Goal: Task Accomplishment & Management: Manage account settings

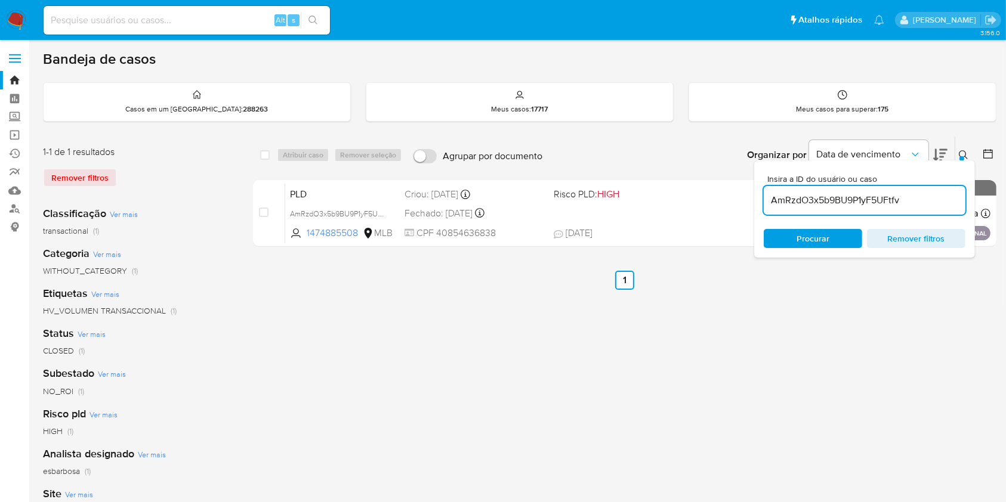
click at [904, 199] on input "AmRzdO3x5b9BU9P1yF5UFtfv" at bounding box center [865, 201] width 202 height 16
click at [904, 198] on input "AmRzdO3x5b9BU9P1yF5UFtfv" at bounding box center [865, 201] width 202 height 16
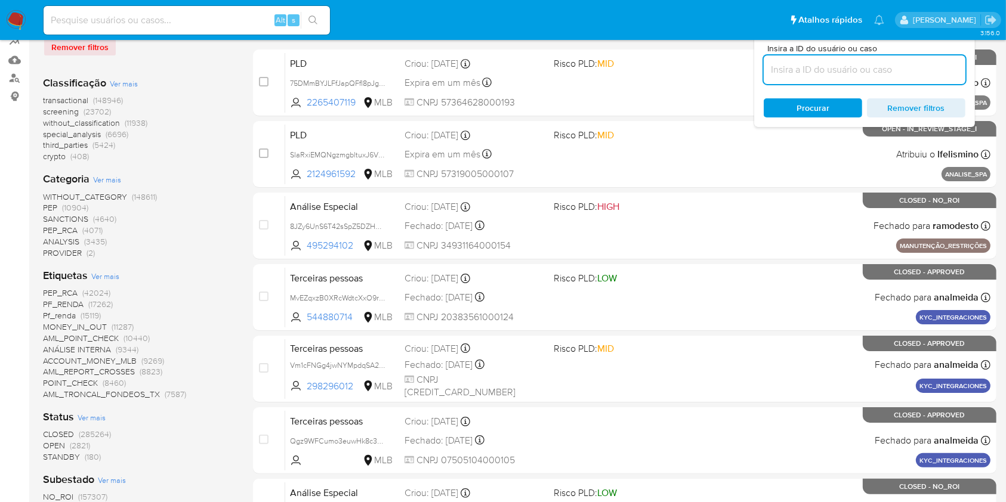
scroll to position [159, 0]
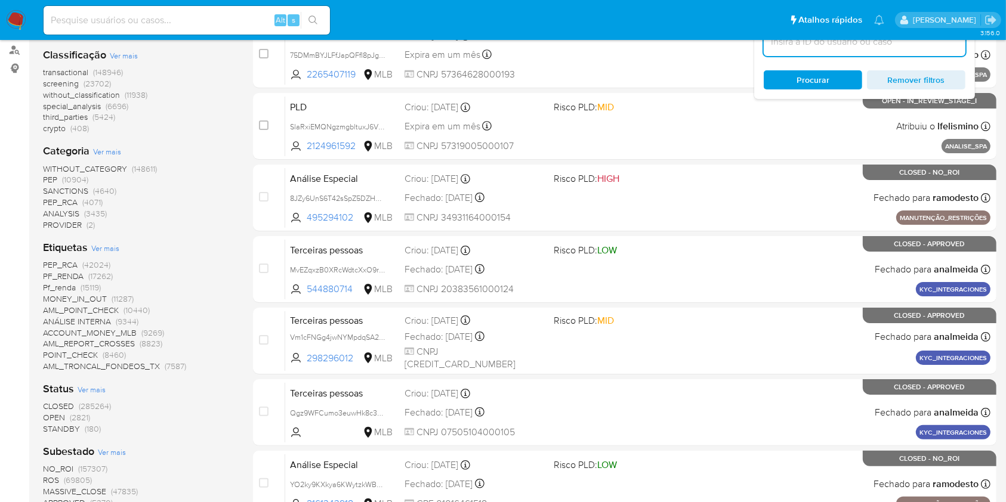
click at [81, 416] on span "(2821)" at bounding box center [80, 418] width 20 height 12
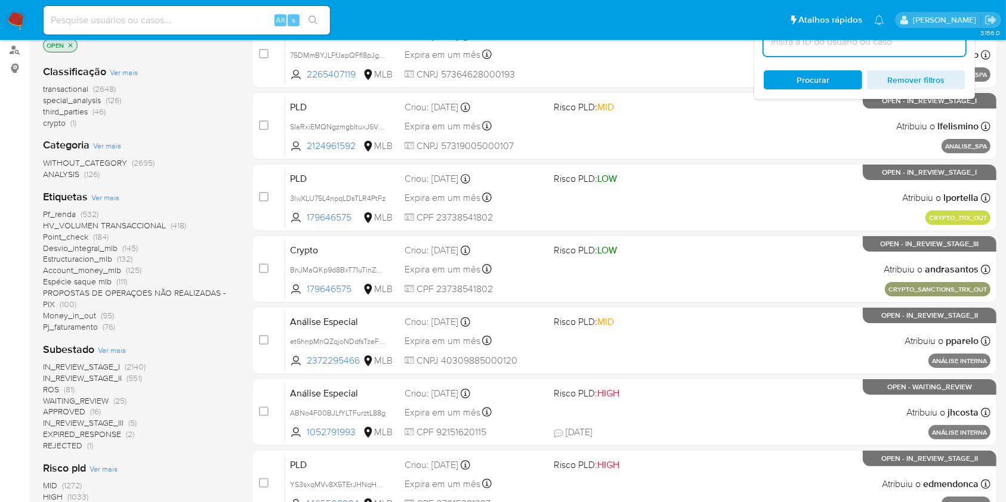
click at [66, 388] on span "(81)" at bounding box center [69, 390] width 11 height 12
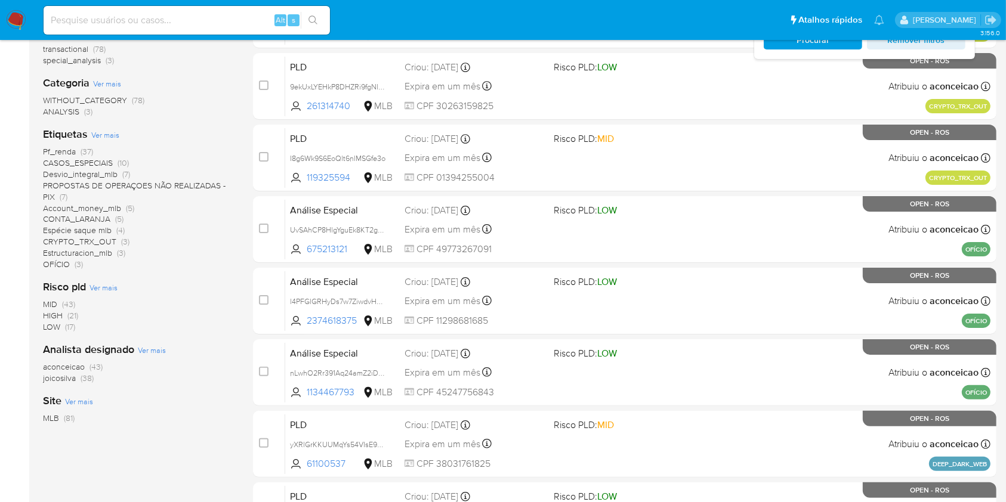
scroll to position [318, 0]
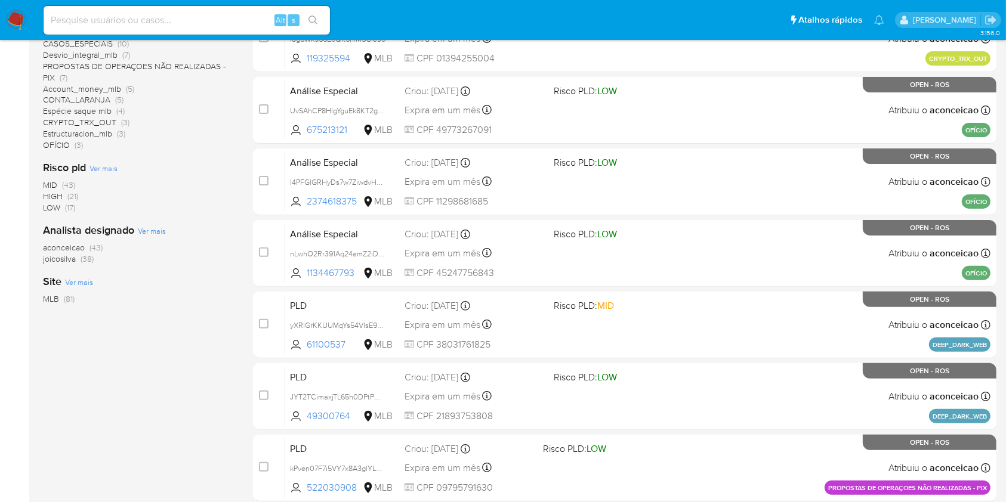
click at [82, 248] on span "aconceicao" at bounding box center [64, 248] width 42 height 12
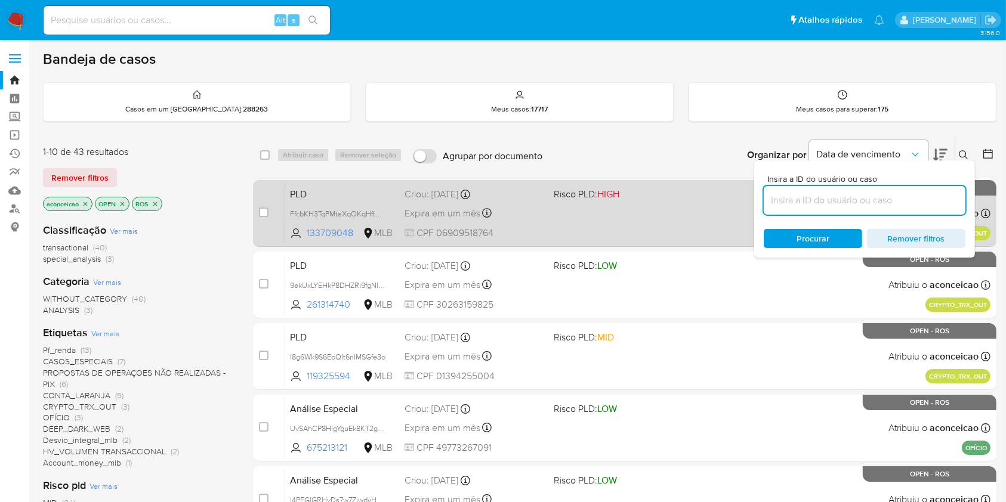
drag, startPoint x: 380, startPoint y: 209, endPoint x: 388, endPoint y: 209, distance: 7.8
click at [382, 209] on span "FfcbKH3TqPMtaXqOKqHftuOS" at bounding box center [340, 212] width 100 height 13
click at [554, 237] on div "PLD FfcbKH3TqPMtaXqOKqHftuOS Copiado Copiado 133709048 MLB Risco PLD: HIGH Crio…" at bounding box center [637, 213] width 705 height 60
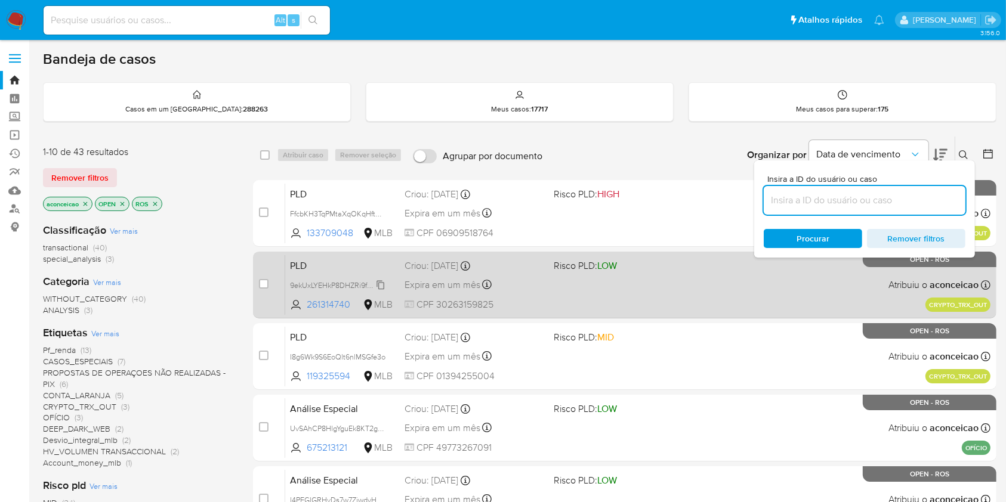
click at [382, 283] on span "9ekUxLYEHkP8DHZRi9fgNlWN" at bounding box center [340, 284] width 100 height 13
click at [551, 308] on div "PLD 9ekUxLYEHkP8DHZRi9fgNlWN Copiado Copiado 261314740 MLB Risco PLD: LOW Criou…" at bounding box center [637, 285] width 705 height 60
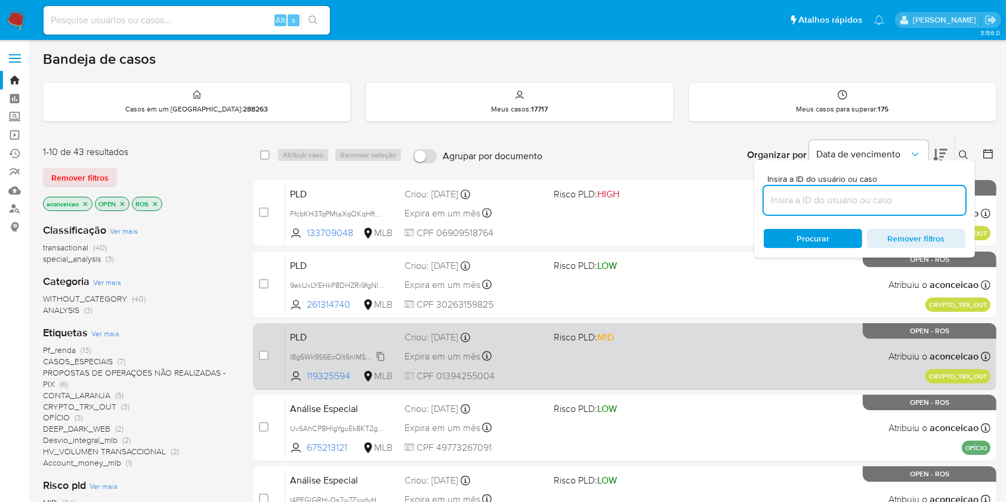
click at [382, 354] on span "I8g6Wk9S6EoQlt6nlMSGfe3o" at bounding box center [337, 356] width 95 height 13
click at [529, 368] on div "PLD I8g6Wk9S6EoQlt6nlMSGfe3o Copiado Copiado 119325594 MLB Risco PLD: MID Criou…" at bounding box center [637, 356] width 705 height 60
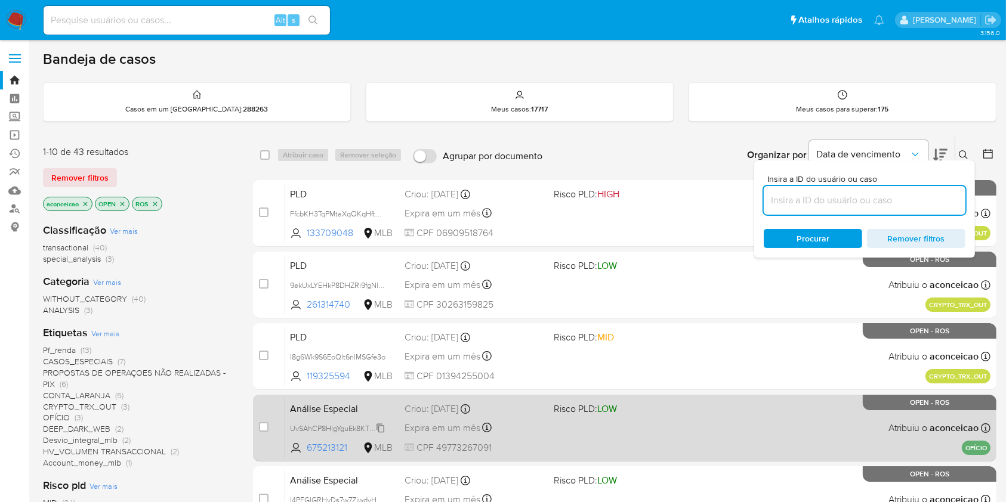
click at [381, 432] on span "UvSAhCP8HlgYguEk8KT2g01X" at bounding box center [340, 427] width 100 height 13
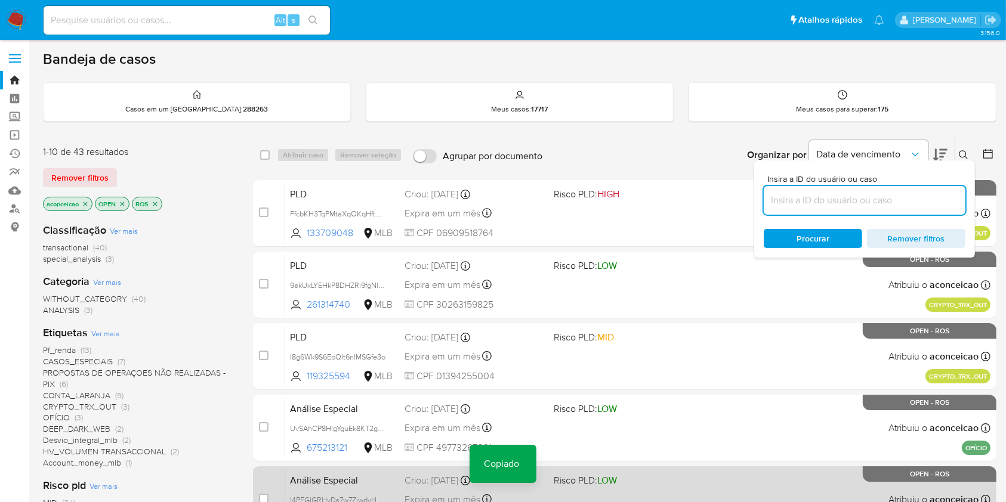
drag, startPoint x: 578, startPoint y: 465, endPoint x: 587, endPoint y: 465, distance: 9.5
click at [578, 467] on div "case-item-checkbox Incapaz de atribuir o caso Análise Especial l4PFGlGRHyDs7w7Z…" at bounding box center [624, 500] width 743 height 67
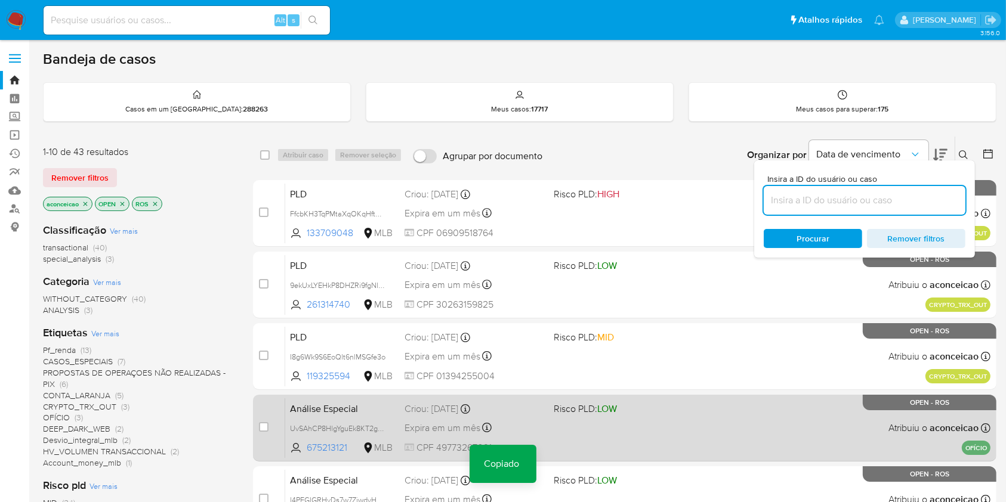
click at [619, 440] on div "Análise Especial UvSAhCP8HlgYguEk8KT2g01X Copiado Copiado 675213121 MLB Risco P…" at bounding box center [637, 428] width 705 height 60
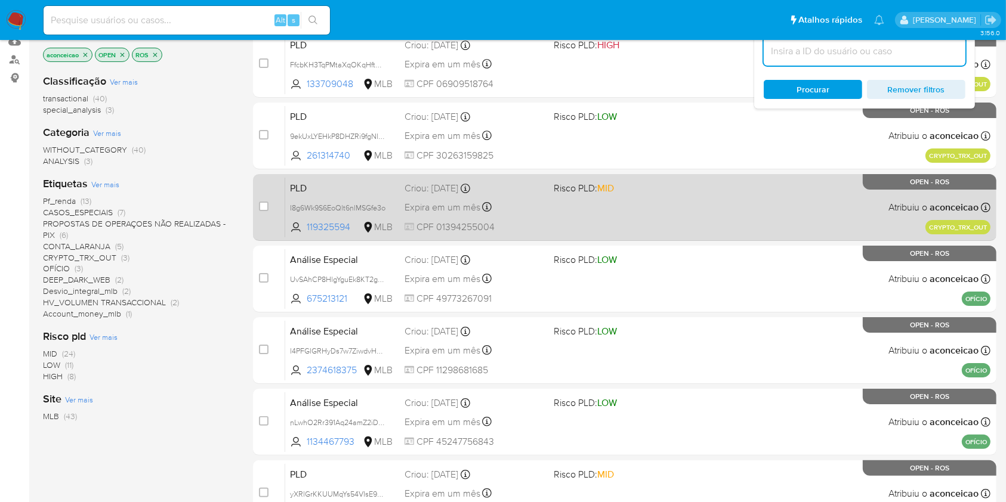
scroll to position [159, 0]
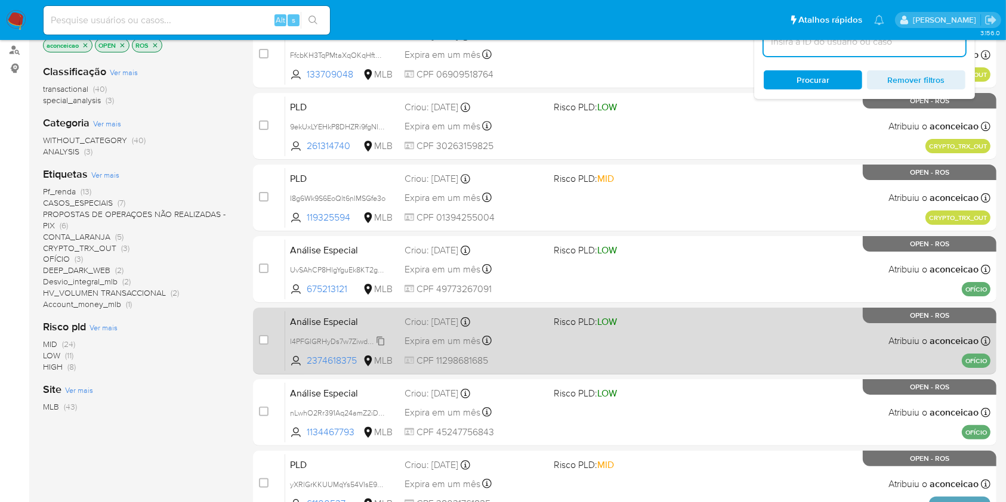
click at [383, 345] on span "l4PFGlGRHyDs7w7ZiwdvHUBO" at bounding box center [341, 340] width 103 height 13
click at [526, 354] on span "CPF 11298681685" at bounding box center [474, 360] width 139 height 13
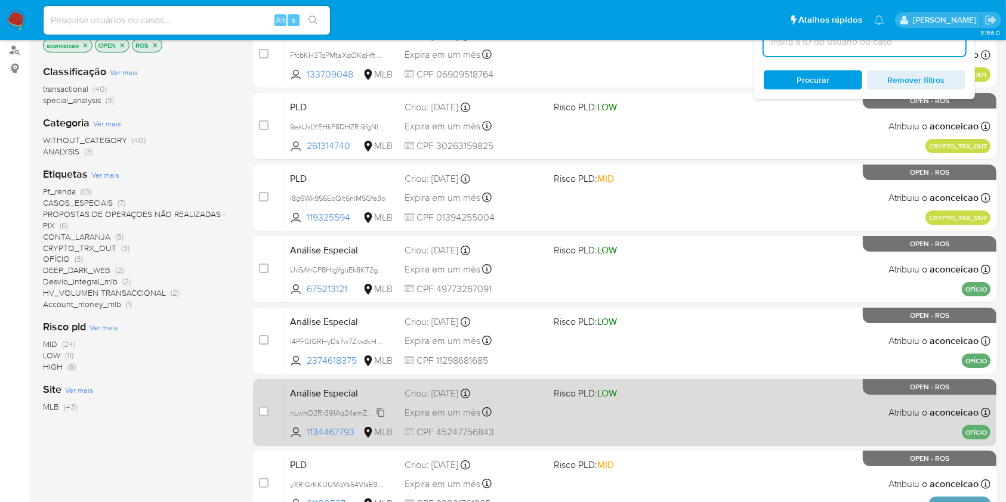
click at [381, 408] on span "nLwhO2Rr391Aq24amZ2iDz84" at bounding box center [340, 412] width 100 height 13
click at [568, 437] on div "Análise Especial nLwhO2Rr391Aq24amZ2iDz84 Copiado Copiado 1134467793 MLB Risco …" at bounding box center [637, 412] width 705 height 60
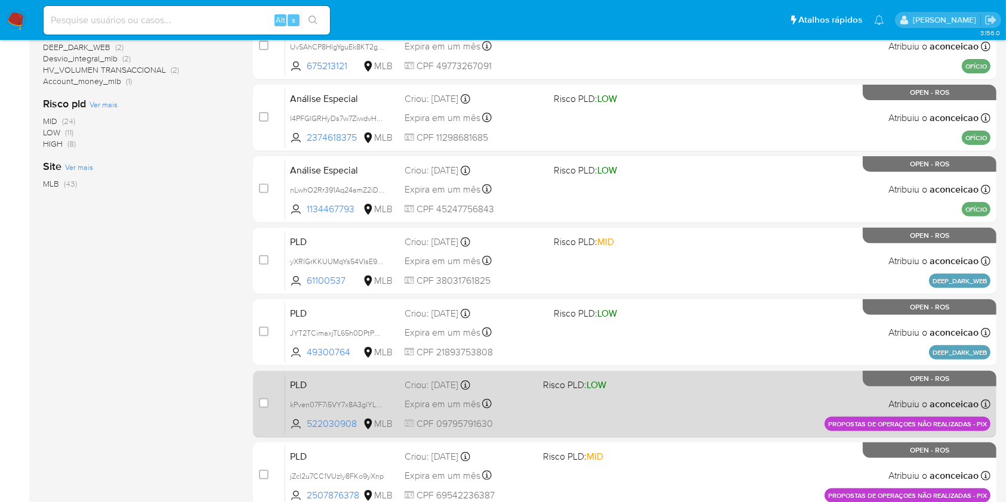
scroll to position [439, 0]
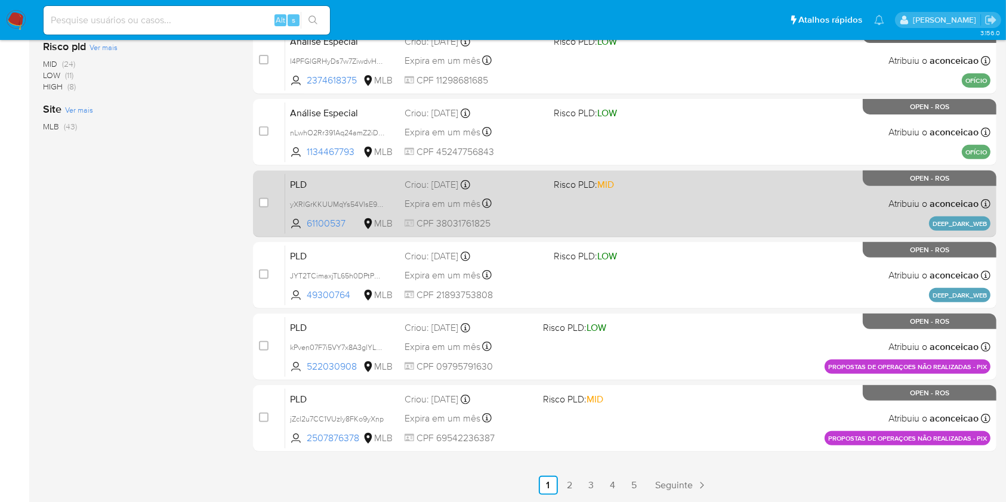
drag, startPoint x: 379, startPoint y: 201, endPoint x: 403, endPoint y: 198, distance: 24.6
click at [380, 202] on span "yXRlGrKKUUMqYs54VIsE9UsL" at bounding box center [340, 203] width 100 height 13
click at [547, 222] on div "PLD yXRlGrKKUUMqYs54VIsE9UsL Copiado Copiado 61100537 MLB Risco PLD: MID Criou:…" at bounding box center [637, 204] width 705 height 60
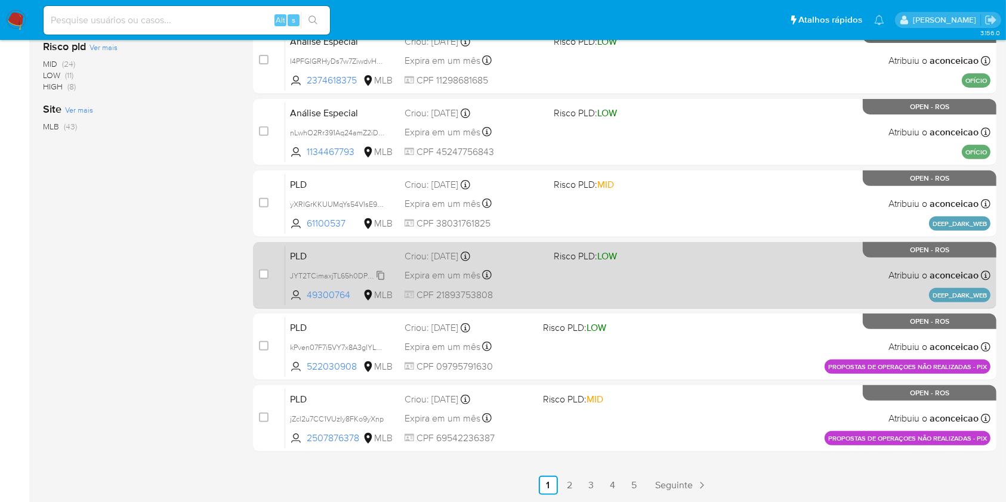
click at [381, 271] on span "JYT2TCimaxjTL65h0DPtPUWM" at bounding box center [341, 274] width 102 height 13
click at [553, 298] on div "PLD JYT2TCimaxjTL65h0DPtPUWM Copiado Copiado 49300764 MLB Risco PLD: LOW Criou:…" at bounding box center [637, 275] width 705 height 60
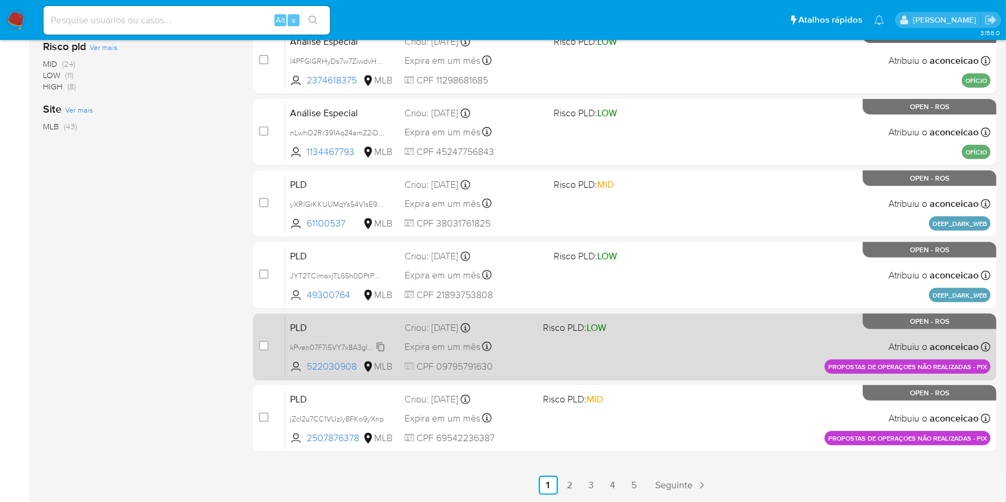
click at [383, 346] on span "kPven07F7i5VY7x8A3glYLmq" at bounding box center [338, 346] width 96 height 13
click at [538, 353] on div "PLD kPven07F7i5VY7x8A3glYLmq Copiado Copiado 522030908 MLB Risco PLD: LOW Criou…" at bounding box center [637, 347] width 705 height 60
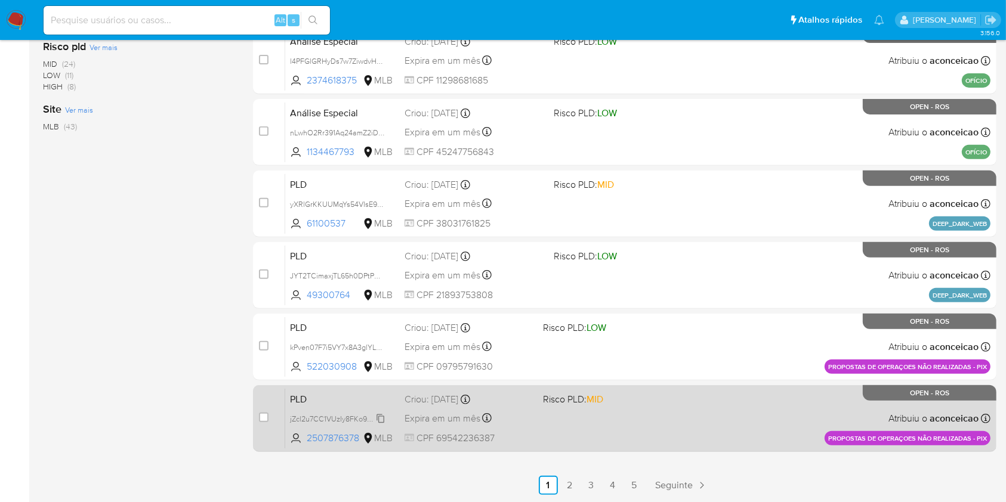
click at [381, 418] on span "jZcl2u7CC1VUzIy8FKo9yXnp" at bounding box center [337, 418] width 94 height 13
click at [539, 422] on div "PLD jZcl2u7CC1VUzIy8FKo9yXnp Copiado Copiado 2507876378 MLB Risco PLD: MID Crio…" at bounding box center [637, 418] width 705 height 60
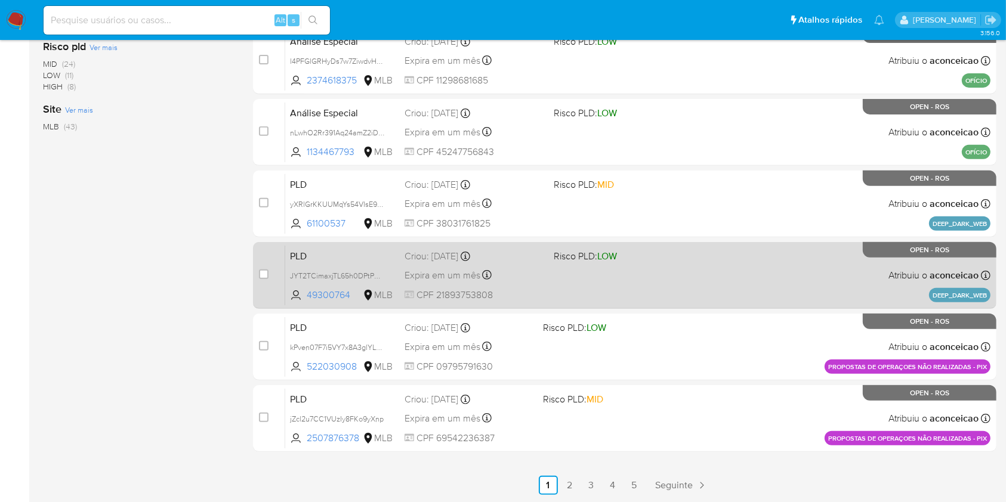
scroll to position [41, 0]
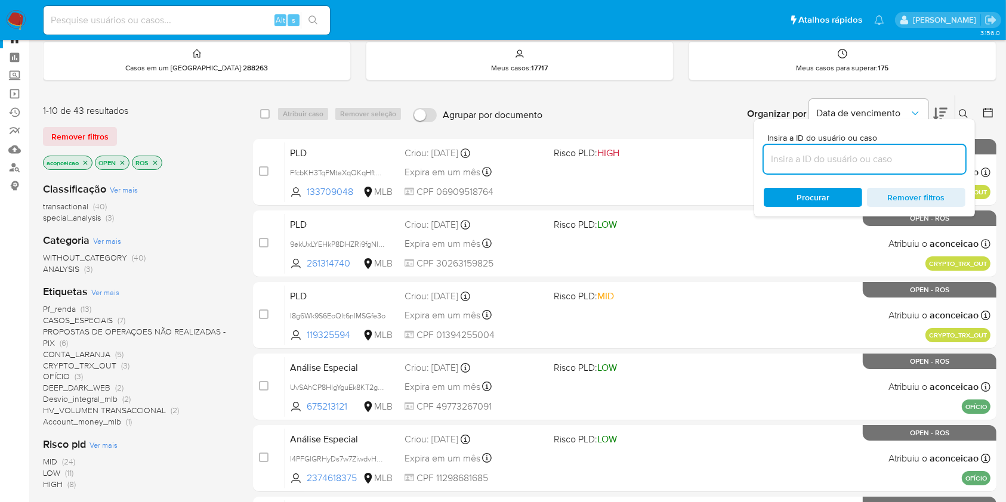
click at [87, 160] on icon "close-filter" at bounding box center [86, 162] width 4 height 4
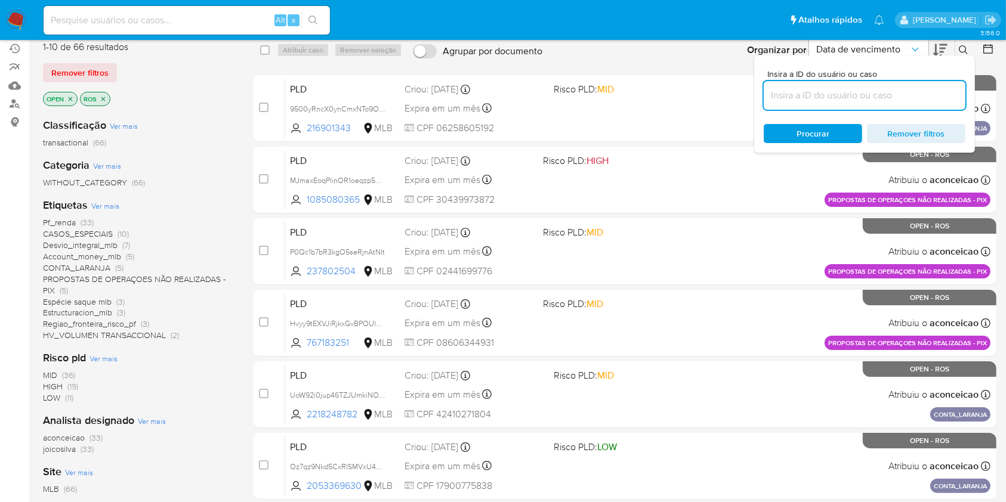
scroll to position [200, 0]
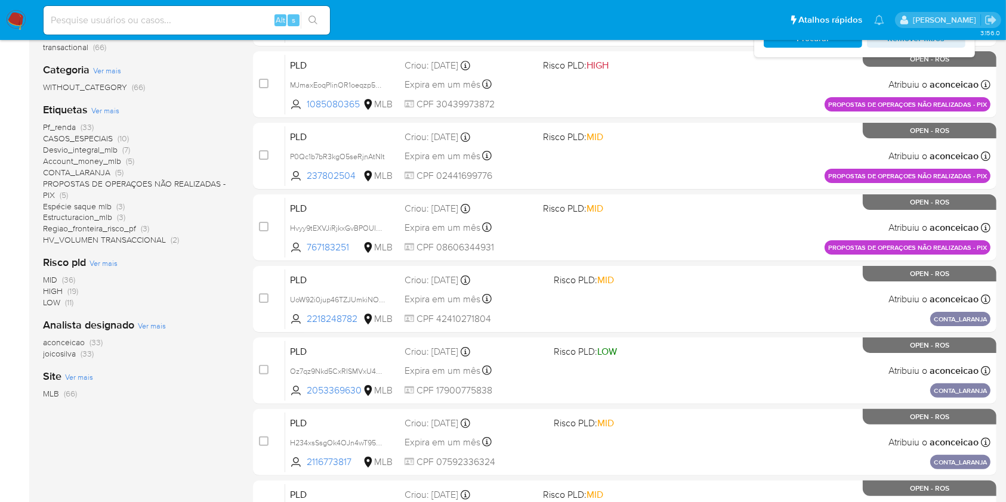
drag, startPoint x: 92, startPoint y: 344, endPoint x: 98, endPoint y: 342, distance: 6.7
click at [92, 344] on span "(33)" at bounding box center [95, 343] width 13 height 12
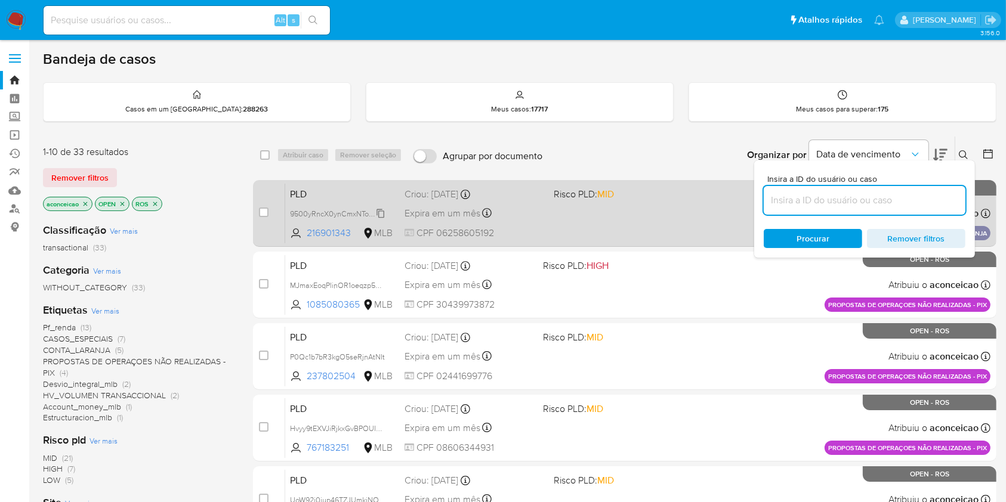
click at [385, 212] on span "9500yRncX0ynCmxNTo9OByJA" at bounding box center [343, 212] width 106 height 13
click at [520, 203] on div "PLD 9500yRncX0ynCmxNTo9OByJA Copiado Copiado 216901343 MLB Risco PLD: MID Criou…" at bounding box center [637, 213] width 705 height 60
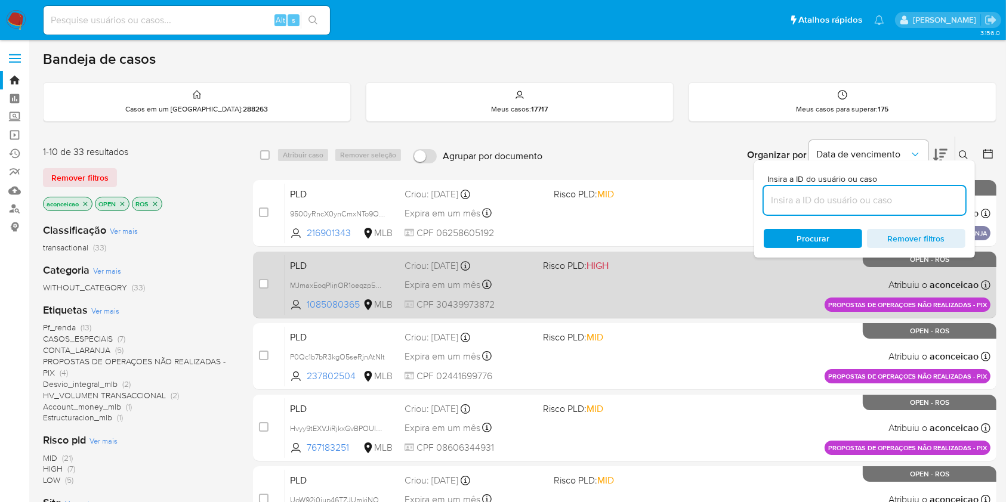
drag, startPoint x: 377, startPoint y: 286, endPoint x: 442, endPoint y: 286, distance: 64.4
click at [378, 285] on span "MJmaxEoqPlinOR1oeqzp5SQQ" at bounding box center [340, 284] width 101 height 13
click at [482, 296] on div "PLD MJmaxEoqPlinOR1oeqzp5SQQ Copiado Copiado 1085080365 MLB Risco PLD: HIGH Cri…" at bounding box center [637, 285] width 705 height 60
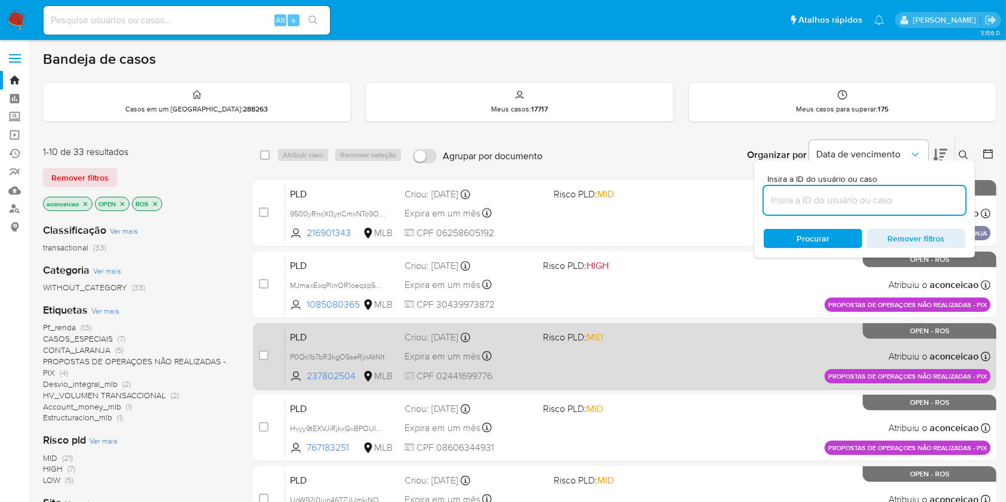
click at [386, 354] on span "P0Qc1b7bR3kgO5seRjnAtNIt" at bounding box center [342, 356] width 105 height 13
click at [556, 371] on div "PLD P0Qc1b7bR3kgO5seRjnAtNIt Copiado Copiado 237802504 MLB Risco PLD: MID Criou…" at bounding box center [637, 356] width 705 height 60
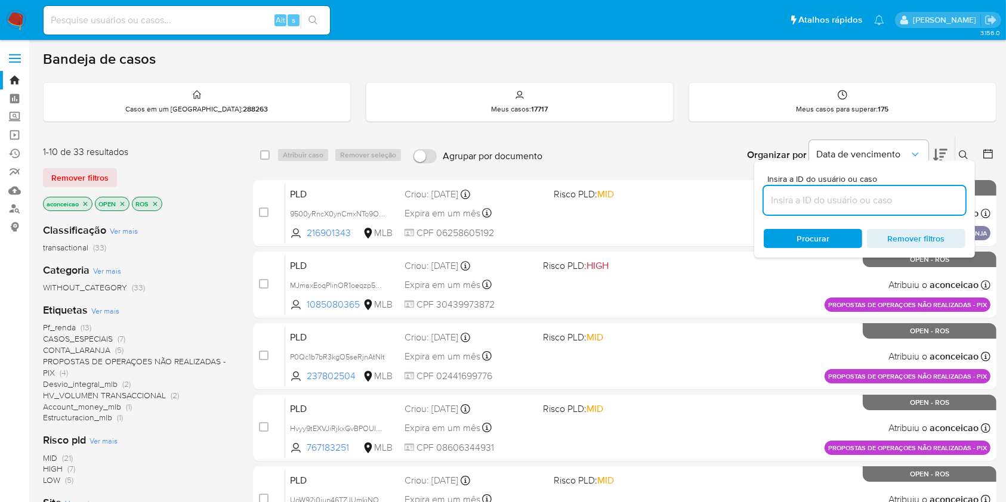
click at [85, 200] on icon "close-filter" at bounding box center [85, 203] width 7 height 7
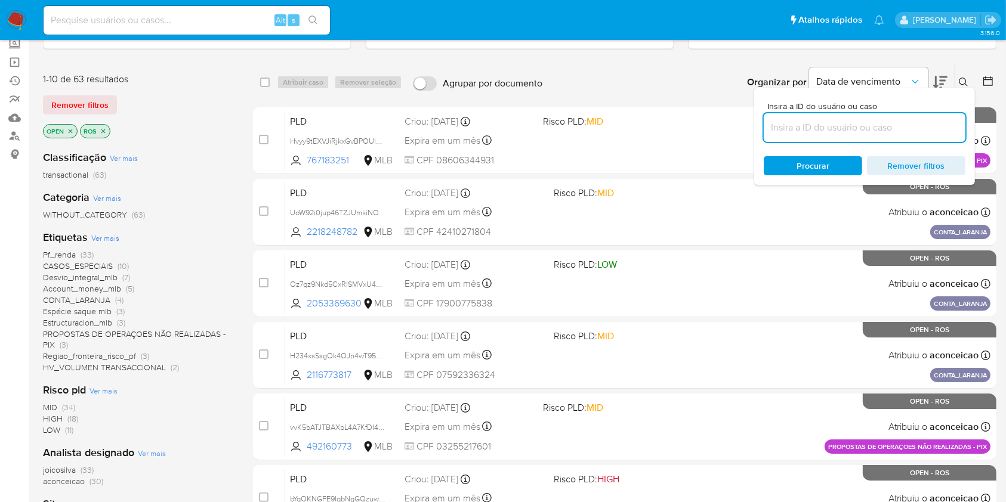
scroll to position [159, 0]
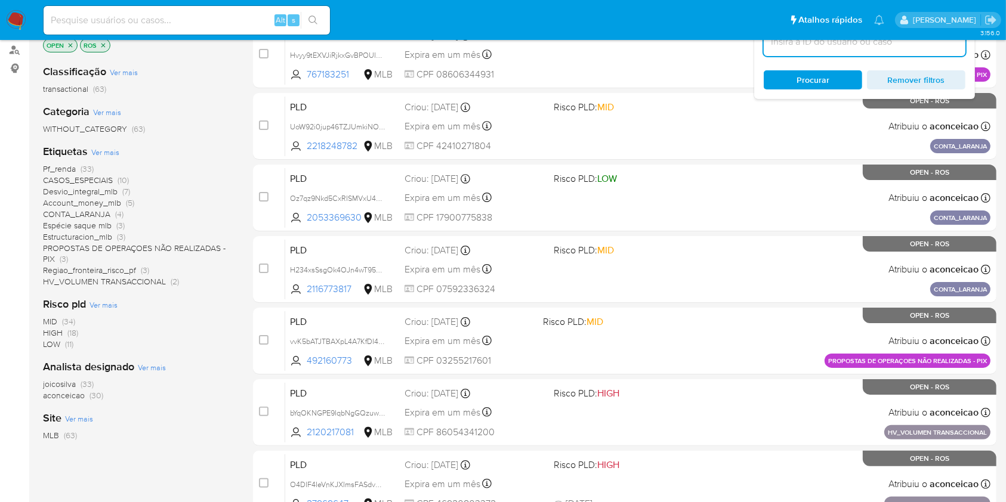
click at [84, 384] on span "(33)" at bounding box center [87, 384] width 13 height 12
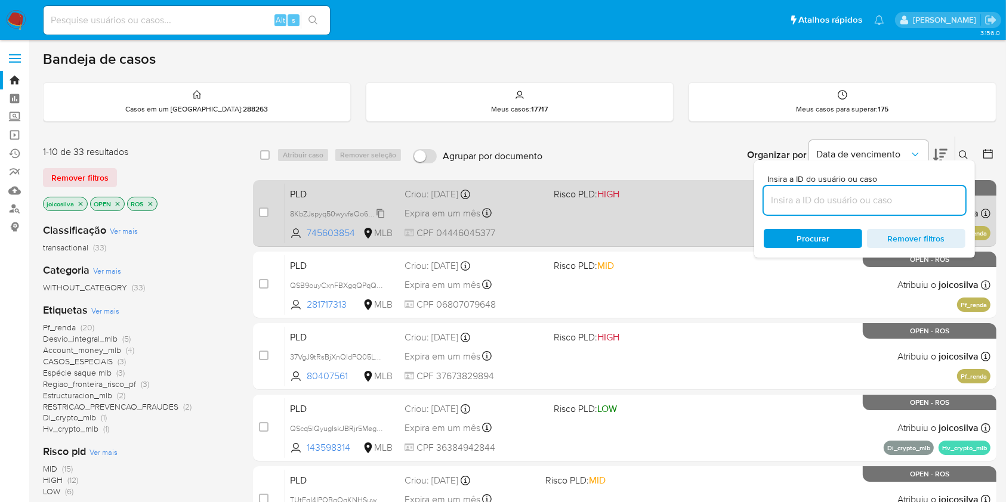
click at [381, 212] on span "8KbZJspyq50wyvfaOo6FAcwE" at bounding box center [340, 212] width 100 height 13
click at [510, 225] on div "PLD 8KbZJspyq50wyvfaOo6FAcwE Copiado Copiado 745603854 MLB Risco PLD: HIGH Crio…" at bounding box center [637, 213] width 705 height 60
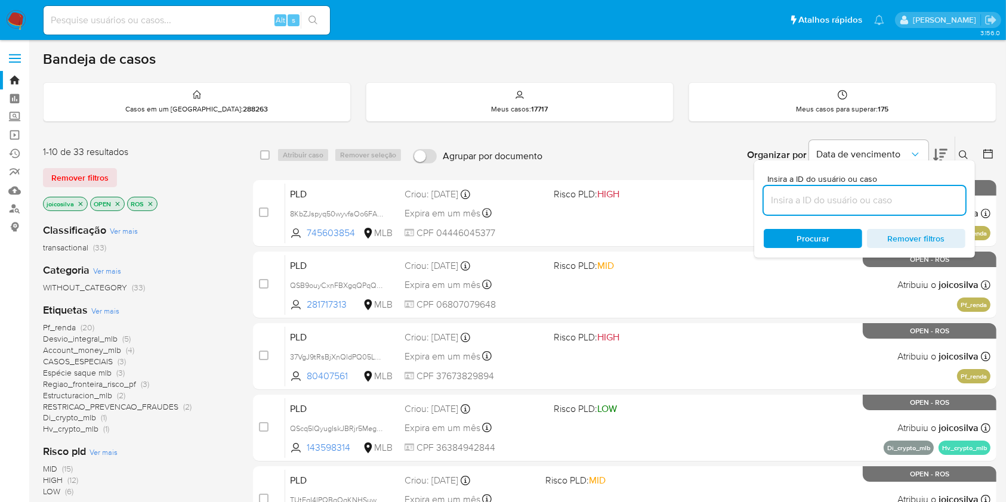
click at [79, 203] on icon "close-filter" at bounding box center [80, 203] width 7 height 7
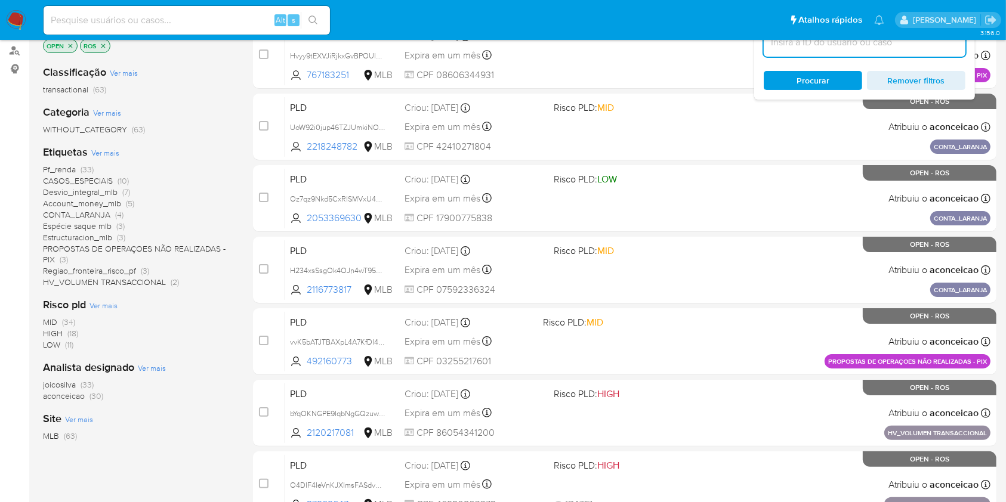
scroll to position [159, 0]
click at [91, 396] on span "(30)" at bounding box center [96, 396] width 14 height 12
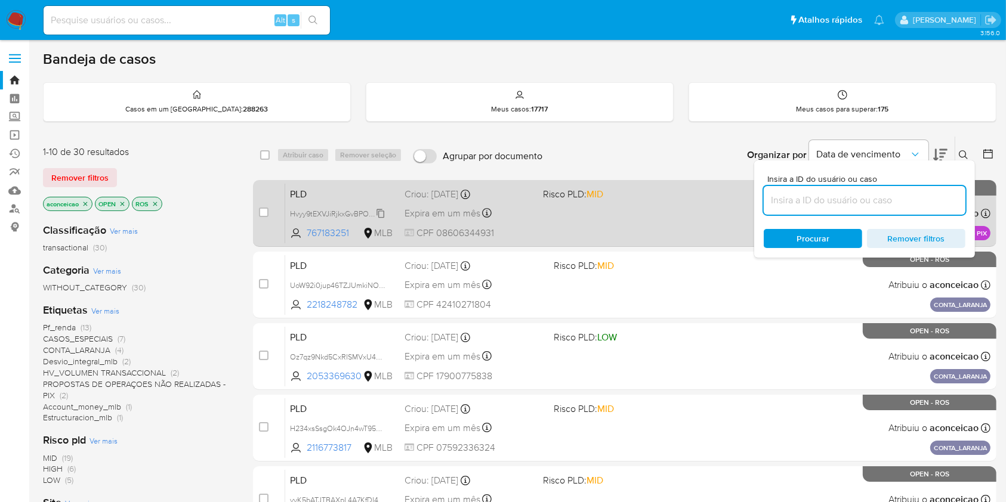
click at [379, 212] on span "Hvyy9tEXVJiRjkxGvBPOUImF" at bounding box center [338, 212] width 96 height 13
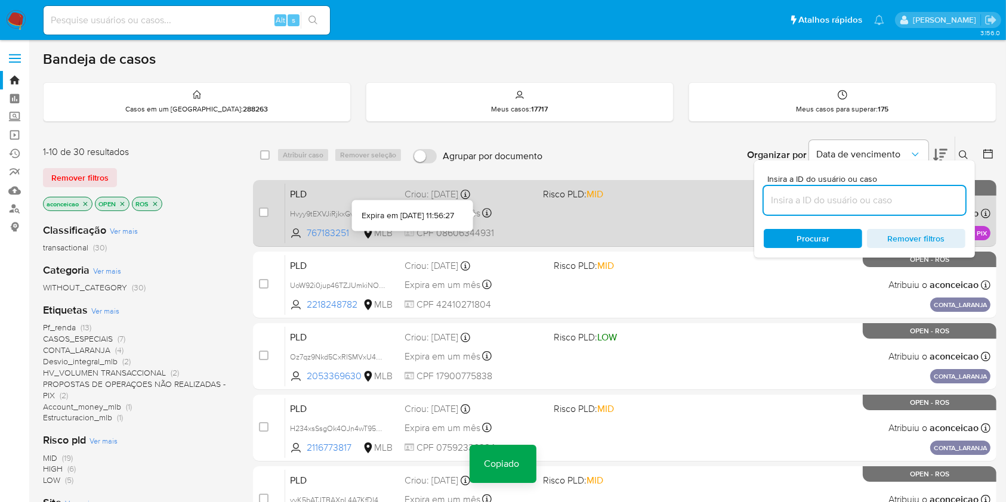
click at [519, 208] on div "Expira em um mês Expira em 28/09/2025 11:56:27" at bounding box center [469, 213] width 129 height 16
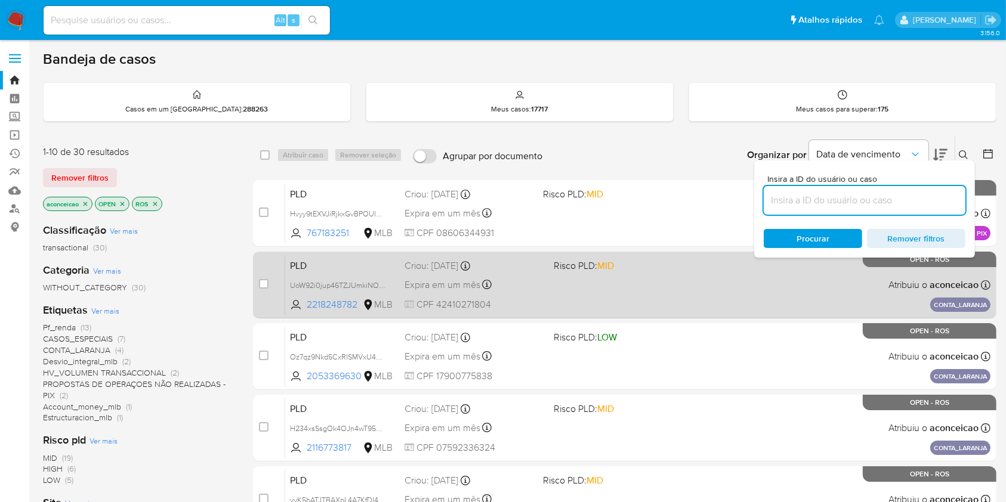
drag, startPoint x: 385, startPoint y: 279, endPoint x: 479, endPoint y: 286, distance: 94.5
click at [385, 279] on span "UoW92i0jup46TZJUmkiNOVgw" at bounding box center [342, 285] width 105 height 13
click at [546, 283] on div "PLD UoW92i0jup46TZJUmkiNOVgw Copiado Copiado 2218248782 MLB Risco PLD: MID Crio…" at bounding box center [637, 285] width 705 height 60
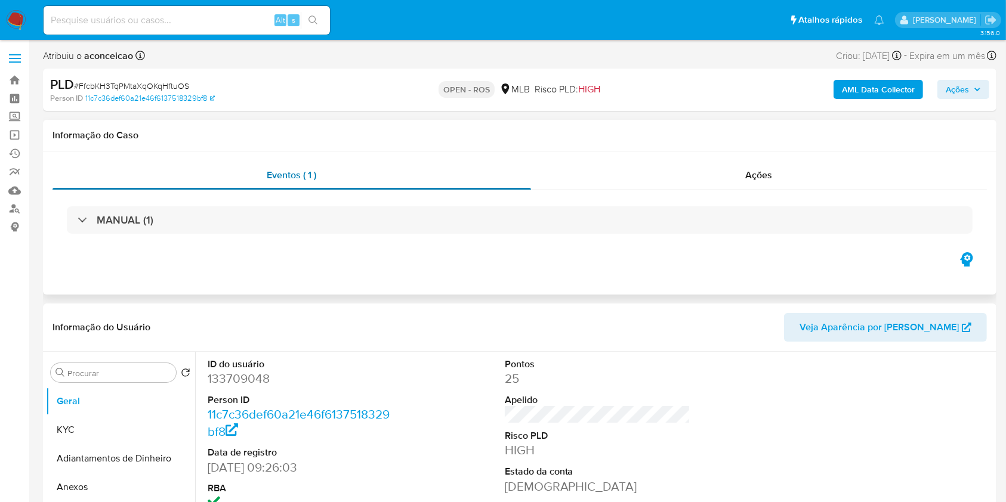
select select "10"
click at [131, 483] on button "Anexos" at bounding box center [116, 487] width 140 height 29
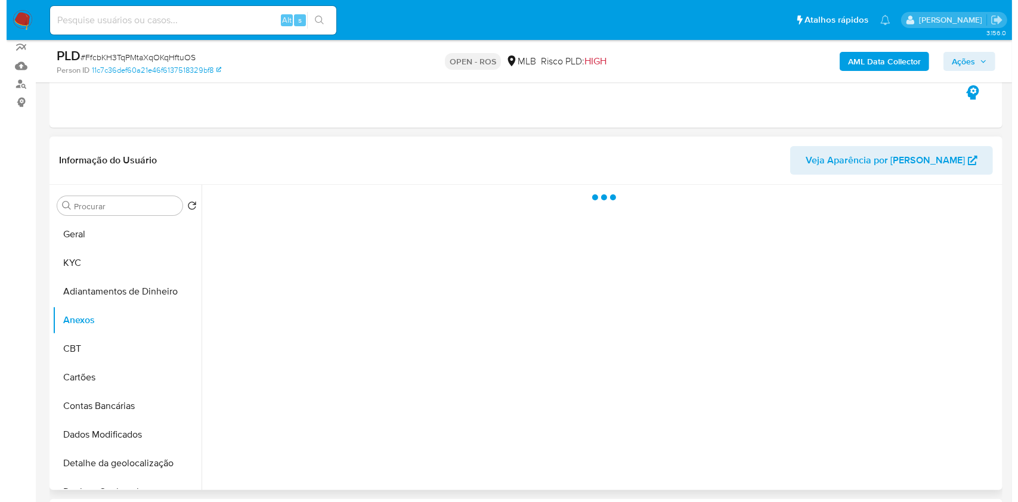
scroll to position [239, 0]
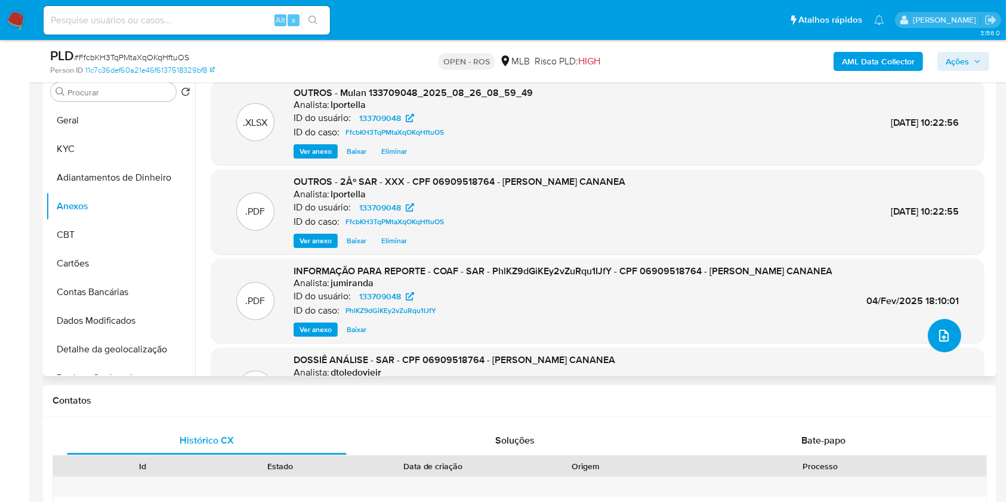
click at [931, 325] on button "upload-file" at bounding box center [944, 335] width 33 height 33
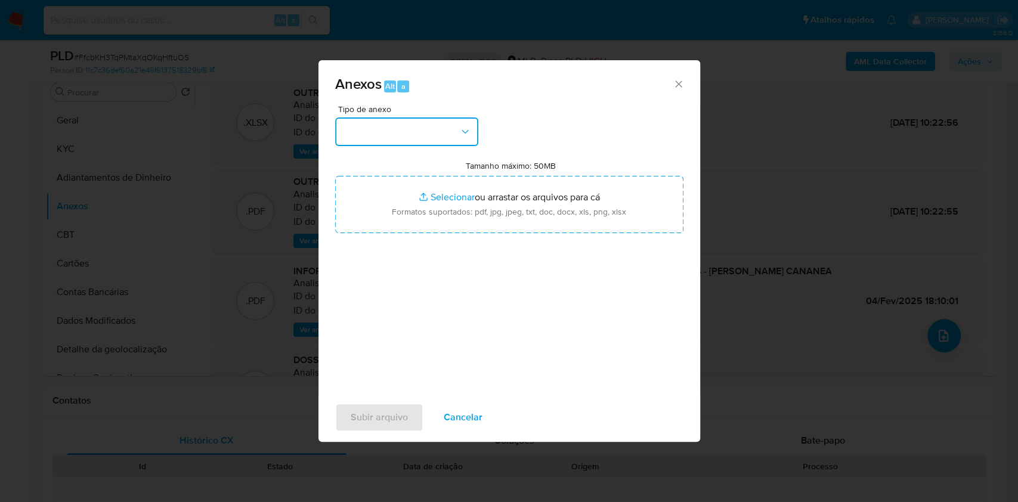
drag, startPoint x: 433, startPoint y: 132, endPoint x: 434, endPoint y: 144, distance: 12.0
click at [433, 133] on button "button" at bounding box center [406, 132] width 143 height 29
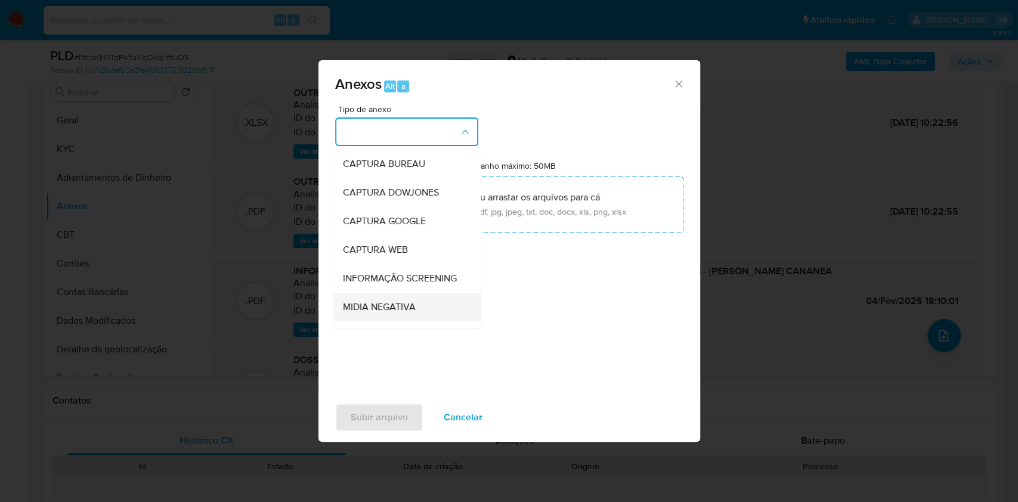
scroll to position [183, 0]
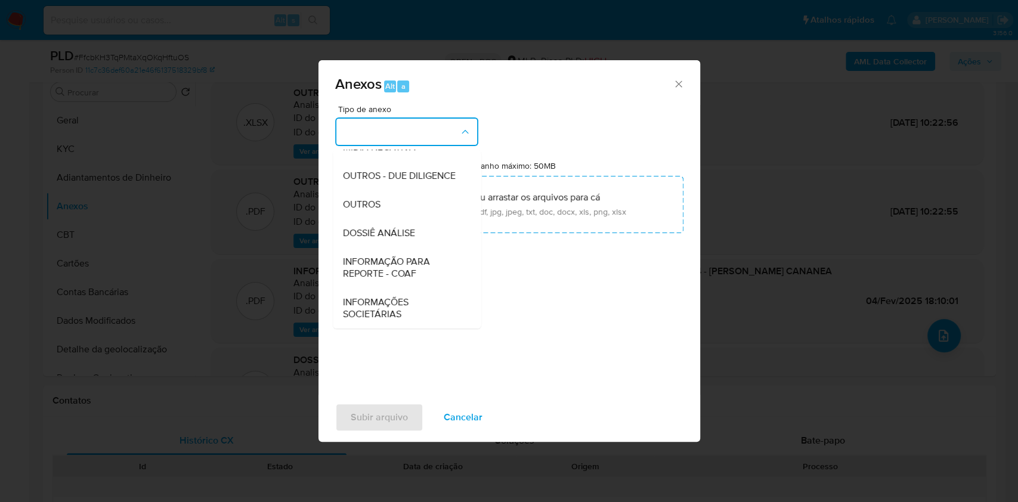
click at [408, 270] on span "INFORMAÇÃO PARA REPORTE - COAF" at bounding box center [403, 268] width 122 height 24
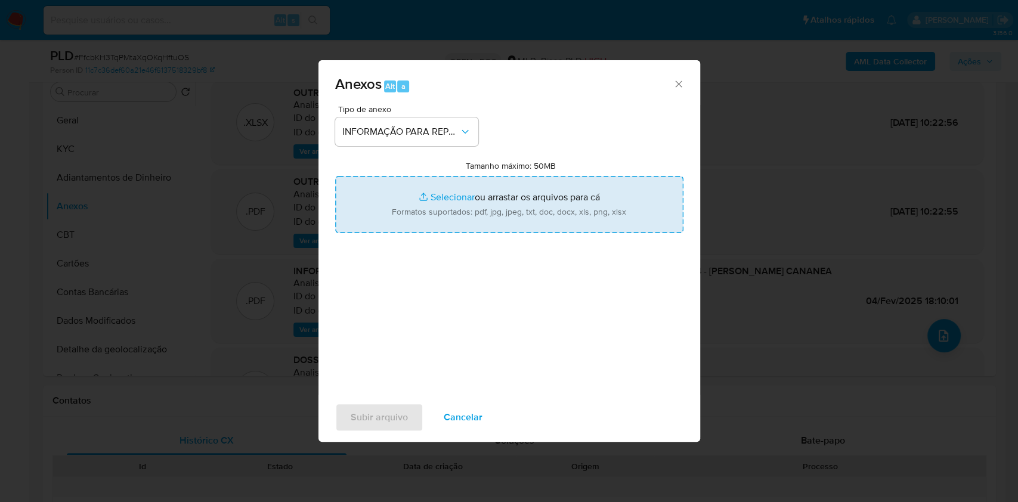
type input "C:\fakepath\2º SAR - FfcbKH3TqPMtaXqOKqHftuOS - CPF 06909518764 - PAULO JOSE NE…"
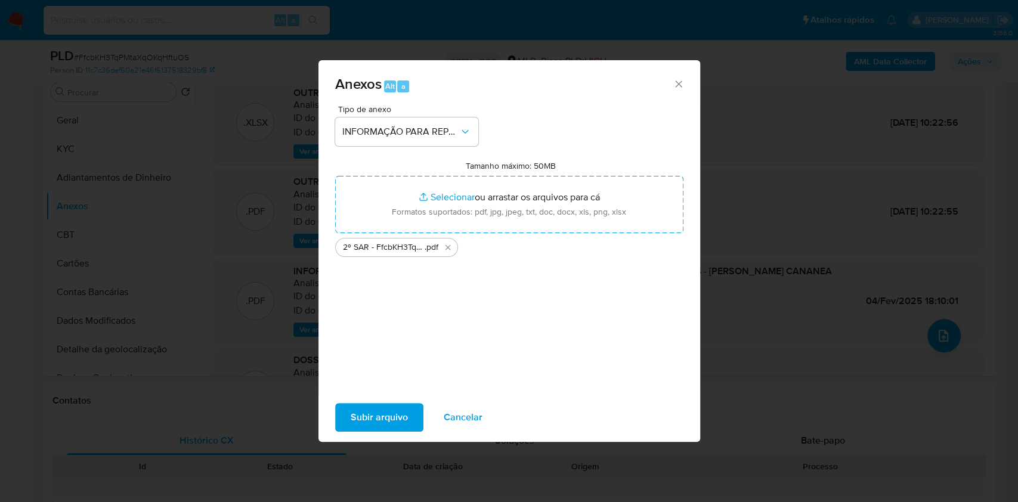
click at [399, 418] on span "Subir arquivo" at bounding box center [379, 418] width 57 height 26
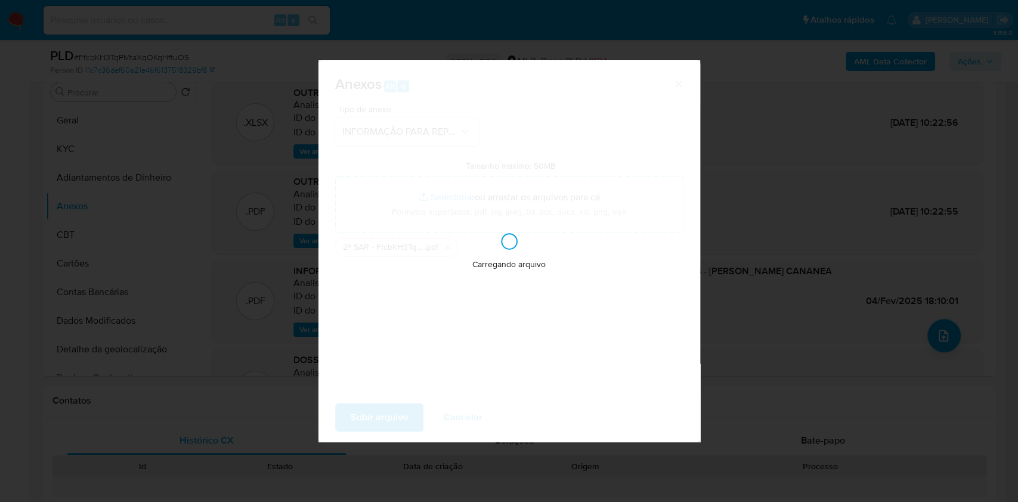
click at [707, 309] on div "Anexos Alt a Tipo de anexo INFORMAÇÃO PARA REPORTE - COAF Tamanho máximo: 50MB …" at bounding box center [509, 251] width 1018 height 502
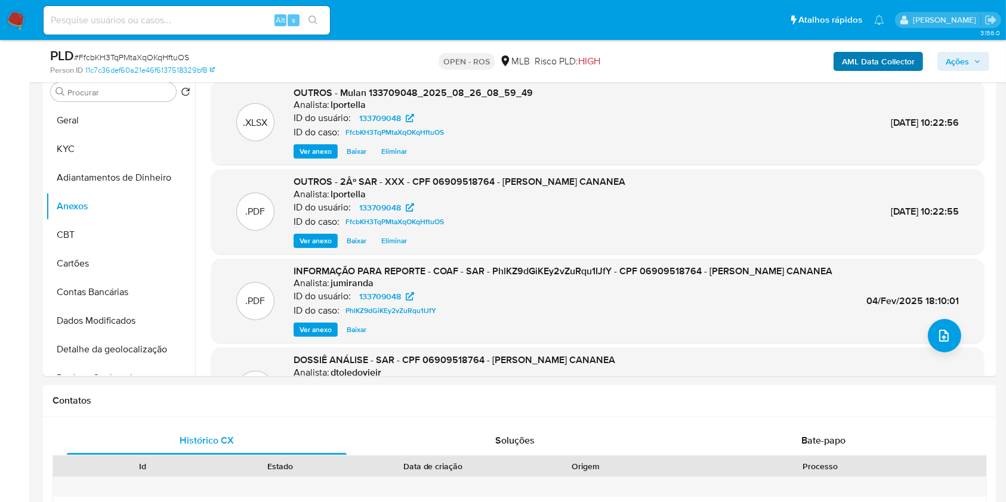
drag, startPoint x: 946, startPoint y: 60, endPoint x: 923, endPoint y: 64, distance: 23.8
click at [946, 59] on span "Ações" at bounding box center [957, 61] width 23 height 19
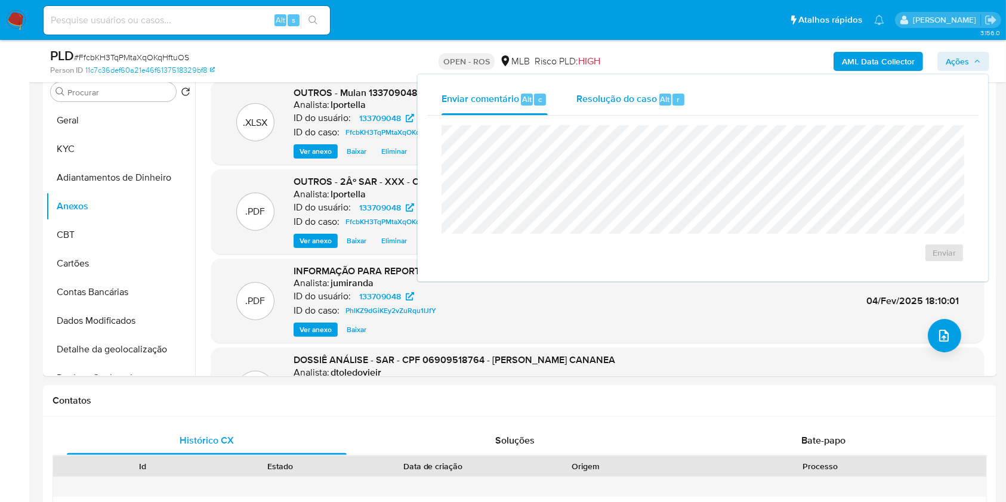
drag, startPoint x: 647, startPoint y: 84, endPoint x: 647, endPoint y: 99, distance: 14.9
click at [647, 85] on div "Resolução do caso Alt r" at bounding box center [630, 99] width 109 height 31
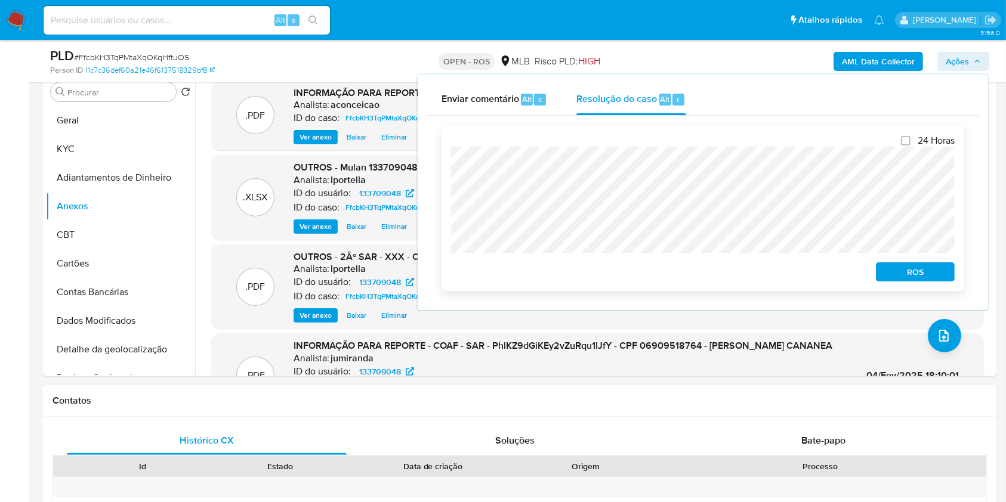
click at [933, 263] on div "ROS" at bounding box center [913, 270] width 84 height 24
drag, startPoint x: 940, startPoint y: 277, endPoint x: 965, endPoint y: 282, distance: 25.5
click at [940, 279] on span "ROS" at bounding box center [915, 272] width 62 height 17
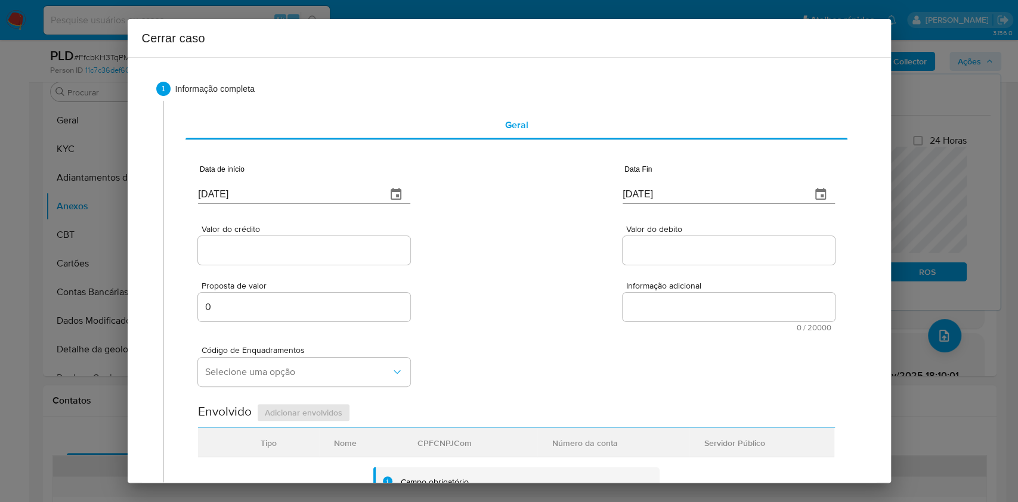
drag, startPoint x: 325, startPoint y: 180, endPoint x: 328, endPoint y: 185, distance: 6.1
click at [325, 180] on div "[DATE]" at bounding box center [304, 186] width 212 height 35
click at [337, 198] on input "[DATE]" at bounding box center [287, 194] width 179 height 19
click at [338, 197] on input "[DATE]" at bounding box center [287, 194] width 179 height 19
click at [338, 198] on input "[DATE]" at bounding box center [287, 194] width 179 height 19
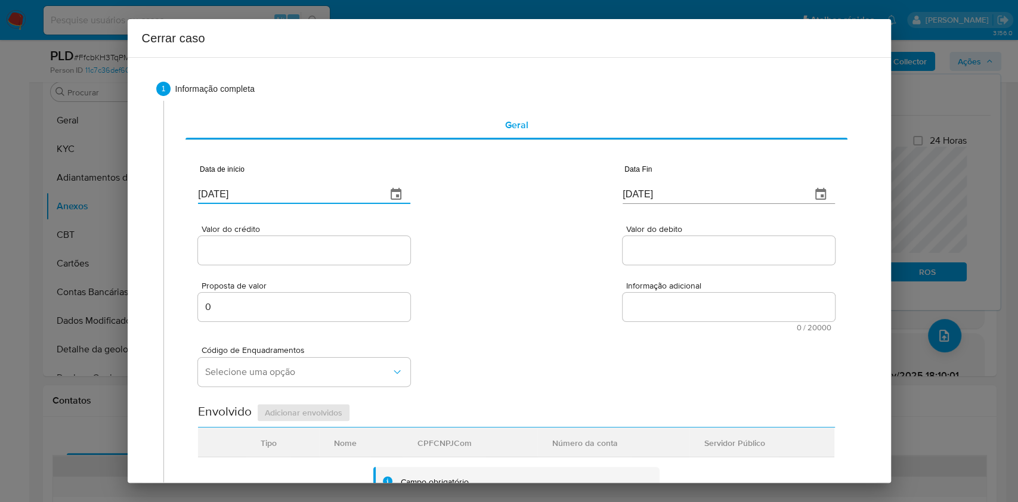
paste input "0106"
click at [338, 199] on div "Data de início 27/08/2025" at bounding box center [304, 186] width 212 height 35
click at [326, 188] on input "27/08/0106" at bounding box center [287, 187] width 179 height 19
click at [326, 187] on input "27/08/0106" at bounding box center [287, 187] width 179 height 19
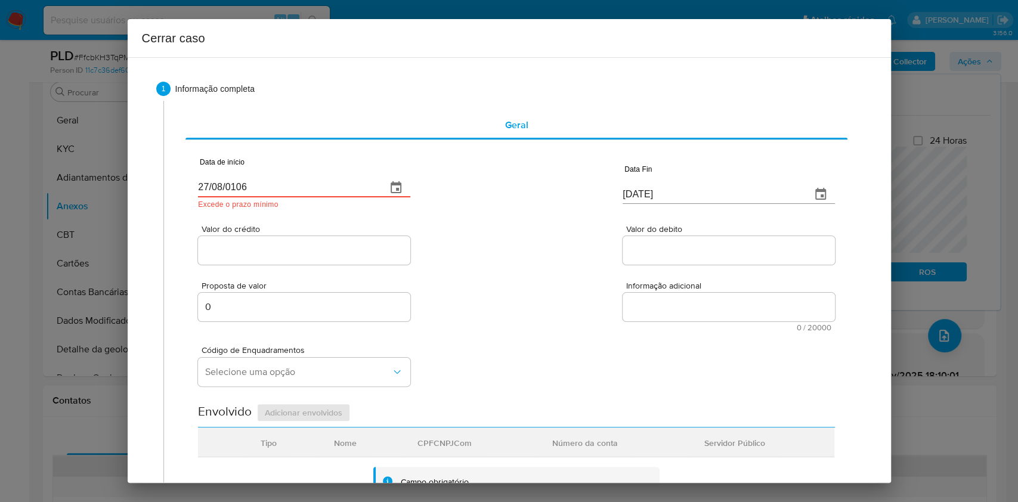
click at [326, 187] on input "27/08/0106" at bounding box center [287, 187] width 179 height 19
paste input "01/06/2025"
click at [326, 187] on input "01/06/2025" at bounding box center [287, 187] width 179 height 19
type input "01/06/2025"
click at [654, 200] on input "[DATE]" at bounding box center [712, 194] width 179 height 19
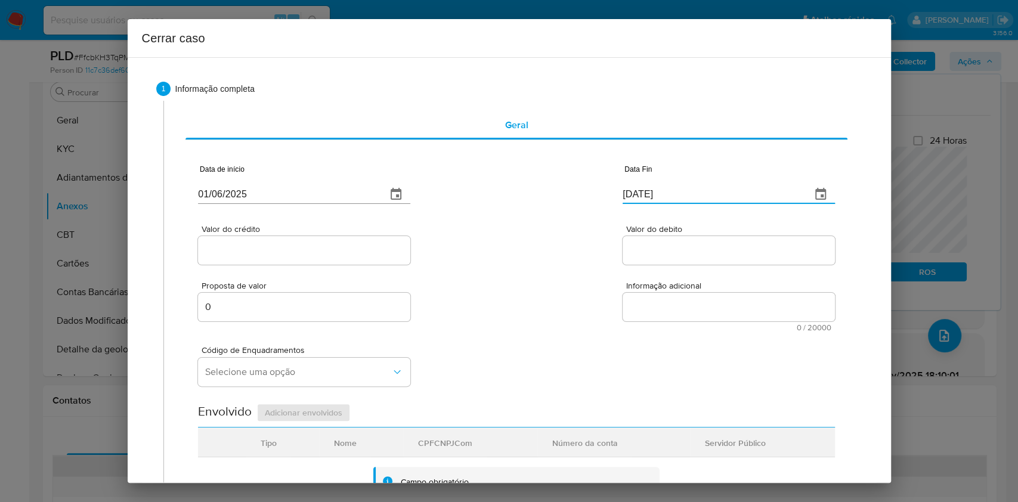
click at [654, 199] on input "[DATE]" at bounding box center [712, 194] width 179 height 19
paste input "3"
click at [654, 199] on input "[DATE]" at bounding box center [712, 194] width 179 height 19
type input "23/08/2025"
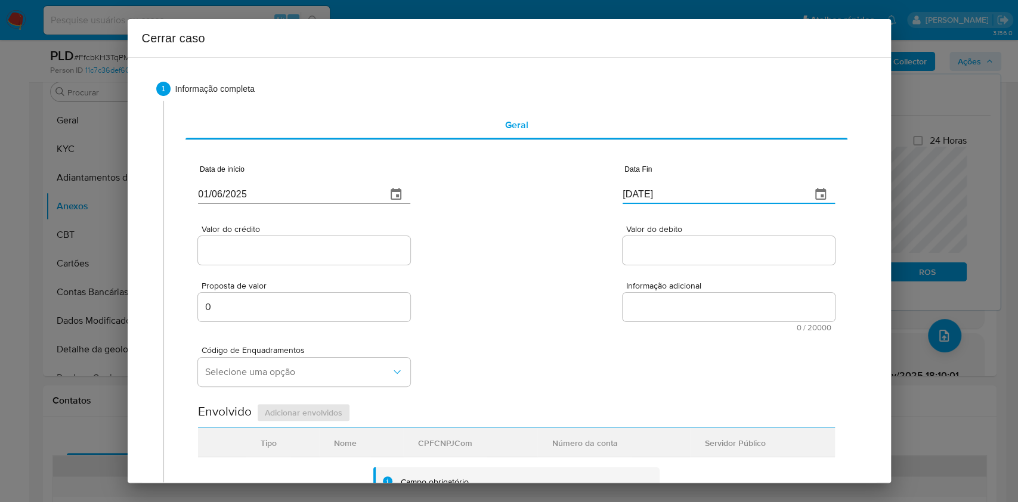
click at [271, 247] on input "Valor do crédito" at bounding box center [304, 251] width 212 height 16
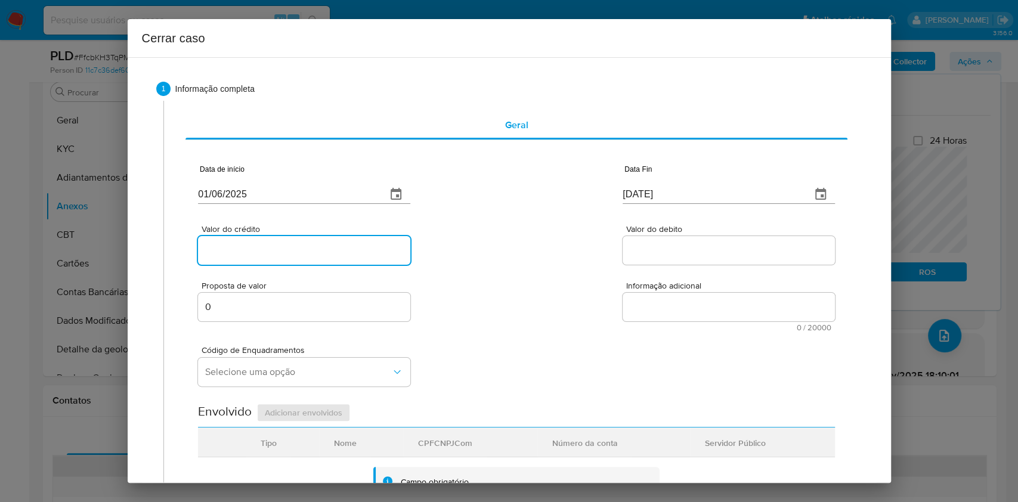
paste input "R$84.345"
type input "R$84.345"
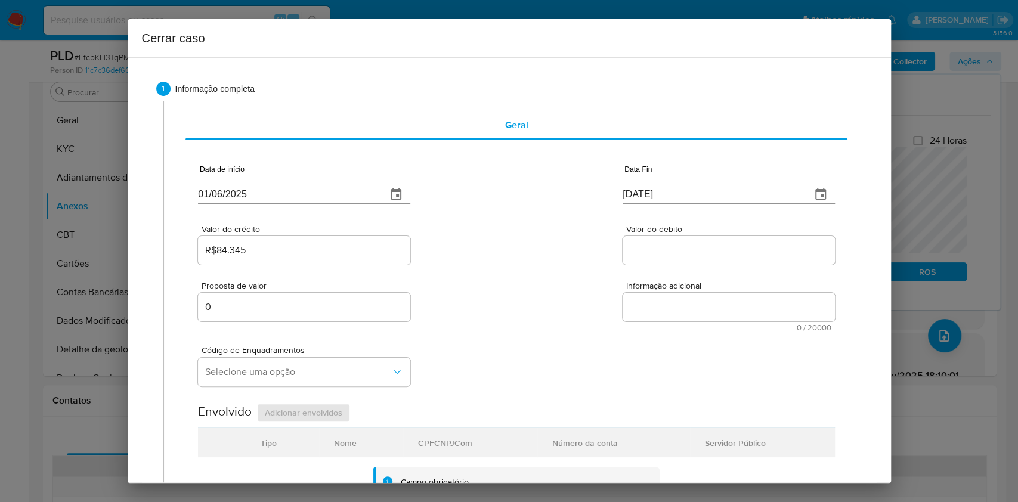
drag, startPoint x: 625, startPoint y: 262, endPoint x: 656, endPoint y: 248, distance: 33.9
click at [626, 263] on div at bounding box center [729, 250] width 212 height 29
click at [657, 246] on input "Valor do debito" at bounding box center [729, 251] width 212 height 16
paste input "R$147.105"
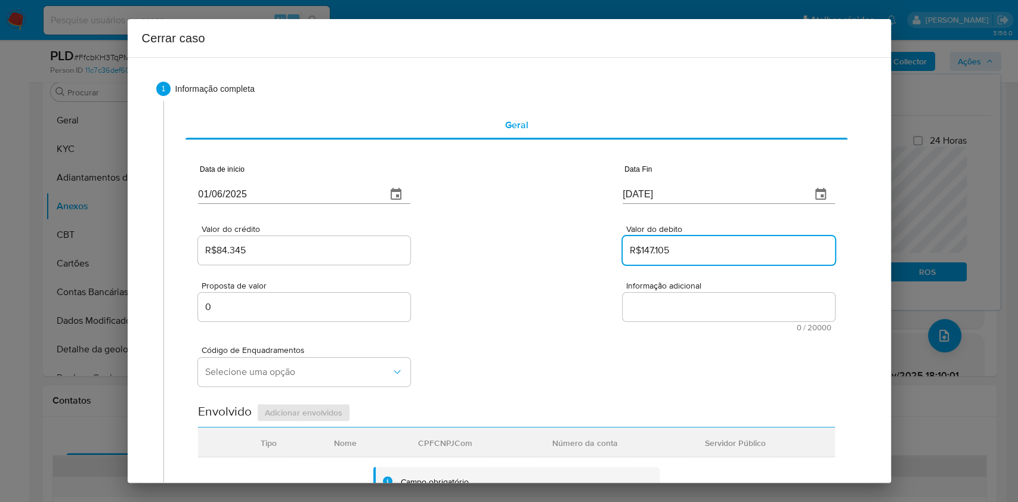
type input "R$147.105"
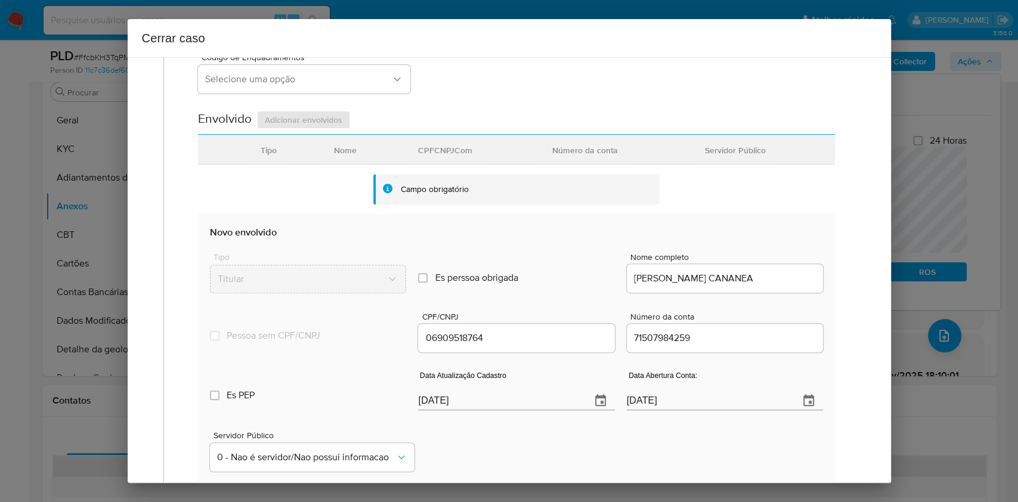
scroll to position [470, 0]
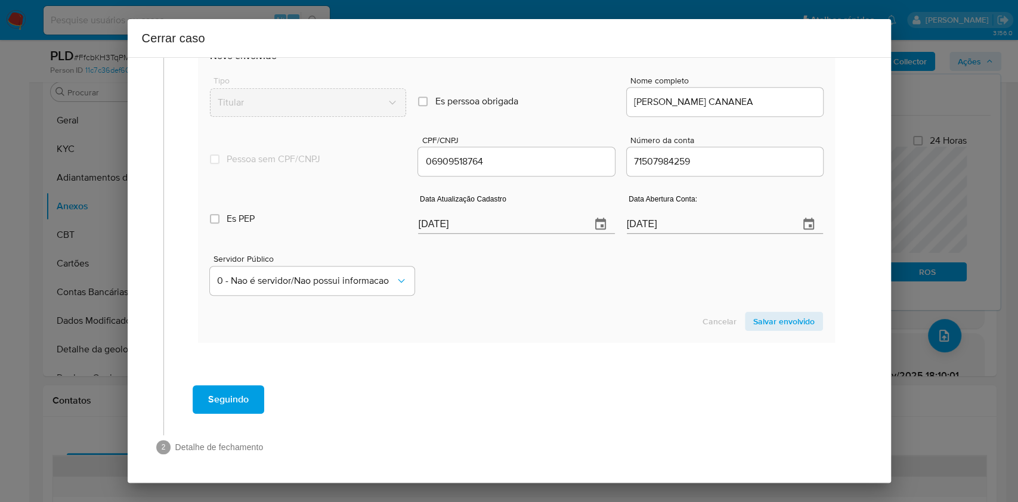
click at [493, 229] on input "[DATE]" at bounding box center [499, 224] width 163 height 19
click at [493, 228] on input "[DATE]" at bounding box center [499, 224] width 163 height 19
paste input "30/04"
type input "30/04/2025"
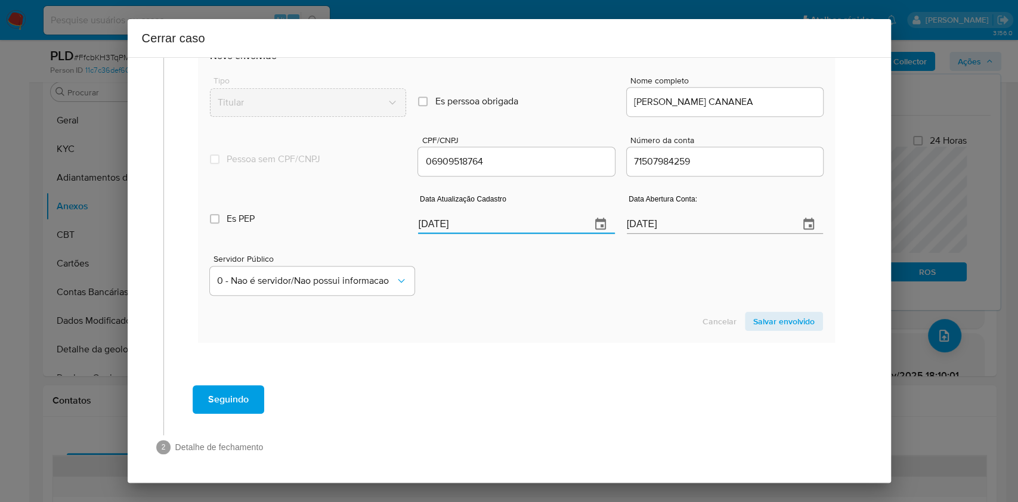
drag, startPoint x: 792, startPoint y: 319, endPoint x: 830, endPoint y: 307, distance: 39.4
click at [794, 319] on span "Salvar envolvido" at bounding box center [784, 321] width 61 height 17
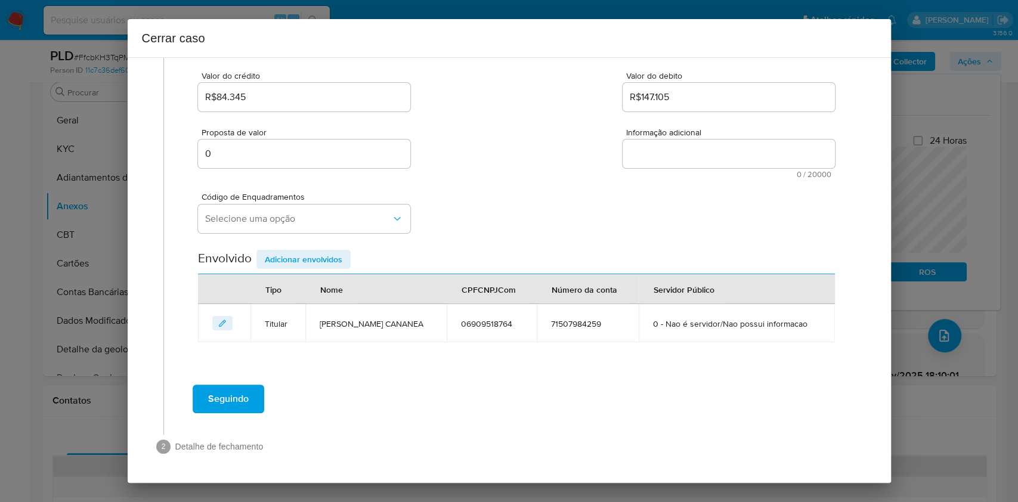
scroll to position [153, 0]
click at [280, 215] on span "Selecione uma opção" at bounding box center [298, 220] width 186 height 12
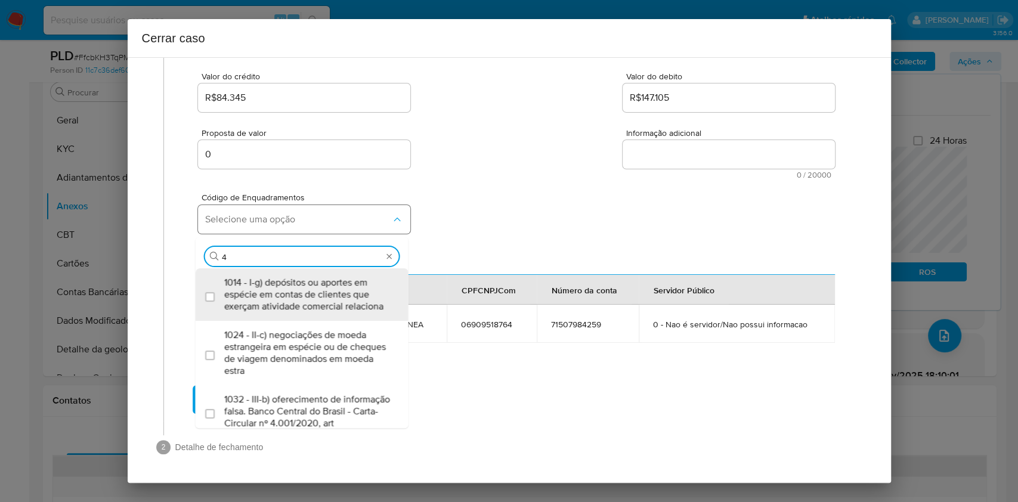
type input "45"
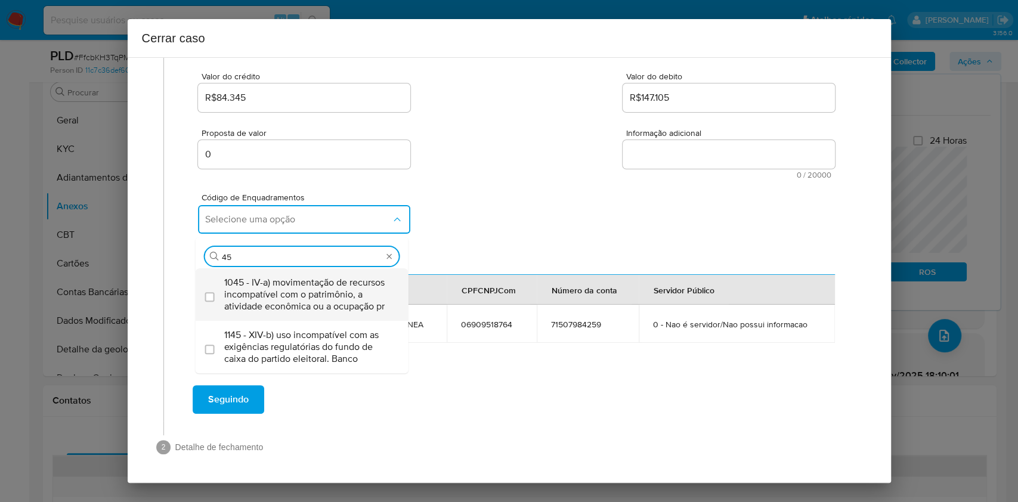
click at [292, 281] on span "1045 - IV-a) movimentação de recursos incompatível com o patrimônio, a atividad…" at bounding box center [308, 295] width 168 height 36
checkbox input "true"
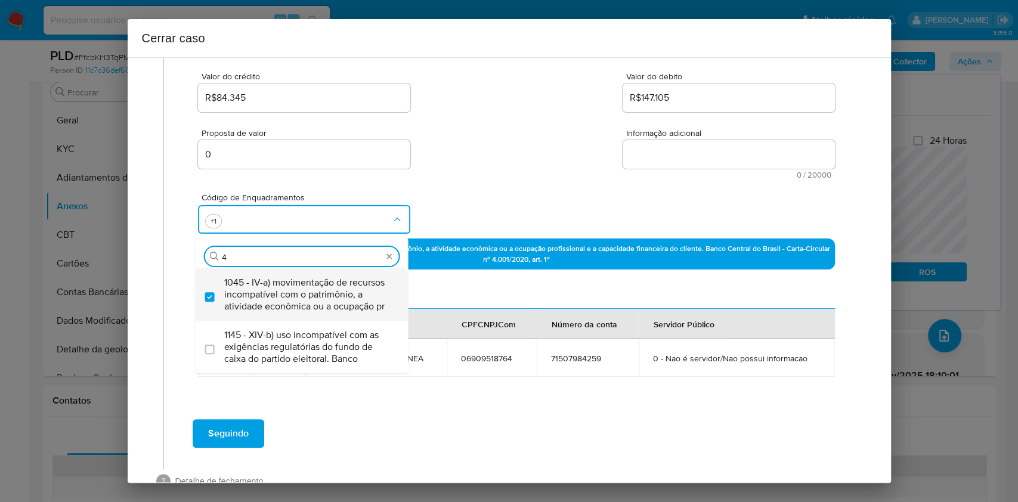
scroll to position [0, 0]
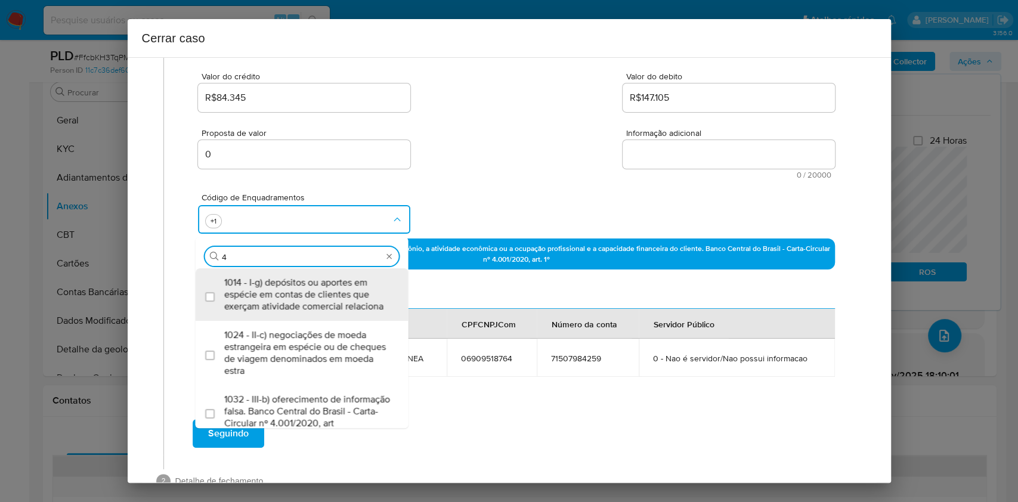
type input "47"
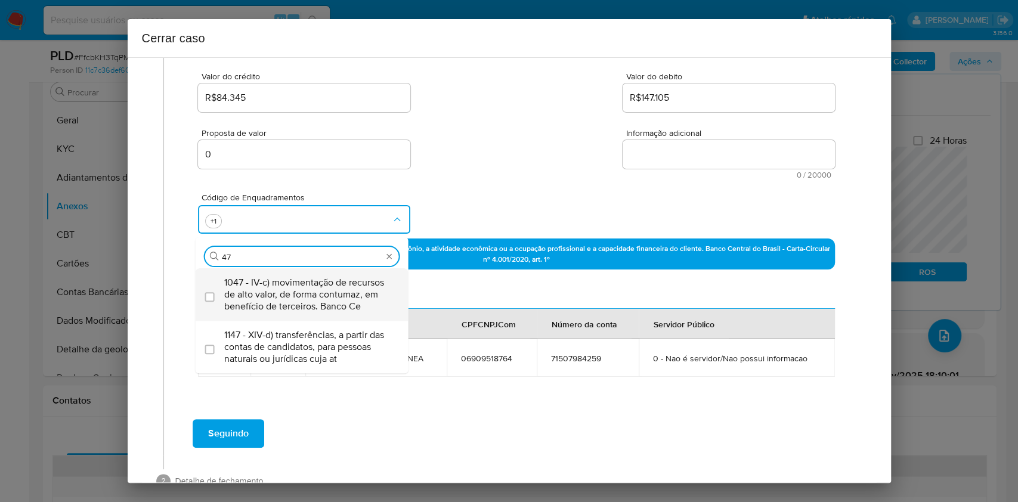
click at [297, 281] on span "1047 - IV-c) movimentação de recursos de alto valor, de forma contumaz, em bene…" at bounding box center [308, 295] width 168 height 36
checkbox input "true"
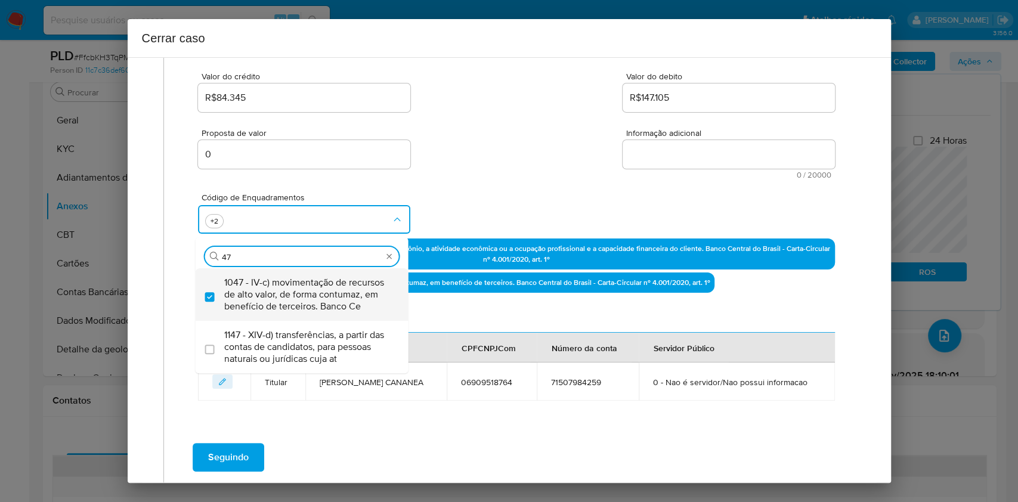
type input "47"
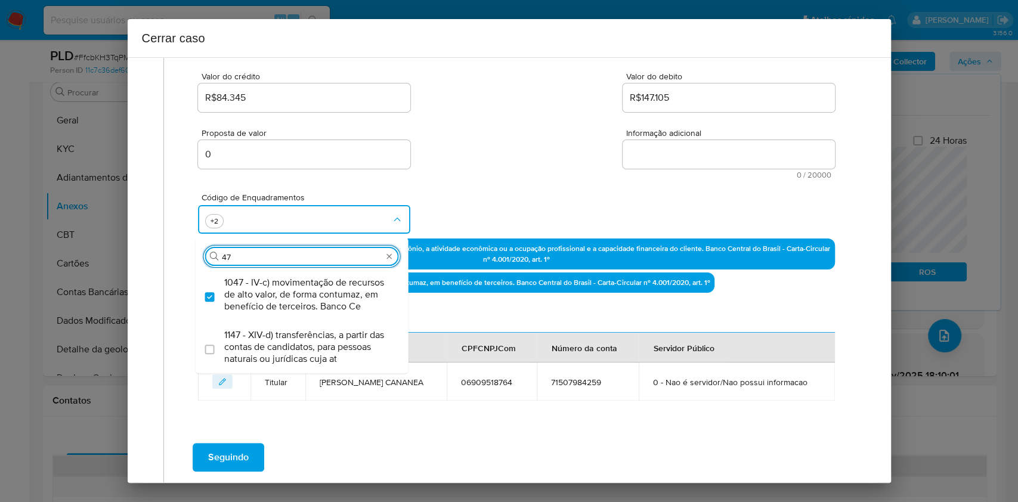
click at [663, 169] on div "Informação adicional 0 / 20000 20000 caracteres restantes" at bounding box center [729, 154] width 212 height 50
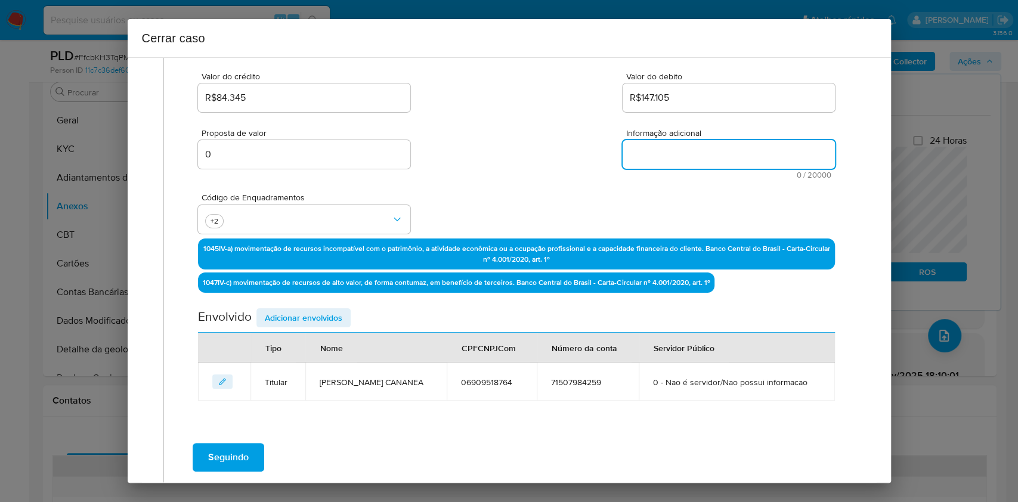
click at [666, 160] on textarea "Informação adicional" at bounding box center [729, 154] width 212 height 29
click at [666, 161] on textarea "Informação adicional" at bounding box center [729, 154] width 212 height 29
paste textarea "Paulo Jose Netto Cananea, CPF 06909518764, 49 anos, residente no município de P…"
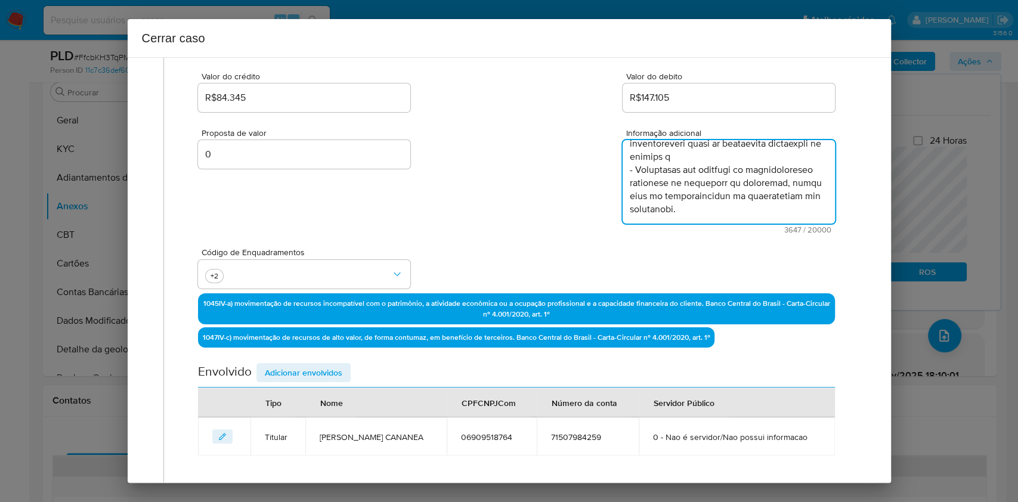
type textarea "Paulo Jose Netto Cananea, CPF 06909518764, 49 anos, residente no município de P…"
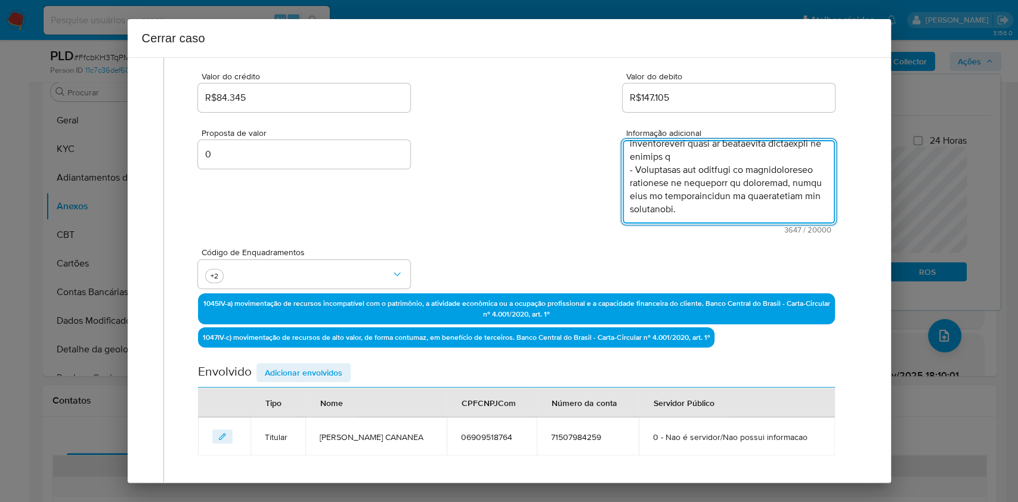
drag, startPoint x: 311, startPoint y: 367, endPoint x: 326, endPoint y: 365, distance: 15.1
click at [311, 367] on span "Adicionar envolvidos" at bounding box center [304, 373] width 78 height 17
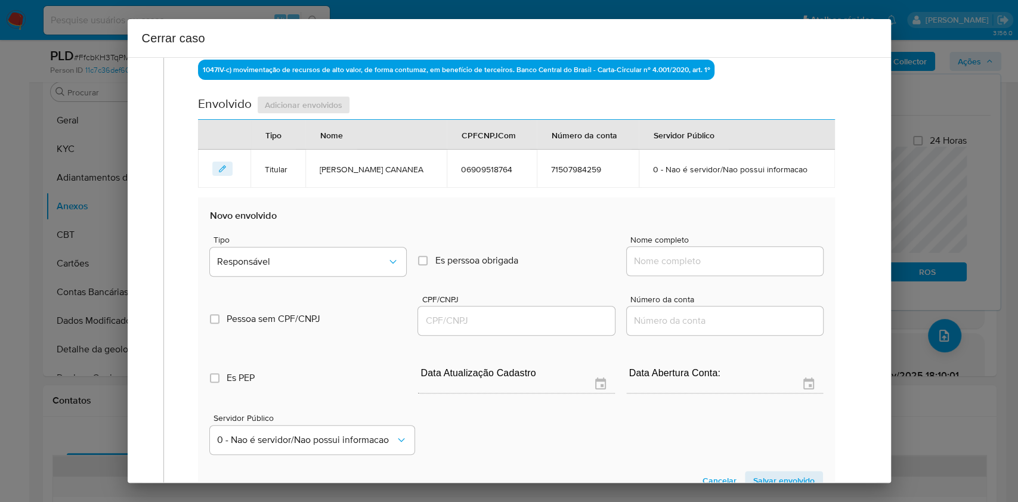
scroll to position [471, 0]
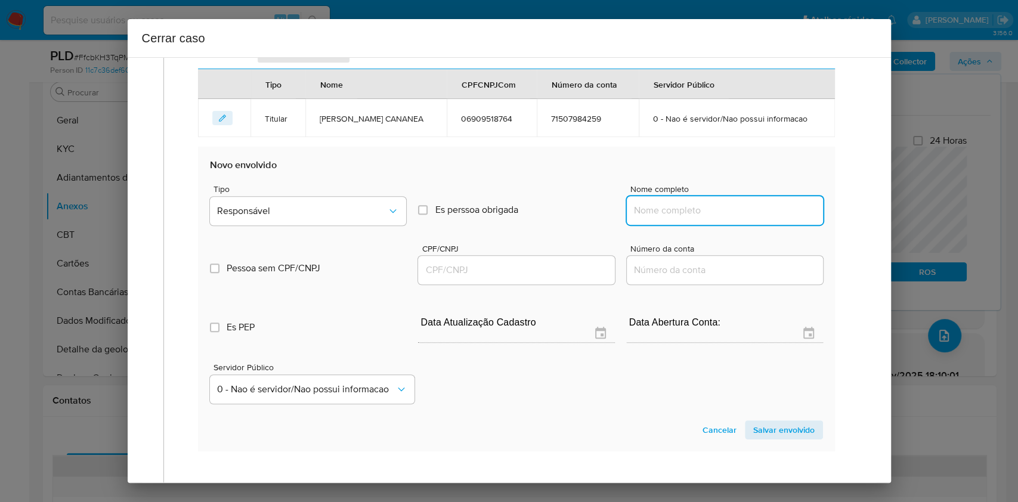
drag, startPoint x: 710, startPoint y: 211, endPoint x: 727, endPoint y: 217, distance: 18.3
click at [710, 212] on input "Nome completo" at bounding box center [725, 211] width 196 height 16
paste input "Foris Gfs Br Instituicao De Pagamento Ltda, 39993186000162"
drag, startPoint x: 755, startPoint y: 219, endPoint x: 765, endPoint y: 209, distance: 13.5
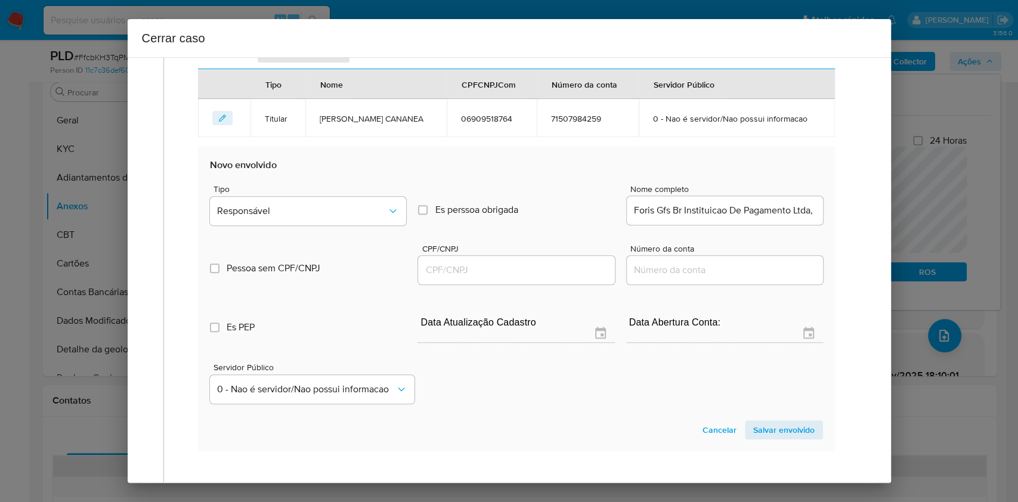
click at [757, 219] on div "Foris Gfs Br Instituicao De Pagamento Ltda, 39993186000162" at bounding box center [725, 210] width 196 height 29
click at [797, 209] on input "Foris Gfs Br Instituicao De Pagamento Ltda, 39993186000162" at bounding box center [725, 211] width 196 height 16
click at [797, 210] on input "Foris Gfs Br Instituicao De Pagamento Ltda, 39993186000162" at bounding box center [725, 211] width 196 height 16
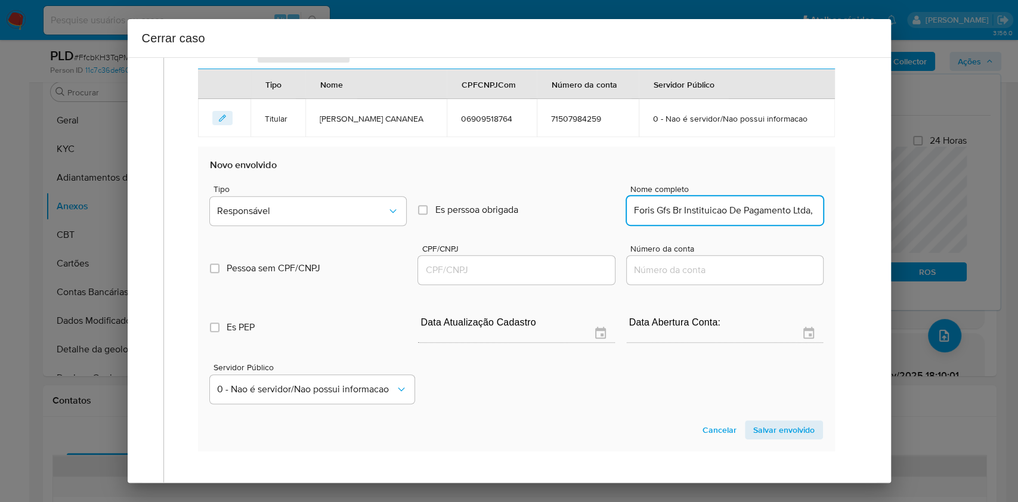
type input "Foris Gfs Br Instituicao De Pagamento Ltda,"
drag, startPoint x: 549, startPoint y: 260, endPoint x: 561, endPoint y: 254, distance: 13.9
click at [550, 262] on div at bounding box center [516, 270] width 196 height 29
click at [562, 270] on input "CPF/CNPJ" at bounding box center [516, 271] width 196 height 16
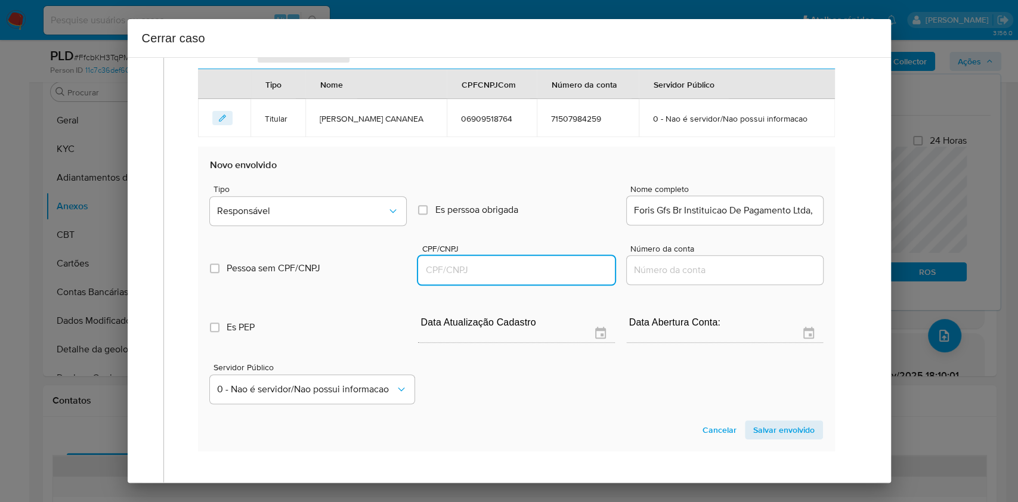
drag, startPoint x: 508, startPoint y: 273, endPoint x: 522, endPoint y: 270, distance: 14.0
click at [509, 273] on input "CPF/CNPJ" at bounding box center [516, 271] width 196 height 16
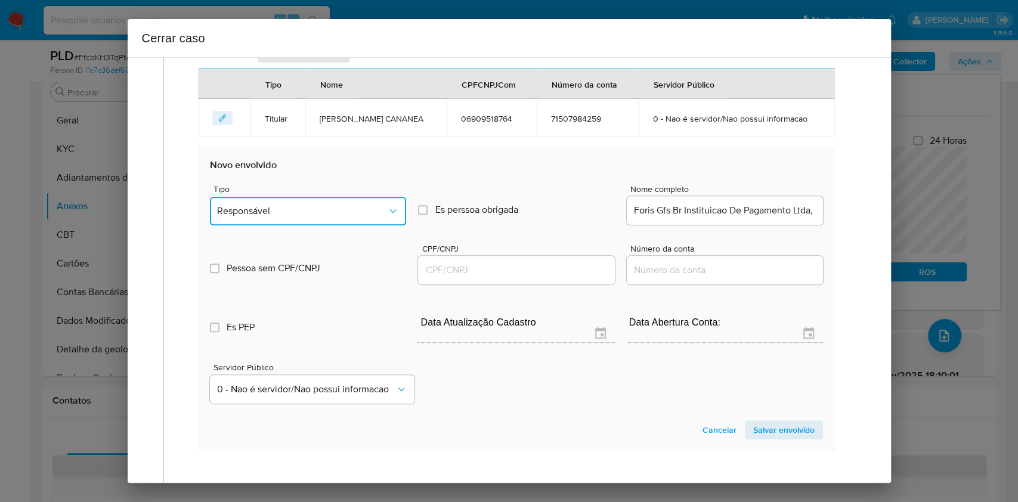
click at [337, 202] on button "Responsável" at bounding box center [308, 211] width 196 height 29
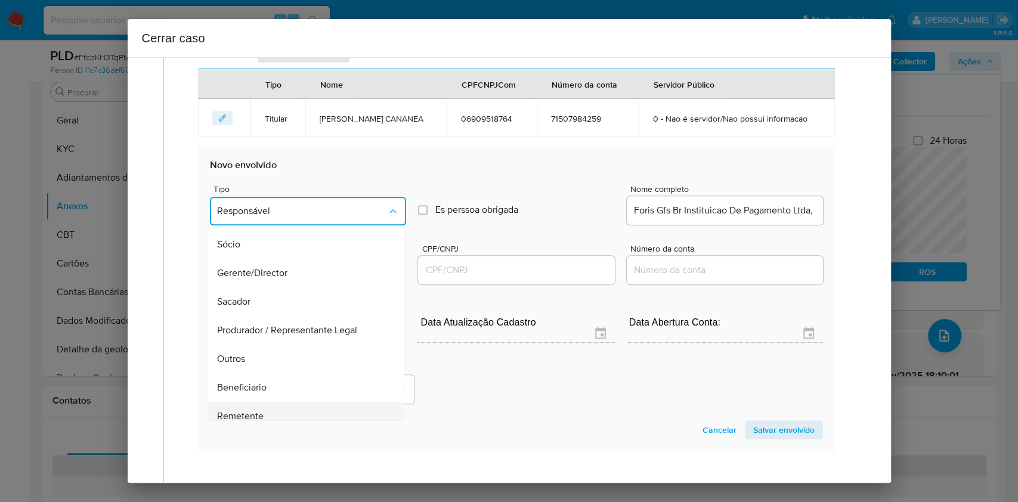
scroll to position [153, 0]
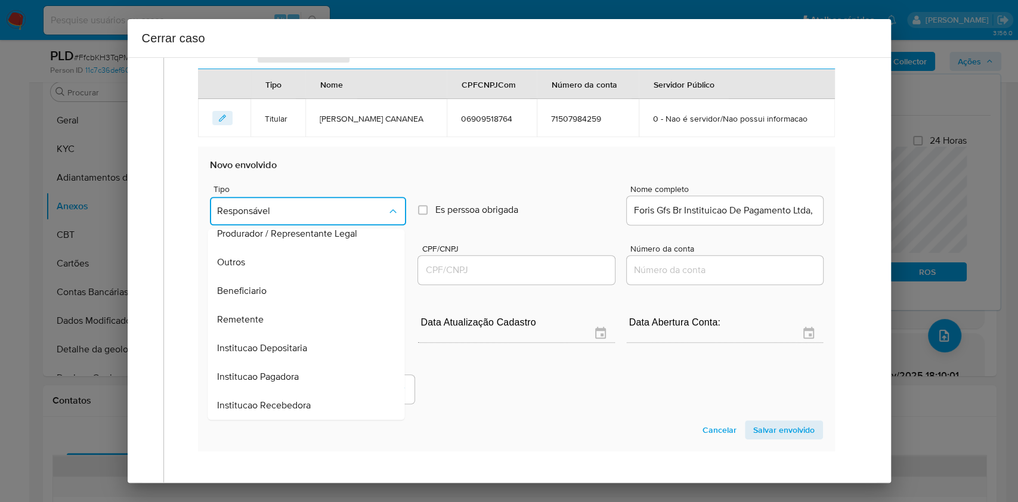
click at [468, 270] on input "CPF/CNPJ" at bounding box center [516, 271] width 196 height 16
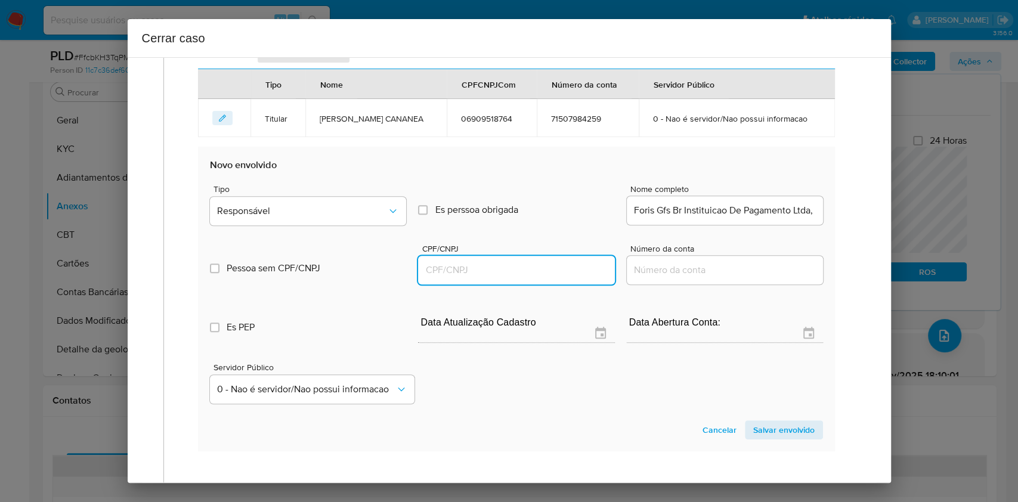
click at [498, 264] on input "CPF/CNPJ" at bounding box center [516, 271] width 196 height 16
click at [498, 265] on input "CPF/CNPJ" at bounding box center [516, 271] width 196 height 16
drag, startPoint x: 497, startPoint y: 272, endPoint x: 484, endPoint y: 270, distance: 12.7
click at [484, 270] on input "CPF/CNPJ" at bounding box center [516, 271] width 196 height 16
click at [468, 271] on input "CPF/CNPJ" at bounding box center [516, 271] width 196 height 16
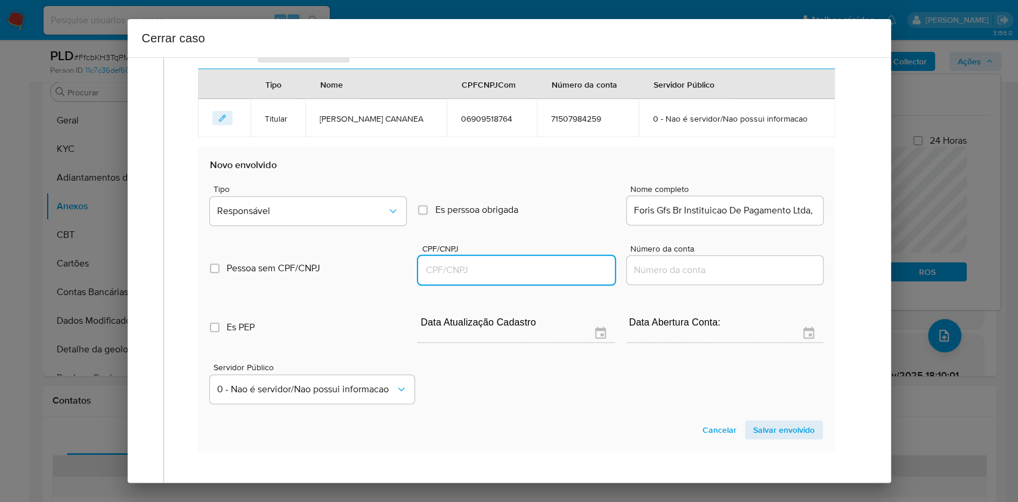
click at [468, 271] on input "CPF/CNPJ" at bounding box center [516, 271] width 196 height 16
drag, startPoint x: 468, startPoint y: 272, endPoint x: 453, endPoint y: 267, distance: 15.9
click at [453, 267] on input "CPF/CNPJ" at bounding box center [516, 271] width 196 height 16
click at [554, 263] on input "CPF/CNPJ" at bounding box center [516, 271] width 196 height 16
drag, startPoint x: 554, startPoint y: 267, endPoint x: 501, endPoint y: 268, distance: 53.1
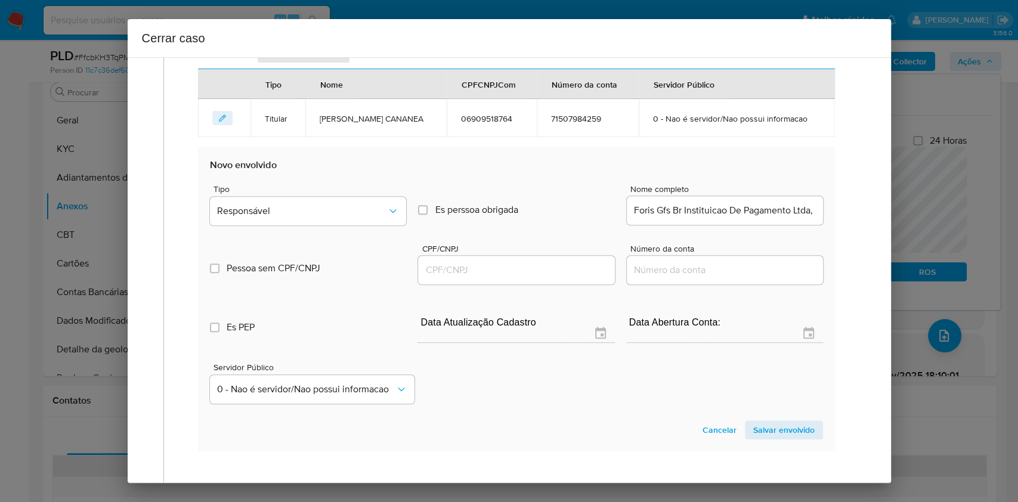
click at [498, 262] on div at bounding box center [516, 270] width 196 height 29
drag, startPoint x: 743, startPoint y: 246, endPoint x: 745, endPoint y: 227, distance: 18.6
click at [745, 246] on span "Número da conta" at bounding box center [729, 249] width 196 height 9
click at [745, 263] on input "Número da conta" at bounding box center [725, 271] width 196 height 16
click at [714, 424] on span "Cancelar" at bounding box center [720, 430] width 34 height 17
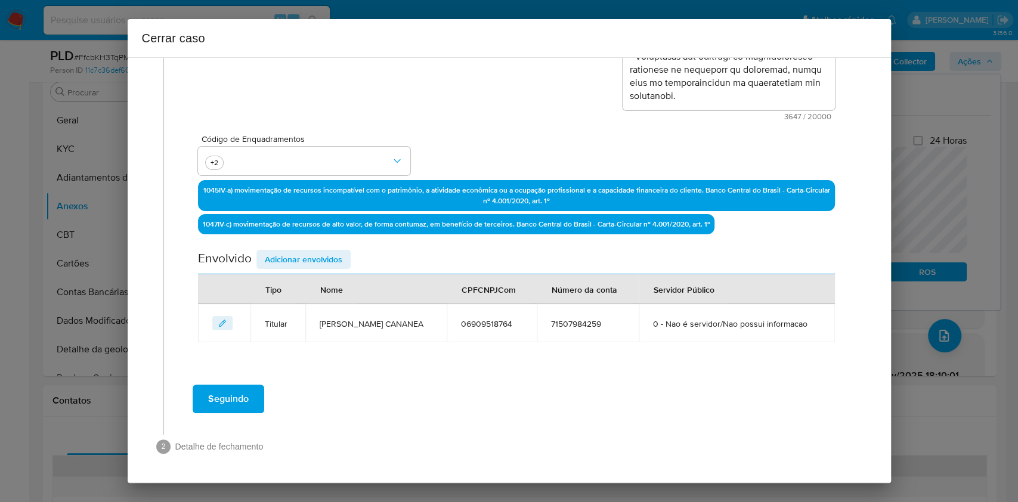
scroll to position [265, 0]
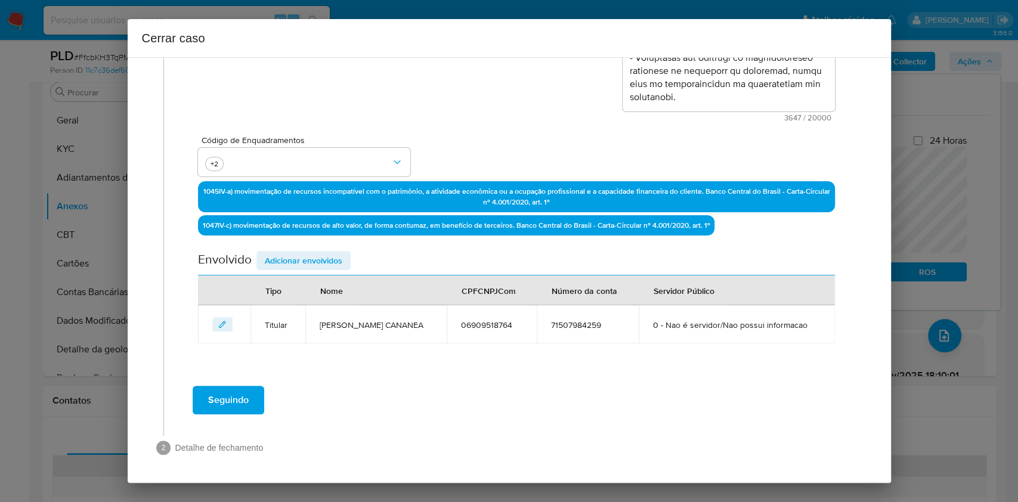
drag, startPoint x: 300, startPoint y: 257, endPoint x: 320, endPoint y: 268, distance: 22.7
click at [300, 258] on span "Adicionar envolvidos" at bounding box center [304, 260] width 78 height 17
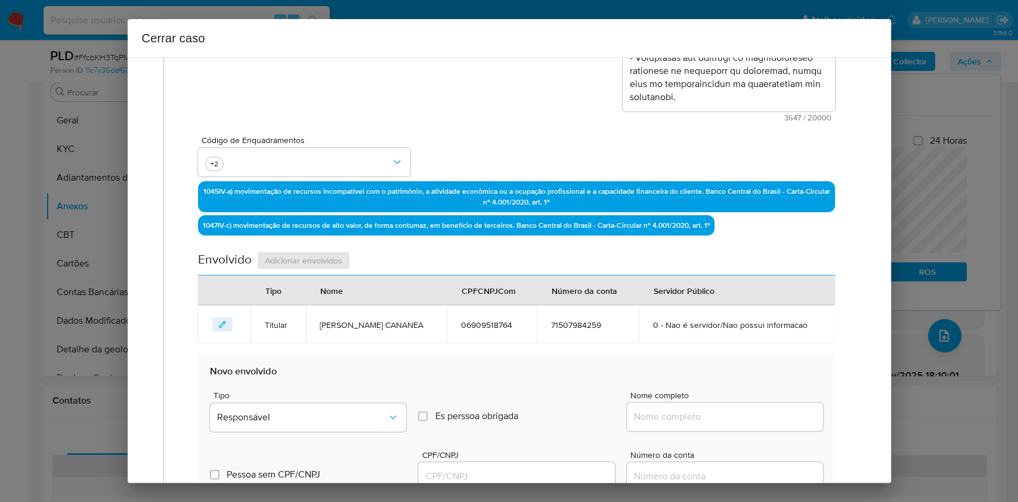
drag, startPoint x: 649, startPoint y: 428, endPoint x: 659, endPoint y: 420, distance: 12.3
click at [649, 428] on div at bounding box center [725, 417] width 196 height 29
paste input "Foris Gfs Br Instituicao De Pagamento Ltda,"
click at [661, 414] on input "Nome completo" at bounding box center [725, 417] width 196 height 16
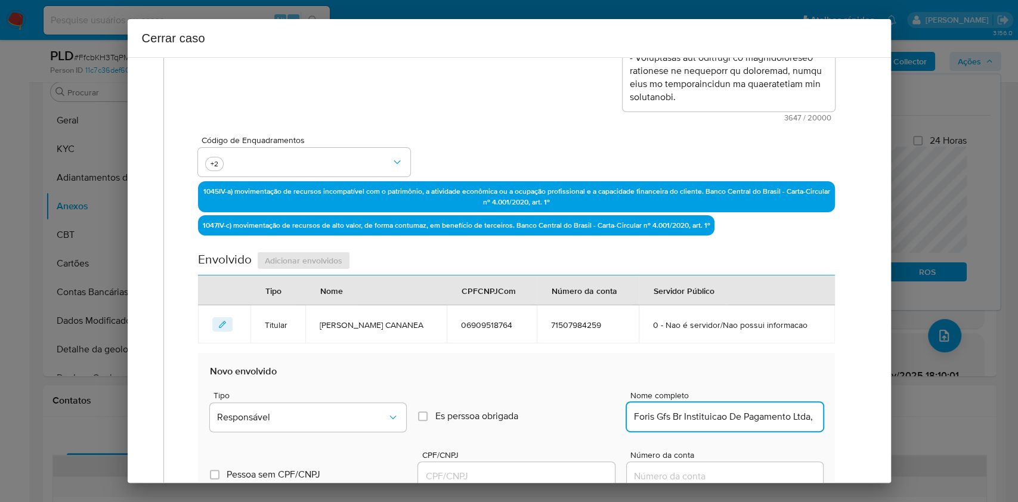
scroll to position [0, 2]
type input "Foris Gfs Br Instituicao De Pagamento Ltda,"
click at [459, 480] on input "CPF/CNPJ" at bounding box center [516, 477] width 196 height 16
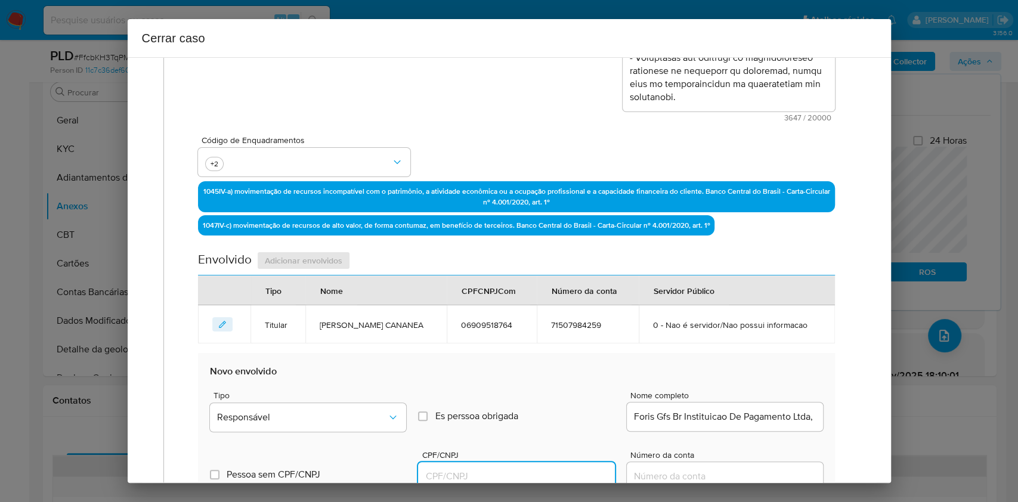
paste input "39993186000162"
type input "39993186000162"
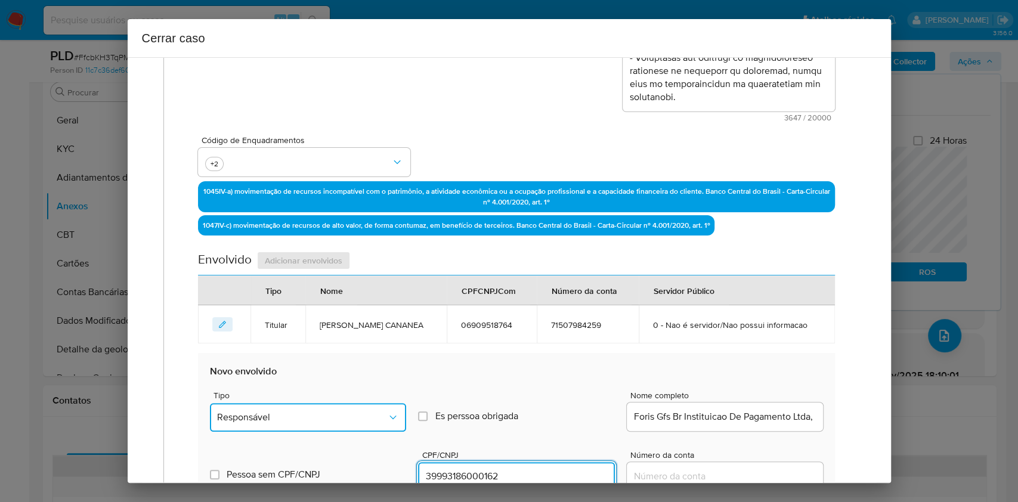
click at [344, 427] on button "Responsável" at bounding box center [308, 417] width 196 height 29
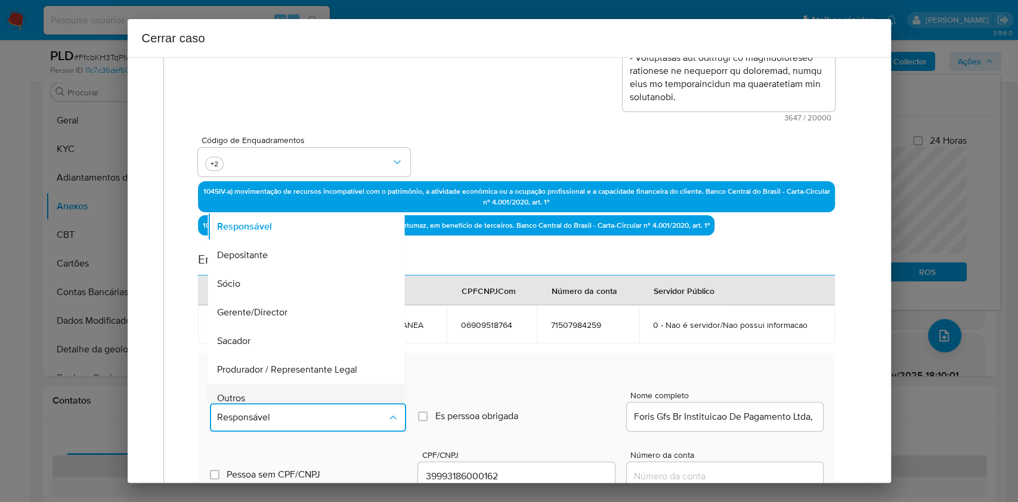
scroll to position [153, 0]
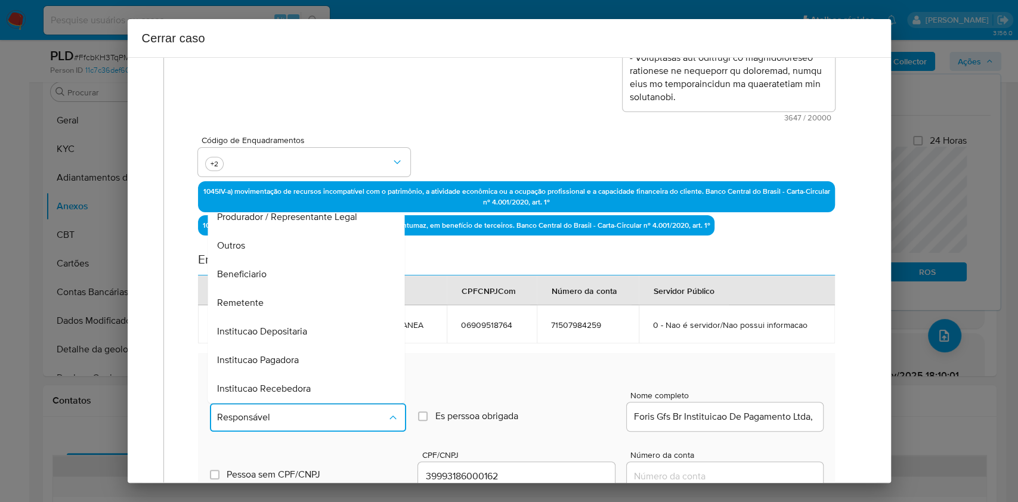
drag, startPoint x: 268, startPoint y: 269, endPoint x: 281, endPoint y: 272, distance: 12.9
click at [269, 268] on div "Beneficiario" at bounding box center [303, 274] width 171 height 29
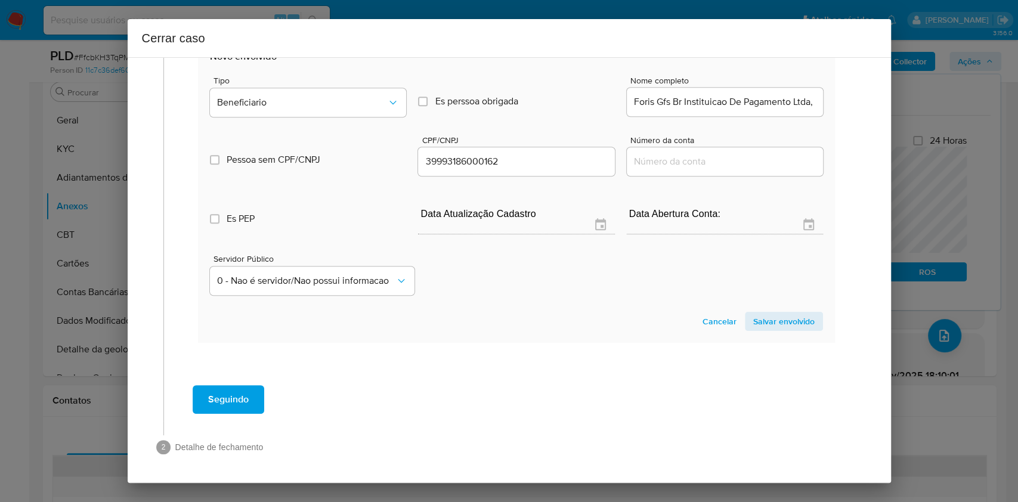
drag, startPoint x: 784, startPoint y: 326, endPoint x: 668, endPoint y: 273, distance: 127.6
click at [784, 327] on span "Salvar envolvido" at bounding box center [784, 321] width 61 height 17
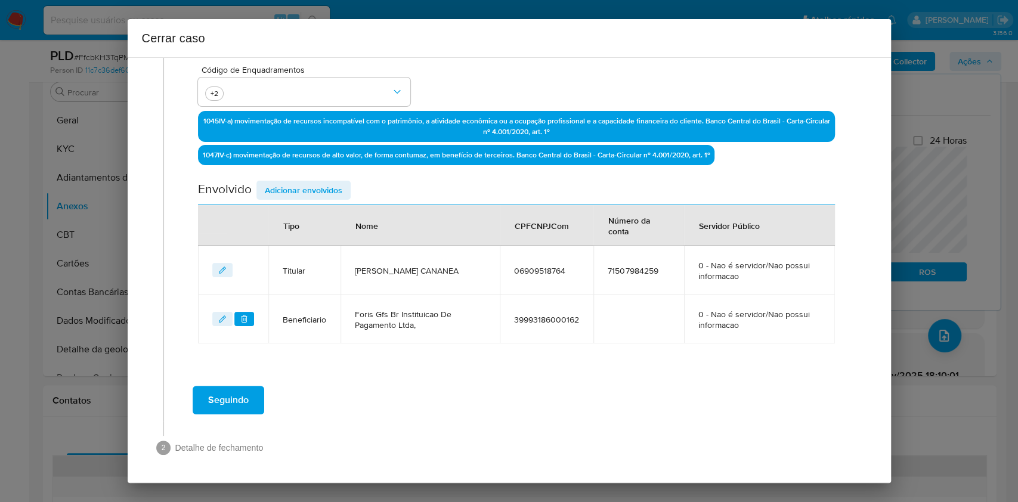
drag, startPoint x: 334, startPoint y: 193, endPoint x: 343, endPoint y: 192, distance: 9.6
click at [337, 192] on span "Adicionar envolvidos" at bounding box center [304, 190] width 78 height 17
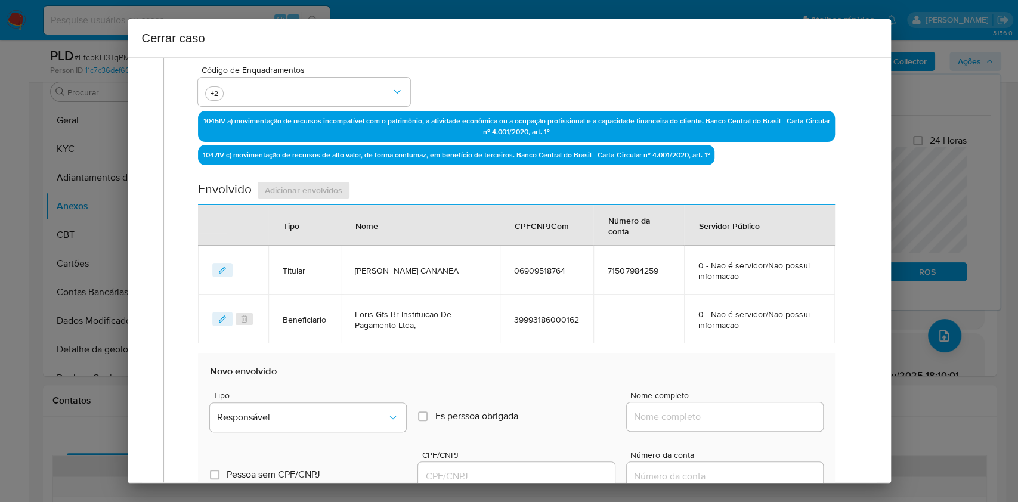
click at [578, 469] on input "CPF/CNPJ" at bounding box center [516, 477] width 196 height 16
paste input "36283852000180"
type input "36283852000180"
click at [663, 437] on div "Pessoa sem CPF/CNPJ Is CPFCNPJ CPF/CNPJ 36283852000180 Número da conta" at bounding box center [516, 465] width 613 height 57
paste input "Funeraria Shalom Paraty Ltda"
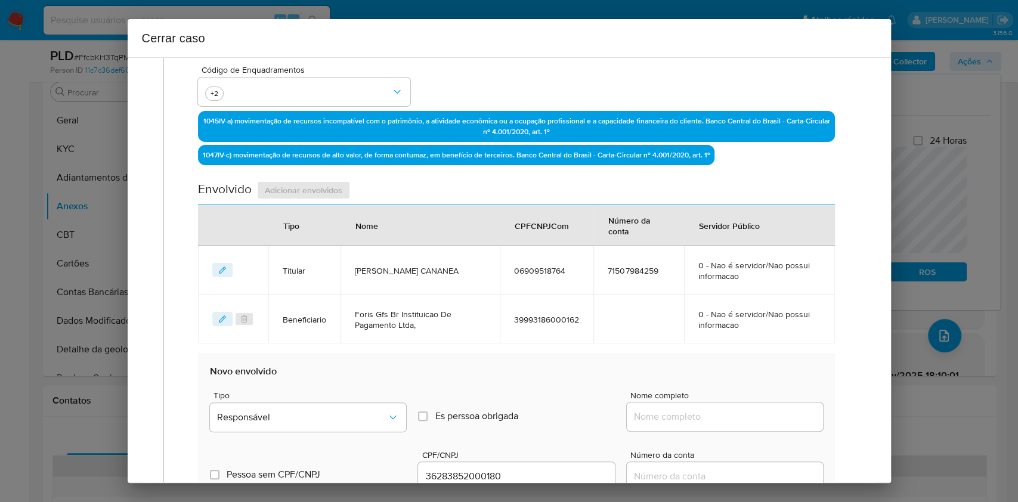
drag, startPoint x: 671, startPoint y: 413, endPoint x: 678, endPoint y: 412, distance: 7.3
click at [673, 414] on input "Nome completo" at bounding box center [725, 417] width 196 height 16
type input "Funeraria Shalom Paraty Ltda"
drag, startPoint x: 427, startPoint y: 391, endPoint x: 413, endPoint y: 395, distance: 14.8
click at [425, 394] on div "Tipo Responsável Es perssoa obrigada Is PObrigada Nome completo Funeraria Shalo…" at bounding box center [516, 407] width 613 height 60
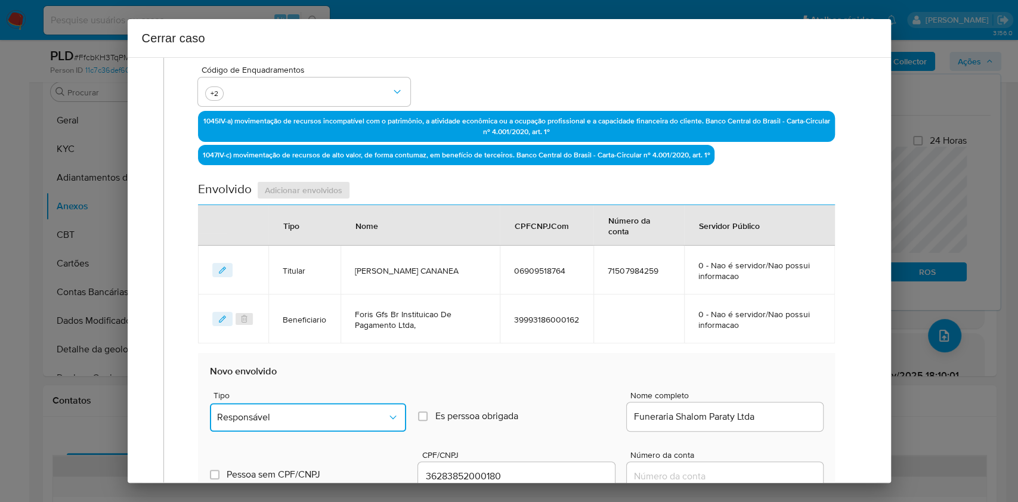
drag, startPoint x: 376, startPoint y: 406, endPoint x: 369, endPoint y: 409, distance: 7.2
click at [375, 408] on button "Responsável" at bounding box center [308, 417] width 196 height 29
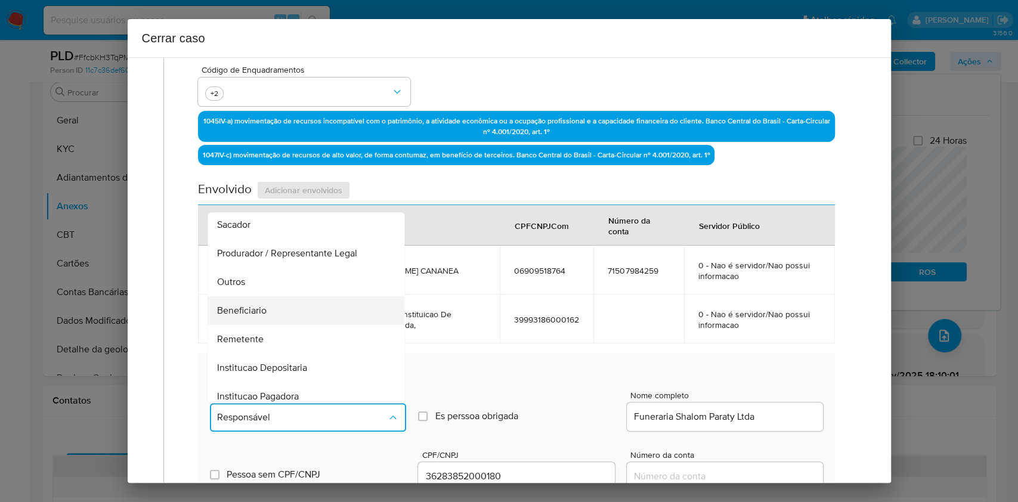
scroll to position [153, 0]
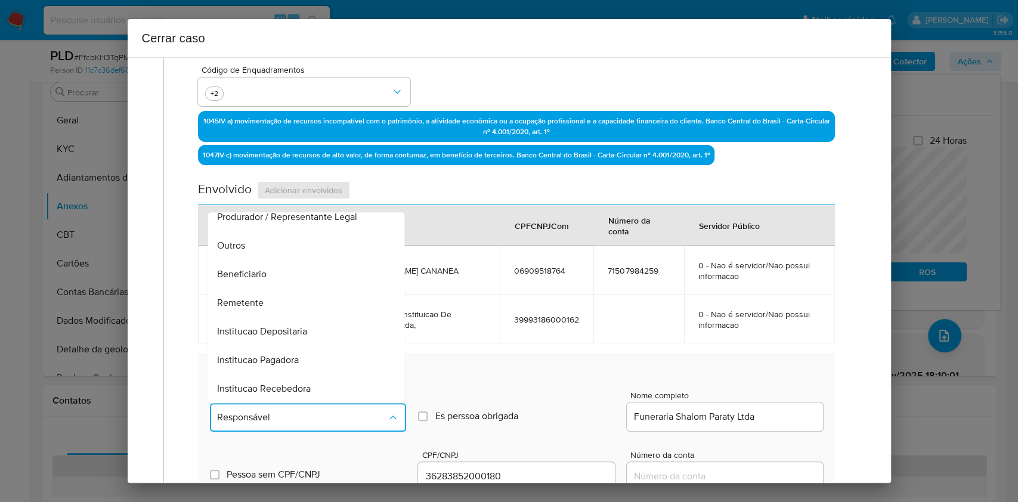
drag, startPoint x: 274, startPoint y: 266, endPoint x: 402, endPoint y: 285, distance: 129.2
click at [274, 267] on div "Beneficiario" at bounding box center [303, 274] width 171 height 29
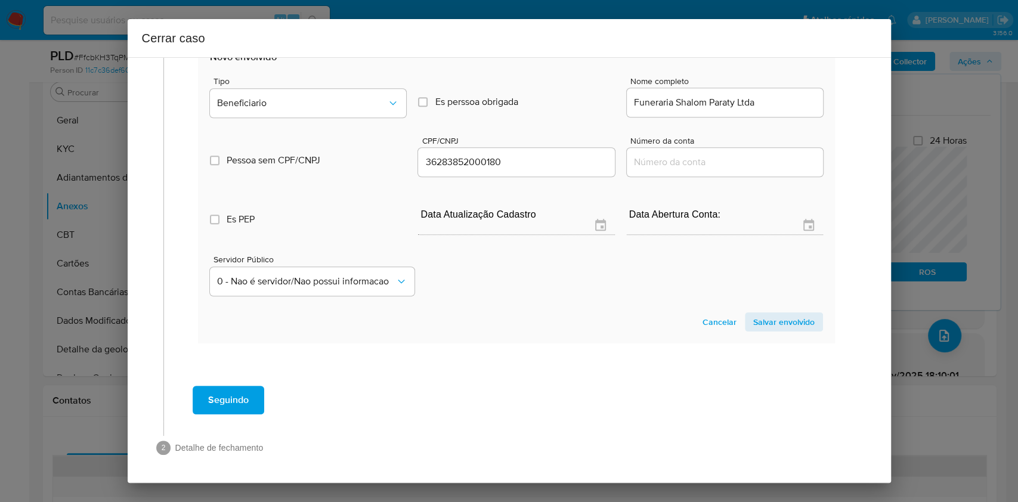
click at [768, 326] on span "Salvar envolvido" at bounding box center [784, 322] width 61 height 17
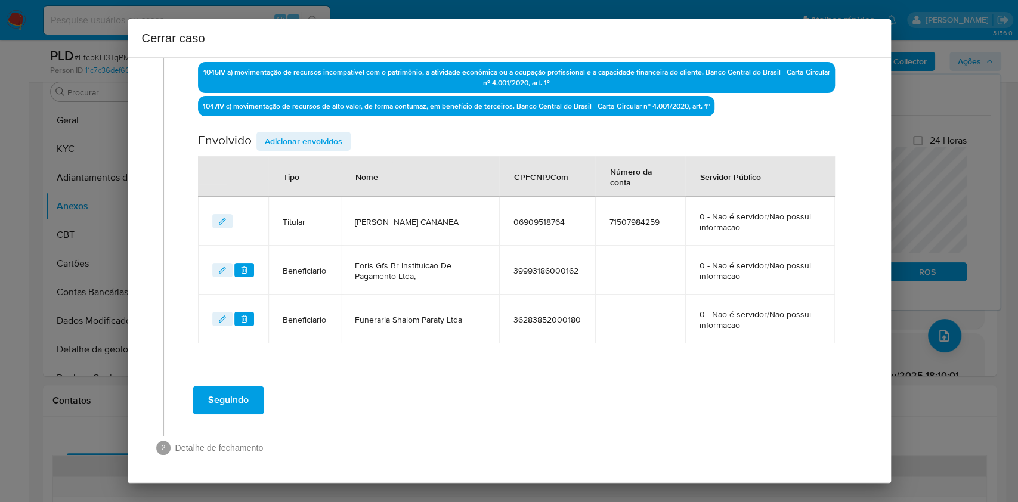
click at [242, 392] on span "Seguindo" at bounding box center [228, 400] width 41 height 26
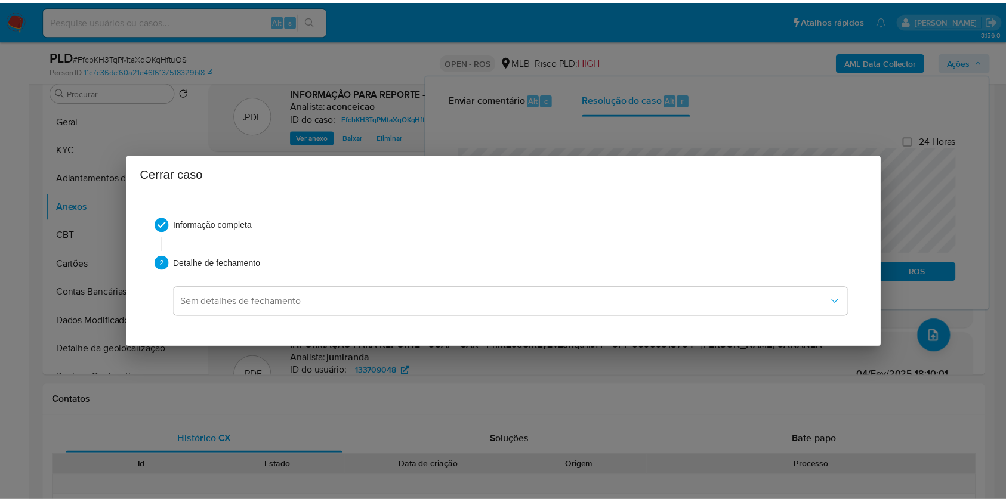
scroll to position [1835, 0]
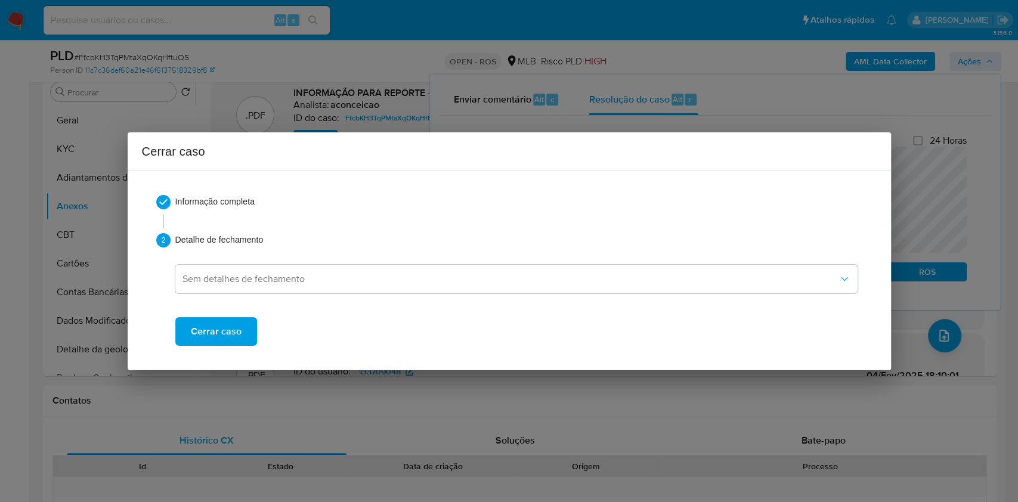
drag, startPoint x: 200, startPoint y: 335, endPoint x: 212, endPoint y: 335, distance: 11.9
click at [202, 335] on span "Cerrar caso" at bounding box center [216, 332] width 51 height 26
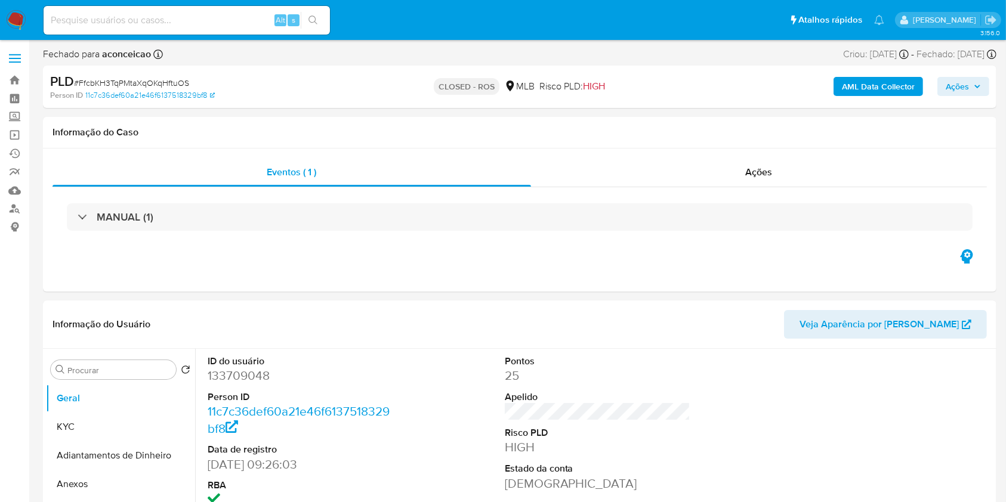
select select "10"
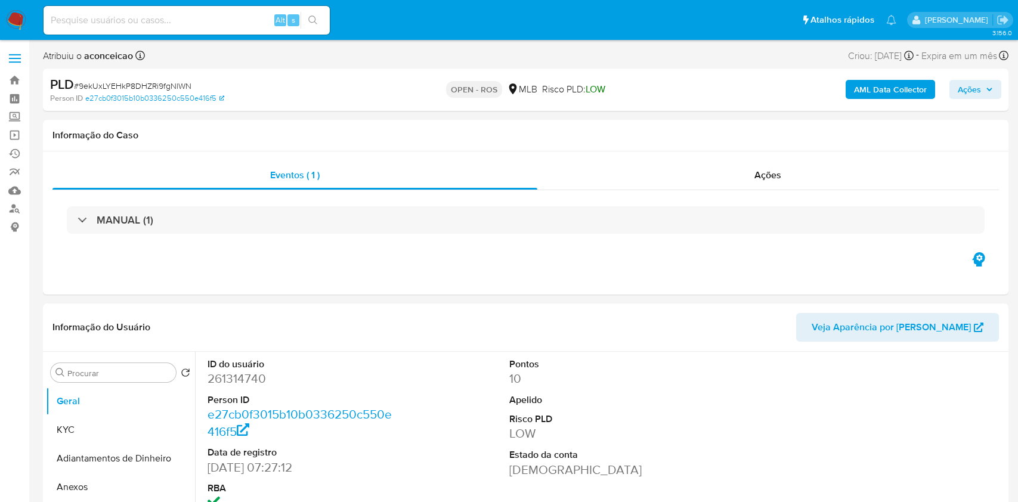
select select "10"
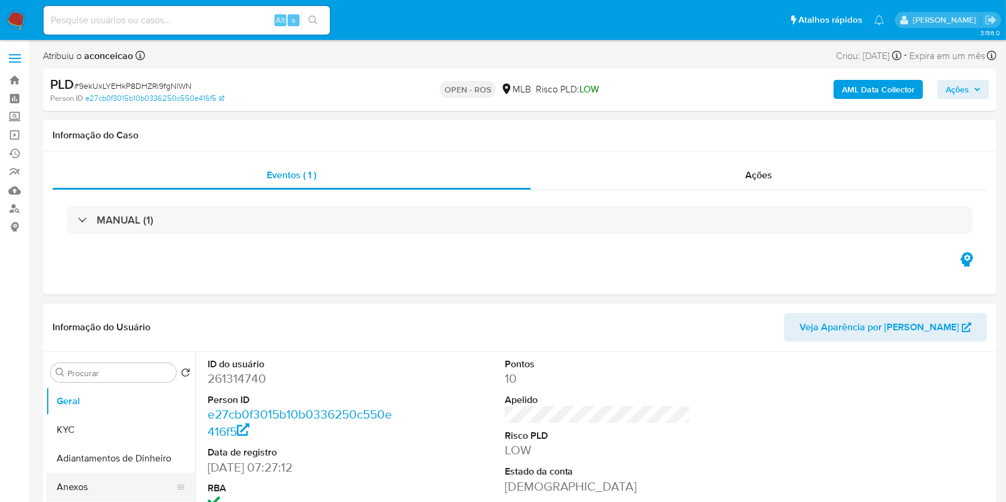
drag, startPoint x: 82, startPoint y: 489, endPoint x: 94, endPoint y: 489, distance: 11.9
click at [83, 489] on button "Anexos" at bounding box center [116, 487] width 140 height 29
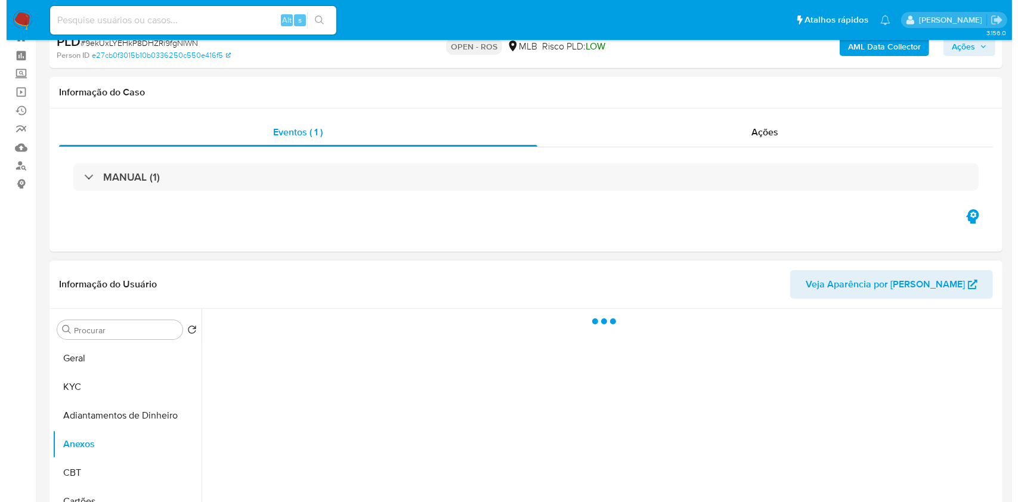
scroll to position [79, 0]
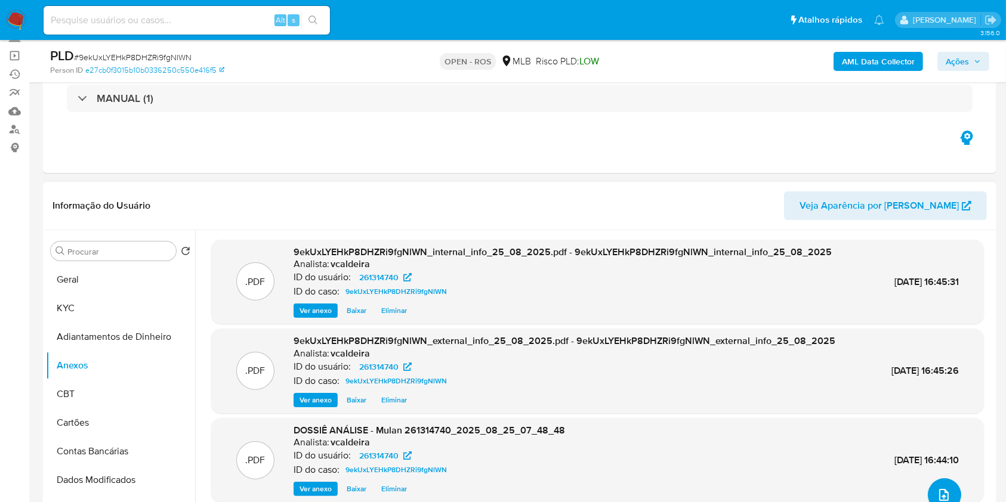
click at [947, 491] on button "upload-file" at bounding box center [944, 495] width 33 height 33
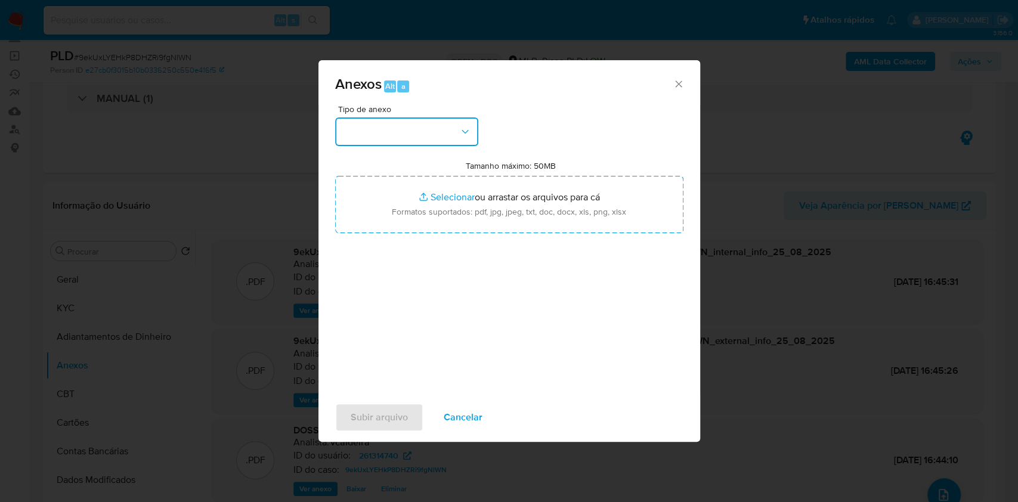
drag, startPoint x: 457, startPoint y: 124, endPoint x: 450, endPoint y: 144, distance: 21.9
click at [454, 128] on button "button" at bounding box center [406, 132] width 143 height 29
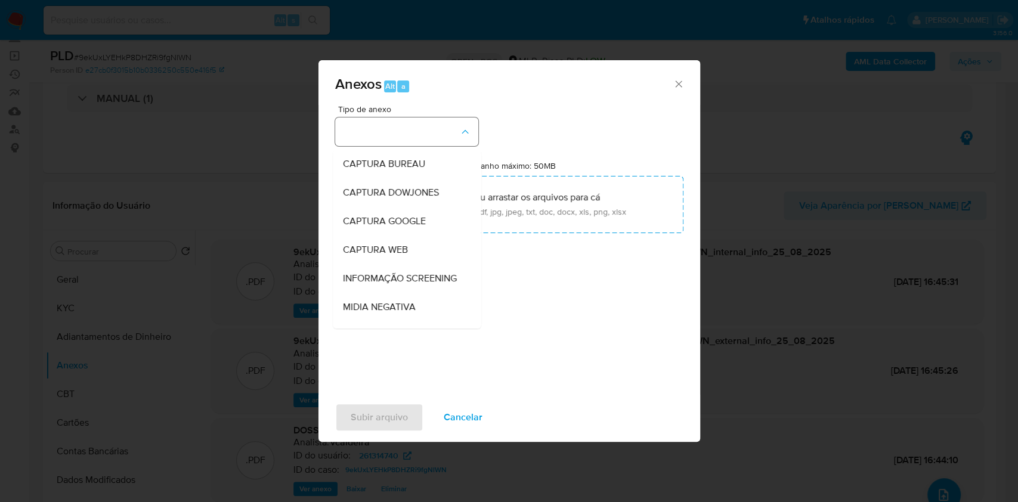
scroll to position [183, 0]
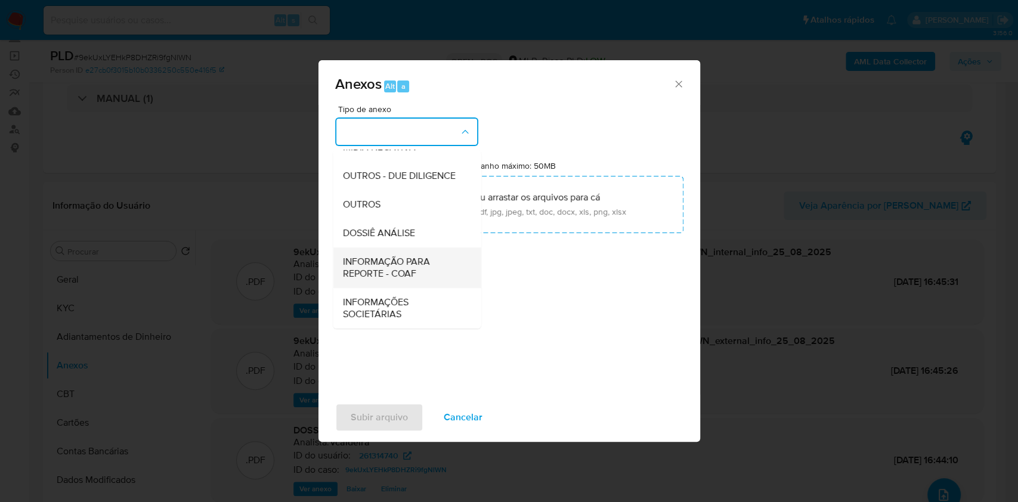
click at [390, 277] on span "INFORMAÇÃO PARA REPORTE - COAF" at bounding box center [403, 268] width 122 height 24
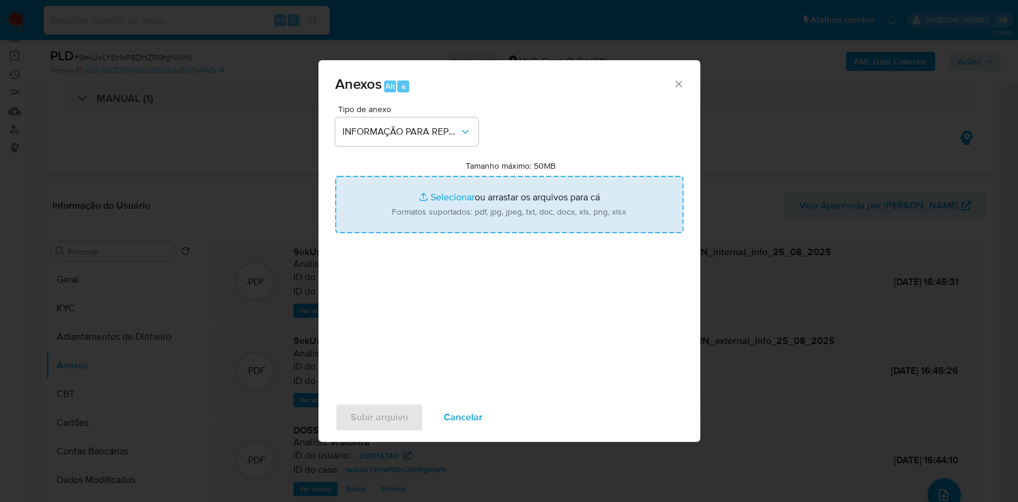
type input "C:\fakepath\SAR 9ekUxLYEHkP8DHZRi9fgNlWN - CPF 30263159825 - LEANDRO VIEIRA BAL…"
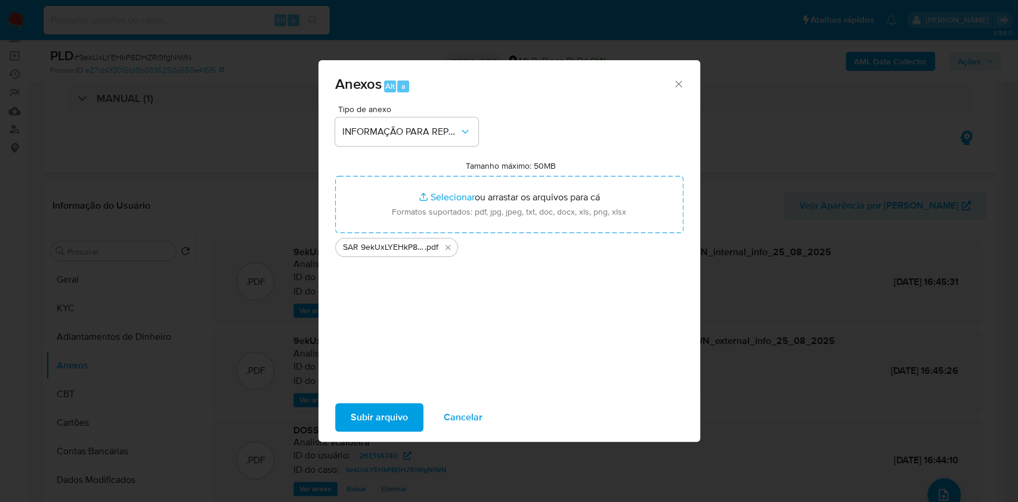
click at [377, 419] on span "Subir arquivo" at bounding box center [379, 418] width 57 height 26
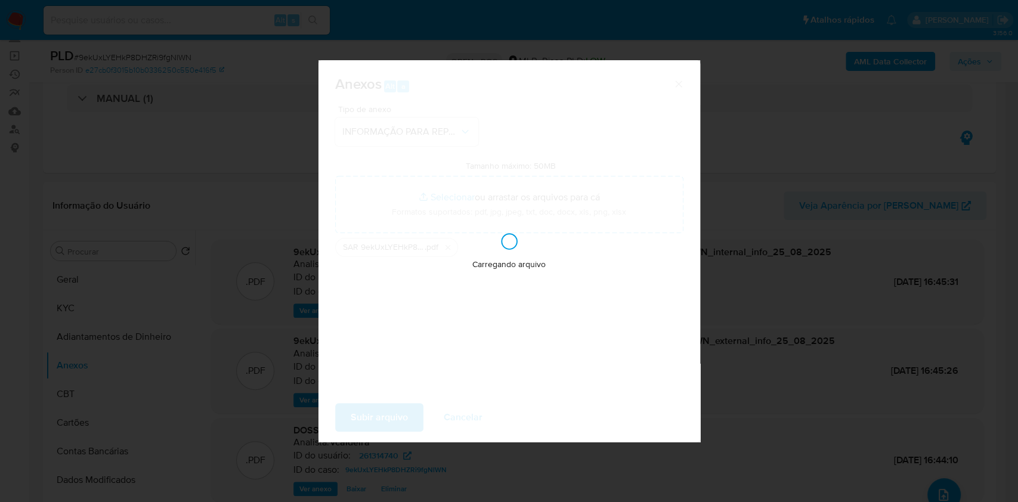
click at [786, 265] on div "Anexos Alt a Tipo de anexo INFORMAÇÃO PARA REPORTE - COAF Tamanho máximo: 50MB …" at bounding box center [509, 251] width 1018 height 502
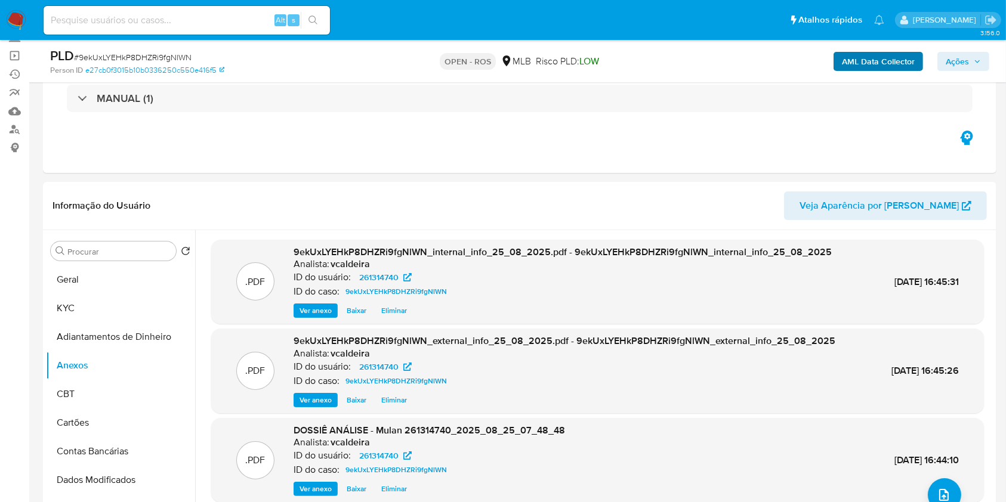
drag, startPoint x: 950, startPoint y: 65, endPoint x: 903, endPoint y: 69, distance: 47.9
click at [950, 66] on span "Ações" at bounding box center [957, 61] width 23 height 19
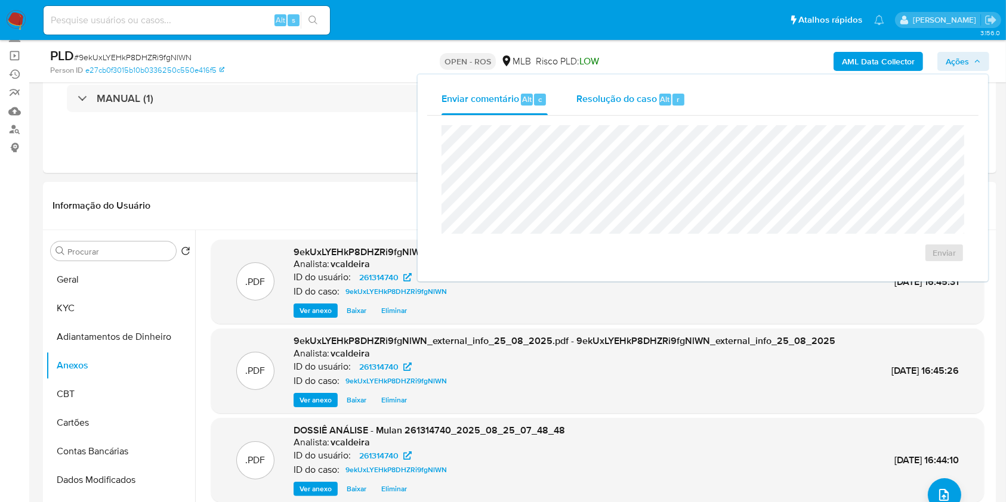
drag, startPoint x: 631, startPoint y: 93, endPoint x: 634, endPoint y: 107, distance: 14.8
click at [631, 97] on span "Resolução do caso" at bounding box center [616, 99] width 81 height 14
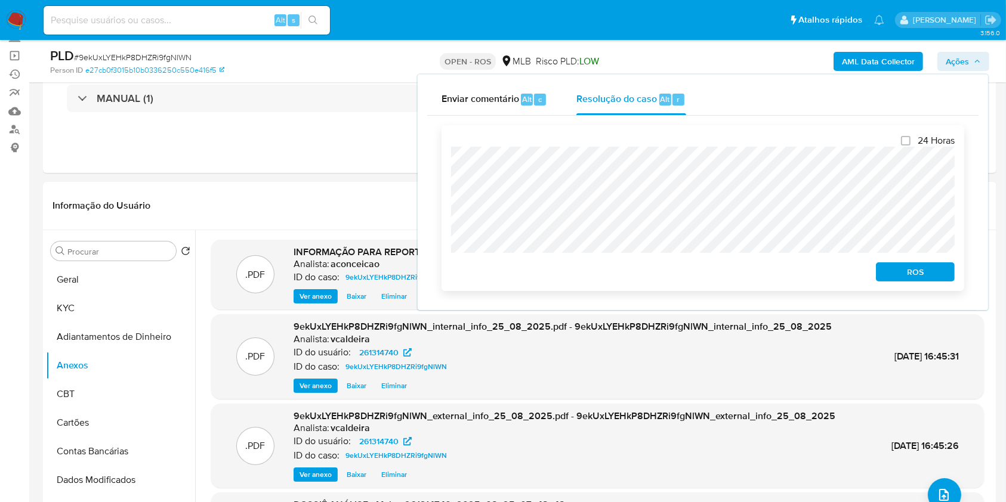
click at [942, 271] on span "ROS" at bounding box center [915, 272] width 62 height 17
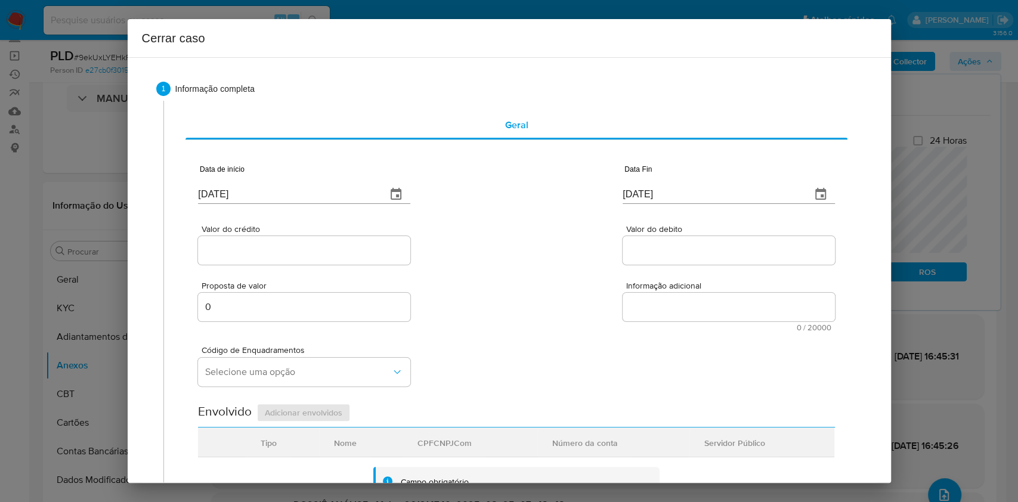
click at [329, 206] on div "Data de início 27/08/2025" at bounding box center [304, 187] width 212 height 48
click at [326, 198] on input "[DATE]" at bounding box center [287, 194] width 179 height 19
click at [326, 196] on input "[DATE]" at bounding box center [287, 194] width 179 height 19
click at [326, 197] on input "[DATE]" at bounding box center [287, 194] width 179 height 19
paste input "01/07"
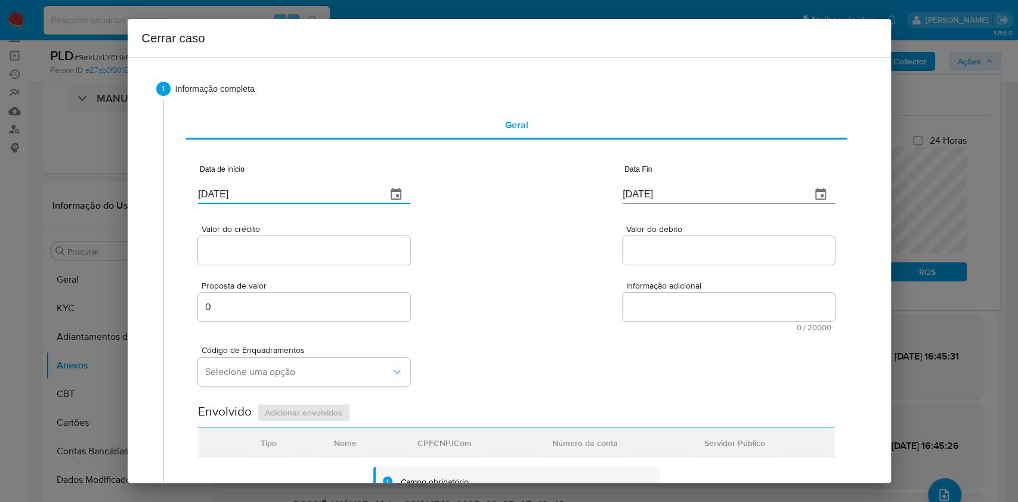
click at [326, 197] on input "[DATE]" at bounding box center [287, 194] width 179 height 19
type input "[DATE]"
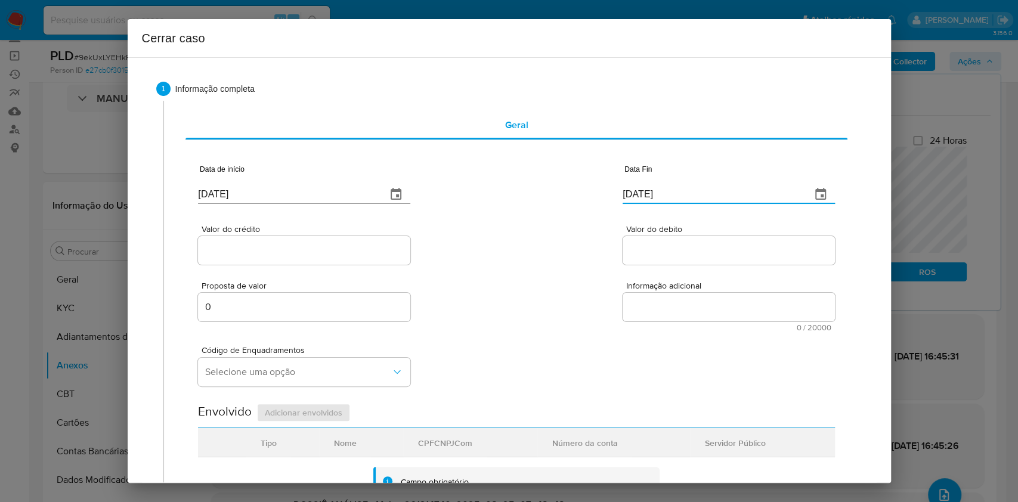
click at [625, 194] on input "[DATE]" at bounding box center [712, 194] width 179 height 19
click at [625, 195] on input "[DATE]" at bounding box center [712, 194] width 179 height 19
paste input "2"
type input "22/08/2025"
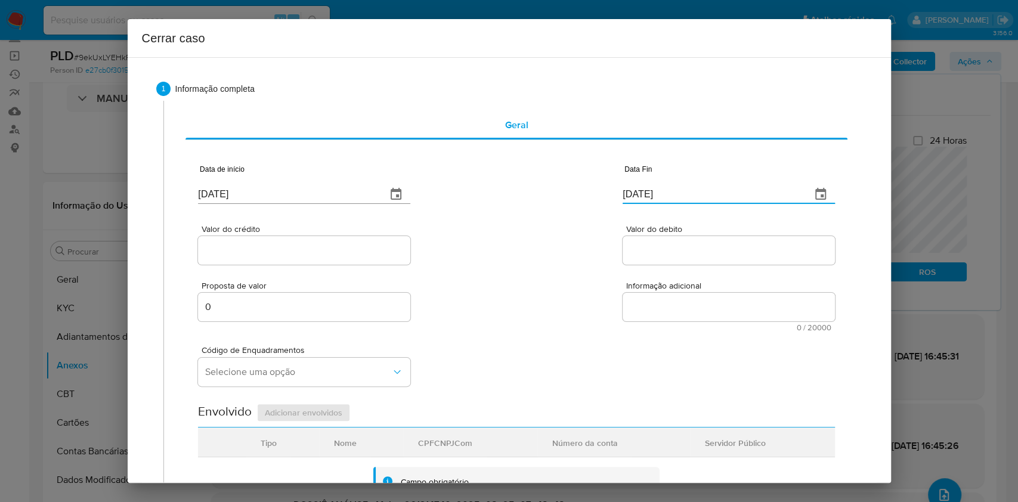
click at [298, 248] on input "Valor do crédito" at bounding box center [304, 251] width 212 height 16
paste input "R$100.979"
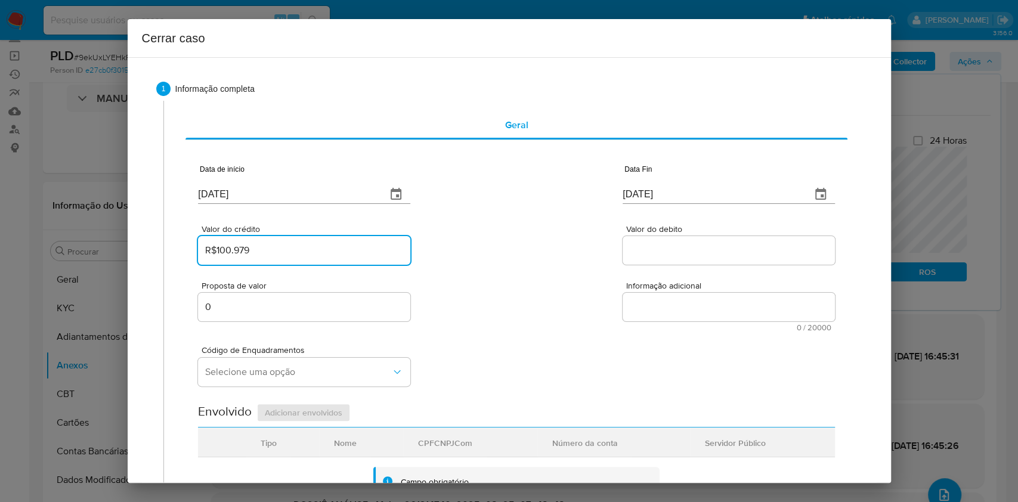
type input "R$100.979"
click at [642, 246] on input "Valor do debito" at bounding box center [729, 251] width 212 height 16
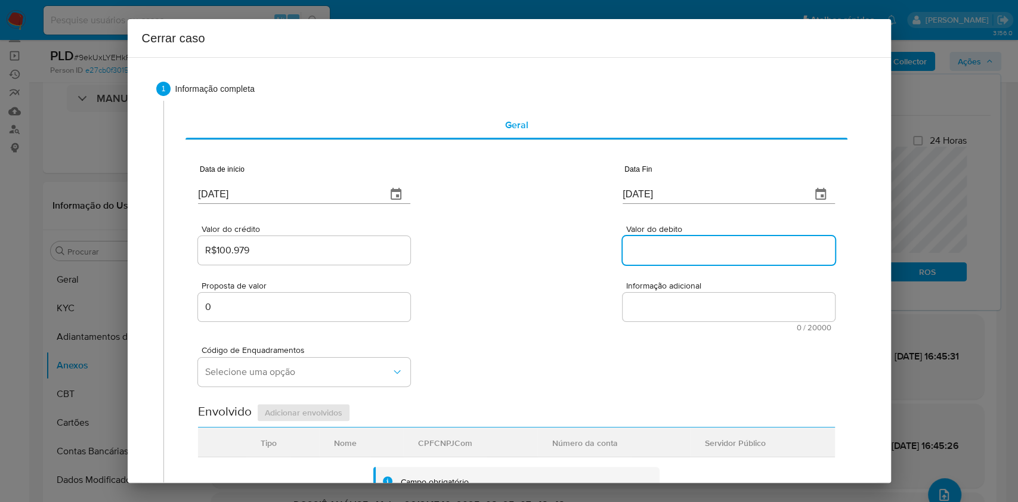
paste input "R$99.688"
type input "R$99.688"
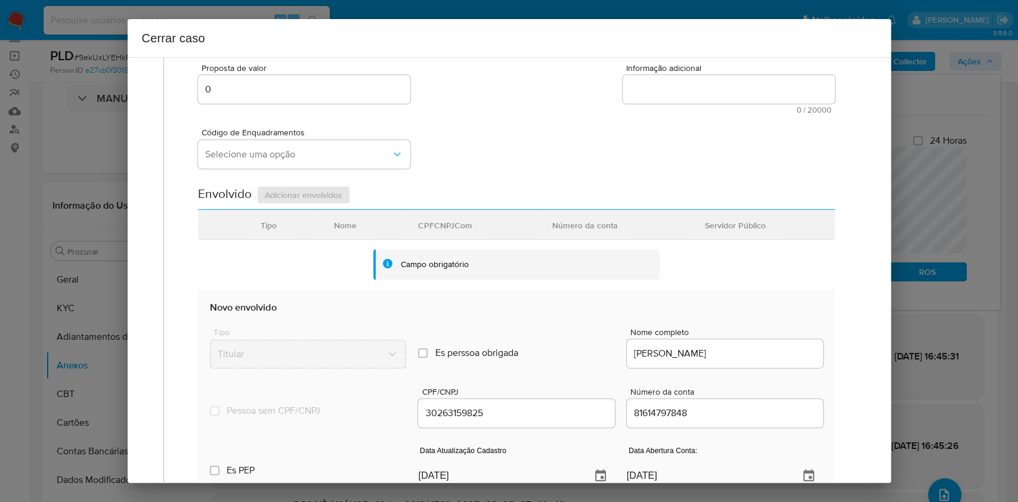
scroll to position [397, 0]
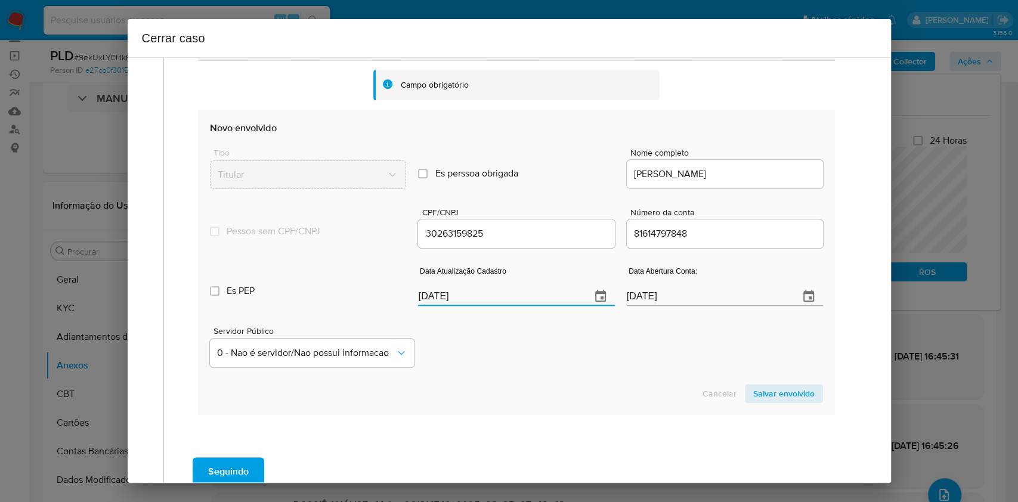
click at [544, 304] on input "[DATE]" at bounding box center [499, 296] width 163 height 19
click at [544, 303] on input "[DATE]" at bounding box center [499, 296] width 163 height 19
paste input "04/06"
click at [544, 303] on input "04/06/2025" at bounding box center [499, 296] width 163 height 19
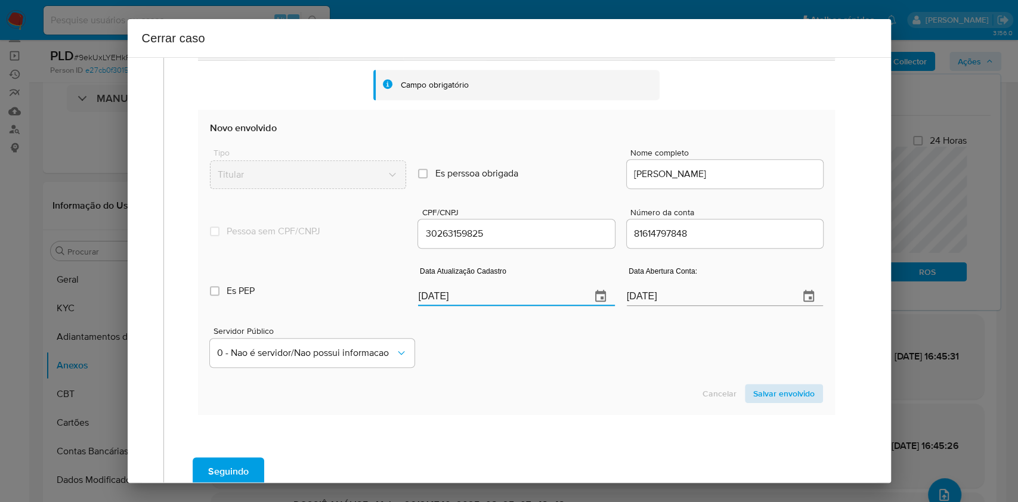
type input "04/06/2025"
drag, startPoint x: 792, startPoint y: 402, endPoint x: 820, endPoint y: 397, distance: 28.4
click at [794, 402] on span "Salvar envolvido" at bounding box center [784, 393] width 61 height 17
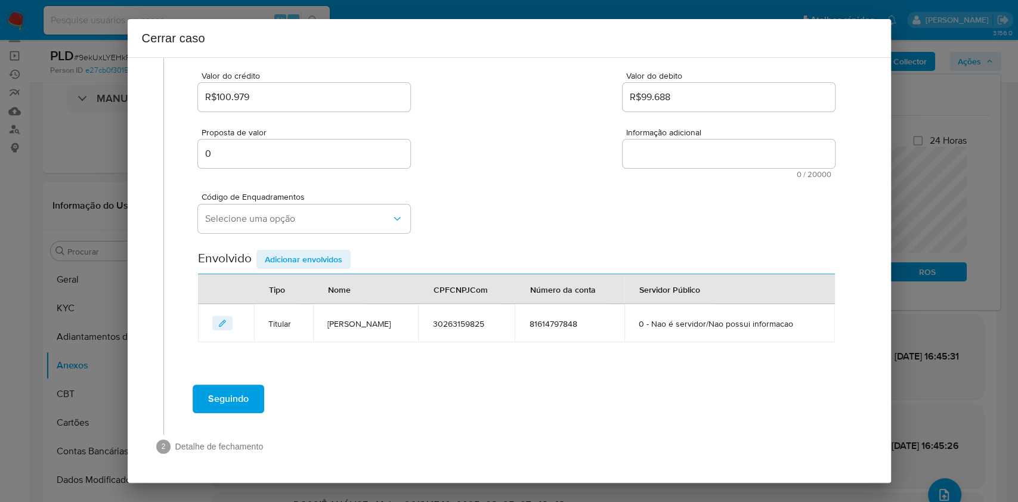
scroll to position [153, 0]
click at [295, 222] on span "Selecione uma opção" at bounding box center [298, 220] width 186 height 12
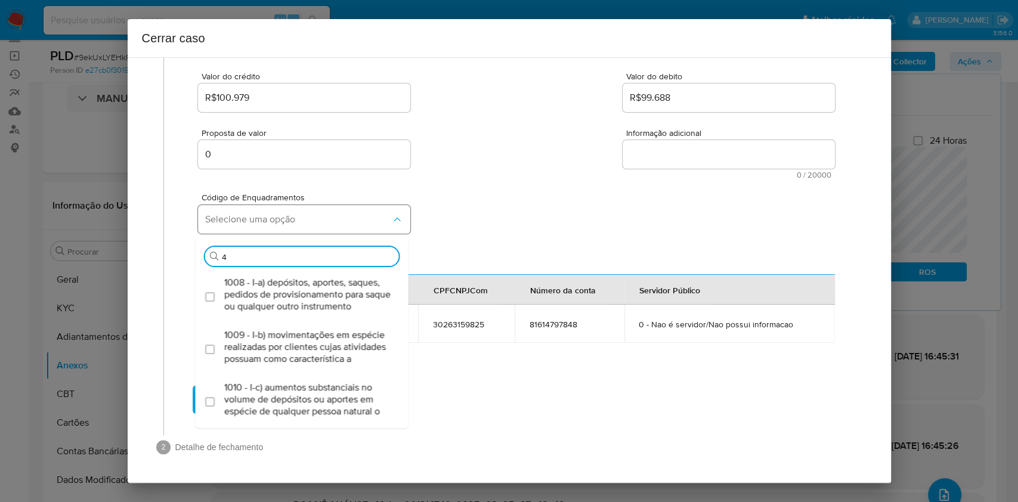
type input "45"
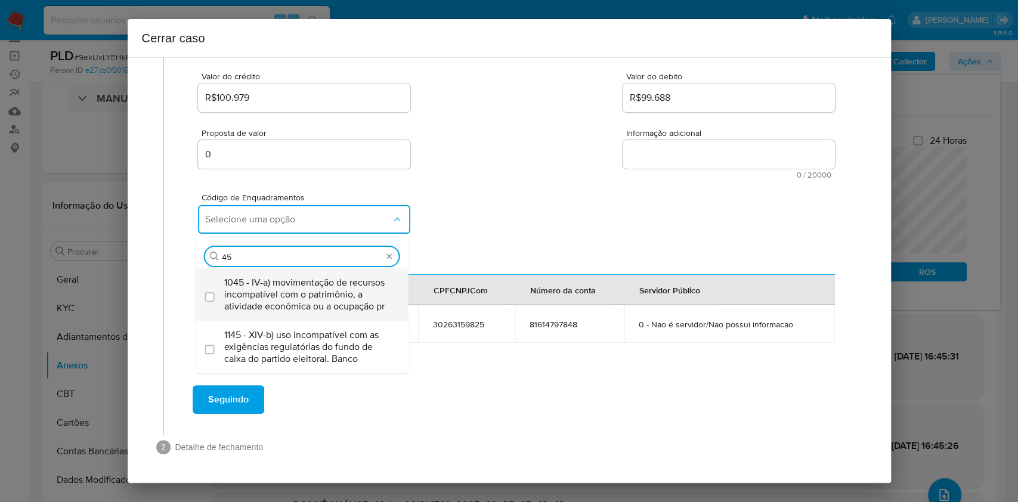
click at [302, 277] on span "1045 - IV-a) movimentação de recursos incompatível com o patrimônio, a atividad…" at bounding box center [308, 295] width 168 height 36
checkbox input "true"
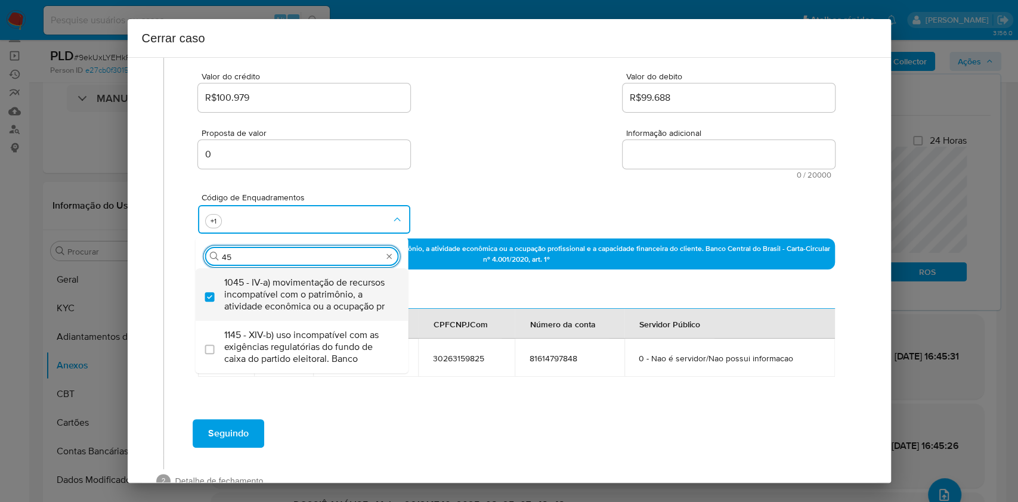
type input "4"
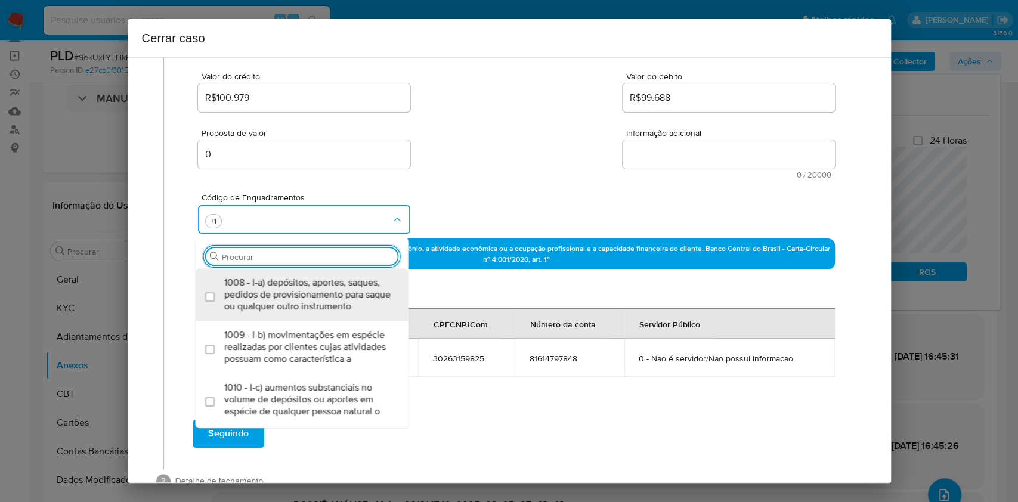
scroll to position [0, 0]
type input "74"
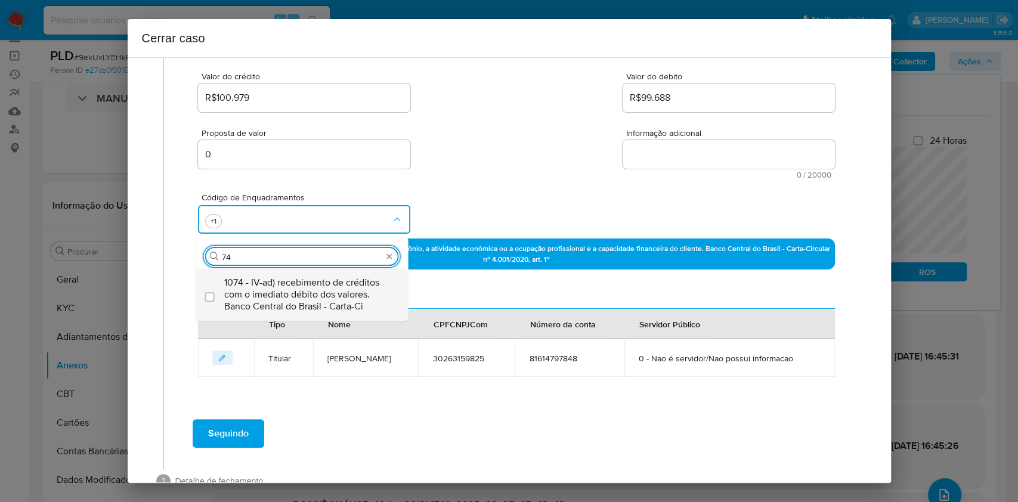
click at [302, 273] on div "1074 - IV-ad) recebimento de créditos com o imediato débito dos valores. Banco …" at bounding box center [308, 294] width 168 height 53
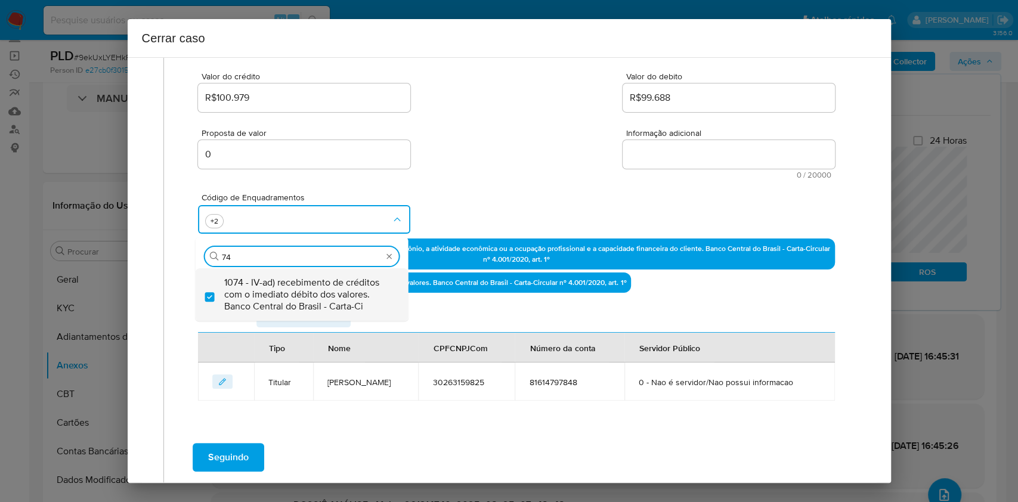
checkbox input "true"
type input "74"
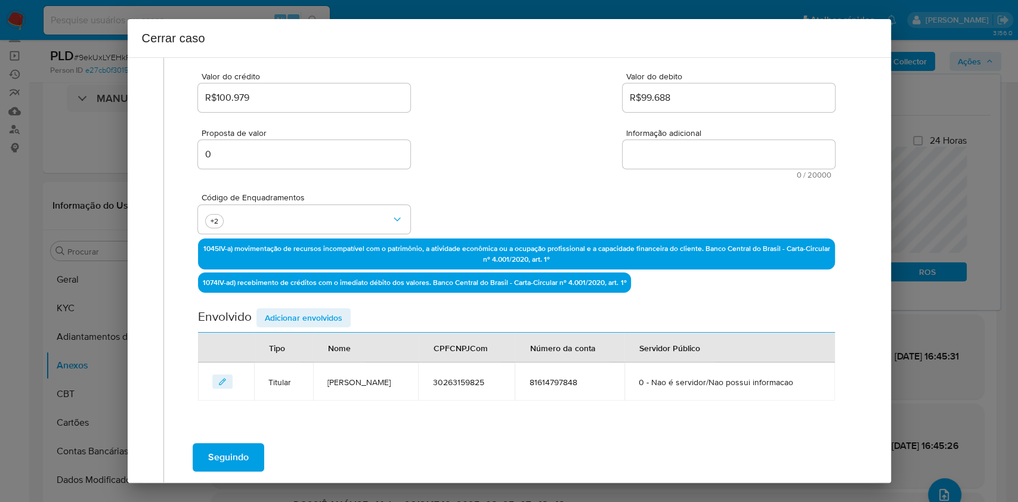
click at [671, 155] on textarea "Informação adicional" at bounding box center [729, 154] width 212 height 29
paste textarea "Leandro Vieira Baldoino, CPF 30263159825, 42 anos, residente no município de SÃ…"
click at [671, 156] on textarea "Informação adicional" at bounding box center [729, 154] width 212 height 29
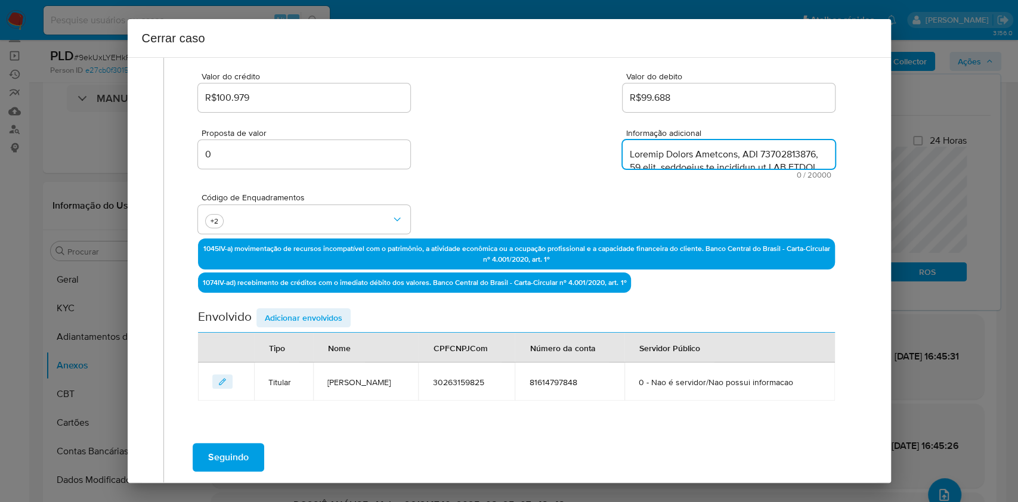
scroll to position [1722, 0]
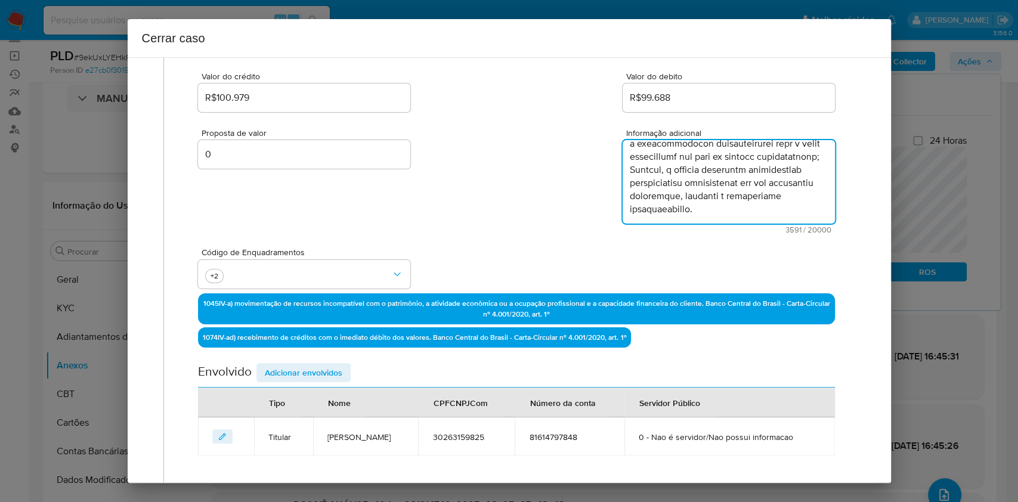
type textarea "Leandro Vieira Baldoino, CPF 30263159825, 42 anos, residente no município de SÃ…"
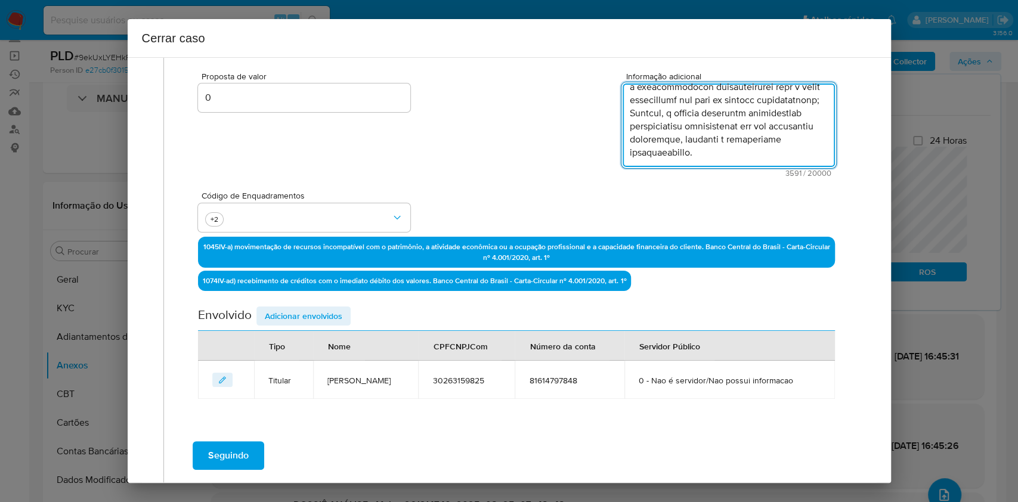
scroll to position [265, 0]
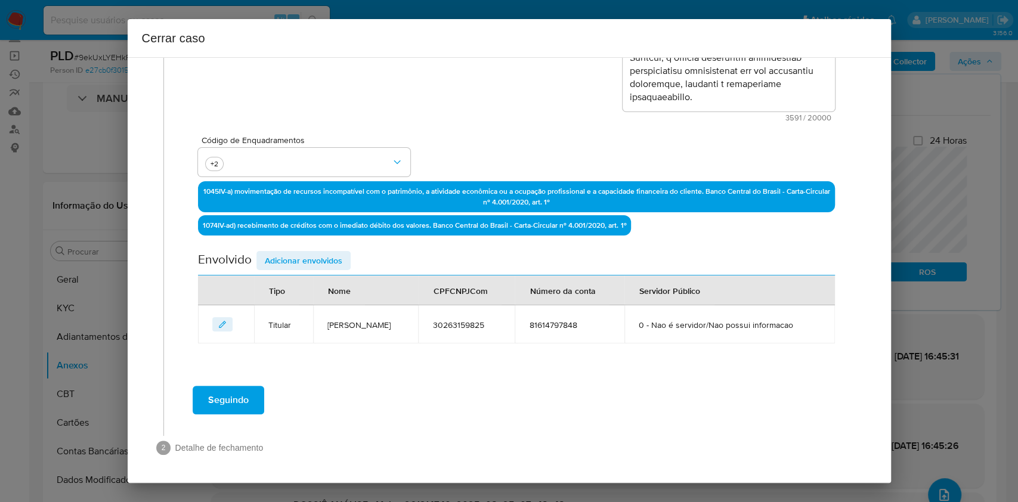
click at [232, 388] on span "Seguindo" at bounding box center [228, 400] width 41 height 26
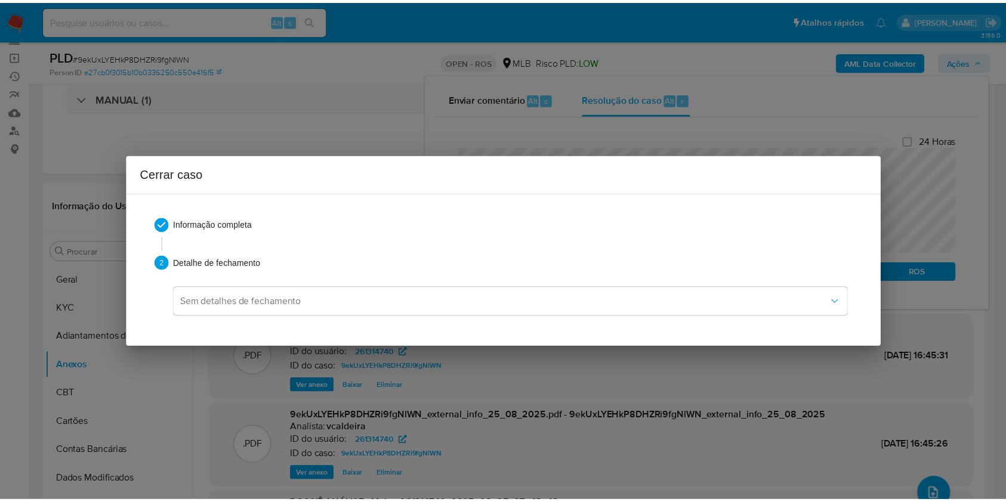
scroll to position [1704, 0]
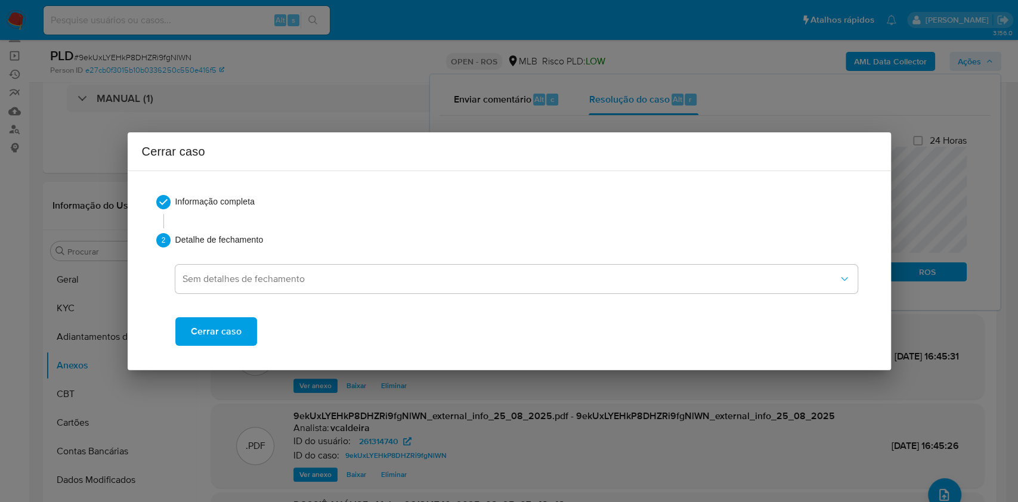
drag, startPoint x: 212, startPoint y: 319, endPoint x: 228, endPoint y: 323, distance: 16.6
click at [212, 320] on span "Cerrar caso" at bounding box center [216, 332] width 51 height 26
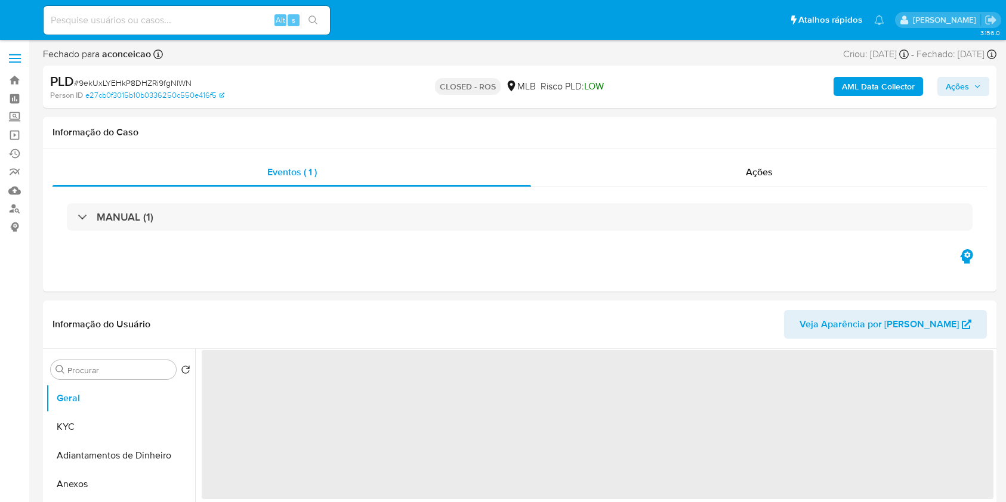
select select "10"
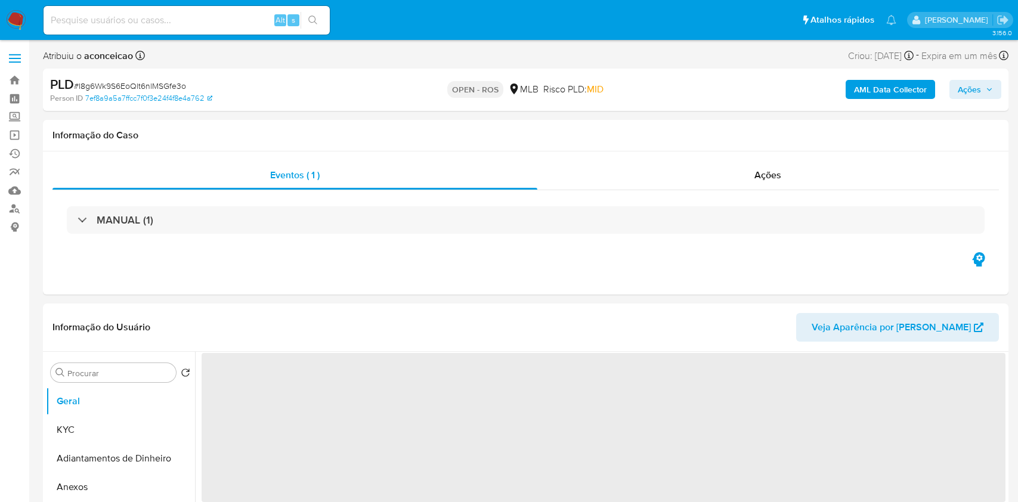
select select "10"
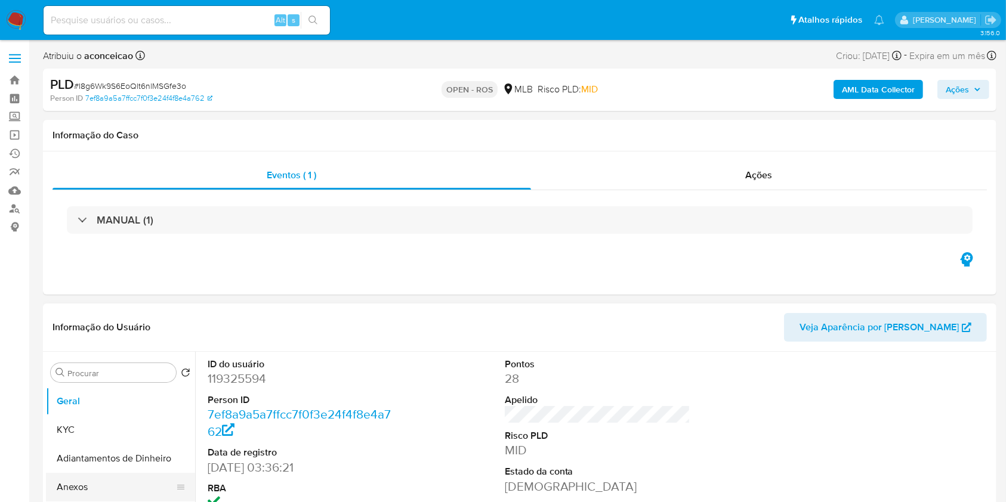
drag, startPoint x: 115, startPoint y: 479, endPoint x: 123, endPoint y: 476, distance: 9.1
click at [115, 479] on button "Anexos" at bounding box center [116, 487] width 140 height 29
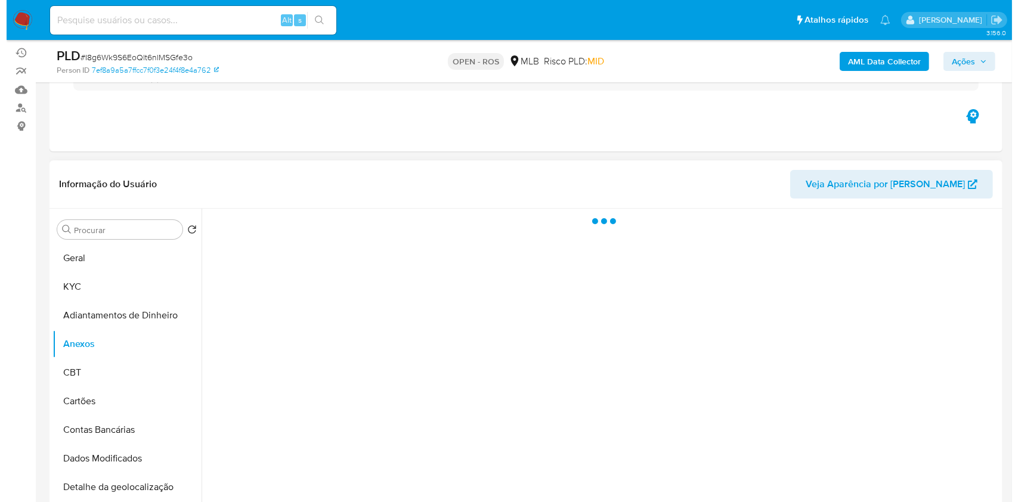
scroll to position [159, 0]
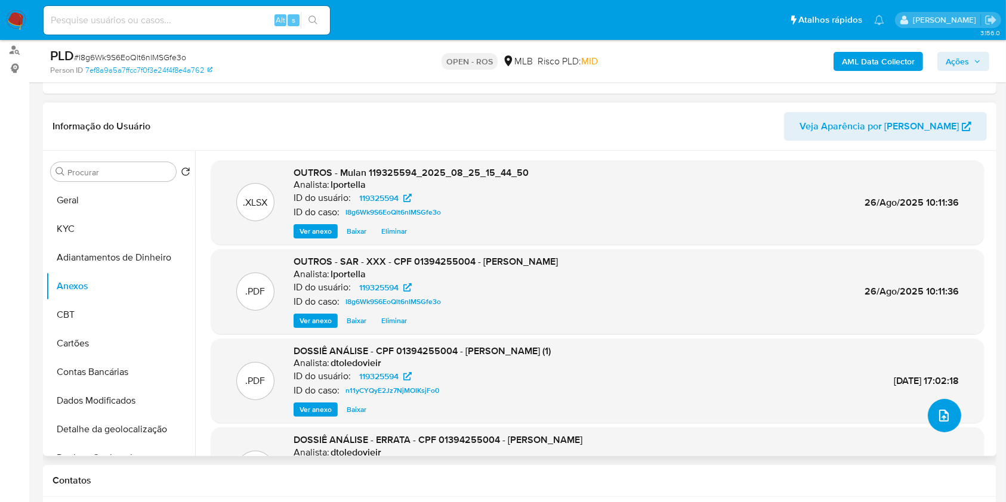
click at [945, 413] on icon "upload-file" at bounding box center [944, 416] width 14 height 14
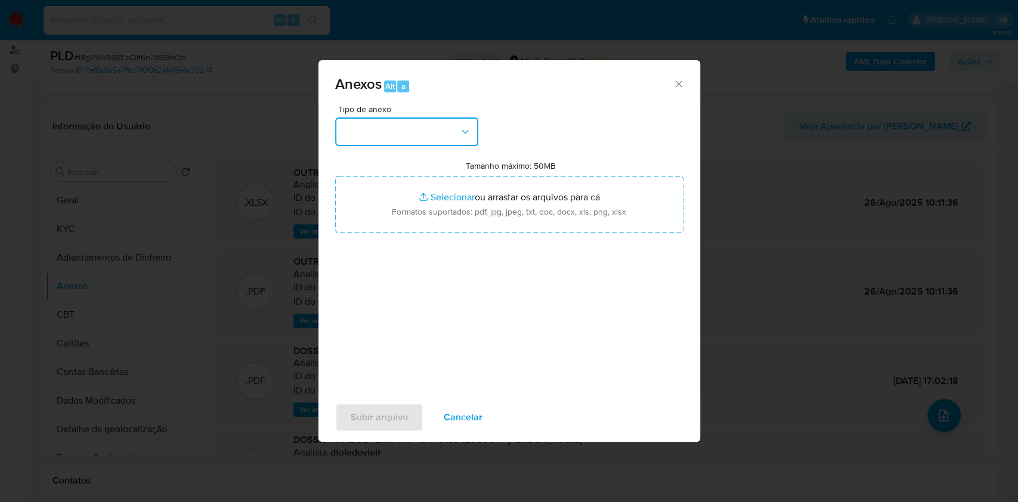
drag, startPoint x: 403, startPoint y: 127, endPoint x: 409, endPoint y: 139, distance: 13.6
click at [403, 128] on button "button" at bounding box center [406, 132] width 143 height 29
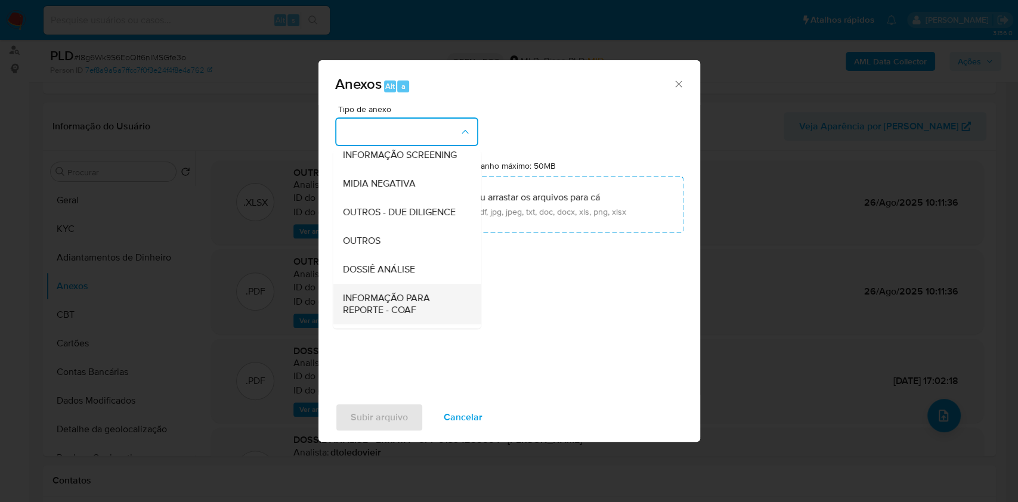
scroll to position [183, 0]
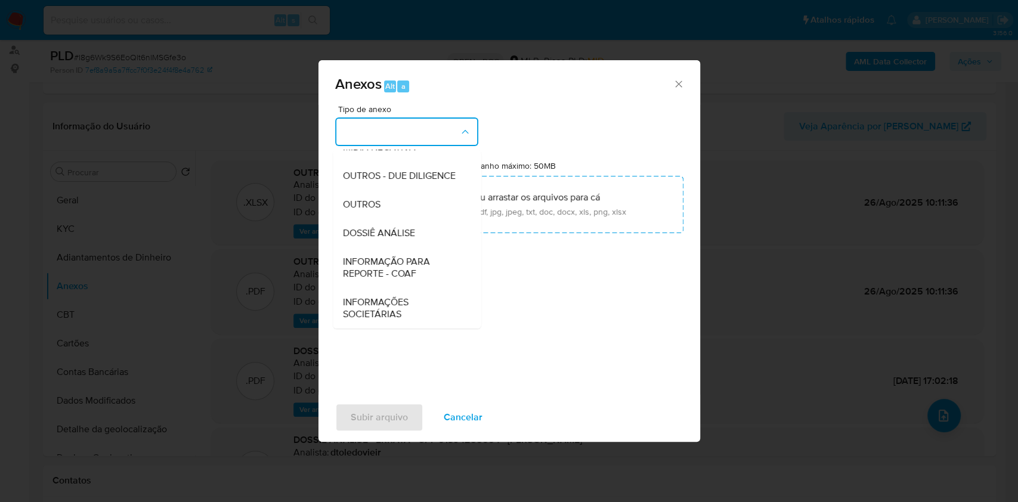
drag, startPoint x: 410, startPoint y: 256, endPoint x: 438, endPoint y: 246, distance: 29.3
click at [410, 256] on span "INFORMAÇÃO PARA REPORTE - COAF" at bounding box center [403, 268] width 122 height 24
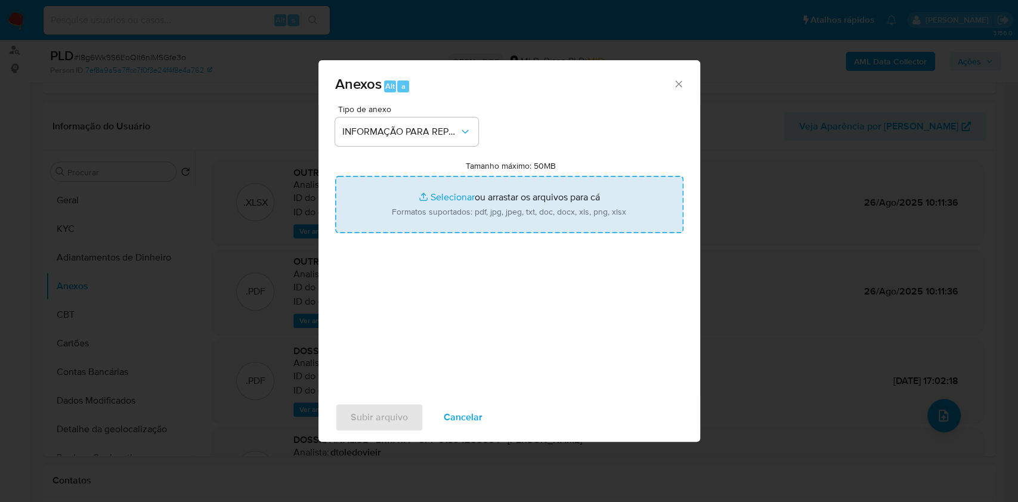
type input "C:\fakepath\SAR - I8g6Wk9S6EoQlt6nlMSGfe3o - CPF 01394255004 - [PERSON_NAME].pdf"
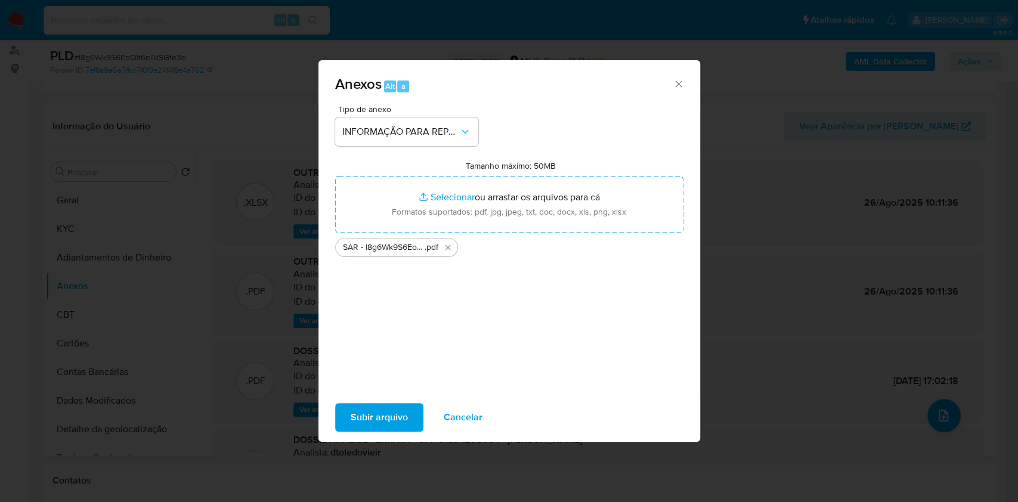
click at [403, 421] on span "Subir arquivo" at bounding box center [379, 418] width 57 height 26
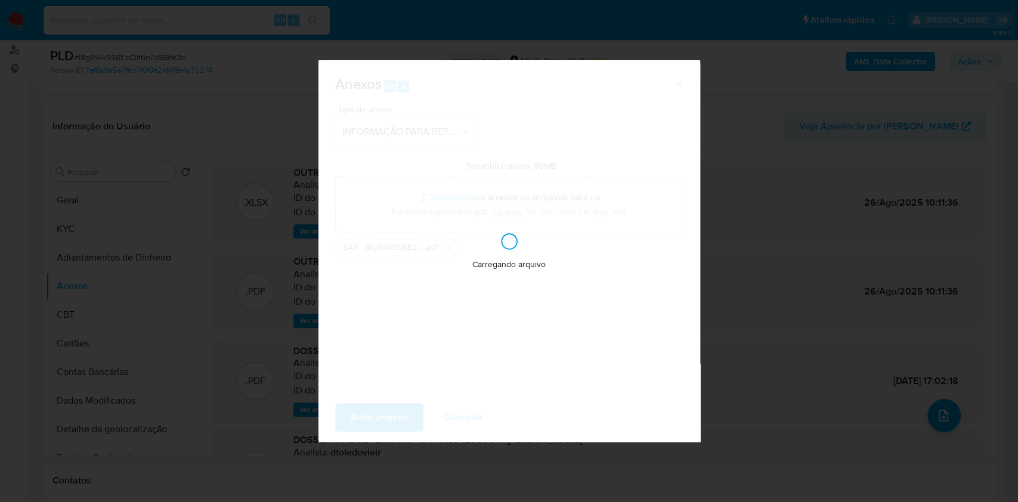
drag, startPoint x: 674, startPoint y: 323, endPoint x: 729, endPoint y: 280, distance: 69.3
click at [675, 324] on div "Carregando arquivo" at bounding box center [510, 251] width 382 height 382
click at [882, 168] on div "Anexos Alt a Tipo de anexo INFORMAÇÃO PARA REPORTE - COAF Tamanho máximo: 50MB …" at bounding box center [509, 251] width 1018 height 502
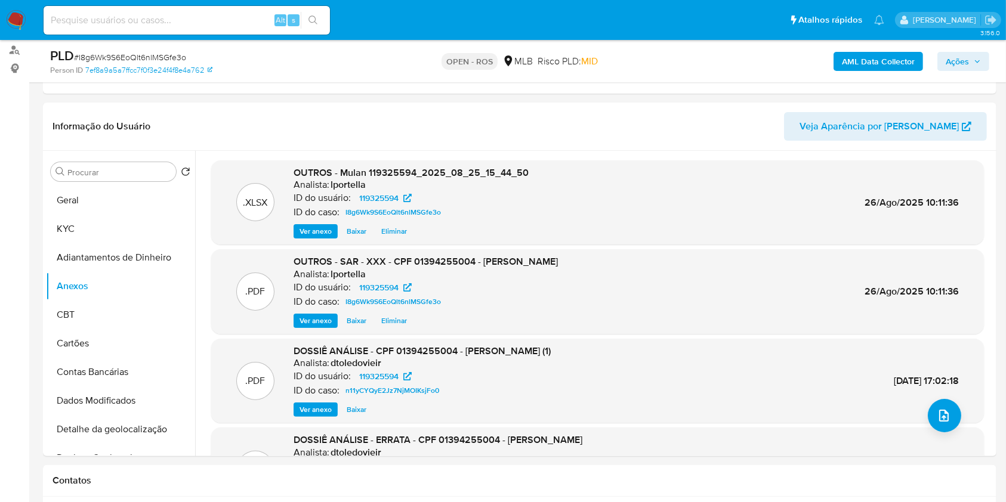
click at [959, 61] on span "Ações" at bounding box center [957, 61] width 23 height 19
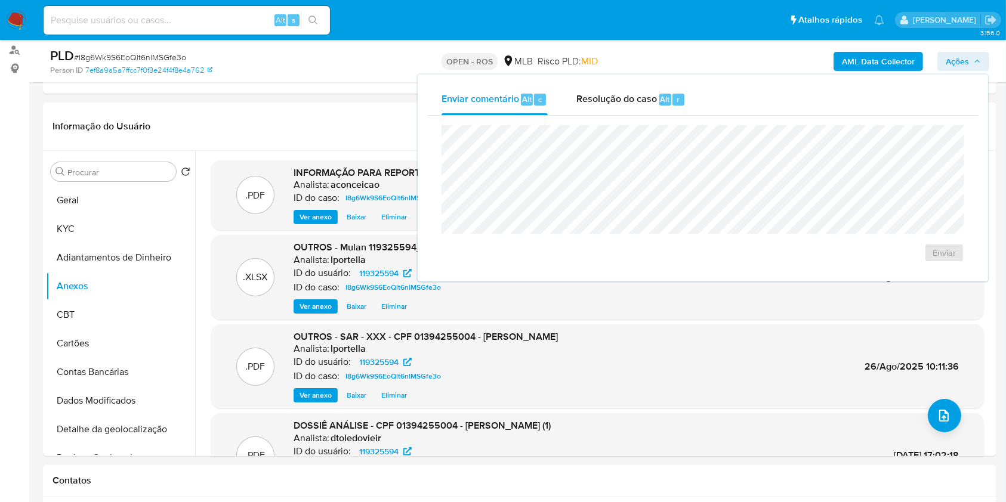
click at [632, 72] on div "OPEN - ROS MLB Risco PLD: MID" at bounding box center [520, 61] width 310 height 28
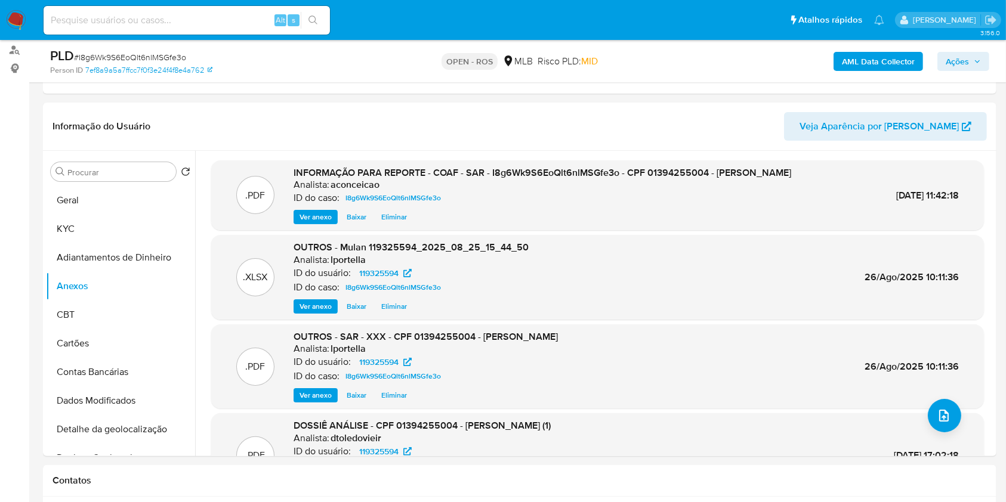
drag, startPoint x: 636, startPoint y: 85, endPoint x: 638, endPoint y: 93, distance: 8.5
click at [637, 87] on div "Eventos ( 1 ) Ações MANUAL (1)" at bounding box center [519, 21] width 953 height 143
click at [958, 63] on span "Ações" at bounding box center [957, 61] width 23 height 19
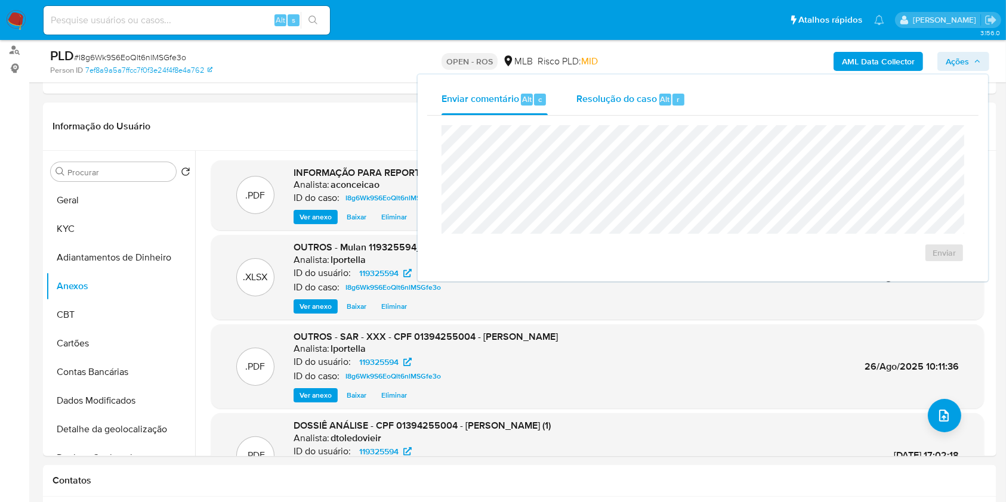
drag, startPoint x: 653, startPoint y: 84, endPoint x: 646, endPoint y: 97, distance: 14.7
click at [653, 85] on div "Resolução do caso Alt r" at bounding box center [630, 99] width 109 height 31
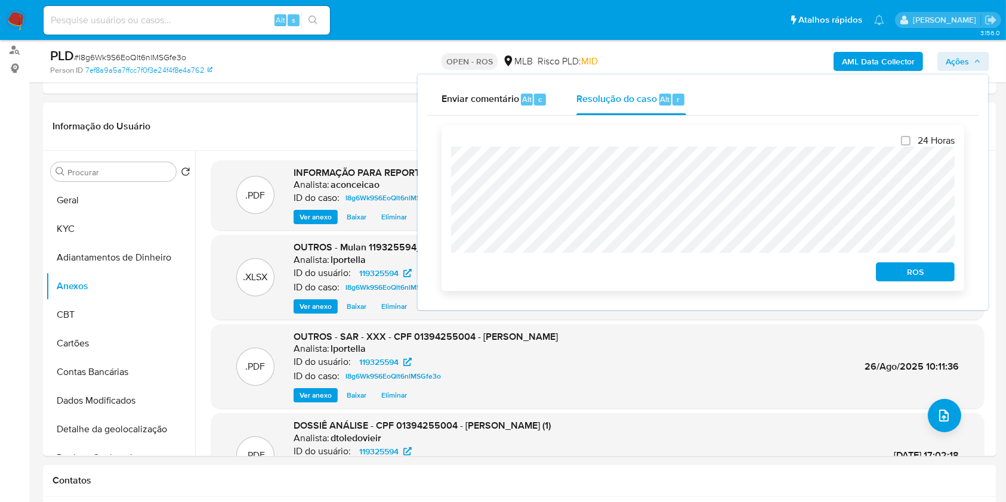
drag, startPoint x: 923, startPoint y: 268, endPoint x: 925, endPoint y: 259, distance: 9.7
click at [924, 270] on span "ROS" at bounding box center [915, 272] width 62 height 17
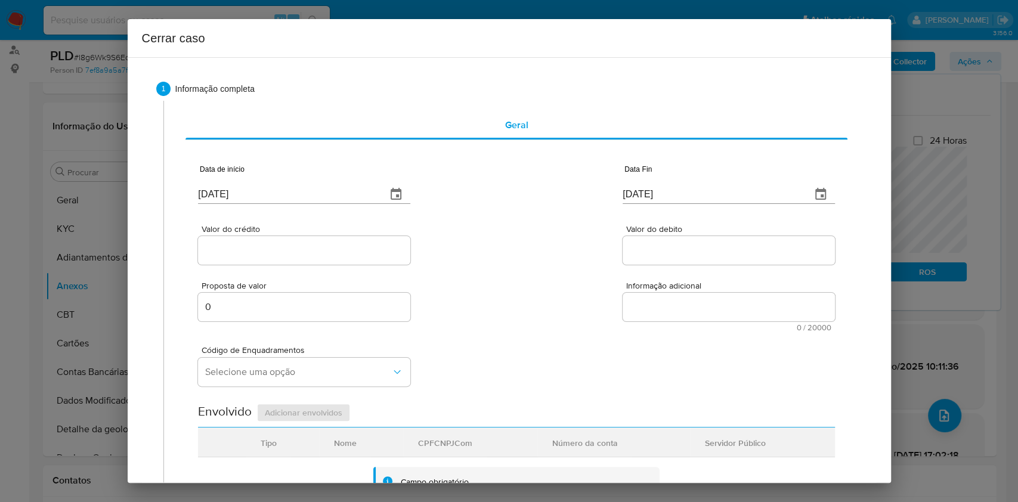
click at [348, 200] on input "[DATE]" at bounding box center [287, 194] width 179 height 19
paste input "01/07"
click at [348, 199] on input "[DATE]" at bounding box center [287, 194] width 179 height 19
type input "[DATE]"
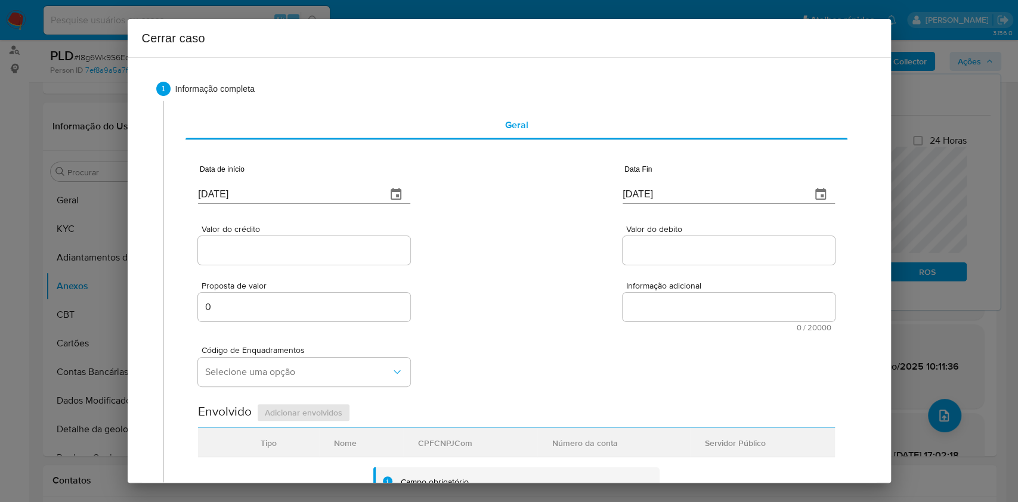
click at [655, 205] on div "Data Fin [DATE]" at bounding box center [729, 187] width 212 height 48
click at [656, 194] on input "[DATE]" at bounding box center [712, 194] width 179 height 19
click at [656, 193] on input "[DATE]" at bounding box center [712, 194] width 179 height 19
click at [656, 194] on input "[DATE]" at bounding box center [712, 194] width 179 height 19
paste input "2"
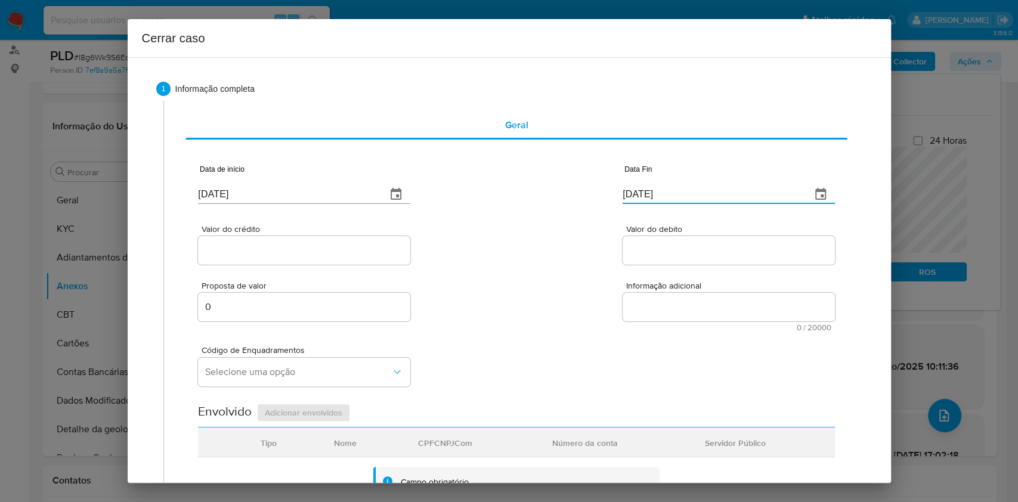
type input "[DATE]"
click at [279, 241] on div at bounding box center [304, 250] width 212 height 29
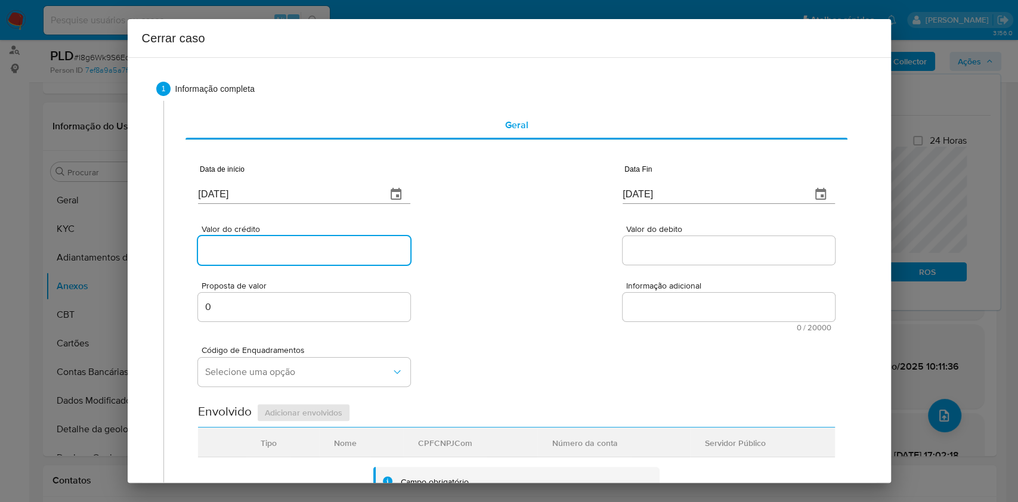
click at [288, 252] on input "Valor do crédito" at bounding box center [304, 251] width 212 height 16
paste input "R$103.270"
type input "R$103.270"
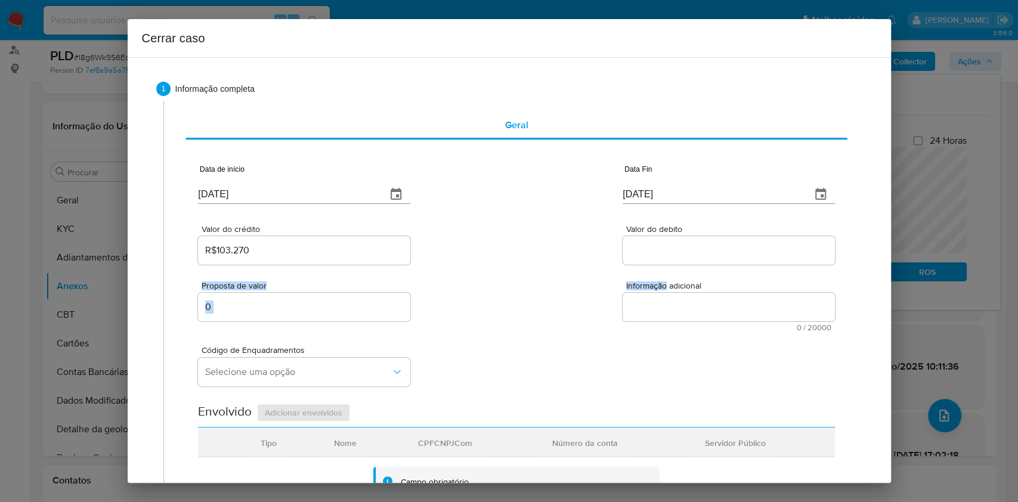
drag, startPoint x: 658, startPoint y: 267, endPoint x: 659, endPoint y: 257, distance: 9.6
click at [658, 263] on div "Data de início [DATE] Data Fin [DATE] Valor do crédito R$103.270 Valor do debit…" at bounding box center [516, 481] width 637 height 664
click at [659, 251] on input "Valor do debito" at bounding box center [729, 251] width 212 height 16
click at [653, 246] on input "Valor do debito" at bounding box center [729, 251] width 212 height 16
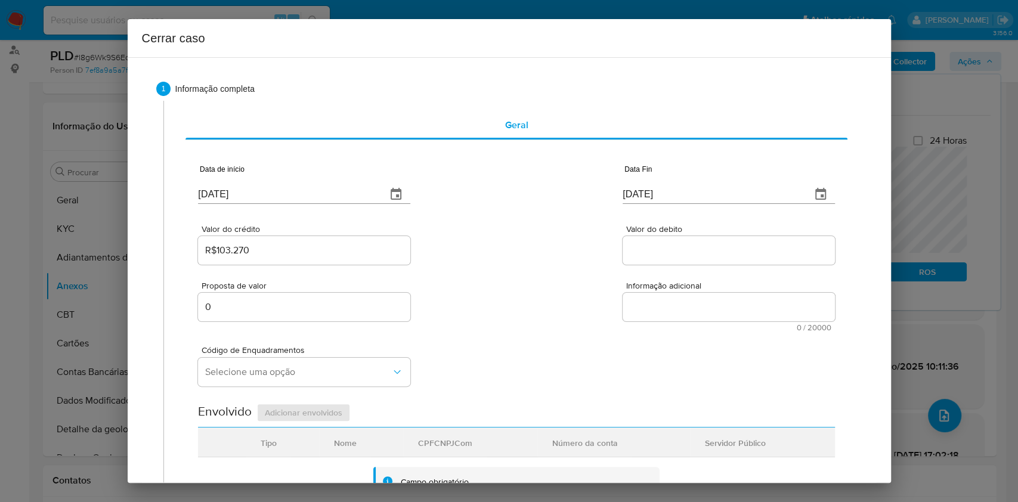
paste input "R$200.191"
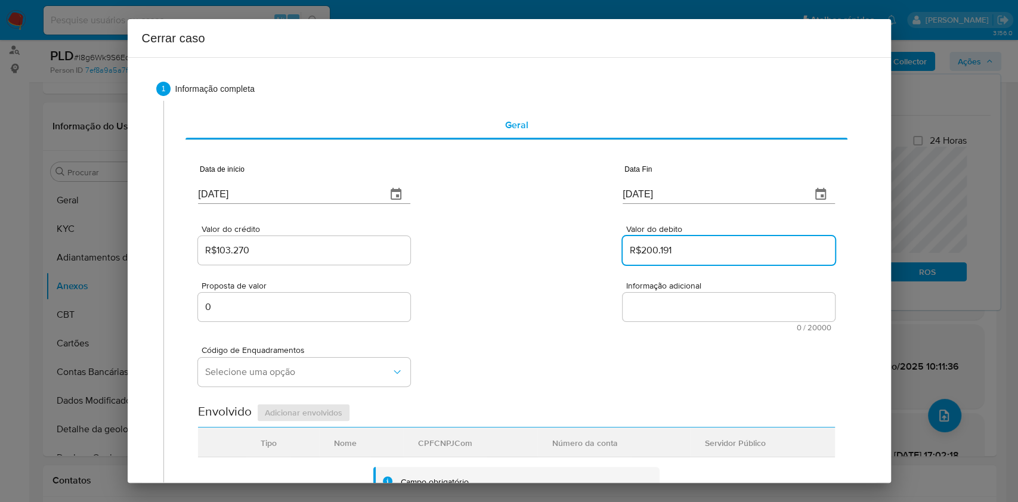
type input "R$200.191"
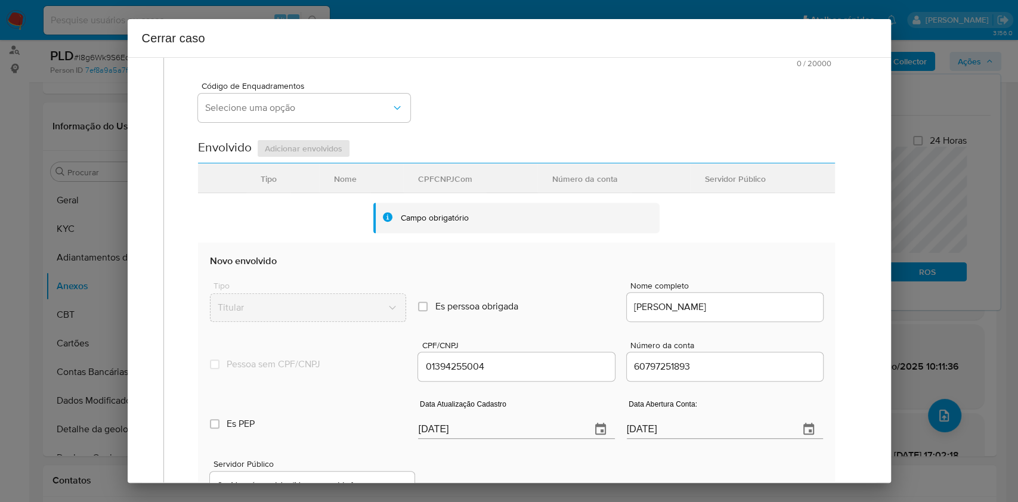
scroll to position [397, 0]
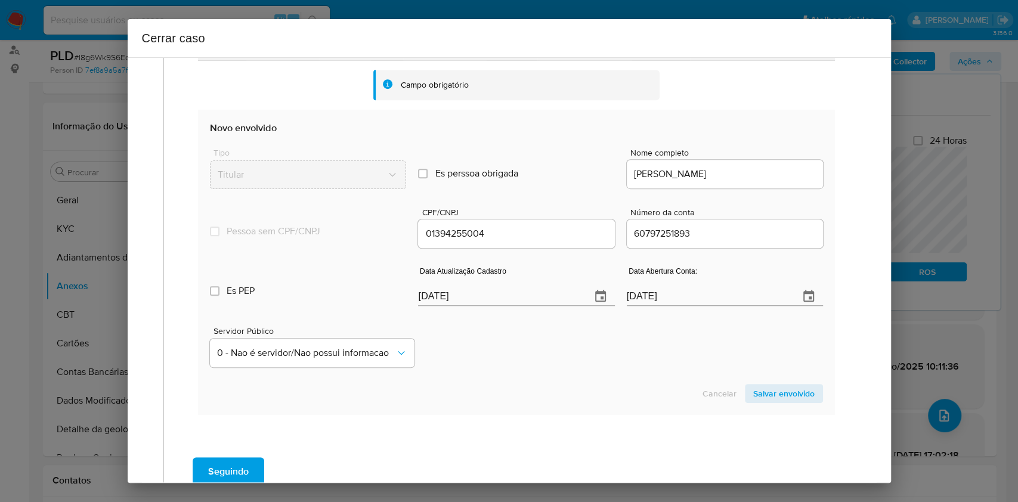
drag, startPoint x: 518, startPoint y: 313, endPoint x: 519, endPoint y: 303, distance: 9.6
click at [518, 313] on div "Servidor Público 0 - Nao é servidor/[PERSON_NAME] possui informacao" at bounding box center [516, 343] width 613 height 60
click at [518, 300] on input "[DATE]" at bounding box center [499, 296] width 163 height 19
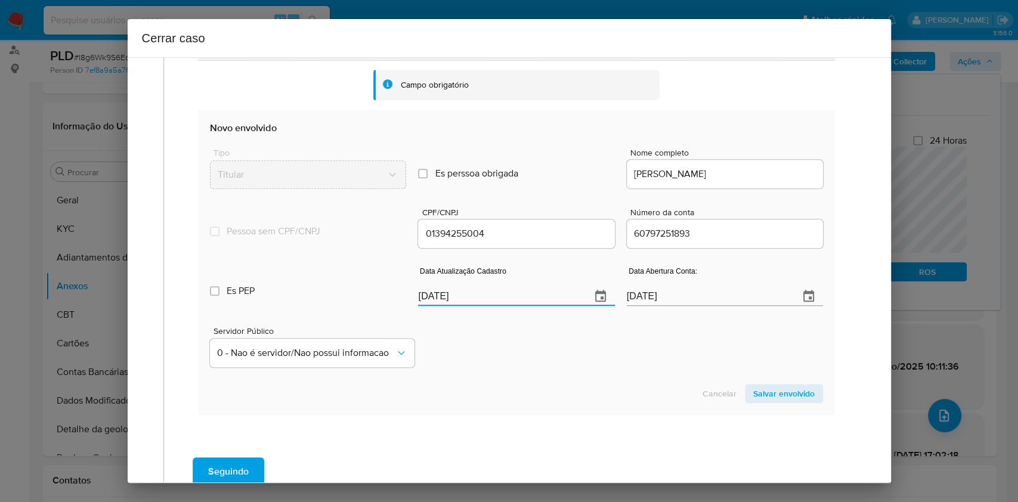
paste input "5/07"
type input "[DATE]"
drag, startPoint x: 767, startPoint y: 403, endPoint x: 778, endPoint y: 395, distance: 14.1
click at [767, 403] on section "Novo envolvido Tipo Titular Es perssoa obrigada Is PObrigada Nome completo [PER…" at bounding box center [516, 262] width 637 height 305
drag, startPoint x: 778, startPoint y: 393, endPoint x: 820, endPoint y: 381, distance: 44.0
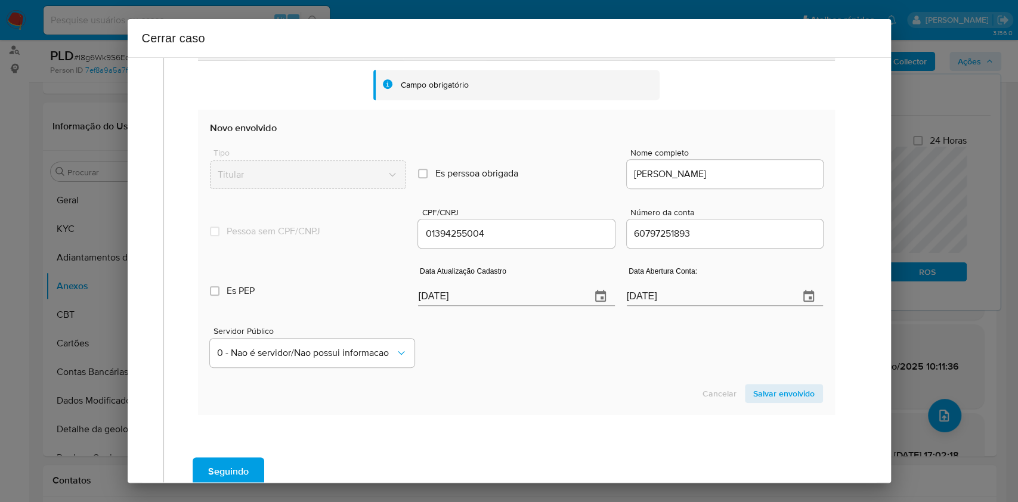
click at [782, 394] on span "Salvar envolvido" at bounding box center [784, 393] width 61 height 17
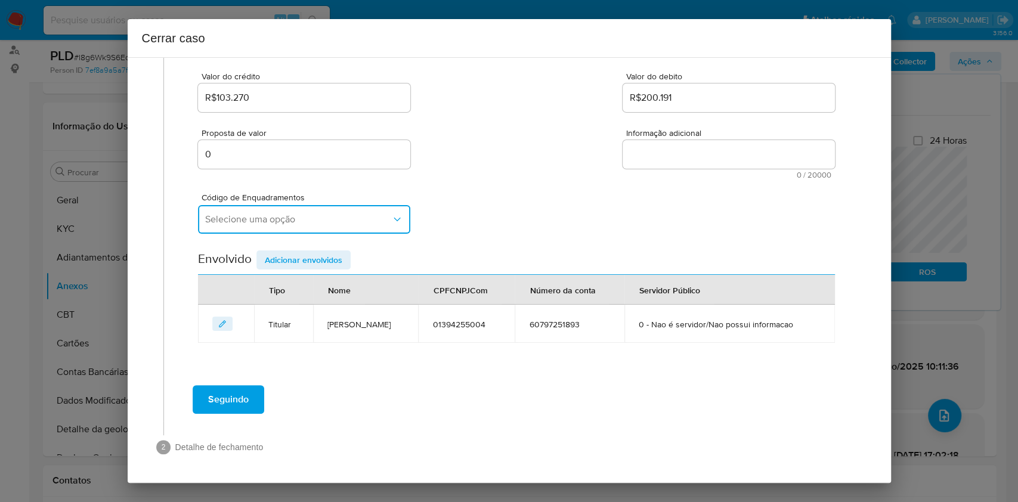
click at [242, 216] on span "Selecione uma opção" at bounding box center [298, 220] width 186 height 12
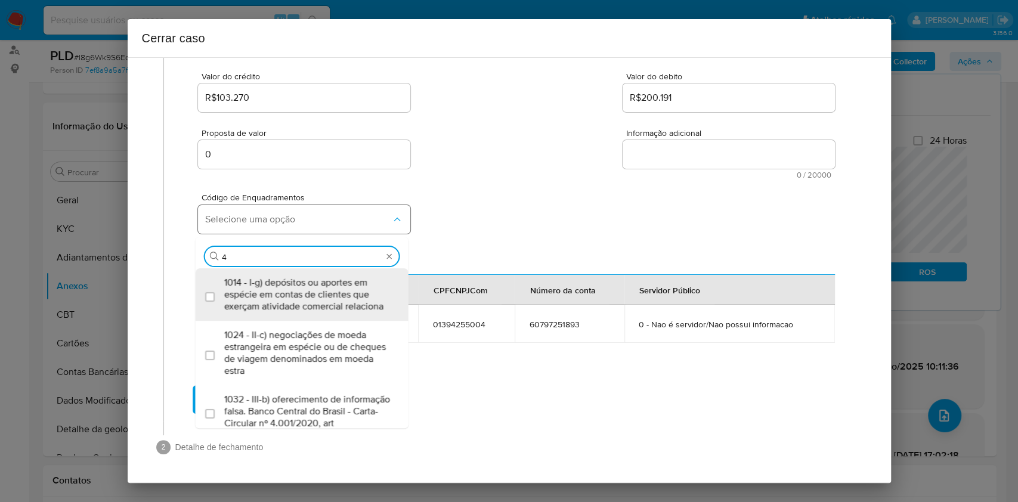
type input "45"
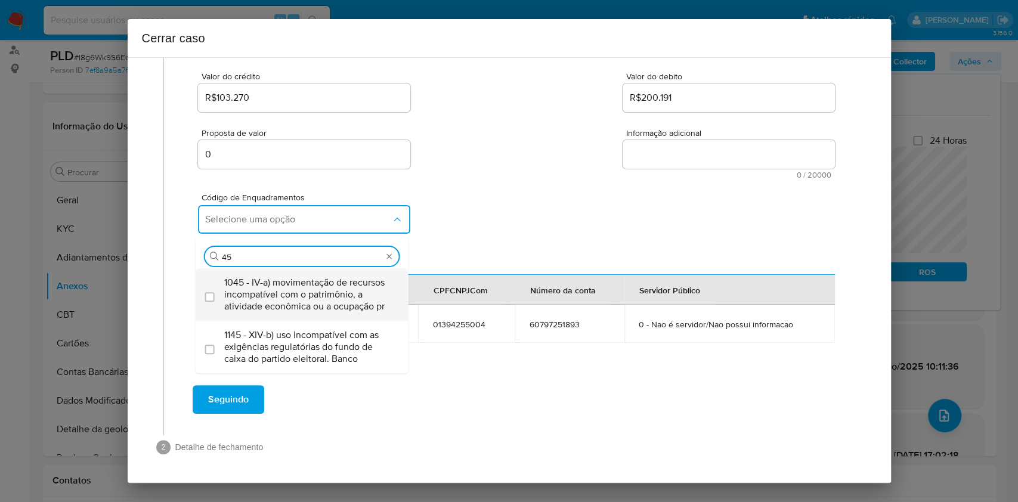
click at [239, 281] on span "1045 - IV-a) movimentação de recursos incompatível com o patrimônio, a atividad…" at bounding box center [308, 295] width 168 height 36
checkbox input "true"
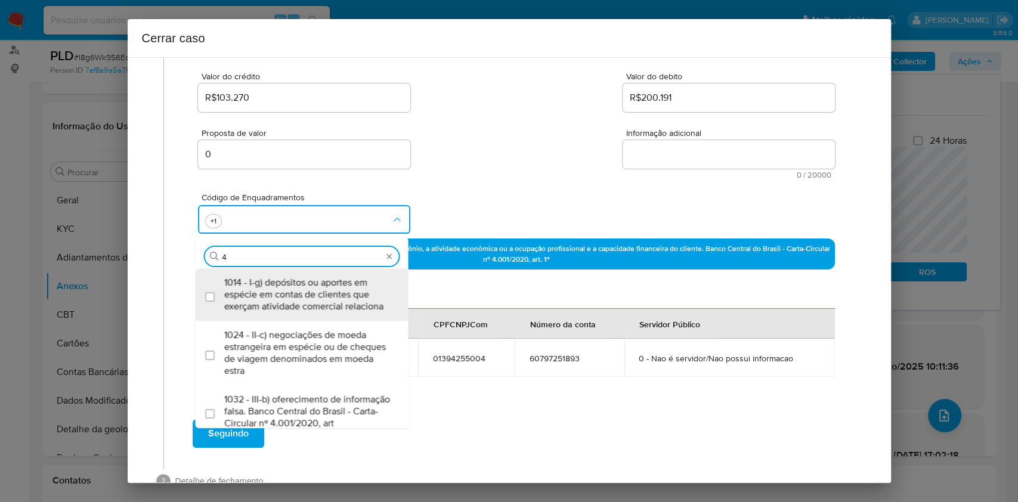
scroll to position [0, 0]
type input "47"
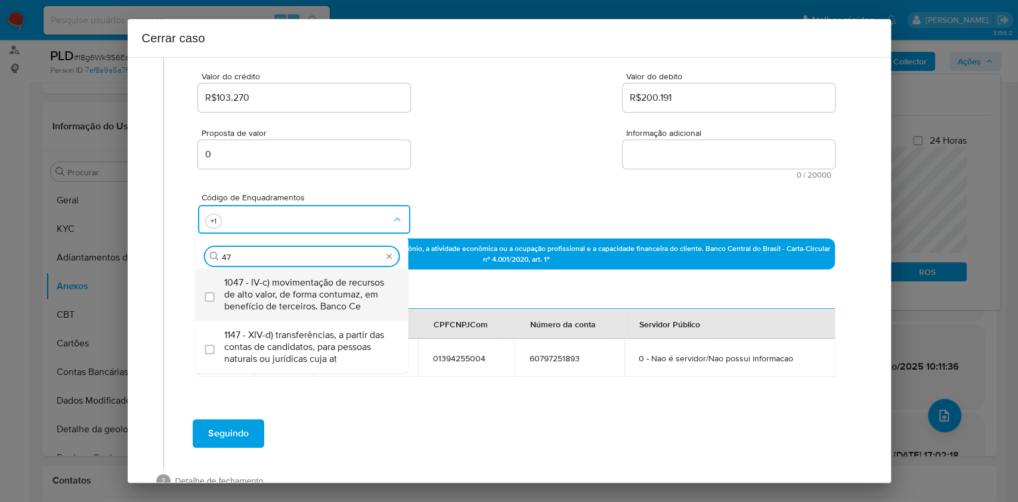
click at [243, 278] on span "1047 - IV-c) movimentação de recursos de alto valor, de forma contumaz, em bene…" at bounding box center [308, 295] width 168 height 36
checkbox input "true"
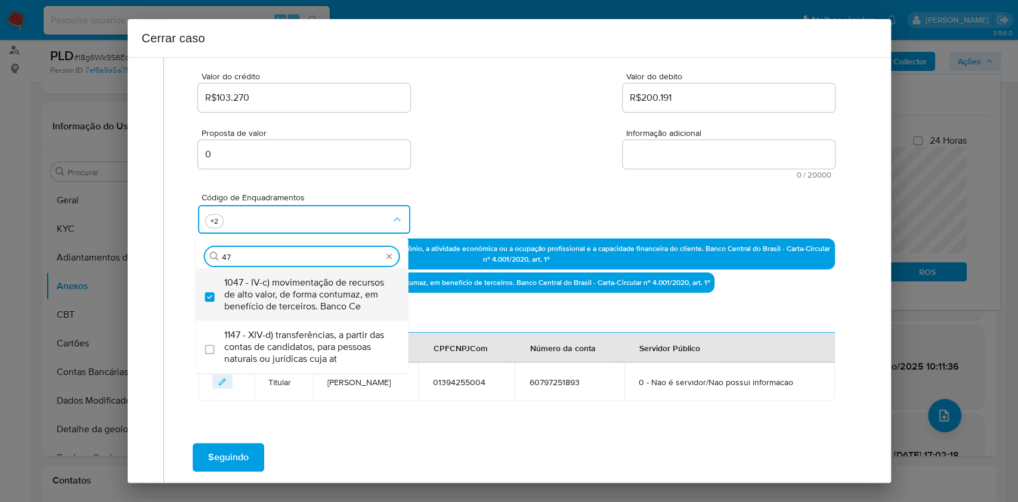
type input "47"
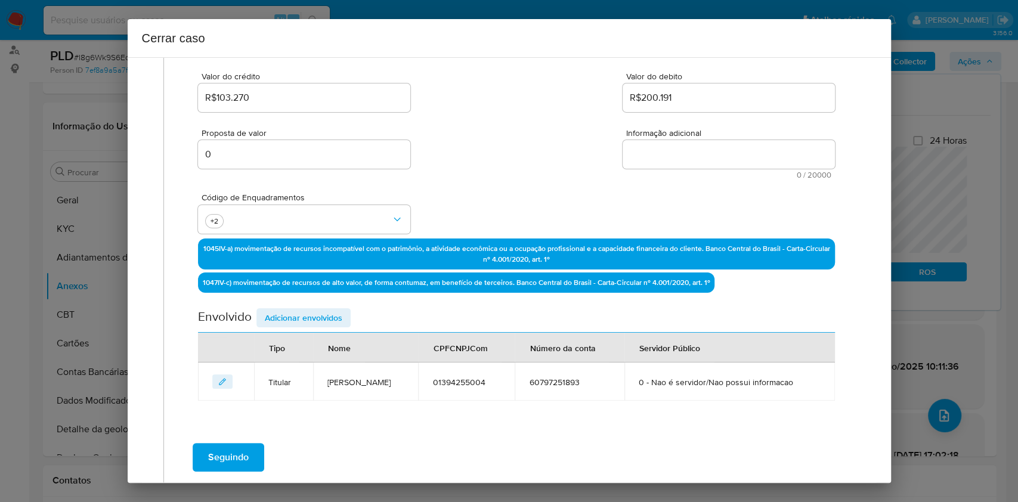
click at [656, 158] on textarea "Informação adicional" at bounding box center [729, 154] width 212 height 29
click at [656, 156] on textarea "Informação adicional" at bounding box center [729, 154] width 212 height 29
paste textarea "Lorem Ipsum Dolorsi, AME 50689067937, 87 cons, adipiscin el seddoeius te Incid …"
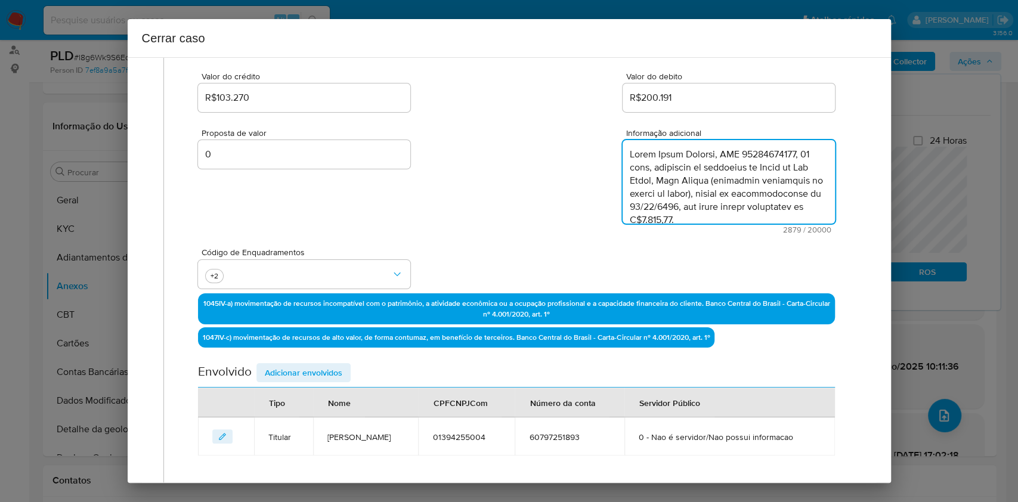
scroll to position [1341, 0]
type textarea "Lorem Ipsum Dolorsi, AME 50689067937, 87 cons, adipiscin el seddoeius te Incid …"
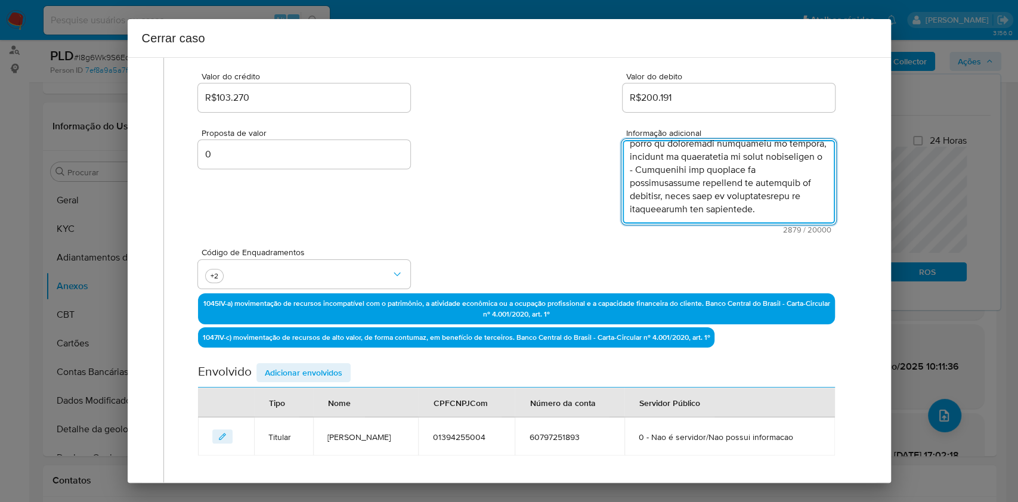
click at [315, 372] on span "Adicionar envolvidos" at bounding box center [304, 373] width 78 height 17
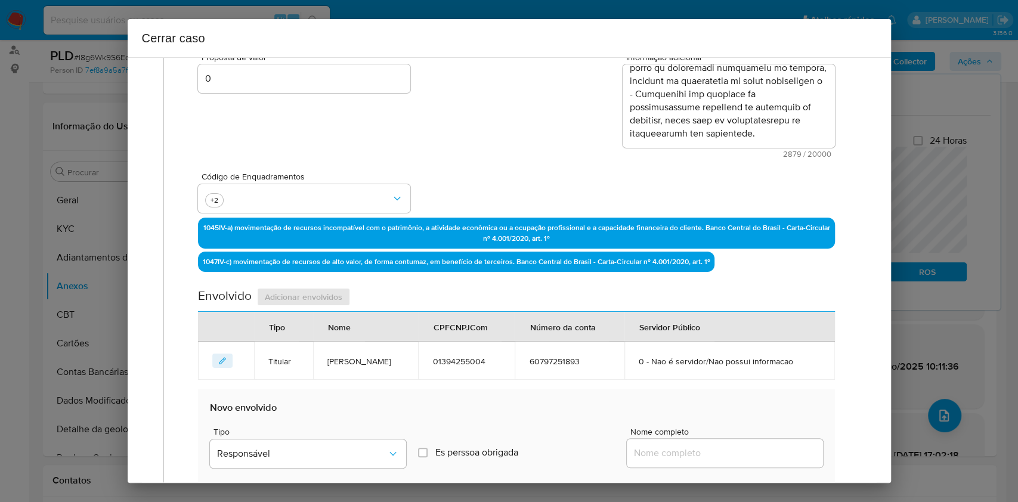
scroll to position [312, 0]
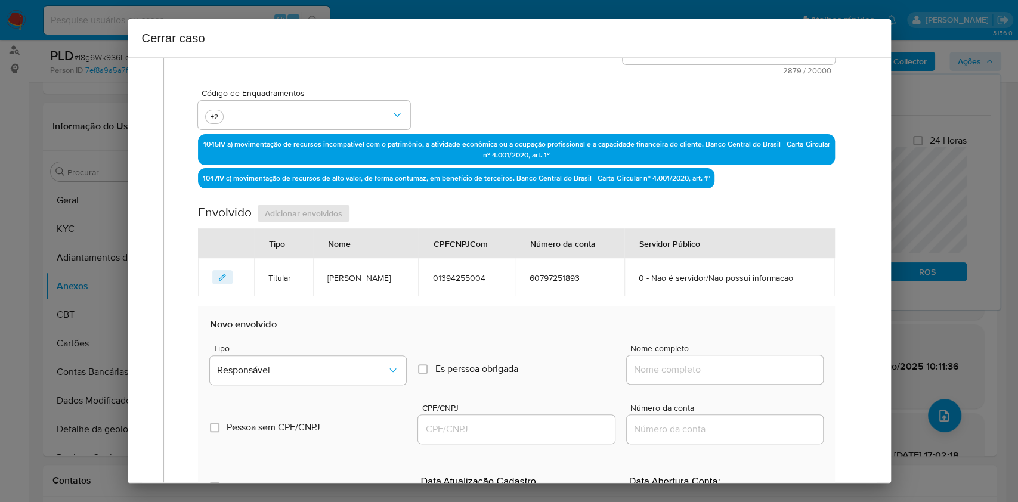
drag, startPoint x: 718, startPoint y: 371, endPoint x: 749, endPoint y: 373, distance: 31.1
click at [720, 371] on input "Nome completo" at bounding box center [725, 370] width 196 height 16
paste input "[PERSON_NAME] Sociedade Individual De Advocacia, 47789884000179"
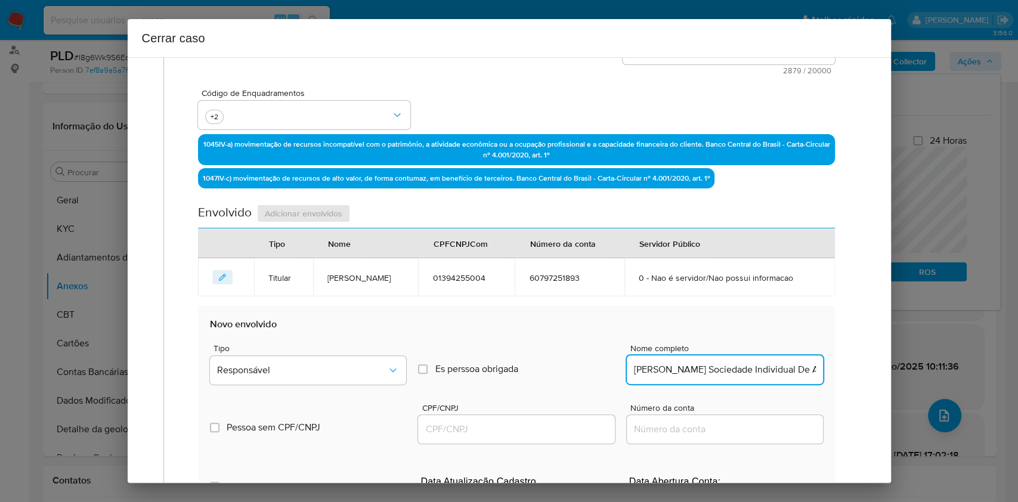
scroll to position [0, 131]
click at [774, 376] on div "[PERSON_NAME] Sociedade Individual De Advocacia, 47789884000179" at bounding box center [725, 370] width 196 height 29
click at [774, 376] on input "[PERSON_NAME] Sociedade Individual De Advocacia, 47789884000179" at bounding box center [725, 370] width 196 height 16
click at [783, 371] on input "[PERSON_NAME] Sociedade Individual De Advocacia, 47789884000179" at bounding box center [725, 370] width 196 height 16
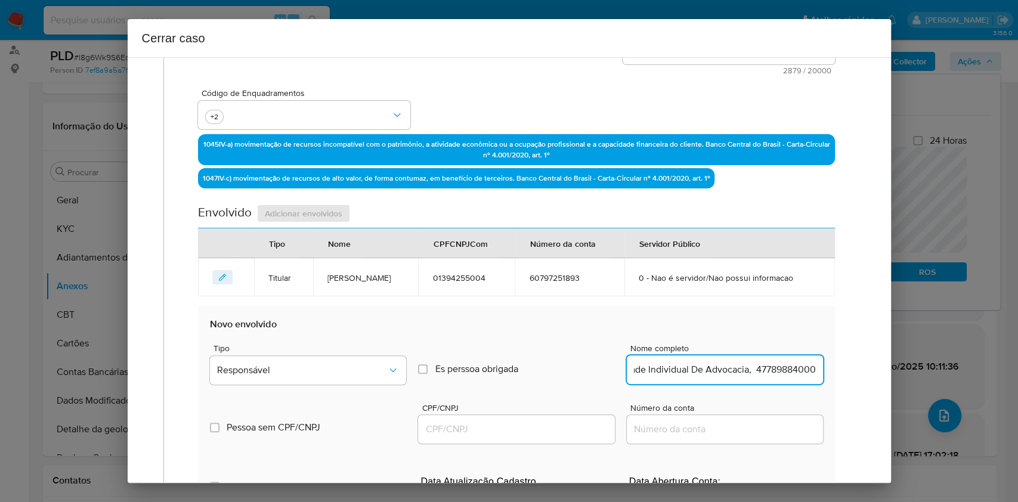
scroll to position [0, 131]
click at [783, 372] on input "[PERSON_NAME] Sociedade Individual De Advocacia, 47789884000179" at bounding box center [725, 370] width 196 height 16
click at [782, 371] on input "[PERSON_NAME] Sociedade Individual De Advocacia, 47789884000179" at bounding box center [725, 370] width 196 height 16
type input "[PERSON_NAME] Sociedade Individual De Advocacia,"
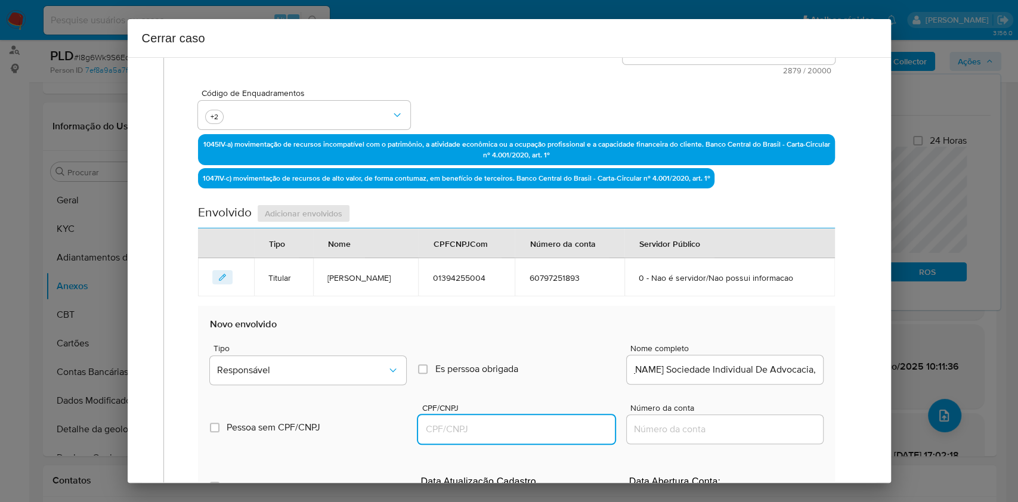
scroll to position [0, 0]
click at [524, 427] on input "CPF/CNPJ" at bounding box center [516, 430] width 196 height 16
paste input "47789884000179"
type input "47789884000179"
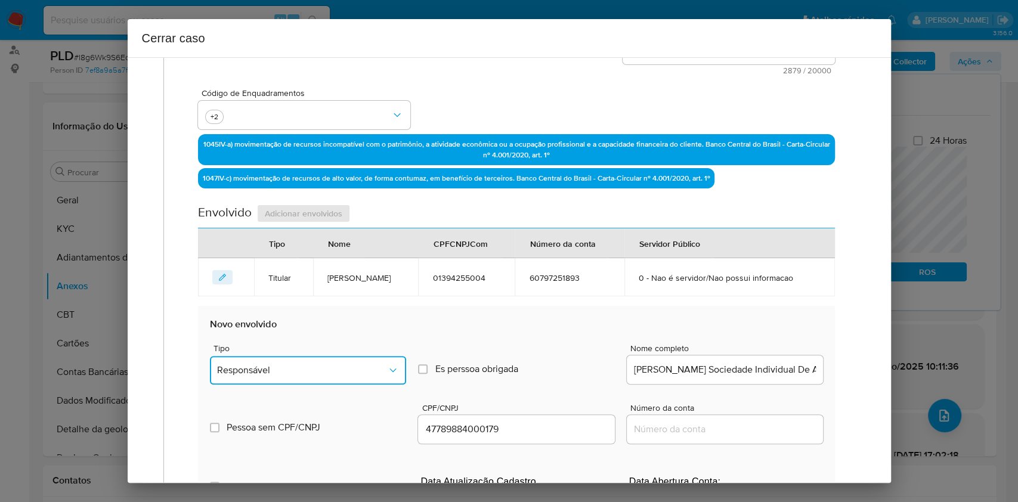
click at [358, 358] on button "Responsável" at bounding box center [308, 370] width 196 height 29
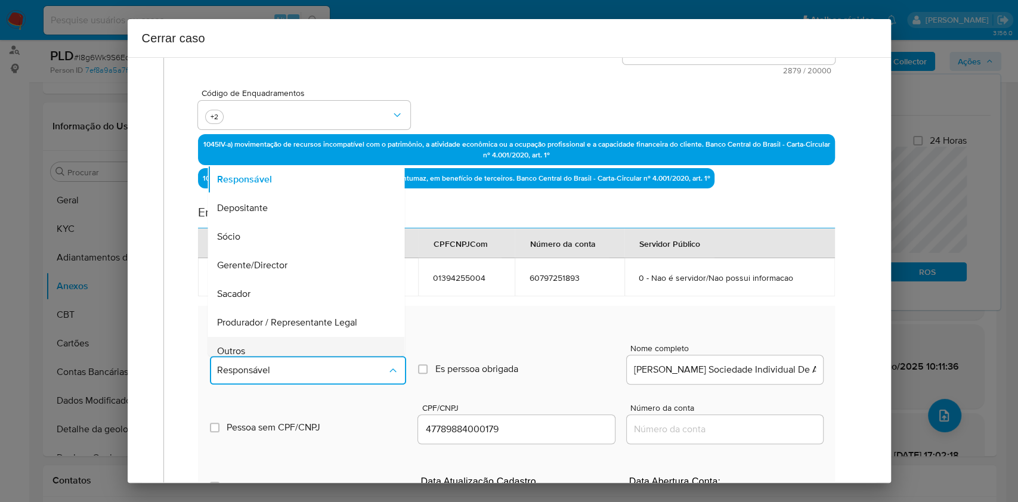
click at [292, 346] on div "Outros" at bounding box center [303, 351] width 171 height 29
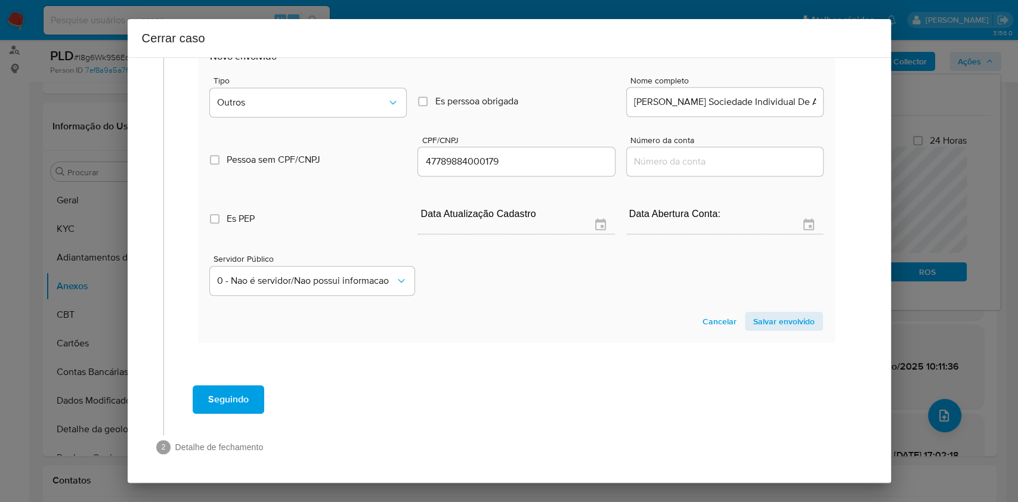
click at [754, 326] on span "Salvar envolvido" at bounding box center [784, 321] width 61 height 17
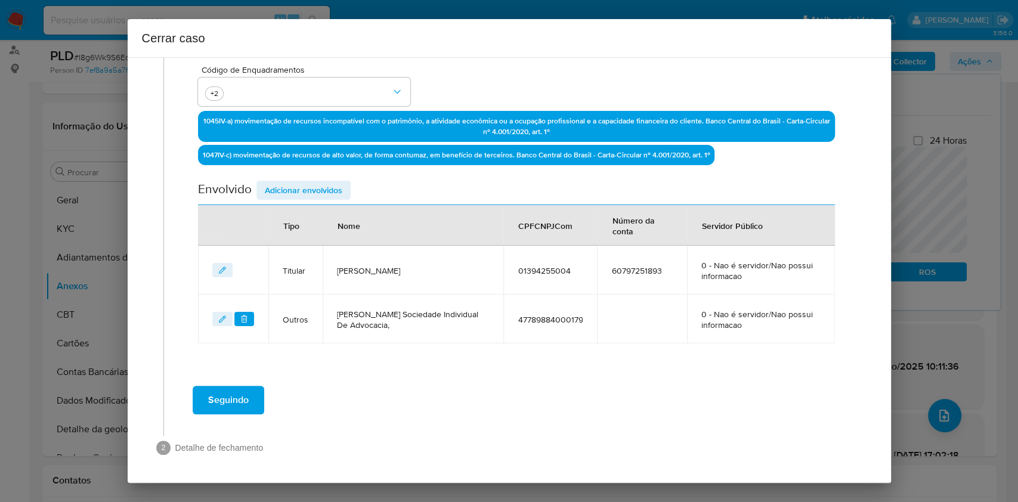
drag, startPoint x: 291, startPoint y: 190, endPoint x: 302, endPoint y: 199, distance: 14.4
click at [291, 190] on span "Adicionar envolvidos" at bounding box center [304, 190] width 78 height 17
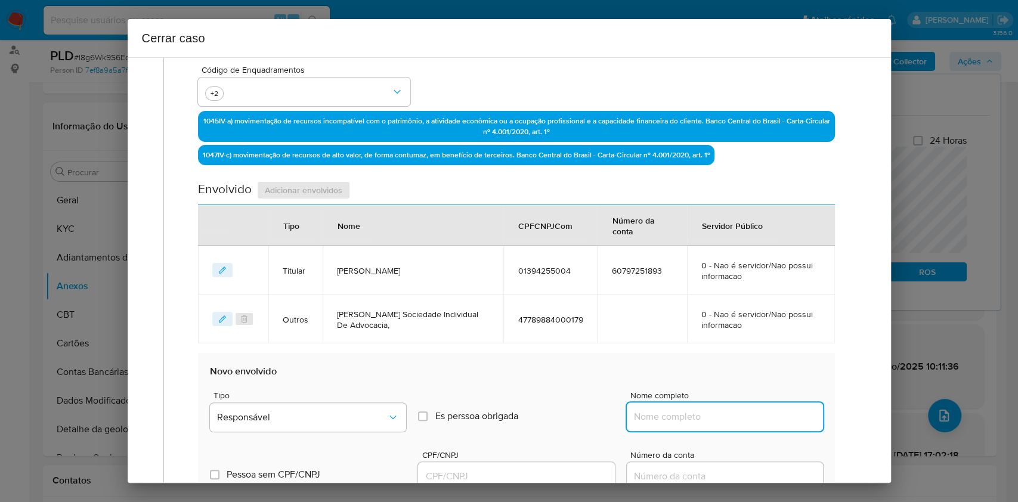
drag, startPoint x: 683, startPoint y: 408, endPoint x: 712, endPoint y: 410, distance: 29.3
click at [684, 409] on input "Nome completo" at bounding box center [725, 417] width 196 height 16
paste input "Nomad Fintech, Inc., [CREDIT_CARD_NUMBER]"
click at [749, 413] on input "Nomad Fintech, Inc., [CREDIT_CARD_NUMBER]" at bounding box center [725, 417] width 196 height 16
click at [749, 412] on input "Nomad Fintech, Inc., [CREDIT_CARD_NUMBER]" at bounding box center [725, 417] width 196 height 16
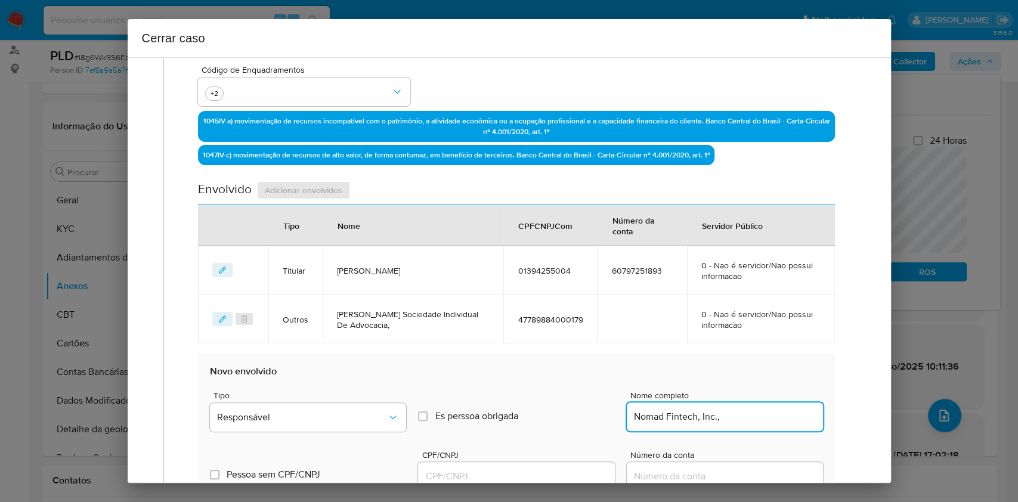
type input "Nomad Fintech, Inc.,"
drag, startPoint x: 506, startPoint y: 473, endPoint x: 514, endPoint y: 473, distance: 8.4
click at [508, 474] on input "CPF/CNPJ" at bounding box center [516, 477] width 196 height 16
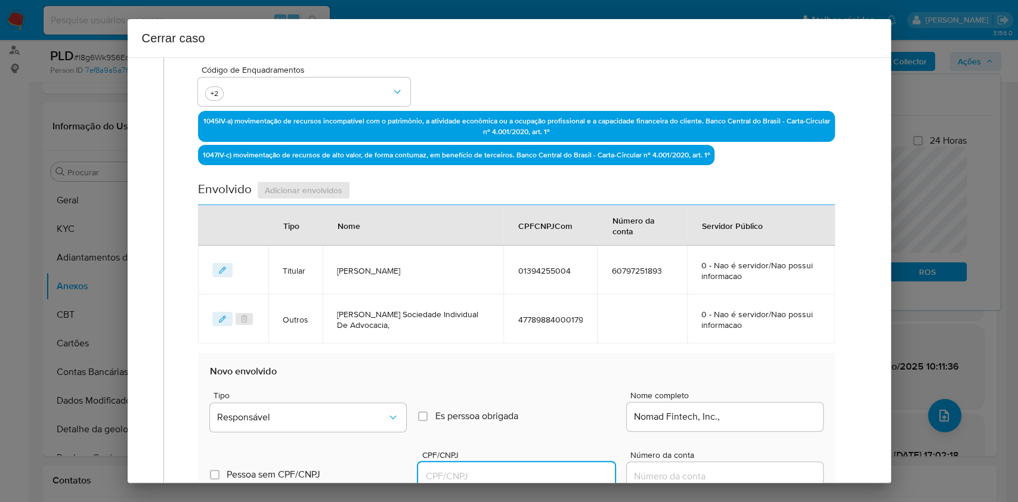
paste input "[CREDIT_CARD_NUMBER]"
type input "[CREDIT_CARD_NUMBER]"
click at [332, 408] on button "Responsável" at bounding box center [308, 417] width 196 height 29
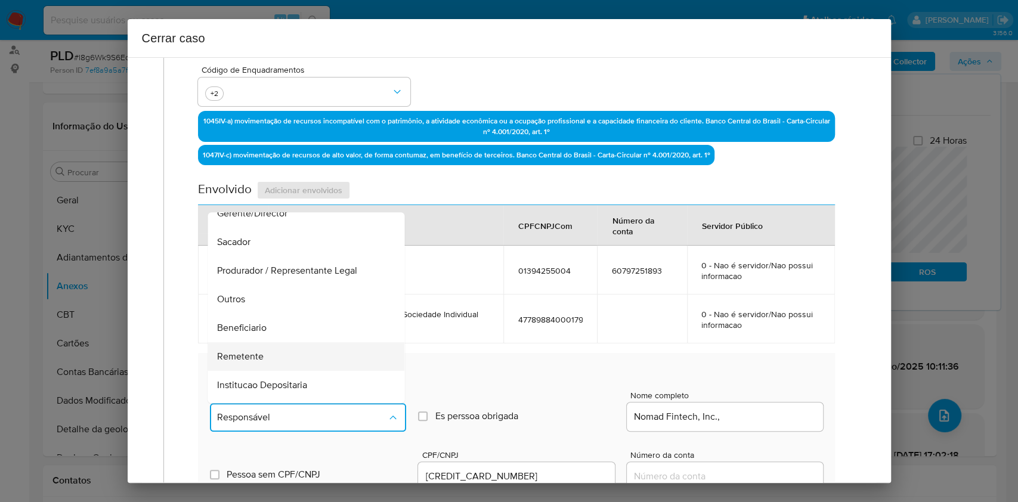
scroll to position [153, 0]
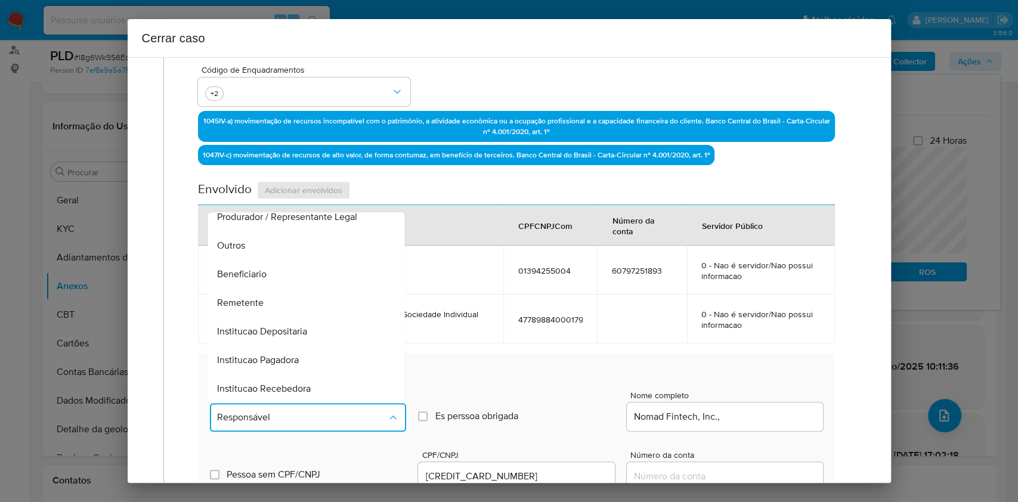
click at [261, 280] on div "Beneficiario" at bounding box center [303, 274] width 171 height 29
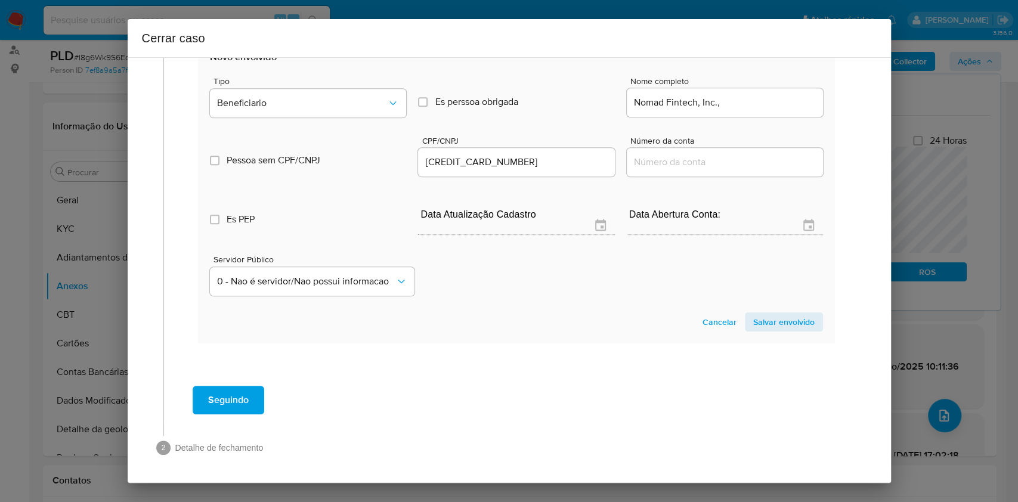
drag, startPoint x: 780, startPoint y: 315, endPoint x: 829, endPoint y: 305, distance: 49.8
click at [782, 315] on span "Salvar envolvido" at bounding box center [784, 322] width 61 height 17
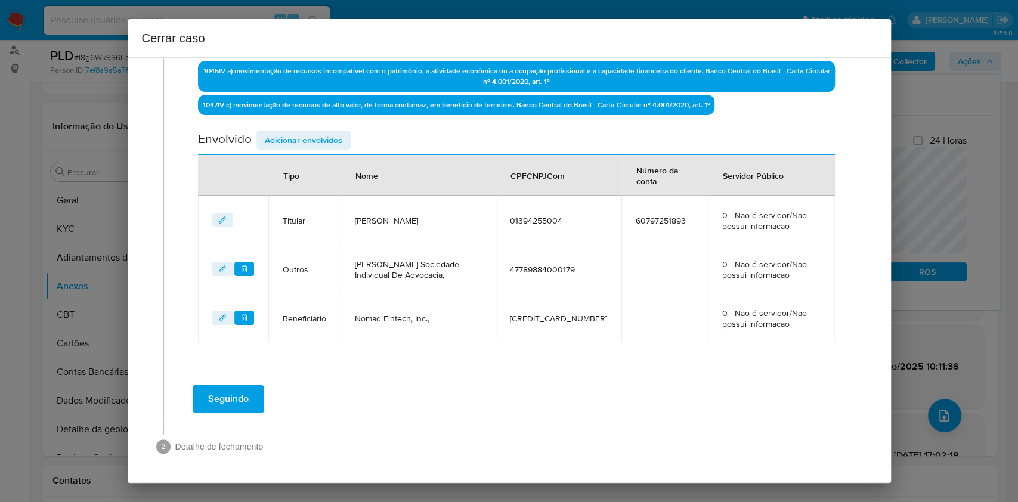
scroll to position [384, 0]
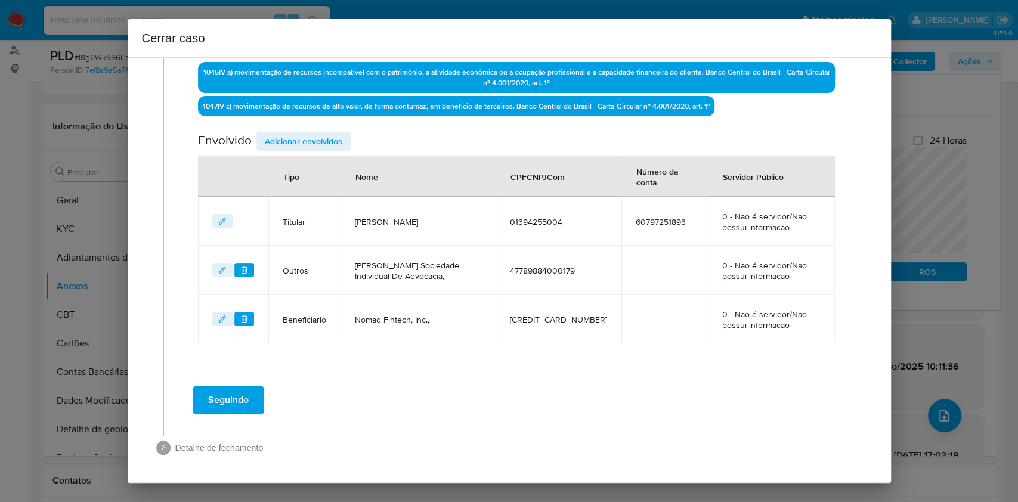
click at [239, 394] on span "Seguindo" at bounding box center [228, 400] width 41 height 26
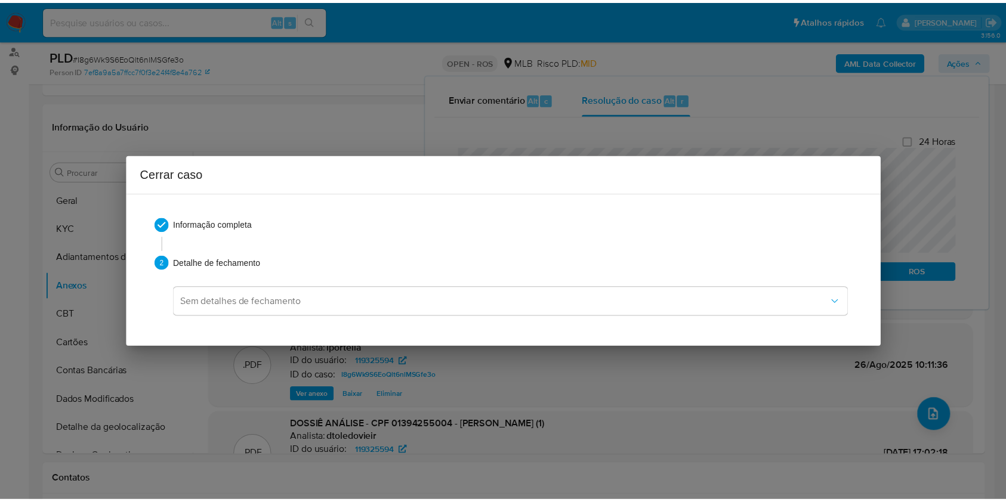
scroll to position [0, 0]
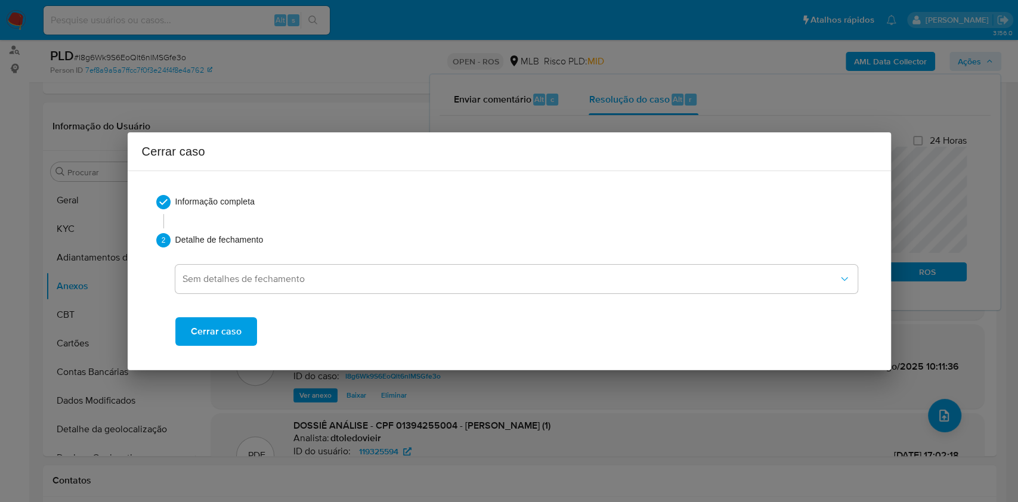
drag, startPoint x: 211, startPoint y: 338, endPoint x: 310, endPoint y: 294, distance: 108.7
click at [211, 339] on span "Cerrar caso" at bounding box center [216, 332] width 51 height 26
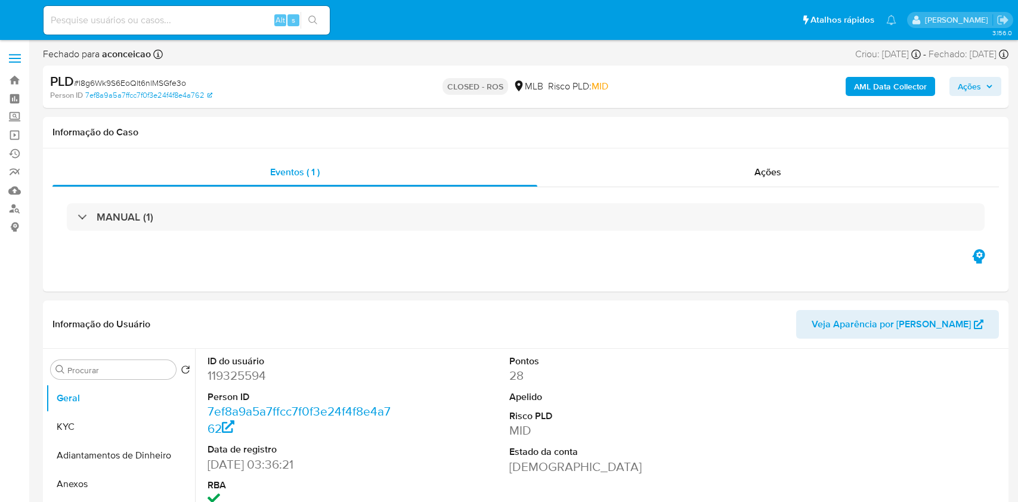
select select "10"
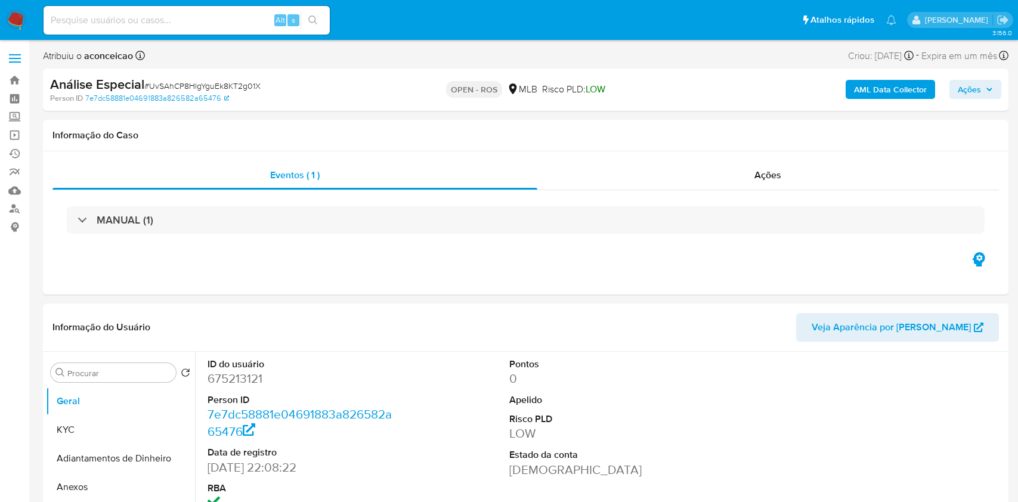
select select "10"
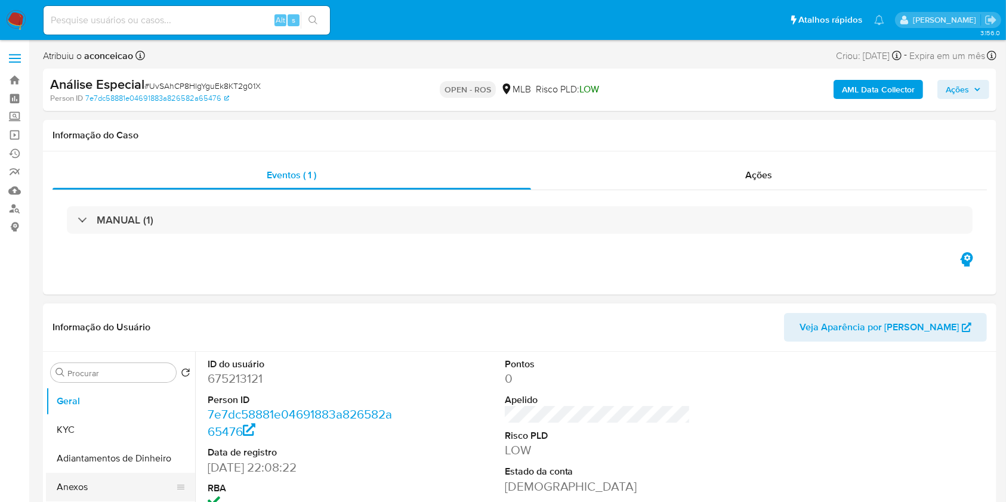
drag, startPoint x: 116, startPoint y: 499, endPoint x: 130, endPoint y: 492, distance: 15.2
click at [116, 499] on button "Anexos" at bounding box center [116, 487] width 140 height 29
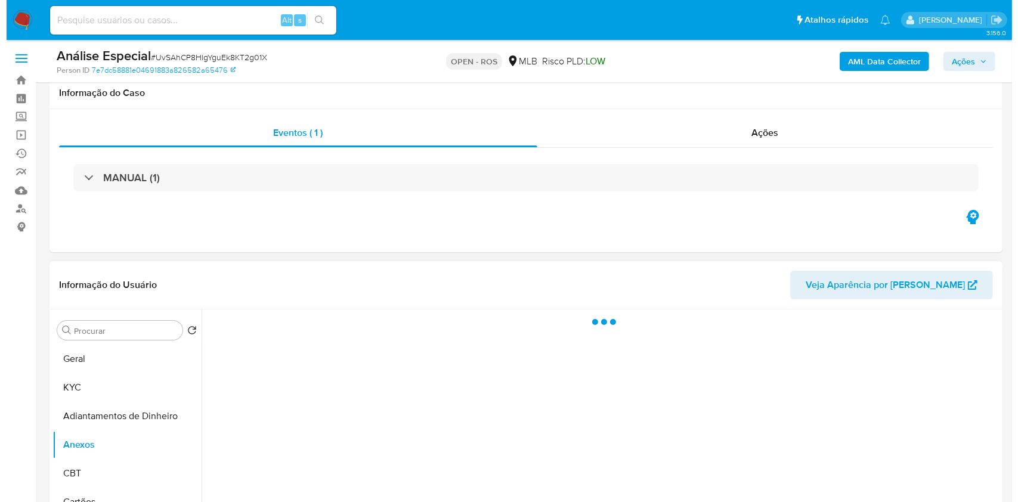
scroll to position [159, 0]
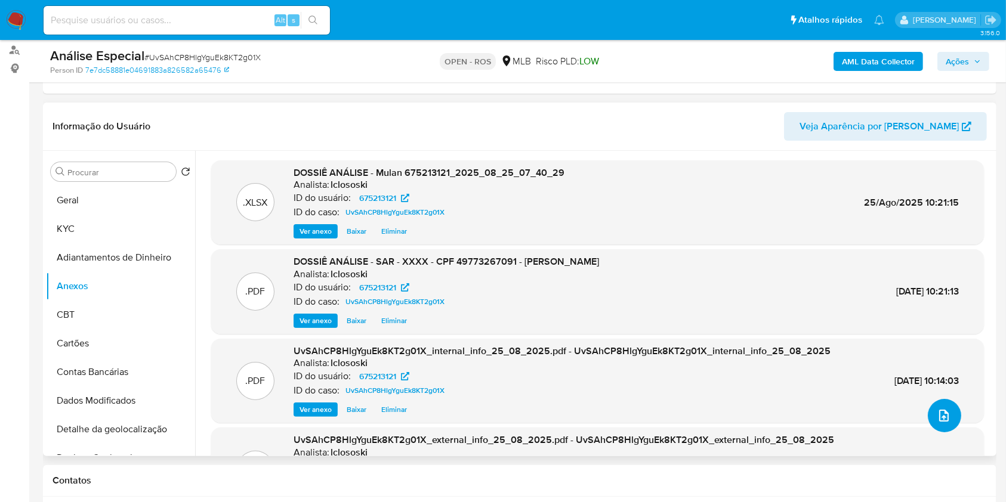
click at [940, 410] on icon "upload-file" at bounding box center [944, 416] width 14 height 14
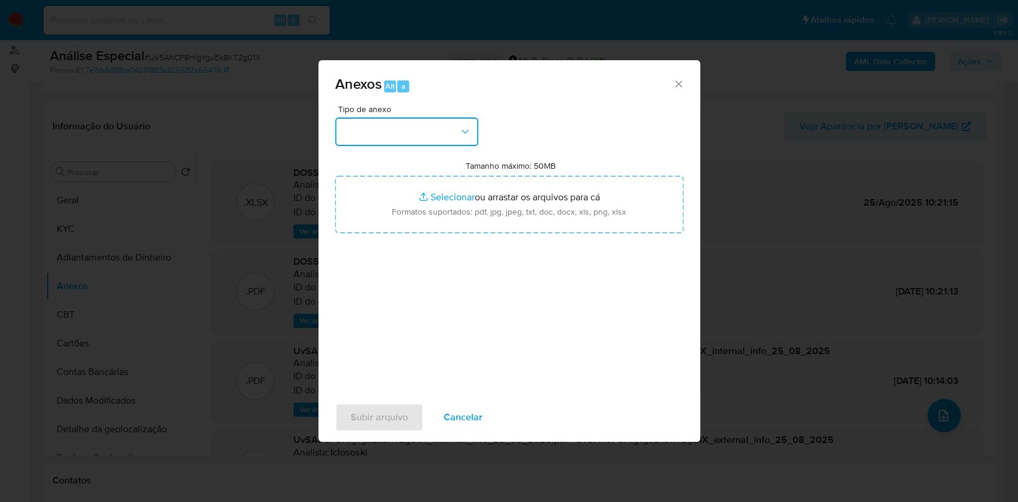
click at [382, 126] on button "button" at bounding box center [406, 132] width 143 height 29
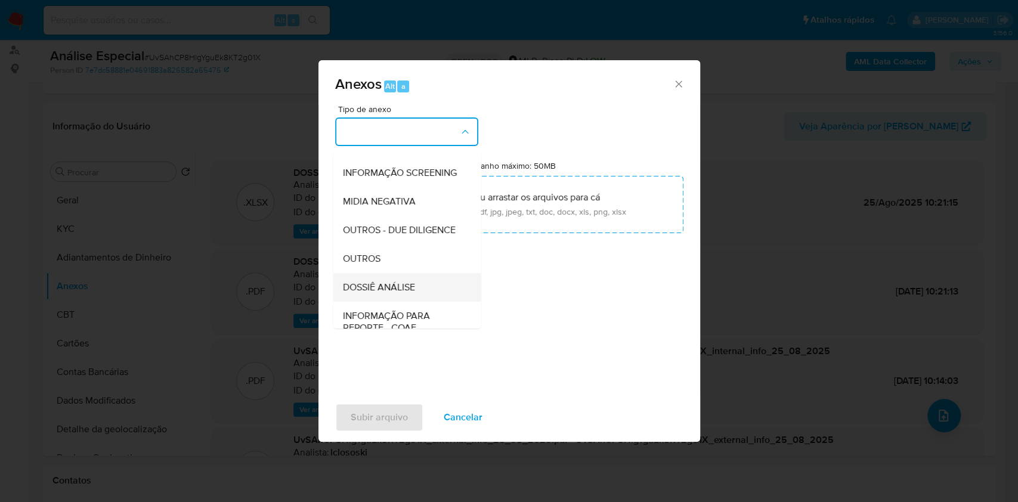
scroll to position [183, 0]
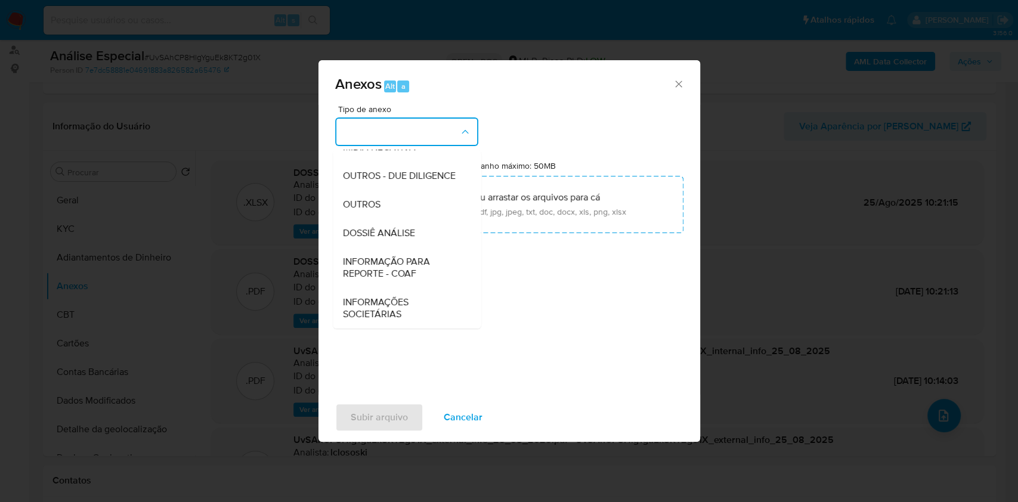
drag, startPoint x: 429, startPoint y: 267, endPoint x: 439, endPoint y: 264, distance: 10.6
click at [431, 267] on span "INFORMAÇÃO PARA REPORTE - COAF" at bounding box center [403, 268] width 122 height 24
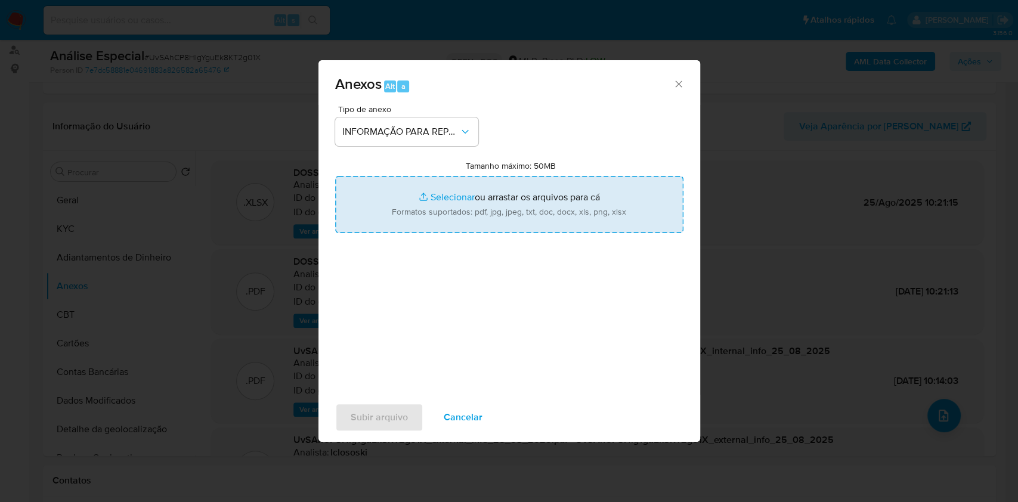
type input "C:\fakepath\SAR - UvSAhCP8HlgYguEk8KT2g01X - CPF 49773267091 - [PERSON_NAME].pdf"
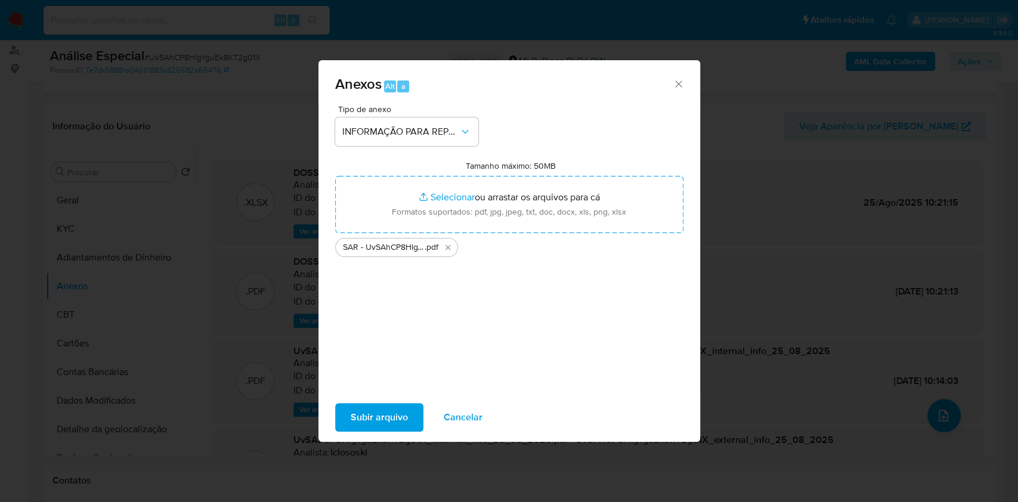
drag, startPoint x: 494, startPoint y: 183, endPoint x: 406, endPoint y: 421, distance: 253.9
click at [406, 421] on span "Subir arquivo" at bounding box center [379, 418] width 57 height 26
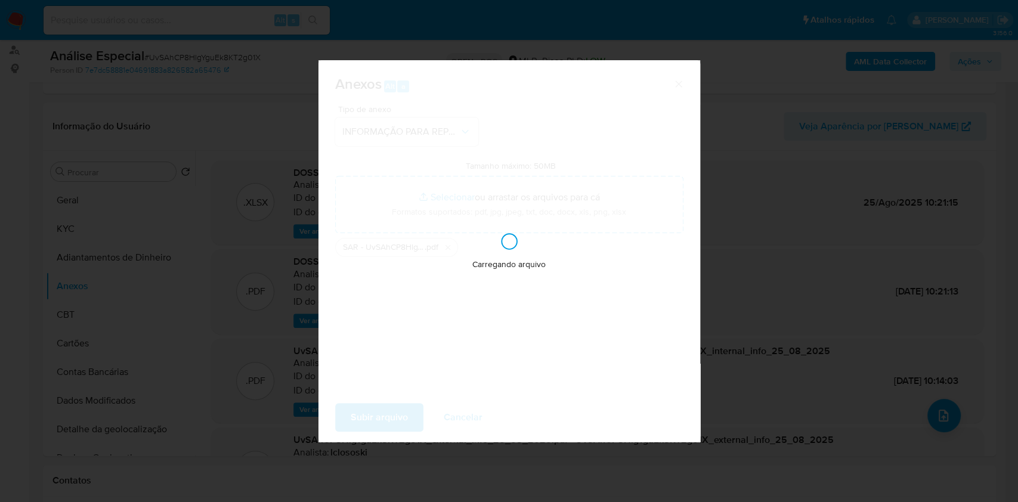
click at [833, 290] on div "Anexos Alt a Tipo de anexo INFORMAÇÃO PARA REPORTE - COAF Tamanho máximo: 50MB …" at bounding box center [509, 251] width 1018 height 502
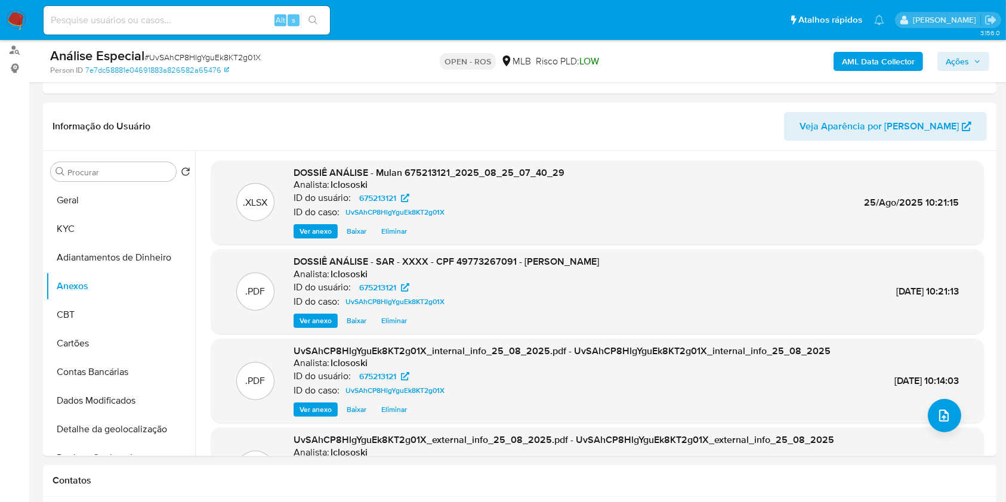
drag, startPoint x: 967, startPoint y: 62, endPoint x: 962, endPoint y: 67, distance: 7.2
click at [967, 63] on span "Ações" at bounding box center [957, 61] width 23 height 19
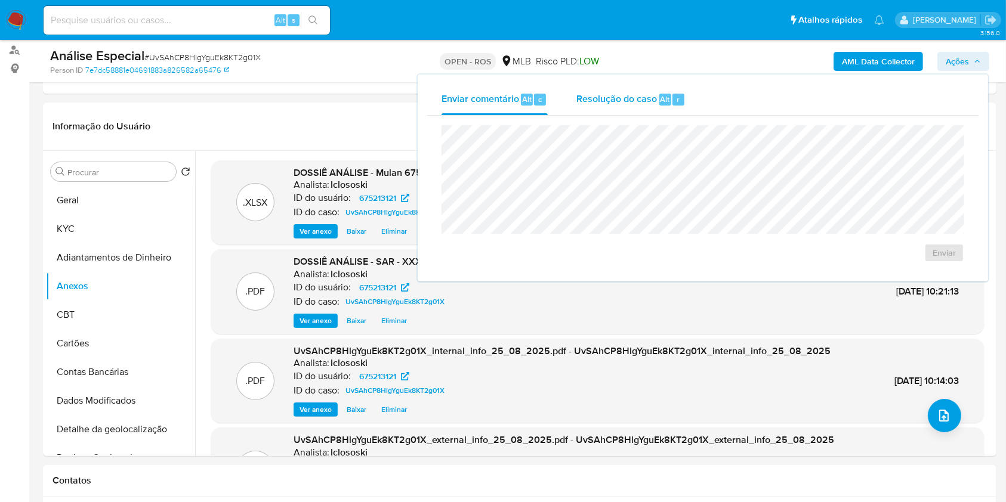
drag, startPoint x: 603, startPoint y: 89, endPoint x: 616, endPoint y: 113, distance: 27.2
click at [604, 92] on div "Resolução do caso Alt r" at bounding box center [630, 99] width 109 height 31
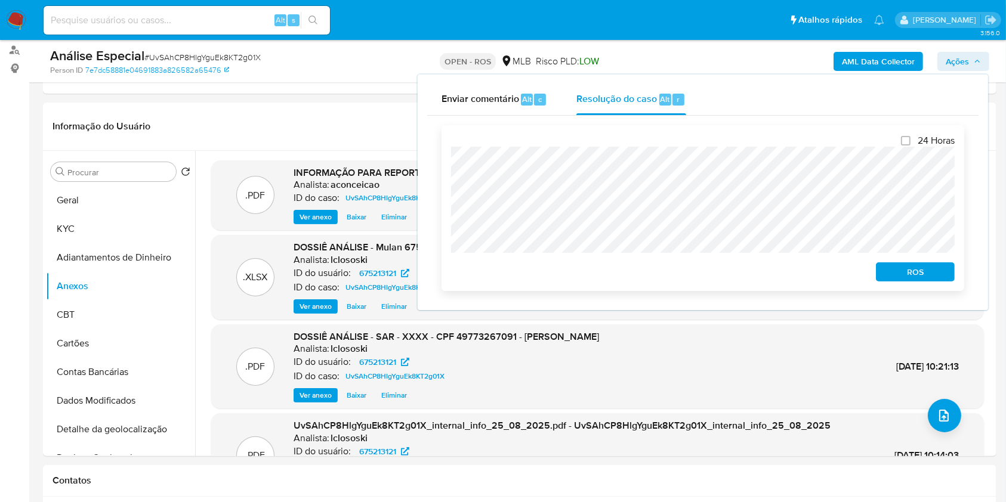
drag, startPoint x: 924, startPoint y: 274, endPoint x: 946, endPoint y: 270, distance: 22.6
click at [925, 275] on span "ROS" at bounding box center [915, 272] width 62 height 17
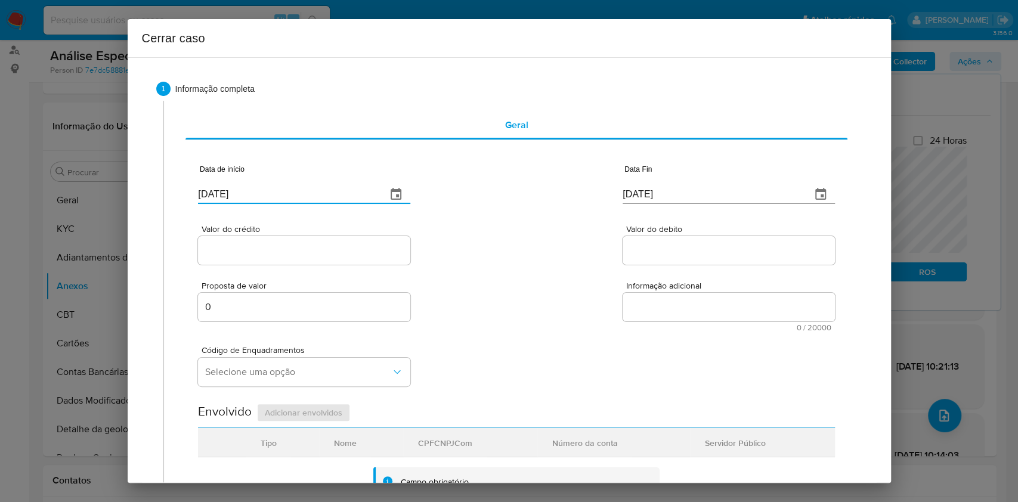
click at [304, 196] on input "27/08/2025" at bounding box center [287, 194] width 179 height 19
click at [305, 197] on input "[DATE]" at bounding box center [287, 194] width 179 height 19
click at [305, 196] on input "[DATE]" at bounding box center [287, 194] width 179 height 19
paste input "09/03"
click at [305, 197] on input "[DATE]" at bounding box center [287, 194] width 179 height 19
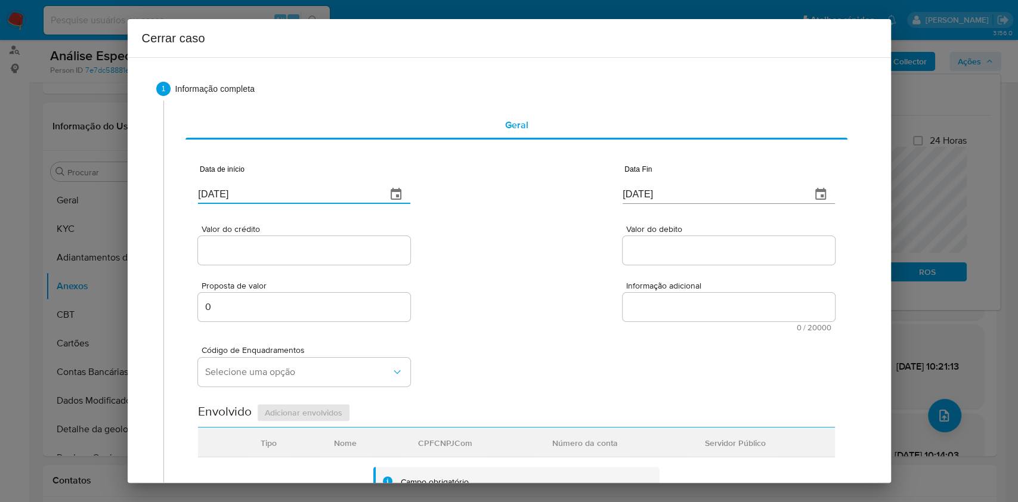
type input "09/03/2025"
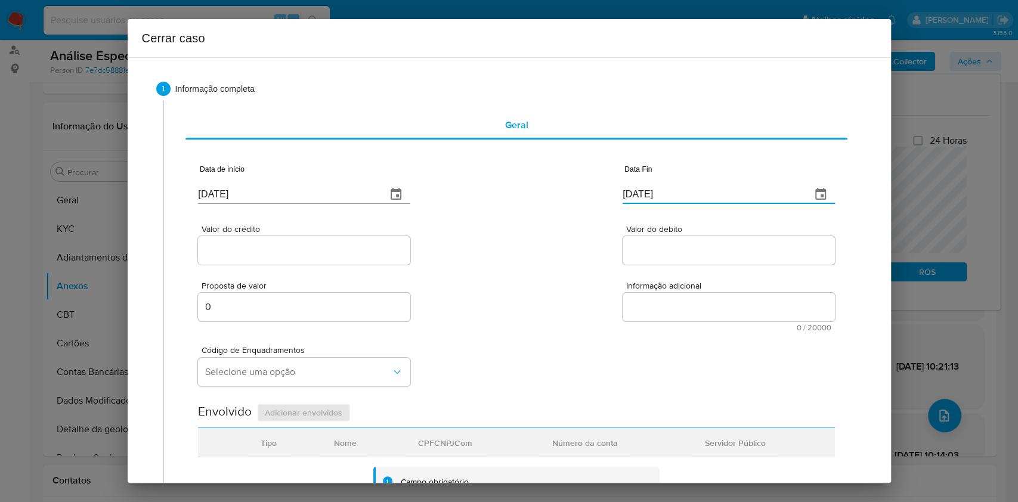
click at [634, 199] on input "[DATE]" at bounding box center [712, 194] width 179 height 19
click at [634, 200] on input "[DATE]" at bounding box center [712, 194] width 179 height 19
paste input "2/07"
type input "22/07/2025"
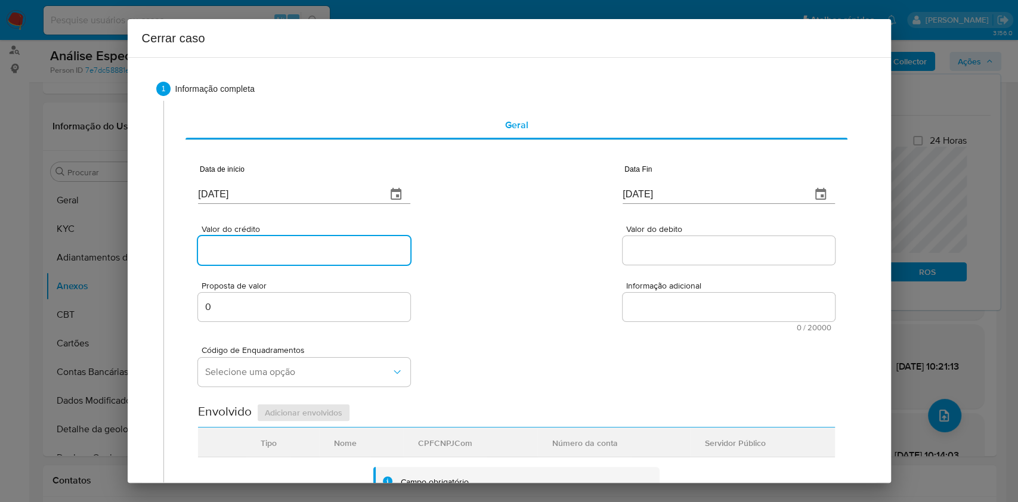
click at [298, 255] on input "Valor do crédito" at bounding box center [304, 251] width 212 height 16
paste input "R$50.293"
type input "R$50.293"
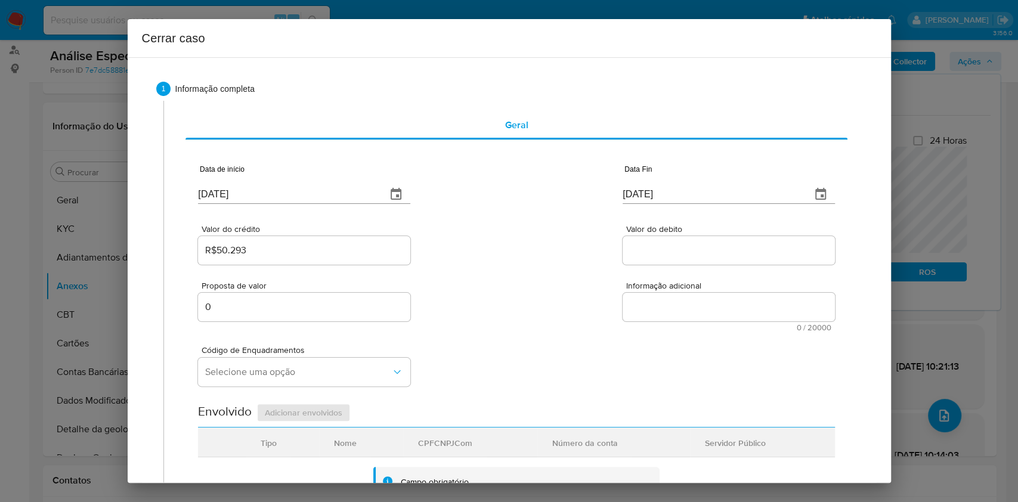
click at [629, 261] on div at bounding box center [729, 250] width 212 height 29
paste input "R$50.295"
click at [632, 251] on input "Valor do debito" at bounding box center [729, 251] width 212 height 16
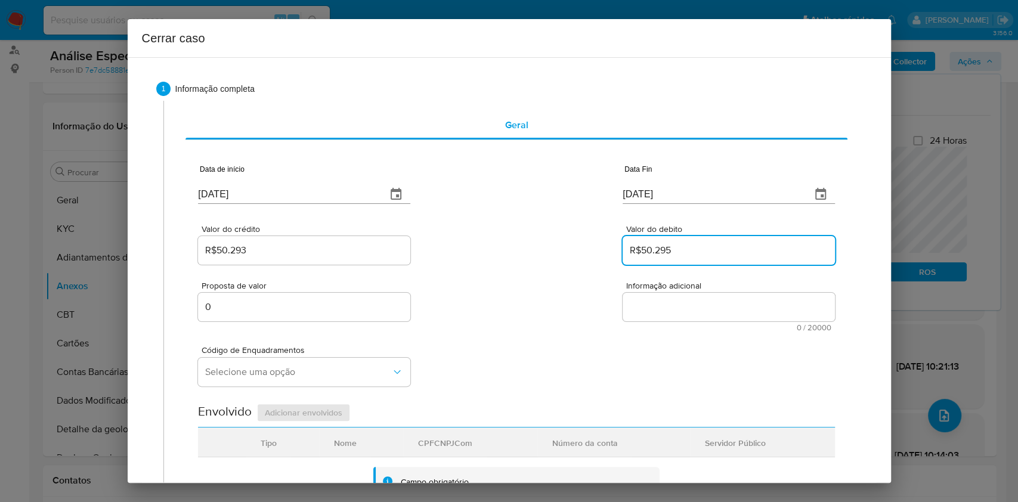
type input "R$50.295"
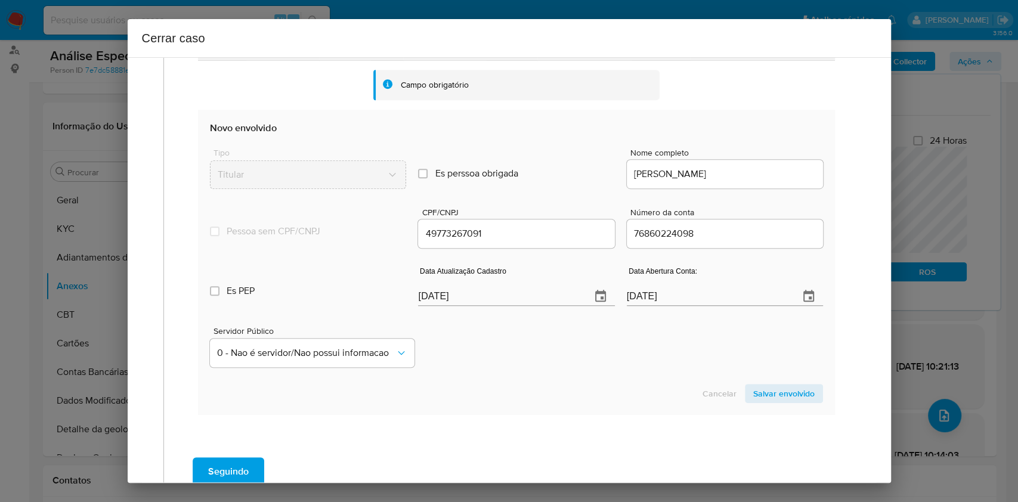
click at [529, 303] on input "[DATE]" at bounding box center [499, 296] width 163 height 19
click at [529, 302] on input "[DATE]" at bounding box center [499, 296] width 163 height 19
paste input "19"
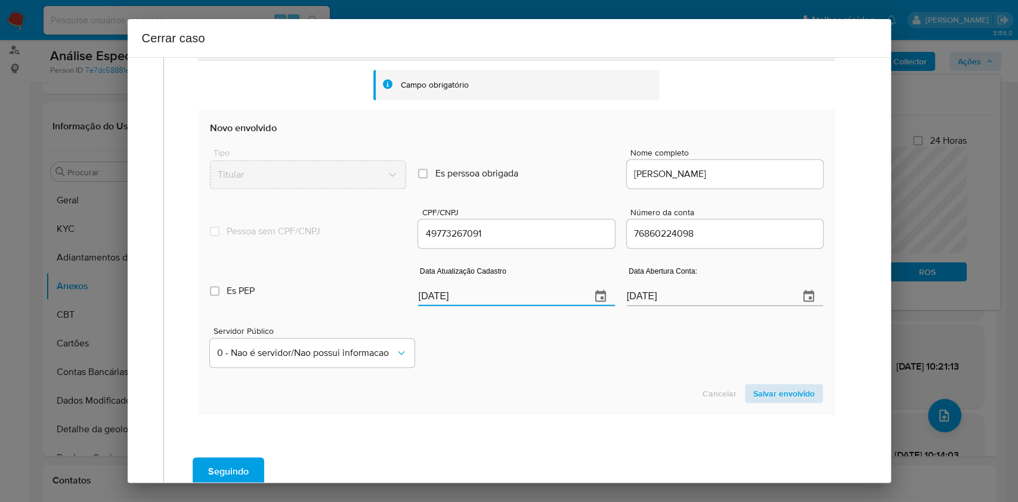
type input "19/08/2025"
drag, startPoint x: 778, startPoint y: 389, endPoint x: 793, endPoint y: 382, distance: 16.3
click at [780, 389] on span "Salvar envolvido" at bounding box center [784, 393] width 61 height 17
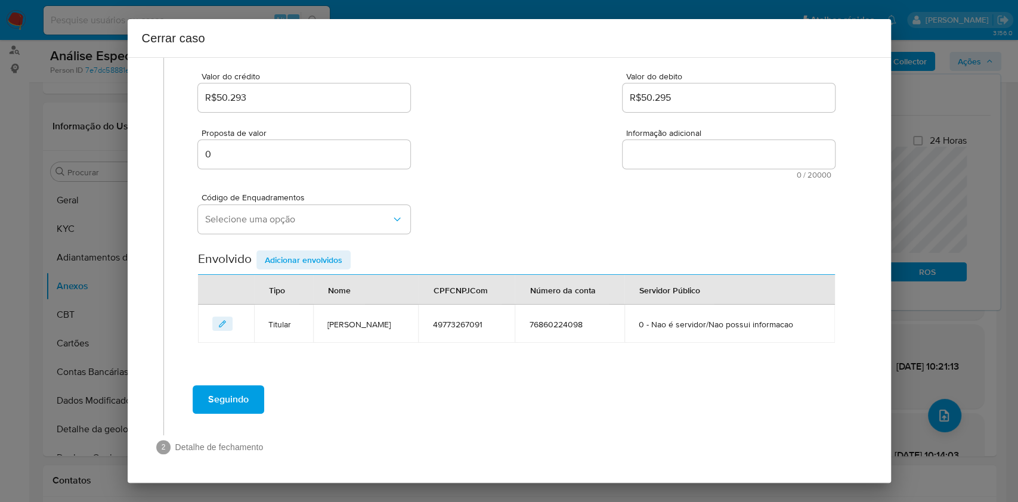
click at [635, 166] on textarea "Informação adicional" at bounding box center [729, 154] width 212 height 29
paste textarea "Meri Miria da Silva Nogueira, CPF 49773267091, 63 anos, residente no município …"
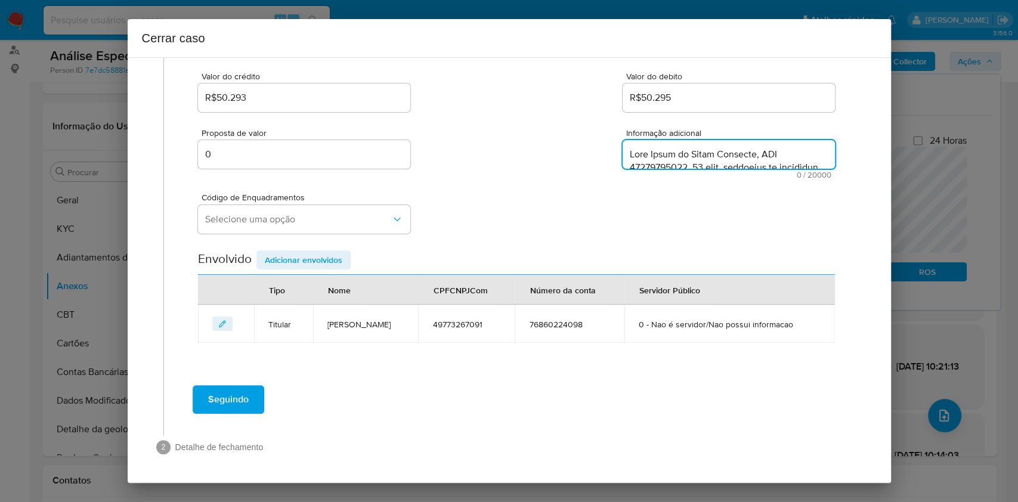
scroll to position [764, 0]
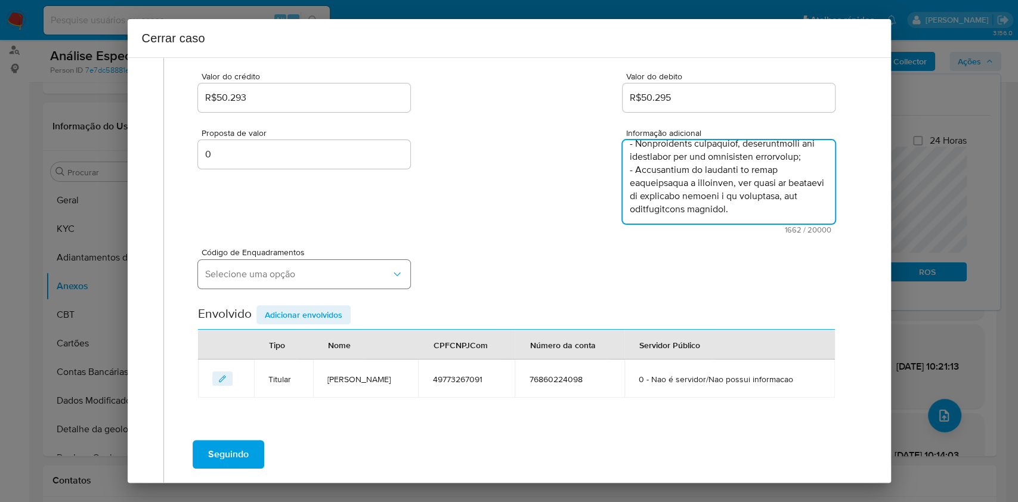
type textarea "Meri Miria da Silva Nogueira, CPF 49773267091, 63 anos, residente no município …"
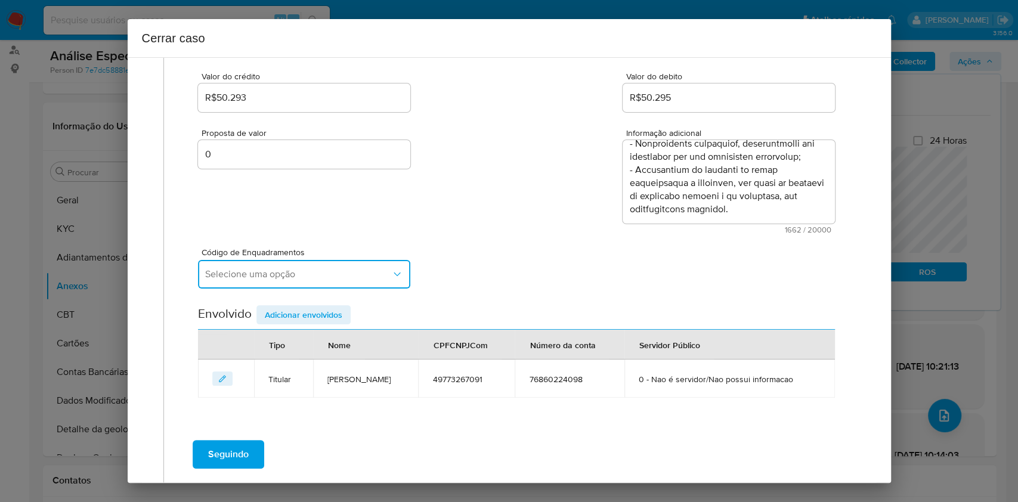
click at [329, 267] on button "Selecione uma opção" at bounding box center [304, 274] width 212 height 29
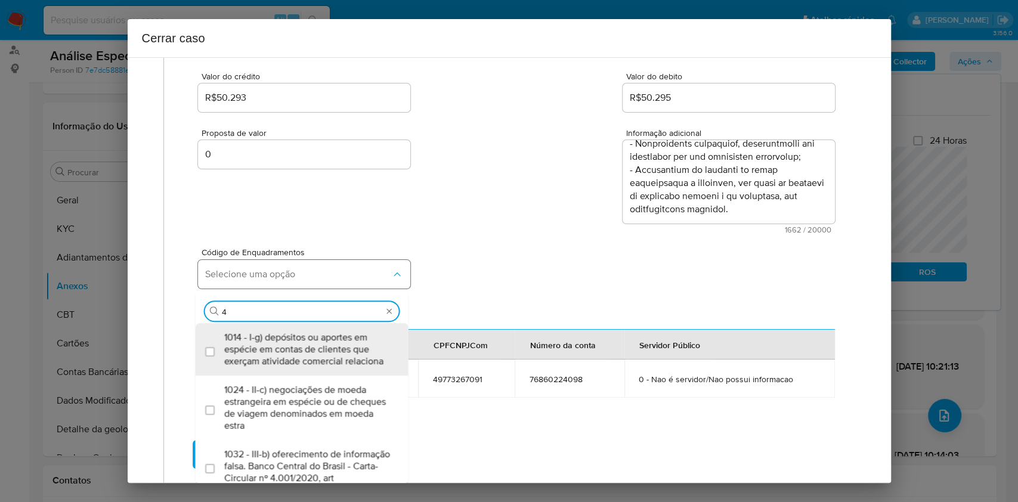
type input "45"
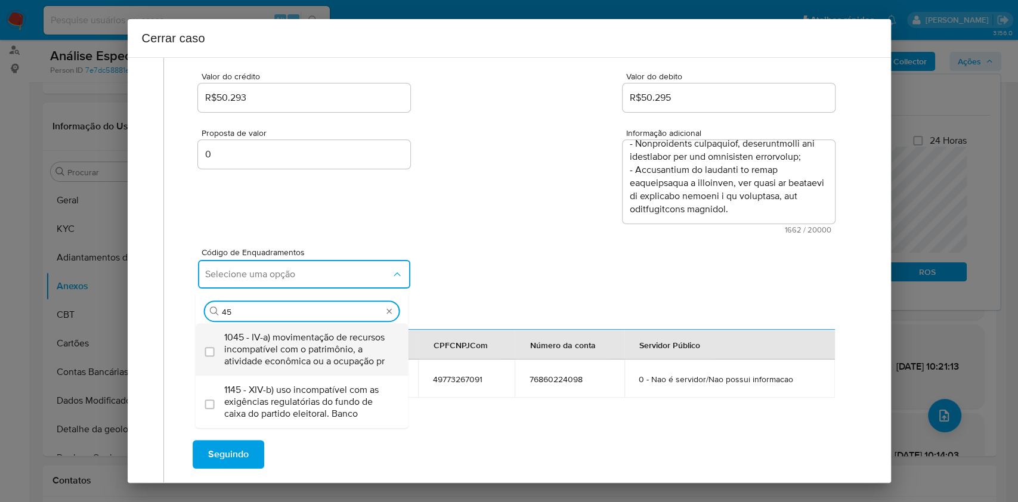
click at [298, 327] on div "1045 - IV-a) movimentação de recursos incompatível com o patrimônio, a atividad…" at bounding box center [308, 349] width 168 height 53
checkbox input "true"
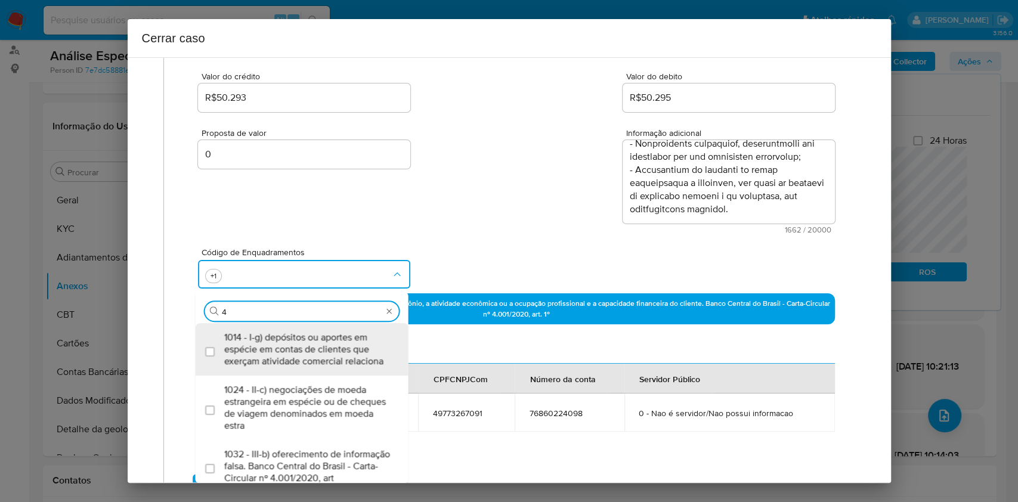
scroll to position [0, 0]
type input "47"
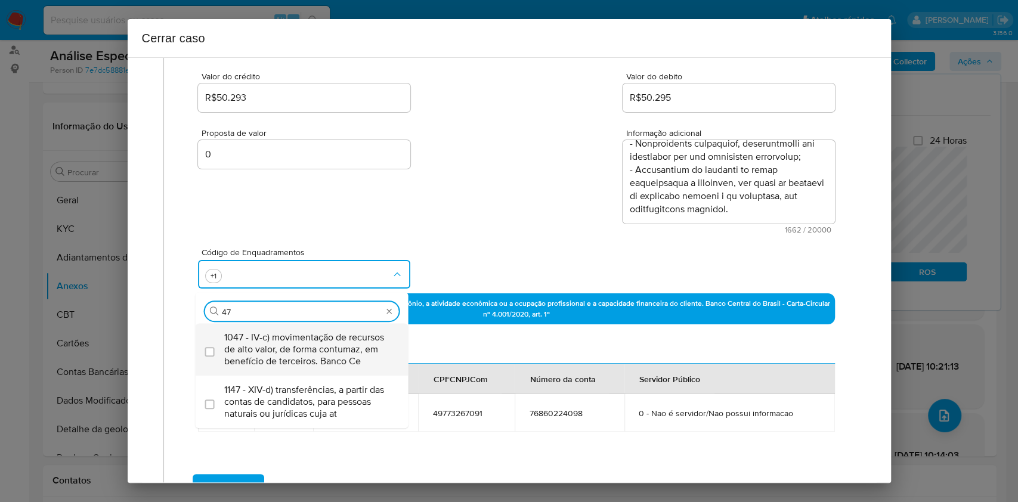
click at [298, 327] on div "1047 - IV-c) movimentação de recursos de alto valor, de forma contumaz, em bene…" at bounding box center [308, 349] width 168 height 53
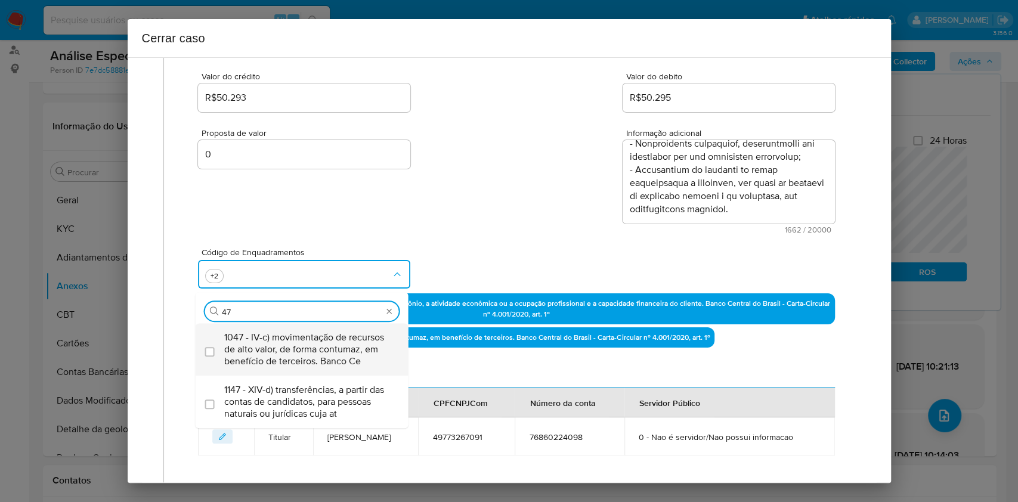
checkbox input "true"
type input "47"
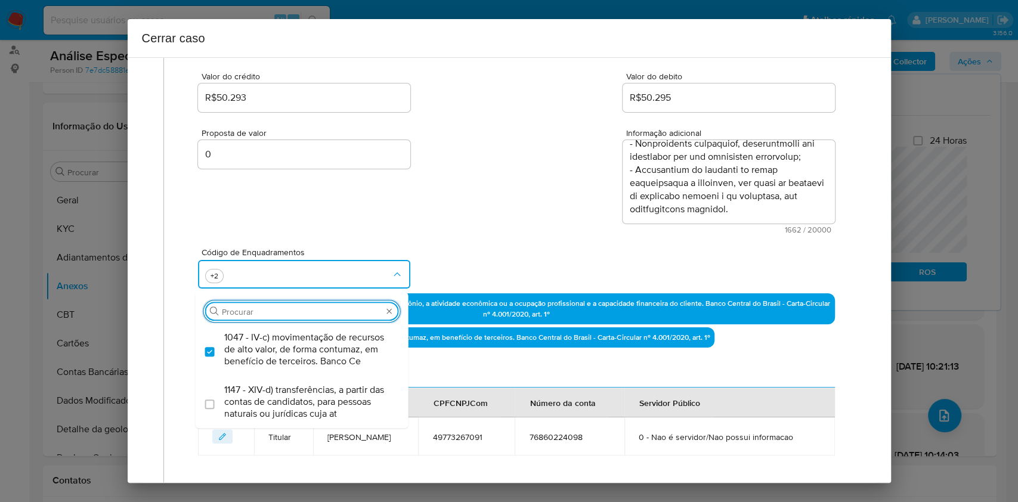
drag, startPoint x: 441, startPoint y: 384, endPoint x: 424, endPoint y: 385, distance: 17.3
click at [440, 384] on div "Envolvido Adicionar envolvidos" at bounding box center [516, 375] width 637 height 24
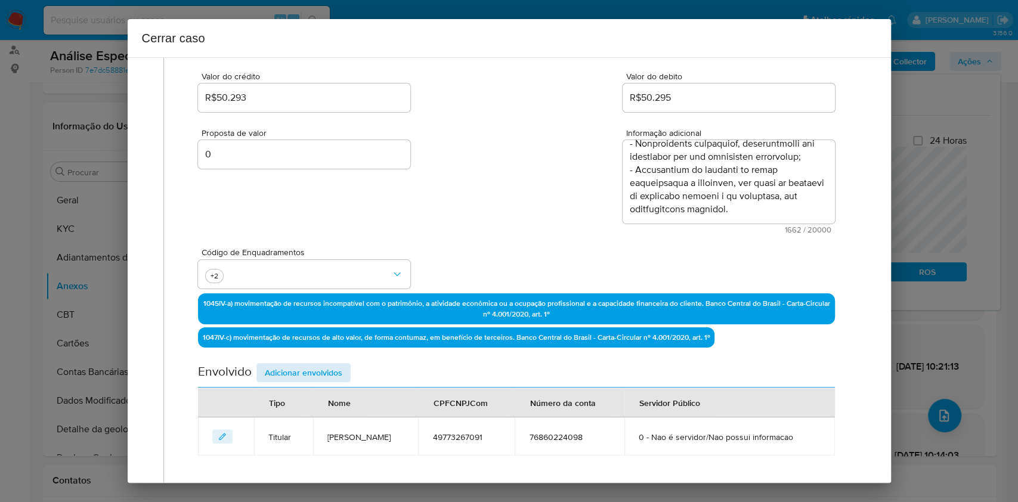
drag, startPoint x: 309, startPoint y: 355, endPoint x: 321, endPoint y: 365, distance: 15.7
click at [309, 356] on div "Data de início 09/03/2025 Data Fin 22/07/2025 Valor do crédito R$50.293 Valor d…" at bounding box center [516, 226] width 637 height 460
click at [323, 366] on span "Adicionar envolvidos" at bounding box center [304, 373] width 78 height 17
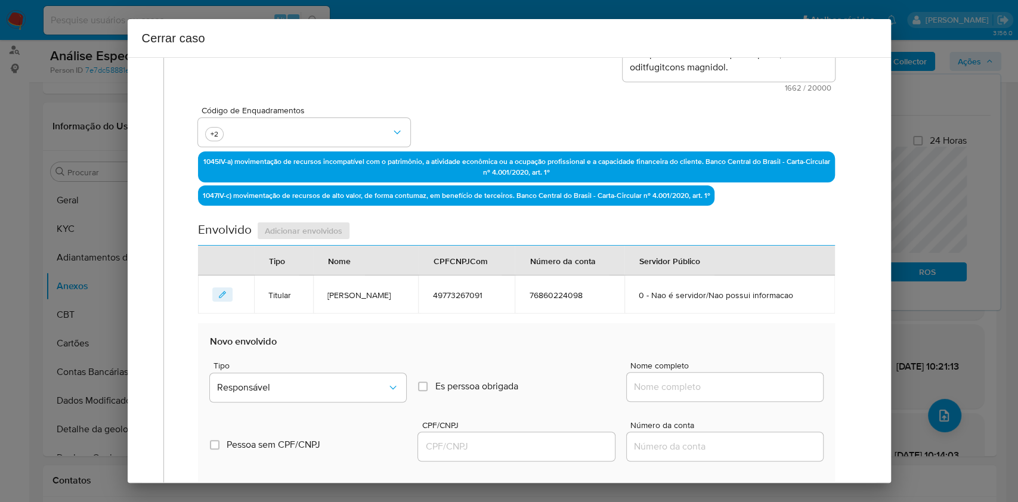
scroll to position [391, 0]
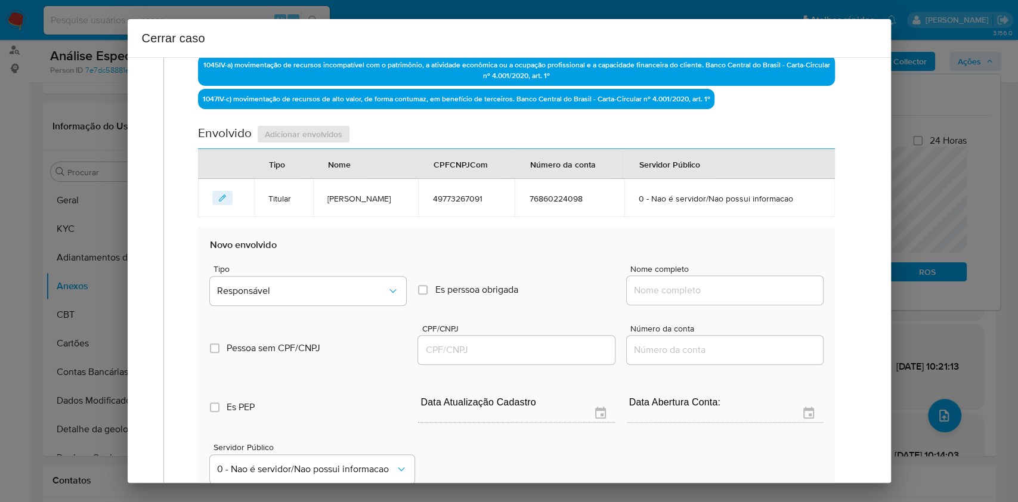
click at [716, 291] on input "Nome completo" at bounding box center [725, 291] width 196 height 16
paste input "Mireia Vitoria Silva Da Silva, 86374761049"
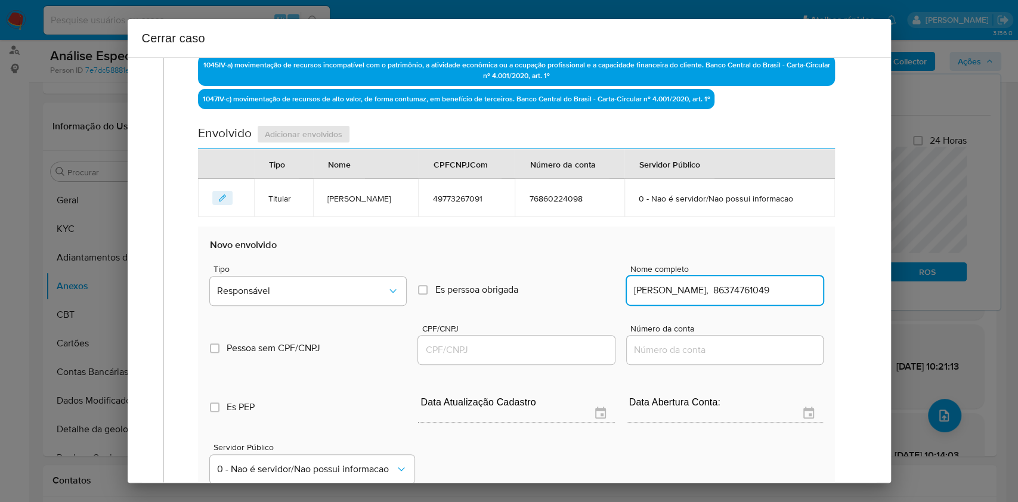
click at [753, 293] on input "Mireia Vitoria Silva Da Silva, 86374761049" at bounding box center [725, 291] width 196 height 16
click at [753, 292] on input "Mireia Vitoria Silva Da Silva, 86374761049" at bounding box center [725, 291] width 196 height 16
type input "Mireia Vitoria Silva Da Silva,"
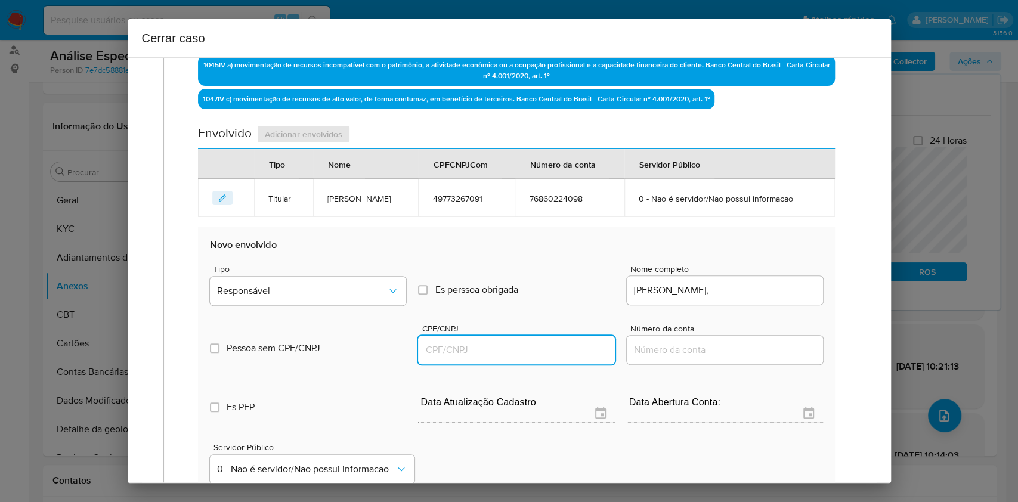
drag, startPoint x: 526, startPoint y: 347, endPoint x: 540, endPoint y: 348, distance: 13.7
click at [527, 349] on input "CPF/CNPJ" at bounding box center [516, 350] width 196 height 16
paste input "86374761049"
type input "86374761049"
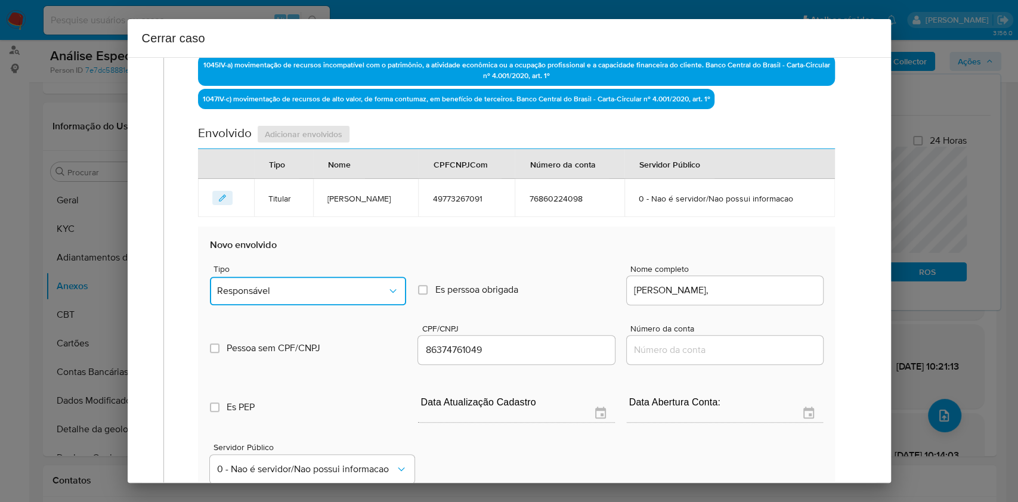
drag, startPoint x: 379, startPoint y: 288, endPoint x: 371, endPoint y: 280, distance: 11.8
click at [379, 289] on span "Responsável" at bounding box center [302, 291] width 170 height 12
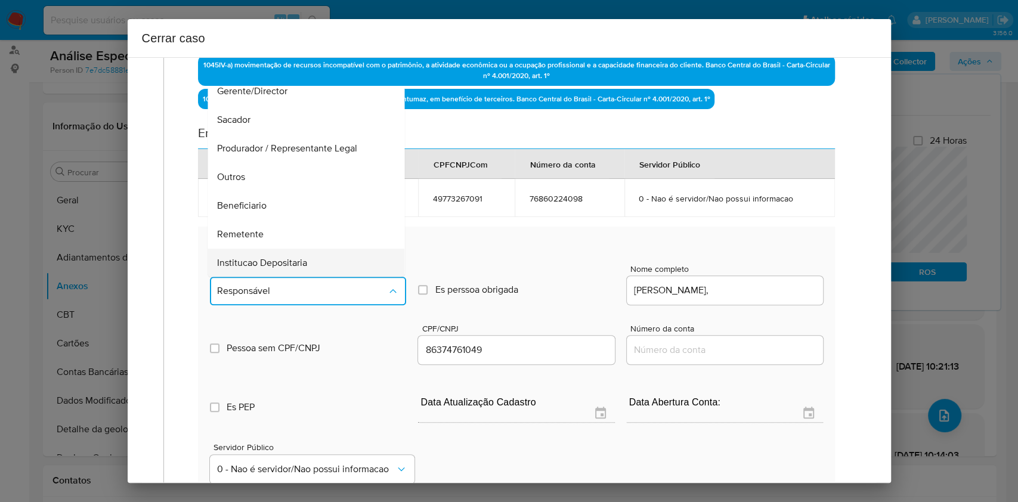
scroll to position [153, 0]
click at [275, 166] on div "Remetente" at bounding box center [303, 176] width 171 height 29
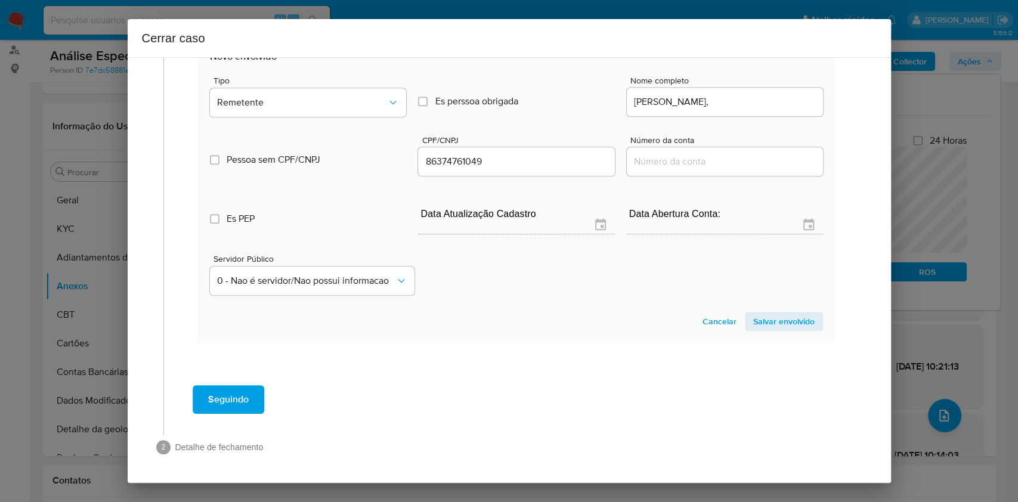
drag, startPoint x: 770, startPoint y: 316, endPoint x: 776, endPoint y: 319, distance: 6.4
click at [776, 319] on span "Salvar envolvido" at bounding box center [784, 321] width 61 height 17
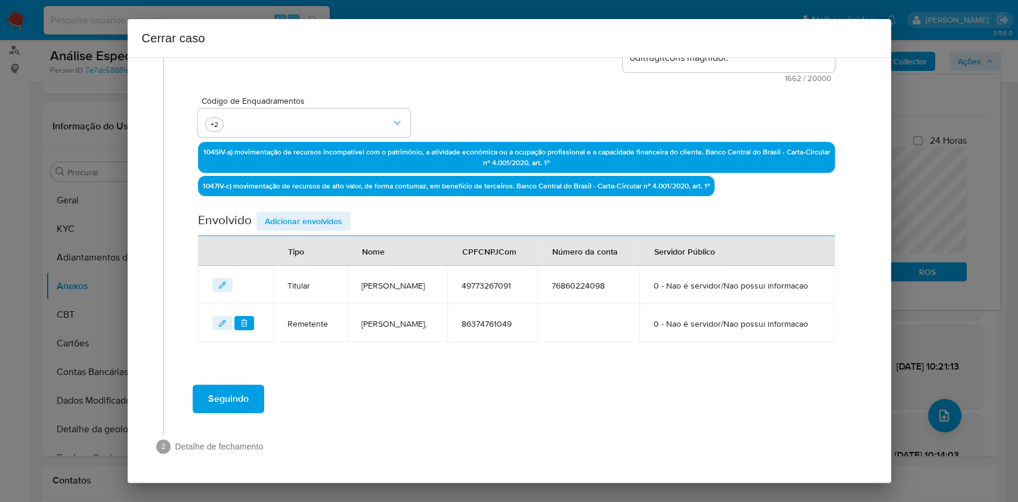
click at [240, 394] on span "Seguindo" at bounding box center [228, 399] width 41 height 26
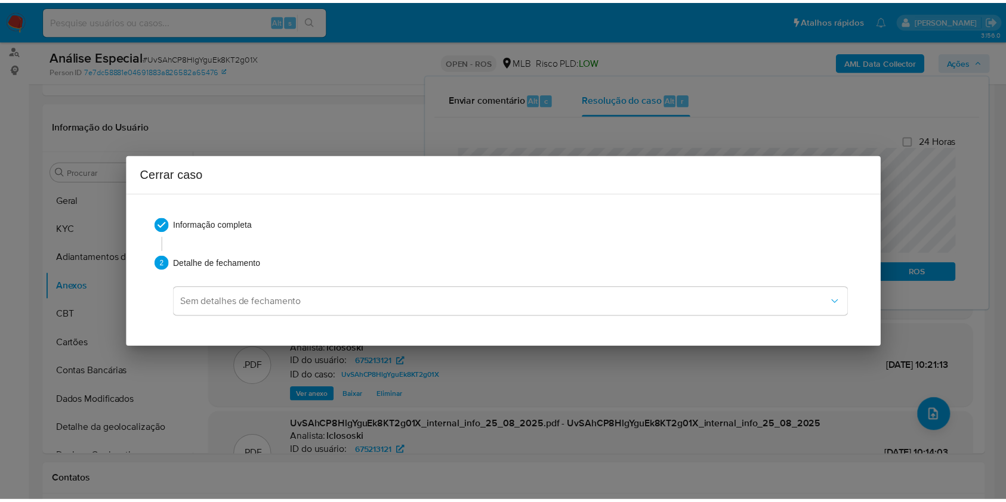
scroll to position [0, 0]
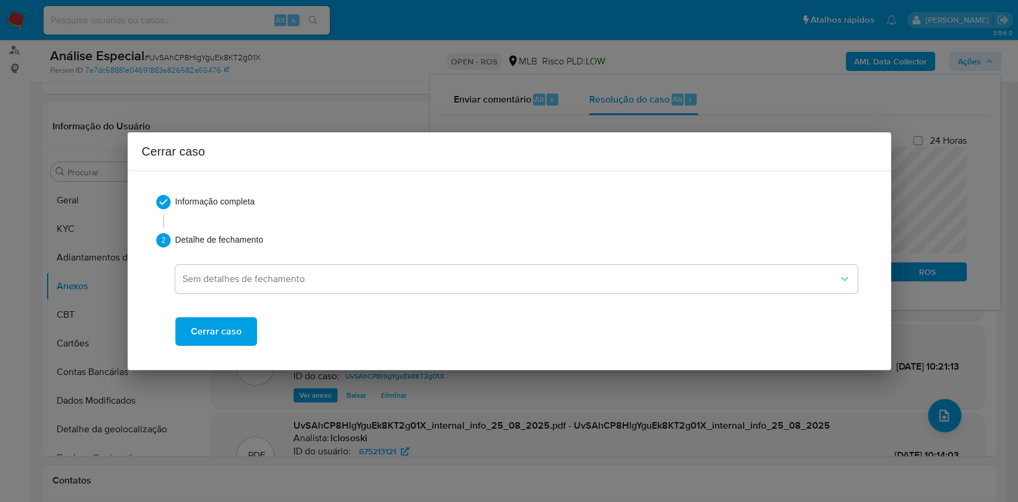
drag, startPoint x: 209, startPoint y: 326, endPoint x: 234, endPoint y: 317, distance: 25.8
click at [209, 326] on span "Cerrar caso" at bounding box center [216, 332] width 51 height 26
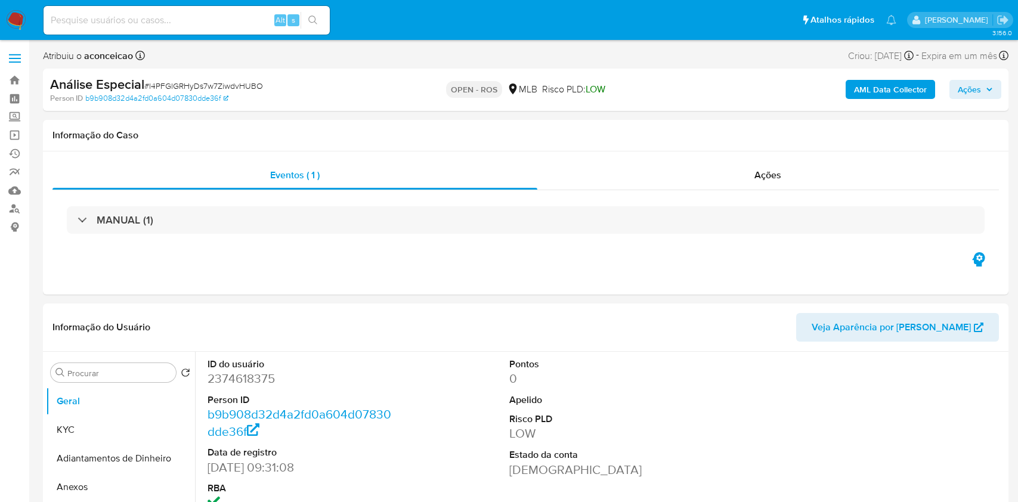
select select "10"
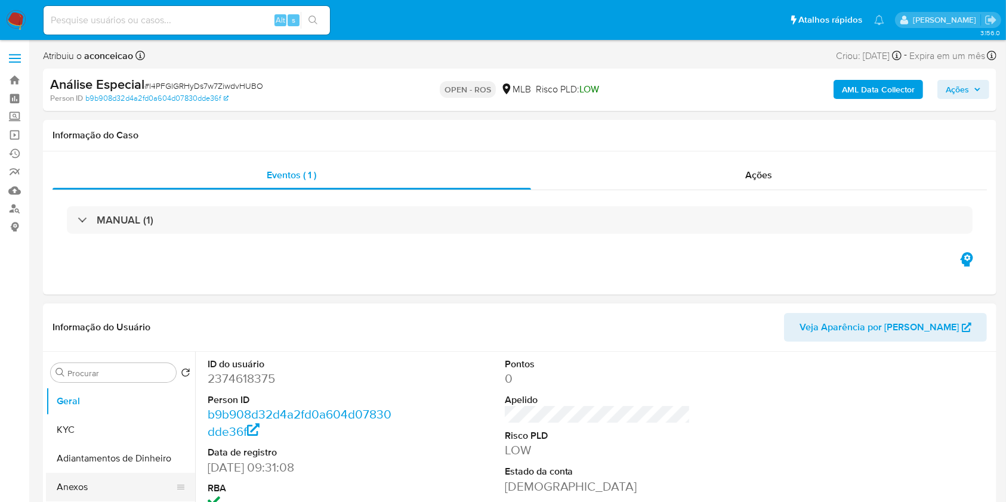
click at [139, 490] on button "Anexos" at bounding box center [116, 487] width 140 height 29
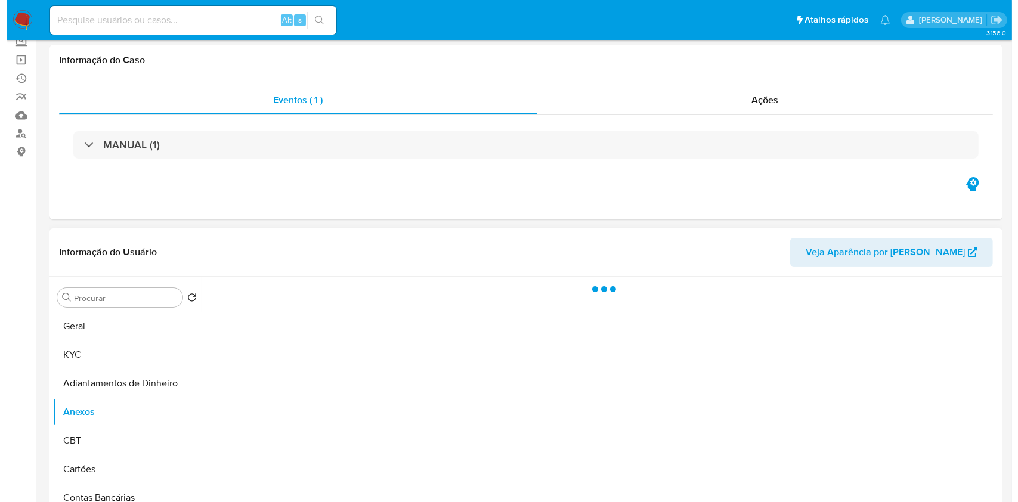
scroll to position [159, 0]
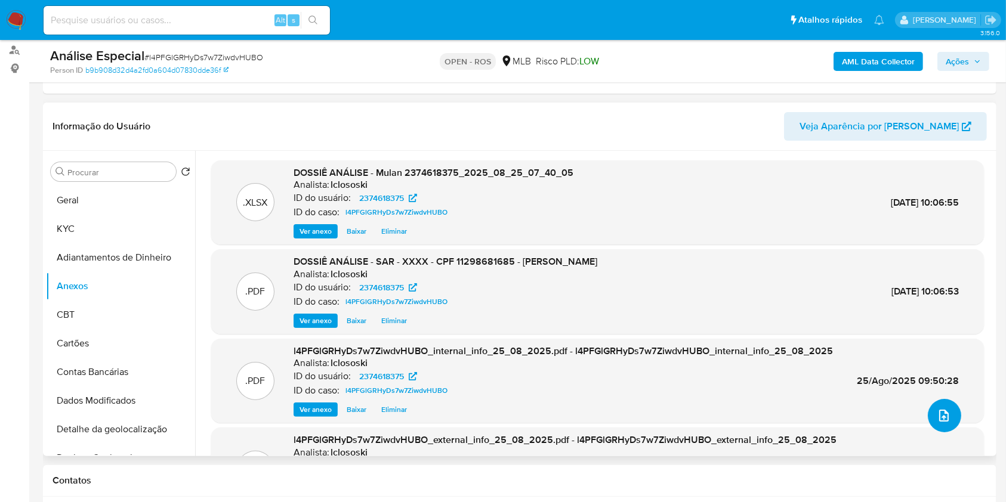
click at [937, 409] on icon "upload-file" at bounding box center [944, 416] width 14 height 14
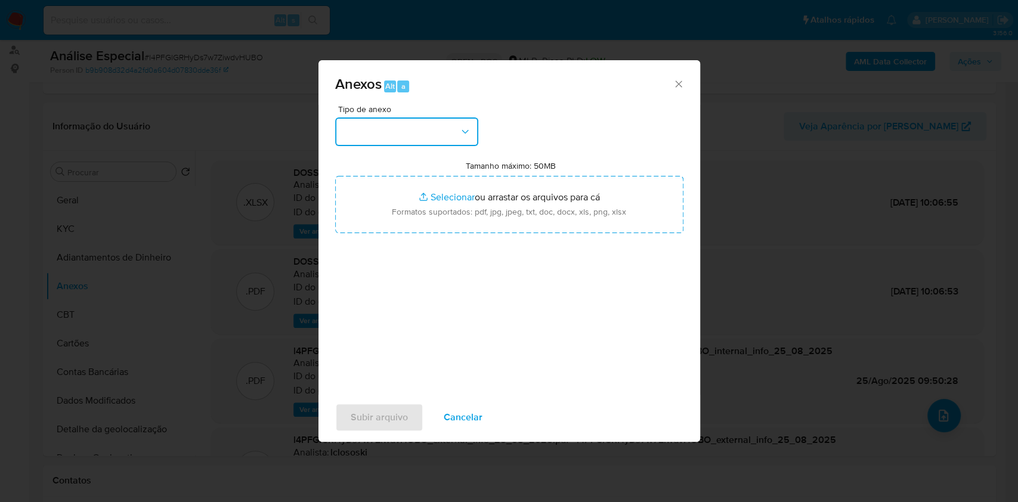
drag, startPoint x: 402, startPoint y: 137, endPoint x: 406, endPoint y: 143, distance: 6.8
click at [402, 137] on button "button" at bounding box center [406, 132] width 143 height 29
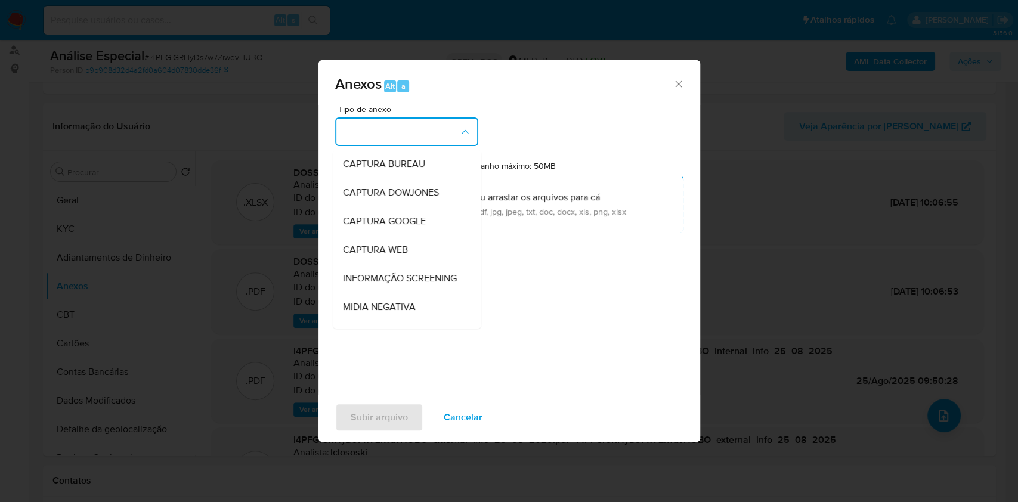
scroll to position [183, 0]
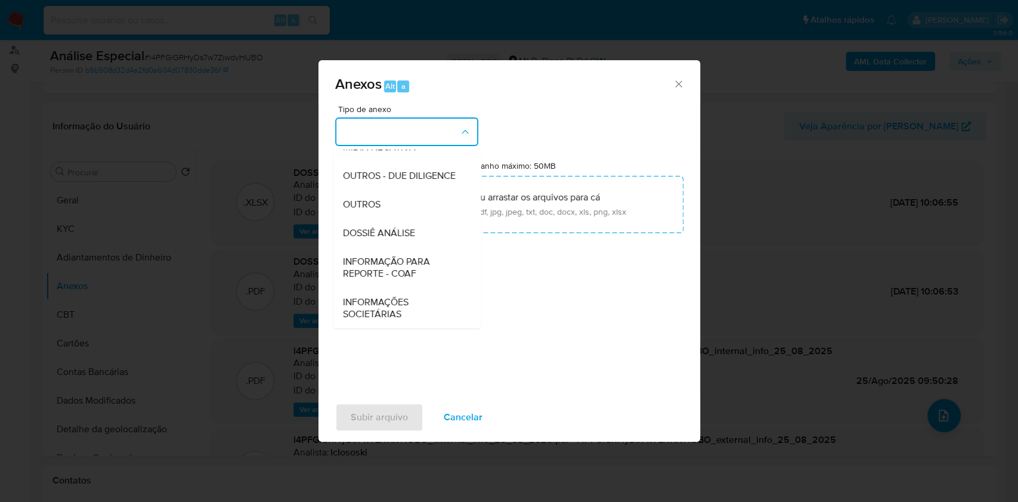
click at [413, 267] on span "INFORMAÇÃO PARA REPORTE - COAF" at bounding box center [403, 268] width 122 height 24
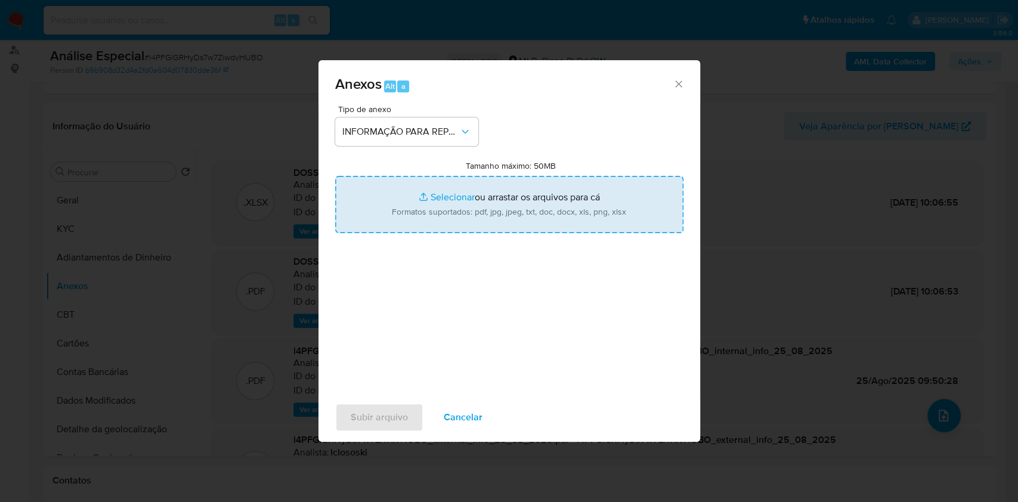
type input "C:\fakepath\SAR - l4PFGlGRHyDs7w7ZiwdvHUBO - CPF 11298681685 - [PERSON_NAME].pdf"
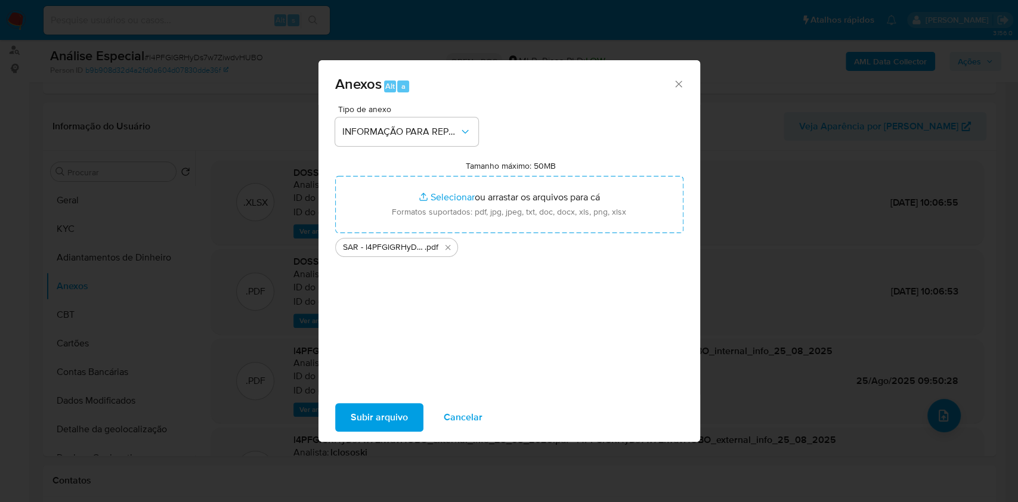
click at [397, 427] on span "Subir arquivo" at bounding box center [379, 418] width 57 height 26
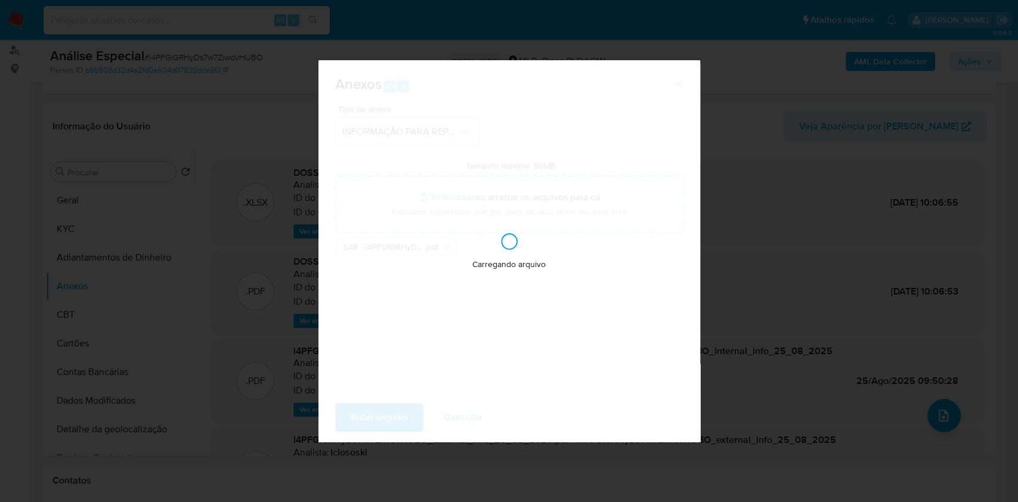
click at [806, 279] on div "Anexos Alt a Tipo de anexo INFORMAÇÃO PARA REPORTE - COAF Tamanho máximo: 50MB …" at bounding box center [509, 251] width 1018 height 502
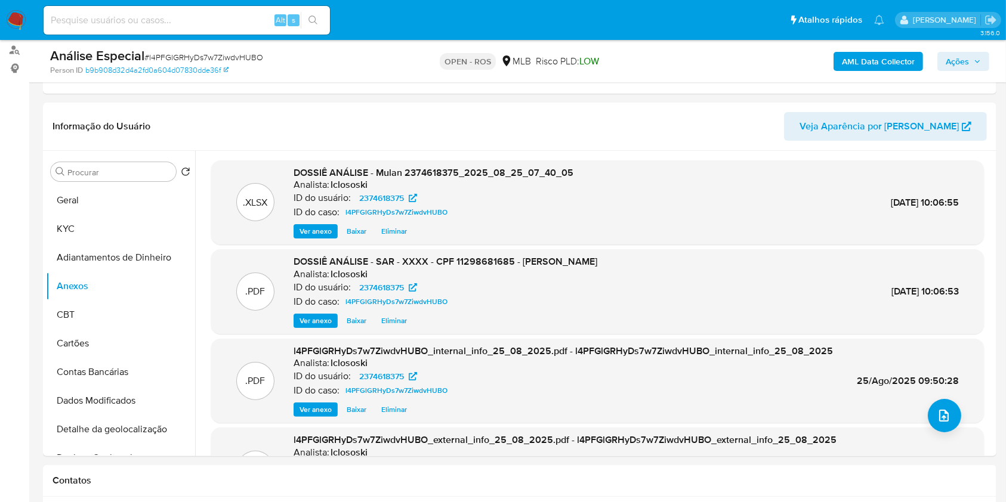
drag, startPoint x: 958, startPoint y: 57, endPoint x: 885, endPoint y: 72, distance: 74.4
click at [958, 58] on span "Ações" at bounding box center [957, 61] width 23 height 19
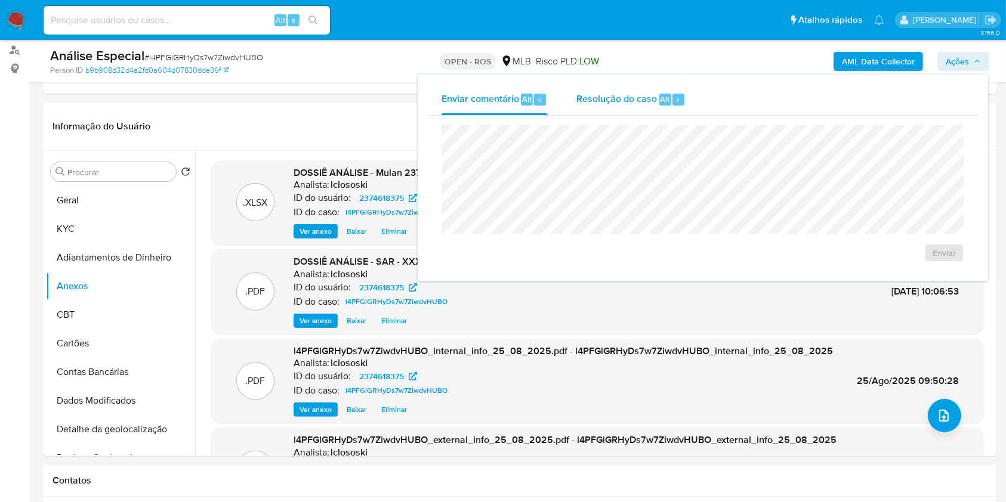
drag, startPoint x: 647, startPoint y: 88, endPoint x: 640, endPoint y: 112, distance: 24.9
click at [644, 97] on div "Resolução do caso Alt r" at bounding box center [630, 99] width 109 height 31
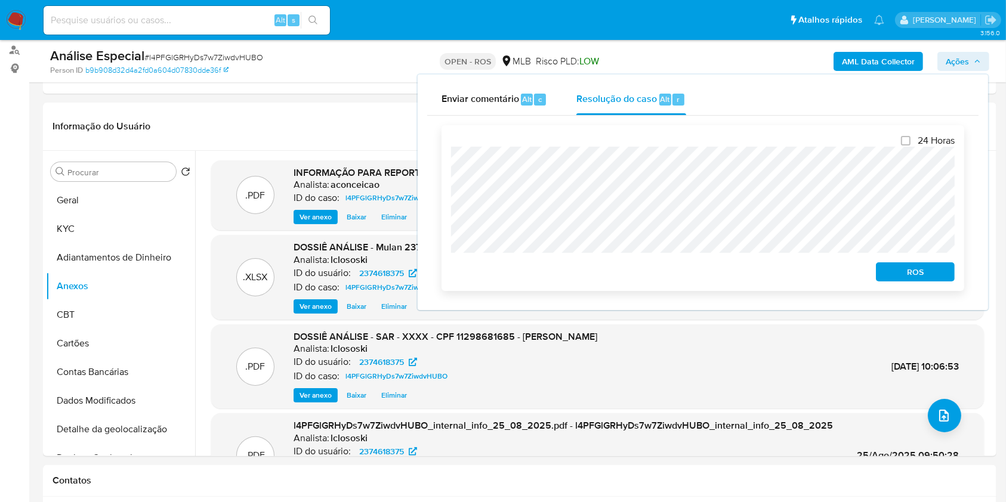
drag, startPoint x: 921, startPoint y: 276, endPoint x: 959, endPoint y: 260, distance: 40.9
click at [926, 277] on span "ROS" at bounding box center [915, 272] width 62 height 17
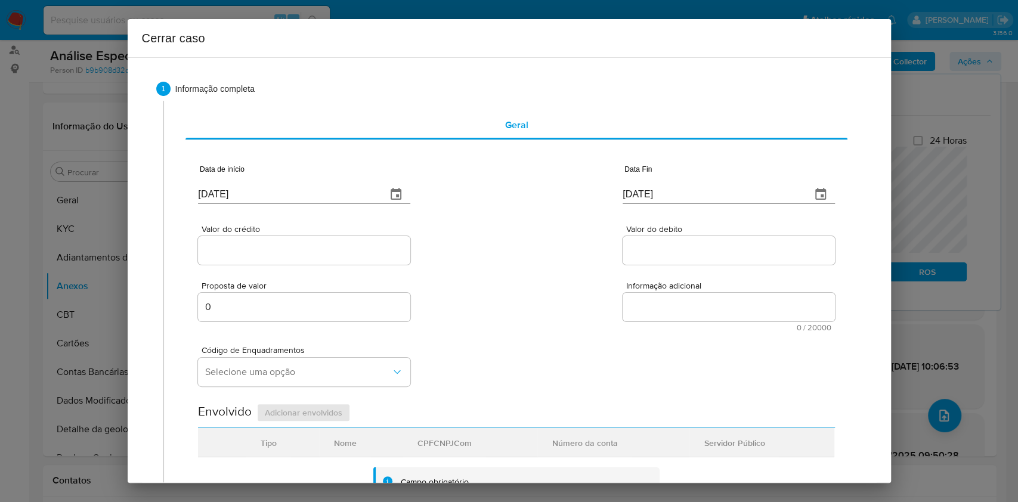
click at [339, 206] on div "Data de início 27/08/2025" at bounding box center [304, 187] width 212 height 48
click at [334, 199] on input "[DATE]" at bounding box center [287, 194] width 179 height 19
paste input "07/04"
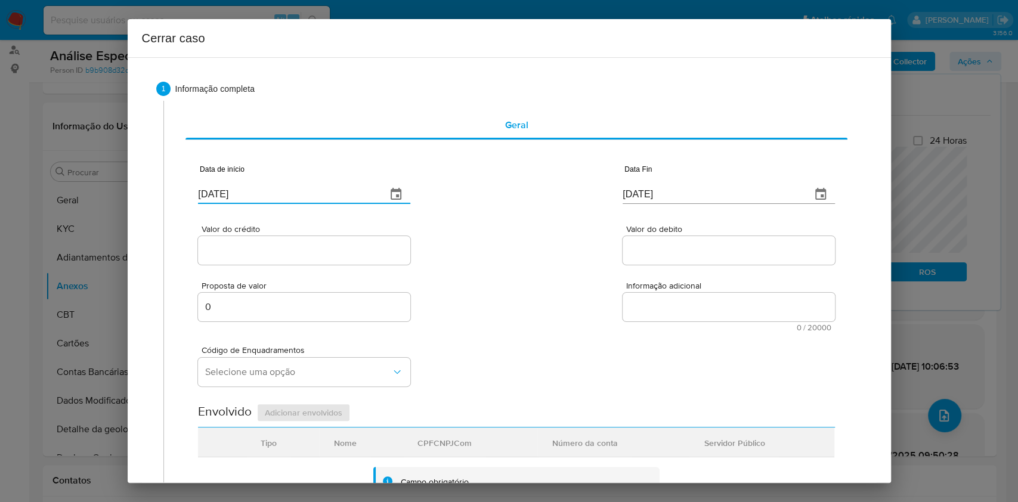
type input "07/04/2025"
click at [625, 198] on input "[DATE]" at bounding box center [712, 194] width 179 height 19
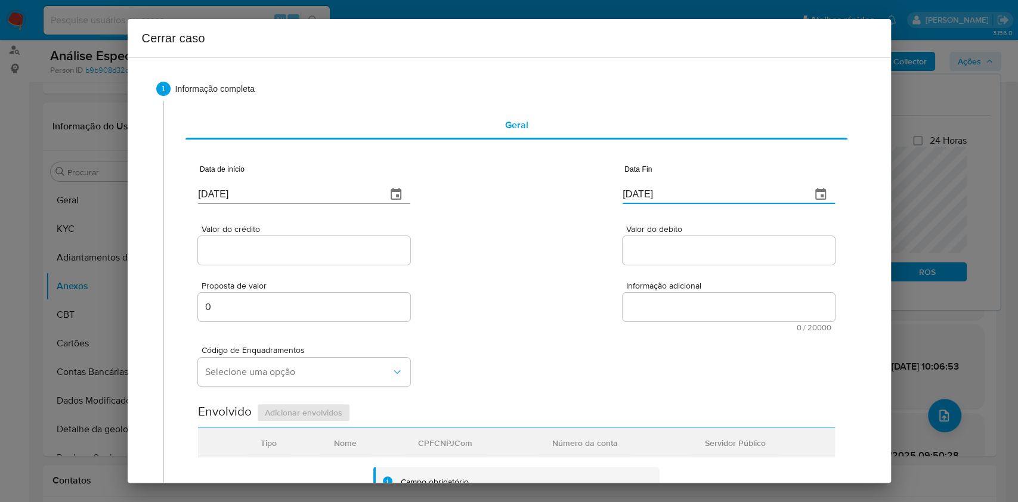
click at [625, 198] on input "[DATE]" at bounding box center [712, 194] width 179 height 19
click at [625, 201] on input "[DATE]" at bounding box center [712, 194] width 179 height 19
click at [625, 202] on input "[DATE]" at bounding box center [712, 194] width 179 height 19
paste input "23/0820"
click at [625, 202] on div "Data Fin 27/23/0820" at bounding box center [729, 186] width 212 height 35
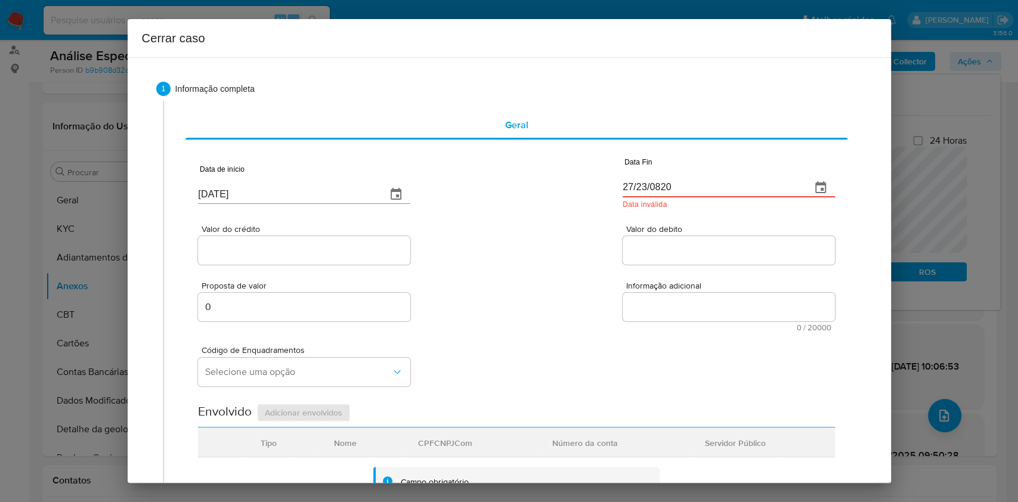
click at [630, 193] on input "27/23/0820" at bounding box center [712, 187] width 179 height 19
click at [631, 192] on input "27/23/0820" at bounding box center [712, 187] width 179 height 19
paste input "3/08/2025"
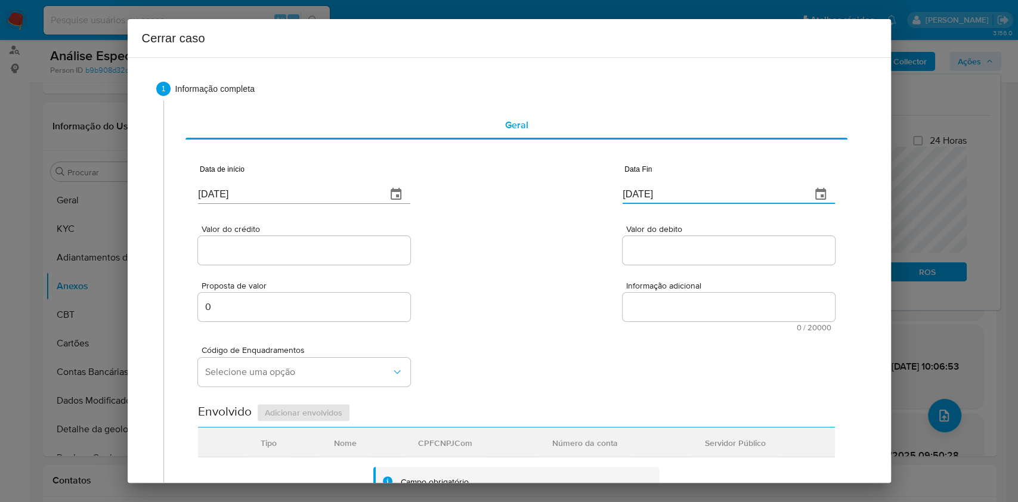
type input "23/08/2025"
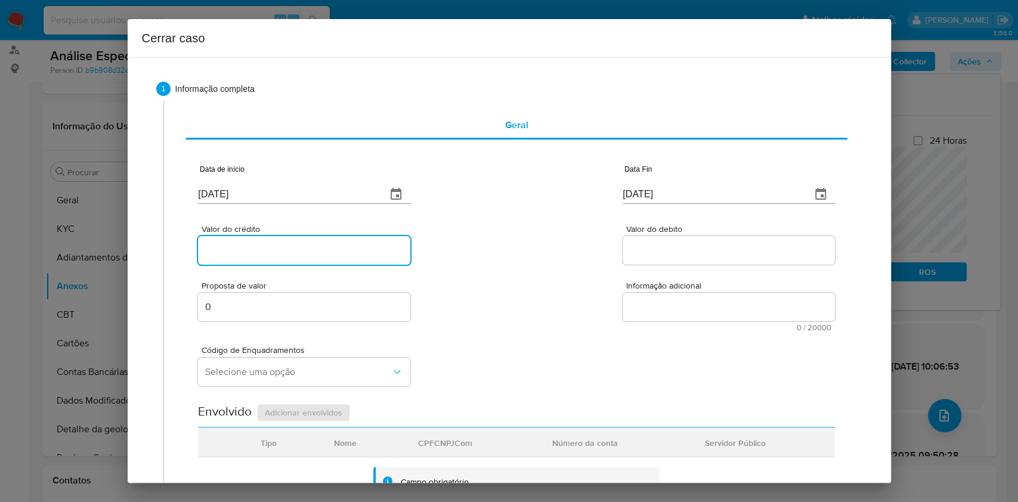
click at [279, 252] on input "Valor do crédito" at bounding box center [304, 251] width 212 height 16
paste input "R$59.598"
type input "R$59.598"
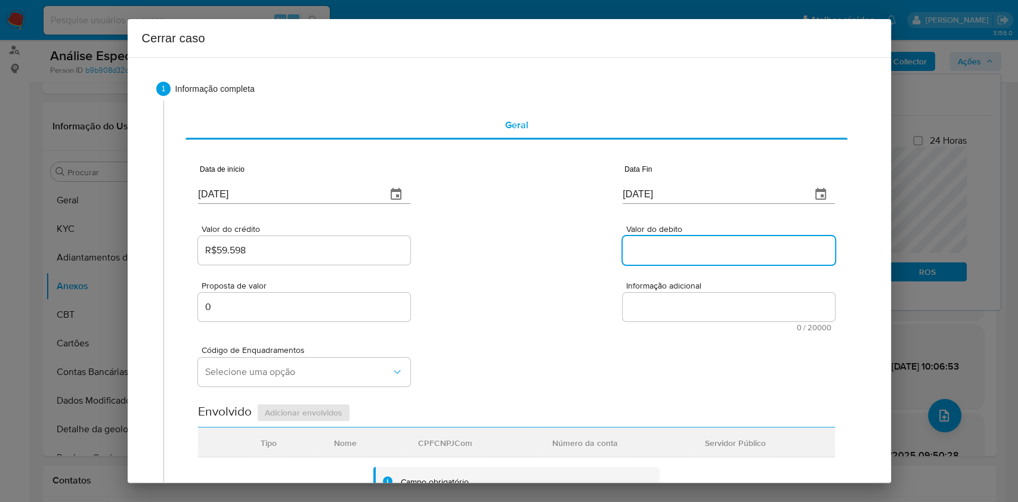
click at [650, 251] on input "Valor do debito" at bounding box center [729, 251] width 212 height 16
paste input "R$59.595"
type input "R$59.595"
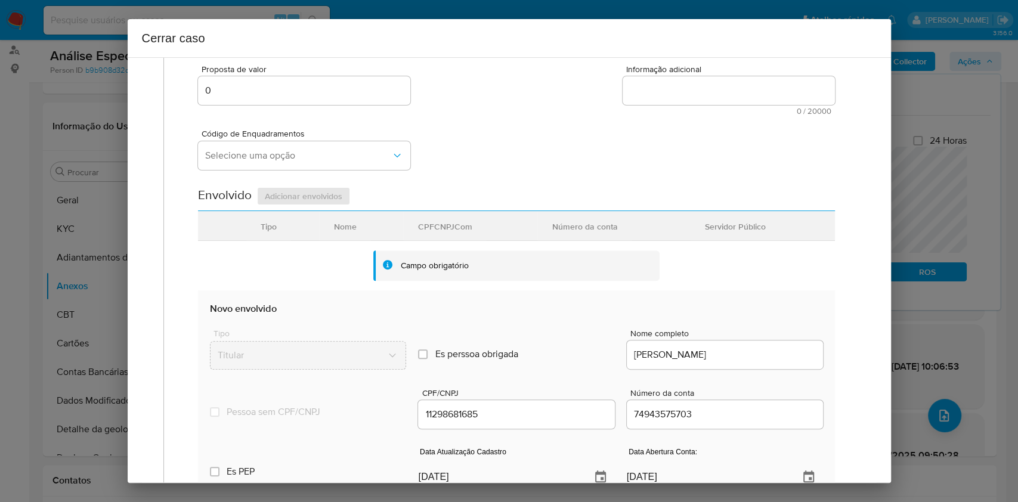
scroll to position [397, 0]
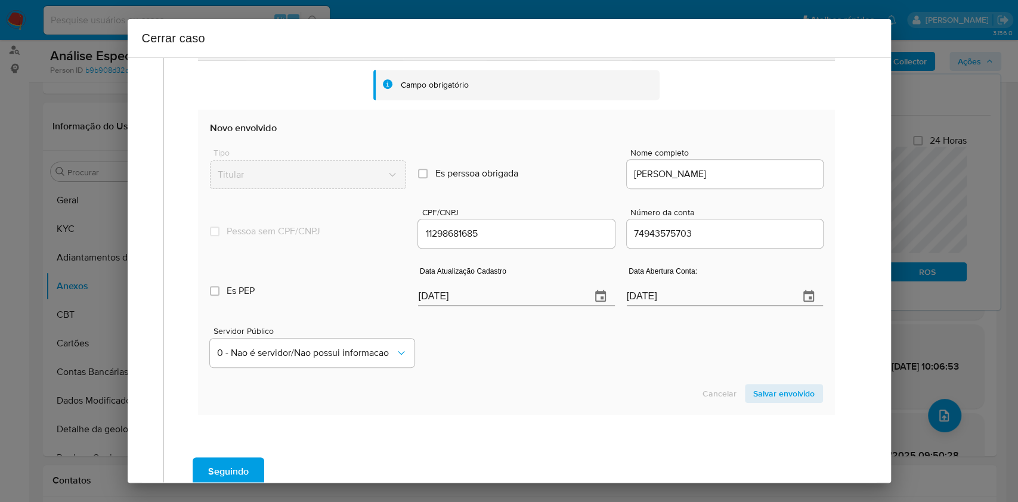
click at [517, 300] on input "[DATE]" at bounding box center [499, 296] width 163 height 19
paste input "19"
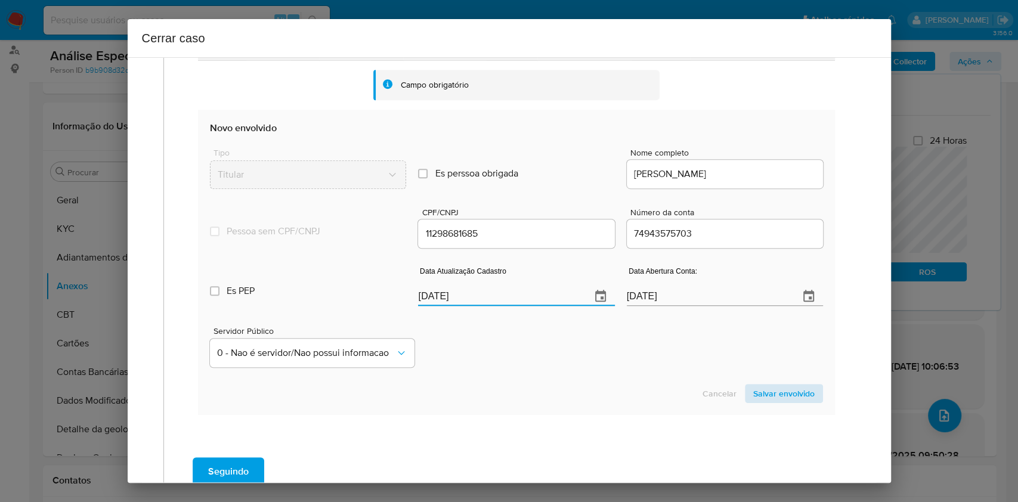
type input "19/08/2025"
drag, startPoint x: 774, startPoint y: 389, endPoint x: 791, endPoint y: 391, distance: 16.8
click at [775, 390] on span "Salvar envolvido" at bounding box center [784, 393] width 61 height 17
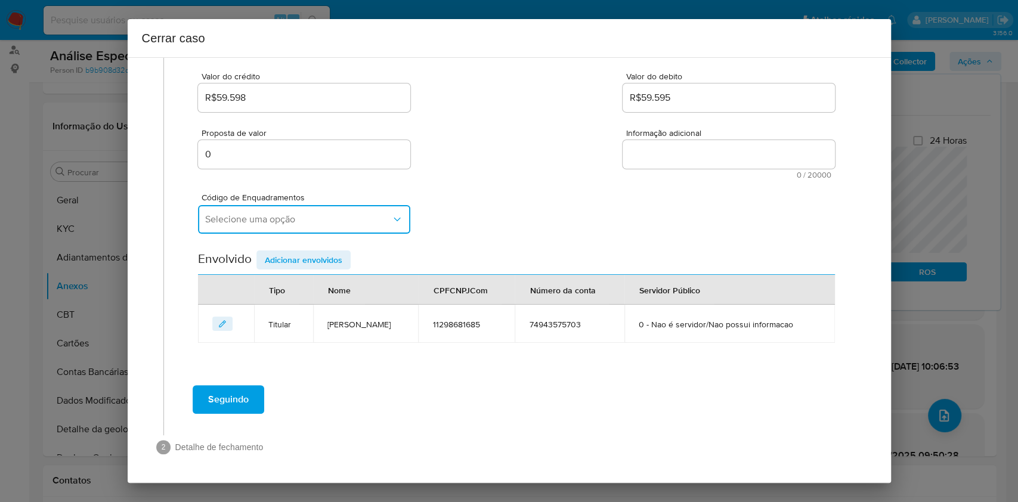
click at [298, 224] on span "Selecione uma opção" at bounding box center [298, 220] width 186 height 12
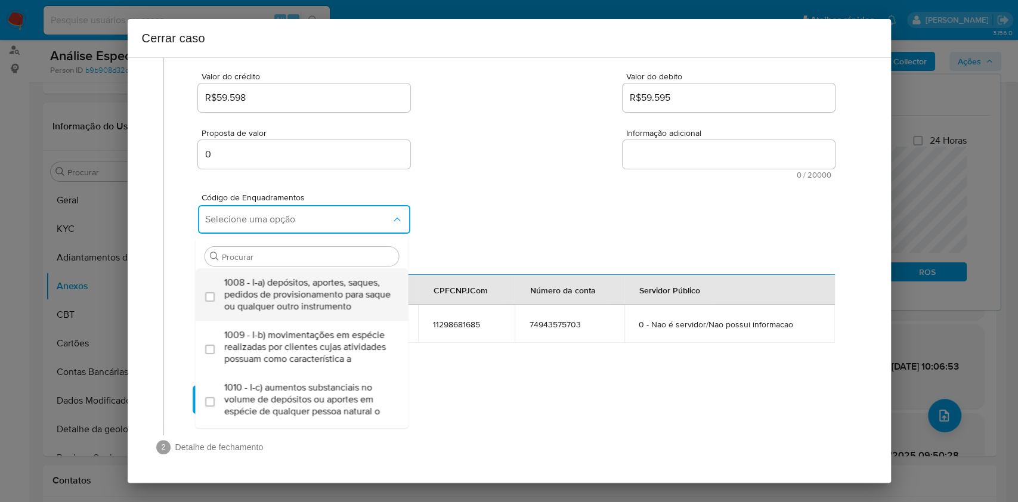
click at [299, 291] on span "1008 - I-a) depósitos, aportes, saques, pedidos de provisionamento para saque o…" at bounding box center [308, 295] width 168 height 36
checkbox input "true"
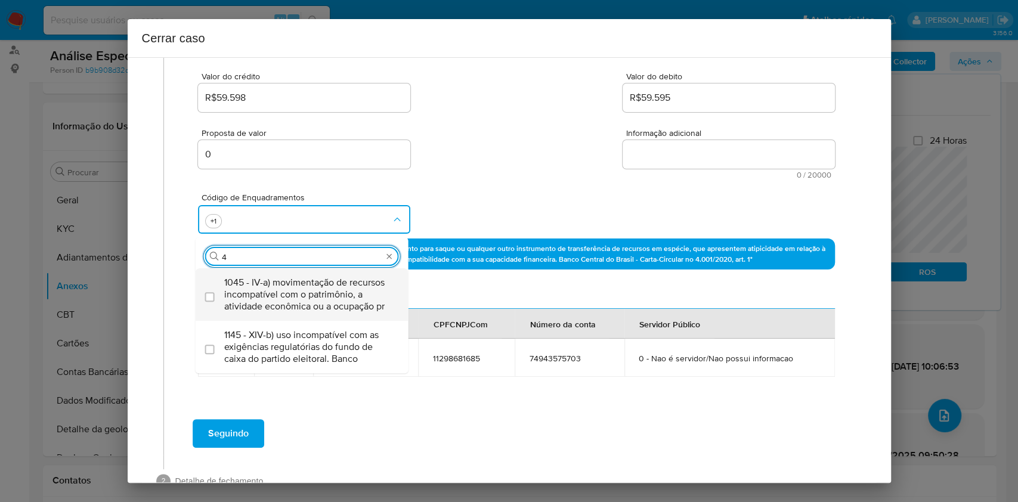
scroll to position [0, 0]
type input "47"
click at [300, 294] on span "1047 - IV-c) movimentação de recursos de alto valor, de forma contumaz, em bene…" at bounding box center [308, 295] width 168 height 36
checkbox input "true"
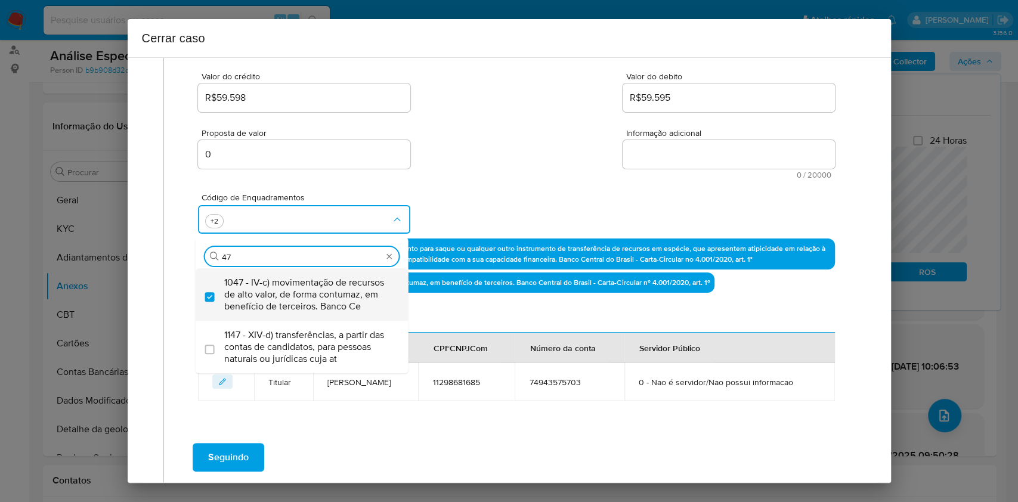
type input "47"
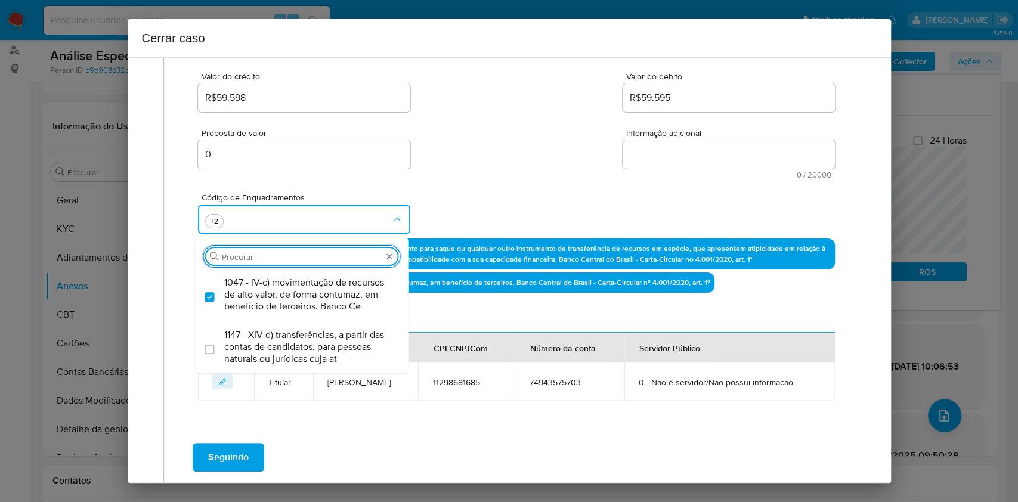
click at [650, 157] on textarea "Informação adicional" at bounding box center [729, 154] width 212 height 29
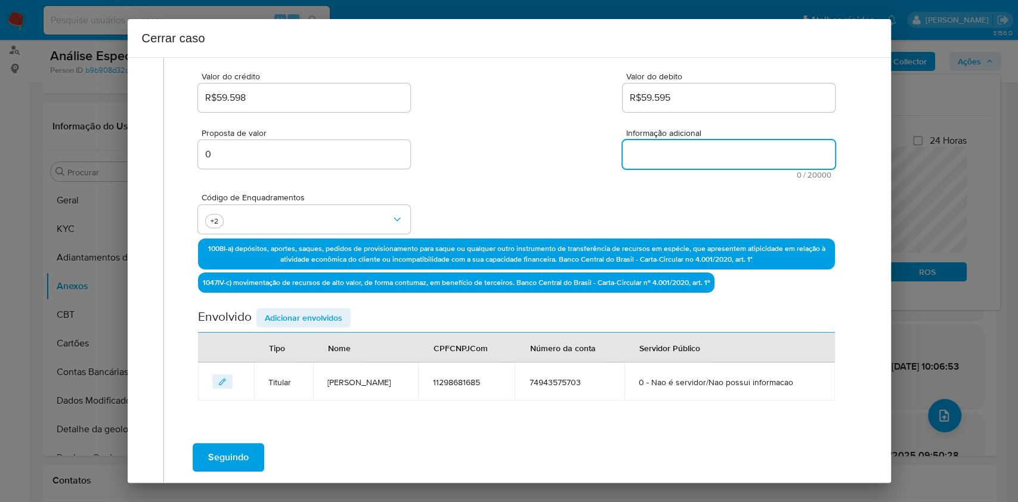
paste textarea "Kelvin Alexsander Dos Santos, CPF 11298681685, 32 anos, residente no município …"
click at [650, 156] on textarea "Informação adicional" at bounding box center [729, 154] width 212 height 29
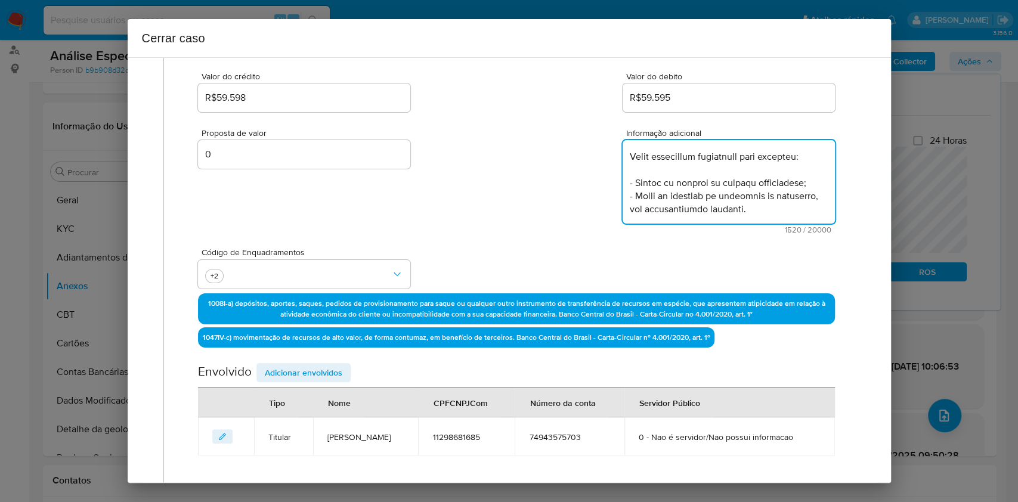
type textarea "Kelvin Alexsander Dos Santos, CPF 11298681685, 32 anos, residente no município …"
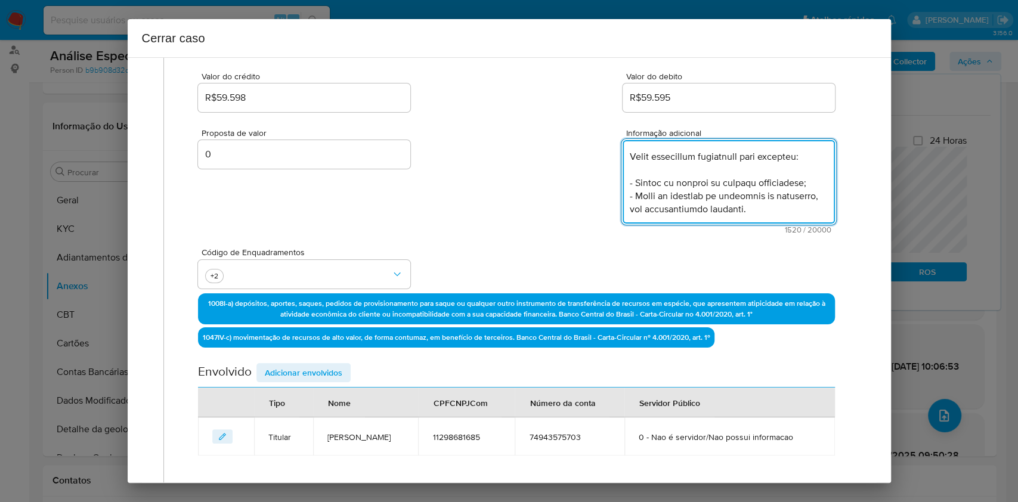
click at [301, 365] on span "Adicionar envolvidos" at bounding box center [304, 373] width 78 height 17
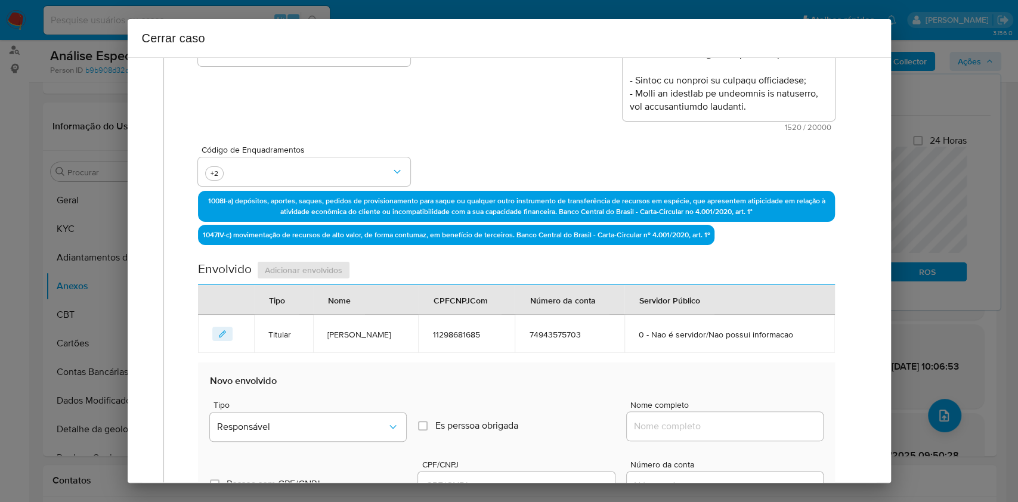
scroll to position [312, 0]
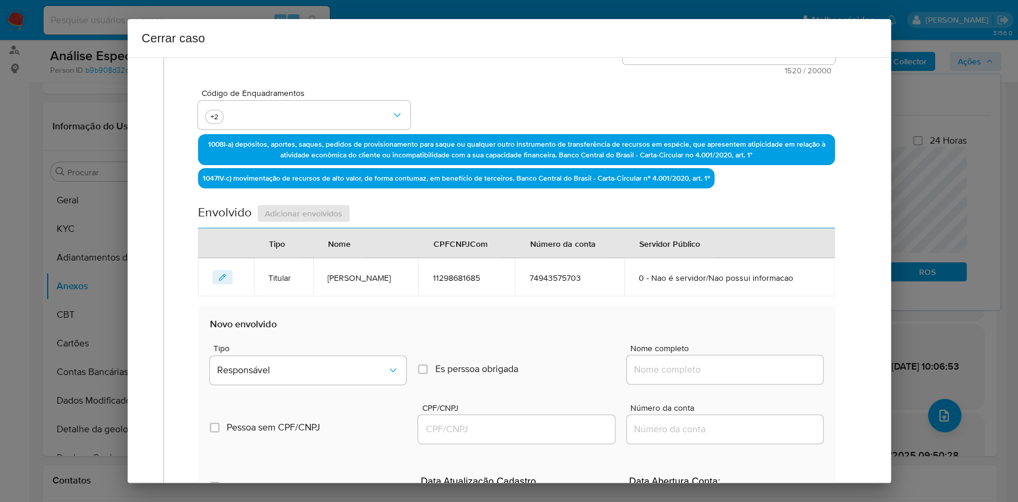
drag, startPoint x: 718, startPoint y: 368, endPoint x: 740, endPoint y: 375, distance: 22.5
click at [720, 369] on input "Nome completo" at bounding box center [725, 370] width 196 height 16
paste input "Jose Osmar Martins Junior, 03236097086"
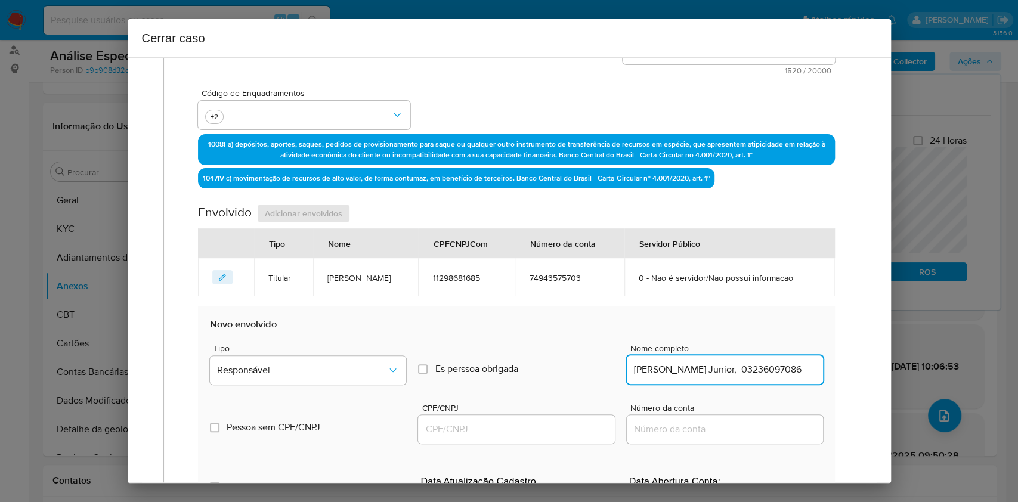
click at [747, 376] on input "Jose Osmar Martins Junior, 03236097086" at bounding box center [725, 370] width 196 height 16
click at [747, 375] on input "Jose Osmar Martins Junior, 03236097086" at bounding box center [725, 370] width 196 height 16
type input "Jose Osmar Martins Junior,"
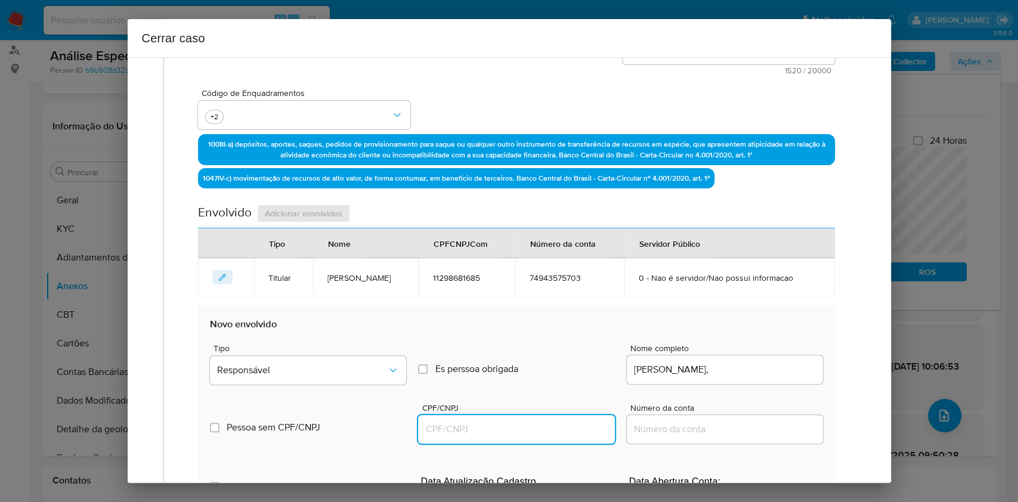
drag, startPoint x: 495, startPoint y: 428, endPoint x: 513, endPoint y: 421, distance: 19.5
click at [497, 428] on input "CPF/CNPJ" at bounding box center [516, 430] width 196 height 16
paste input "03236097086"
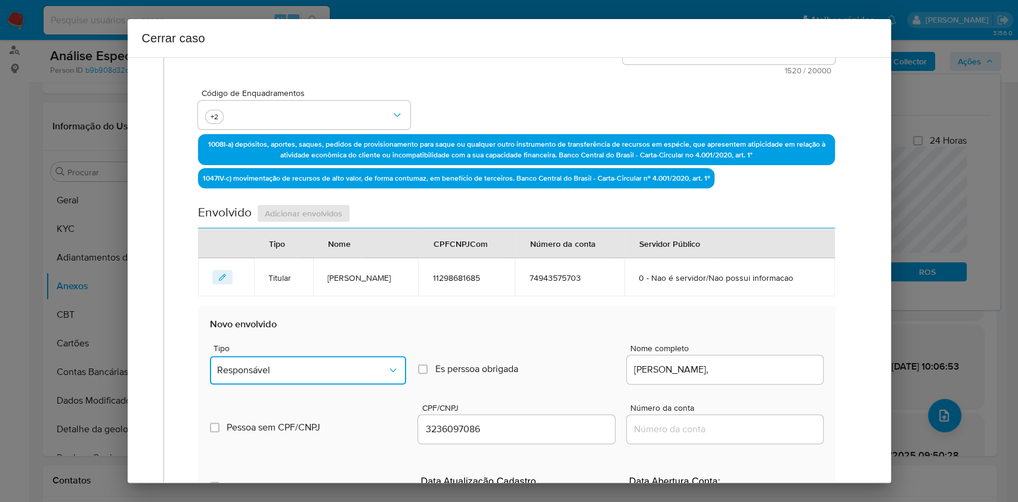
click at [341, 369] on span "Responsável" at bounding box center [302, 371] width 170 height 12
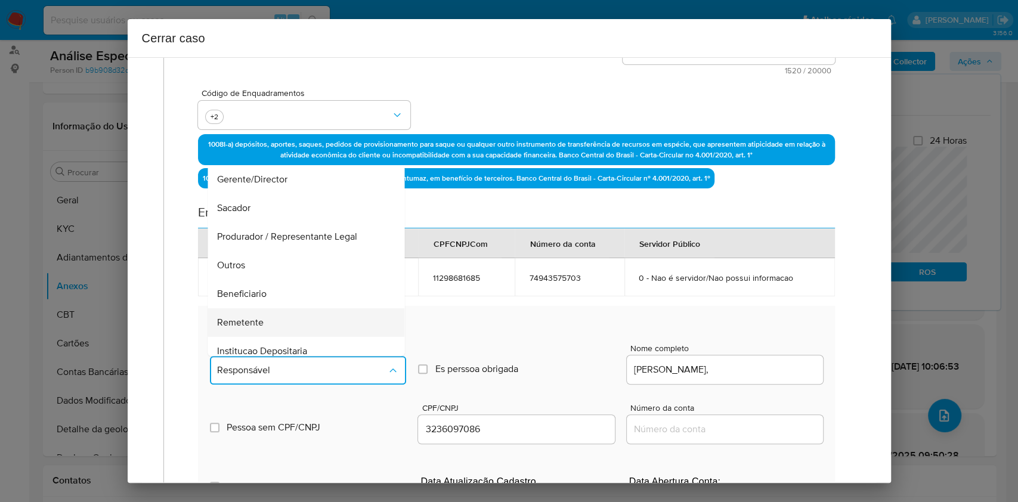
scroll to position [153, 0]
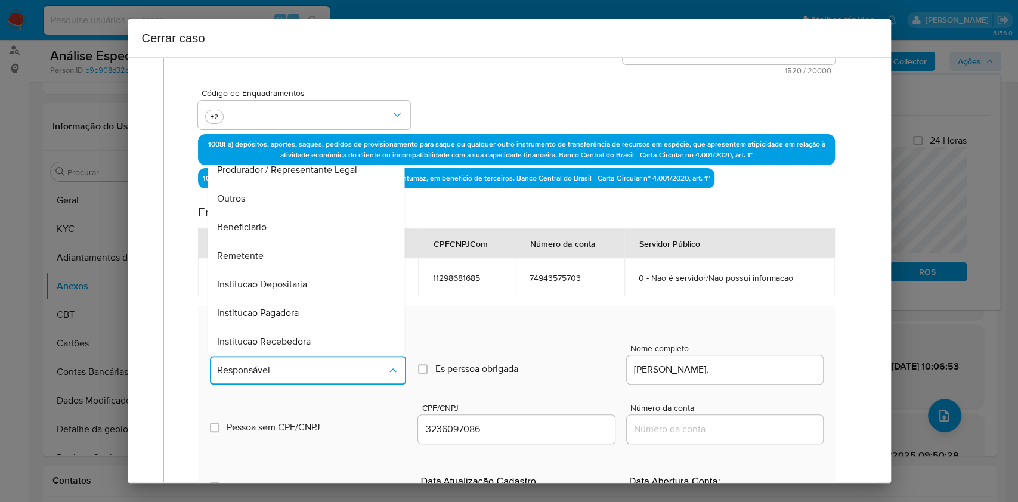
drag, startPoint x: 266, startPoint y: 259, endPoint x: 325, endPoint y: 256, distance: 58.5
click at [266, 260] on div "Remetente" at bounding box center [303, 256] width 171 height 29
type input "03236097086"
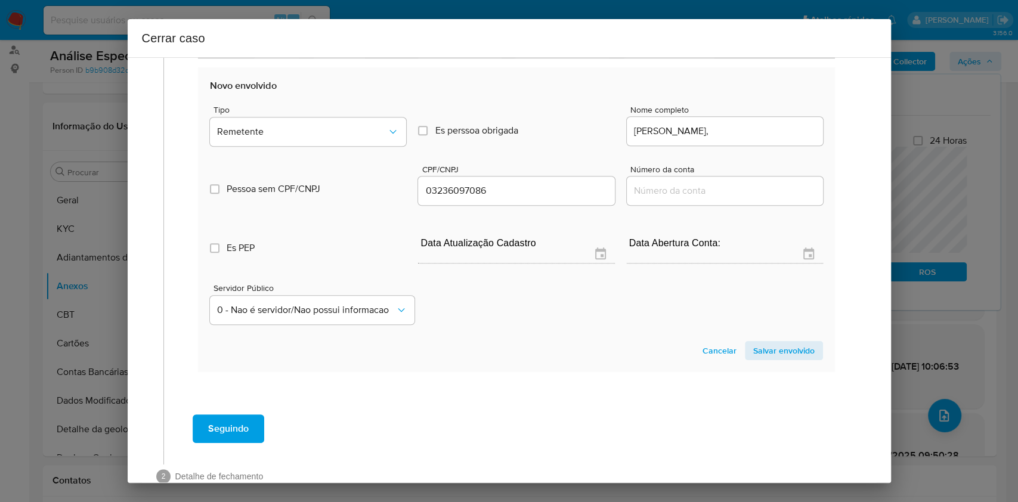
drag, startPoint x: 762, startPoint y: 350, endPoint x: 792, endPoint y: 342, distance: 31.4
click at [765, 351] on span "Salvar envolvido" at bounding box center [784, 350] width 61 height 17
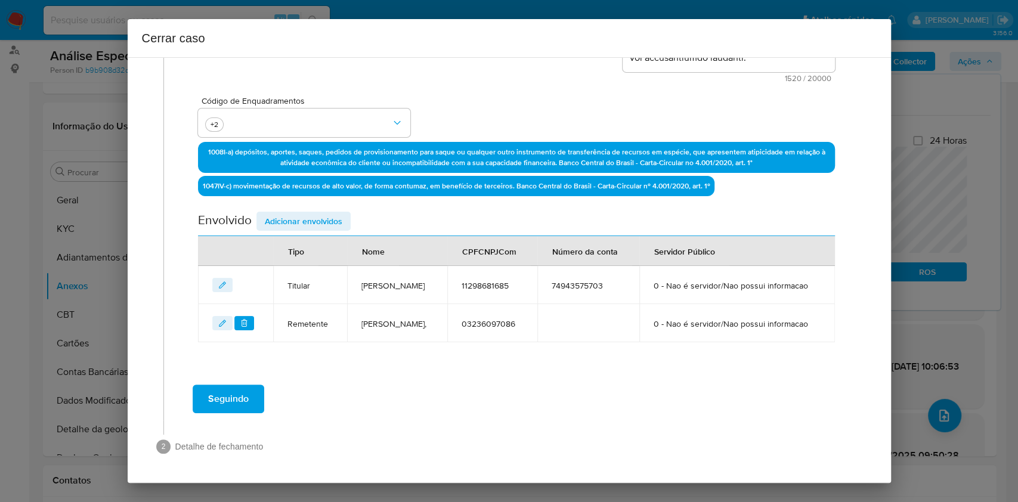
click at [296, 213] on span "Adicionar envolvidos" at bounding box center [304, 221] width 78 height 17
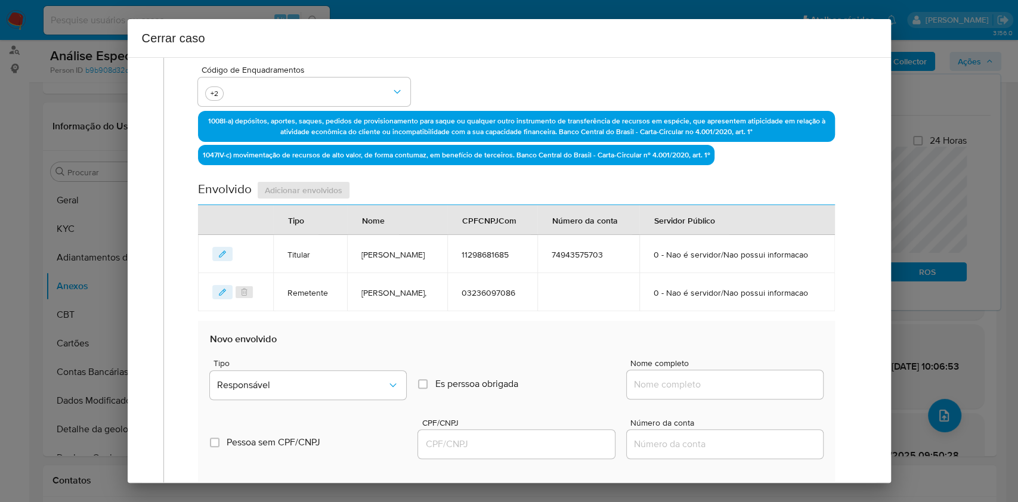
click at [729, 399] on div at bounding box center [725, 385] width 196 height 29
click at [730, 393] on input "Nome completo" at bounding box center [725, 385] width 196 height 16
click at [754, 393] on input "Nome completo" at bounding box center [725, 385] width 196 height 16
click at [761, 393] on input "Nome completo" at bounding box center [725, 385] width 196 height 16
paste input "Claiton Oscar Cravo, 80008564922"
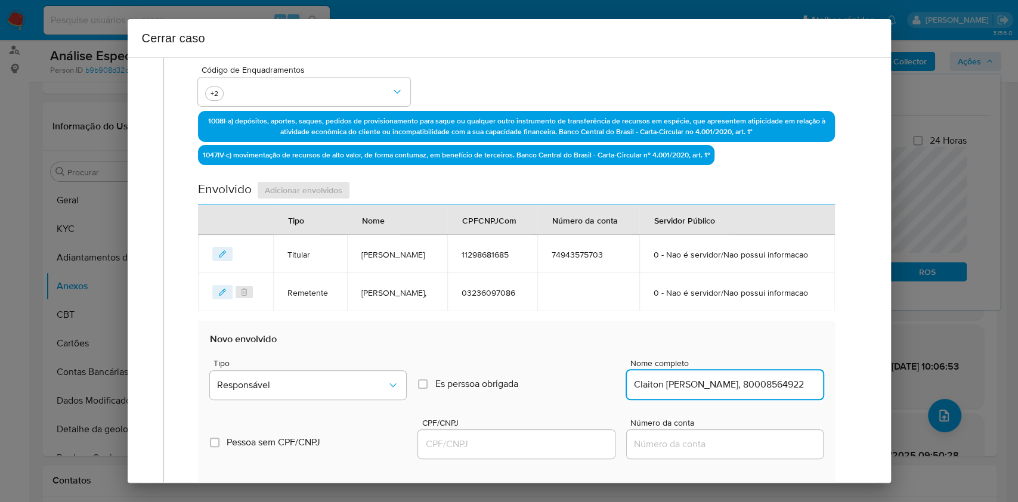
click at [782, 393] on input "Claiton Oscar Cravo, 80008564922" at bounding box center [725, 385] width 196 height 16
type input "Claiton Oscar Cravo,"
drag, startPoint x: 536, startPoint y: 479, endPoint x: 546, endPoint y: 479, distance: 9.5
click at [539, 452] on input "CPF/CNPJ" at bounding box center [516, 445] width 196 height 16
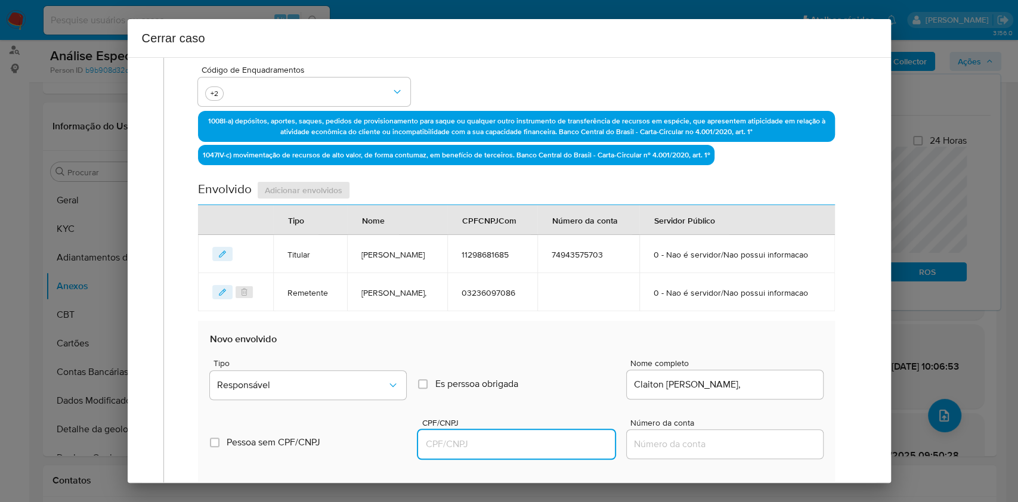
paste input "80008564922"
type input "80008564922"
click at [372, 391] on span "Responsável" at bounding box center [302, 385] width 170 height 12
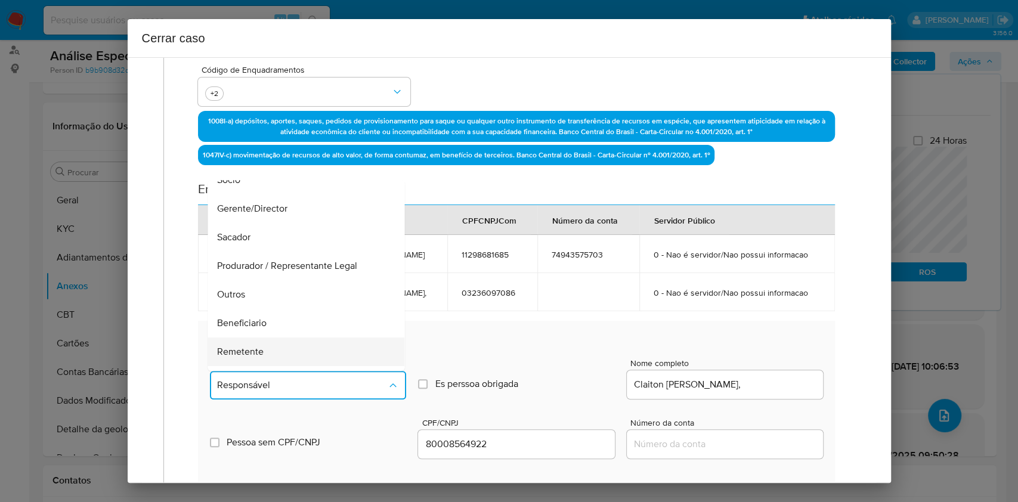
scroll to position [153, 0]
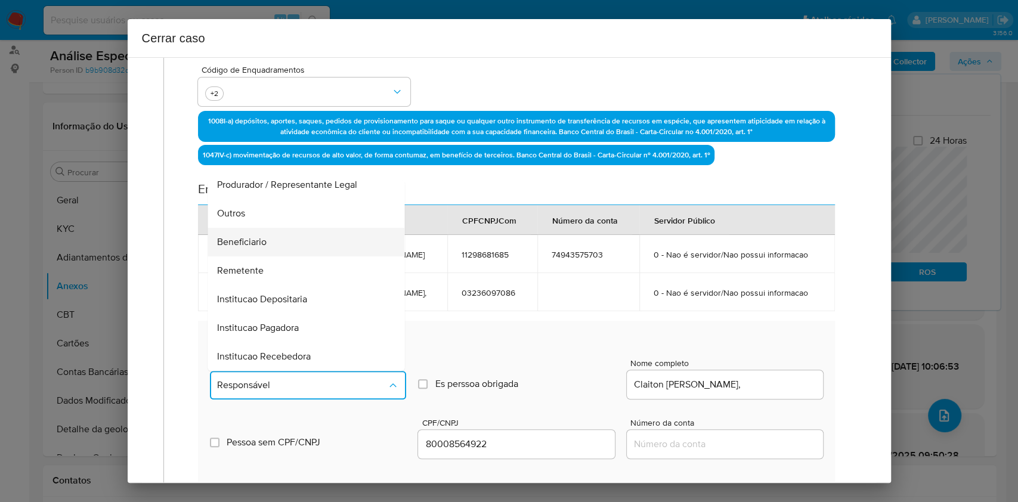
click at [263, 248] on span "Beneficiario" at bounding box center [243, 242] width 50 height 12
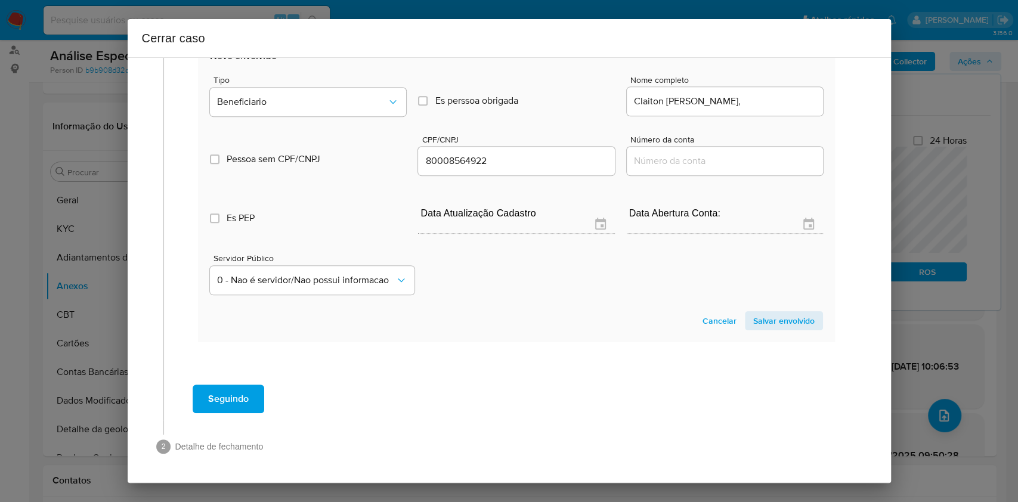
click at [777, 322] on span "Salvar envolvido" at bounding box center [784, 321] width 61 height 17
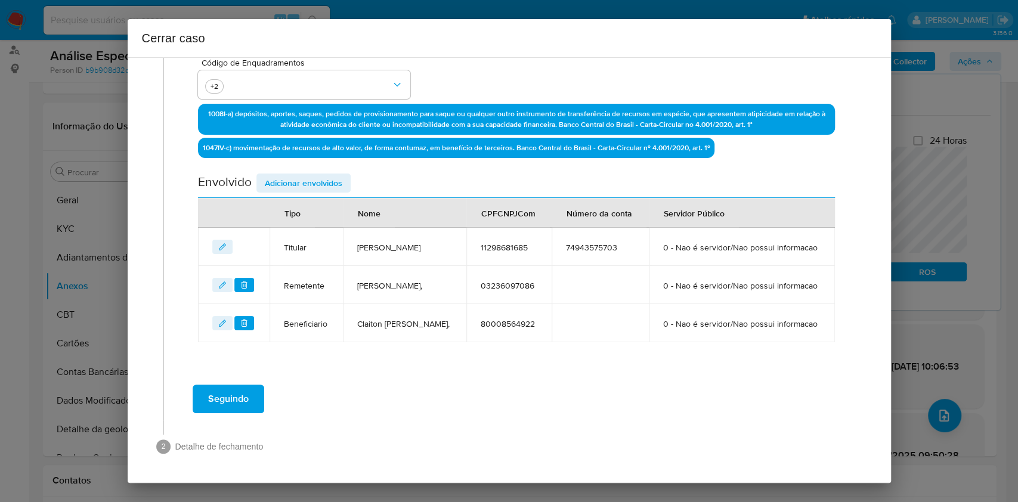
click at [244, 398] on span "Seguindo" at bounding box center [228, 399] width 41 height 26
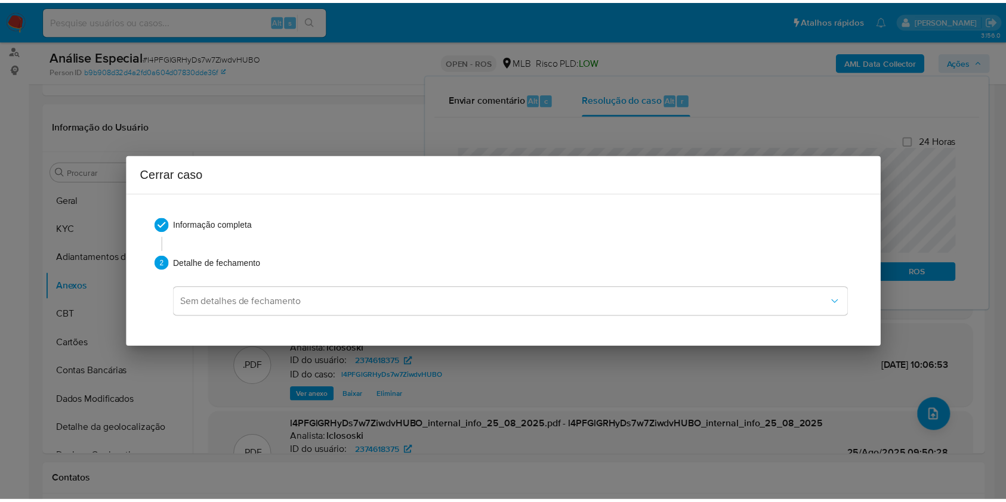
scroll to position [724, 0]
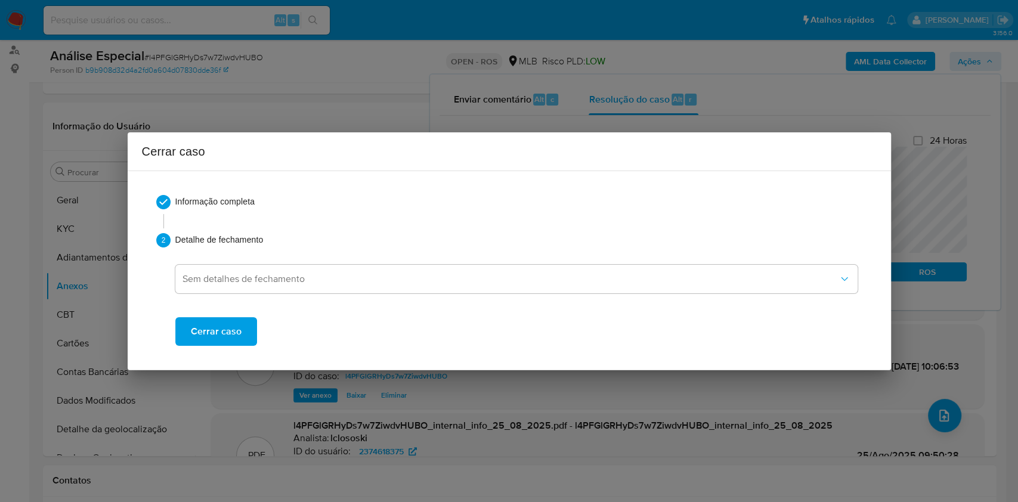
drag, startPoint x: 217, startPoint y: 340, endPoint x: 363, endPoint y: 298, distance: 152.2
click at [219, 342] on span "Cerrar caso" at bounding box center [216, 332] width 51 height 26
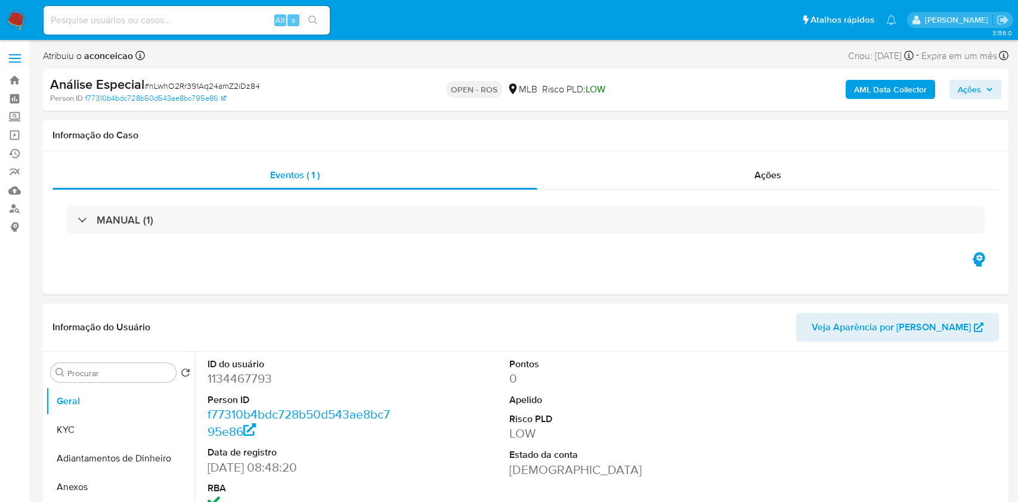
select select "10"
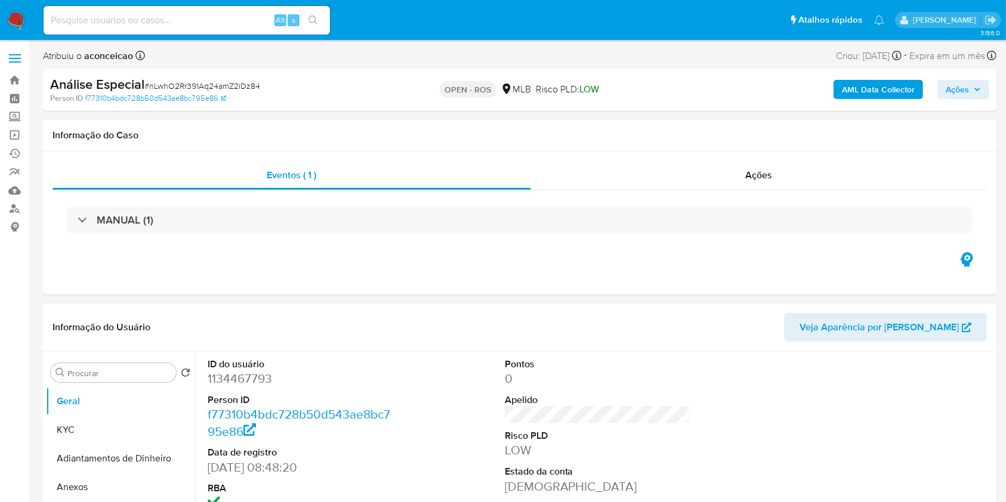
drag, startPoint x: 111, startPoint y: 480, endPoint x: 266, endPoint y: 410, distance: 169.6
click at [112, 480] on button "Anexos" at bounding box center [120, 487] width 149 height 29
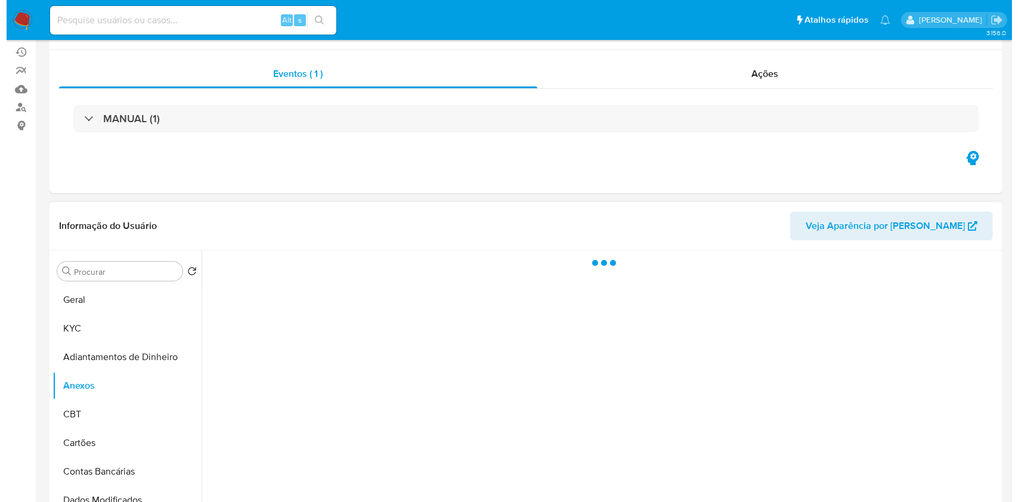
scroll to position [159, 0]
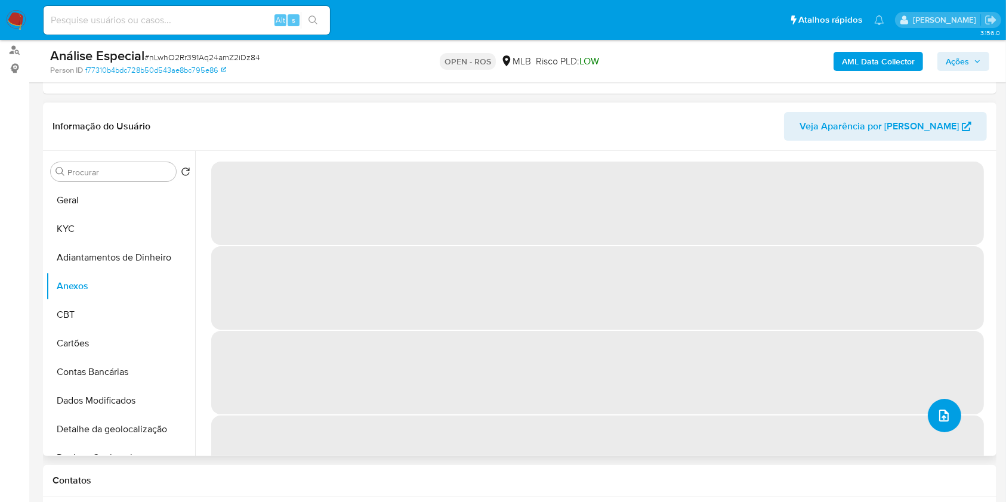
click at [949, 405] on button "upload-file" at bounding box center [944, 415] width 33 height 33
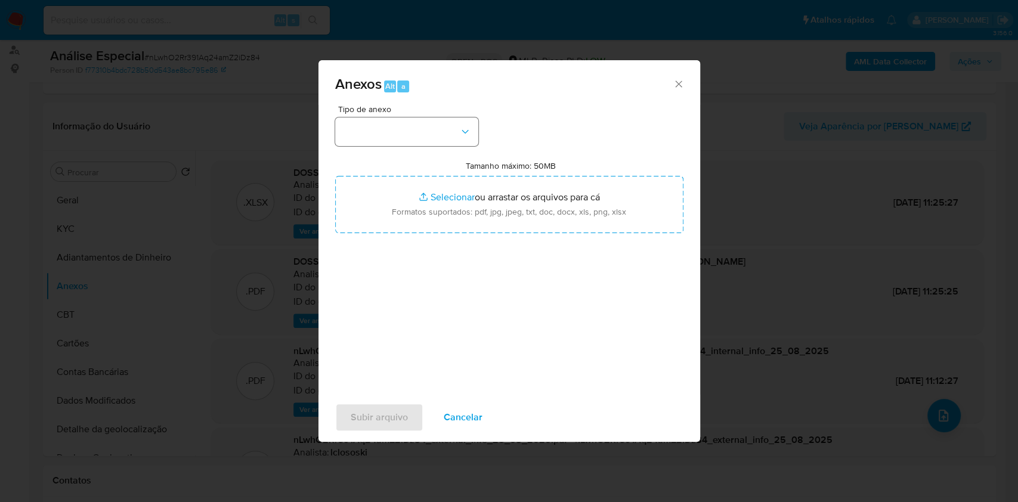
drag, startPoint x: 464, startPoint y: 113, endPoint x: 464, endPoint y: 124, distance: 10.7
click at [464, 117] on div "Tipo de anexo" at bounding box center [406, 125] width 143 height 41
drag, startPoint x: 464, startPoint y: 125, endPoint x: 464, endPoint y: 131, distance: 6.6
click at [464, 126] on button "button" at bounding box center [406, 132] width 143 height 29
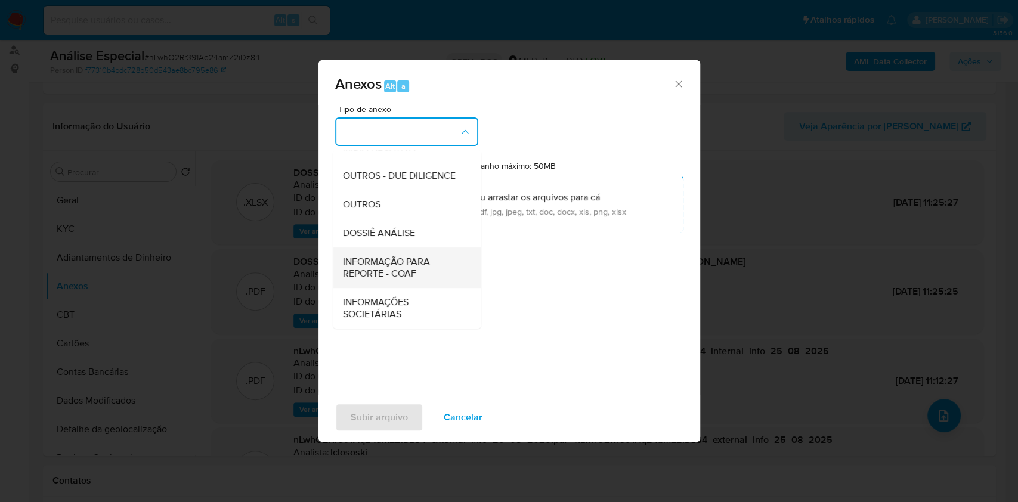
scroll to position [183, 0]
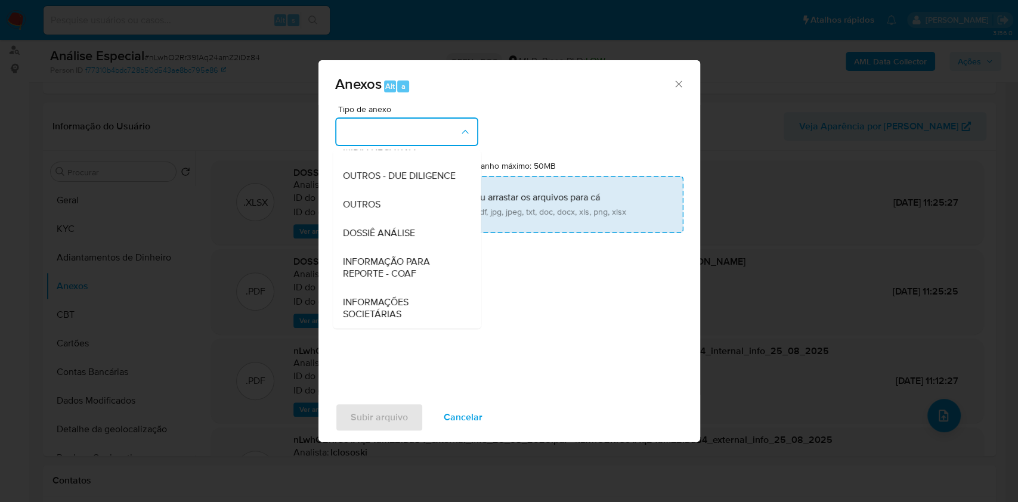
drag, startPoint x: 426, startPoint y: 264, endPoint x: 515, endPoint y: 222, distance: 99.0
click at [429, 263] on span "INFORMAÇÃO PARA REPORTE - COAF" at bounding box center [403, 268] width 122 height 24
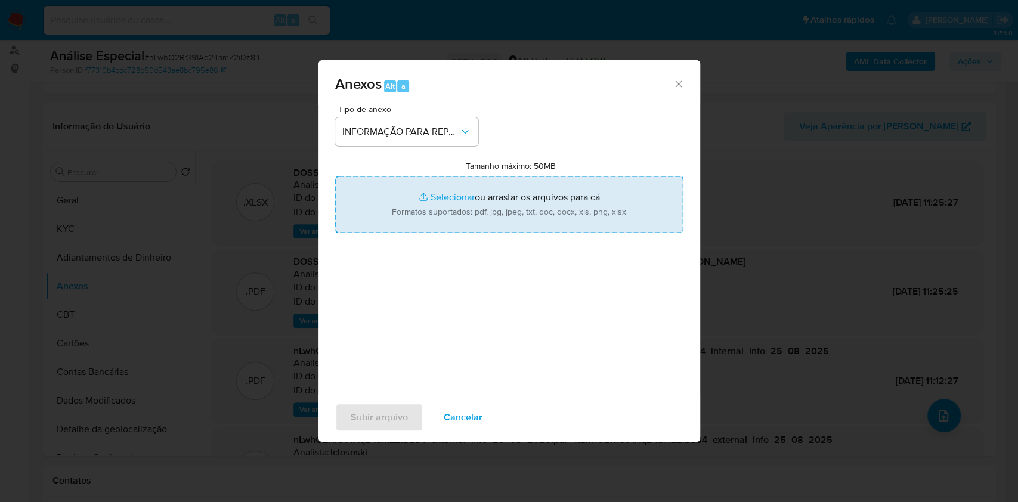
type input "C:\fakepath\SAR - nLwhO2Rr391Aq24amZ2iDz84 - CPF 45247756843 - [PERSON_NAME] AP…"
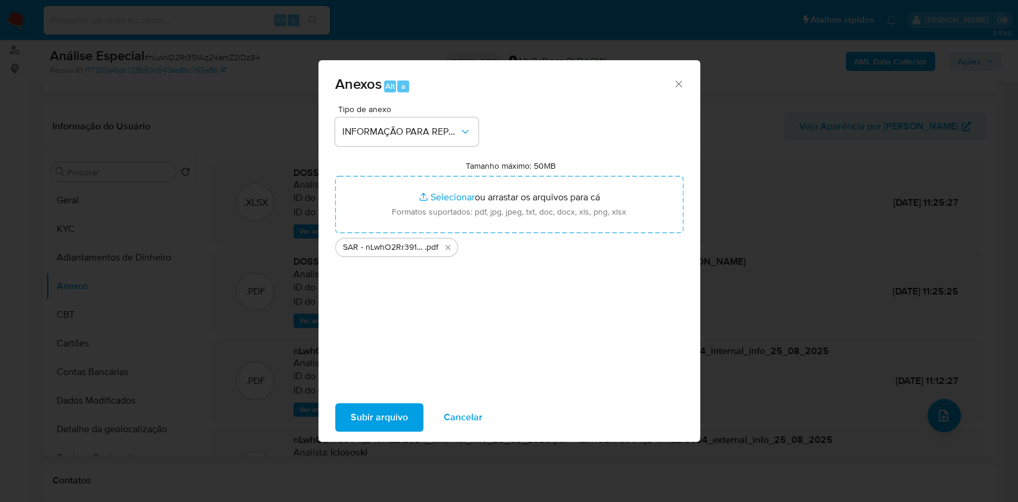
click at [405, 421] on span "Subir arquivo" at bounding box center [379, 418] width 57 height 26
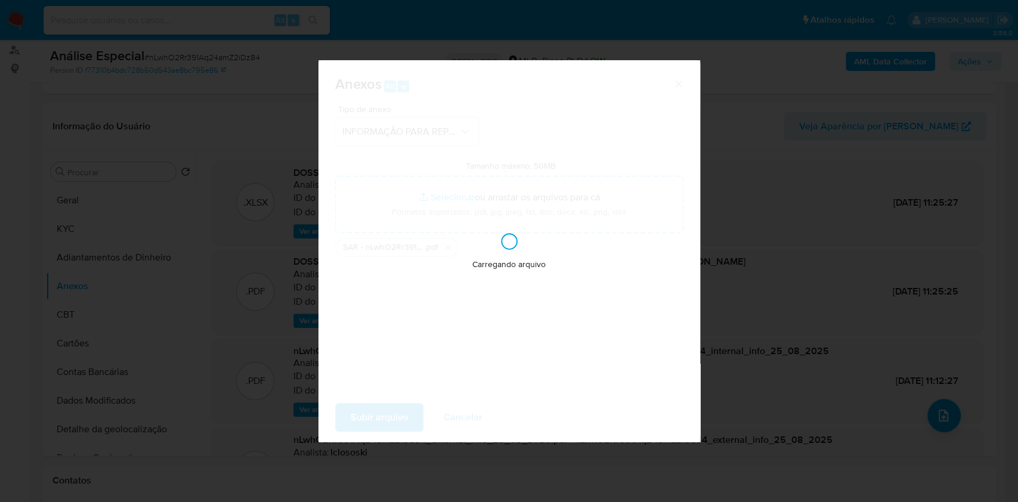
click at [775, 269] on div "Anexos Alt a Tipo de anexo INFORMAÇÃO PARA REPORTE - COAF Tamanho máximo: 50MB …" at bounding box center [509, 251] width 1018 height 502
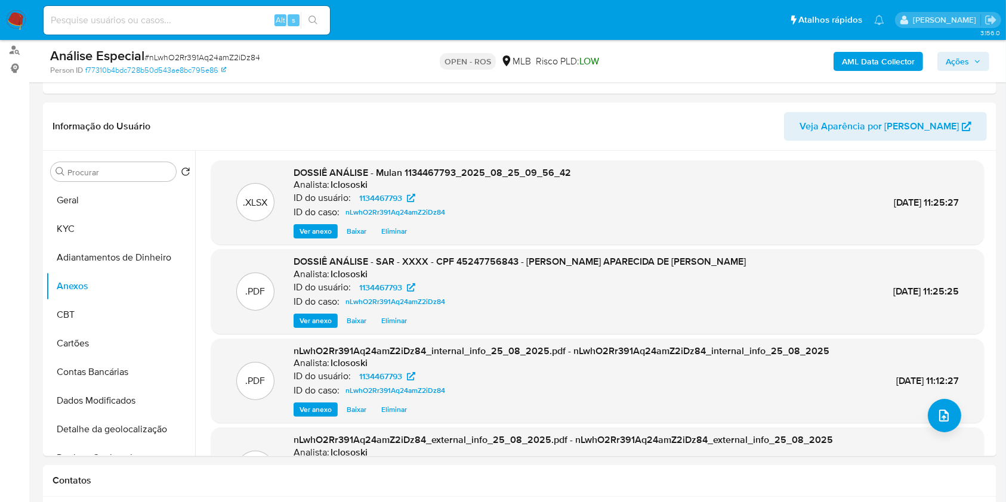
drag, startPoint x: 946, startPoint y: 68, endPoint x: 931, endPoint y: 72, distance: 15.3
click at [946, 68] on span "Ações" at bounding box center [957, 61] width 23 height 19
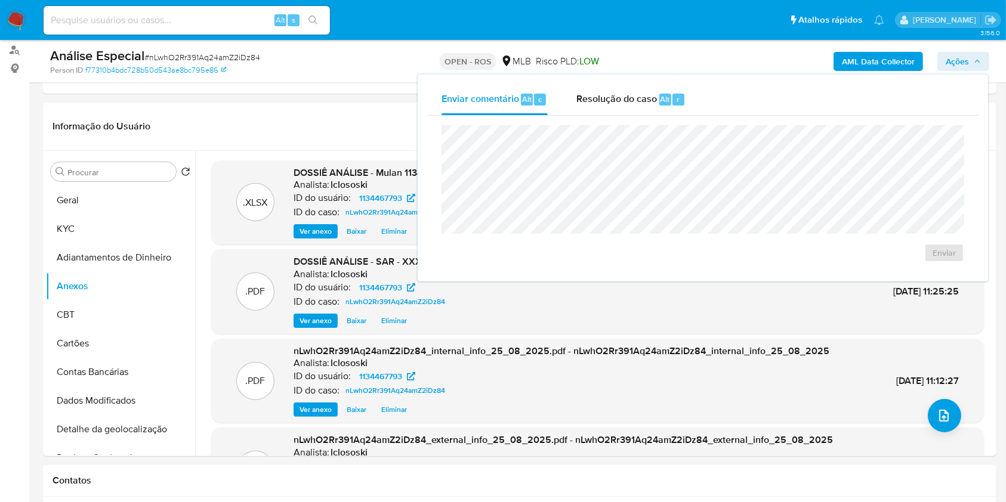
drag, startPoint x: 644, startPoint y: 100, endPoint x: 654, endPoint y: 122, distance: 23.5
click at [646, 102] on span "Resolução do caso" at bounding box center [616, 99] width 81 height 14
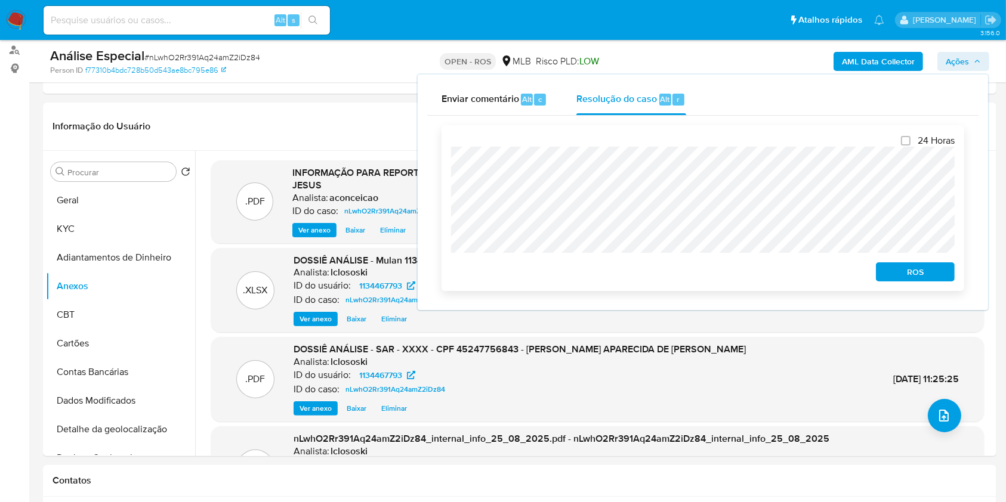
click at [909, 277] on span "ROS" at bounding box center [915, 272] width 62 height 17
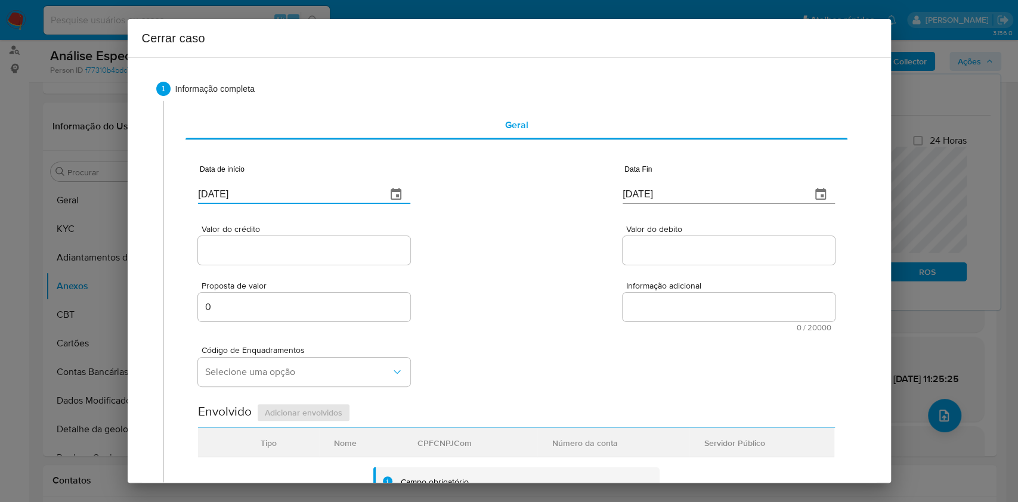
click at [312, 190] on input "[DATE]" at bounding box center [287, 194] width 179 height 19
click at [313, 192] on input "[DATE]" at bounding box center [287, 194] width 179 height 19
click at [313, 191] on input "[DATE]" at bounding box center [287, 194] width 179 height 19
paste input "06/01"
click at [313, 190] on input "[DATE]" at bounding box center [287, 194] width 179 height 19
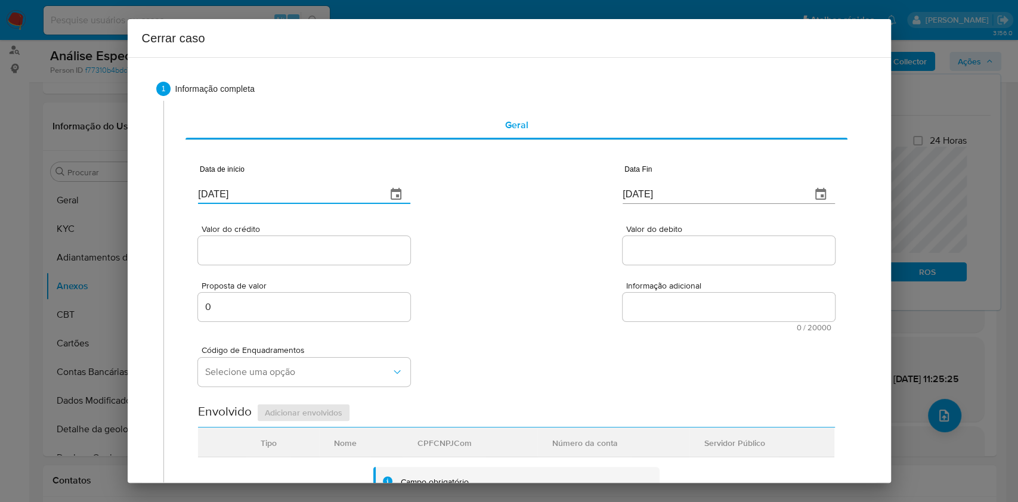
type input "[DATE]"
click at [643, 201] on input "[DATE]" at bounding box center [712, 194] width 179 height 19
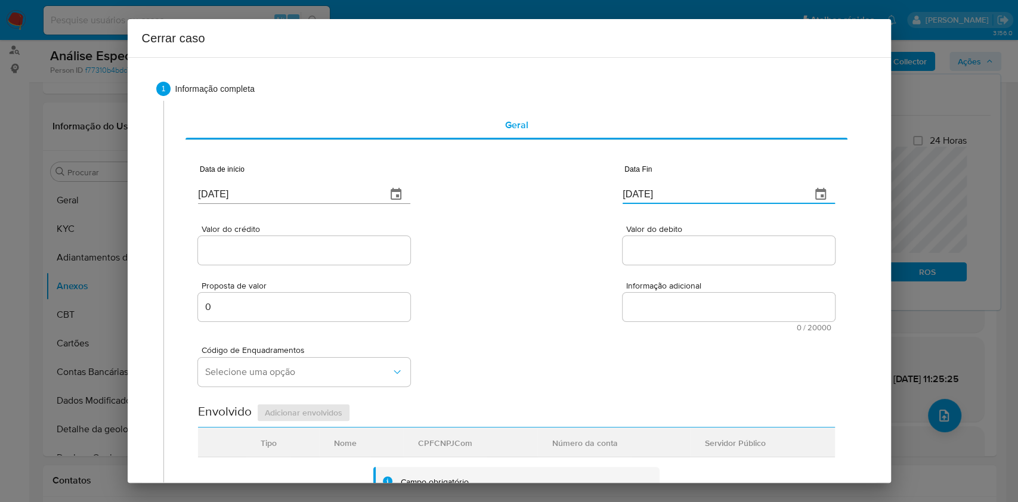
click at [643, 200] on input "[DATE]" at bounding box center [712, 194] width 179 height 19
paste input "408"
click at [644, 193] on input "[DATE]" at bounding box center [712, 187] width 179 height 19
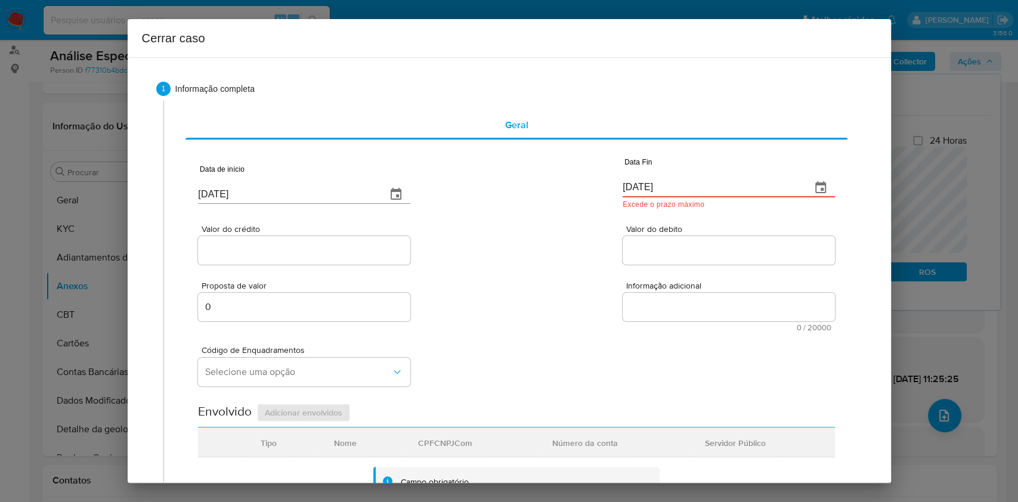
click at [644, 193] on input "[DATE]" at bounding box center [712, 187] width 179 height 19
paste input "[DATE]"
type input "[DATE]"
click at [334, 232] on span "Valor do crédito" at bounding box center [308, 229] width 212 height 9
click at [334, 243] on input "Valor do crédito" at bounding box center [304, 251] width 212 height 16
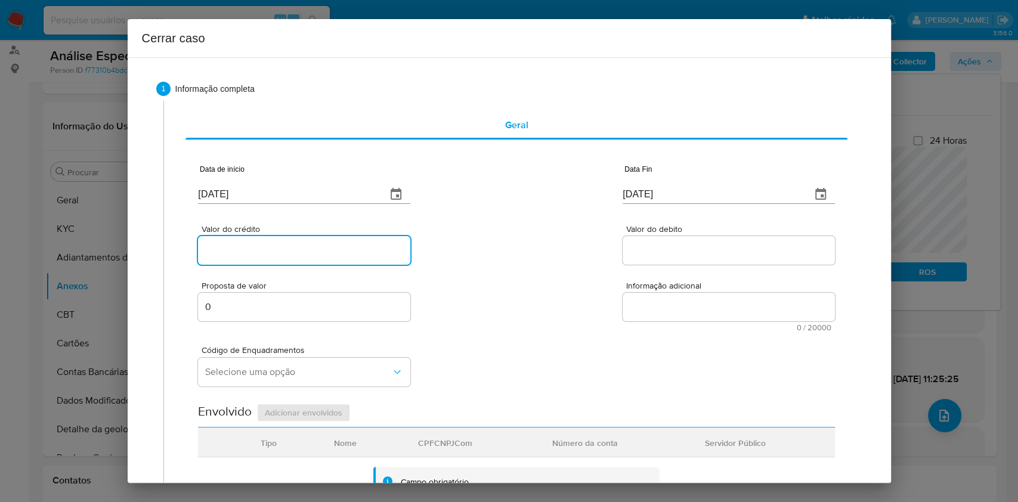
paste input "R$69.891"
click at [347, 249] on input "Valor do crédito" at bounding box center [304, 251] width 212 height 16
type input "R$69.891"
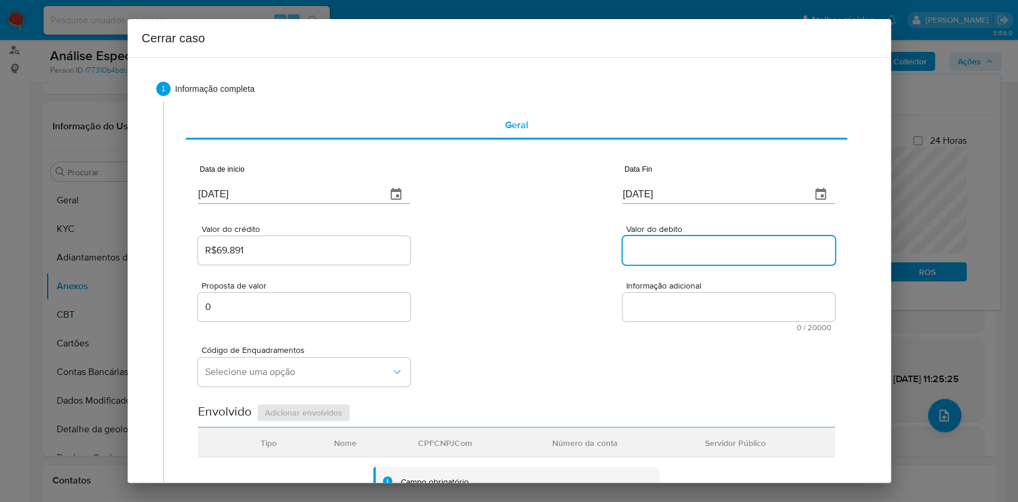
click at [662, 246] on input "Valor do debito" at bounding box center [729, 251] width 212 height 16
paste input "R$68.834"
type input "R$68.834"
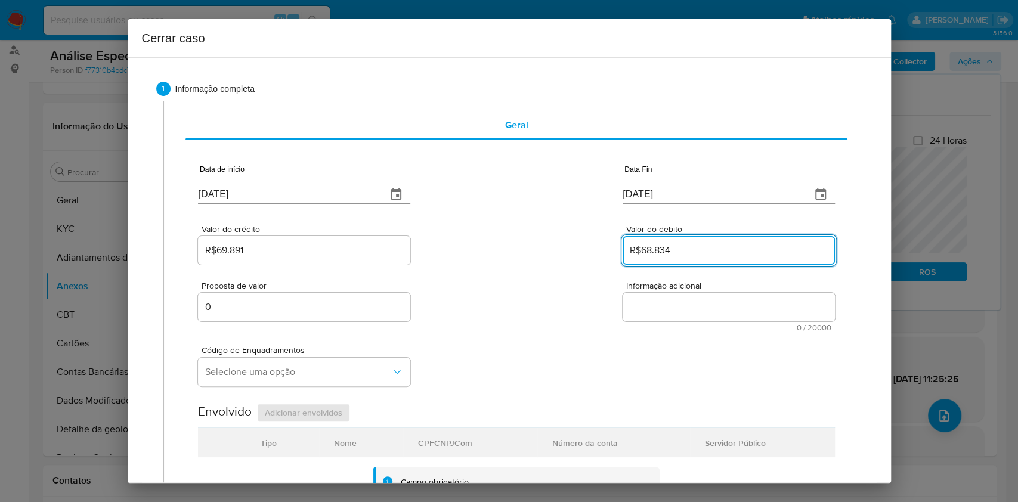
scroll to position [470, 0]
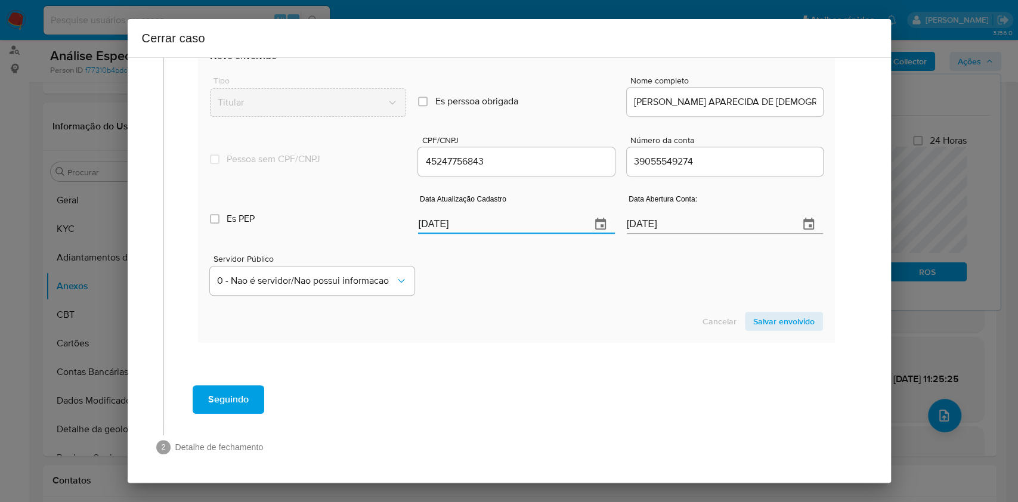
click at [518, 225] on input "[DATE]" at bounding box center [499, 224] width 163 height 19
paste input "2"
click at [518, 226] on input "[DATE]" at bounding box center [499, 224] width 163 height 19
type input "[DATE]"
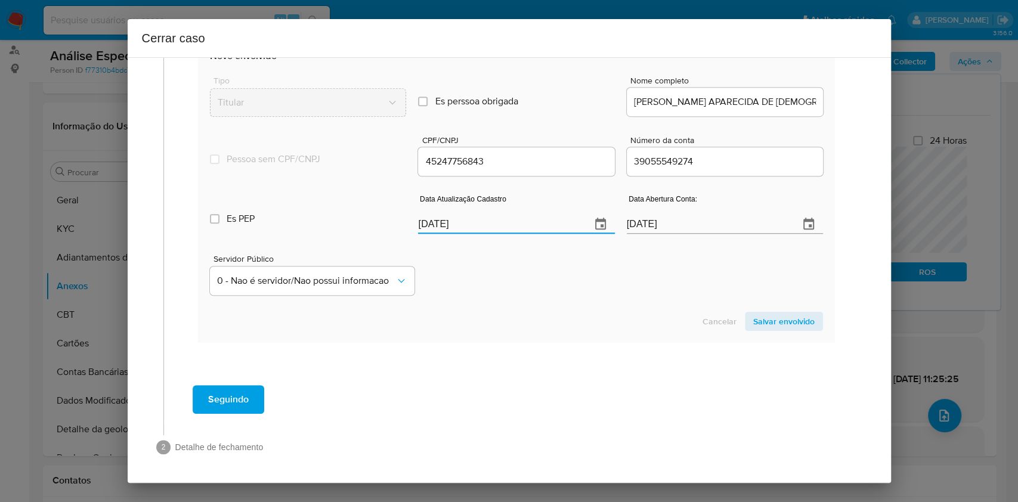
click at [762, 307] on section "Novo envolvido Tipo Titular Es perssoa obrigada Is PObrigada Nome completo [PER…" at bounding box center [516, 190] width 637 height 305
drag, startPoint x: 771, startPoint y: 317, endPoint x: 809, endPoint y: 302, distance: 40.4
click at [773, 317] on span "Salvar envolvido" at bounding box center [784, 321] width 61 height 17
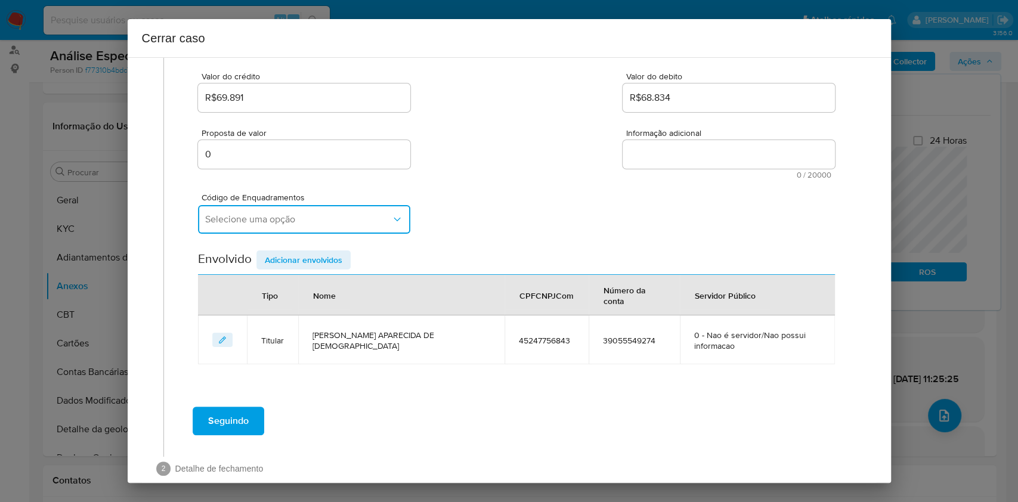
click at [325, 210] on button "Selecione uma opção" at bounding box center [304, 219] width 212 height 29
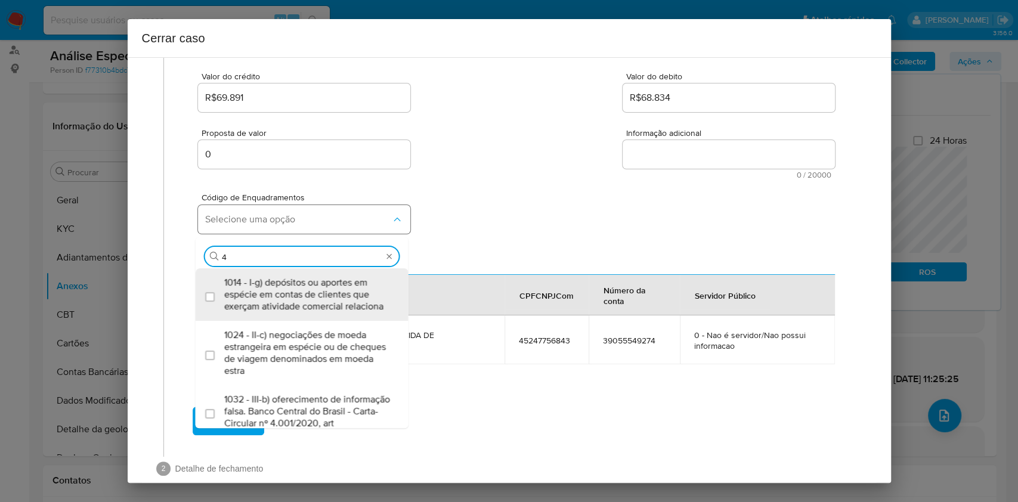
type input "45"
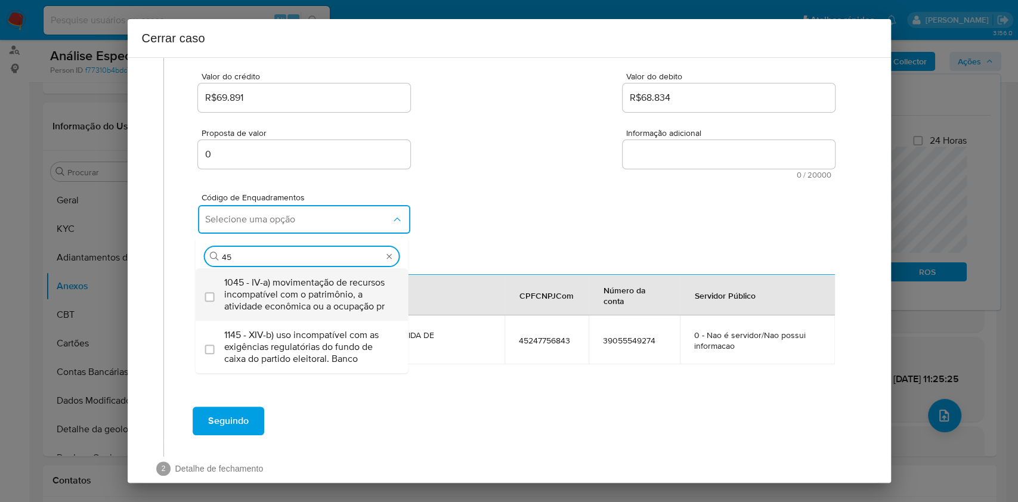
click at [317, 279] on span "1045 - IV-a) movimentação de recursos incompatível com o patrimônio, a atividad…" at bounding box center [308, 295] width 168 height 36
checkbox input "true"
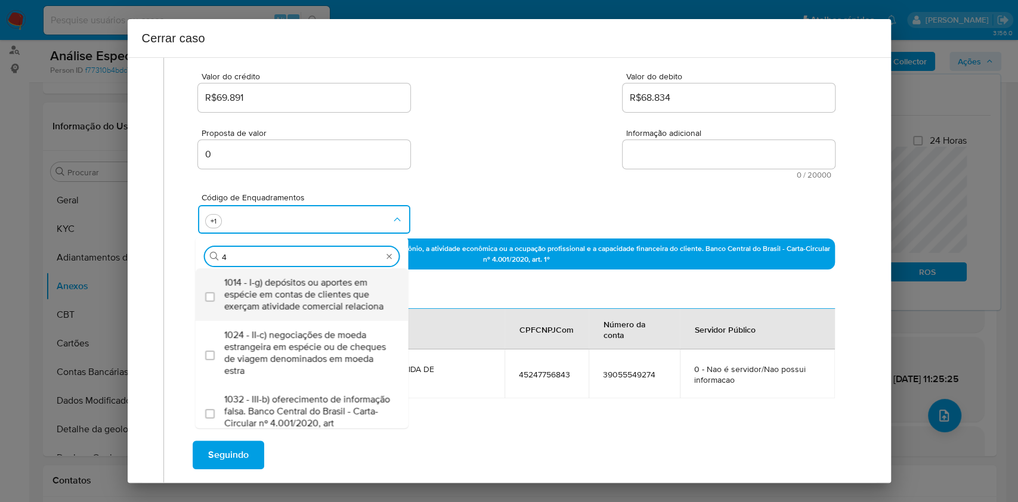
scroll to position [0, 0]
type input "47"
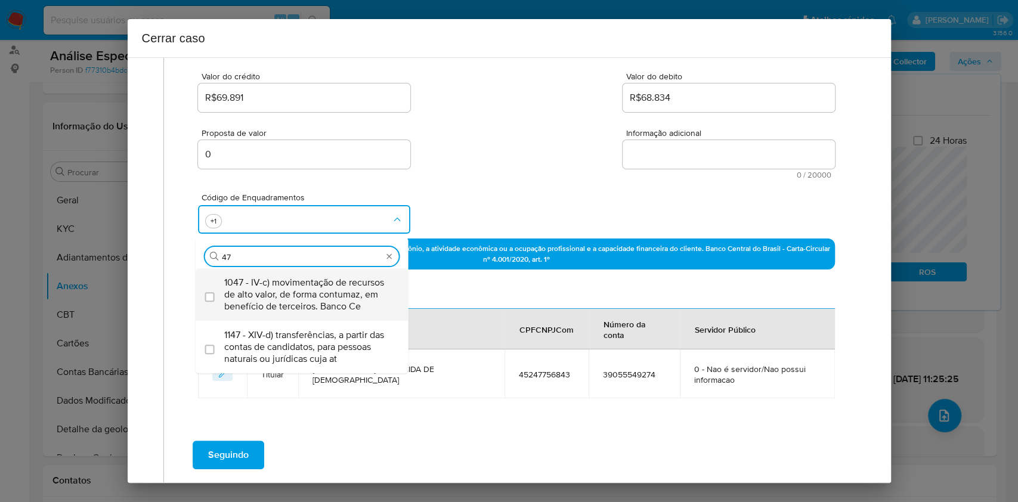
click at [320, 278] on span "1047 - IV-c) movimentação de recursos de alto valor, de forma contumaz, em bene…" at bounding box center [308, 295] width 168 height 36
checkbox input "true"
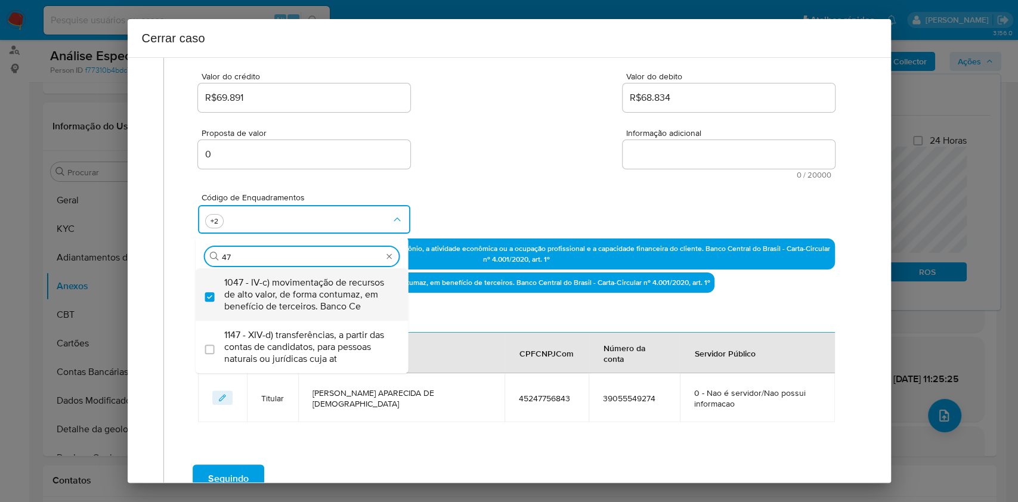
type input "47"
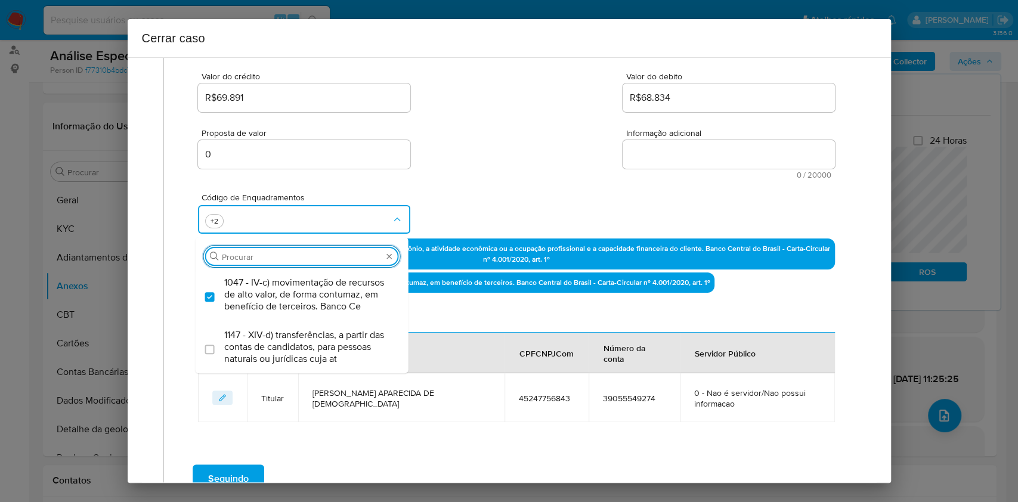
click at [631, 162] on textarea "Informação adicional" at bounding box center [729, 154] width 212 height 29
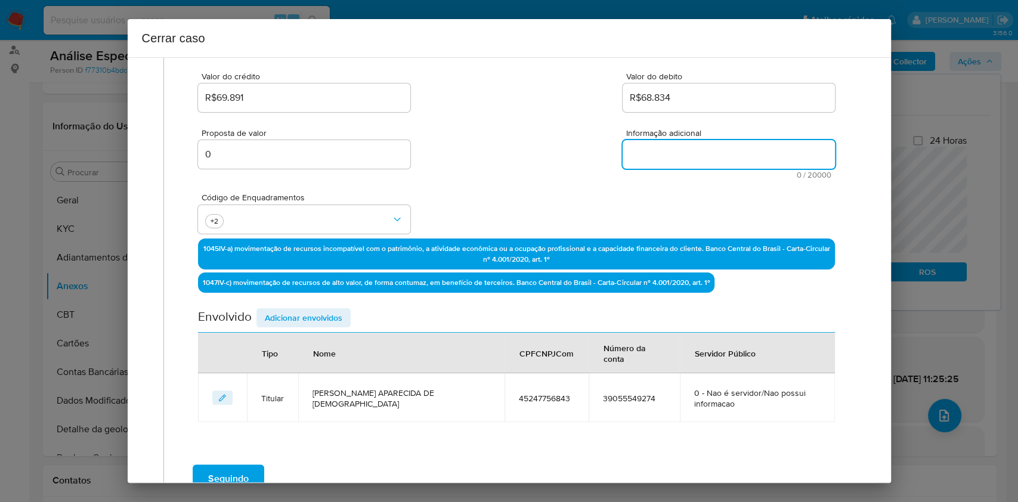
click at [631, 163] on textarea "Informação adicional" at bounding box center [729, 154] width 212 height 29
paste textarea "Loremip Dolorsita co Adipi, ELI 03498235000, 53 sedd, eiusmodte in utlaboree do…"
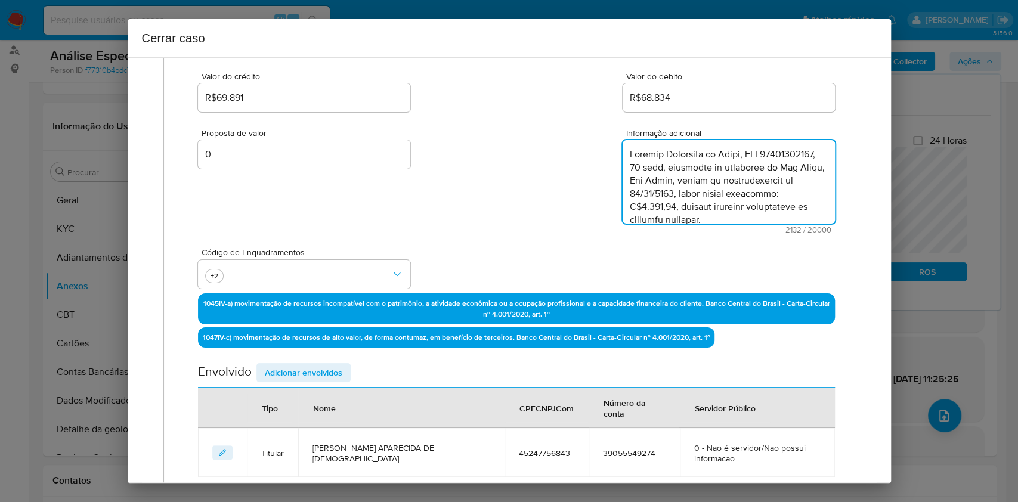
scroll to position [974, 0]
type textarea "Loremip Dolorsita co Adipi, ELI 03498235000, 53 sedd, eiusmodte in utlaboree do…"
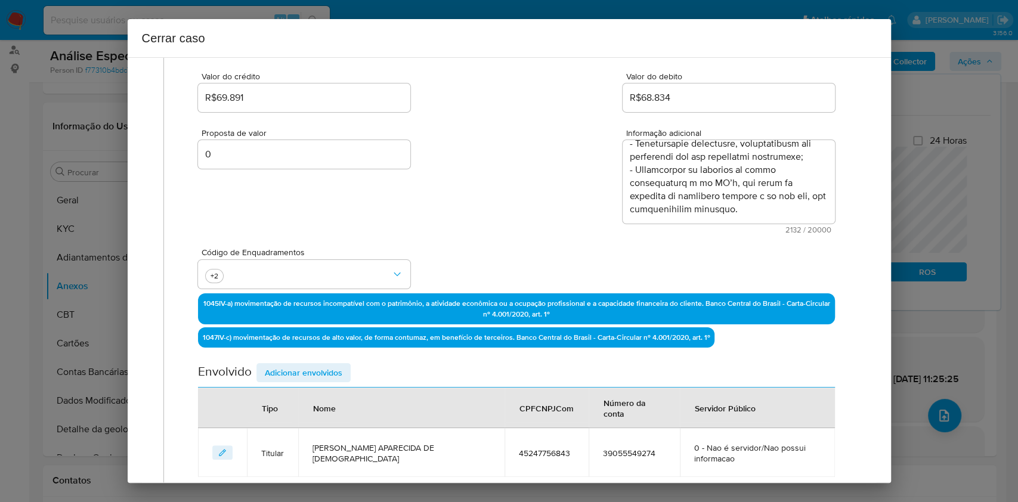
click at [320, 360] on div "Data de início [DATE] Data Fin [DATE] Valor do crédito R$69.891 Valor do debito…" at bounding box center [516, 236] width 637 height 481
drag, startPoint x: 323, startPoint y: 365, endPoint x: 527, endPoint y: 336, distance: 206.6
click at [323, 366] on span "Adicionar envolvidos" at bounding box center [304, 373] width 78 height 17
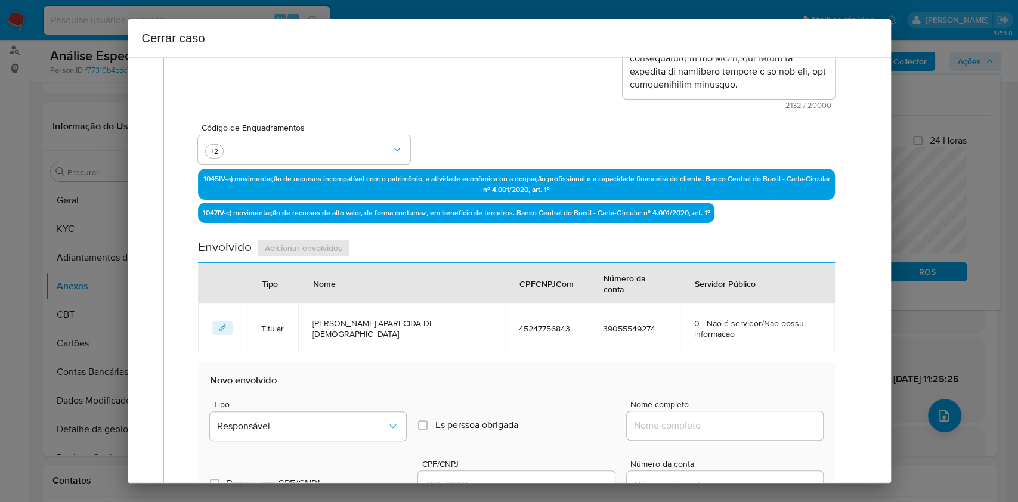
scroll to position [312, 0]
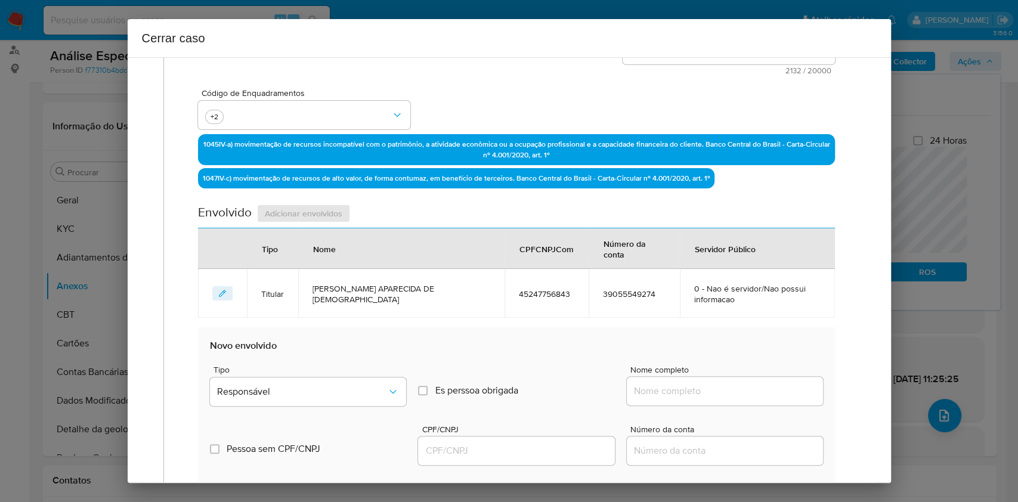
paste input "Monte Carlo Producao E Organizacao De Eventos Ltda, 54932895000121"
drag, startPoint x: 738, startPoint y: 373, endPoint x: 746, endPoint y: 375, distance: 8.4
click at [741, 384] on input "Nome completo" at bounding box center [725, 392] width 196 height 16
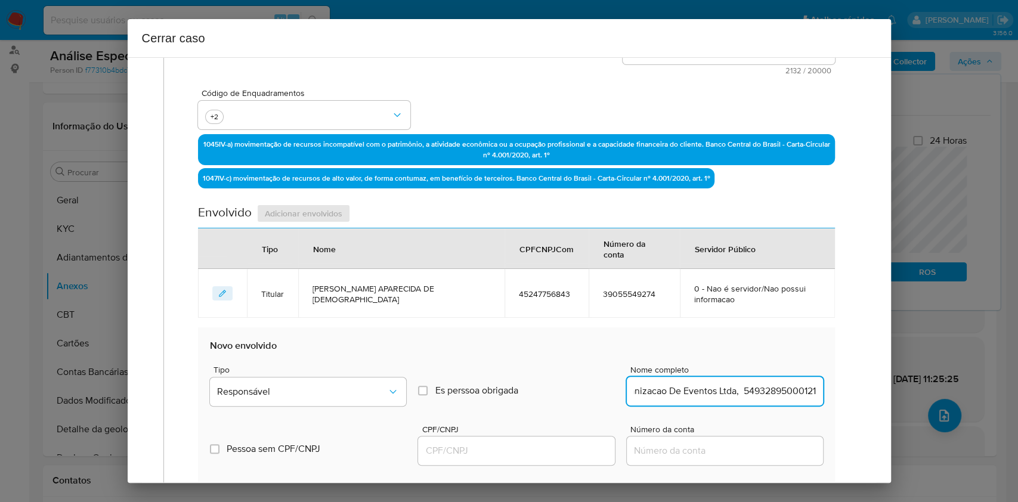
click at [757, 377] on div "Monte Carlo Producao E Organizacao De Eventos Ltda, 54932895000121" at bounding box center [725, 391] width 196 height 29
click at [757, 384] on input "Monte Carlo Producao E Organizacao De Eventos Ltda, 54932895000121" at bounding box center [725, 392] width 196 height 16
type input "Monte Carlo Producao E Organizacao De Eventos Ltda,"
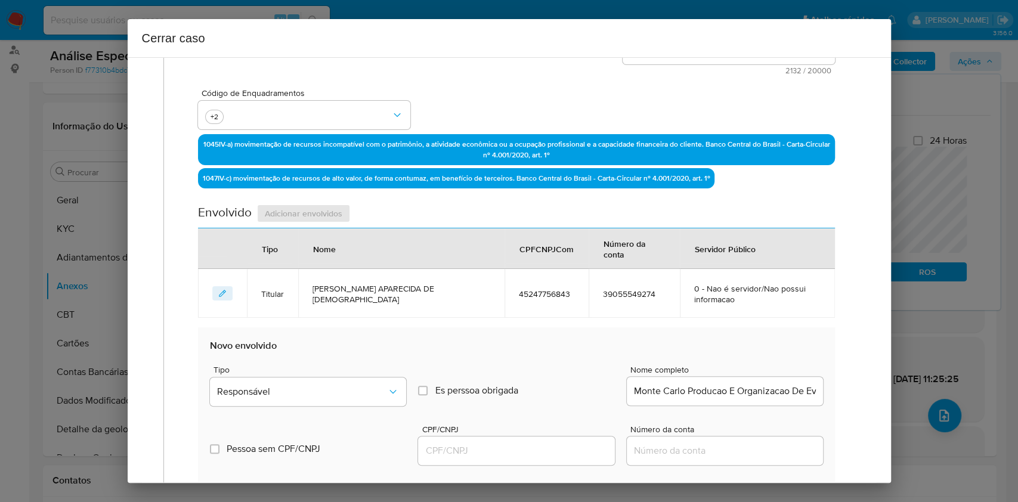
drag, startPoint x: 511, startPoint y: 409, endPoint x: 518, endPoint y: 428, distance: 20.6
click at [511, 425] on div "CPF/CNPJ" at bounding box center [516, 446] width 196 height 42
drag, startPoint x: 518, startPoint y: 428, endPoint x: 533, endPoint y: 424, distance: 15.7
click at [524, 443] on input "CPF/CNPJ" at bounding box center [516, 451] width 196 height 16
paste input "54932895000121"
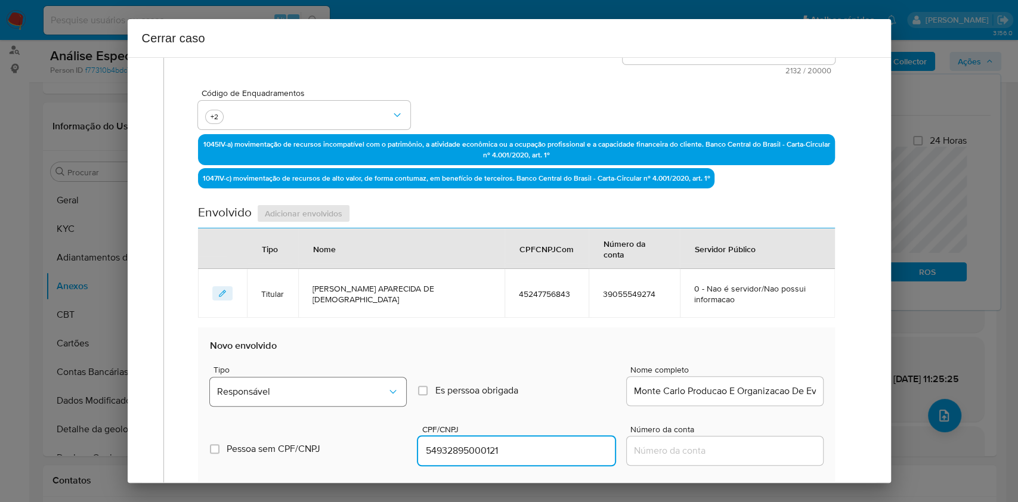
type input "54932895000121"
click at [366, 378] on button "Responsável" at bounding box center [308, 392] width 196 height 29
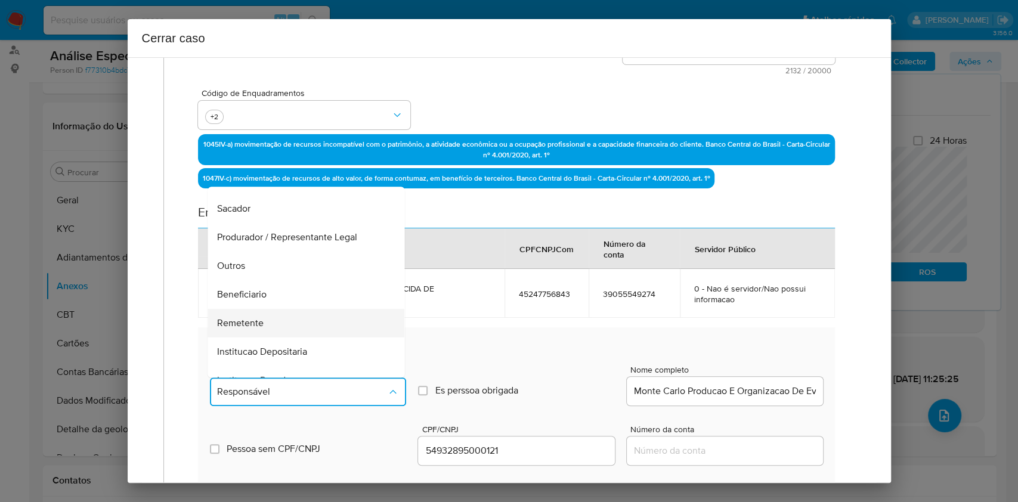
scroll to position [153, 0]
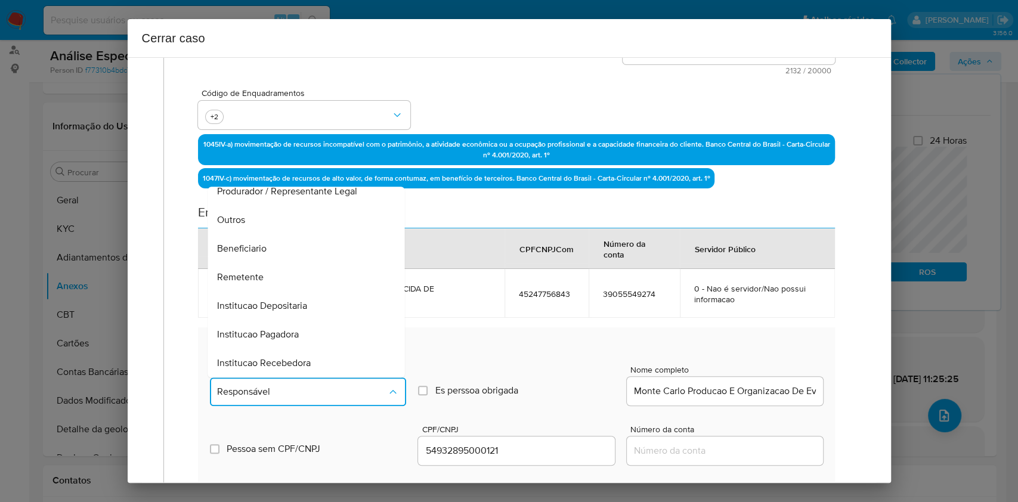
click at [271, 266] on div "Remetente" at bounding box center [303, 277] width 171 height 29
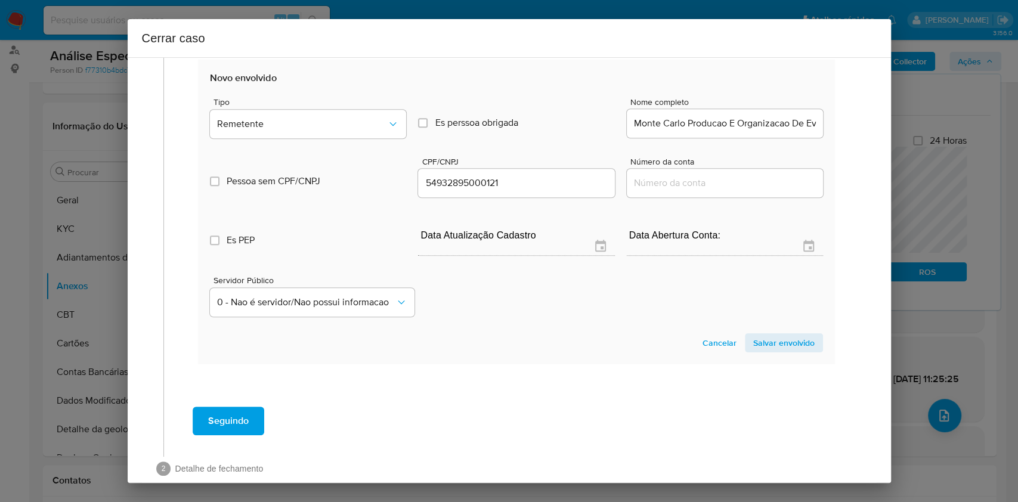
click at [763, 335] on span "Salvar envolvido" at bounding box center [784, 343] width 61 height 17
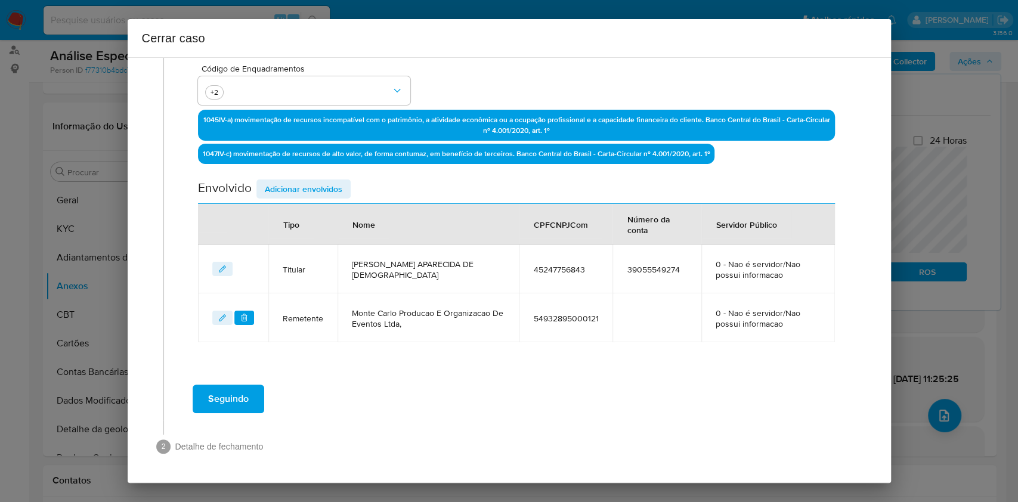
scroll to position [335, 0]
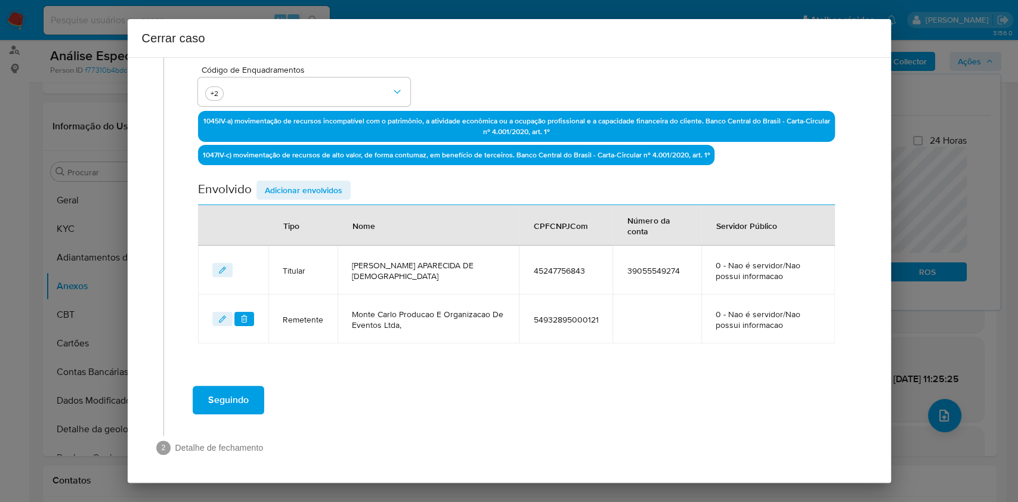
drag, startPoint x: 301, startPoint y: 183, endPoint x: 477, endPoint y: 237, distance: 184.4
click at [301, 184] on span "Adicionar envolvidos" at bounding box center [304, 190] width 78 height 17
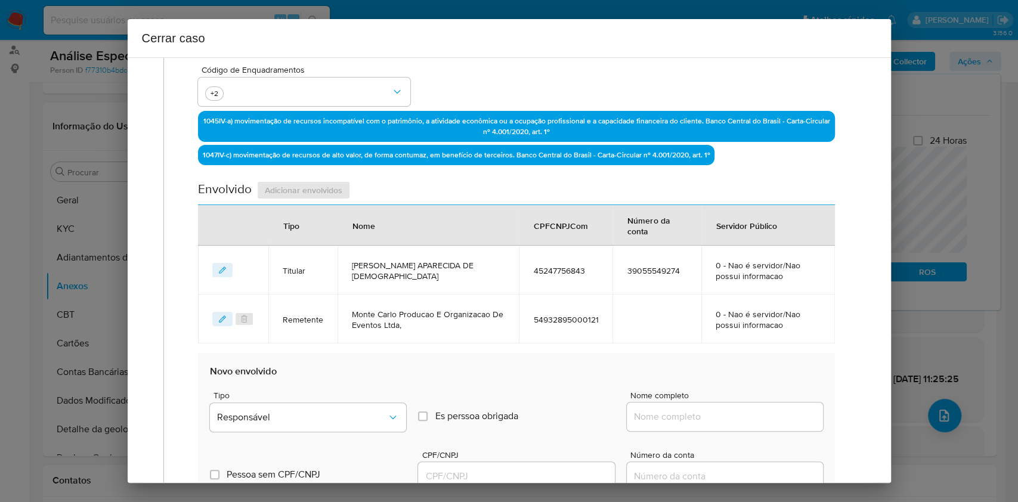
drag, startPoint x: 726, startPoint y: 412, endPoint x: 759, endPoint y: 416, distance: 33.7
click at [727, 413] on input "Nome completo" at bounding box center [725, 417] width 196 height 16
paste input "Mirage Organizacao Producao E Promocao De Eventos Ltda, 47242510000139"
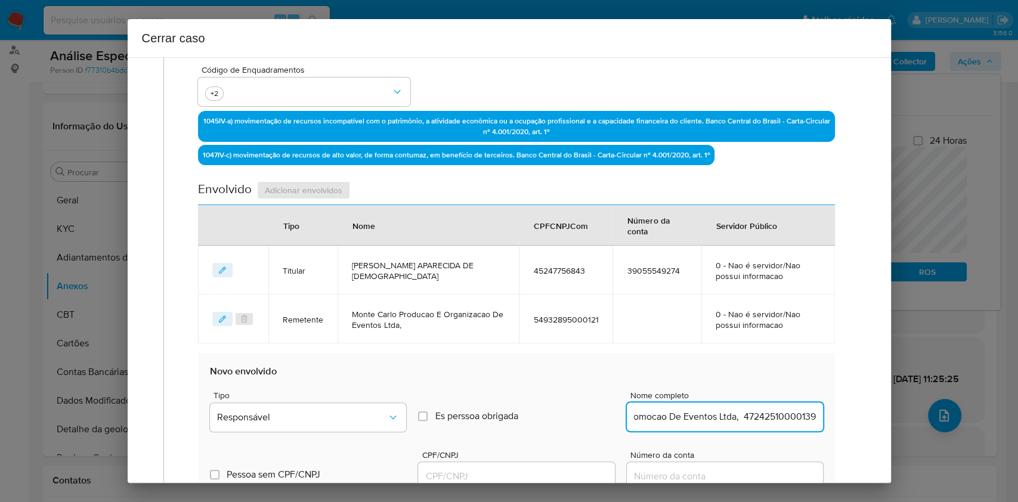
click at [769, 419] on input "Mirage Organizacao Producao E Promocao De Eventos Ltda, 47242510000139" at bounding box center [725, 417] width 196 height 16
type input "Mirage Organizacao Producao E Promocao De Eventos Ltda,"
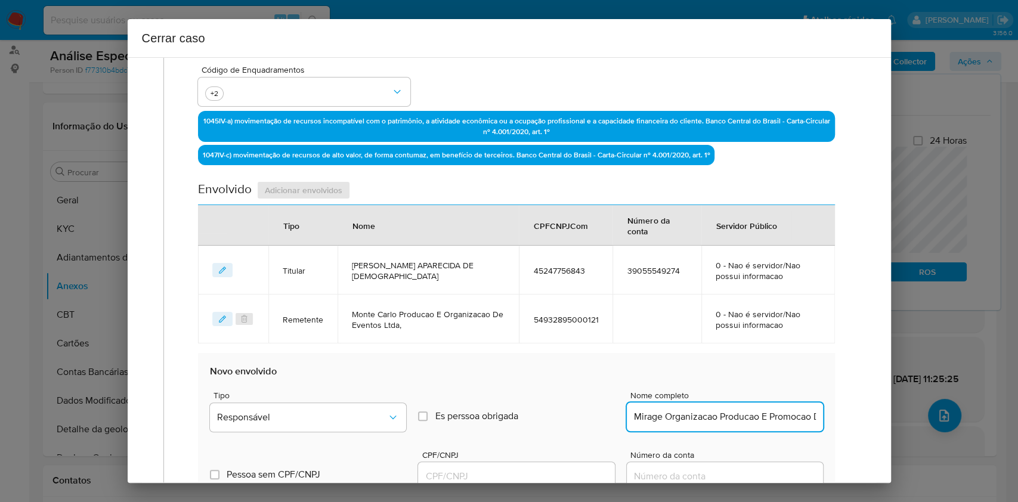
click at [505, 470] on input "CPF/CNPJ" at bounding box center [516, 477] width 196 height 16
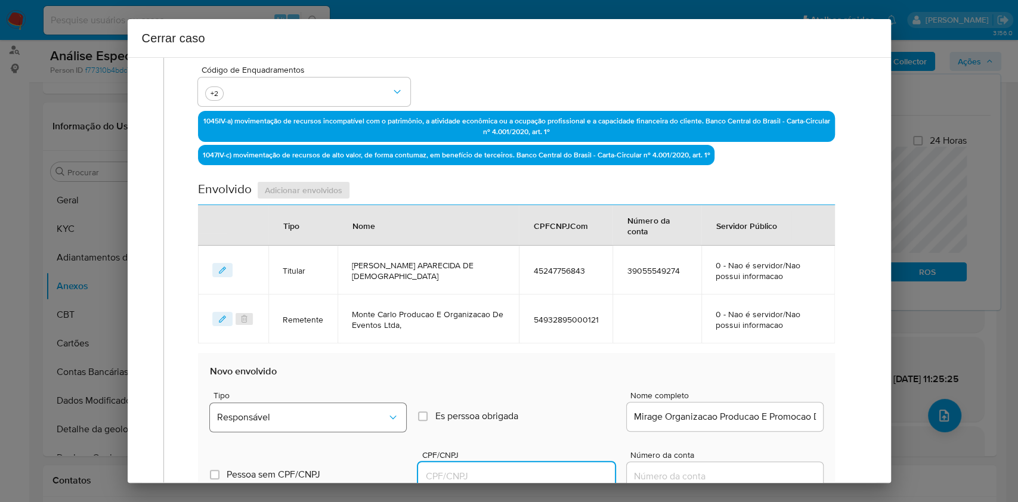
paste input "47242510000139"
type input "47242510000139"
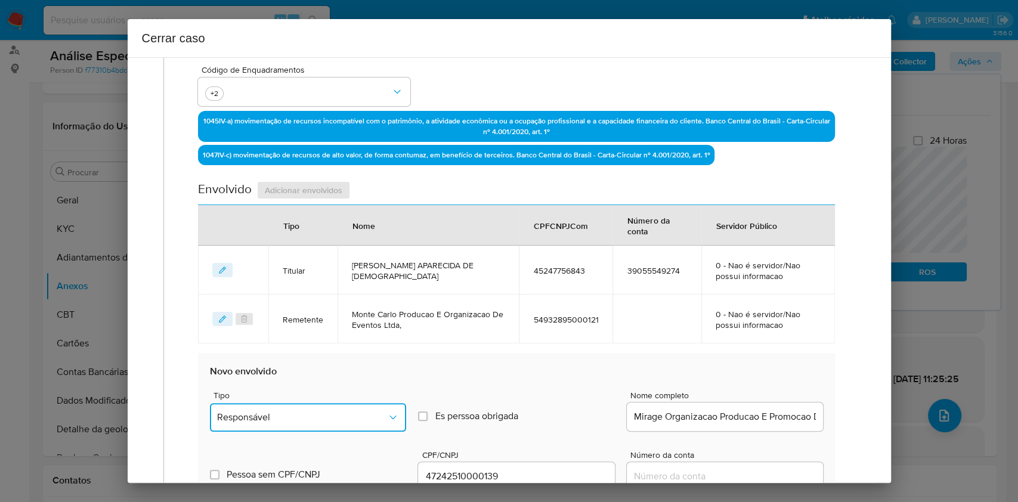
click at [346, 418] on span "Responsável" at bounding box center [302, 418] width 170 height 12
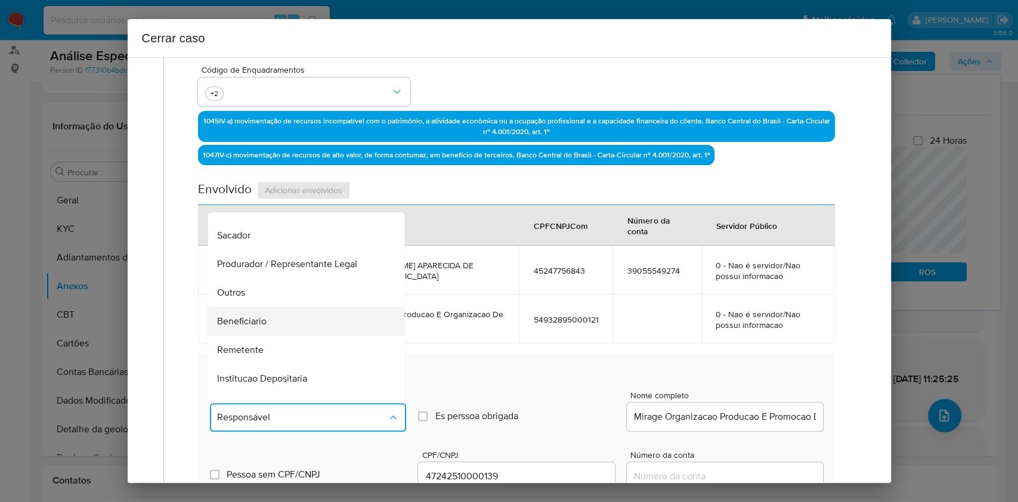
scroll to position [153, 0]
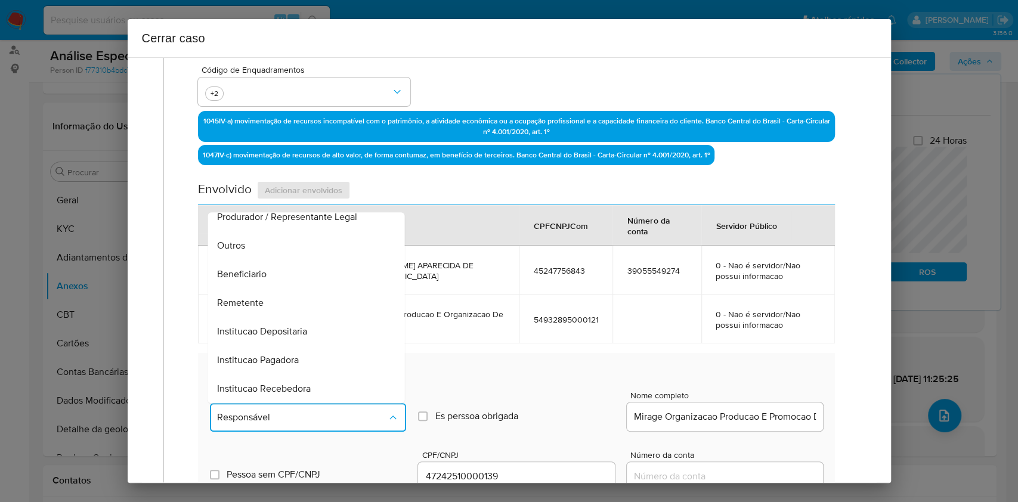
drag, startPoint x: 263, startPoint y: 301, endPoint x: 282, endPoint y: 300, distance: 19.1
click at [263, 301] on div "Remetente" at bounding box center [303, 303] width 171 height 29
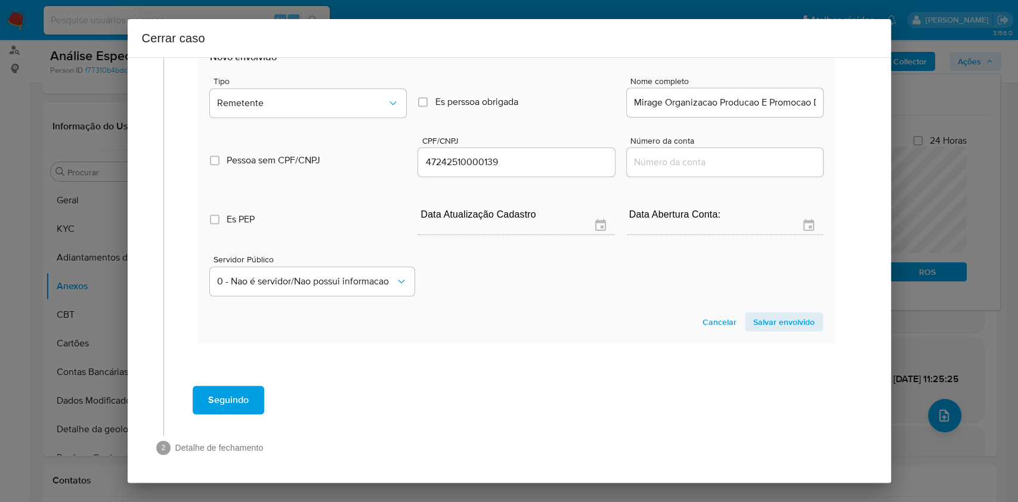
click at [771, 322] on span "Salvar envolvido" at bounding box center [784, 322] width 61 height 17
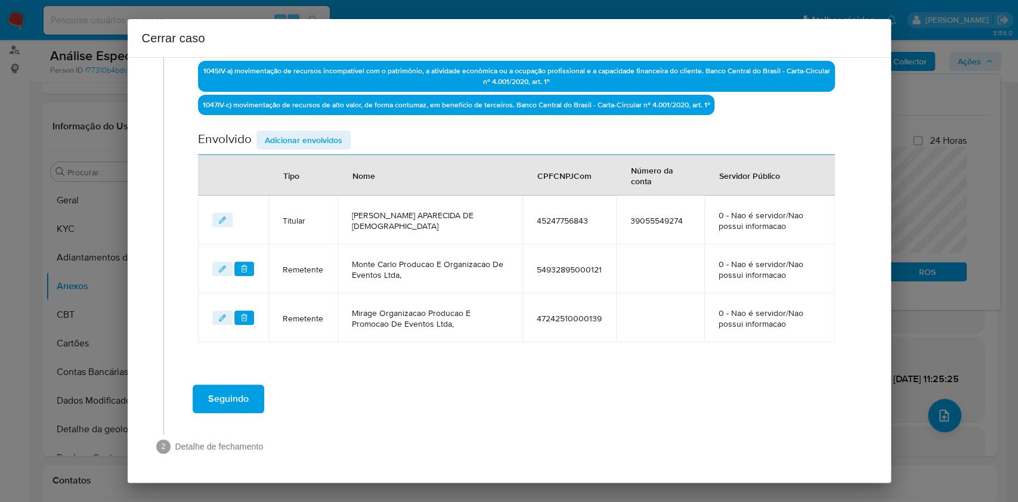
scroll to position [384, 0]
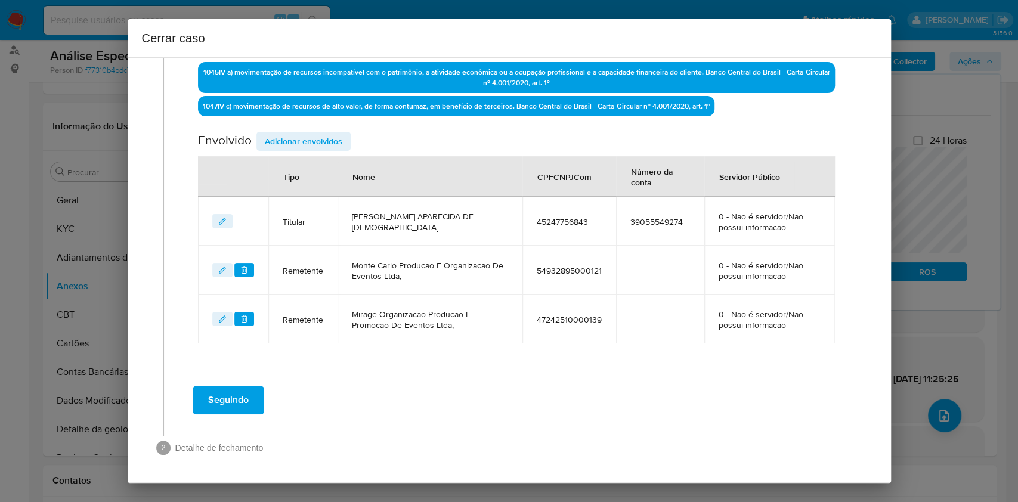
drag, startPoint x: 327, startPoint y: 135, endPoint x: 435, endPoint y: 180, distance: 116.7
click at [327, 136] on span "Adicionar envolvidos" at bounding box center [304, 141] width 78 height 17
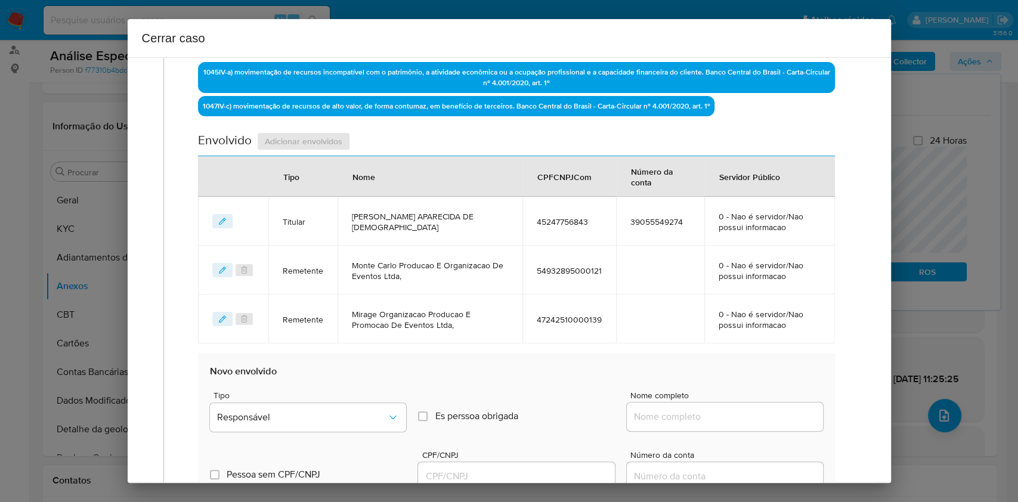
click at [726, 421] on input "Nome completo" at bounding box center [725, 417] width 196 height 16
paste input "Marli Aparecida De Jesus, 18694186896"
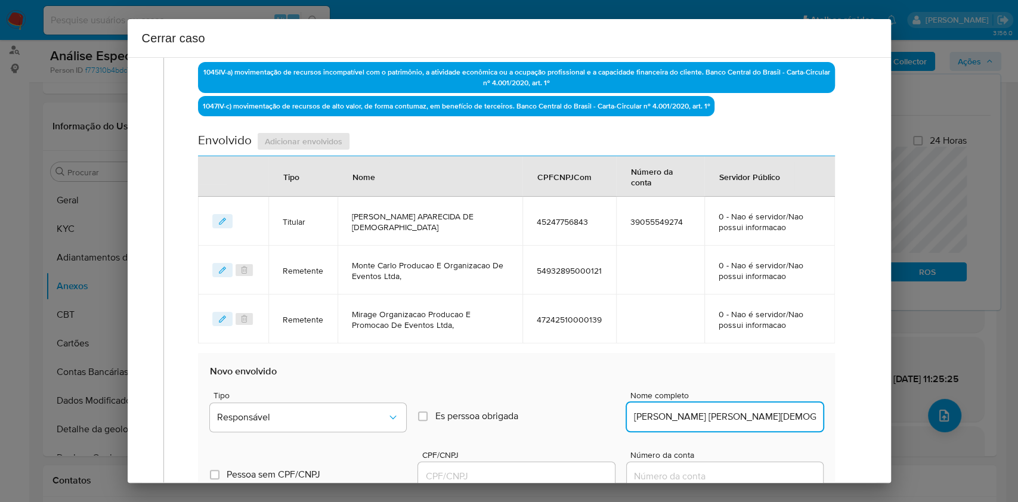
click at [766, 419] on input "Marli Aparecida De Jesus, 18694186896" at bounding box center [725, 417] width 196 height 16
click at [747, 422] on input "Marli Aparecida De Jesus, 18694186896" at bounding box center [725, 417] width 196 height 16
type input "Marli Aparecida De Jesus,"
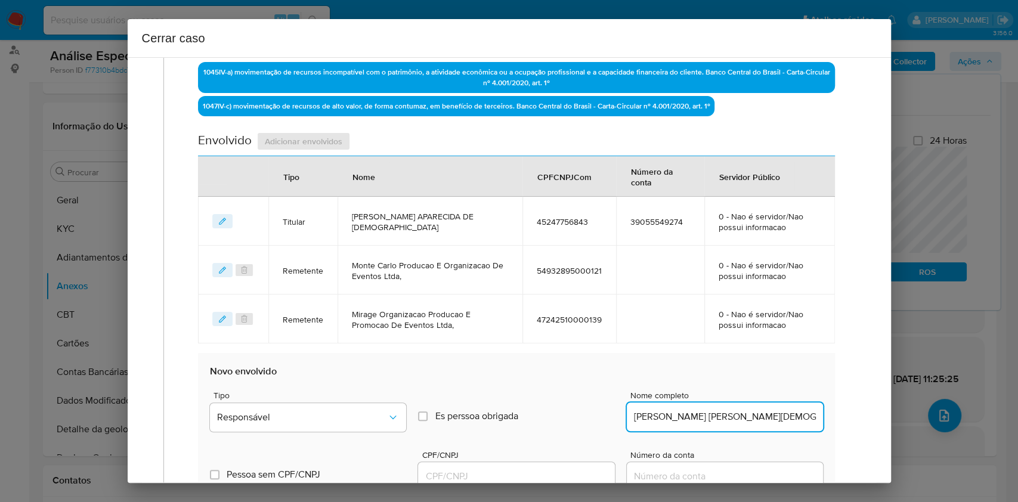
click at [566, 476] on input "CPF/CNPJ" at bounding box center [516, 477] width 196 height 16
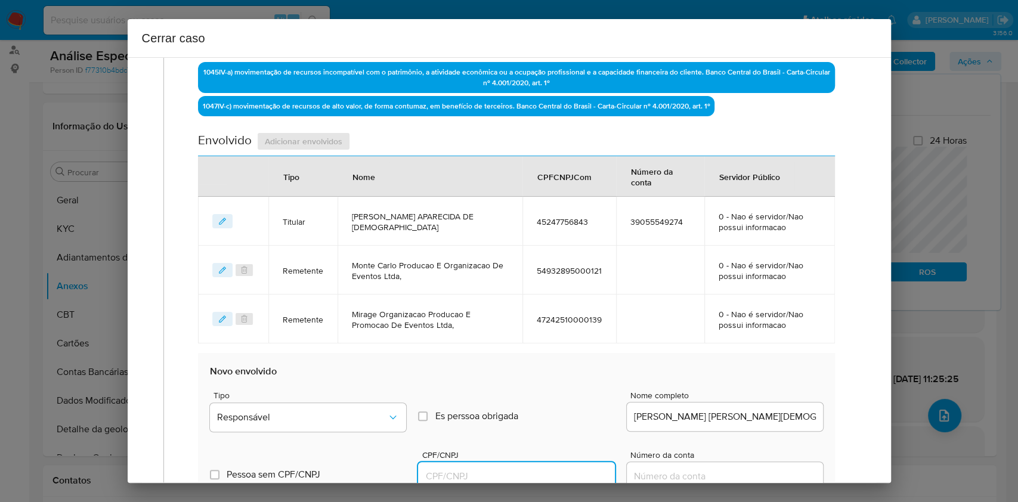
paste input "18694186896"
type input "18694186896"
click at [366, 403] on div "Tipo Responsável" at bounding box center [308, 413] width 196 height 45
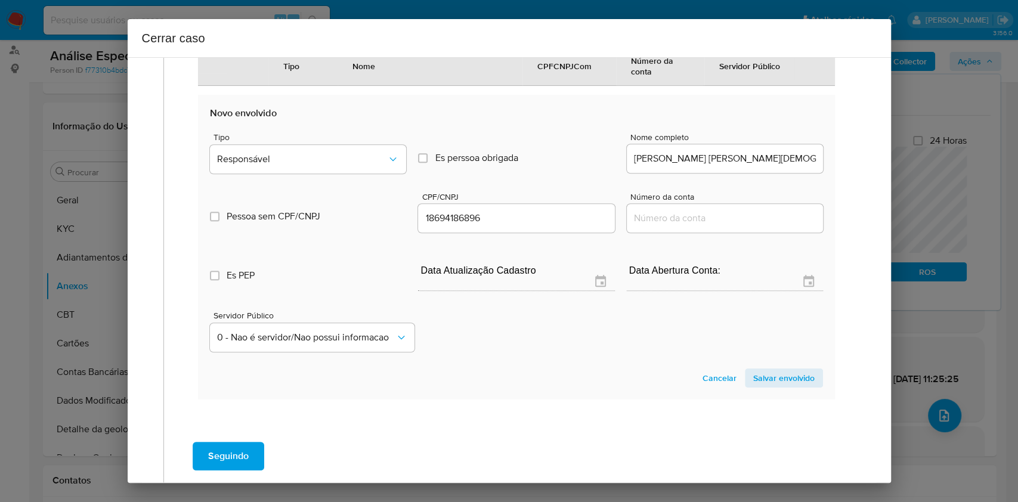
scroll to position [699, 0]
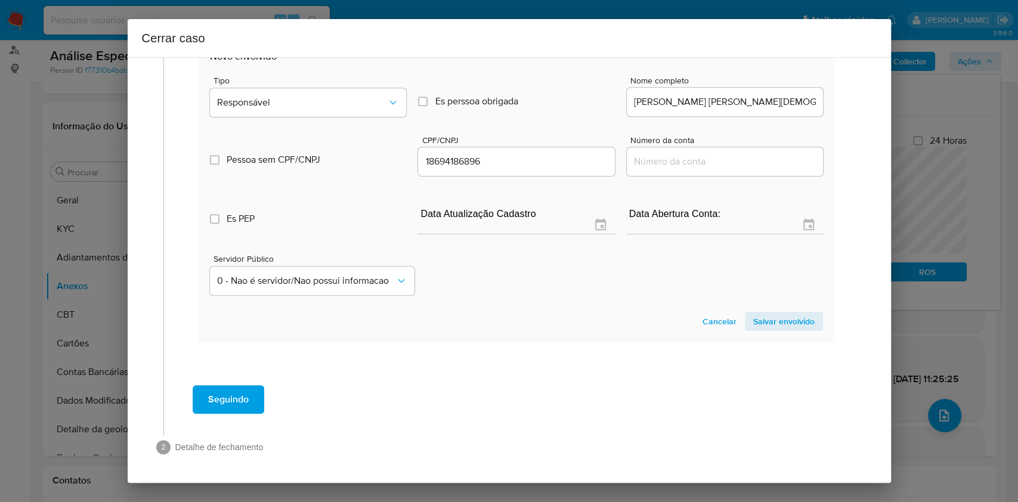
click at [295, 118] on div "Tipo Responsável" at bounding box center [308, 98] width 196 height 45
click at [289, 111] on button "Responsável" at bounding box center [308, 102] width 196 height 29
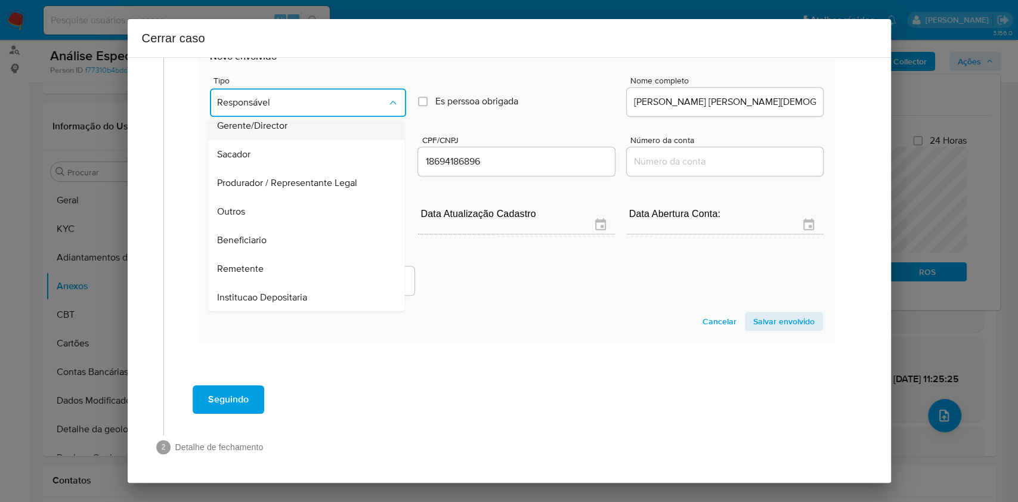
scroll to position [153, 0]
click at [295, 184] on div "Beneficiario" at bounding box center [303, 182] width 171 height 29
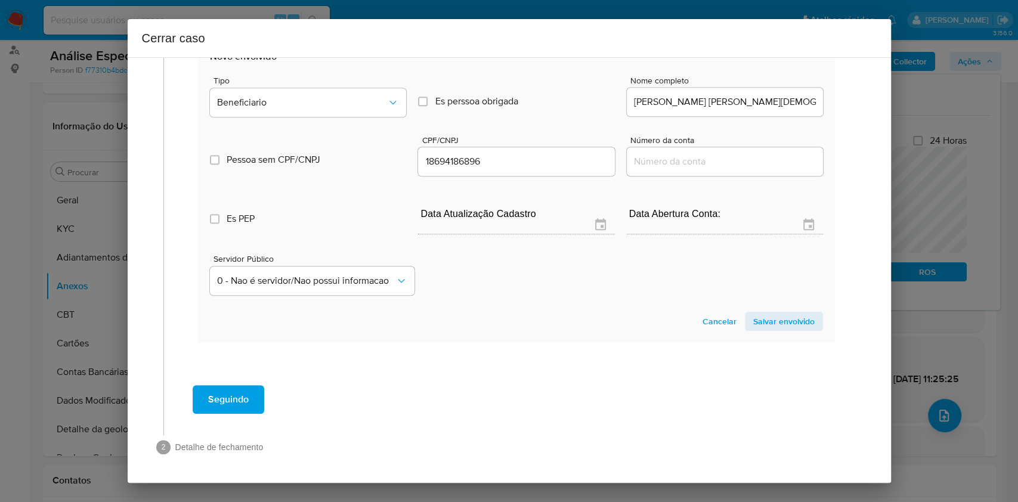
click at [787, 319] on span "Salvar envolvido" at bounding box center [784, 321] width 61 height 17
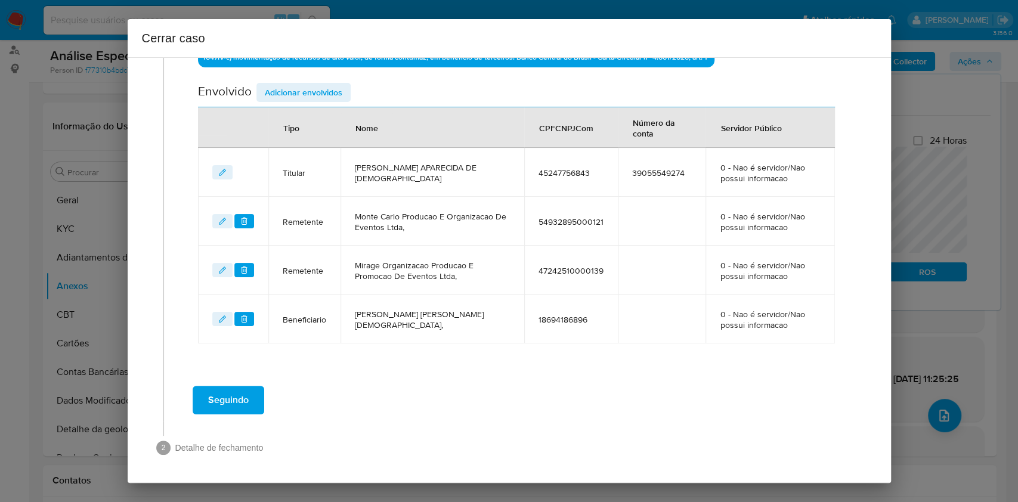
click at [234, 403] on span "Seguindo" at bounding box center [228, 400] width 41 height 26
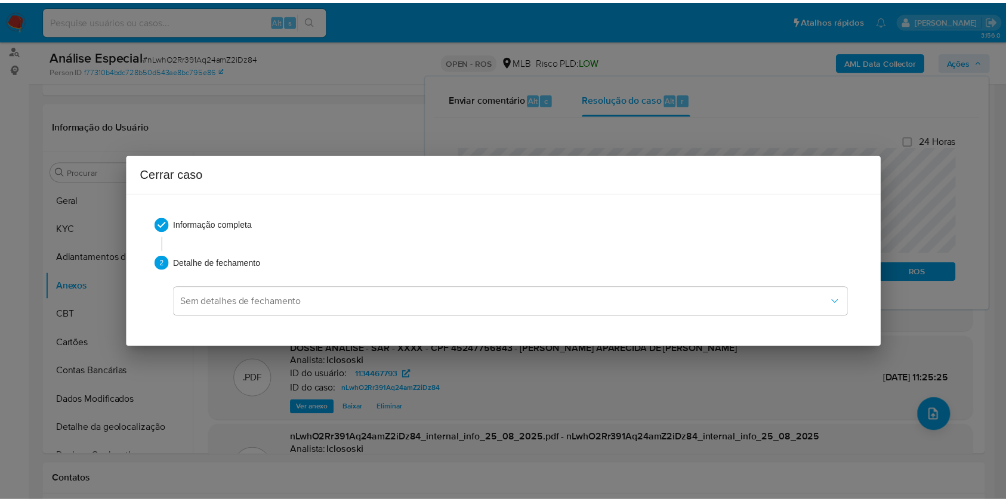
scroll to position [947, 0]
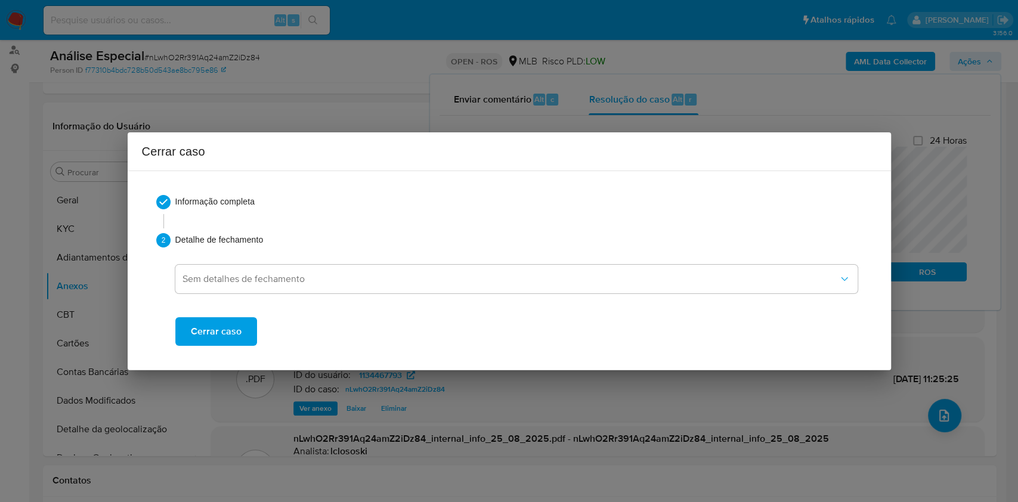
drag, startPoint x: 234, startPoint y: 330, endPoint x: 421, endPoint y: 193, distance: 231.4
click at [234, 332] on span "Cerrar caso" at bounding box center [216, 332] width 51 height 26
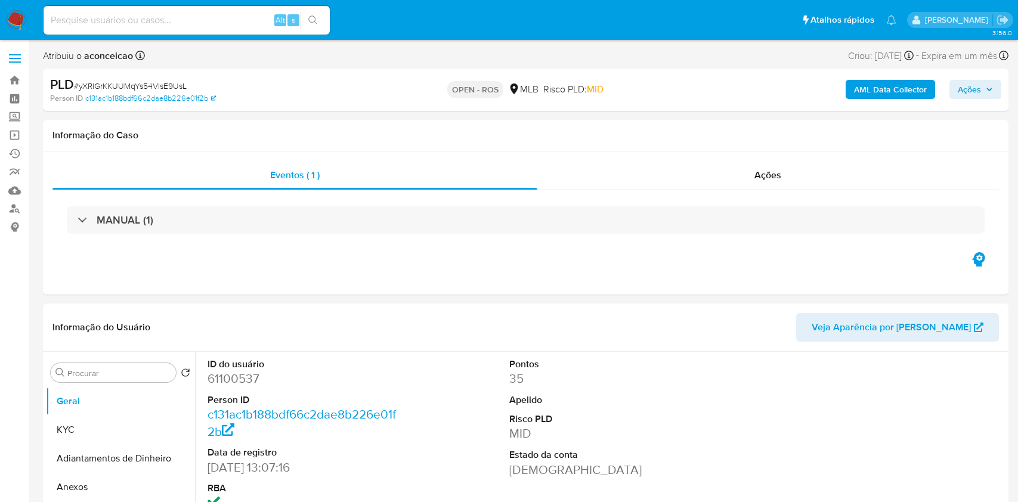
select select "10"
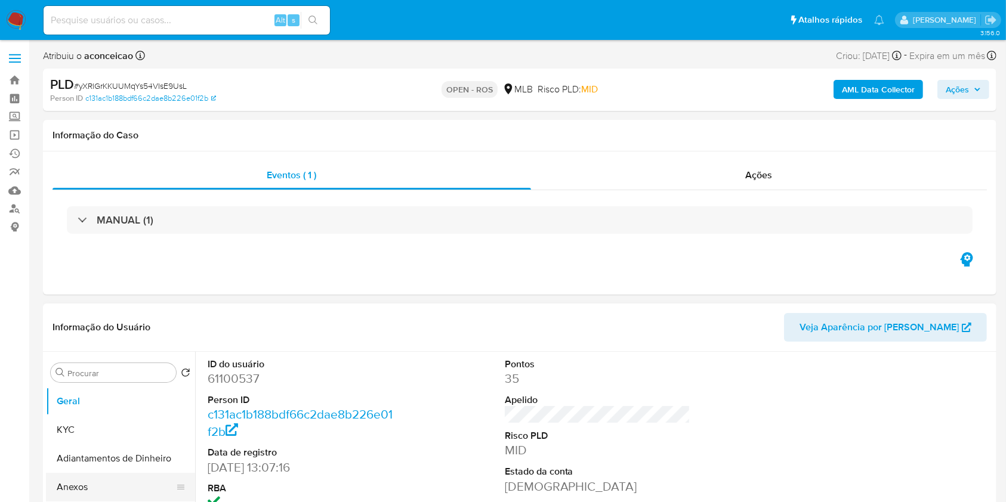
click at [97, 481] on button "Anexos" at bounding box center [116, 487] width 140 height 29
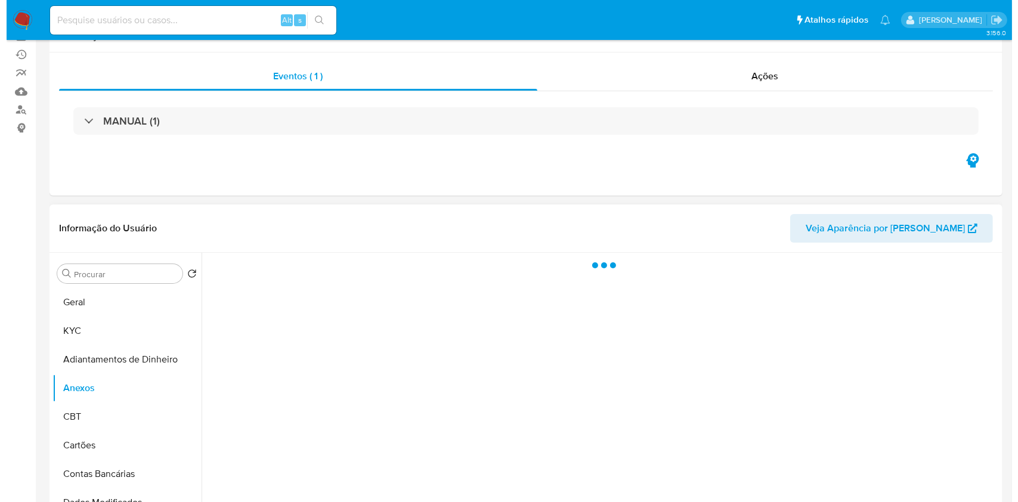
scroll to position [159, 0]
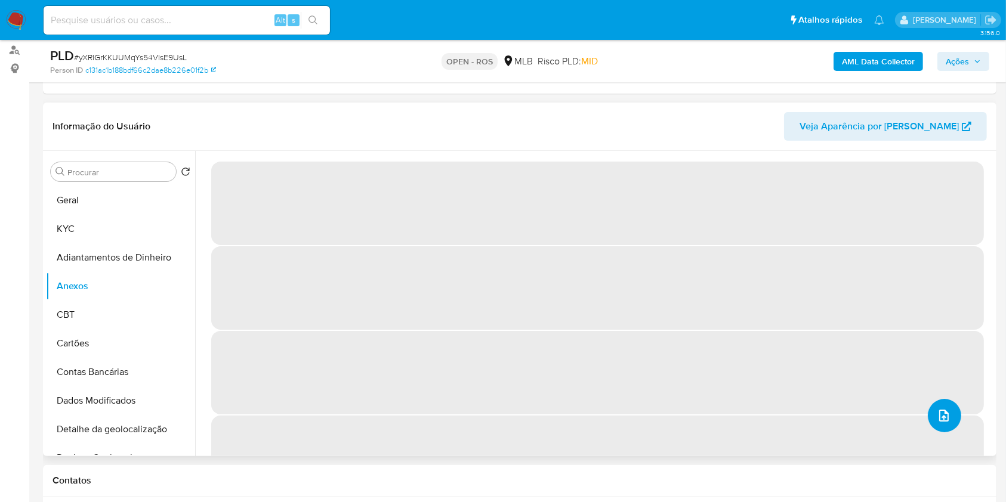
click at [946, 410] on button "upload-file" at bounding box center [944, 415] width 33 height 33
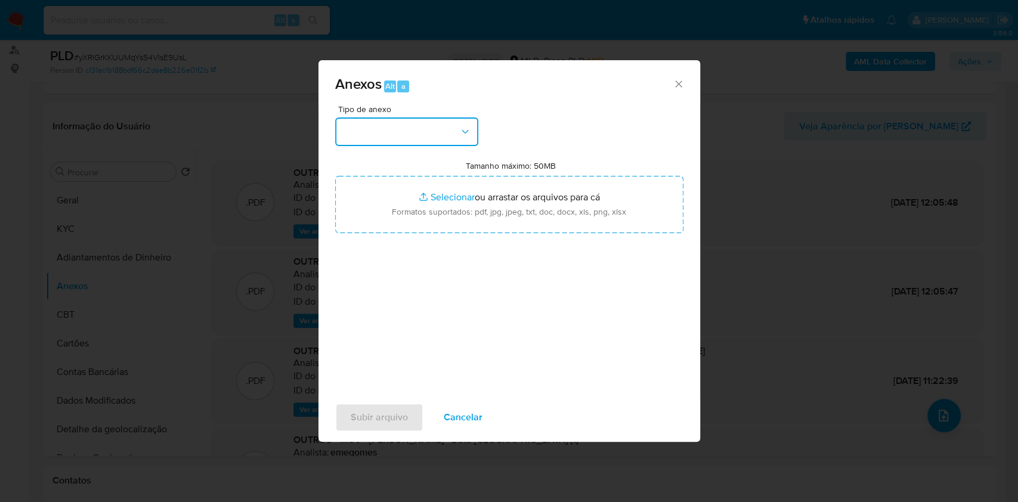
drag, startPoint x: 389, startPoint y: 127, endPoint x: 400, endPoint y: 144, distance: 19.9
click at [390, 128] on button "button" at bounding box center [406, 132] width 143 height 29
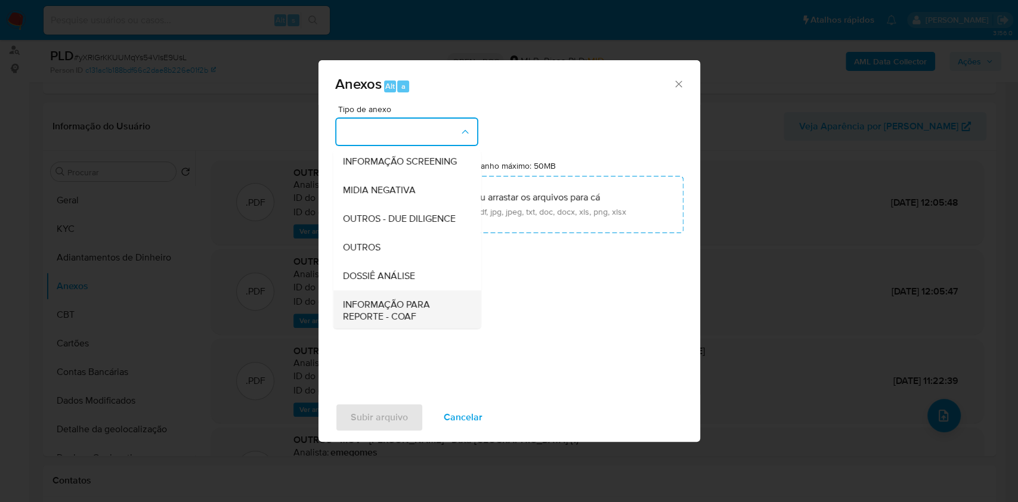
scroll to position [183, 0]
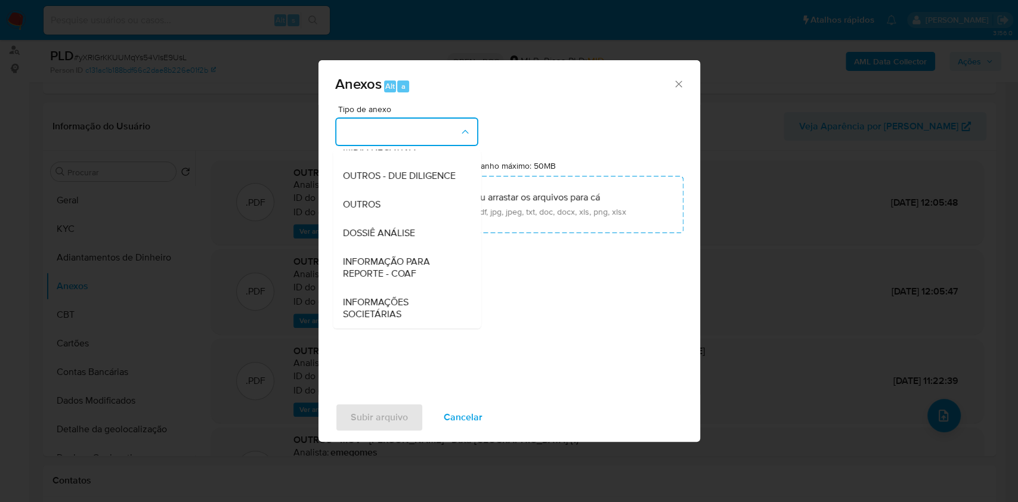
click at [401, 264] on span "INFORMAÇÃO PARA REPORTE - COAF" at bounding box center [403, 268] width 122 height 24
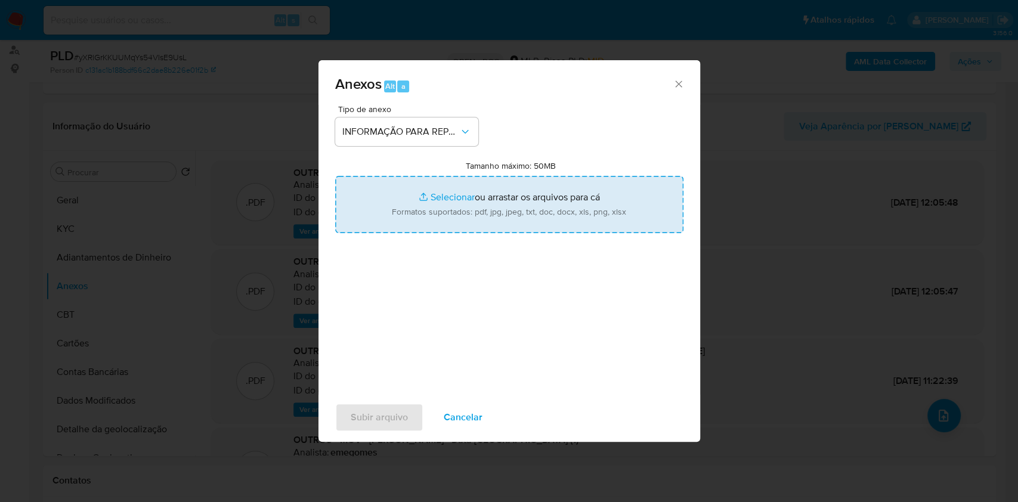
type input "C:\fakepath\SAR -yXRlGrKKUUMqYs54VIsE9UsL - CPF 38031761825 - ISABELA CRISTINA …"
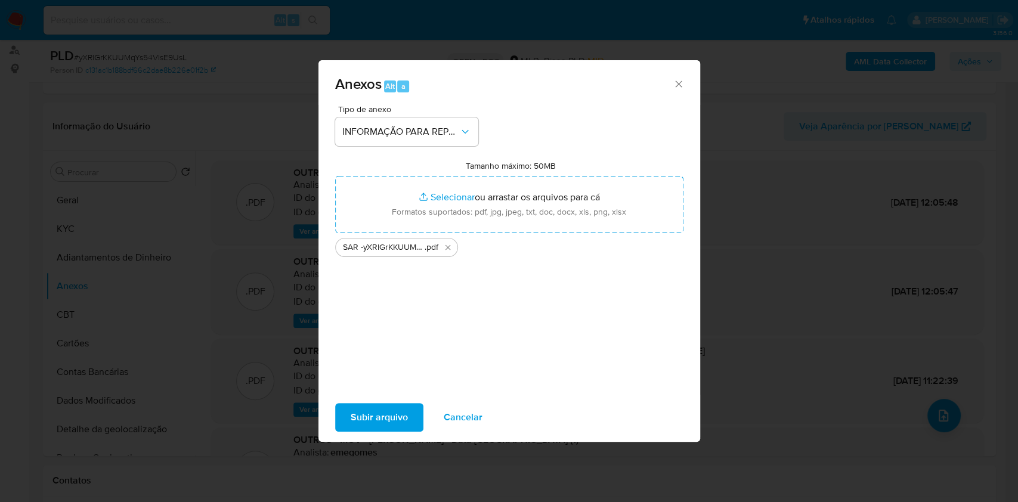
click at [396, 425] on span "Subir arquivo" at bounding box center [379, 418] width 57 height 26
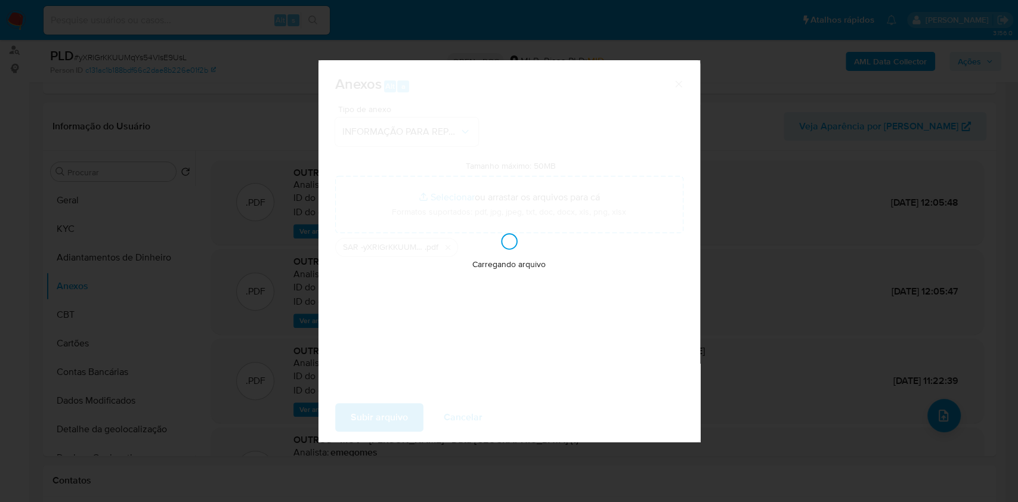
click at [739, 256] on div "Anexos Alt a Tipo de anexo INFORMAÇÃO PARA REPORTE - COAF Tamanho máximo: 50MB …" at bounding box center [509, 251] width 1018 height 502
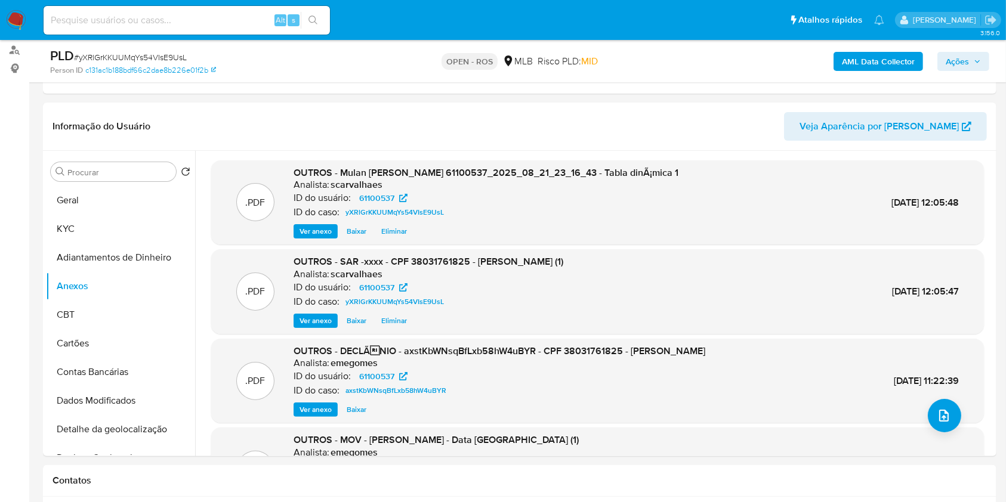
click at [949, 55] on span "Ações" at bounding box center [957, 61] width 23 height 19
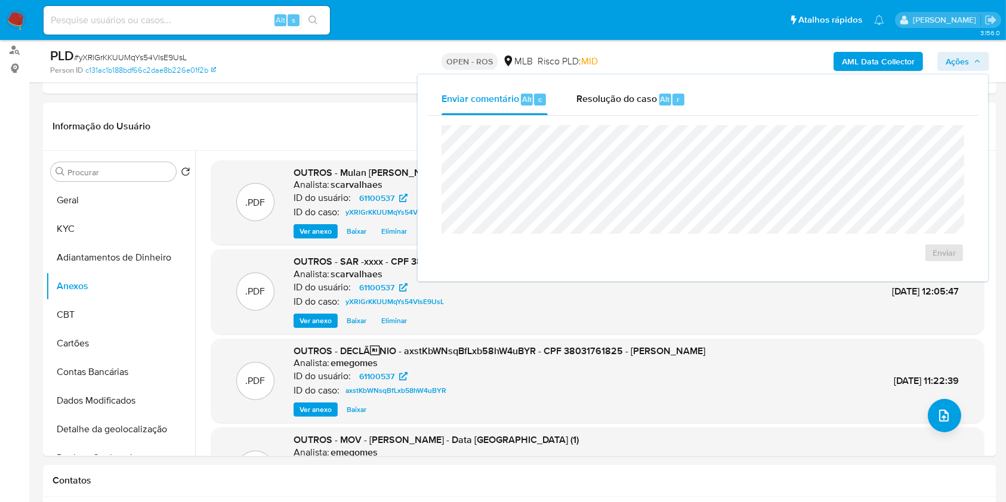
drag, startPoint x: 650, startPoint y: 103, endPoint x: 649, endPoint y: 122, distance: 18.5
click at [650, 104] on span "Resolução do caso" at bounding box center [616, 99] width 81 height 14
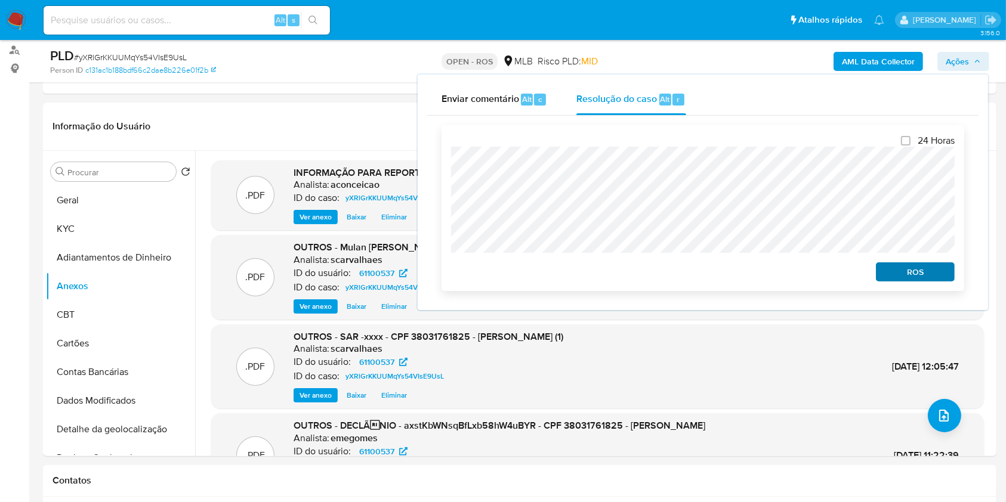
click at [905, 285] on div "24 Horas ROS" at bounding box center [703, 208] width 523 height 166
drag, startPoint x: 907, startPoint y: 279, endPoint x: 916, endPoint y: 278, distance: 8.4
click at [912, 279] on span "ROS" at bounding box center [915, 272] width 62 height 17
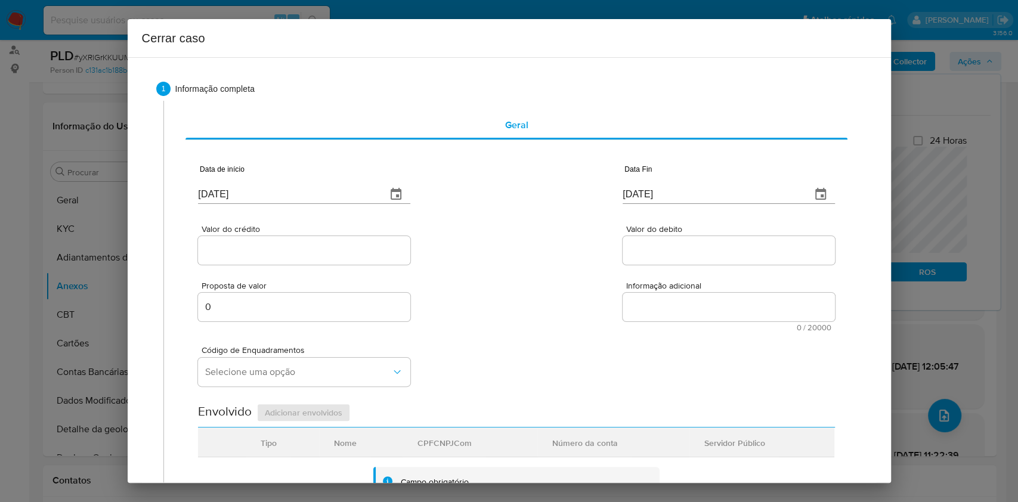
click at [301, 176] on div "[DATE]" at bounding box center [304, 186] width 212 height 35
click at [309, 186] on input "[DATE]" at bounding box center [287, 194] width 179 height 19
paste input "0/06"
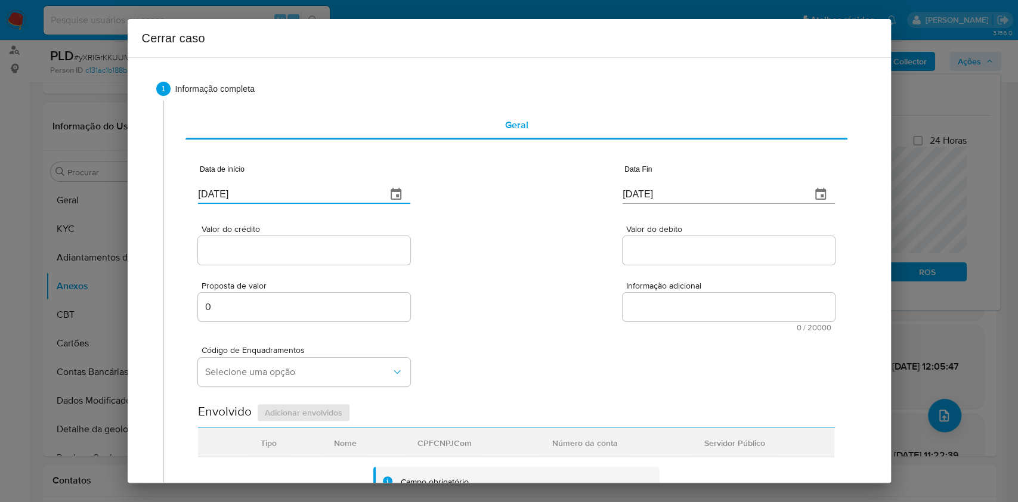
click at [310, 187] on input "[DATE]" at bounding box center [287, 194] width 179 height 19
type input "20/06/2025"
click at [659, 200] on input "[DATE]" at bounding box center [712, 194] width 179 height 19
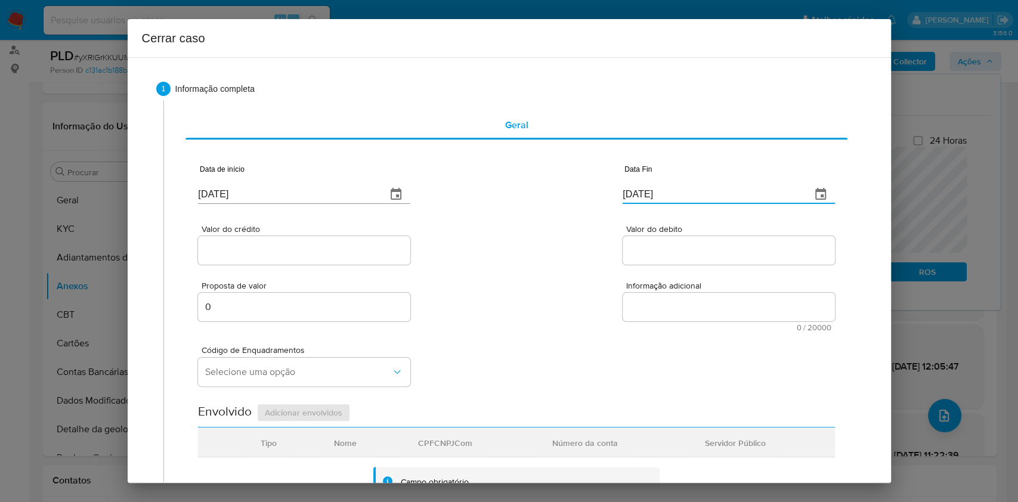
click at [659, 200] on input "[DATE]" at bounding box center [712, 194] width 179 height 19
click at [659, 201] on input "[DATE]" at bounding box center [712, 194] width 179 height 19
paste input "0"
type input "20/08/2025"
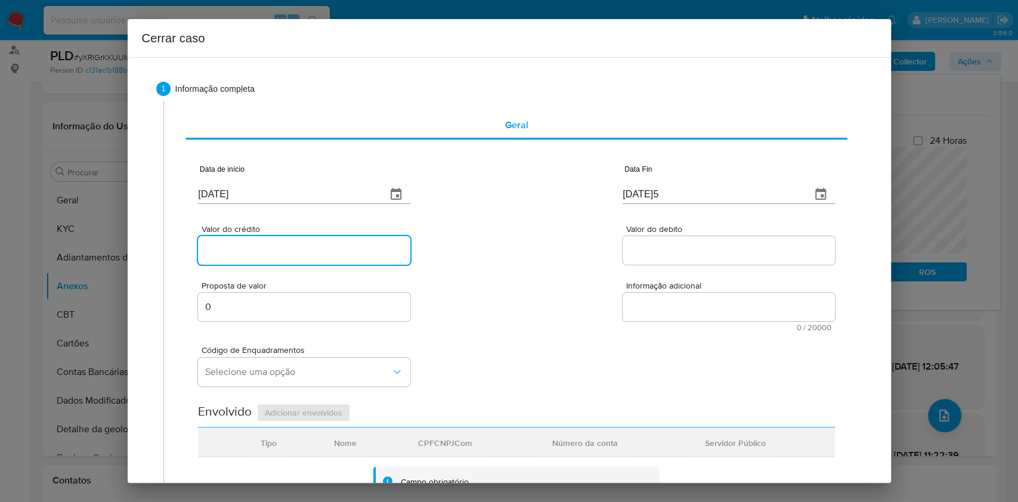
click at [301, 250] on input "Valor do crédito" at bounding box center [304, 251] width 212 height 16
paste input "R$20.141"
type input "R$20.141"
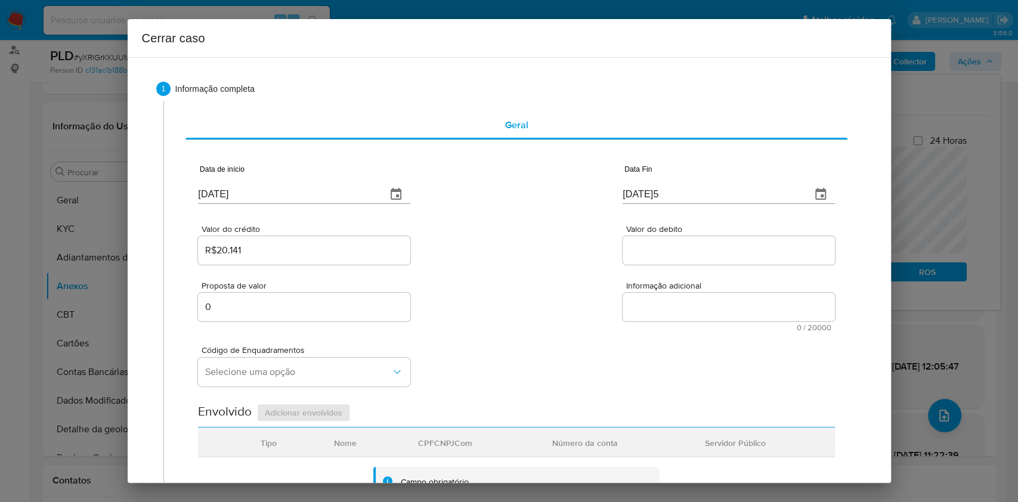
click at [631, 258] on div at bounding box center [729, 250] width 212 height 29
click at [635, 252] on input "Valor do debito" at bounding box center [729, 251] width 212 height 16
paste input "R$20.182"
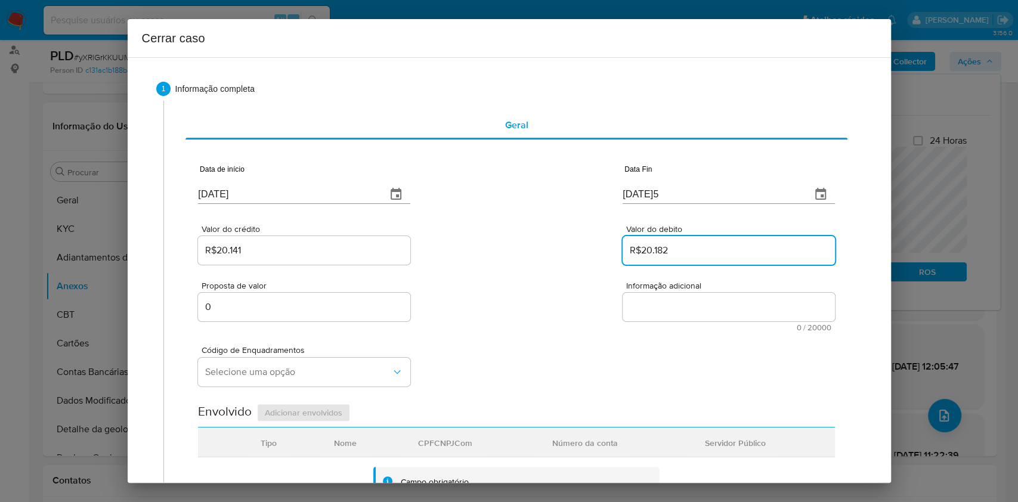
type input "R$20.182"
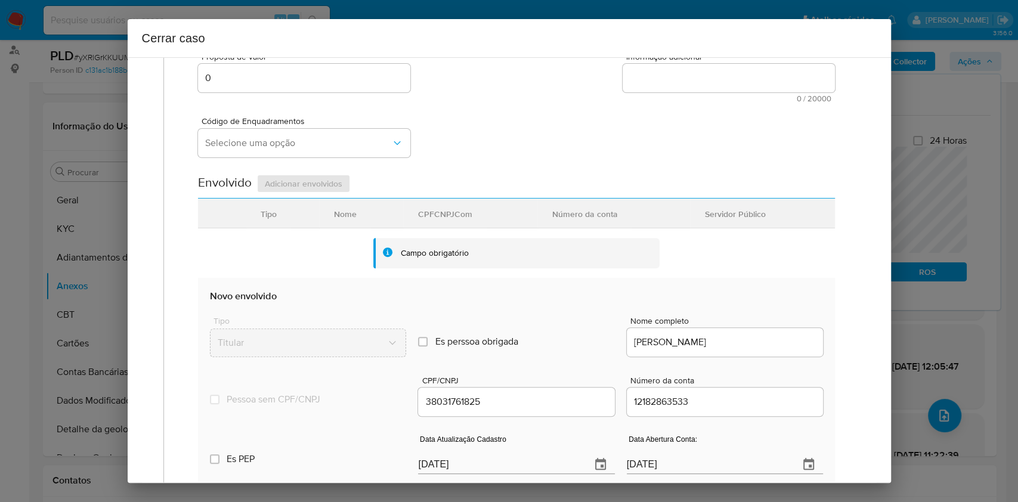
scroll to position [470, 0]
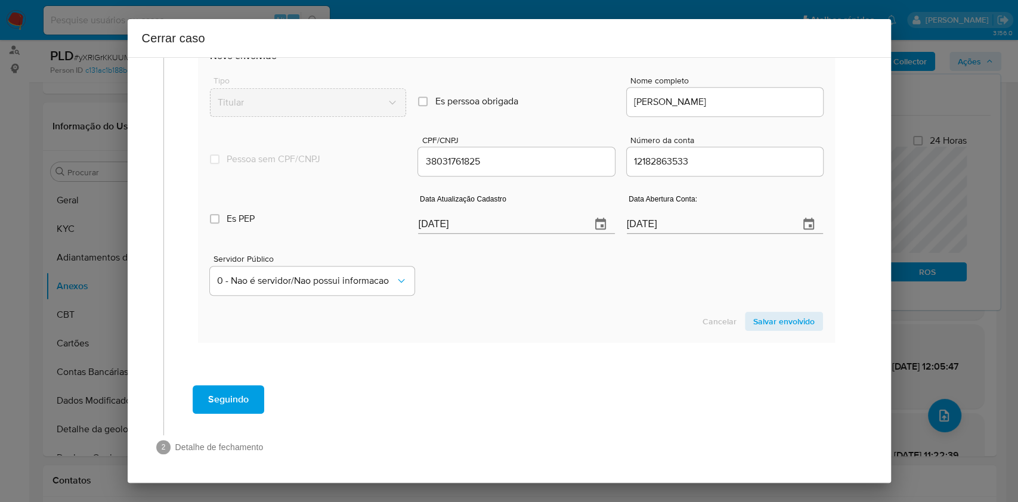
click at [524, 228] on input "[DATE]" at bounding box center [499, 224] width 163 height 19
paste input "15/07"
type input "15/07/2025"
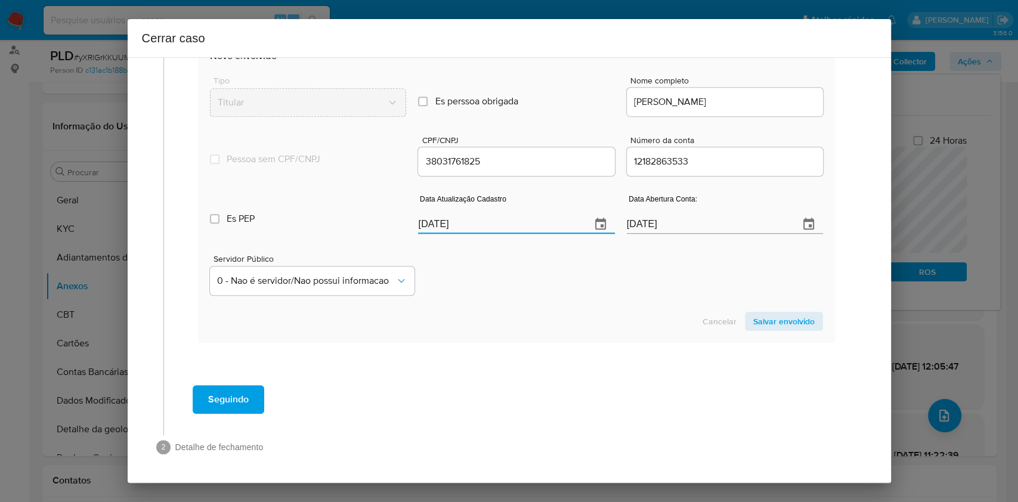
click at [754, 316] on span "Salvar envolvido" at bounding box center [784, 321] width 61 height 17
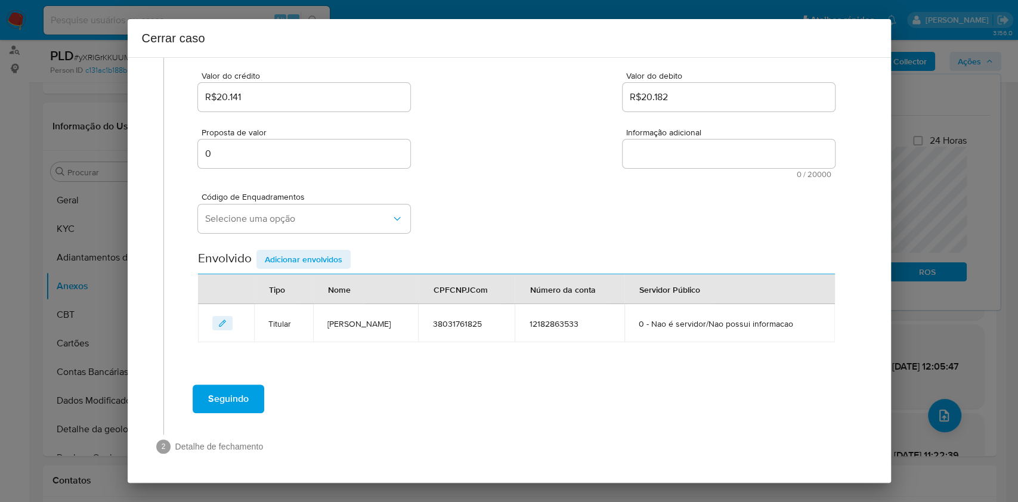
scroll to position [174, 0]
click at [301, 213] on span "Selecione uma opção" at bounding box center [298, 219] width 186 height 12
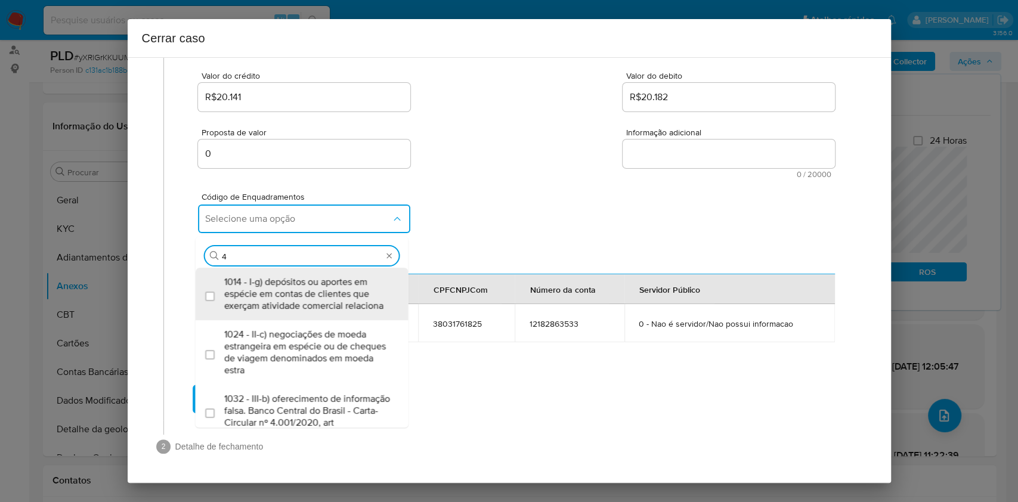
type input "45"
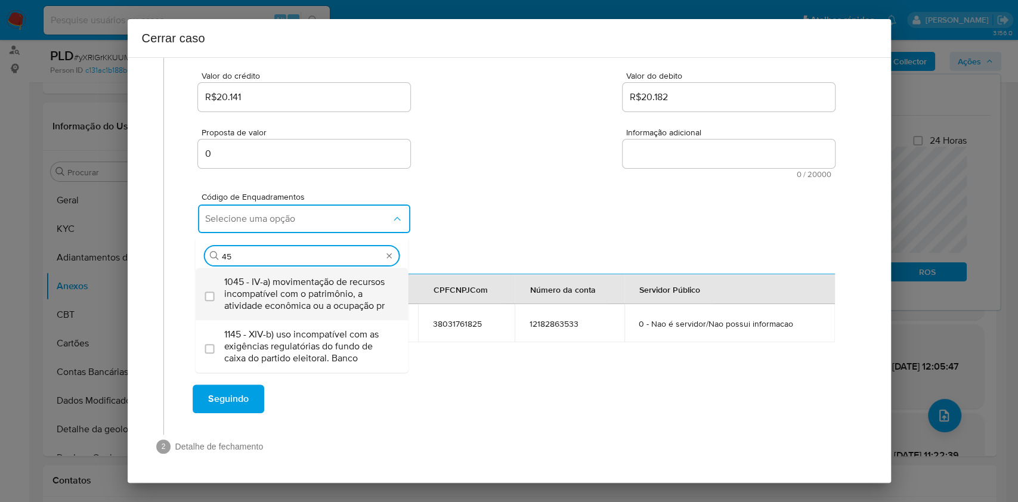
click at [315, 268] on div "1045 - IV-a) movimentação de recursos incompatível com o patrimônio, a atividad…" at bounding box center [308, 294] width 168 height 53
checkbox input "true"
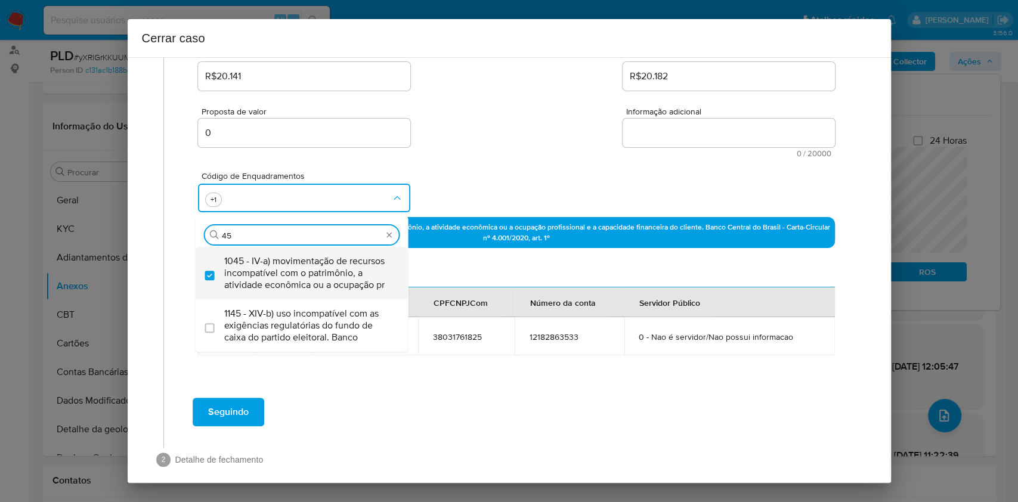
type input "45"
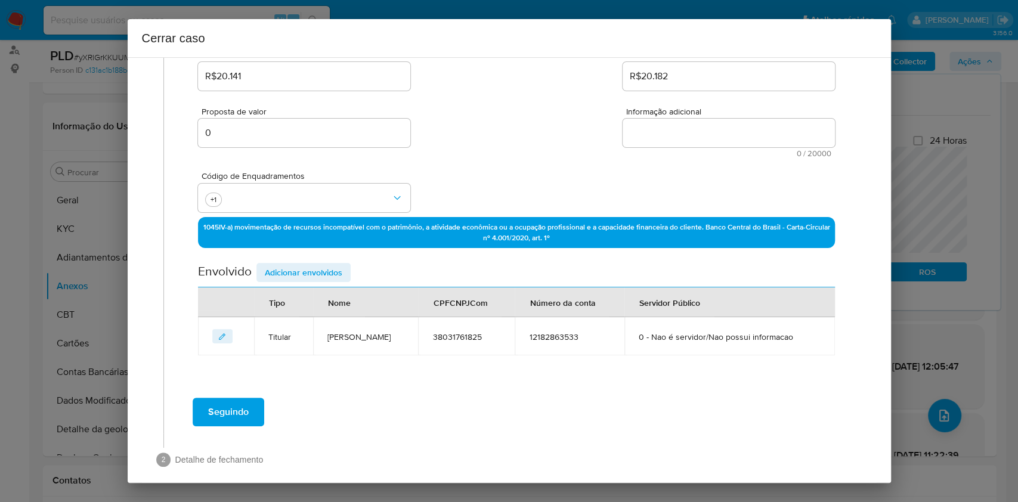
click at [654, 141] on textarea "Informação adicional" at bounding box center [729, 133] width 212 height 29
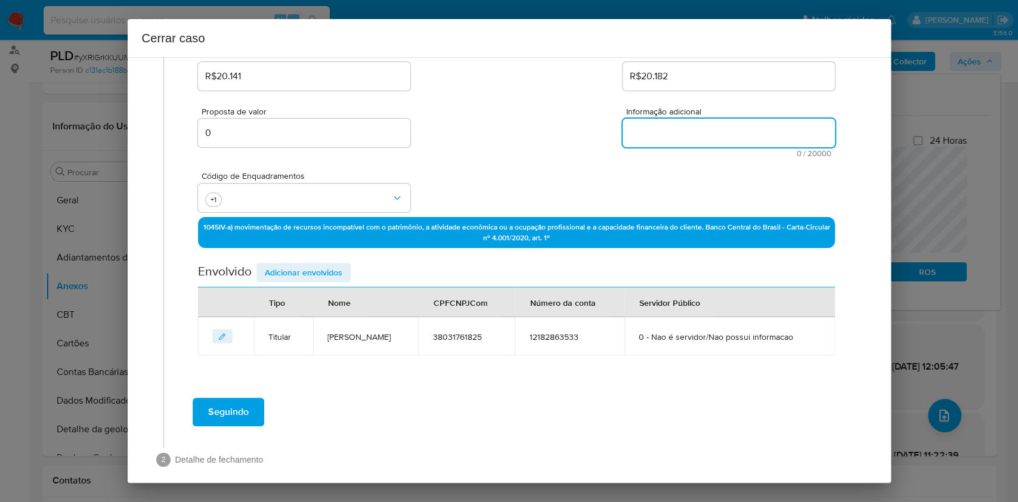
click at [654, 141] on textarea "Informação adicional" at bounding box center [729, 133] width 212 height 29
paste textarea "Isabela Cristina Folegatti Rodrigues, CPF 38031761825, 34 anos, residente no mu…"
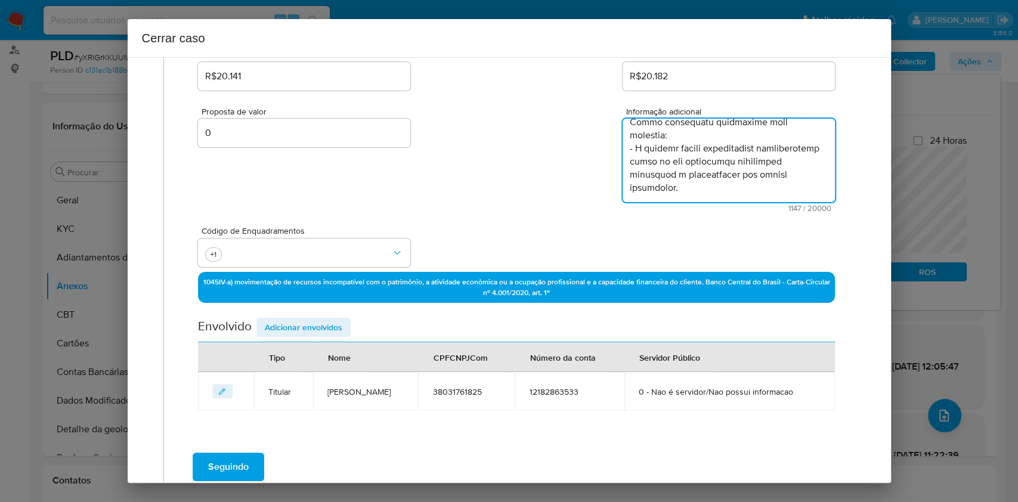
type textarea "Isabela Cristina Folegatti Rodrigues, CPF 38031761825, 34 anos, residente no mu…"
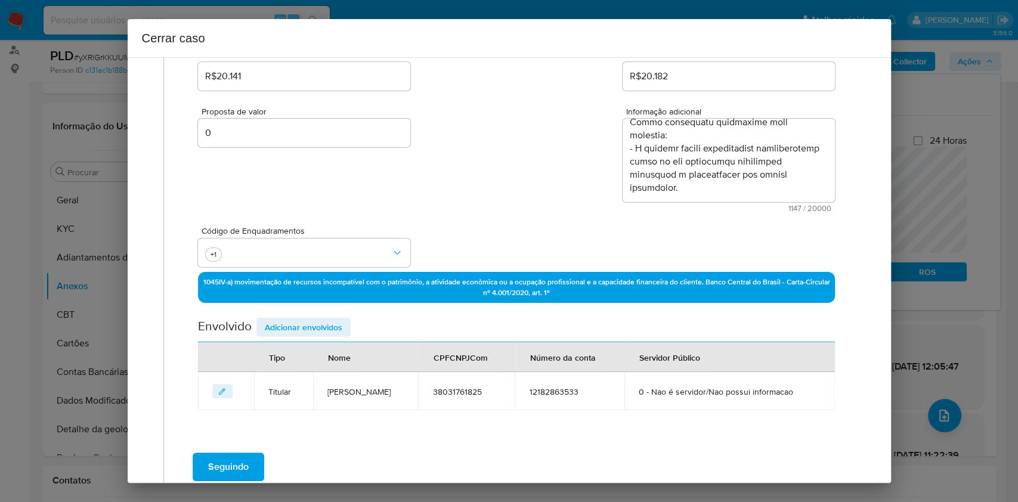
drag, startPoint x: 310, startPoint y: 322, endPoint x: 376, endPoint y: 309, distance: 67.5
click at [310, 323] on span "Adicionar envolvidos" at bounding box center [304, 327] width 78 height 17
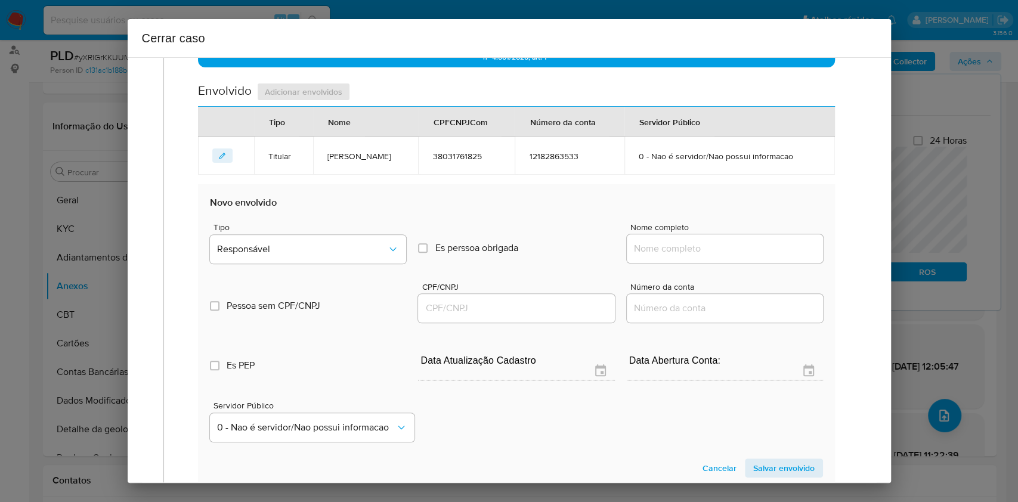
scroll to position [492, 0]
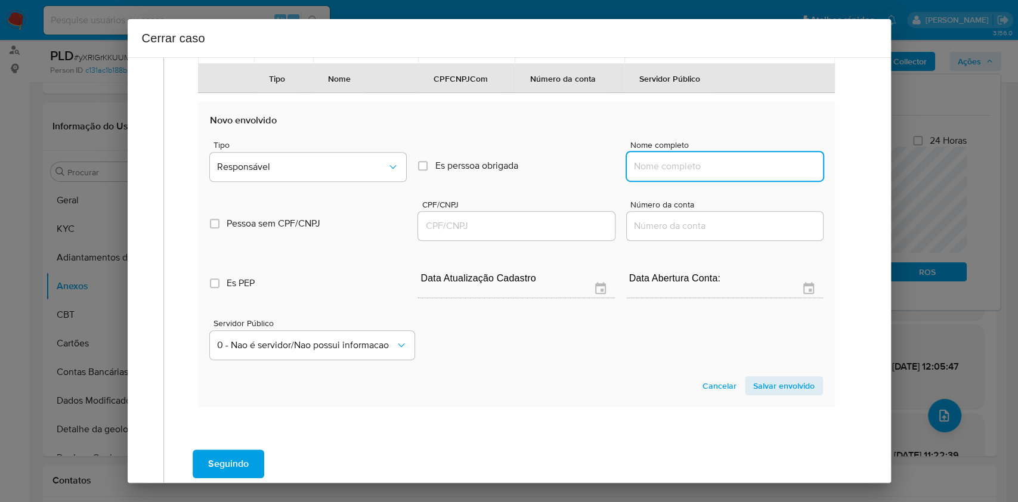
click at [697, 174] on input "Nome completo" at bounding box center [725, 167] width 196 height 16
paste input "52.906.818 Isabela Cristina Folegatti Rodrigues, 52906818000171"
click at [750, 174] on input "52.906.818 Isabela Cristina Folegatti Rodrigues, 52906818000171" at bounding box center [725, 167] width 196 height 16
click at [749, 174] on input "52.906.818 Isabela Cristina Folegatti Rodrigues, 52906818000171" at bounding box center [725, 167] width 196 height 16
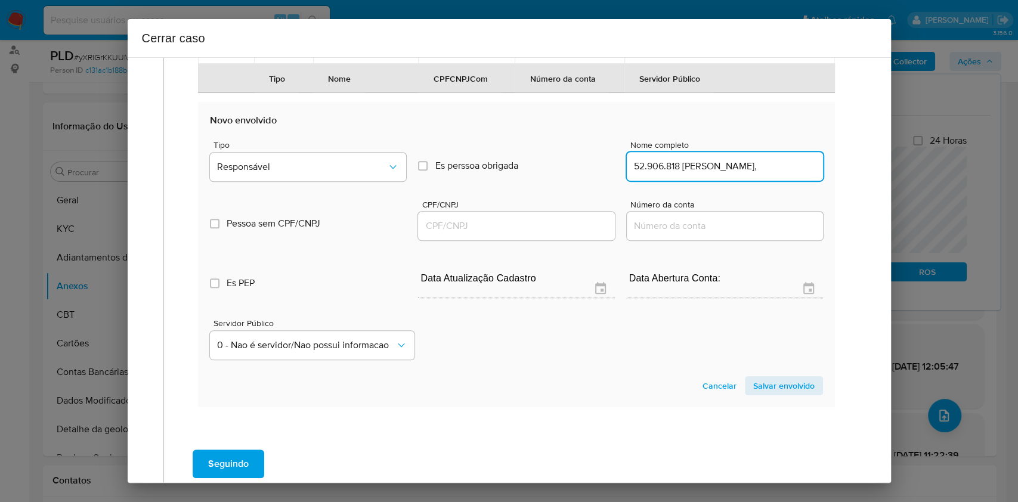
type input "52.906.818 Isabela Cristina Folegatti Rodrigues,"
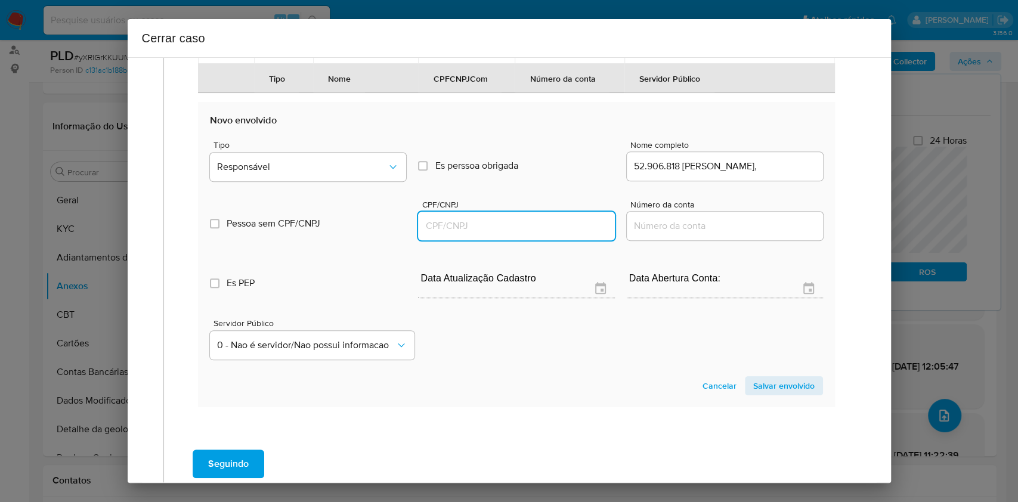
scroll to position [0, 0]
click at [540, 234] on input "CPF/CNPJ" at bounding box center [516, 226] width 196 height 16
paste input "52906818000171"
type input "52906818000171"
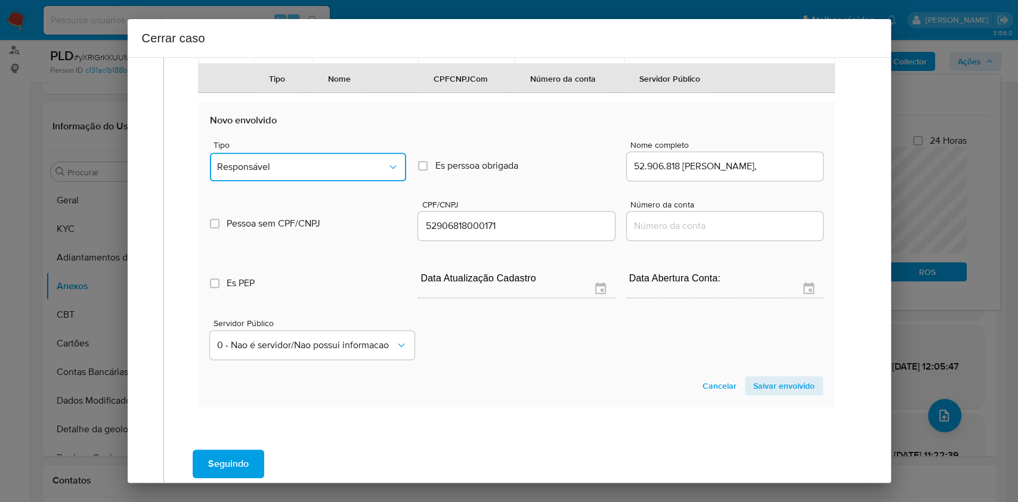
drag, startPoint x: 373, startPoint y: 190, endPoint x: 373, endPoint y: 197, distance: 6.6
click at [373, 173] on span "Responsável" at bounding box center [302, 167] width 170 height 12
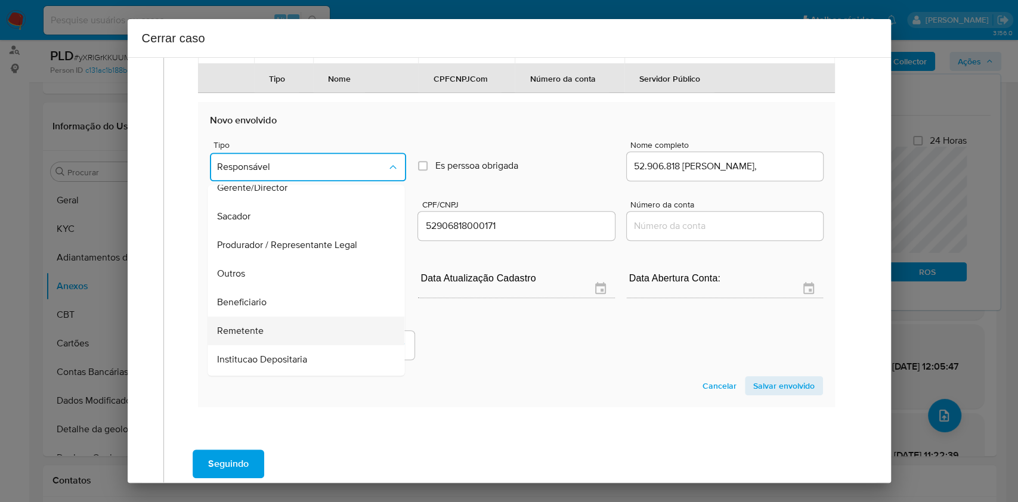
scroll to position [153, 0]
drag, startPoint x: 254, startPoint y: 238, endPoint x: 353, endPoint y: 260, distance: 101.5
click at [254, 233] on div "Outros" at bounding box center [303, 218] width 171 height 29
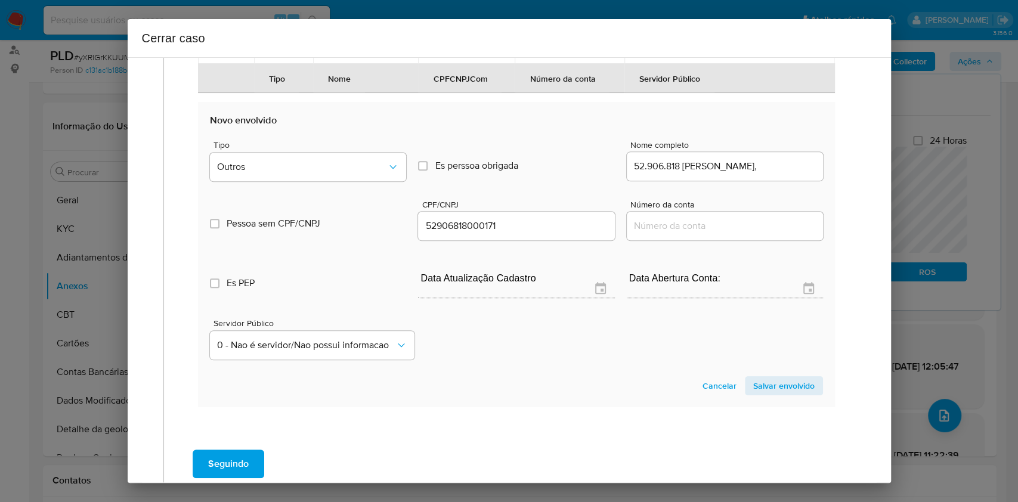
drag, startPoint x: 770, startPoint y: 416, endPoint x: 758, endPoint y: 418, distance: 11.4
click at [770, 407] on section "Novo envolvido Tipo Outros Es perssoa obrigada Is PObrigada Nome completo 52.90…" at bounding box center [516, 254] width 637 height 305
drag, startPoint x: 754, startPoint y: 400, endPoint x: 627, endPoint y: 391, distance: 126.8
click at [754, 394] on span "Salvar envolvido" at bounding box center [784, 386] width 61 height 17
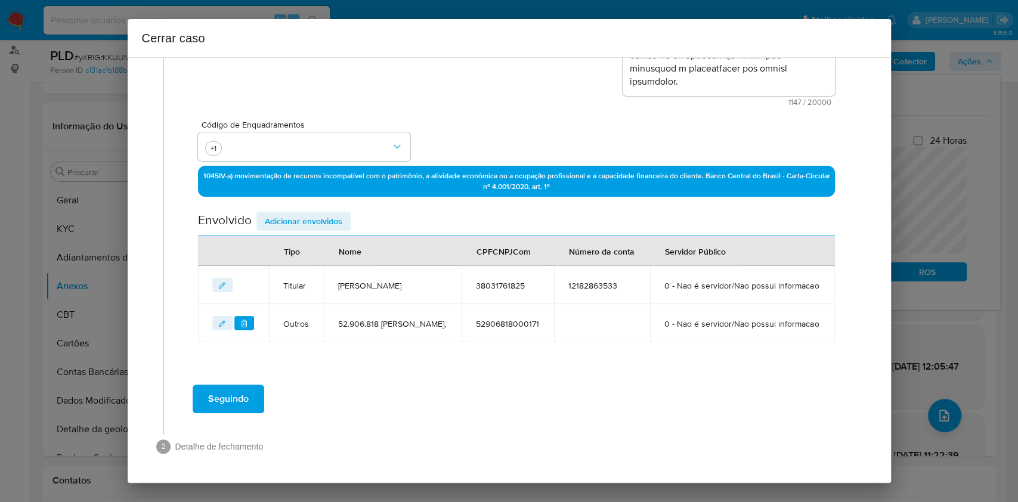
scroll to position [312, 0]
click at [200, 399] on button "Seguindo" at bounding box center [229, 399] width 72 height 29
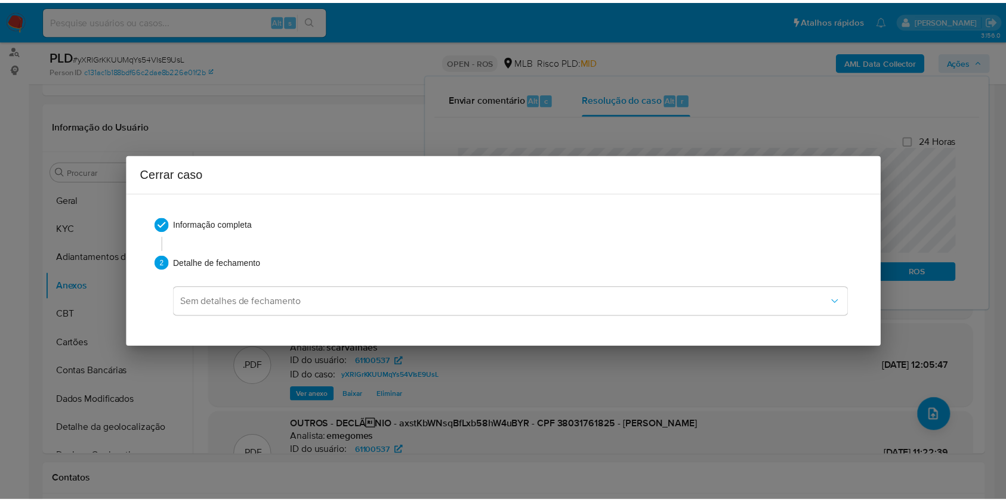
scroll to position [0, 0]
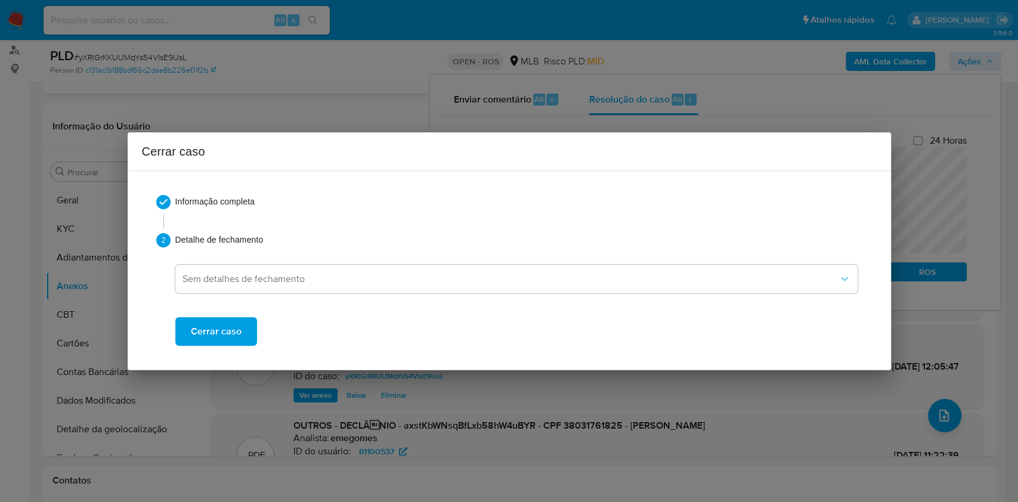
click at [220, 331] on span "Cerrar caso" at bounding box center [216, 332] width 51 height 26
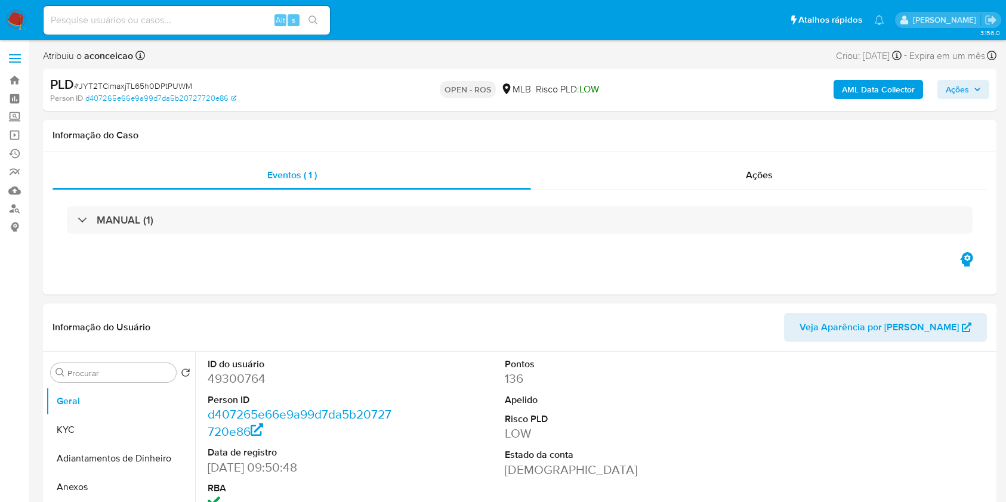
select select "10"
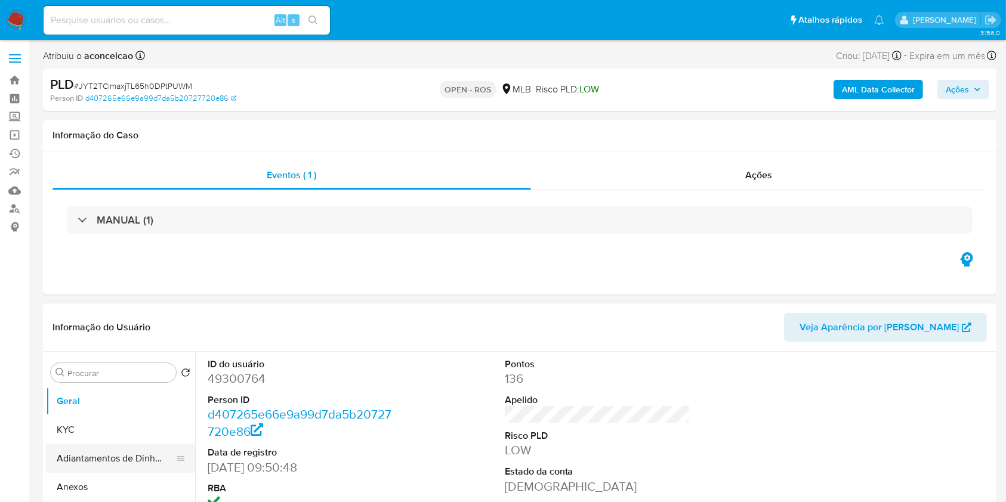
drag, startPoint x: 147, startPoint y: 484, endPoint x: 187, endPoint y: 459, distance: 46.4
click at [147, 483] on button "Anexos" at bounding box center [120, 487] width 149 height 29
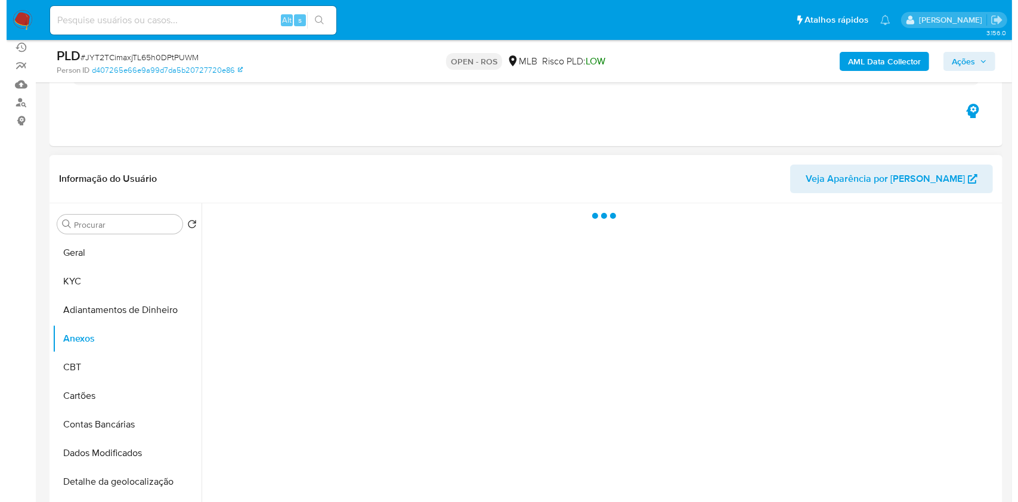
scroll to position [239, 0]
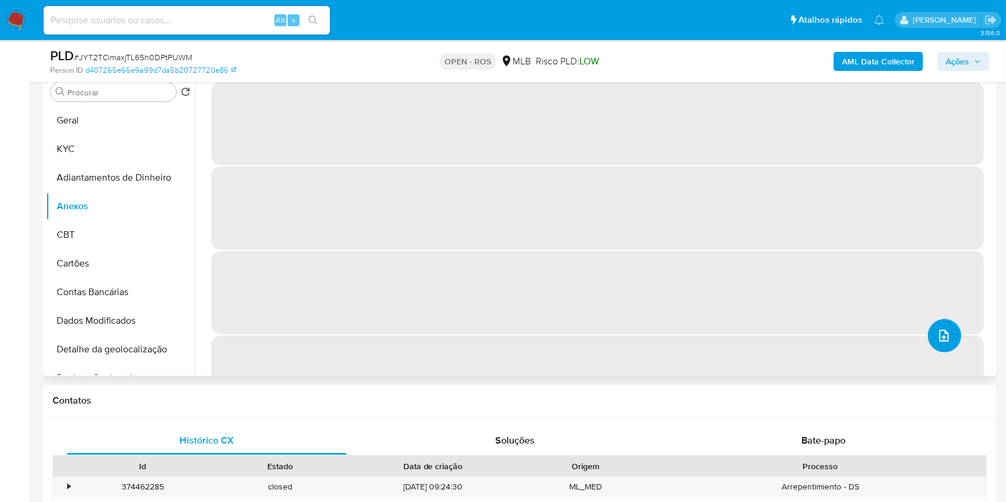
click at [944, 342] on button "upload-file" at bounding box center [944, 335] width 33 height 33
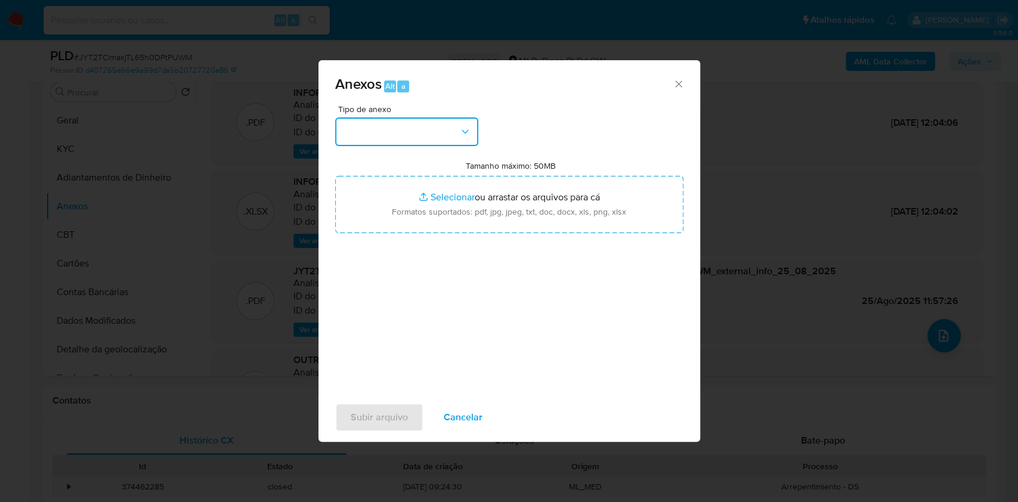
drag, startPoint x: 450, startPoint y: 126, endPoint x: 445, endPoint y: 142, distance: 16.4
click at [450, 129] on button "button" at bounding box center [406, 132] width 143 height 29
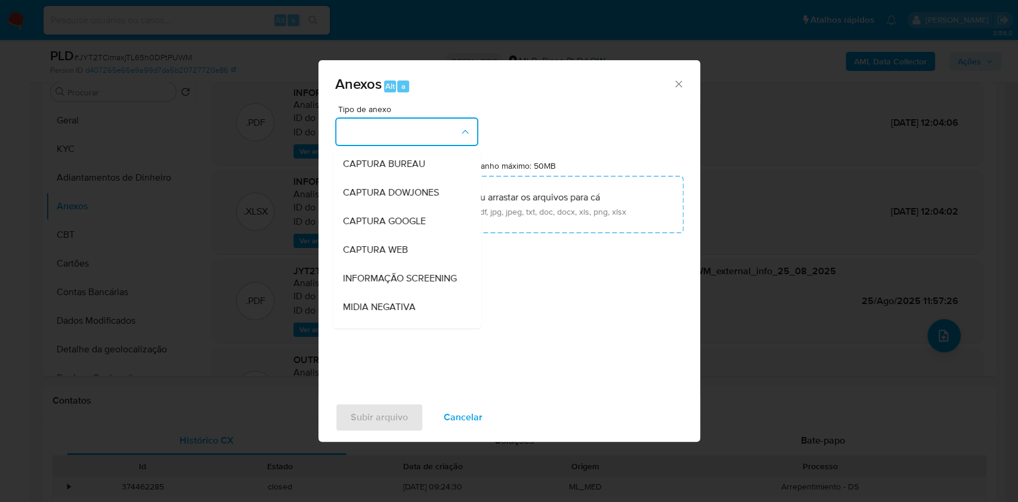
scroll to position [183, 0]
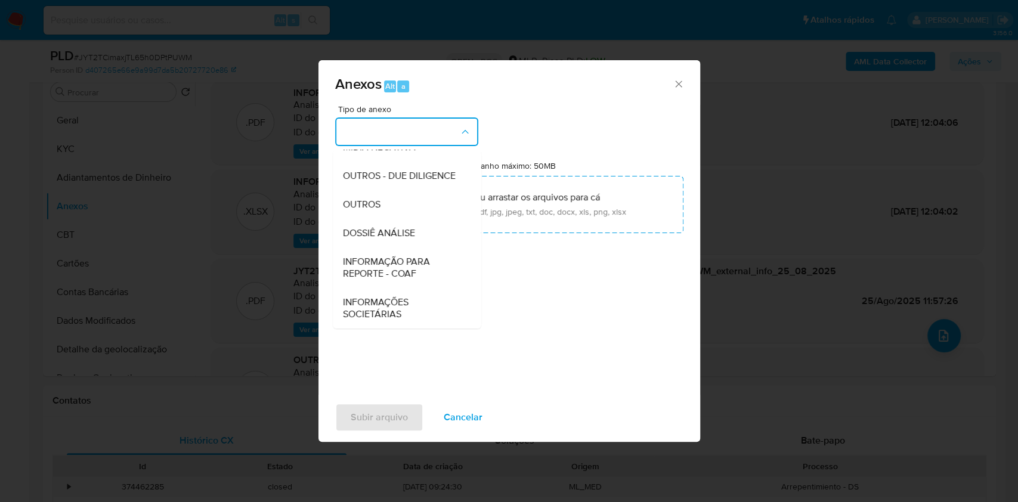
drag, startPoint x: 410, startPoint y: 257, endPoint x: 452, endPoint y: 242, distance: 44.2
click at [412, 257] on span "INFORMAÇÃO PARA REPORTE - COAF" at bounding box center [403, 268] width 122 height 24
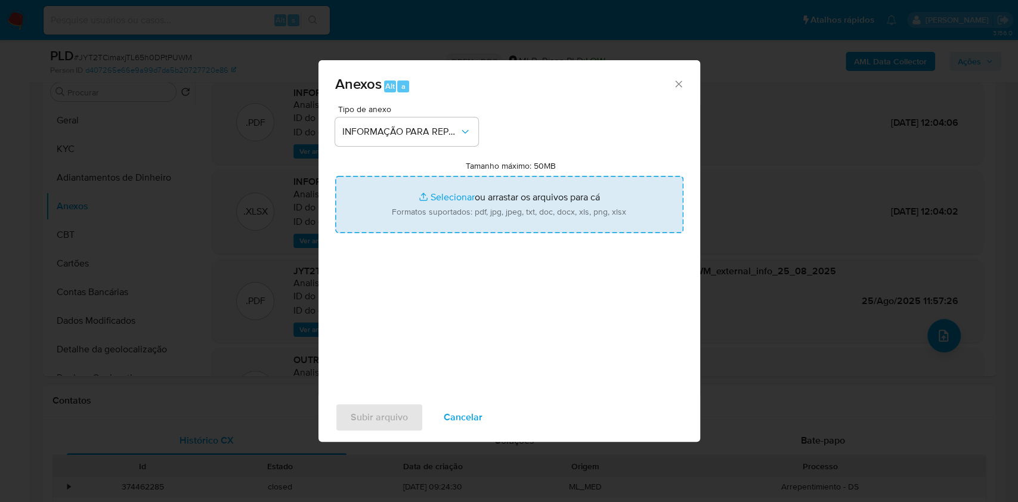
type input "C:\fakepath\SAR - JYT2TCimaxjTL65h0DPtPUWM - CPF 21893753808 - PEDRO VINICIUS P…"
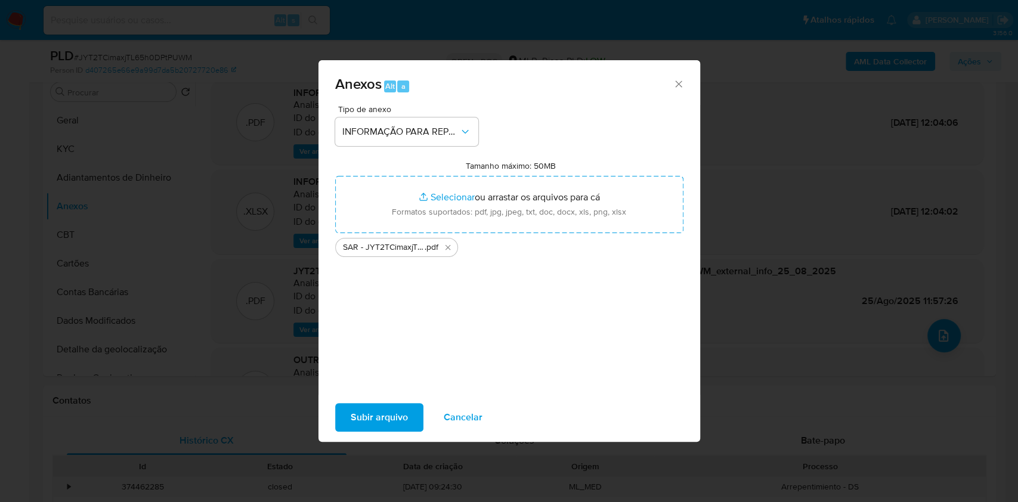
click at [400, 422] on span "Subir arquivo" at bounding box center [379, 418] width 57 height 26
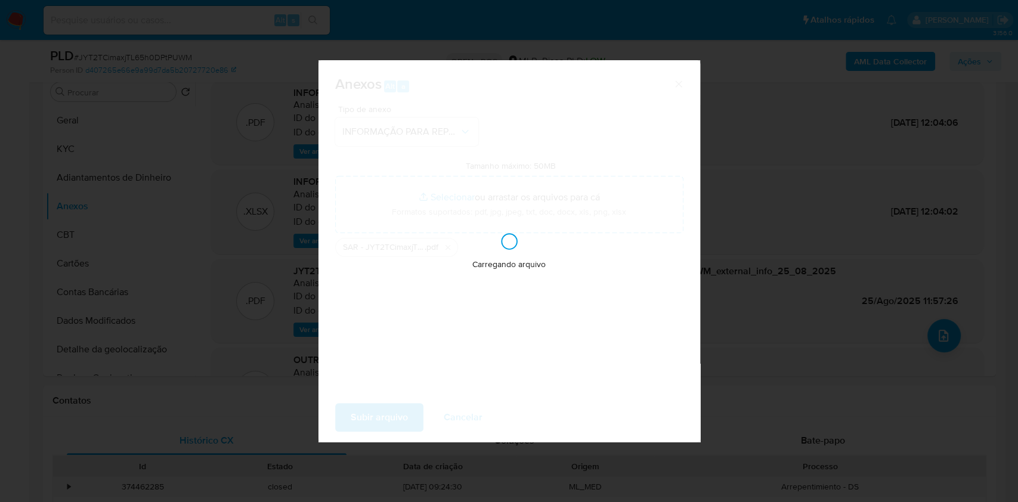
click at [783, 226] on div "Anexos Alt a Tipo de anexo INFORMAÇÃO PARA REPORTE - COAF Tamanho máximo: 50MB …" at bounding box center [509, 251] width 1018 height 502
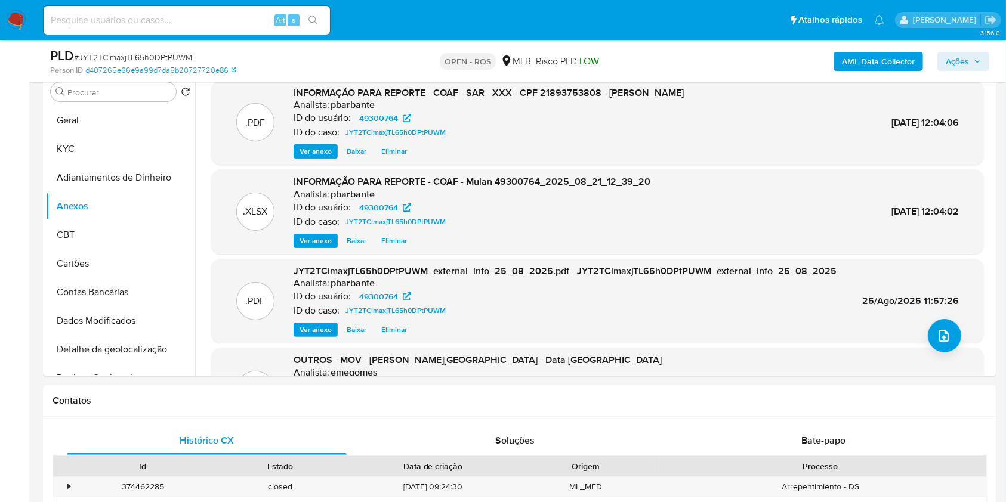
click at [940, 69] on button "Ações" at bounding box center [963, 61] width 52 height 19
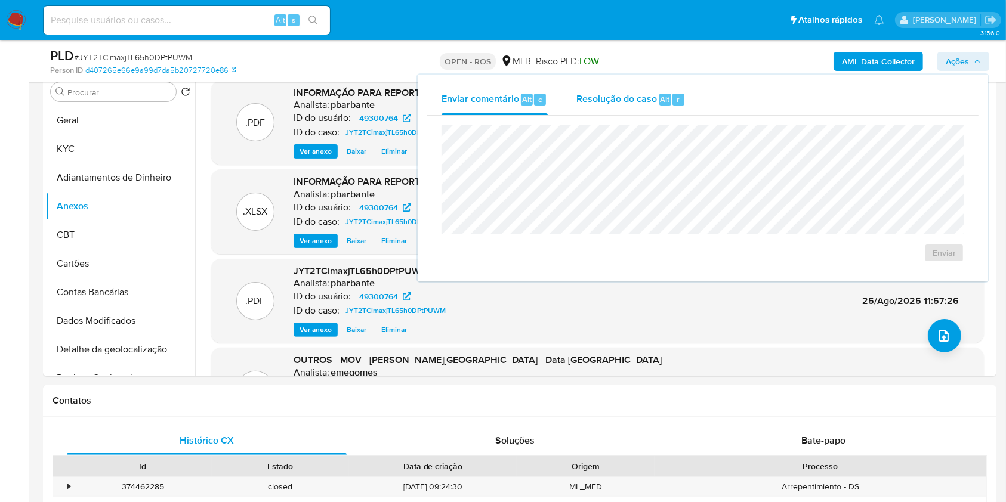
drag, startPoint x: 680, startPoint y: 89, endPoint x: 677, endPoint y: 96, distance: 7.8
click at [678, 91] on div "Resolução do caso Alt r" at bounding box center [630, 99] width 109 height 31
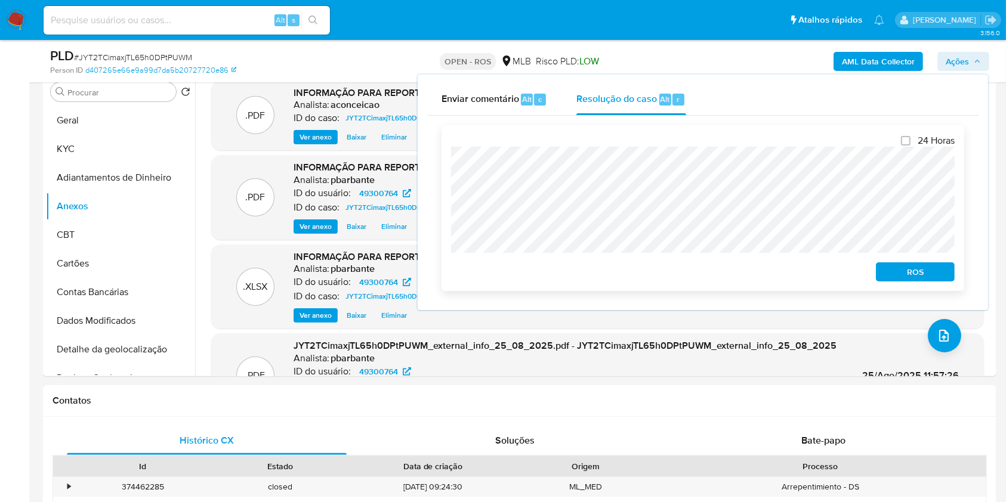
click at [929, 268] on span "ROS" at bounding box center [915, 272] width 62 height 17
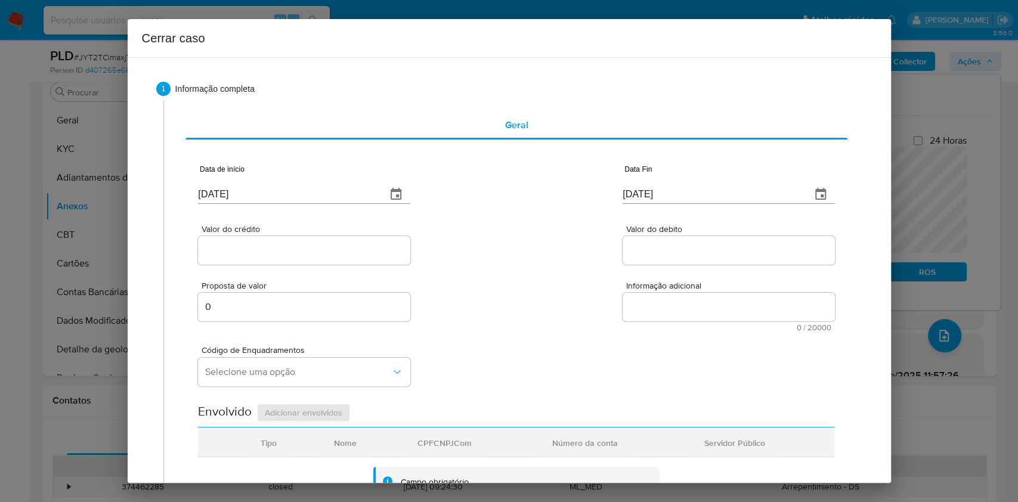
click at [249, 193] on input "[DATE]" at bounding box center [287, 194] width 179 height 19
paste input "01/07"
drag, startPoint x: 249, startPoint y: 193, endPoint x: 277, endPoint y: 213, distance: 34.6
click at [249, 193] on input "[DATE]" at bounding box center [287, 194] width 179 height 19
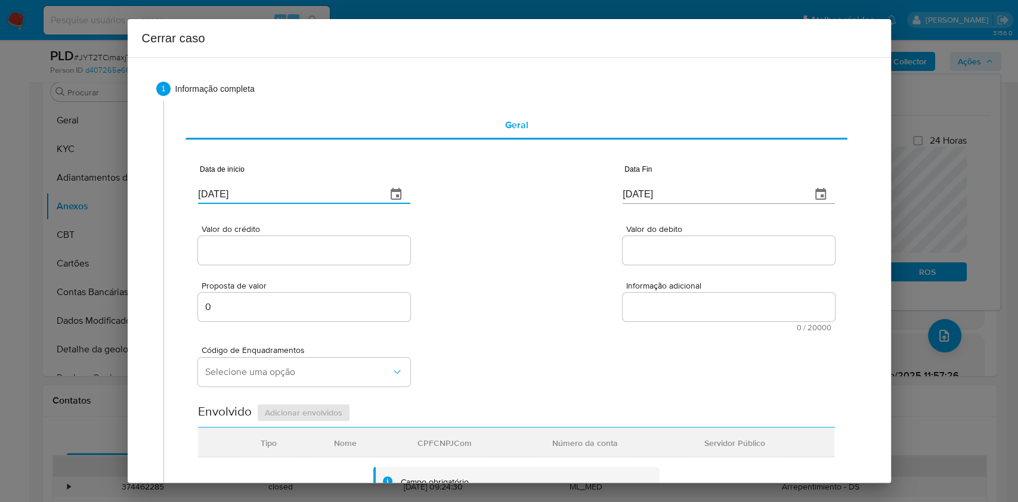
type input "[DATE]"
click at [660, 192] on input "[DATE]" at bounding box center [712, 194] width 179 height 19
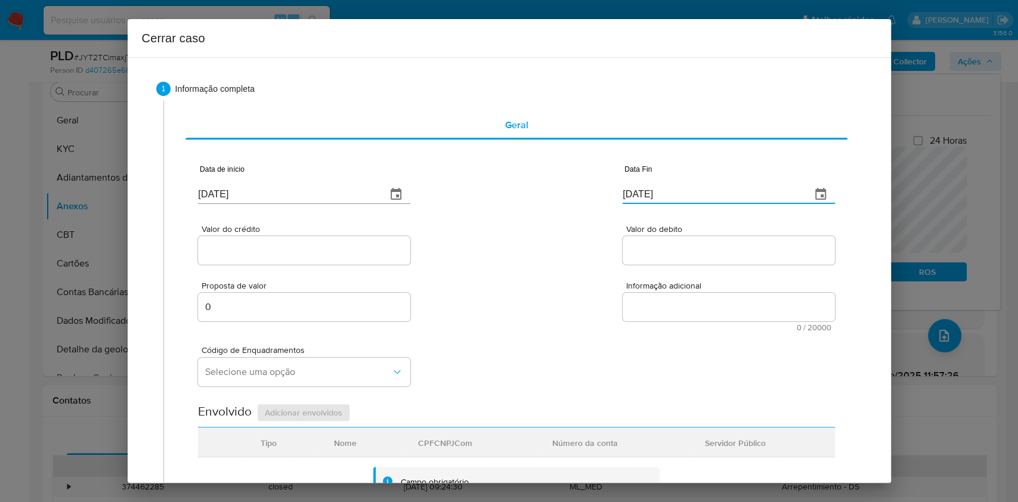
click at [660, 192] on input "[DATE]" at bounding box center [712, 194] width 179 height 19
paste input "0"
click at [659, 193] on input "[DATE]" at bounding box center [712, 194] width 179 height 19
type input "[DATE]"
click at [260, 241] on div at bounding box center [304, 250] width 212 height 29
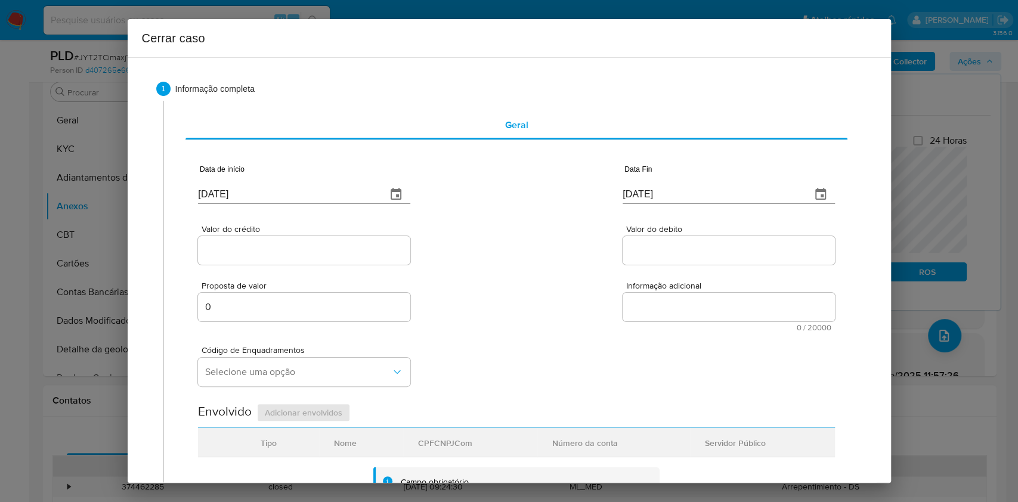
click at [271, 250] on input "Valor do crédito" at bounding box center [304, 251] width 212 height 16
paste input "R$36.588"
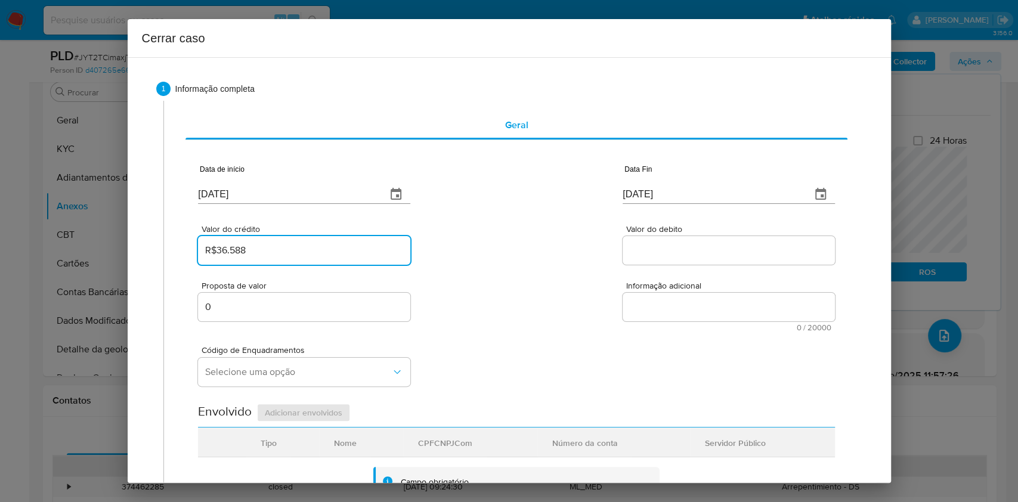
type input "R$36.588"
click at [637, 260] on div at bounding box center [729, 250] width 212 height 29
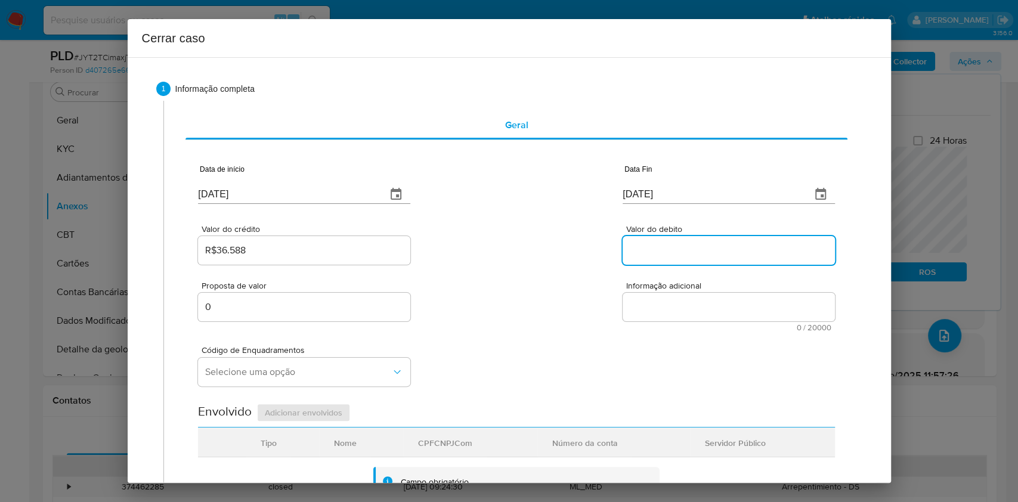
click at [636, 252] on input "Valor do debito" at bounding box center [729, 251] width 212 height 16
paste input "R$39.777"
type input "R$39.777"
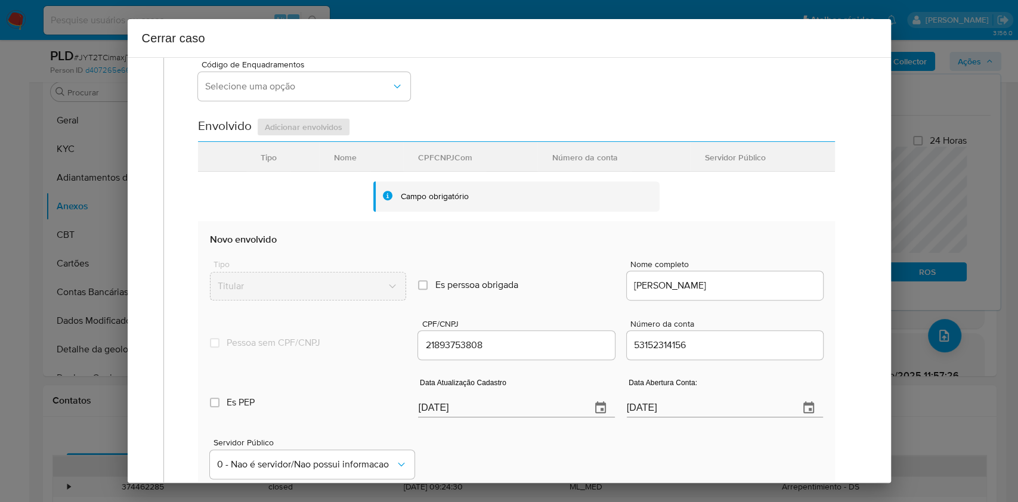
scroll to position [470, 0]
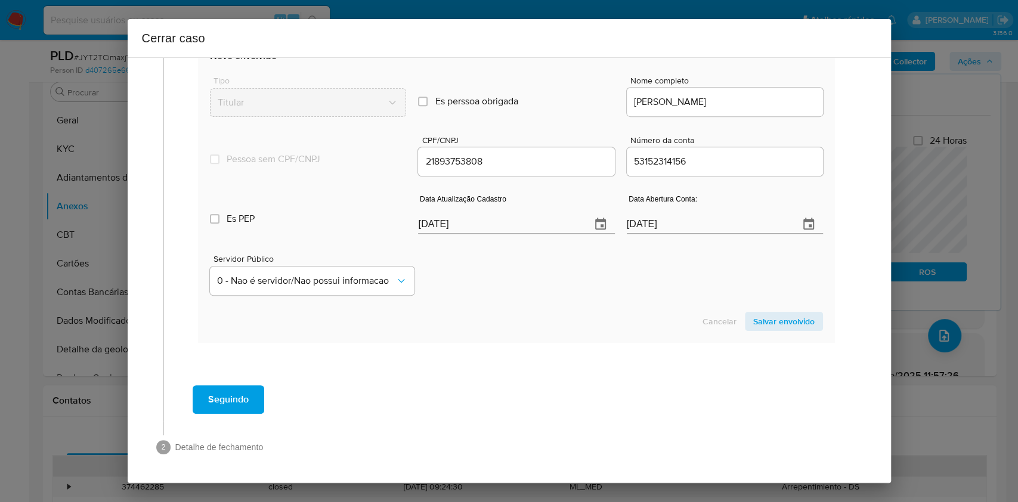
click at [525, 223] on input "[DATE]" at bounding box center [499, 224] width 163 height 19
paste input "1/07"
type input "21/07/2025"
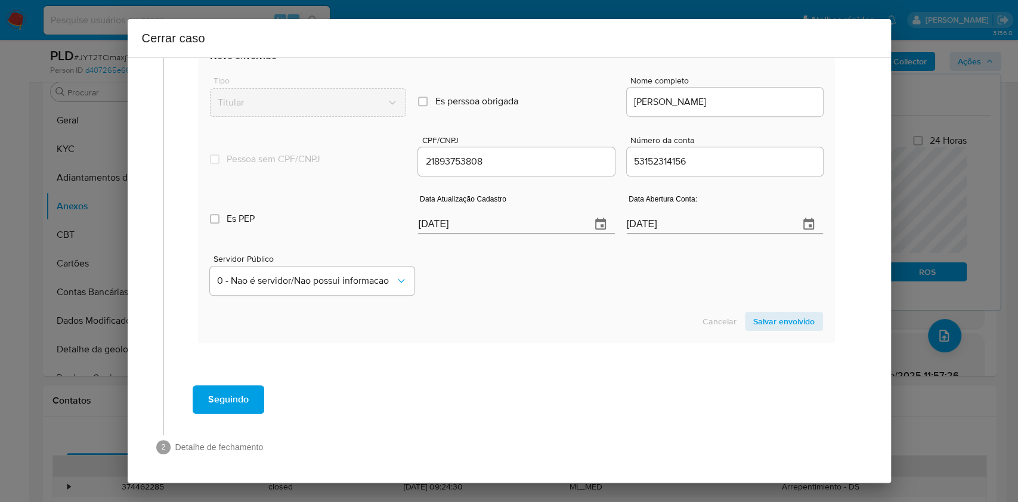
click at [773, 321] on span "Salvar envolvido" at bounding box center [784, 321] width 61 height 17
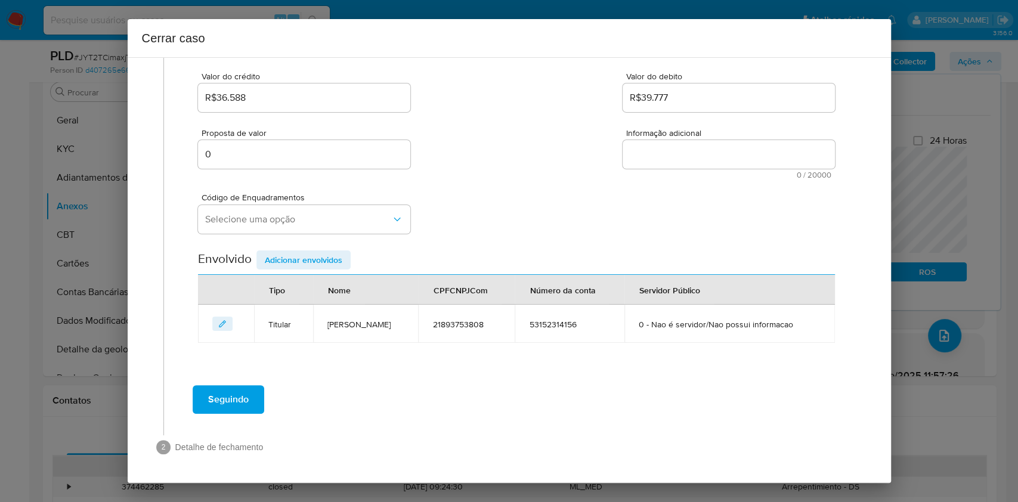
click at [669, 163] on textarea "Informação adicional" at bounding box center [729, 154] width 212 height 29
paste textarea "Pedro Vinicius Pereira, CPF 21893753808, 38 anos, residente no município de Mar…"
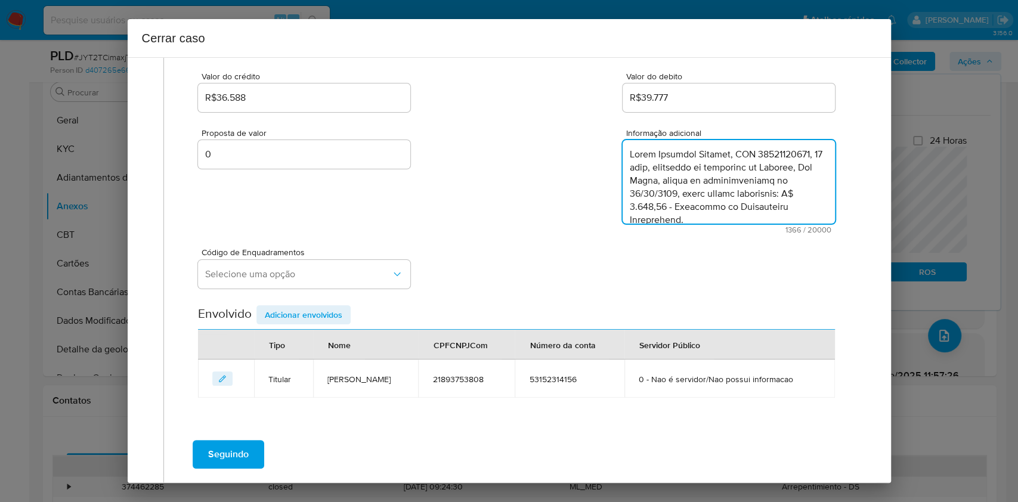
scroll to position [606, 0]
type textarea "Pedro Vinicius Pereira, CPF 21893753808, 38 anos, residente no município de Mar…"
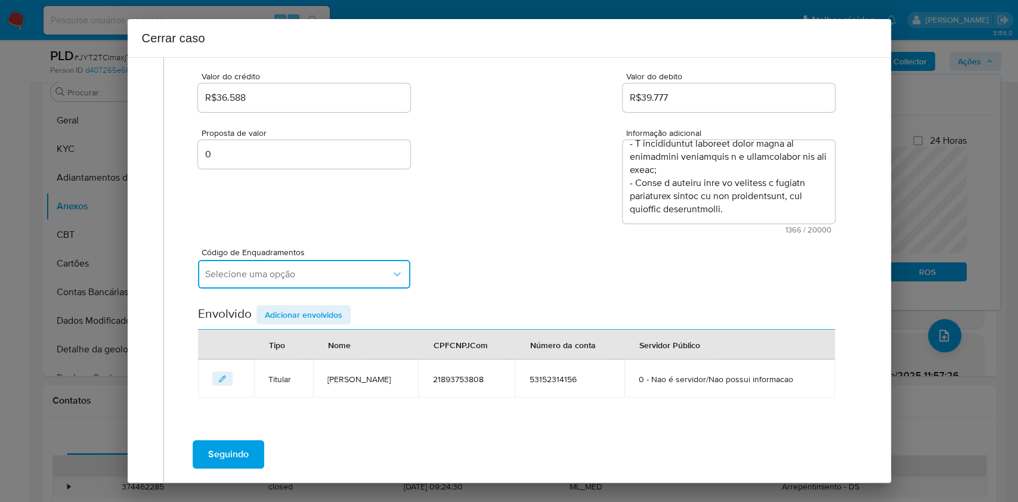
click at [332, 277] on span "Selecione uma opção" at bounding box center [298, 274] width 186 height 12
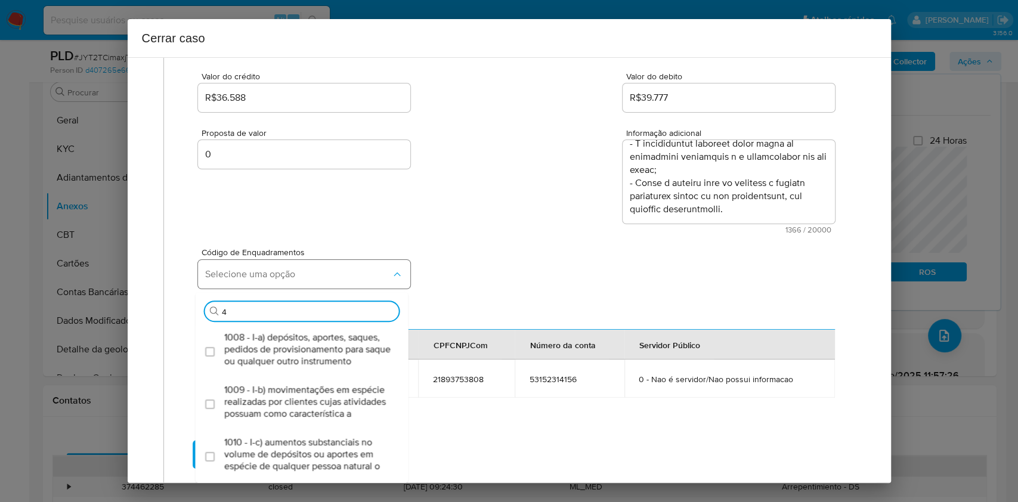
type input "45"
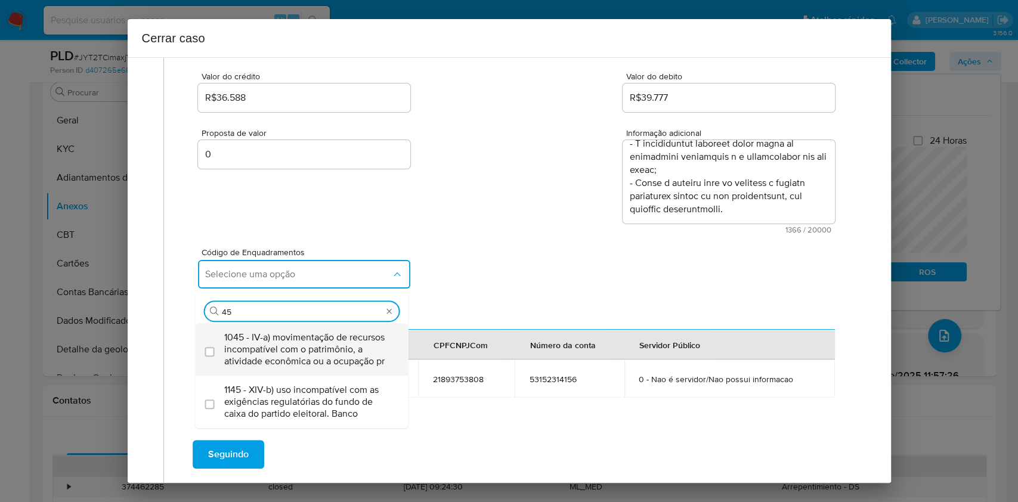
click at [304, 340] on span "1045 - IV-a) movimentação de recursos incompatível com o patrimônio, a atividad…" at bounding box center [308, 350] width 168 height 36
checkbox input "true"
type input "45"
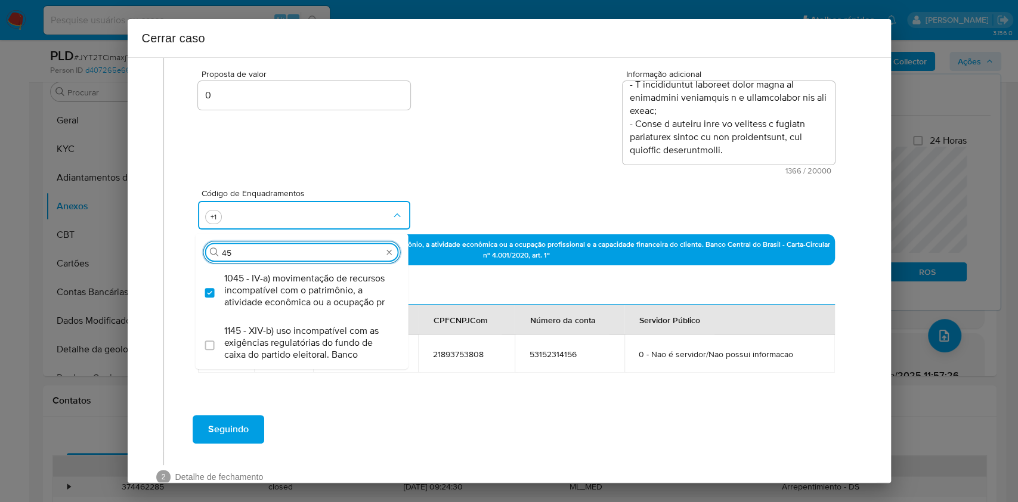
scroll to position [233, 0]
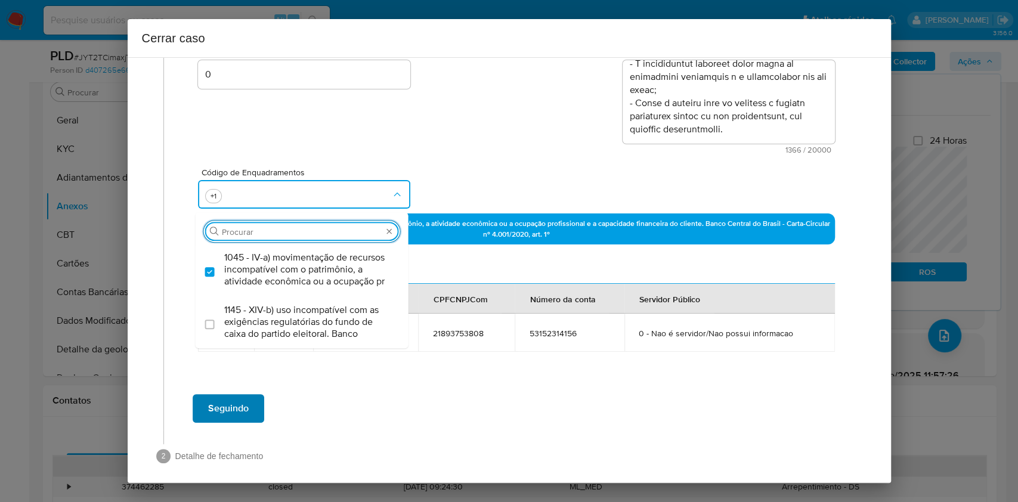
click at [253, 407] on button "Seguindo" at bounding box center [229, 408] width 72 height 29
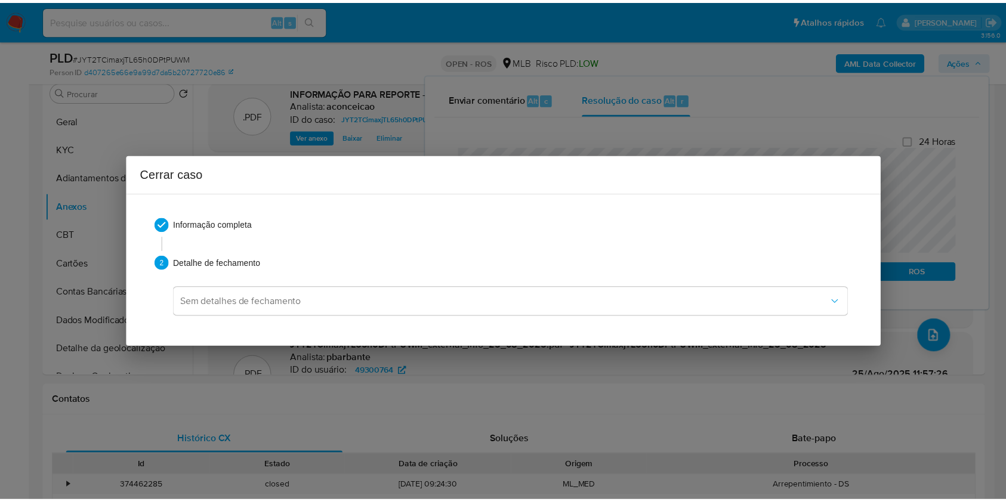
scroll to position [0, 0]
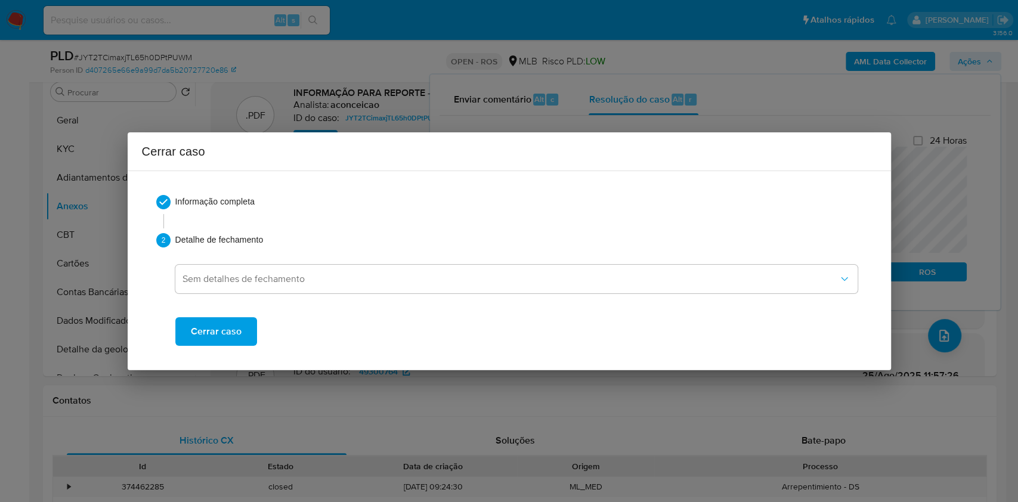
click at [221, 332] on span "Cerrar caso" at bounding box center [216, 332] width 51 height 26
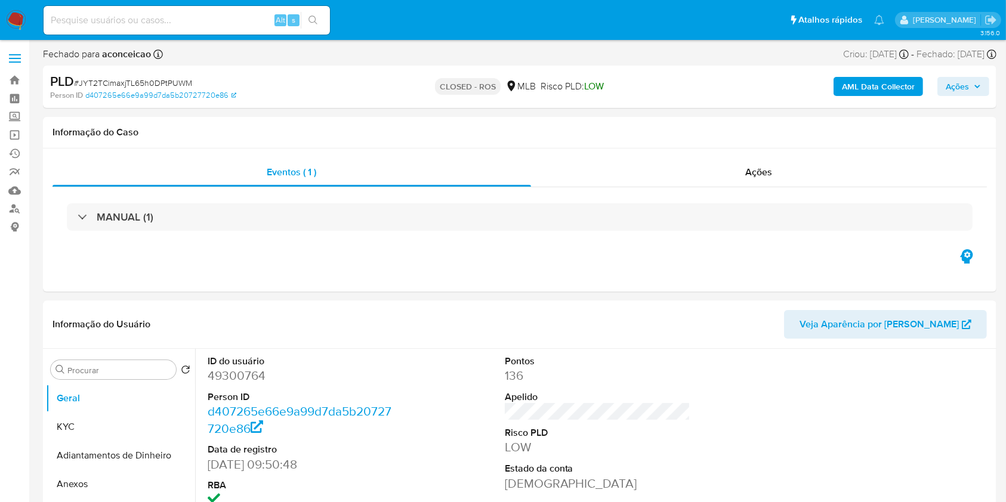
select select "10"
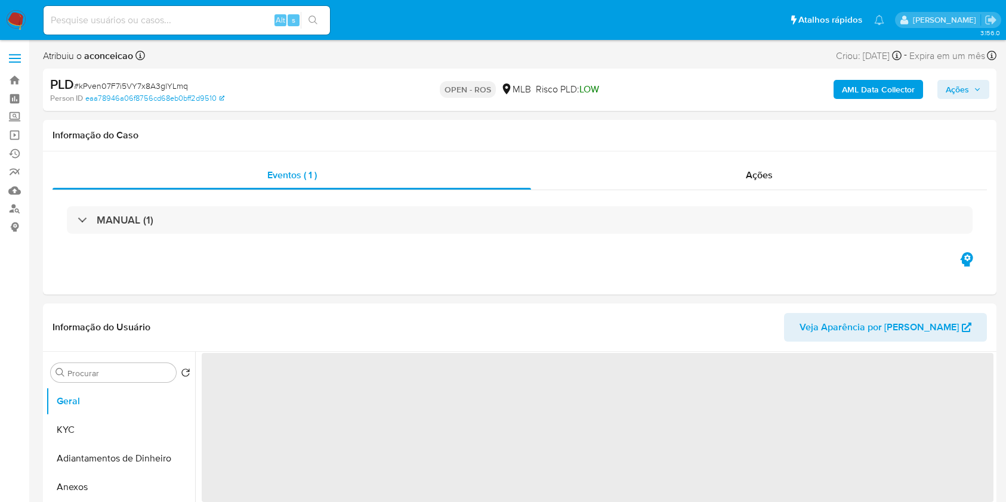
select select "10"
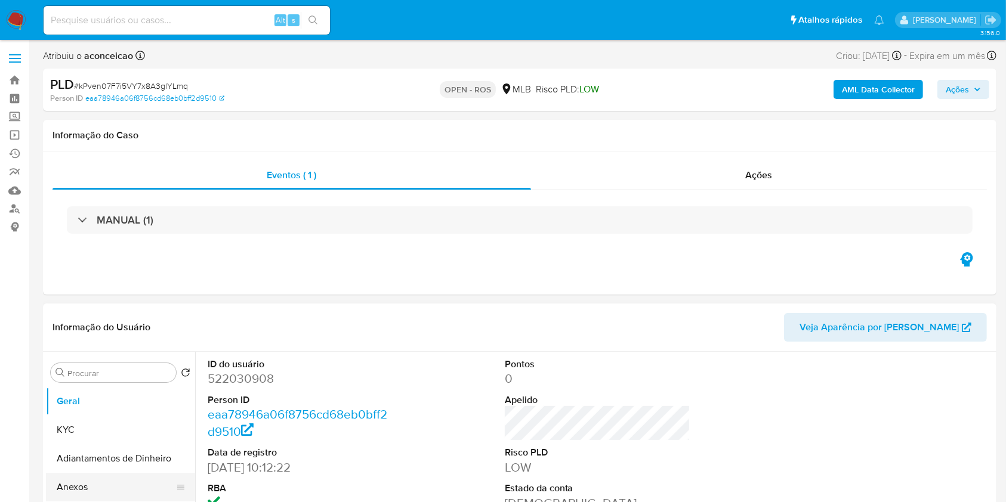
drag, startPoint x: 124, startPoint y: 483, endPoint x: 325, endPoint y: 372, distance: 229.9
click at [125, 484] on button "Anexos" at bounding box center [120, 487] width 149 height 29
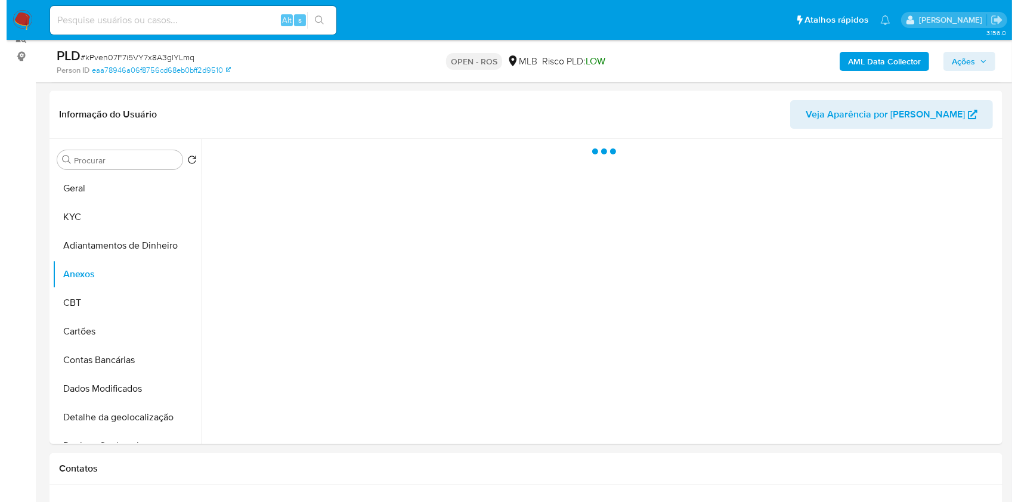
scroll to position [239, 0]
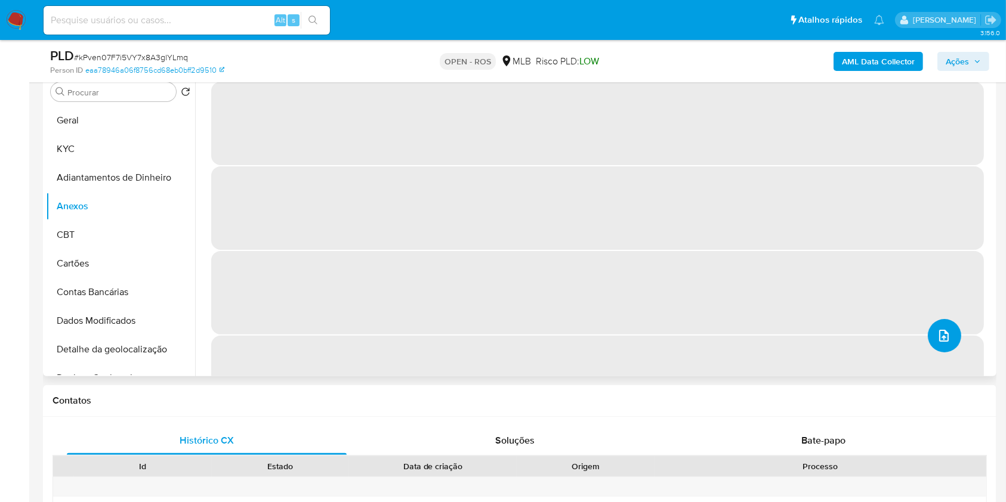
click at [941, 335] on icon "upload-file" at bounding box center [944, 336] width 14 height 14
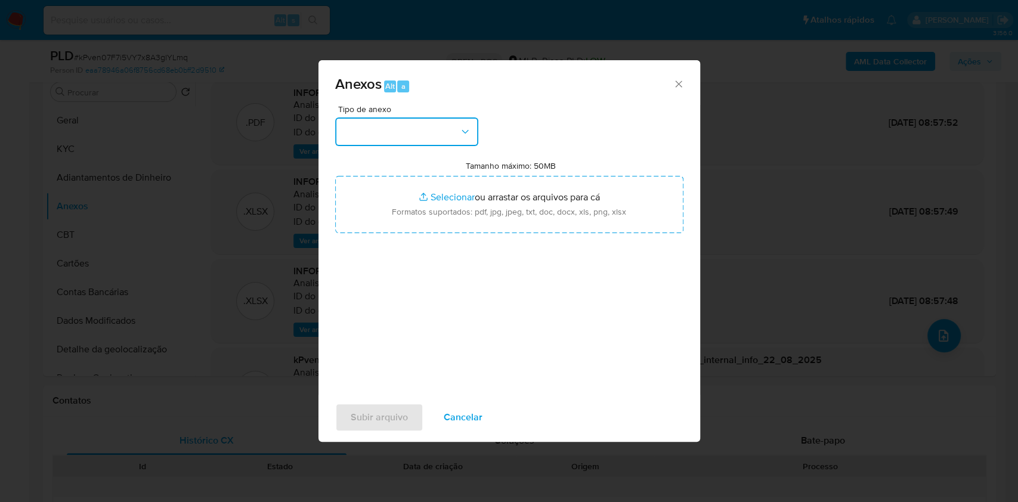
drag, startPoint x: 456, startPoint y: 118, endPoint x: 468, endPoint y: 139, distance: 24.3
click at [458, 122] on button "button" at bounding box center [406, 132] width 143 height 29
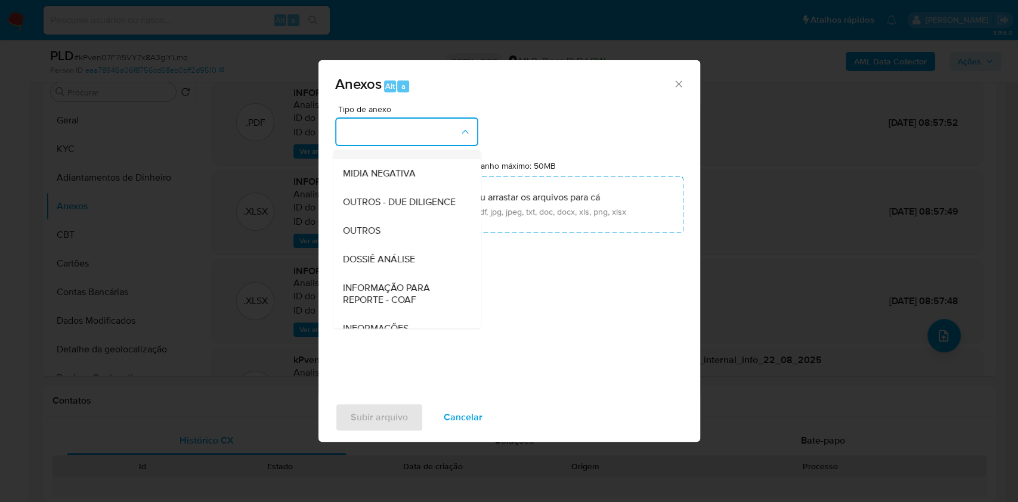
scroll to position [183, 0]
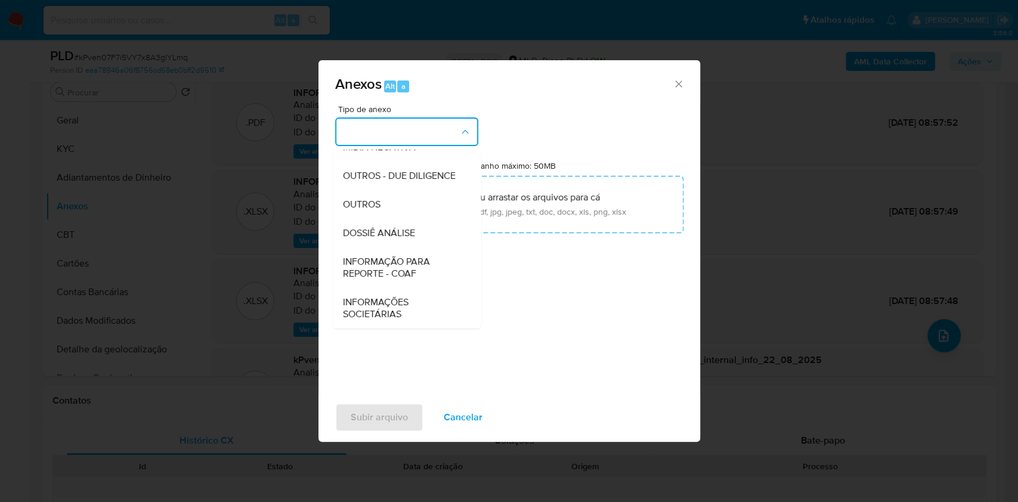
click at [405, 262] on span "INFORMAÇÃO PARA REPORTE - COAF" at bounding box center [403, 268] width 122 height 24
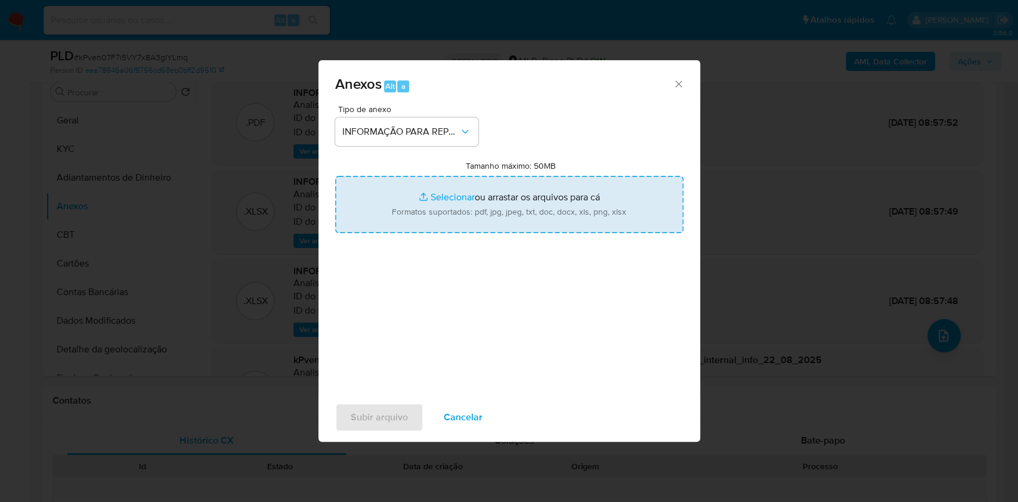
type input "C:\fakepath\SAR - kPven07F7i5VY7x8A3glYLmq- CPF 09795791630 - [PERSON_NAME].pdf"
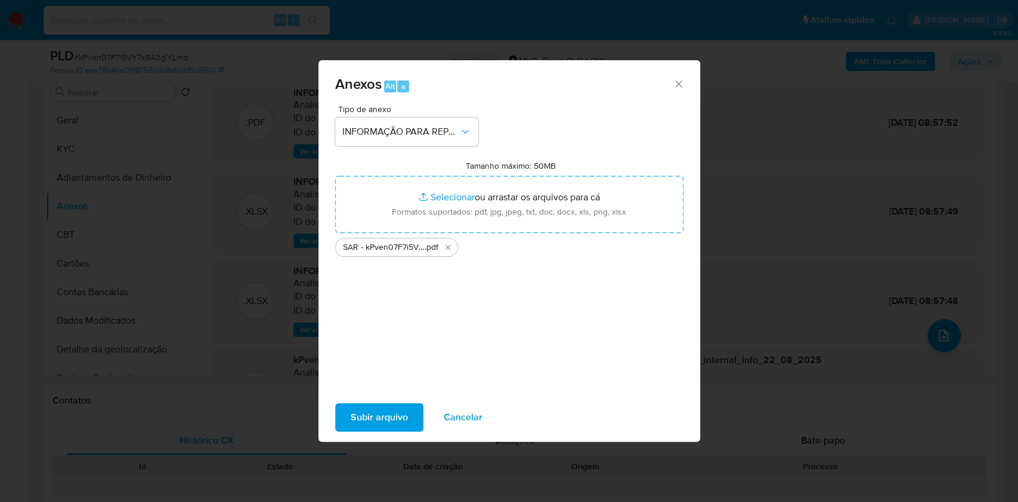
click at [381, 408] on span "Subir arquivo" at bounding box center [379, 418] width 57 height 26
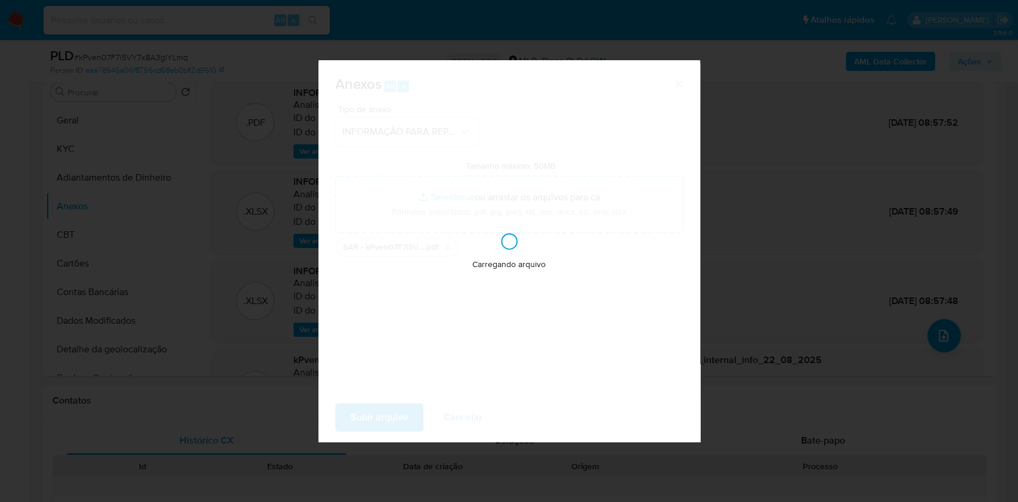
click at [735, 231] on div "Anexos Alt a Tipo de anexo INFORMAÇÃO PARA REPORTE - COAF Tamanho máximo: 50MB …" at bounding box center [509, 251] width 1018 height 502
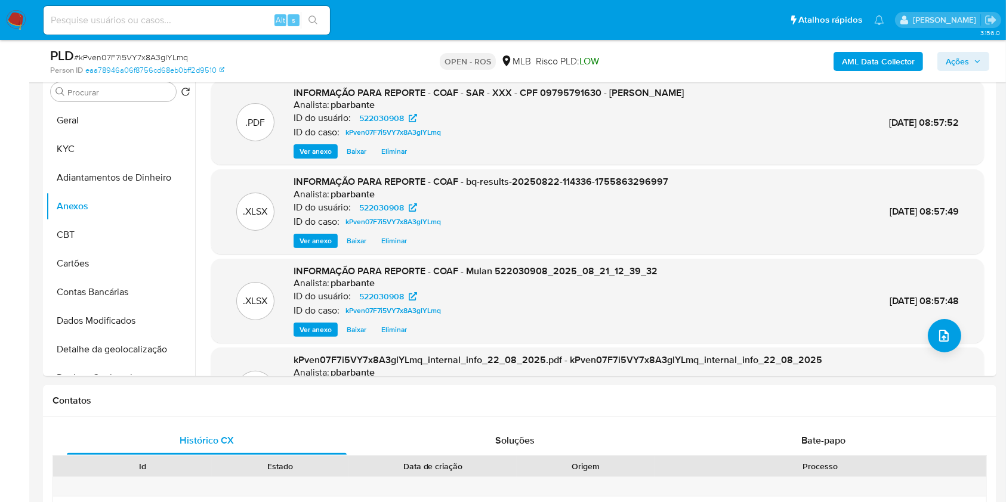
click at [959, 64] on span "Ações" at bounding box center [957, 61] width 23 height 19
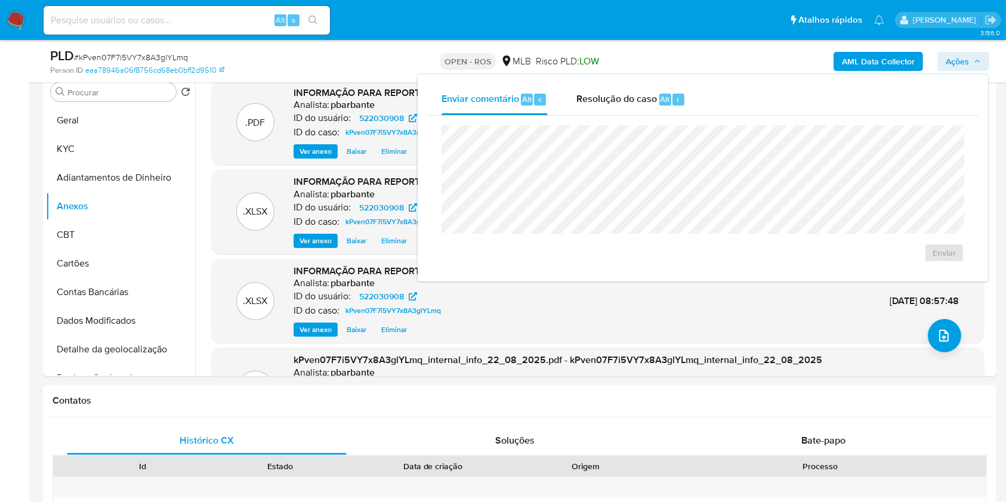
drag, startPoint x: 641, startPoint y: 92, endPoint x: 635, endPoint y: 119, distance: 28.2
click at [641, 93] on div "Resolução do caso Alt r" at bounding box center [630, 99] width 109 height 31
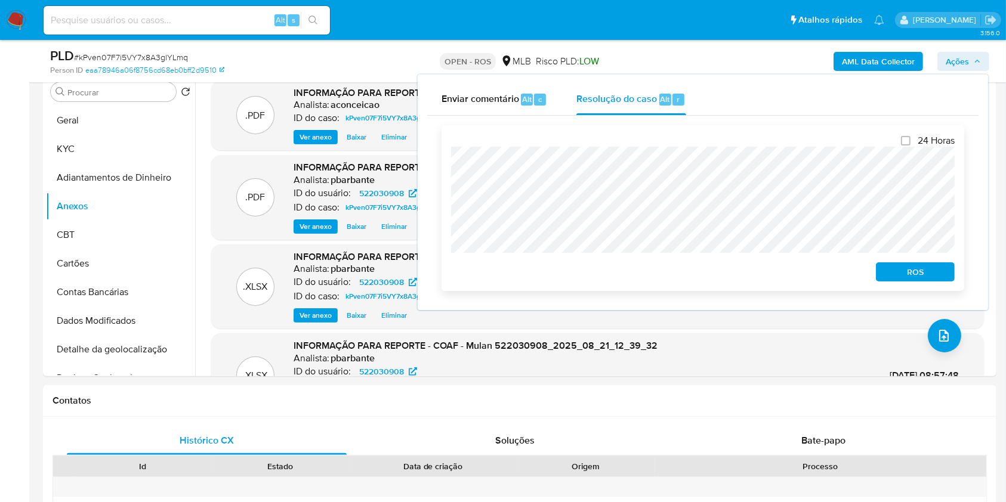
drag, startPoint x: 905, startPoint y: 267, endPoint x: 913, endPoint y: 268, distance: 8.0
click at [910, 268] on span "ROS" at bounding box center [915, 272] width 62 height 17
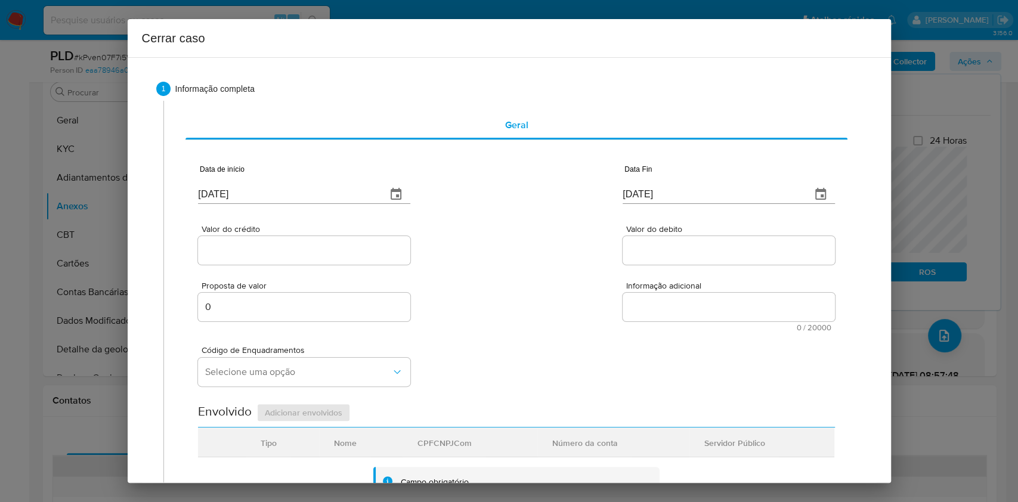
click at [313, 197] on input "[DATE]" at bounding box center [287, 194] width 179 height 19
paste input "01/07"
type input "[DATE]"
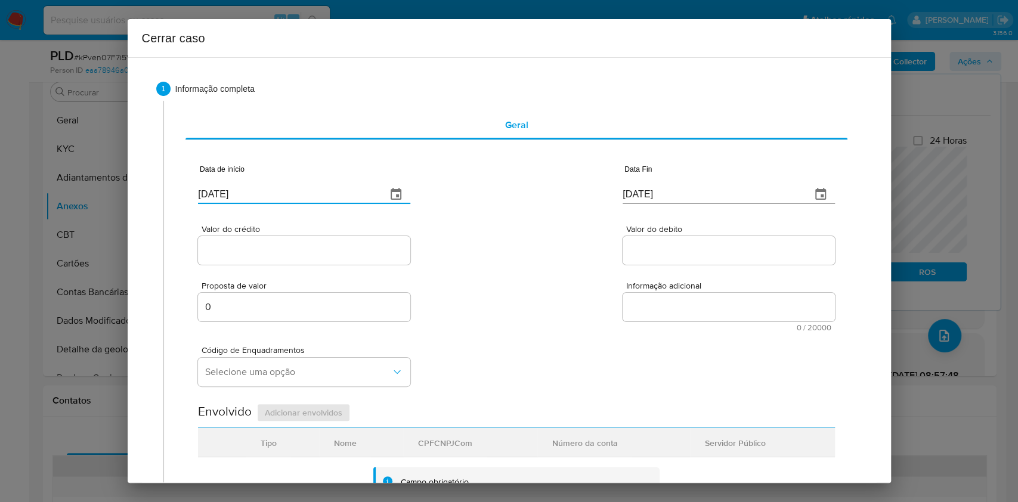
click at [628, 202] on input "[DATE]" at bounding box center [712, 194] width 179 height 19
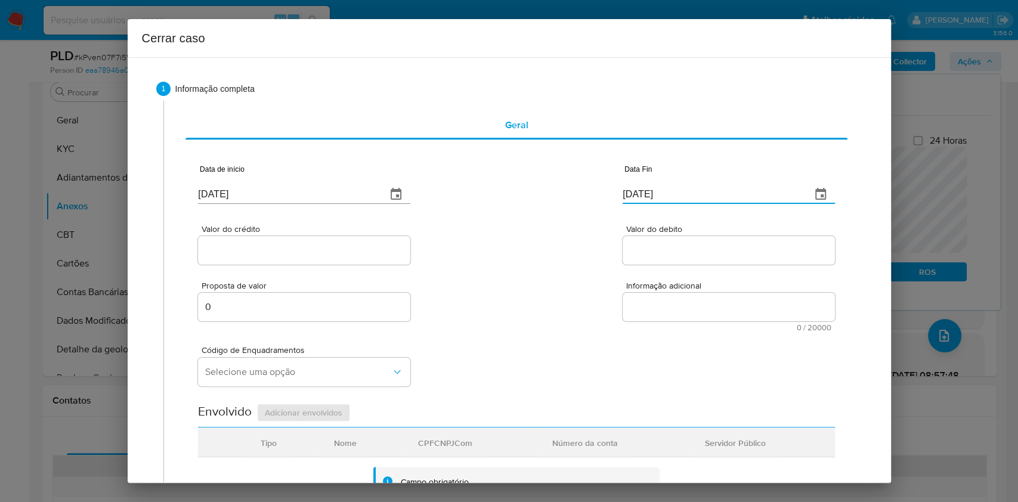
click at [628, 202] on input "[DATE]" at bounding box center [712, 194] width 179 height 19
paste input "1"
click at [628, 203] on input "[DATE]" at bounding box center [712, 194] width 179 height 19
type input "21/08/2025"
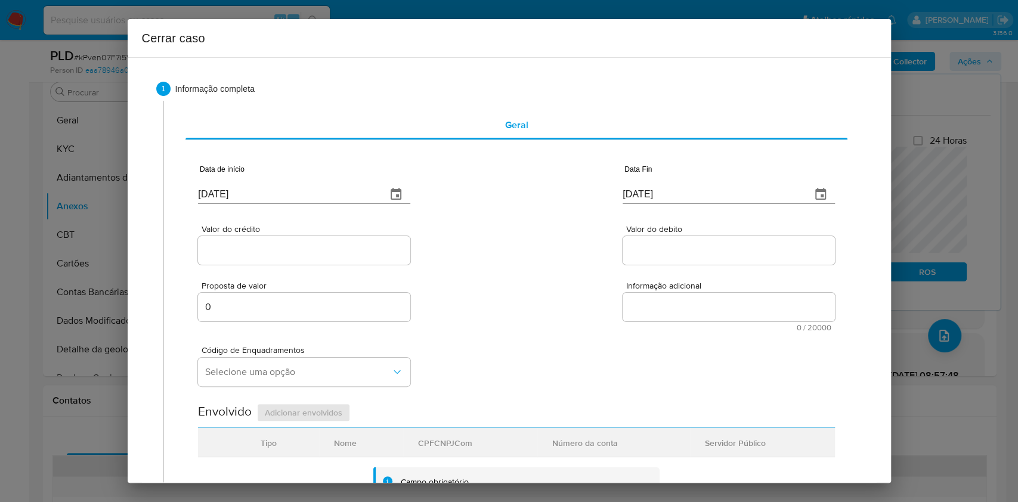
click at [274, 232] on span "Valor do crédito" at bounding box center [308, 229] width 212 height 9
click at [274, 243] on input "Valor do crédito" at bounding box center [304, 251] width 212 height 16
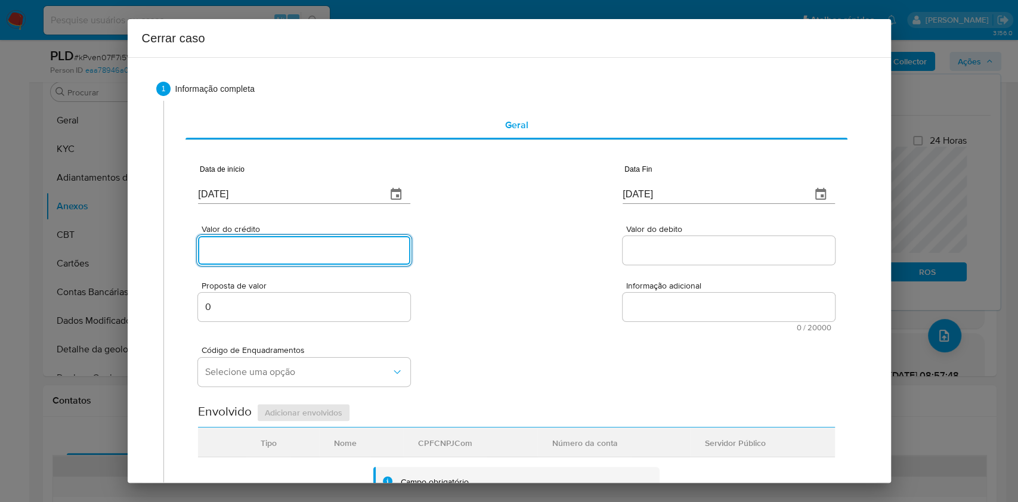
click at [276, 240] on div at bounding box center [304, 250] width 212 height 29
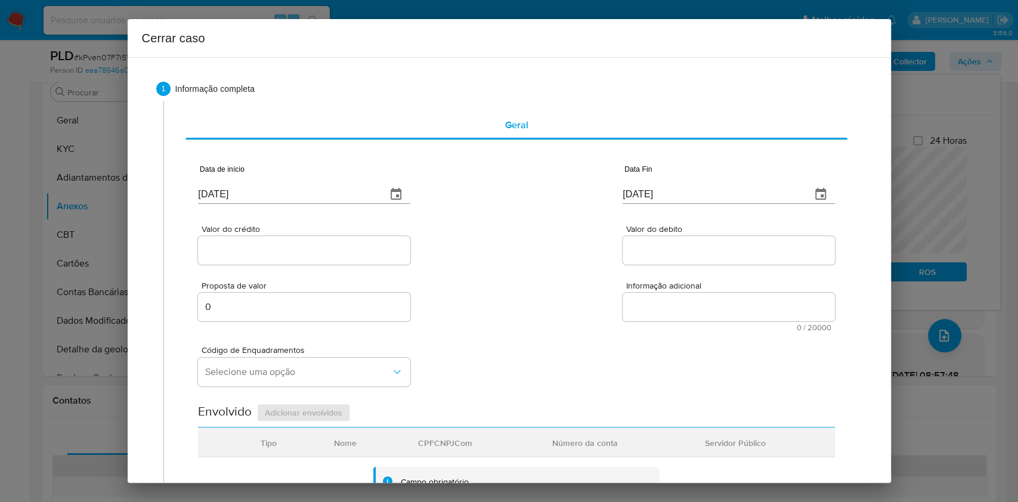
click at [277, 239] on div at bounding box center [304, 250] width 212 height 29
click at [279, 246] on input "Valor do crédito" at bounding box center [304, 251] width 212 height 16
paste input "R$536.471"
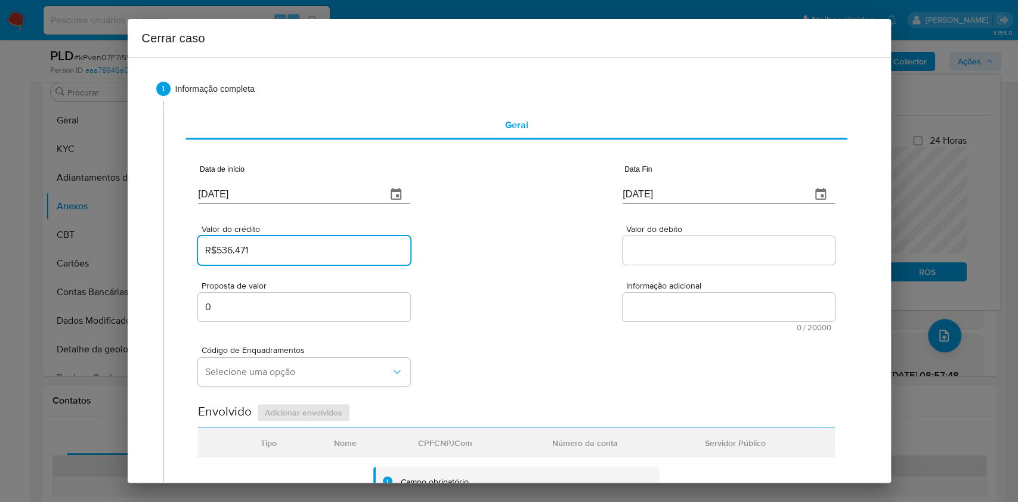
type input "R$536.471"
click at [623, 255] on input "Valor do debito" at bounding box center [729, 251] width 212 height 16
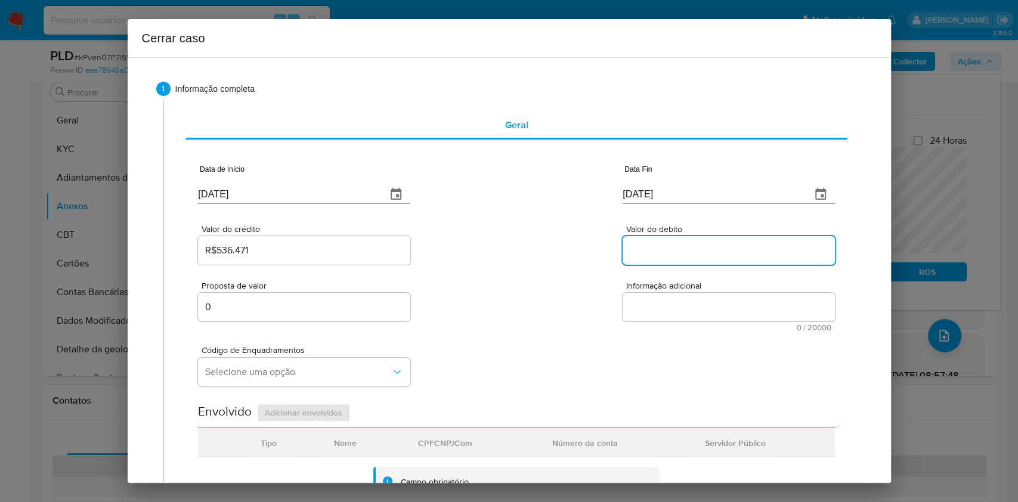
paste input "R$380.128"
type input "R$380.128"
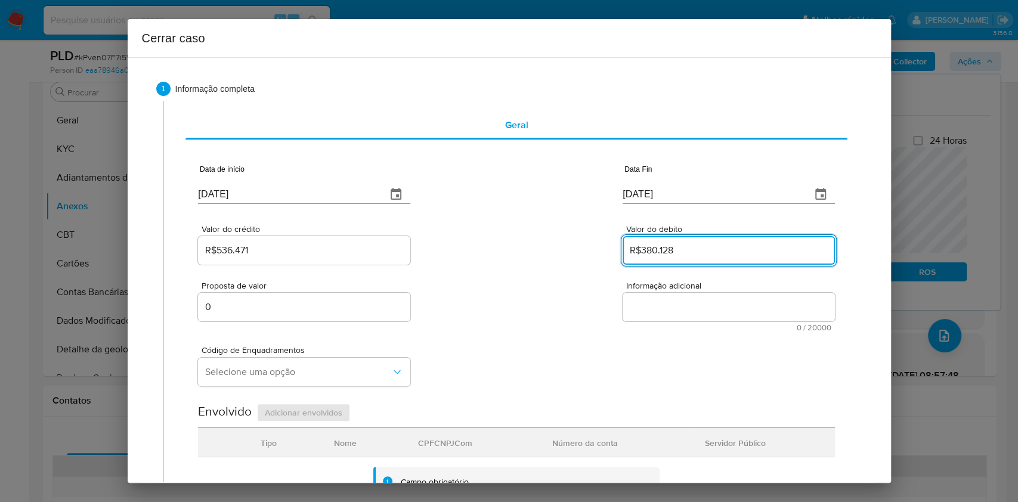
click at [296, 308] on input "0" at bounding box center [304, 308] width 212 height 16
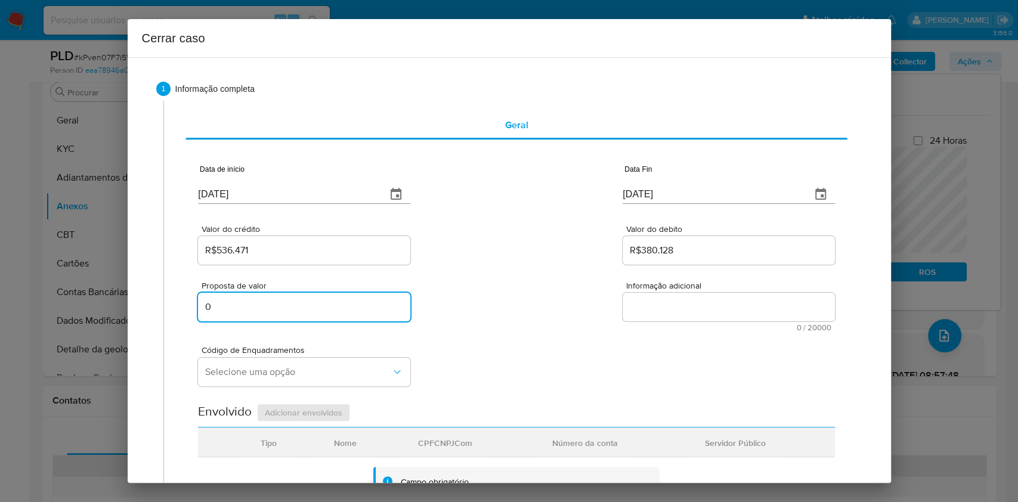
click at [296, 308] on input "0" at bounding box center [304, 308] width 212 height 16
click at [295, 308] on input "0" at bounding box center [304, 308] width 212 height 16
paste input "10000"
type input "100000"
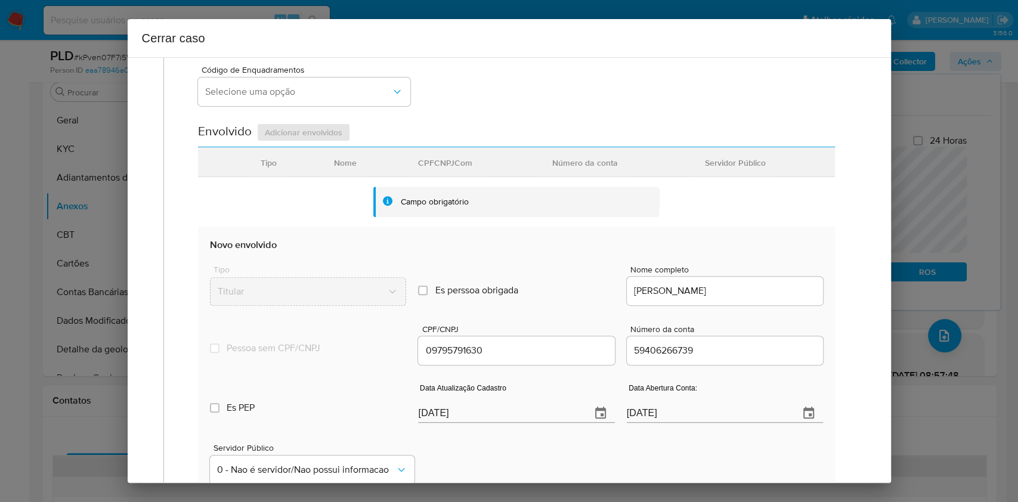
scroll to position [470, 0]
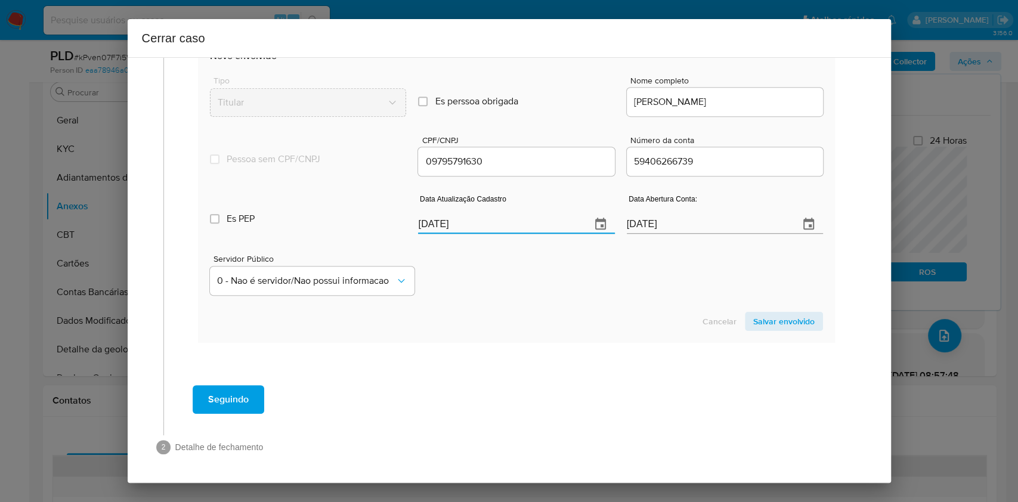
click at [527, 227] on input "[DATE]" at bounding box center [499, 224] width 163 height 19
paste input "19"
type input "19/08/2025"
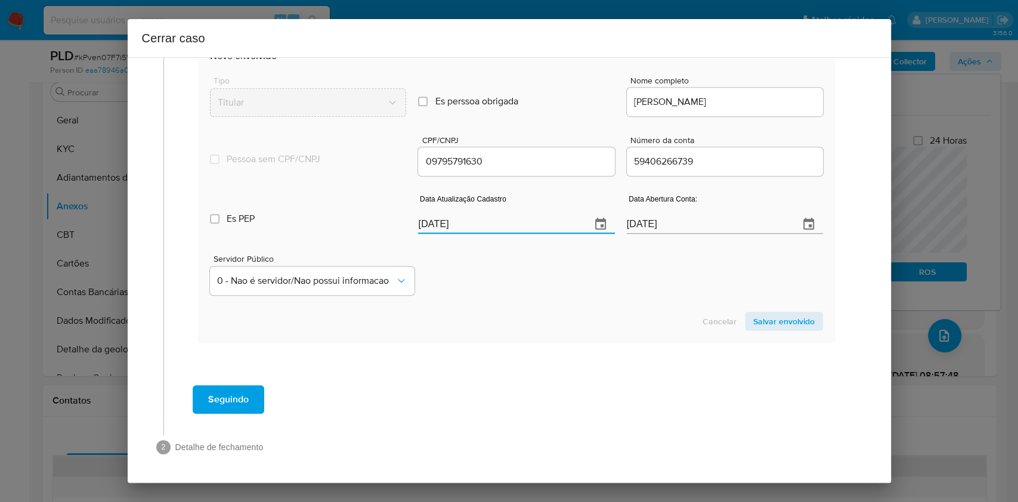
click at [772, 322] on span "Salvar envolvido" at bounding box center [784, 321] width 61 height 17
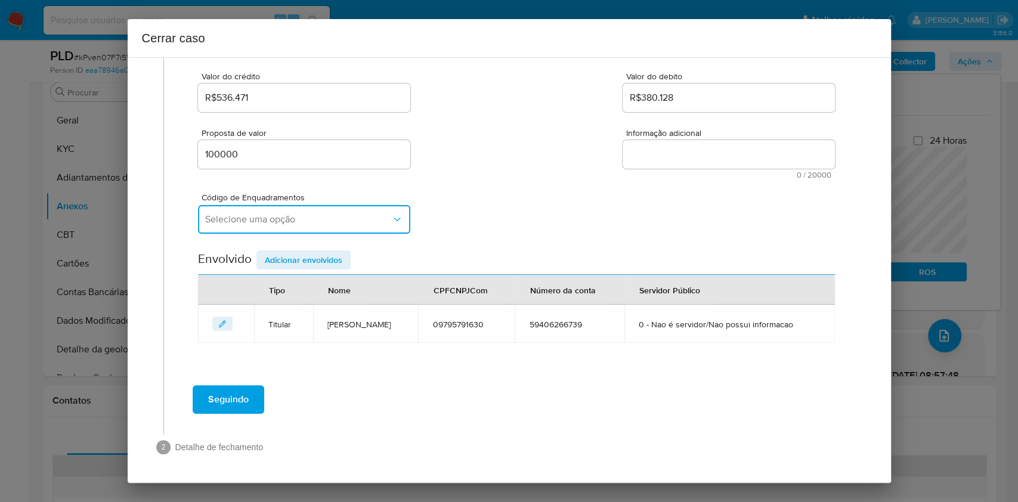
click at [311, 224] on span "Selecione uma opção" at bounding box center [298, 220] width 186 height 12
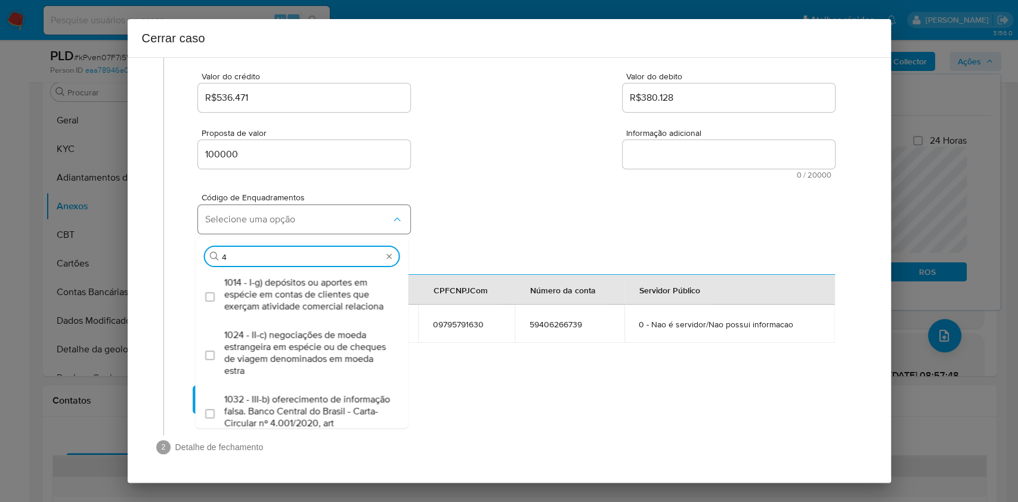
type input "45"
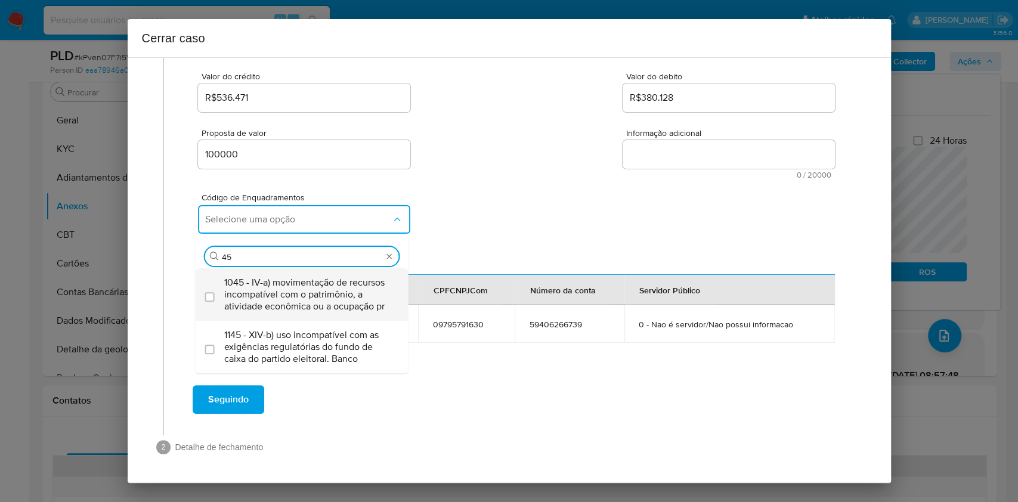
click at [315, 283] on span "1045 - IV-a) movimentação de recursos incompatível com o patrimônio, a atividad…" at bounding box center [308, 295] width 168 height 36
checkbox input "true"
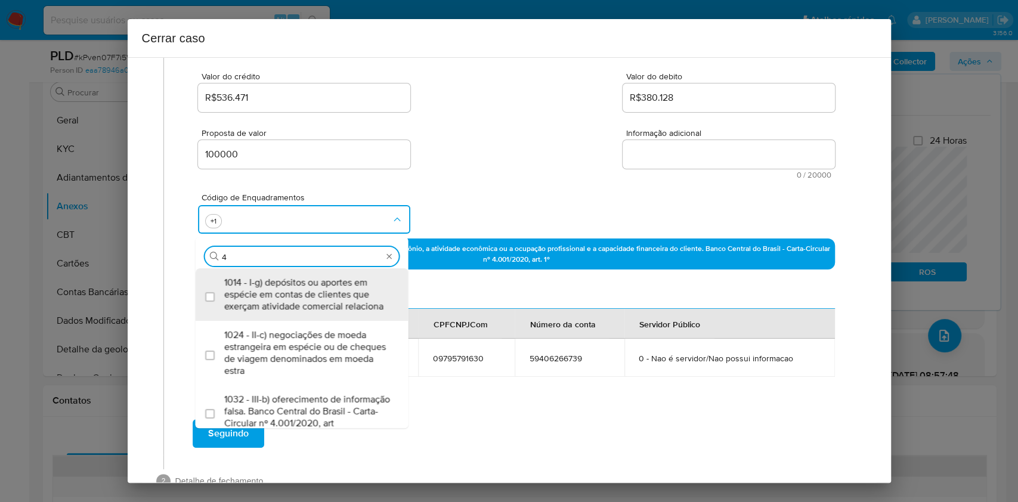
scroll to position [0, 0]
type input "47"
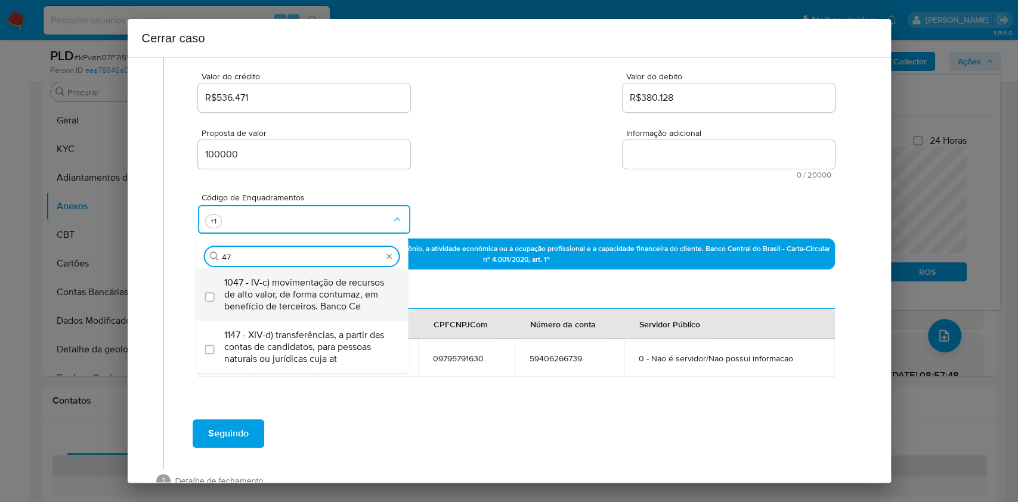
click at [316, 283] on span "1047 - IV-c) movimentação de recursos de alto valor, de forma contumaz, em bene…" at bounding box center [308, 295] width 168 height 36
checkbox input "true"
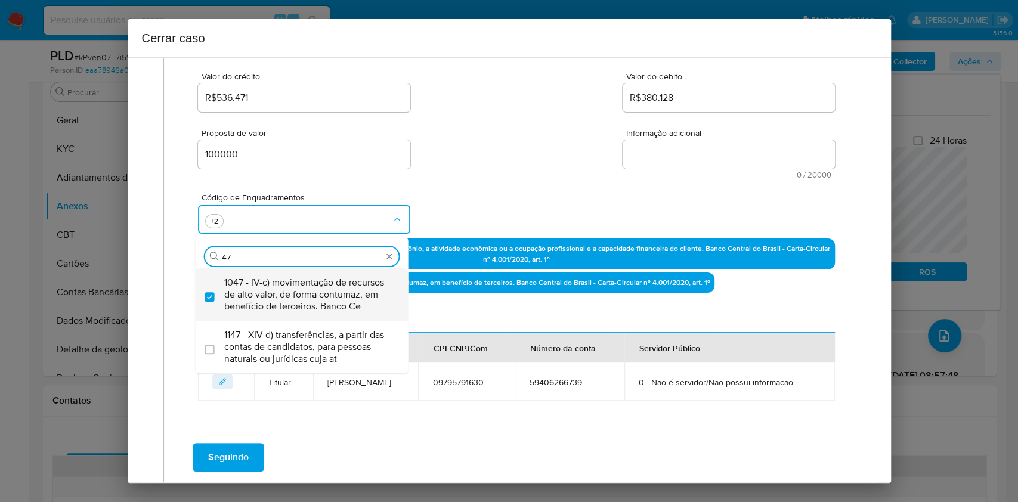
type input "47"
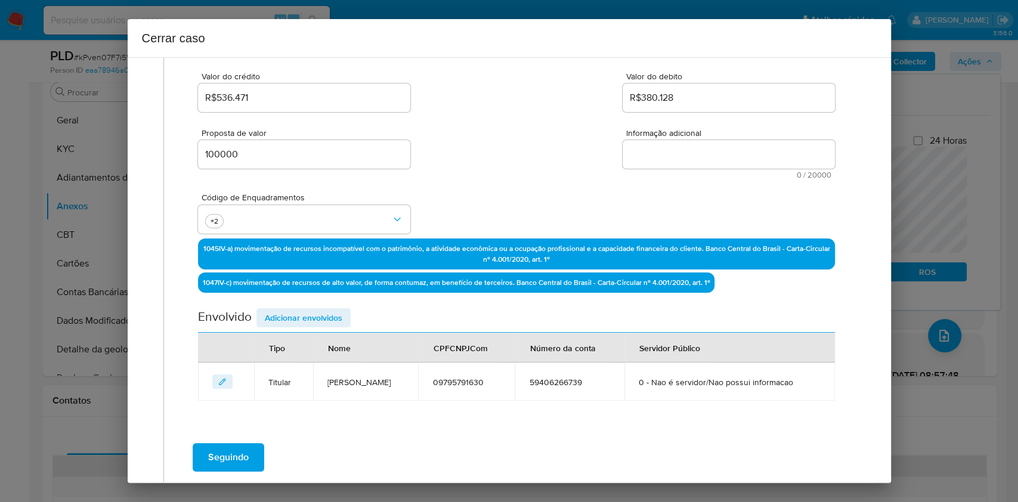
click at [640, 159] on textarea "Informação adicional" at bounding box center [729, 154] width 212 height 29
click at [640, 162] on textarea "Informação adicional" at bounding box center [729, 154] width 212 height 29
paste textarea "Franklin de Paula Lara, CPF 09795791630, 34 anos, residente no município de PAS…"
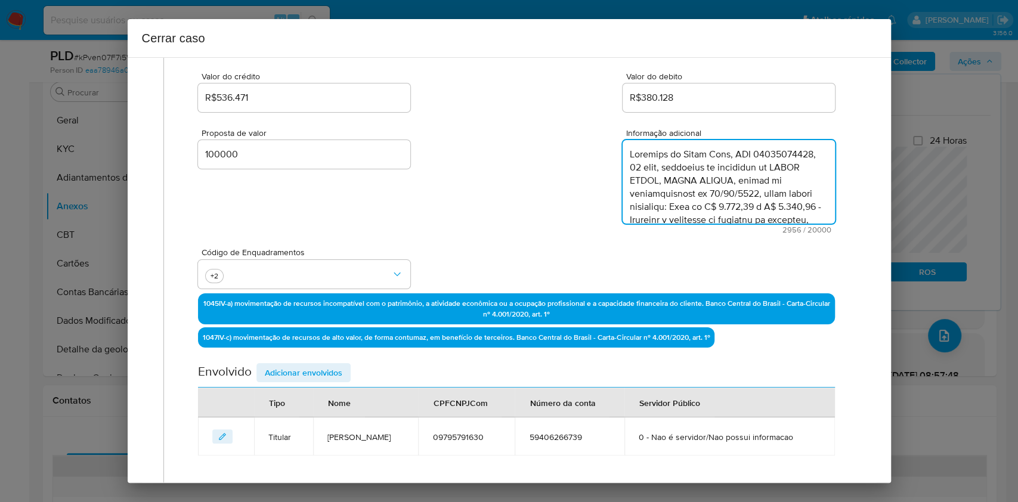
scroll to position [1223, 0]
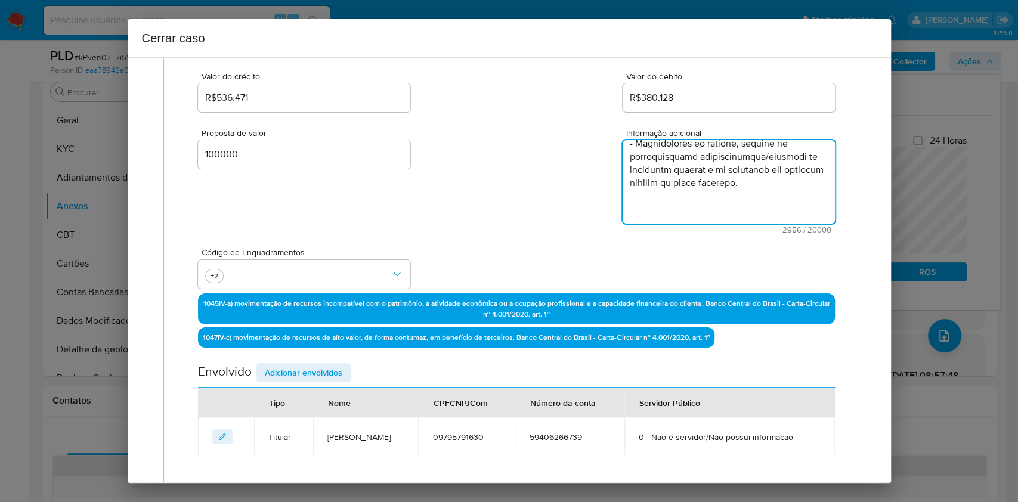
drag, startPoint x: 710, startPoint y: 203, endPoint x: 614, endPoint y: 187, distance: 97.5
click at [623, 186] on textarea "Informação adicional" at bounding box center [729, 182] width 212 height 84
type textarea "Franklin de Paula Lara, CPF 09795791630, 34 anos, residente no município de PAS…"
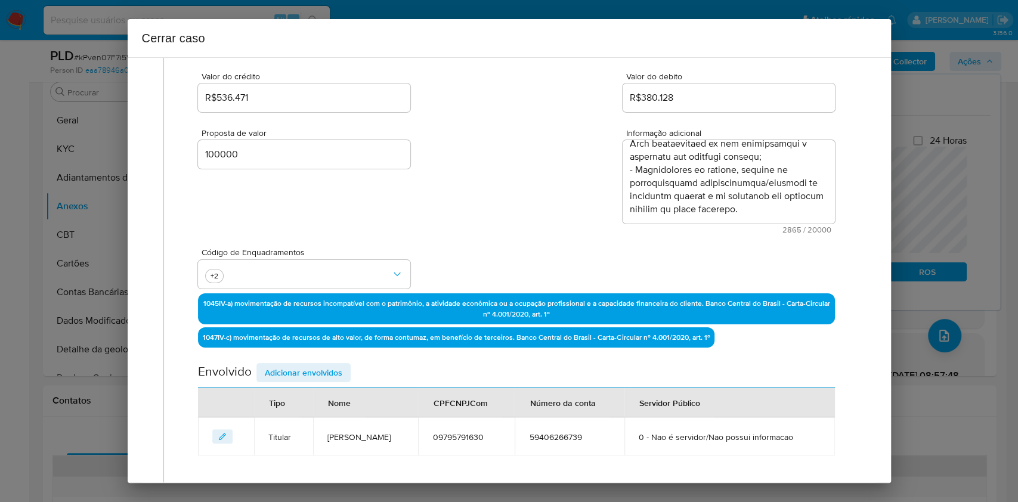
drag, startPoint x: 302, startPoint y: 373, endPoint x: 496, endPoint y: 318, distance: 201.0
click at [303, 373] on span "Adicionar envolvidos" at bounding box center [304, 373] width 78 height 17
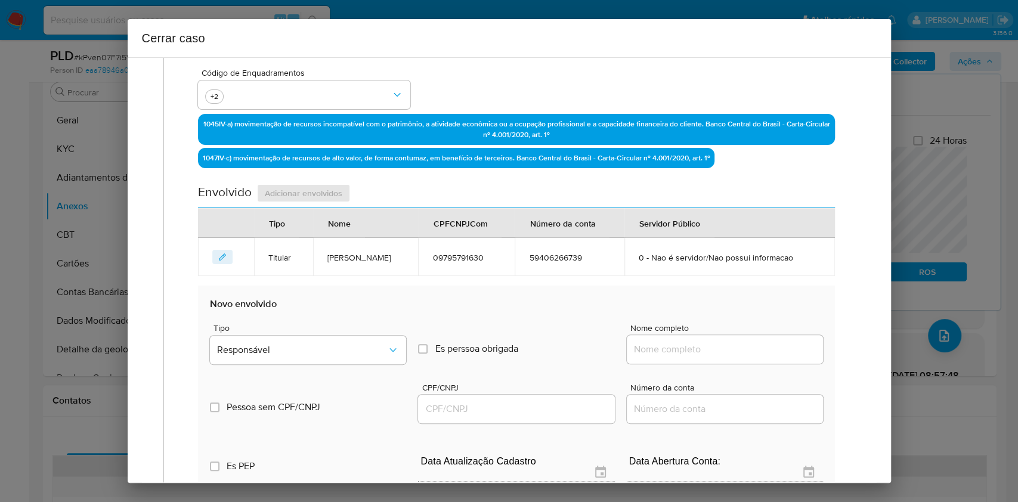
scroll to position [471, 0]
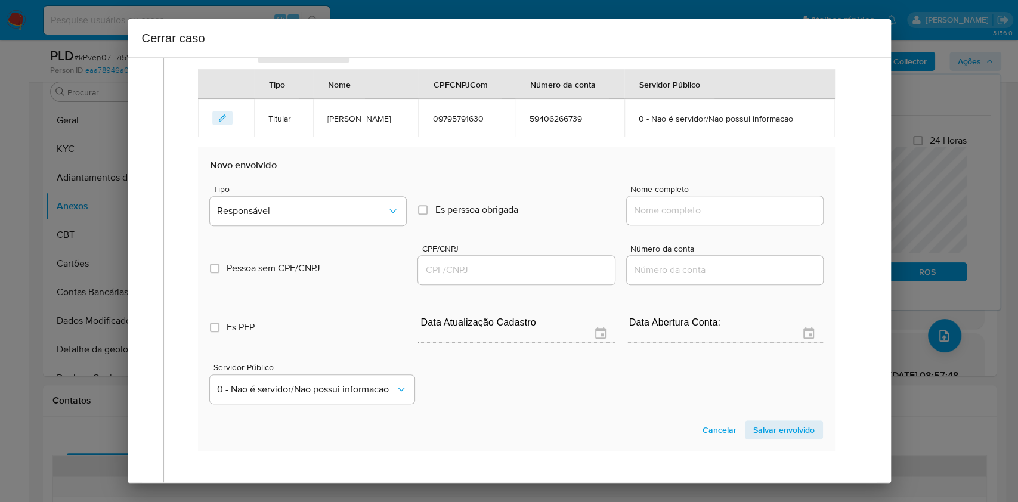
click at [684, 224] on div "Nome completo" at bounding box center [725, 207] width 196 height 45
click at [683, 214] on input "Nome completo" at bounding box center [725, 211] width 196 height 16
paste input "Marly De Paula Lara, 08117676000171"
drag, startPoint x: 750, startPoint y: 220, endPoint x: 755, endPoint y: 216, distance: 6.3
click at [750, 221] on div "Marly De Paula Lara, 08117676000171" at bounding box center [725, 210] width 196 height 29
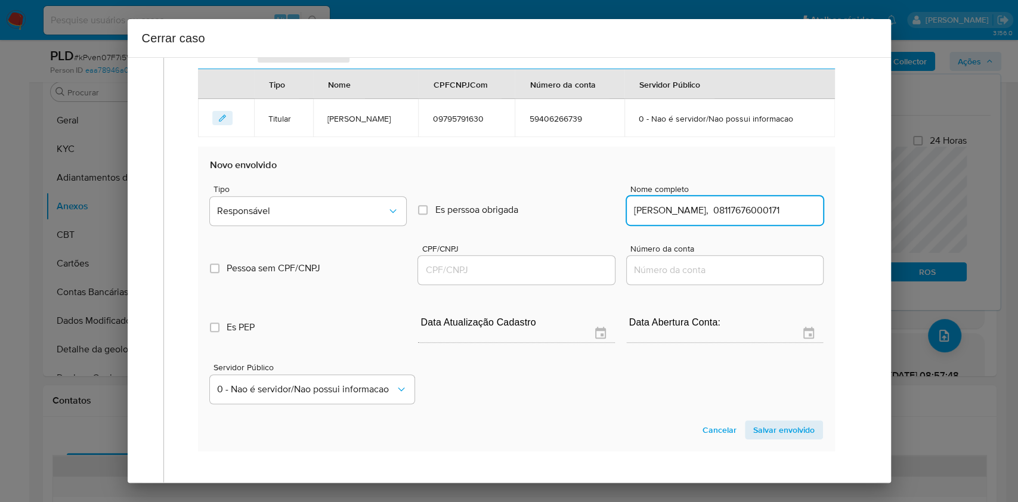
click at [755, 214] on input "Marly De Paula Lara, 08117676000171" at bounding box center [725, 211] width 196 height 16
type input "Marly De Paula Lara,"
click at [502, 260] on div at bounding box center [516, 270] width 196 height 29
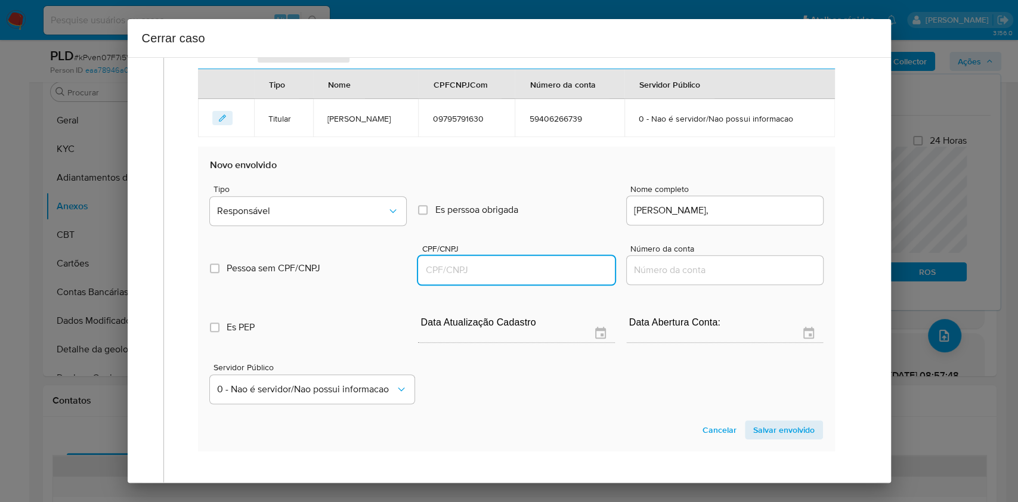
click at [511, 264] on input "CPF/CNPJ" at bounding box center [516, 271] width 196 height 16
paste input "08117676000171"
click at [370, 205] on span "Responsável" at bounding box center [302, 211] width 170 height 12
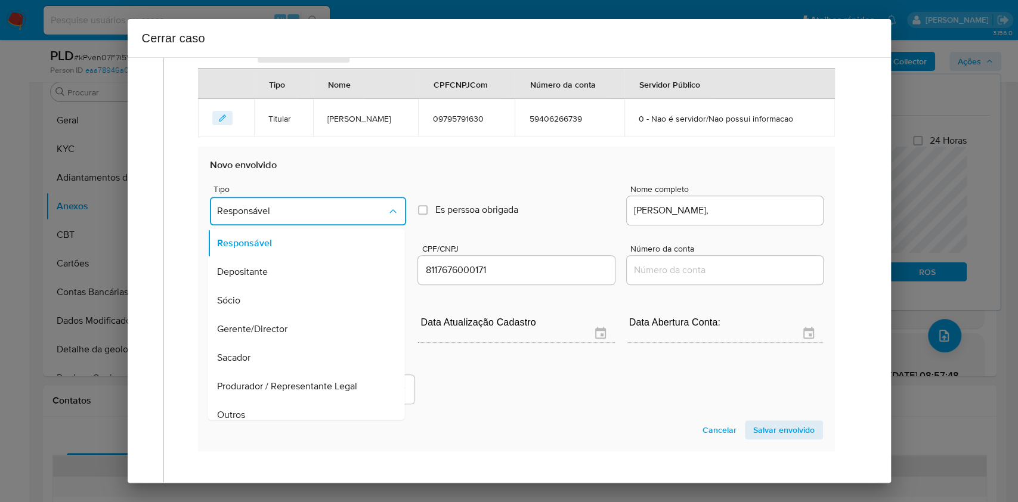
scroll to position [153, 0]
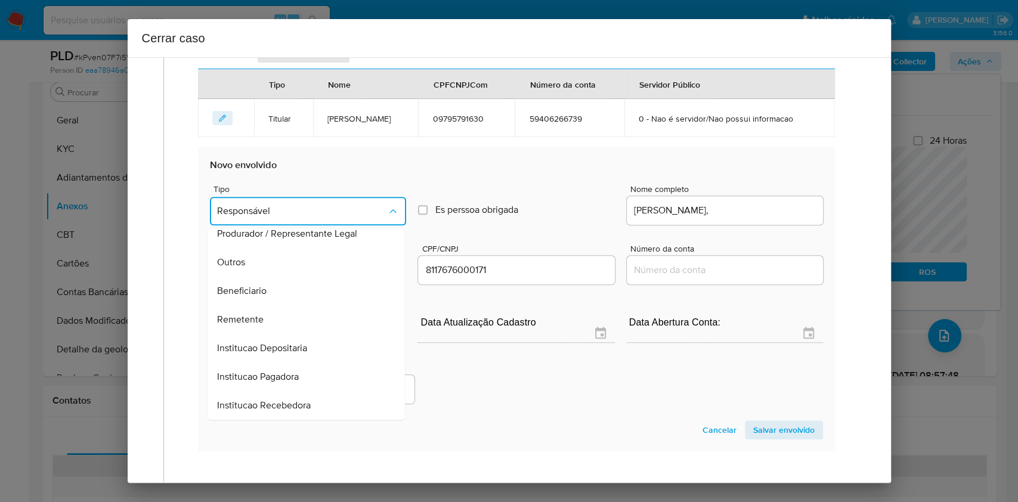
drag, startPoint x: 278, startPoint y: 314, endPoint x: 290, endPoint y: 314, distance: 11.9
click at [278, 314] on div "Remetente" at bounding box center [303, 319] width 171 height 29
type input "08117676000171"
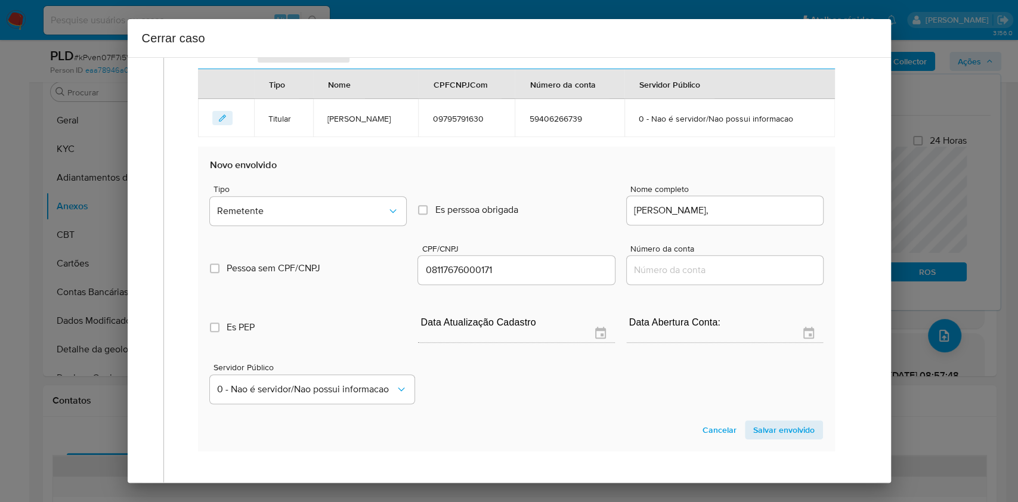
drag, startPoint x: 774, startPoint y: 423, endPoint x: 767, endPoint y: 400, distance: 23.8
click at [774, 424] on span "Salvar envolvido" at bounding box center [784, 430] width 61 height 17
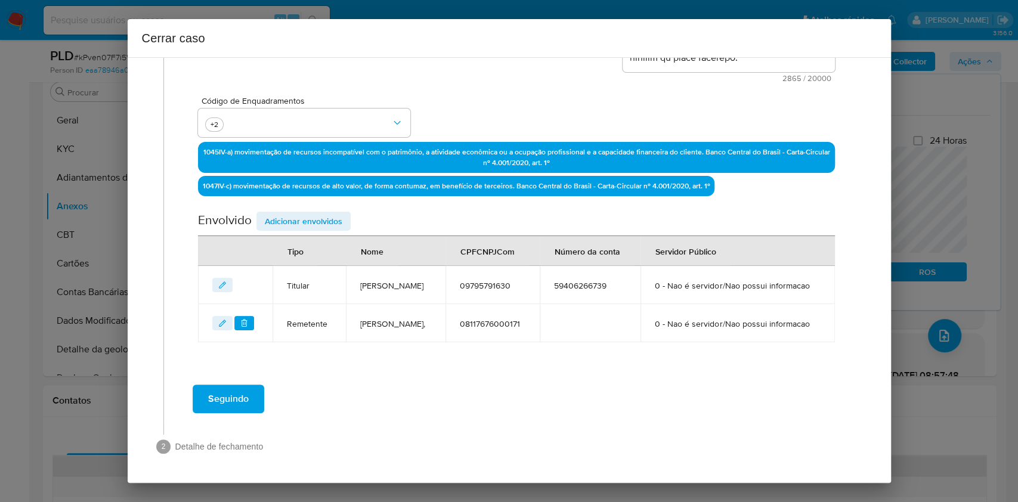
drag, startPoint x: 333, startPoint y: 183, endPoint x: 396, endPoint y: 198, distance: 65.0
click at [333, 213] on span "Adicionar envolvidos" at bounding box center [304, 221] width 78 height 17
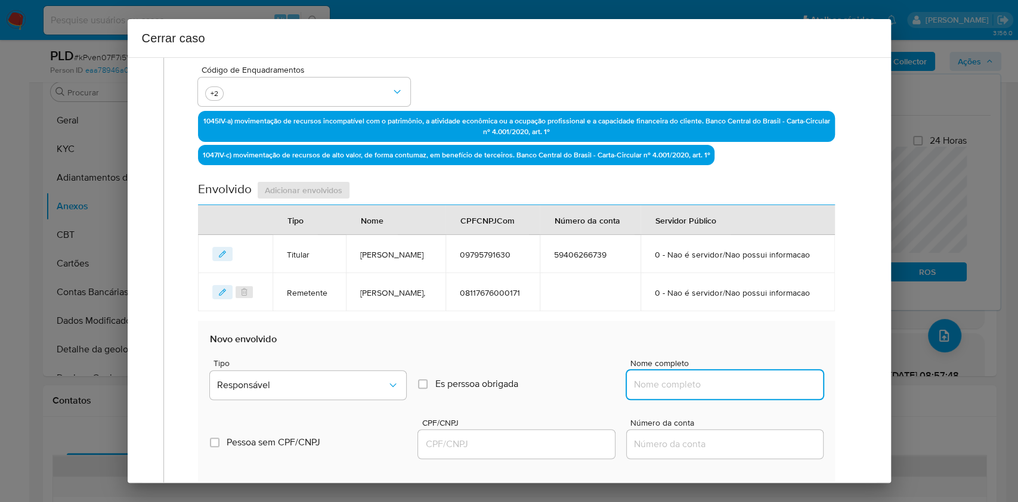
click at [708, 393] on input "Nome completo" at bounding box center [725, 385] width 196 height 16
paste input "Debora Cristina De Resende, 14154348671"
click at [741, 393] on input "Debora Cristina De Resende, 14154348671" at bounding box center [725, 385] width 196 height 16
click at [740, 393] on input "Debora Cristina De Resende, 14154348671" at bounding box center [725, 385] width 196 height 16
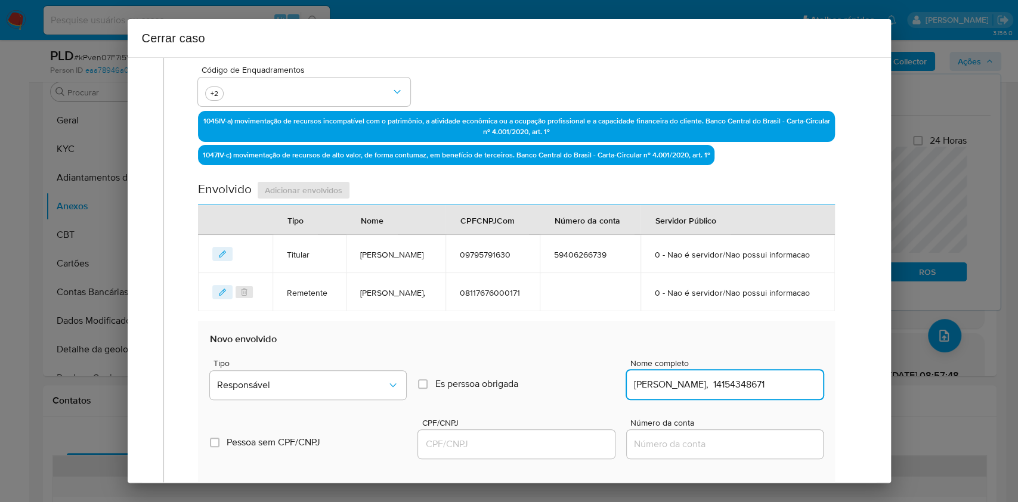
click at [763, 393] on input "Debora Cristina De Resende, 14154348671" at bounding box center [725, 385] width 196 height 16
type input "Debora Cristina De Resende,"
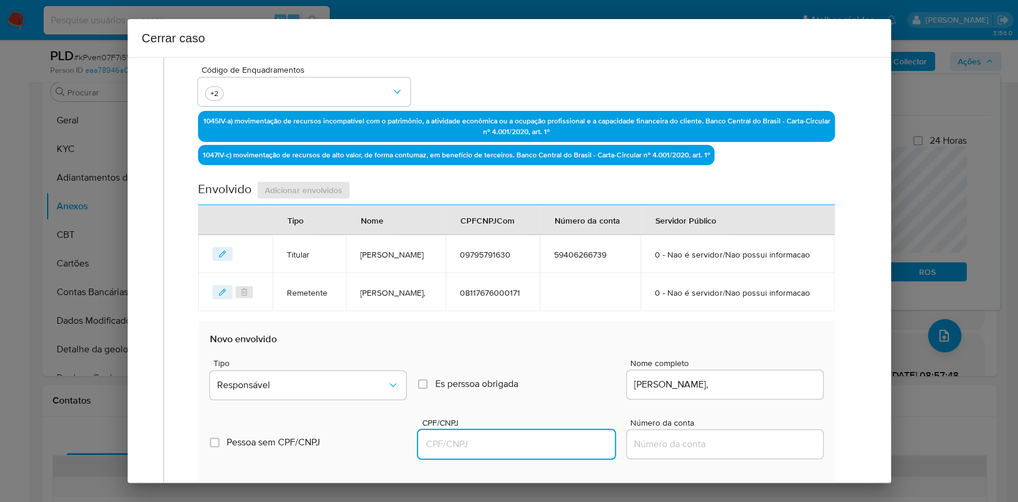
drag, startPoint x: 516, startPoint y: 474, endPoint x: 529, endPoint y: 475, distance: 12.5
click at [517, 452] on input "CPF/CNPJ" at bounding box center [516, 445] width 196 height 16
paste input "14154348671"
type input "14154348671"
drag, startPoint x: 350, startPoint y: 409, endPoint x: 338, endPoint y: 401, distance: 14.6
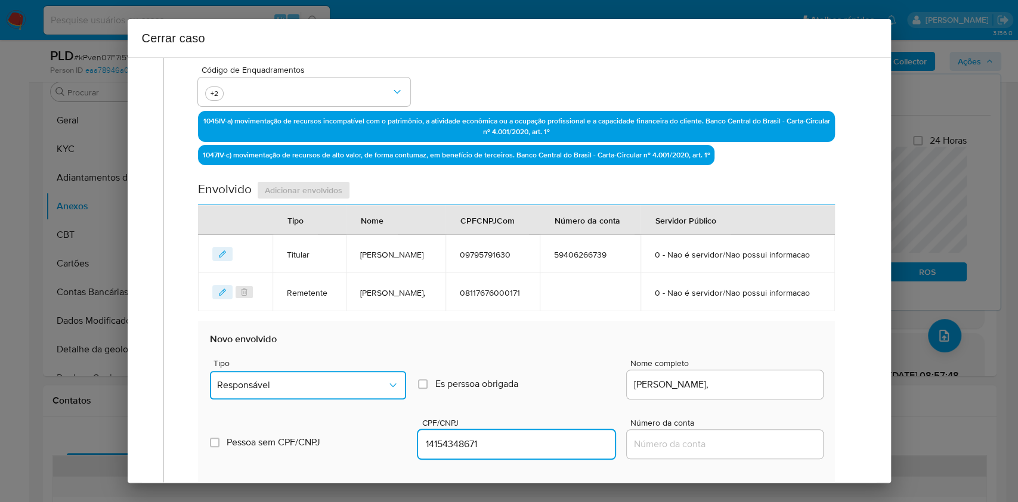
click at [348, 400] on button "Responsável" at bounding box center [308, 385] width 196 height 29
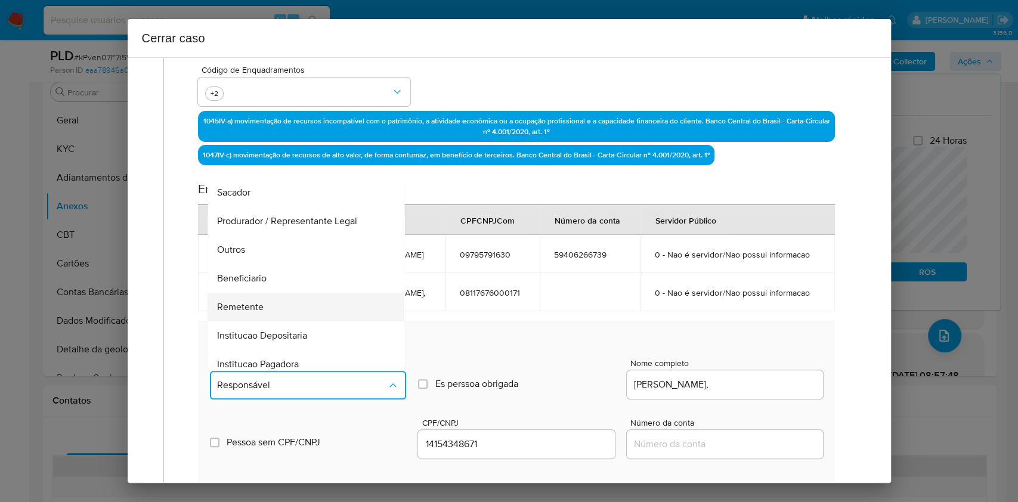
scroll to position [153, 0]
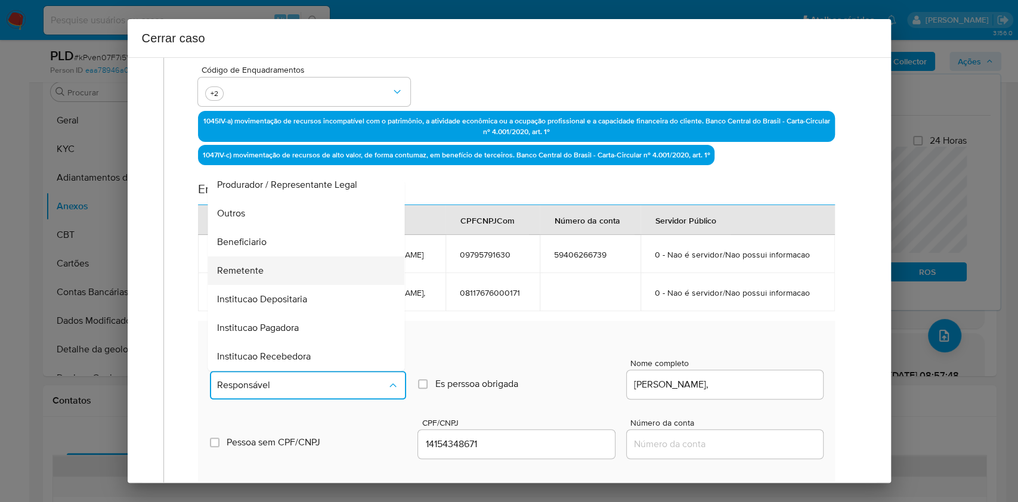
click at [239, 277] on span "Remetente" at bounding box center [241, 271] width 47 height 12
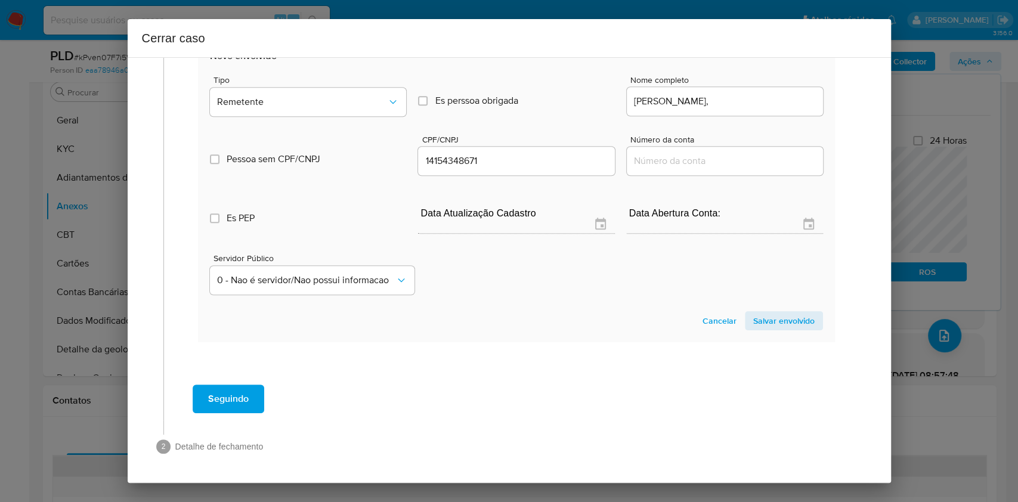
click at [765, 308] on section "Novo envolvido Tipo Remetente Es perssoa obrigada Is PObrigada Nome completo De…" at bounding box center [516, 190] width 637 height 305
click at [771, 326] on span "Salvar envolvido" at bounding box center [784, 321] width 61 height 17
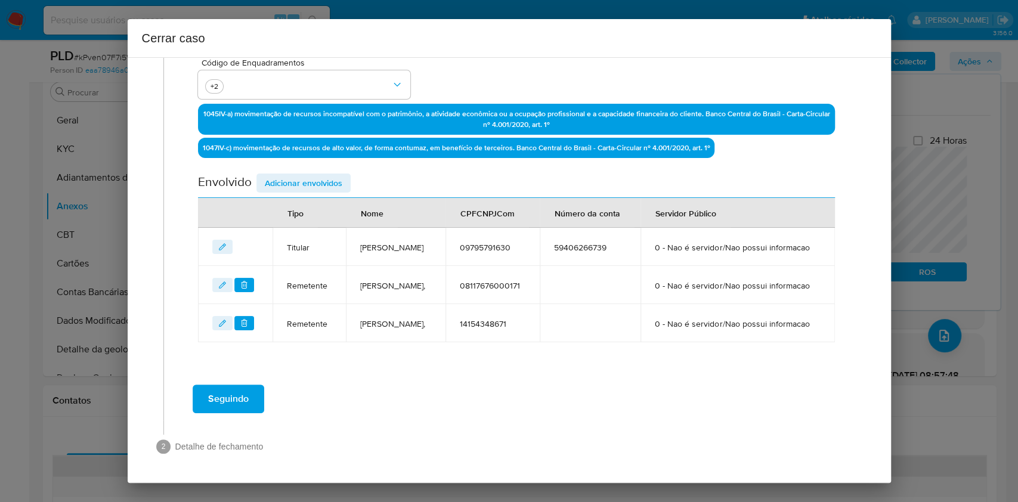
drag, startPoint x: 234, startPoint y: 394, endPoint x: 329, endPoint y: 368, distance: 98.9
click at [234, 394] on span "Seguindo" at bounding box center [228, 399] width 41 height 26
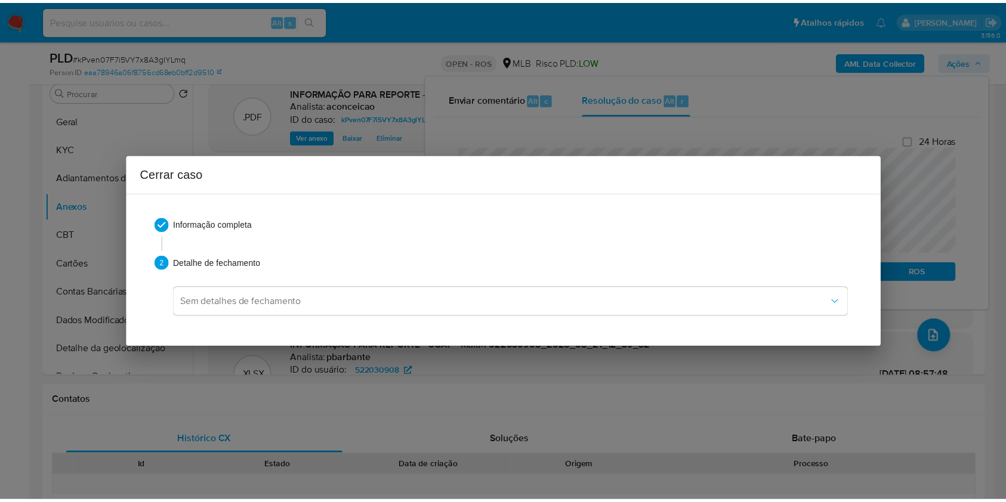
scroll to position [0, 0]
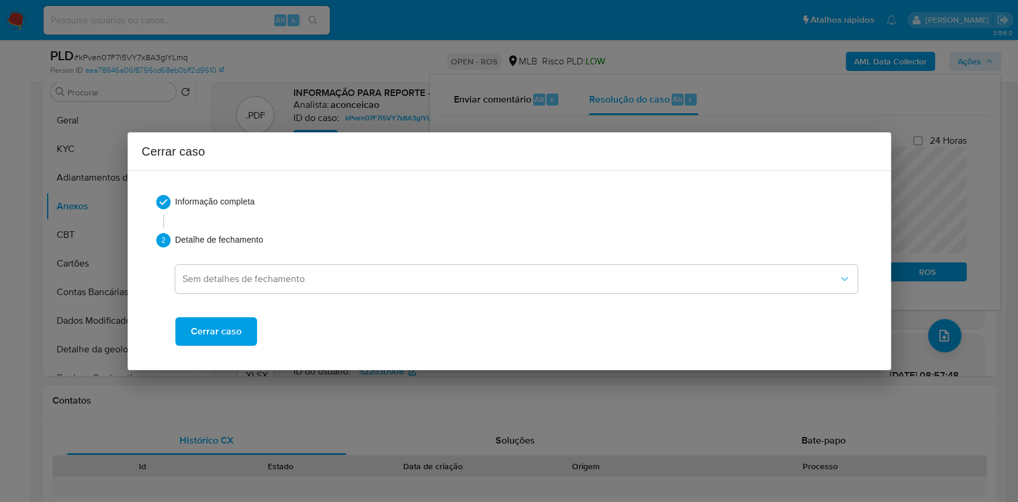
click at [253, 321] on button "Cerrar caso" at bounding box center [216, 331] width 82 height 29
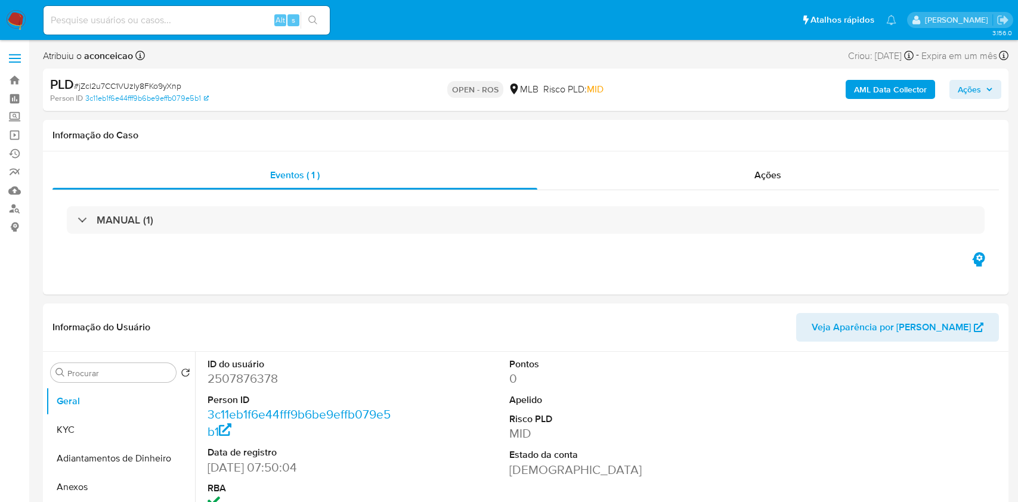
select select "10"
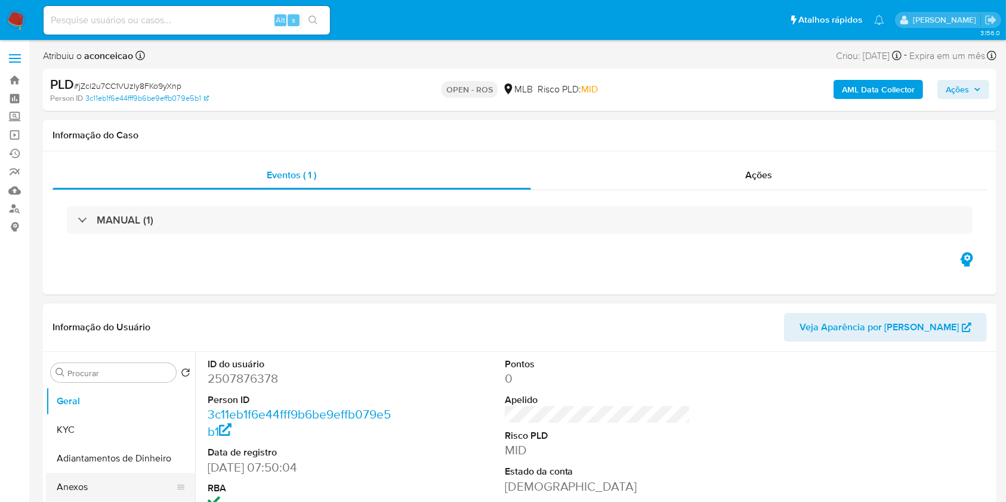
drag, startPoint x: 125, startPoint y: 487, endPoint x: 151, endPoint y: 479, distance: 27.2
click at [125, 486] on button "Anexos" at bounding box center [116, 487] width 140 height 29
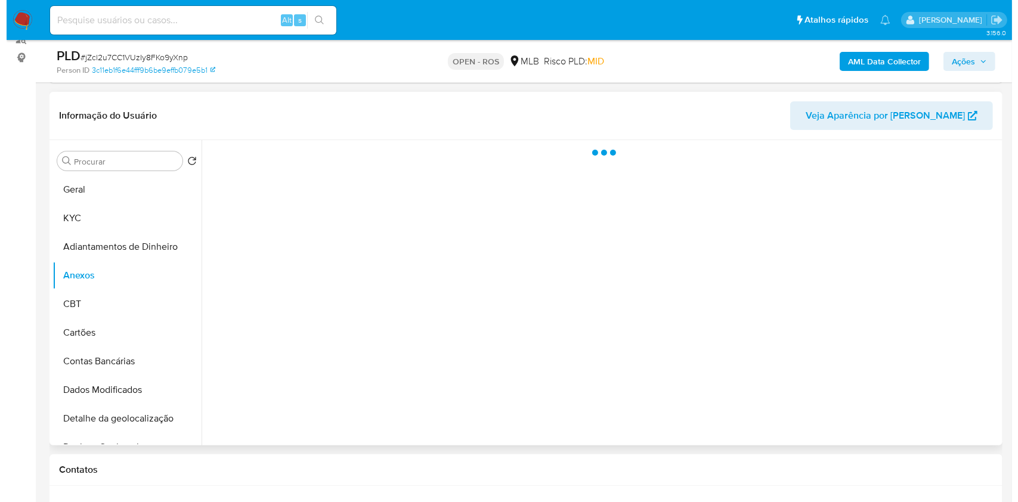
scroll to position [239, 0]
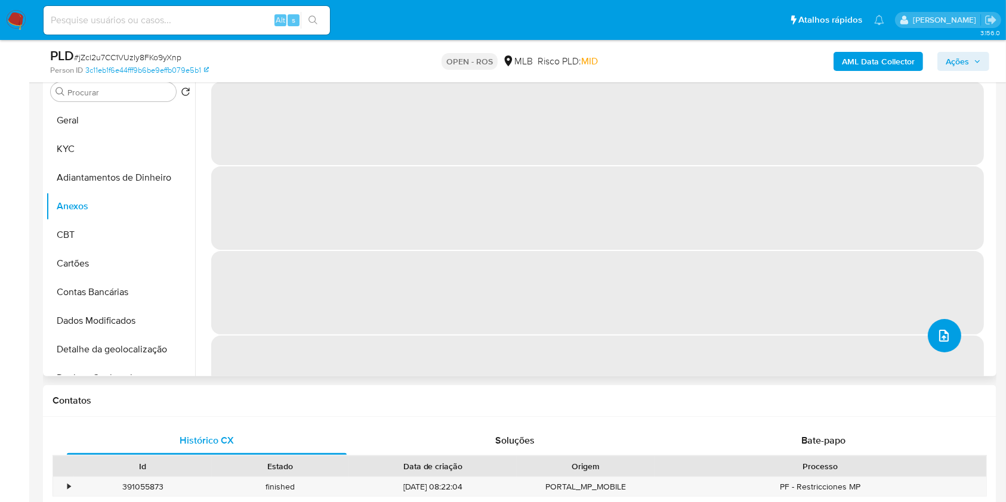
click at [944, 325] on button "upload-file" at bounding box center [944, 335] width 33 height 33
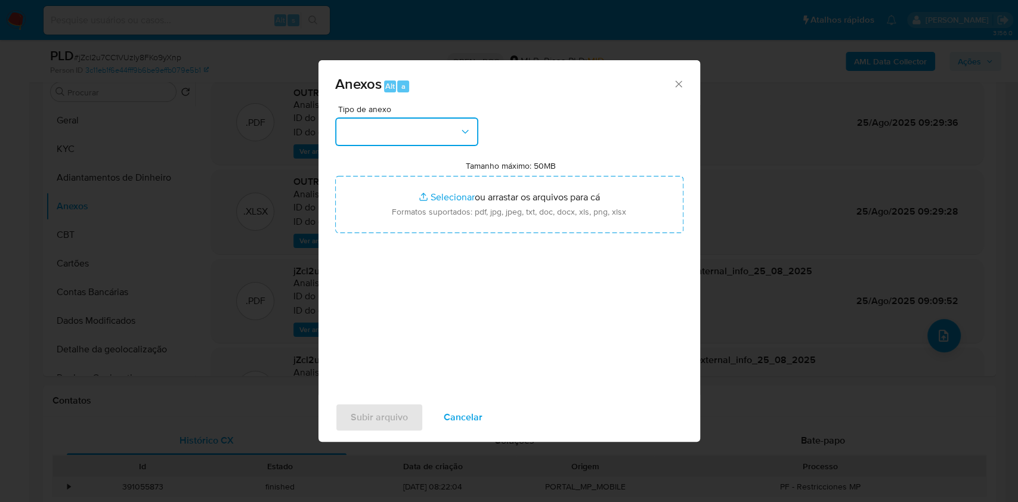
drag, startPoint x: 396, startPoint y: 128, endPoint x: 400, endPoint y: 143, distance: 15.7
click at [396, 129] on button "button" at bounding box center [406, 132] width 143 height 29
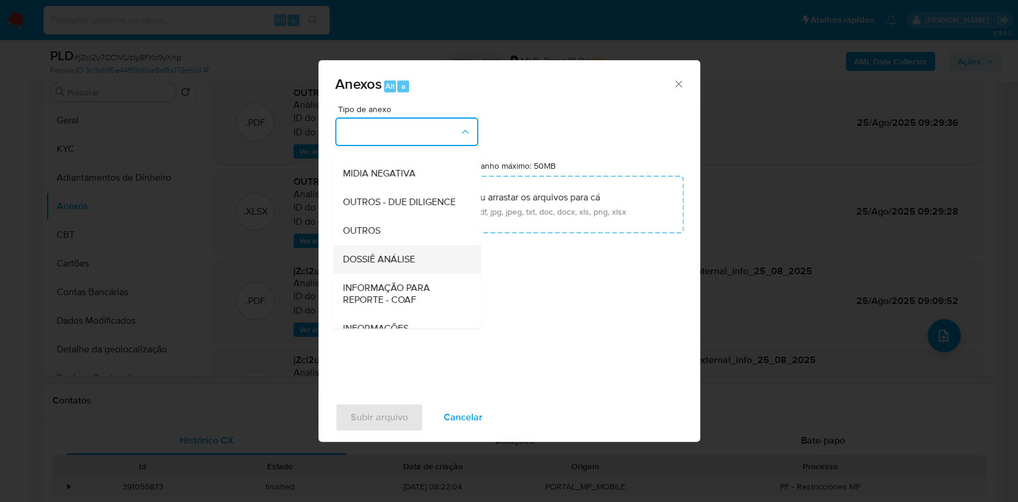
scroll to position [183, 0]
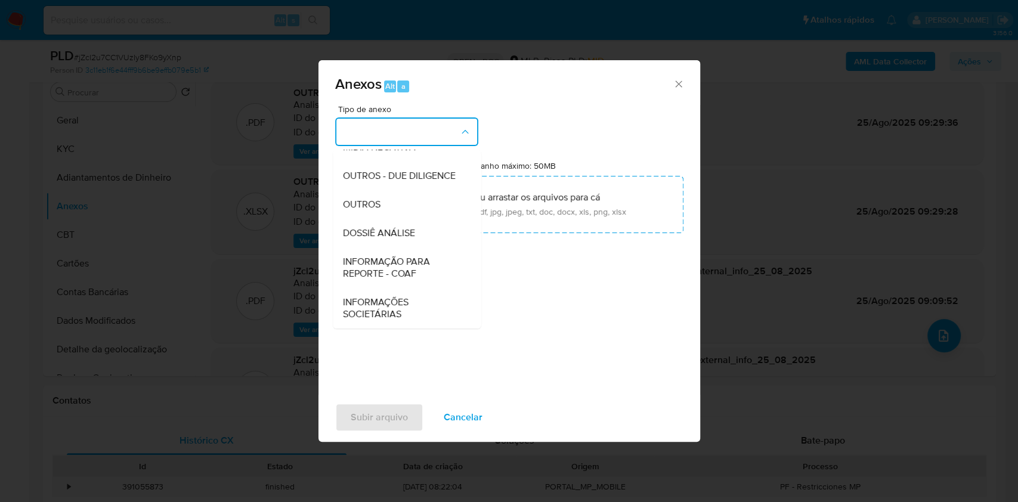
click at [420, 264] on span "INFORMAÇÃO PARA REPORTE - COAF" at bounding box center [403, 268] width 122 height 24
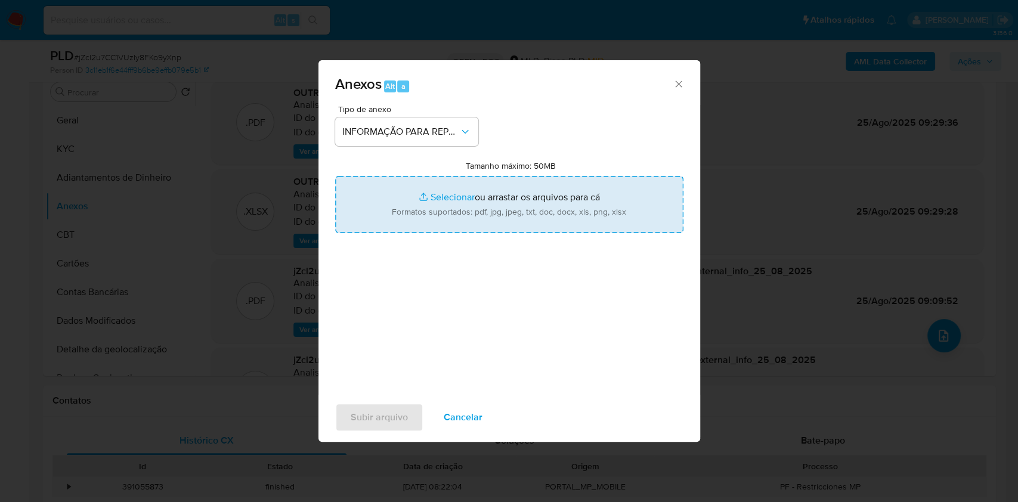
type input "C:\fakepath\SAR - jZcl2u7CC1VUzIy8FKo9yXnp - CPF 69542236387 - [PERSON_NAME].pdf"
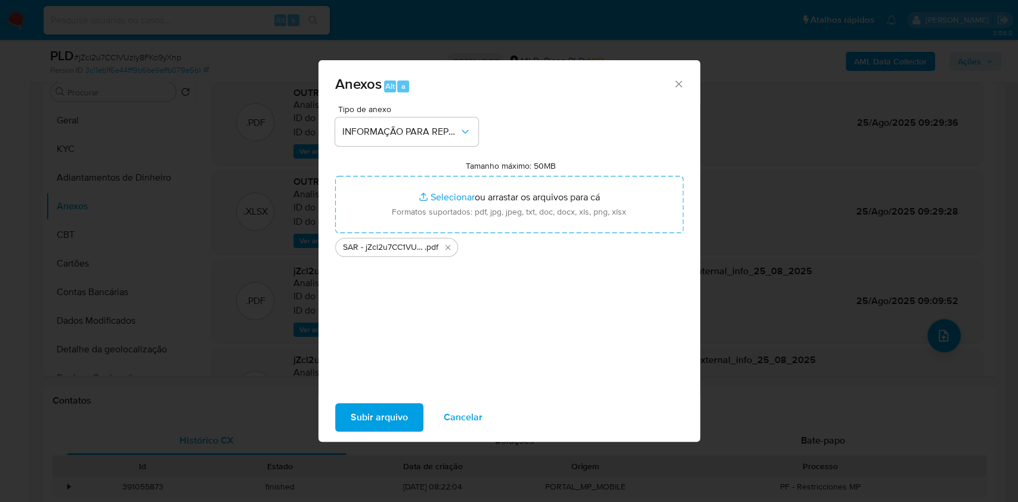
click at [402, 422] on span "Subir arquivo" at bounding box center [379, 418] width 57 height 26
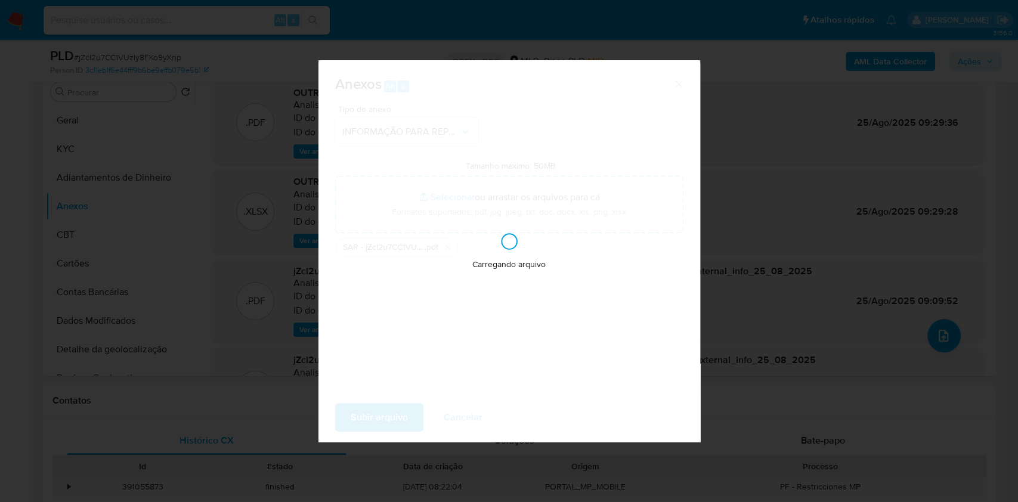
click at [860, 264] on div "Anexos Alt a Tipo de anexo INFORMAÇÃO PARA REPORTE - COAF Tamanho máximo: 50MB …" at bounding box center [509, 251] width 1018 height 502
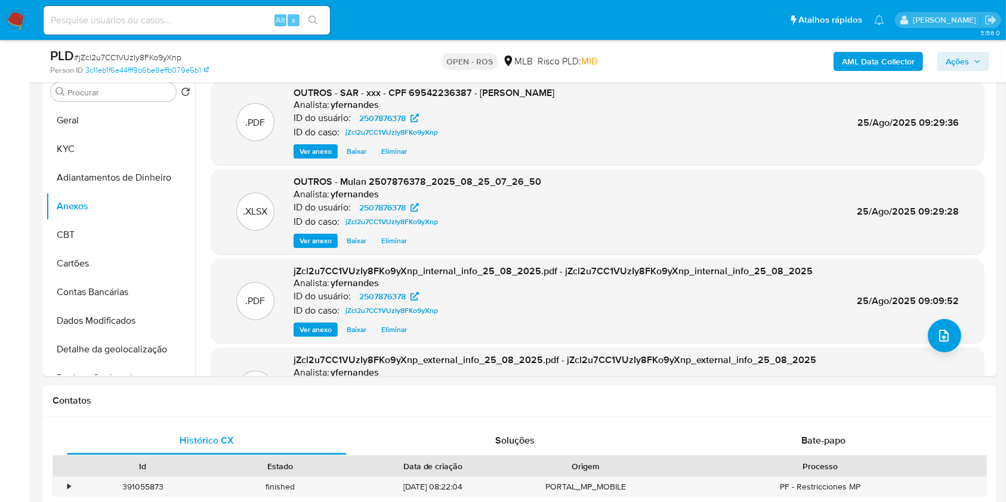
drag, startPoint x: 961, startPoint y: 58, endPoint x: 904, endPoint y: 72, distance: 58.8
click at [961, 59] on span "Ações" at bounding box center [957, 61] width 23 height 19
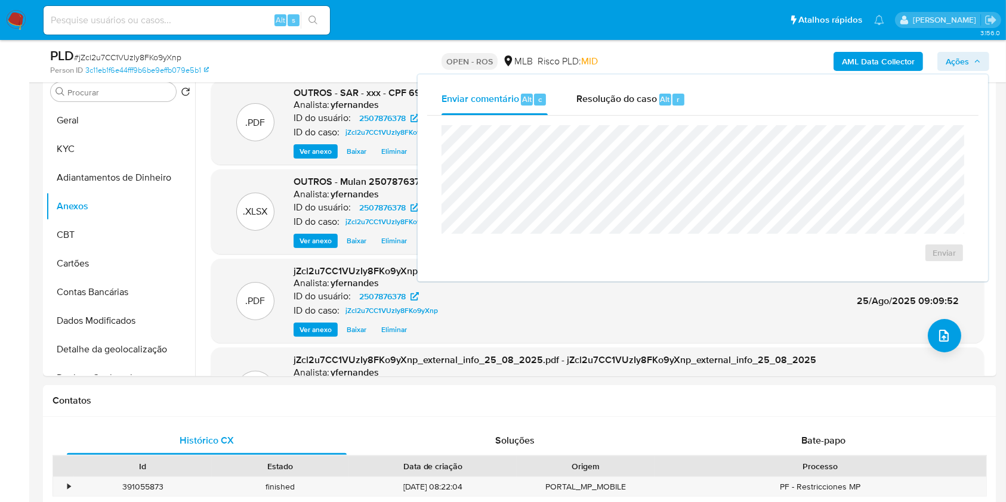
drag, startPoint x: 638, startPoint y: 87, endPoint x: 642, endPoint y: 122, distance: 35.4
click at [638, 87] on div "Resolução do caso Alt r" at bounding box center [630, 99] width 109 height 31
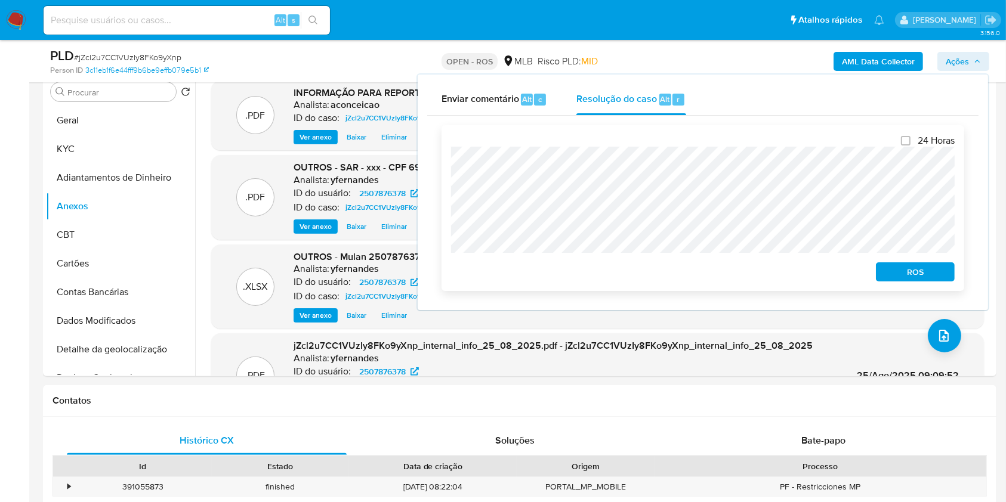
drag, startPoint x: 928, startPoint y: 271, endPoint x: 953, endPoint y: 270, distance: 25.1
click at [930, 271] on span "ROS" at bounding box center [915, 272] width 62 height 17
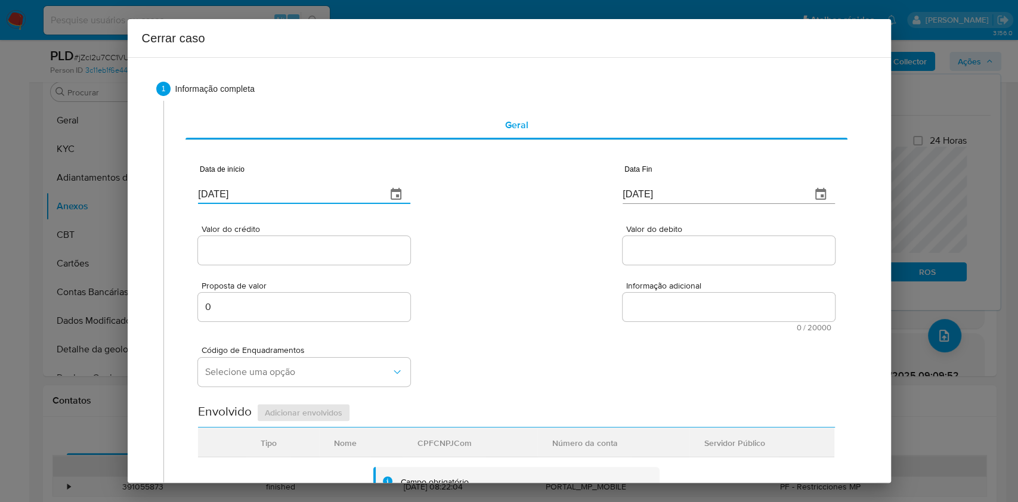
click at [328, 186] on input "[DATE]" at bounding box center [287, 194] width 179 height 19
click at [328, 187] on input "[DATE]" at bounding box center [287, 194] width 179 height 19
paste input "01/07"
type input "[DATE]"
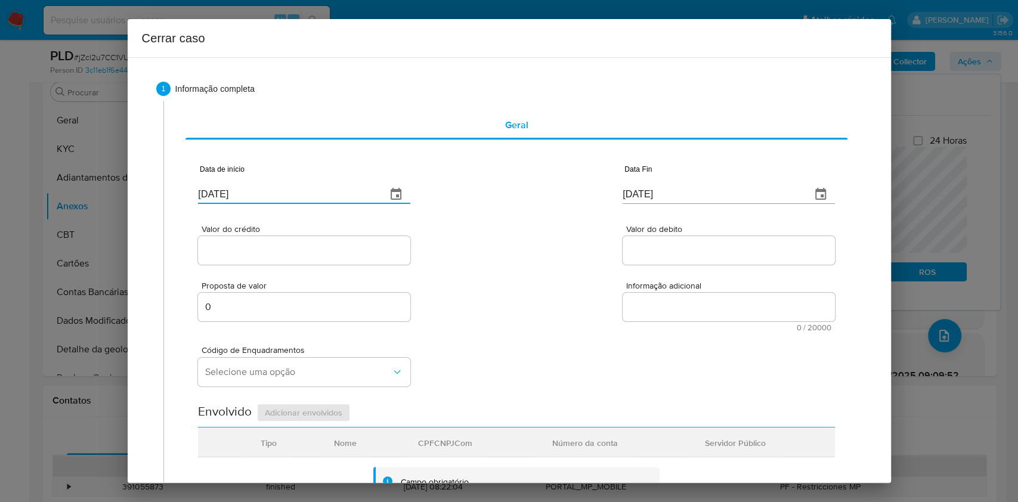
click at [696, 205] on div "Data Fin [DATE]" at bounding box center [729, 187] width 212 height 48
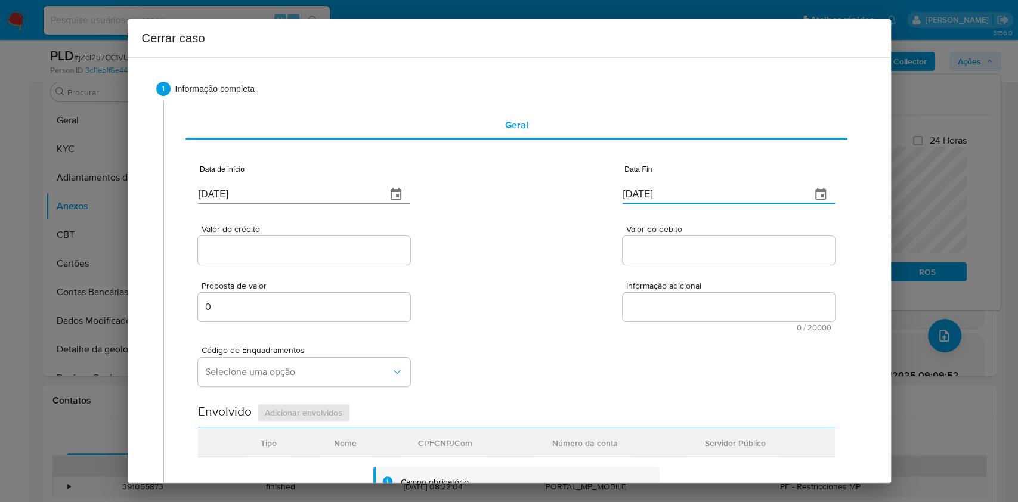
drag, startPoint x: 697, startPoint y: 203, endPoint x: 692, endPoint y: 195, distance: 9.1
click at [696, 203] on input "[DATE]" at bounding box center [712, 194] width 179 height 19
click at [692, 195] on input "[DATE]" at bounding box center [712, 194] width 179 height 19
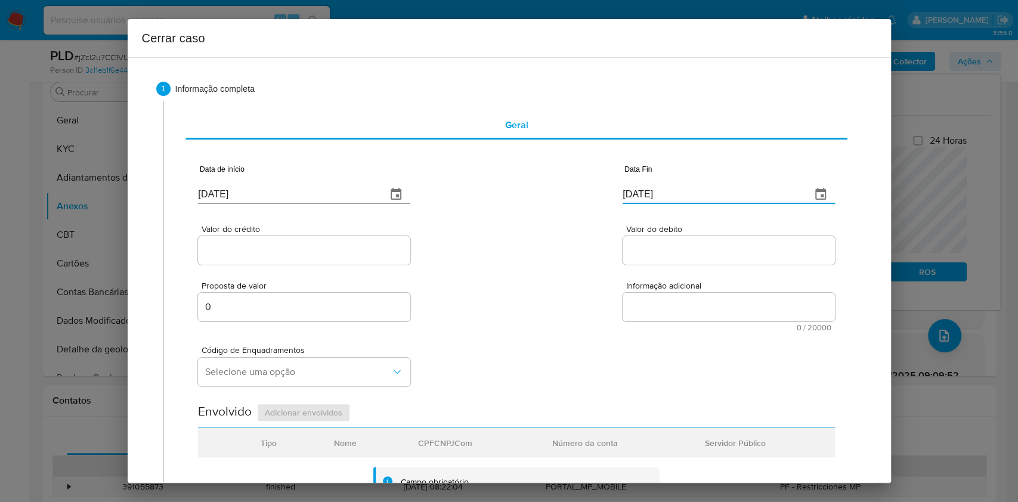
paste input "3"
click at [692, 195] on input "[DATE]" at bounding box center [712, 194] width 179 height 19
type input "[DATE]"
click at [307, 236] on div at bounding box center [304, 250] width 212 height 29
click at [311, 242] on div at bounding box center [304, 250] width 212 height 29
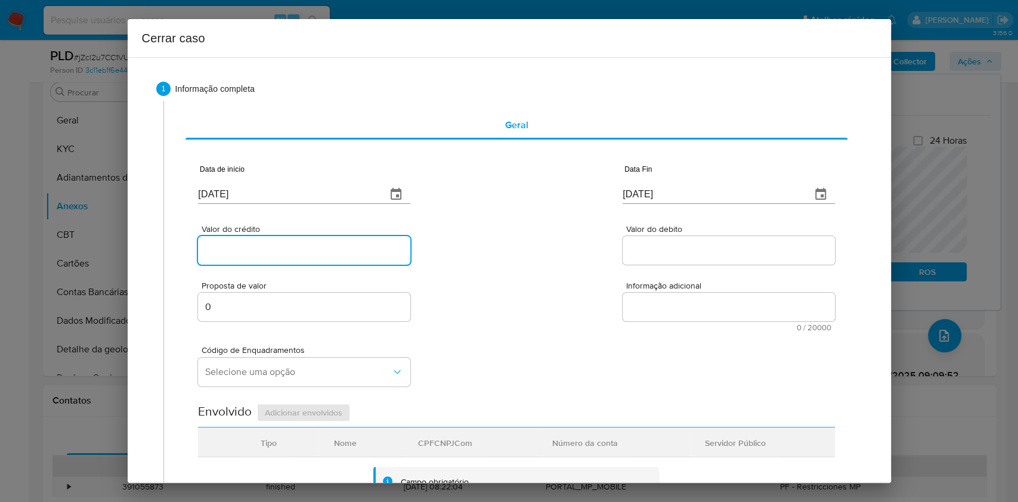
click at [337, 251] on input "Valor do crédito" at bounding box center [304, 251] width 212 height 16
paste input "R$[PHONE_NUMBER]"
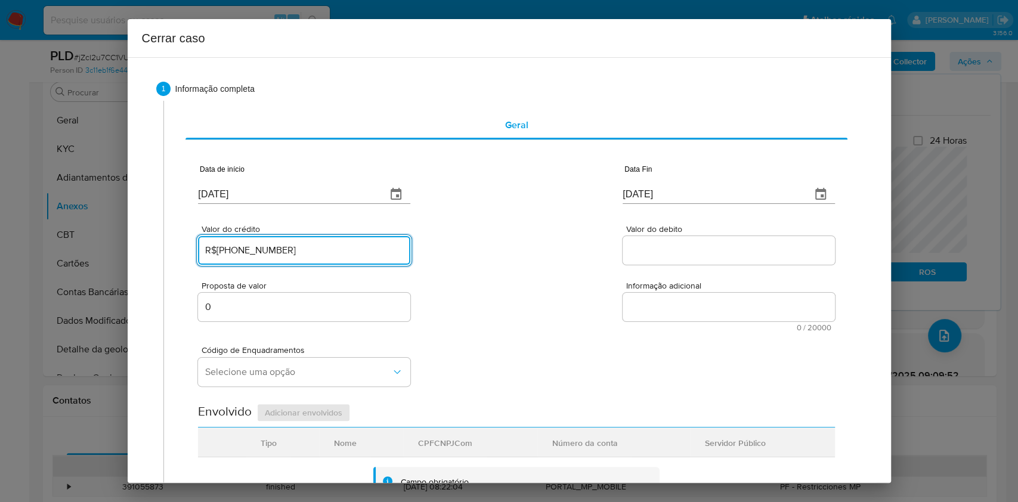
click at [348, 240] on div "R$[PHONE_NUMBER]" at bounding box center [304, 250] width 212 height 29
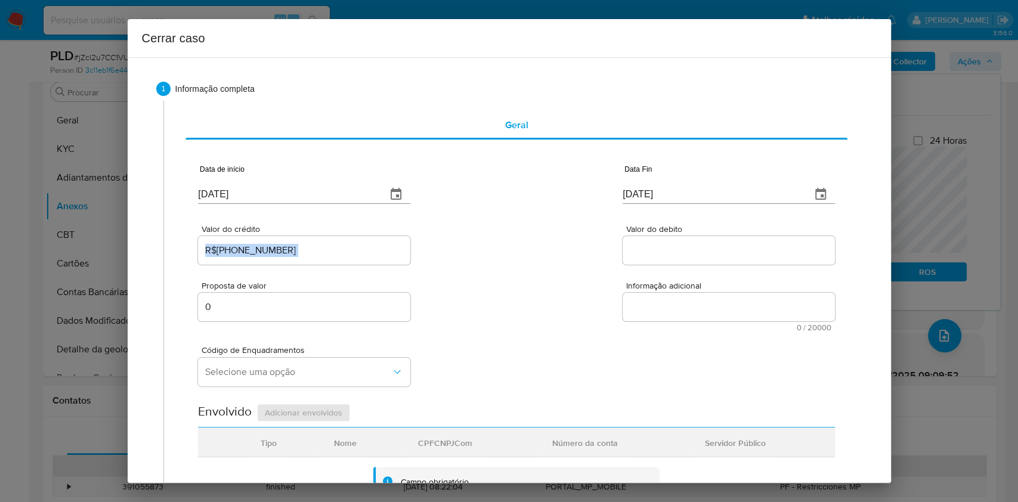
click at [348, 240] on div "R$[PHONE_NUMBER]" at bounding box center [304, 250] width 212 height 29
drag, startPoint x: 348, startPoint y: 239, endPoint x: 348, endPoint y: 249, distance: 9.5
click at [348, 240] on div "R$[PHONE_NUMBER]" at bounding box center [304, 250] width 212 height 29
click at [348, 249] on input "R$[PHONE_NUMBER]" at bounding box center [304, 251] width 212 height 16
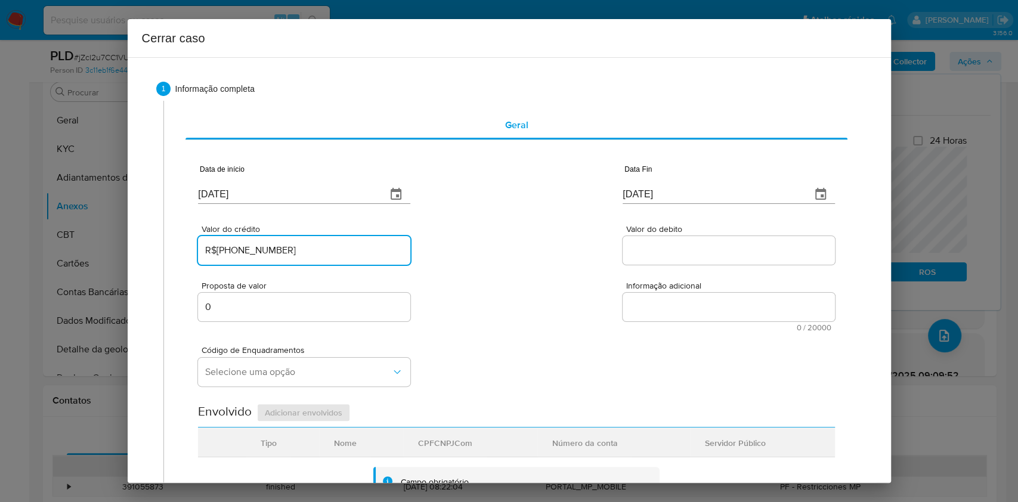
paste input "0.820.256"
type input "R$230.820.256"
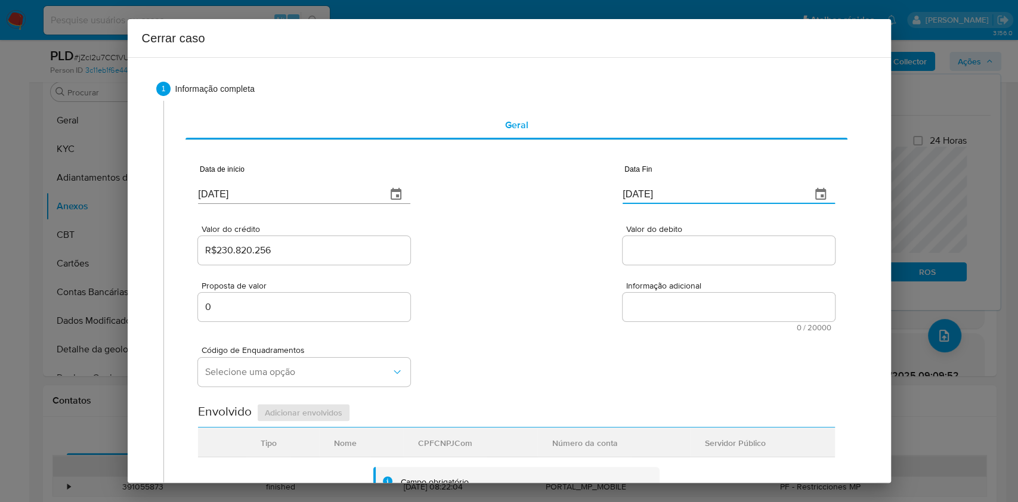
click at [675, 189] on input "[DATE]" at bounding box center [712, 194] width 179 height 19
click at [676, 189] on input "[DATE]" at bounding box center [712, 194] width 179 height 19
click at [677, 189] on input "[DATE]" at bounding box center [712, 194] width 179 height 19
paste input "text"
type input "[DATE]"
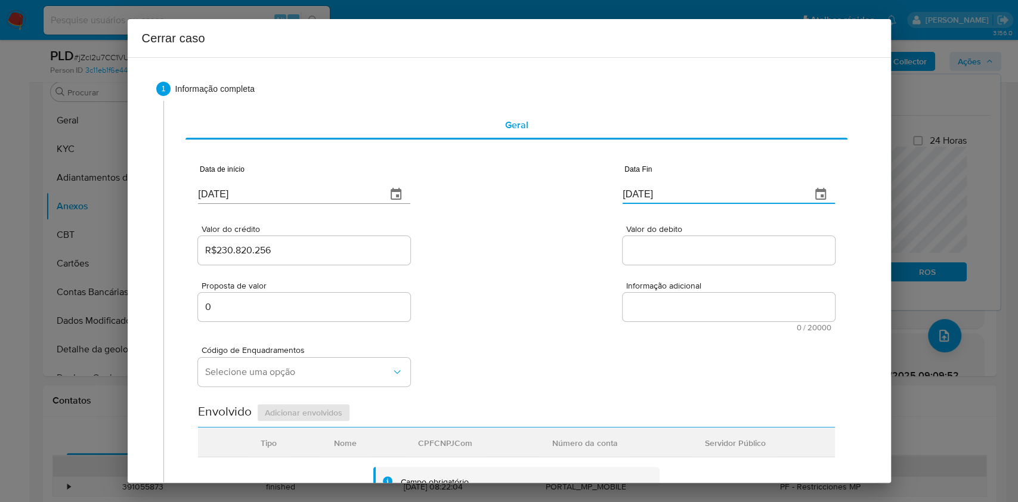
click at [304, 251] on input "R$230.820.256" at bounding box center [304, 251] width 212 height 16
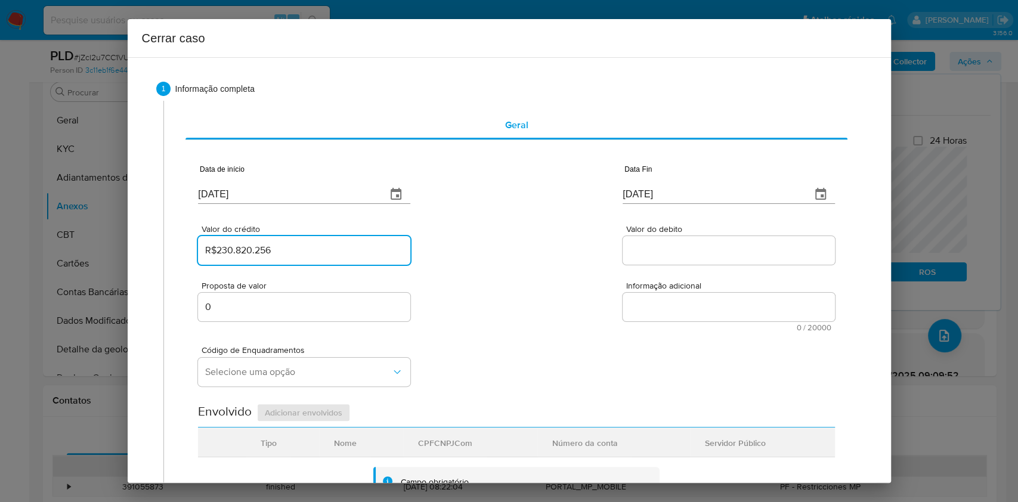
click at [304, 251] on input "R$230.820.256" at bounding box center [304, 251] width 212 height 16
click at [304, 252] on input "R$230.820.256" at bounding box center [304, 251] width 212 height 16
paste input "661.461"
type input "R$661.461"
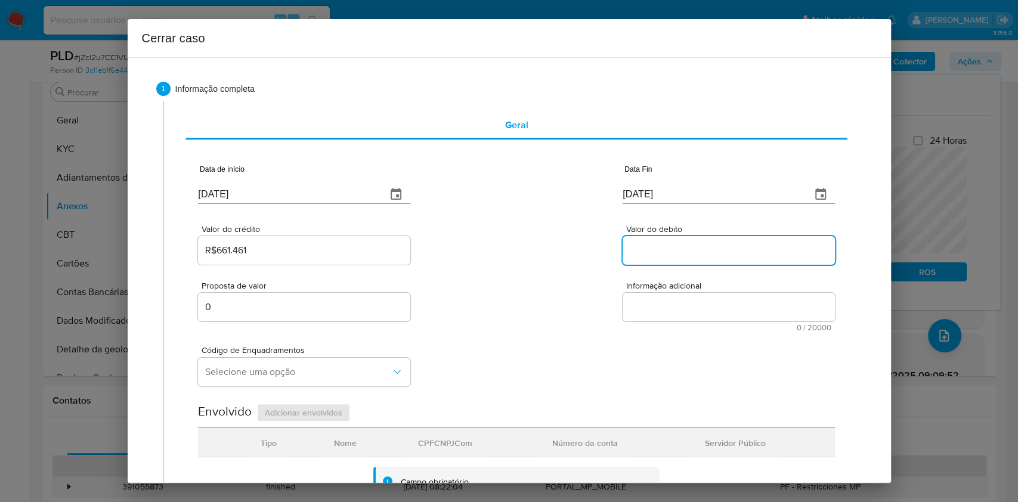
click at [643, 245] on input "Valor do debito" at bounding box center [729, 251] width 212 height 16
paste input "R$641.207"
type input "R$641.207"
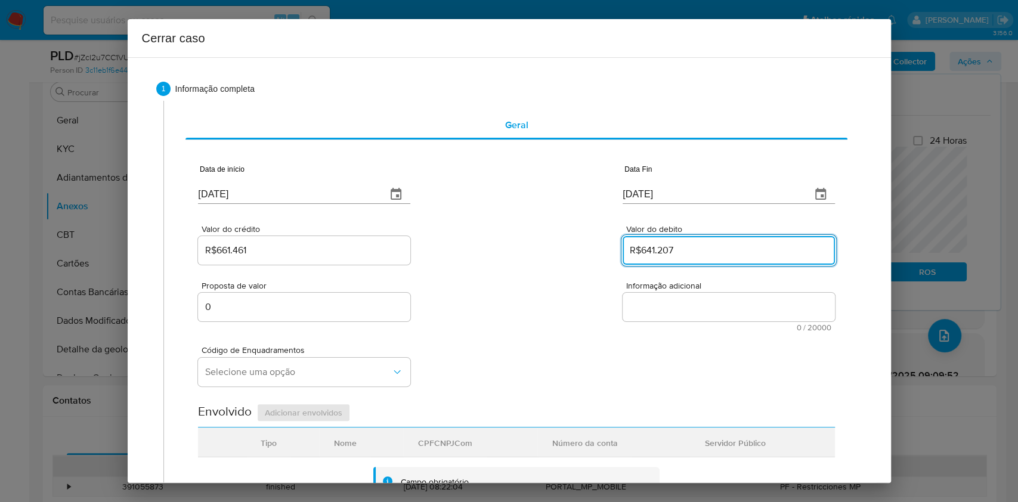
click at [287, 316] on div "0" at bounding box center [304, 307] width 212 height 29
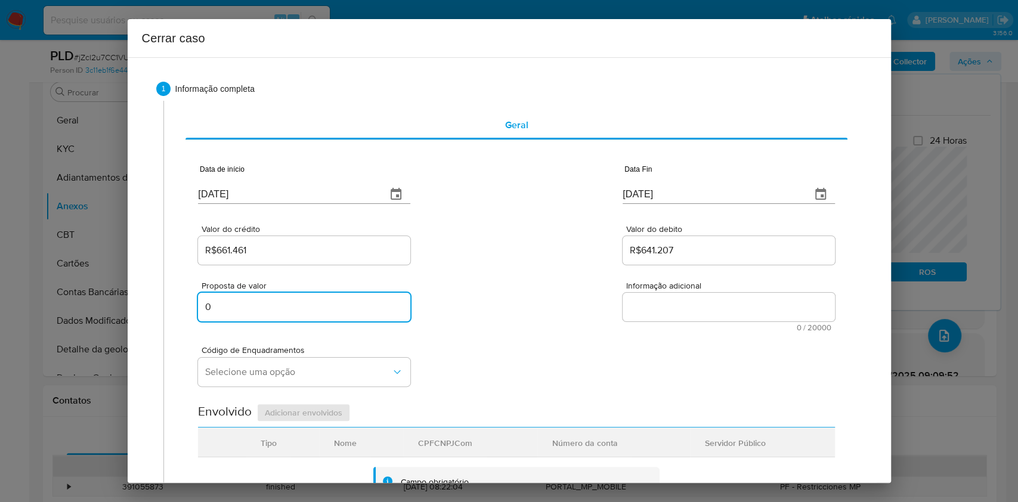
click at [286, 313] on input "0" at bounding box center [304, 308] width 212 height 16
click at [280, 305] on input "0" at bounding box center [304, 308] width 212 height 16
paste input "903738"
click at [280, 305] on input "0" at bounding box center [304, 308] width 212 height 16
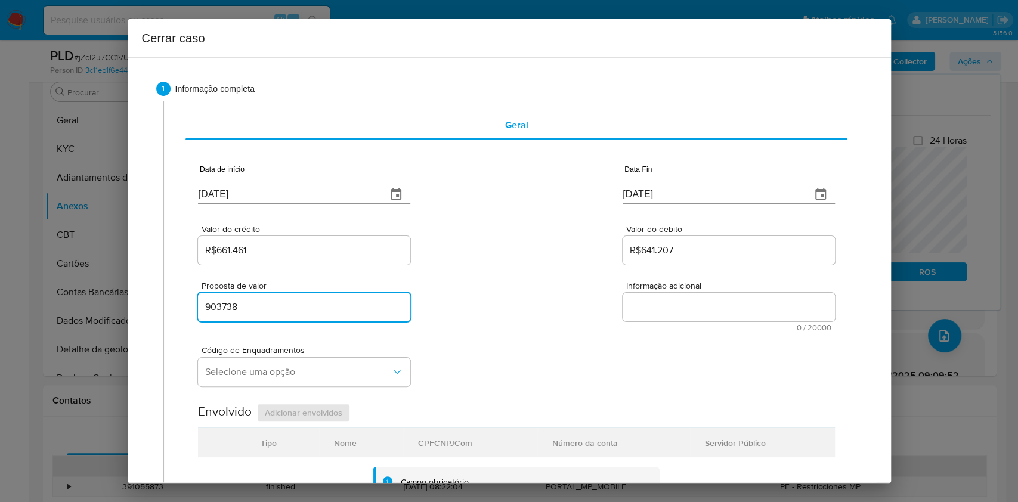
scroll to position [79, 0]
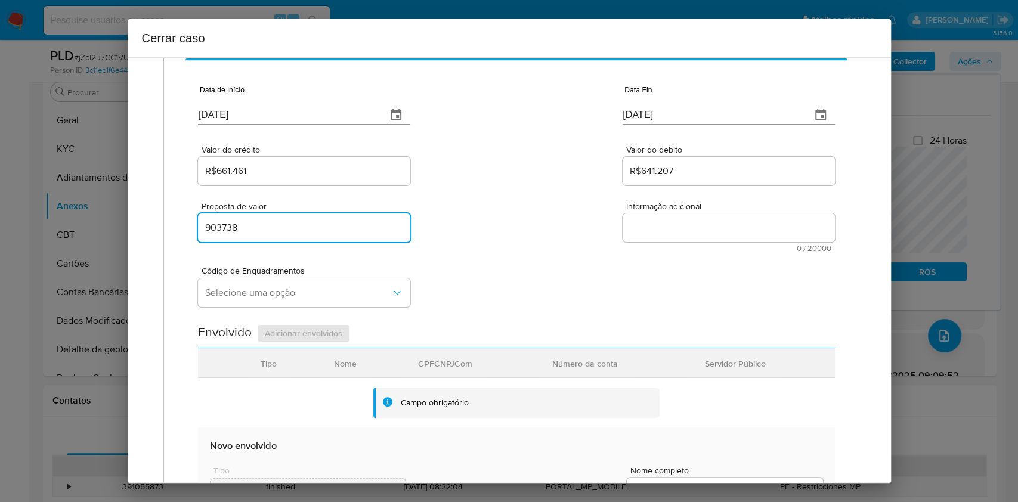
type input "903738"
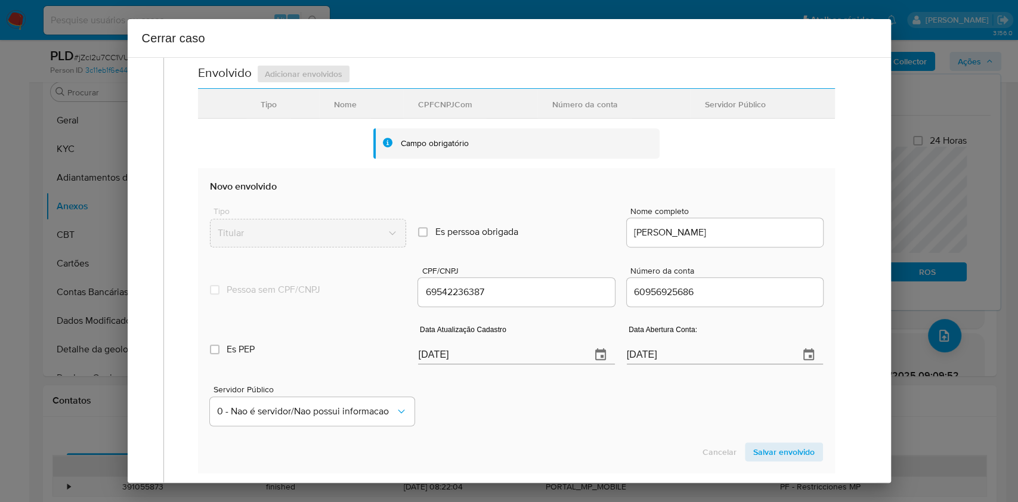
scroll to position [318, 0]
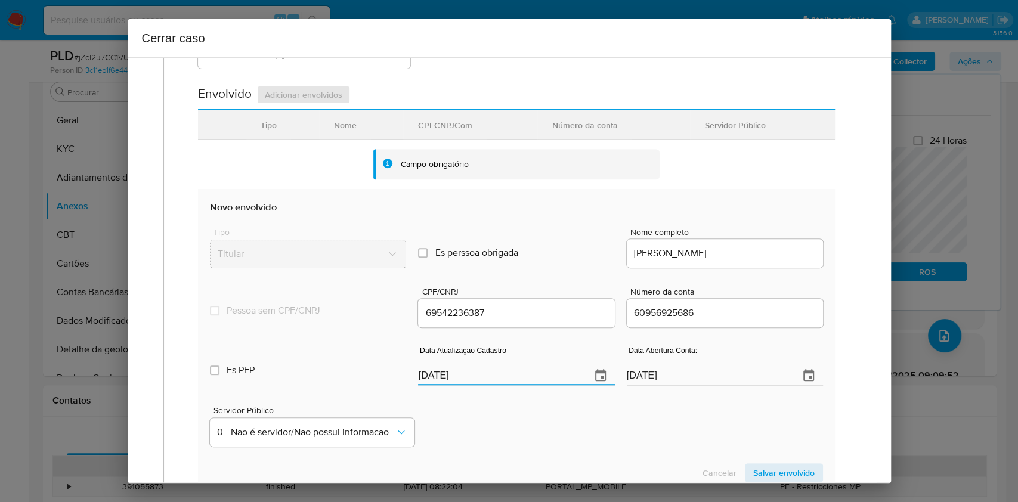
click at [520, 373] on input "[DATE]" at bounding box center [499, 375] width 163 height 19
click at [520, 372] on input "[DATE]" at bounding box center [499, 375] width 163 height 19
paste input "0"
type input "[DATE]"
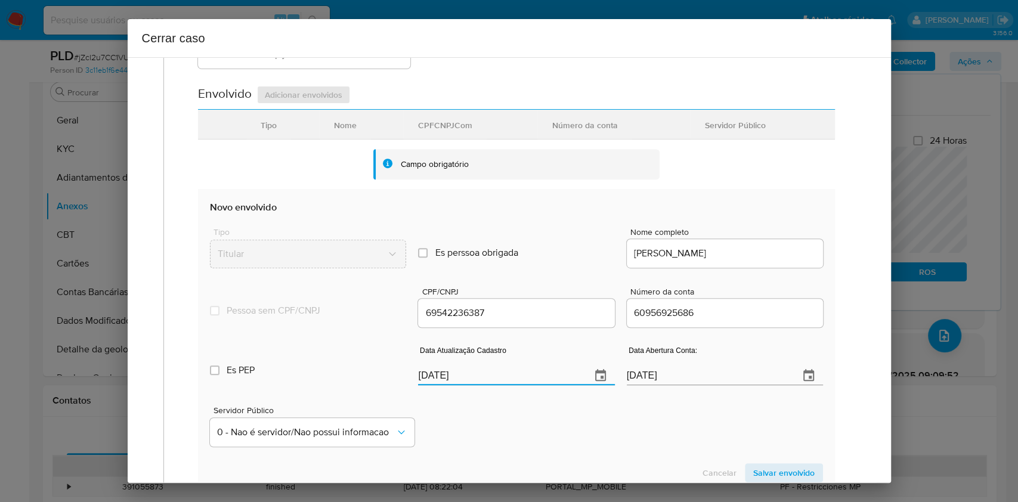
drag, startPoint x: 771, startPoint y: 470, endPoint x: 798, endPoint y: 461, distance: 28.3
click at [774, 470] on span "Salvar envolvido" at bounding box center [784, 473] width 61 height 17
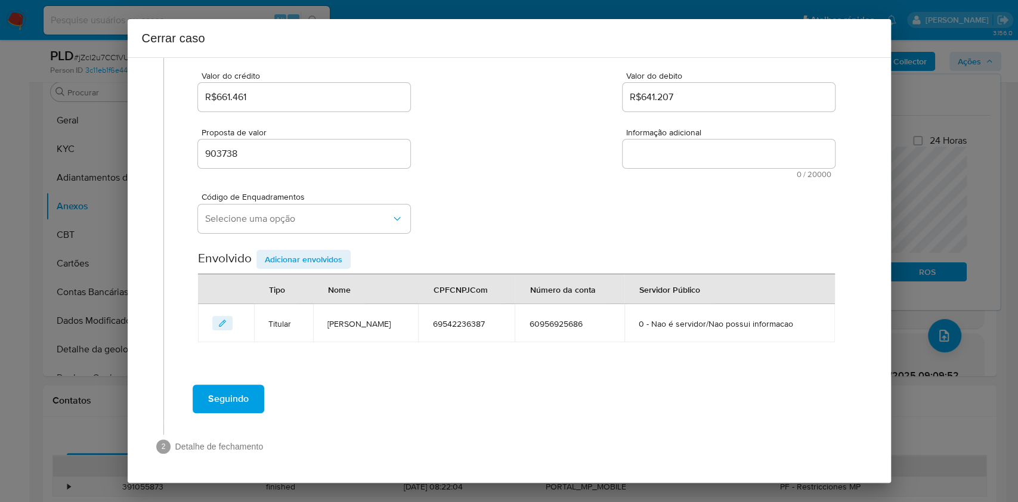
scroll to position [153, 0]
click at [629, 160] on textarea "Informação adicional" at bounding box center [729, 154] width 212 height 29
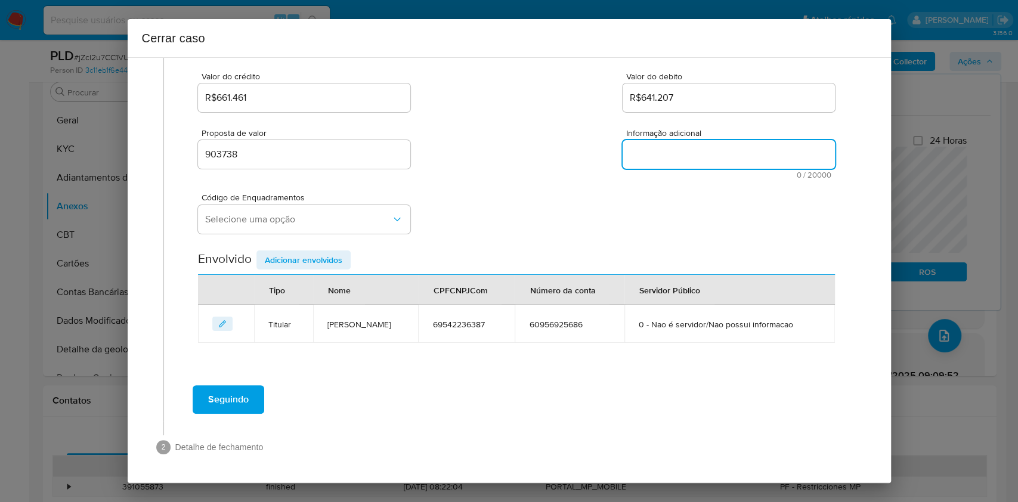
paste textarea "Loremip Dolorsi, AME 82350356891, 29 cons, adipiscin el seddoeius te Incididu, …"
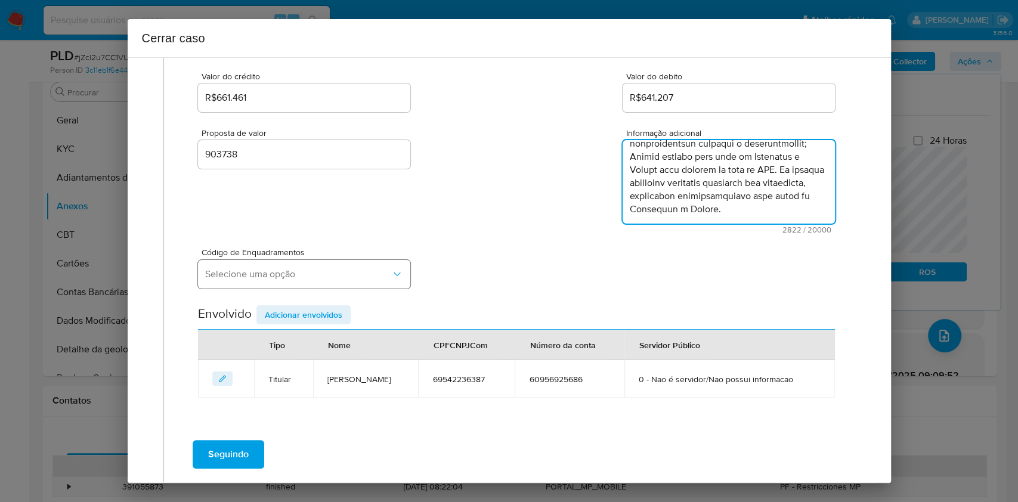
type textarea "Loremip Dolorsi, AME 82350356891, 29 cons, adipiscin el seddoeius te Incididu, …"
click at [287, 265] on button "Selecione uma opção" at bounding box center [304, 274] width 212 height 29
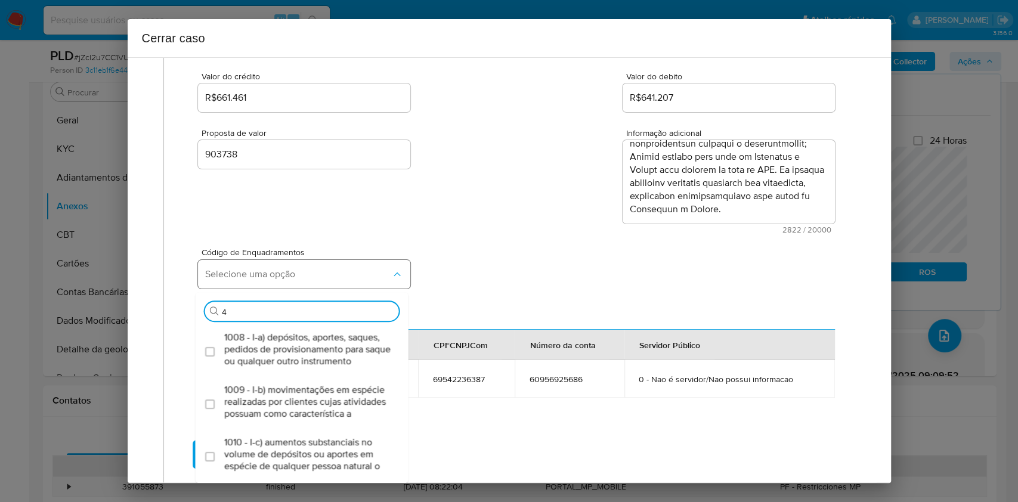
type input "45"
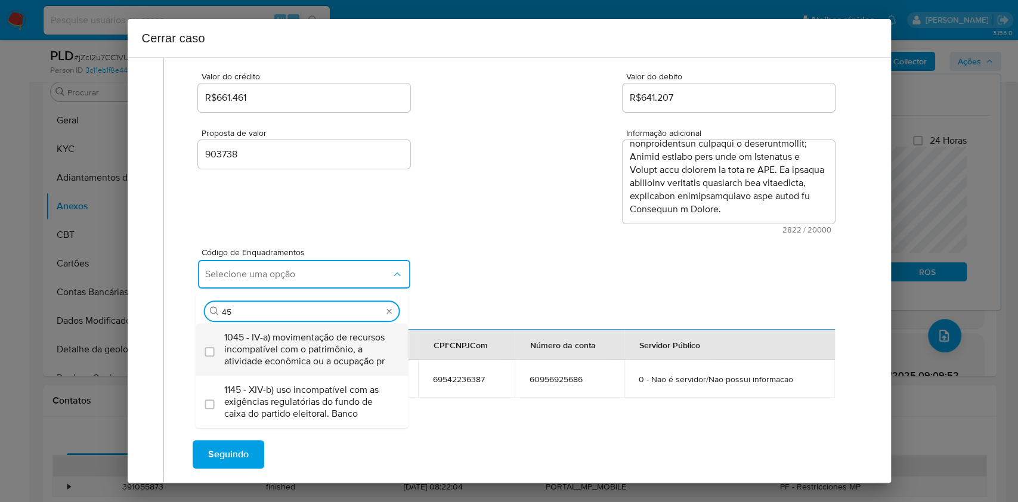
click at [282, 342] on span "1045 - IV-a) movimentação de recursos incompatível com o patrimônio, a atividad…" at bounding box center [308, 350] width 168 height 36
checkbox input "true"
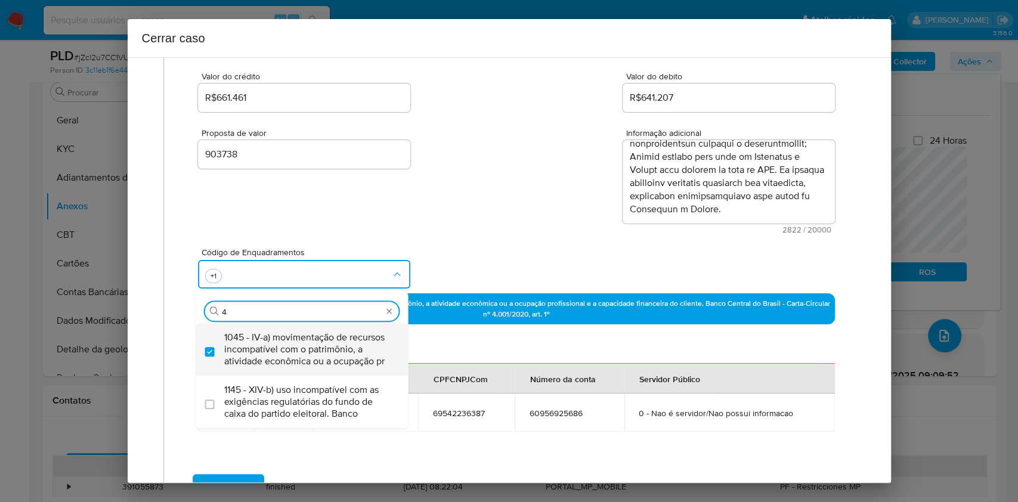
scroll to position [0, 0]
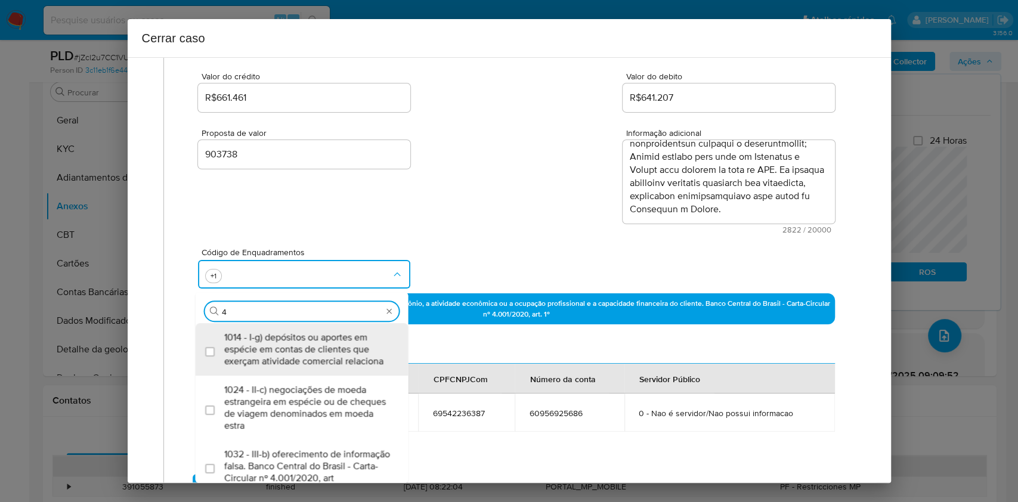
type input "47"
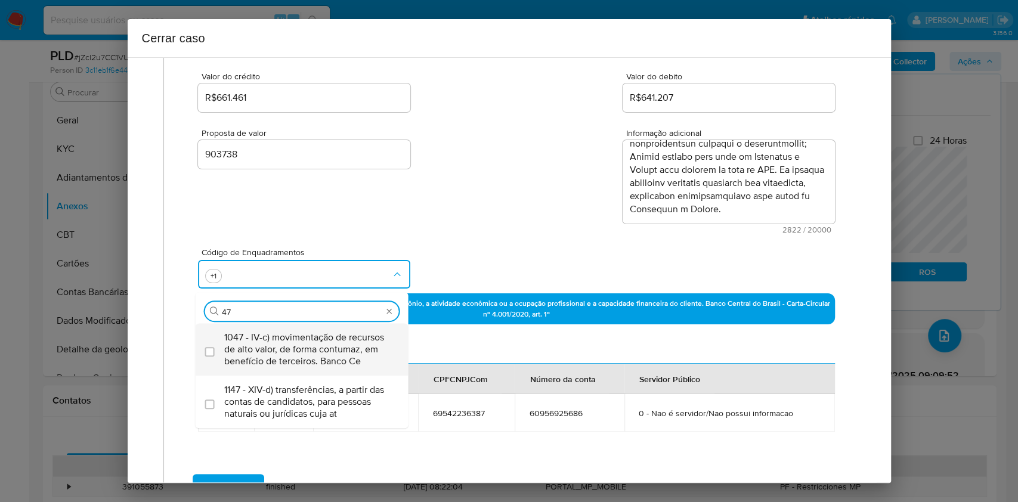
click at [282, 342] on span "1047 - IV-c) movimentação de recursos de alto valor, de forma contumaz, em bene…" at bounding box center [308, 350] width 168 height 36
checkbox input "true"
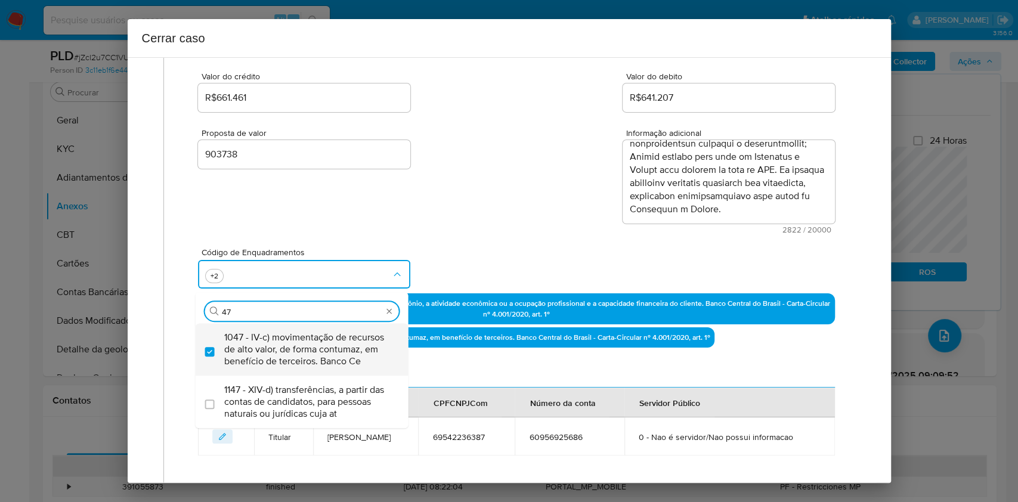
type input "4"
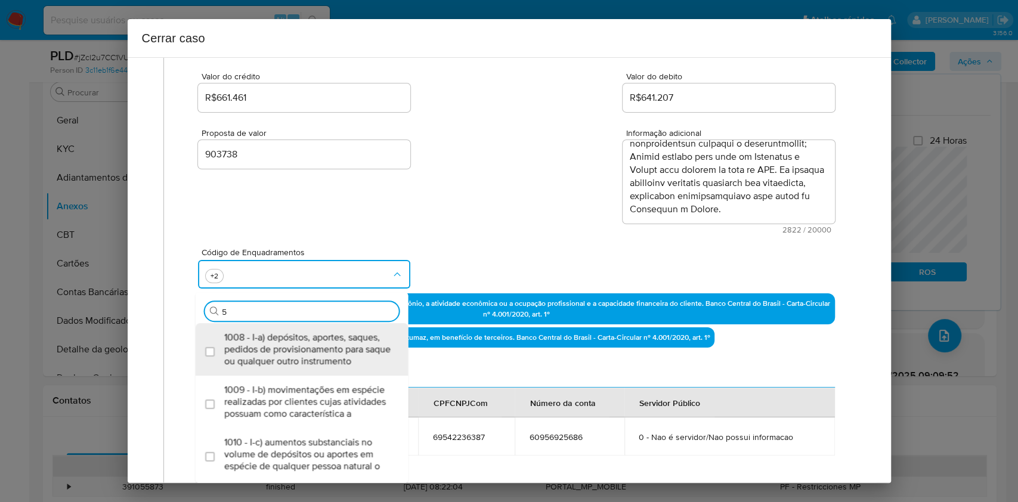
type input "55"
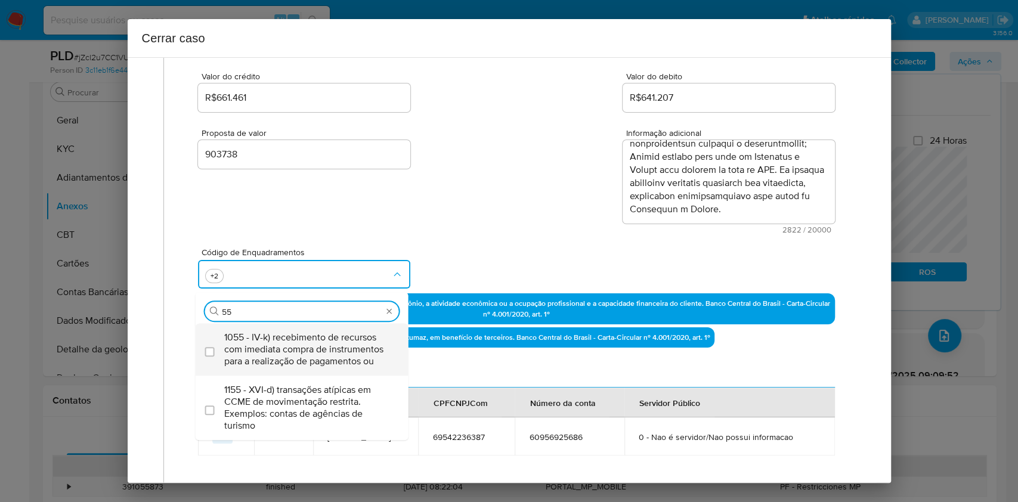
click at [282, 342] on span "1055 - IV-k) recebimento de recursos com imediata compra de instrumentos para a…" at bounding box center [308, 350] width 168 height 36
checkbox input "true"
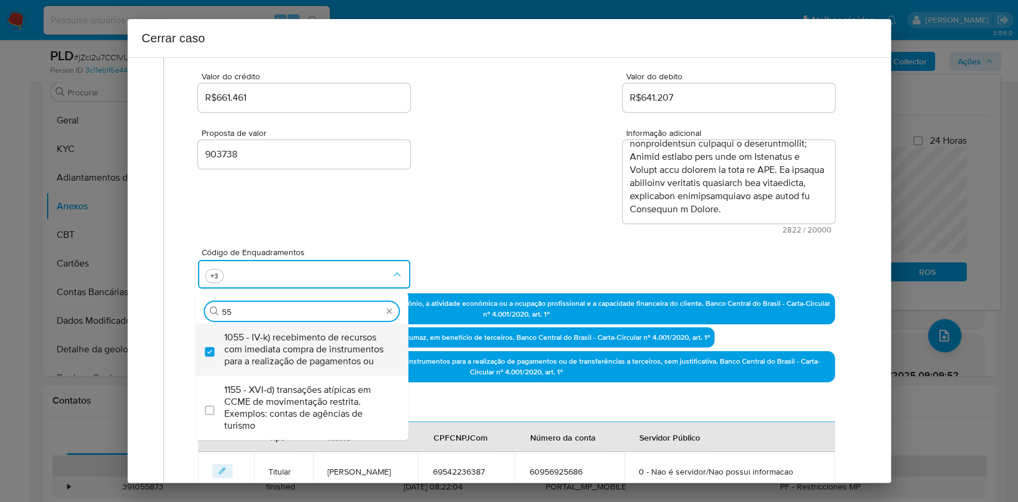
type input "55"
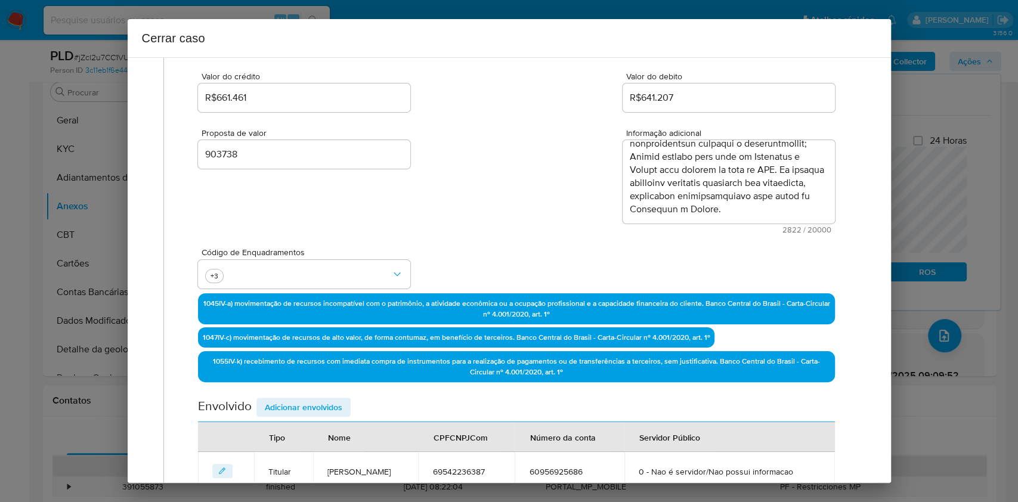
click at [469, 403] on div "Envolvido Adicionar envolvidos" at bounding box center [516, 410] width 637 height 24
click at [325, 390] on div "Data de início [DATE] Data Fin [DATE] Valor do crédito R$661.461 Valor do debit…" at bounding box center [516, 243] width 637 height 495
click at [328, 403] on span "Adicionar envolvidos" at bounding box center [304, 407] width 78 height 17
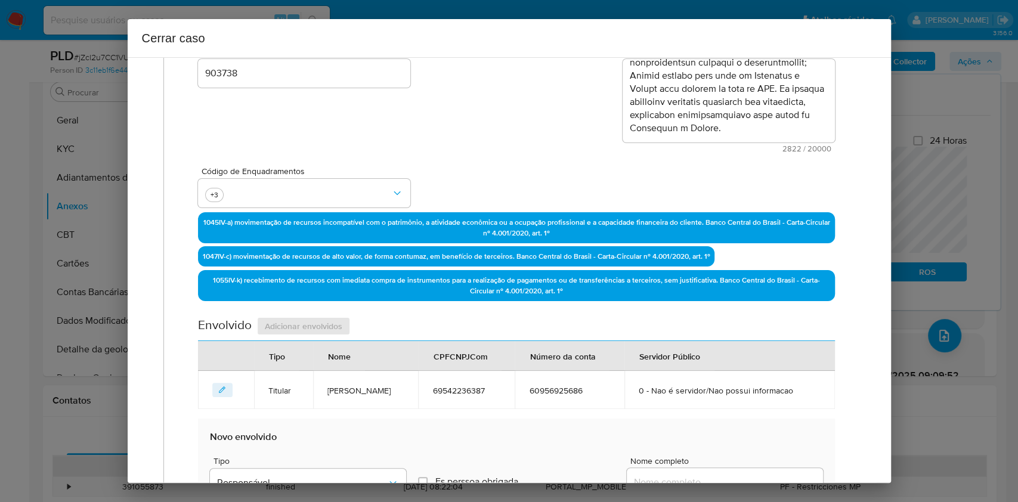
scroll to position [312, 0]
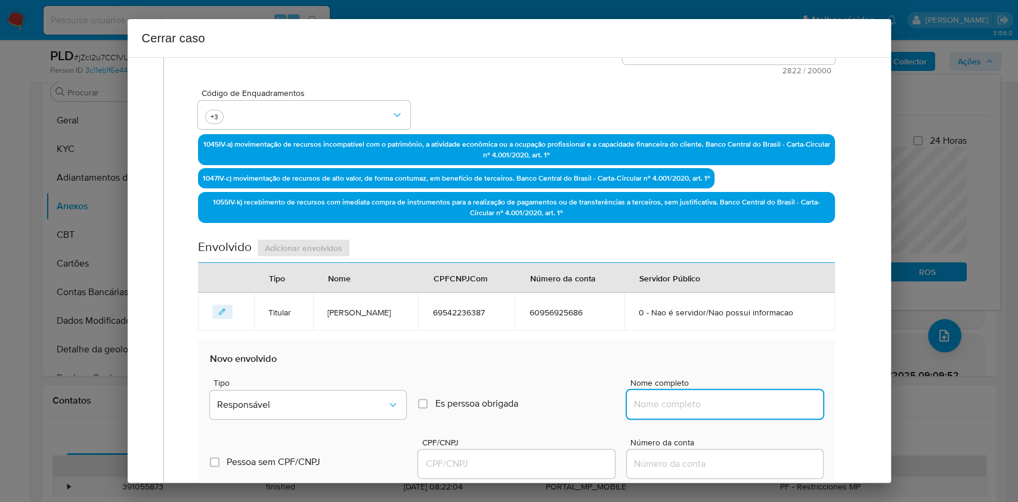
drag, startPoint x: 713, startPoint y: 399, endPoint x: 741, endPoint y: 403, distance: 28.4
click at [714, 399] on input "Nome completo" at bounding box center [725, 405] width 196 height 16
paste input "Jr Transporte Ltda, 51388787000141"
click at [742, 403] on input "Jr Transporte Ltda, 51388787000141" at bounding box center [725, 405] width 196 height 16
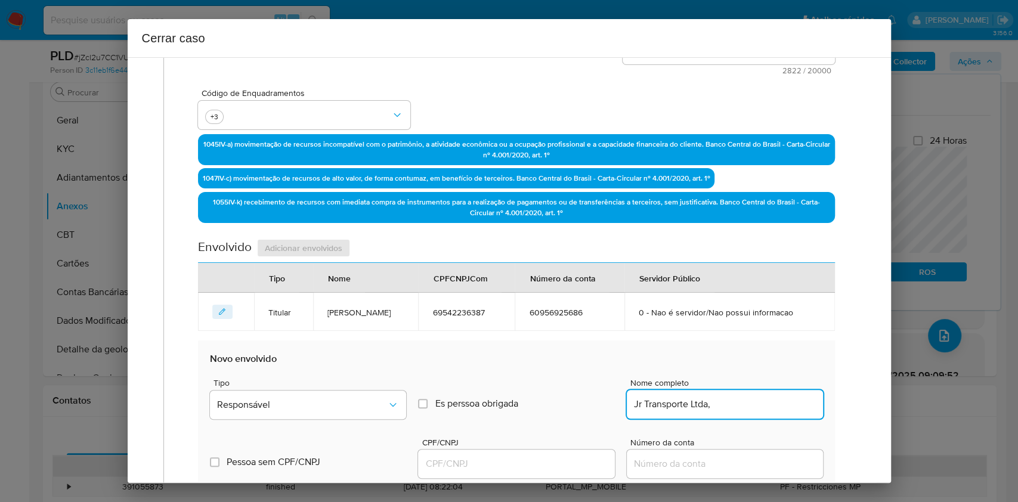
type input "Jr Transporte Ltda,"
click at [499, 454] on div at bounding box center [516, 464] width 196 height 29
paste input "51388787000141"
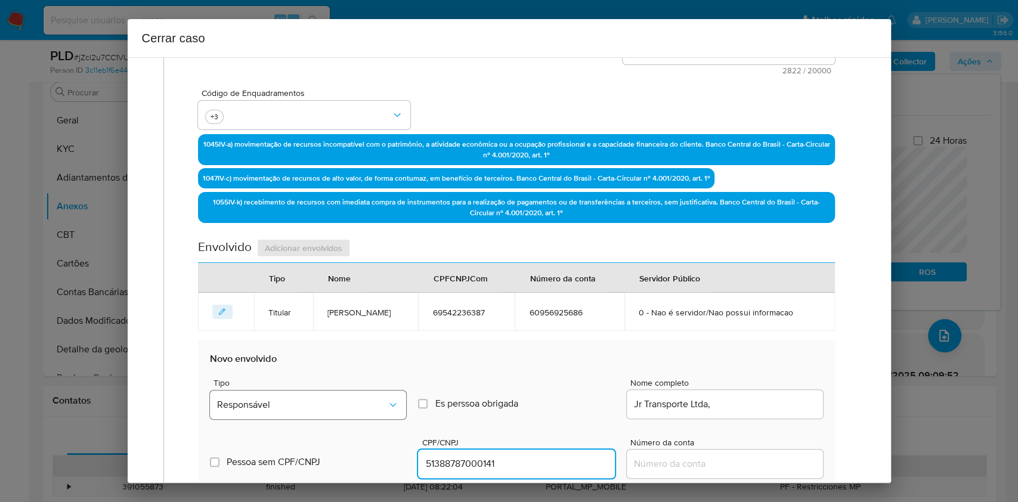
type input "51388787000141"
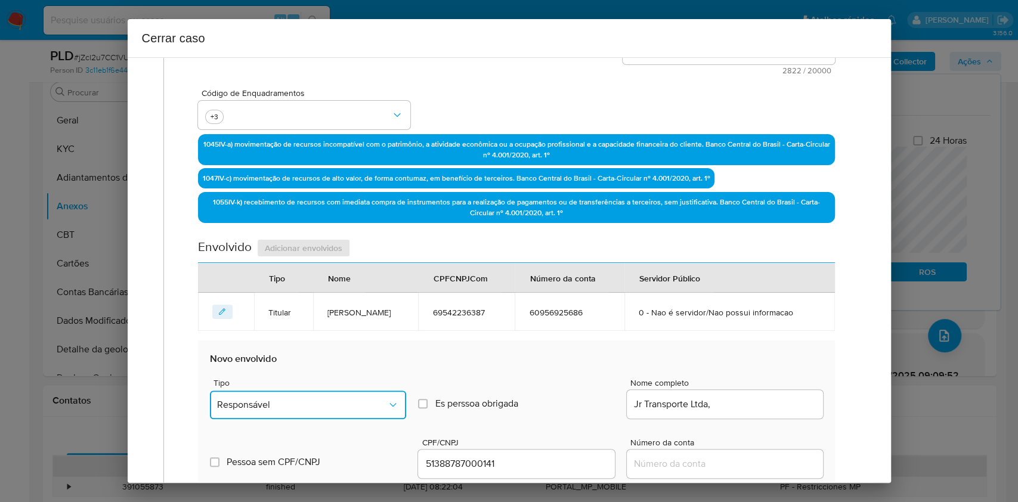
drag, startPoint x: 345, startPoint y: 399, endPoint x: 342, endPoint y: 392, distance: 7.2
click at [345, 399] on span "Responsável" at bounding box center [302, 405] width 170 height 12
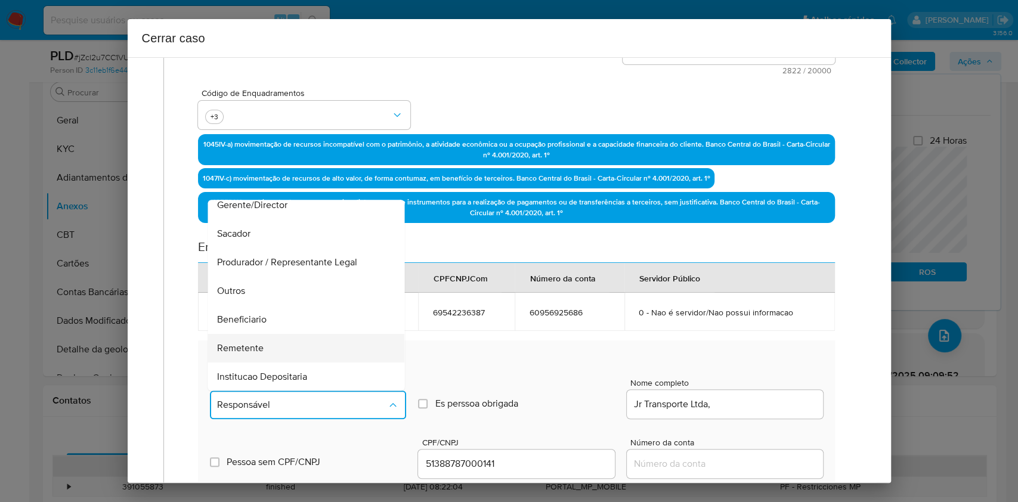
scroll to position [153, 0]
drag, startPoint x: 266, startPoint y: 284, endPoint x: 291, endPoint y: 284, distance: 25.1
click at [266, 285] on div "Remetente" at bounding box center [303, 290] width 171 height 29
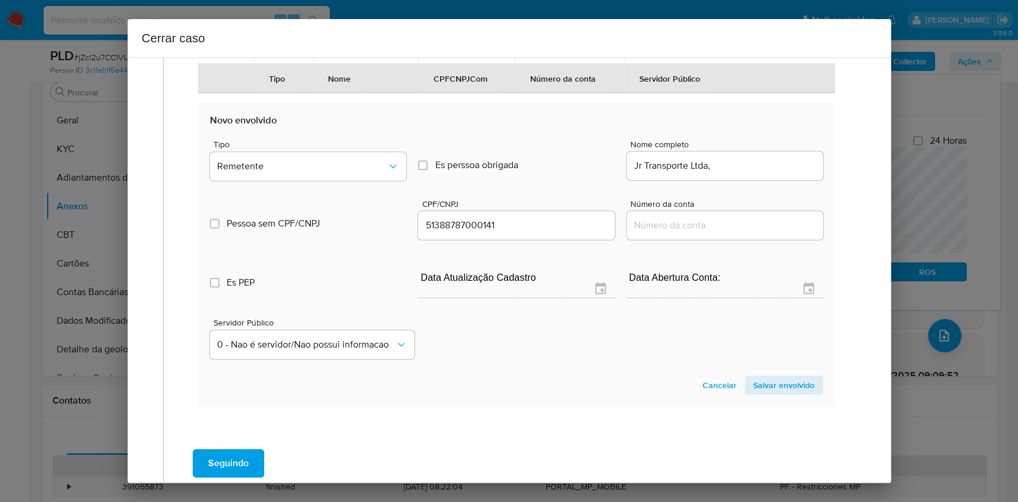
drag, startPoint x: 770, startPoint y: 390, endPoint x: 802, endPoint y: 371, distance: 36.6
click at [771, 390] on span "Salvar envolvido" at bounding box center [784, 385] width 61 height 17
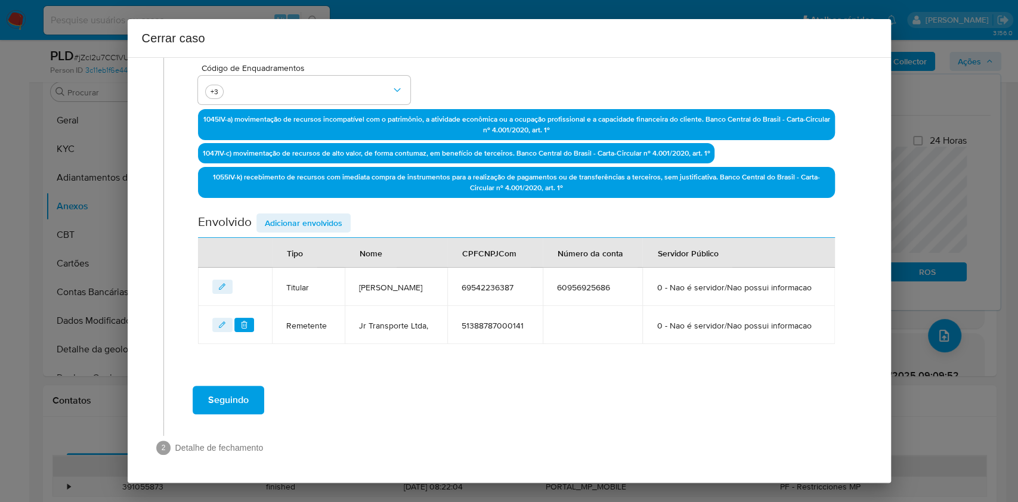
drag, startPoint x: 220, startPoint y: 324, endPoint x: 248, endPoint y: 338, distance: 31.8
click at [220, 325] on icon "editEnvolvido" at bounding box center [222, 325] width 8 height 8
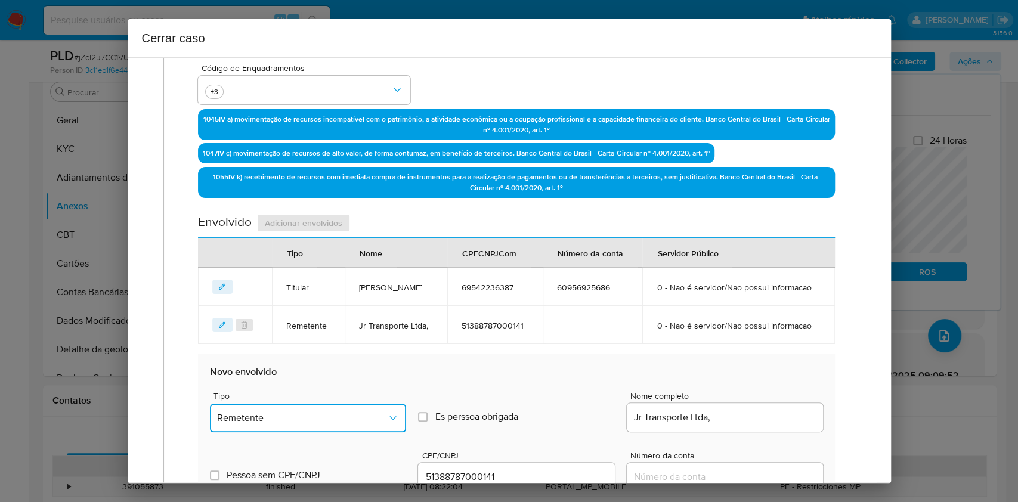
drag, startPoint x: 324, startPoint y: 415, endPoint x: 344, endPoint y: 409, distance: 21.1
click at [326, 415] on span "Remetente" at bounding box center [302, 418] width 170 height 12
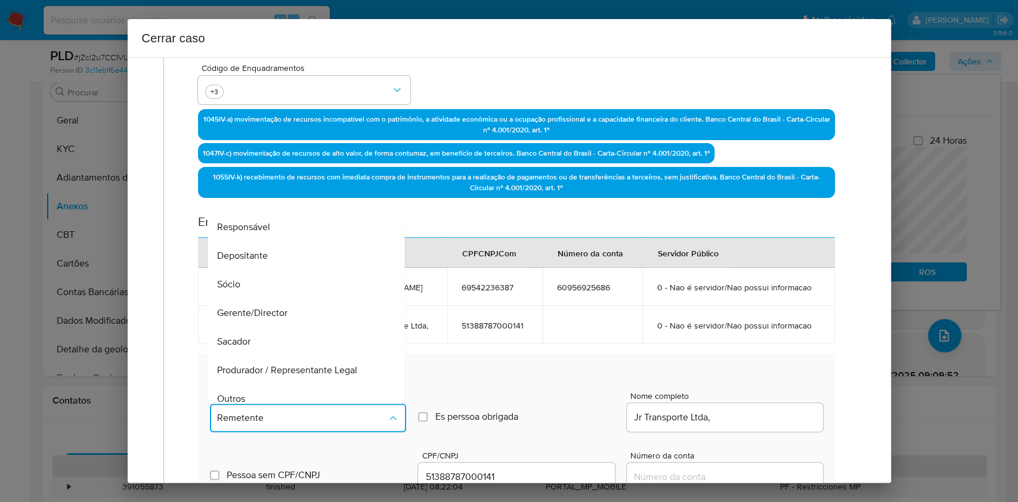
scroll to position [148, 0]
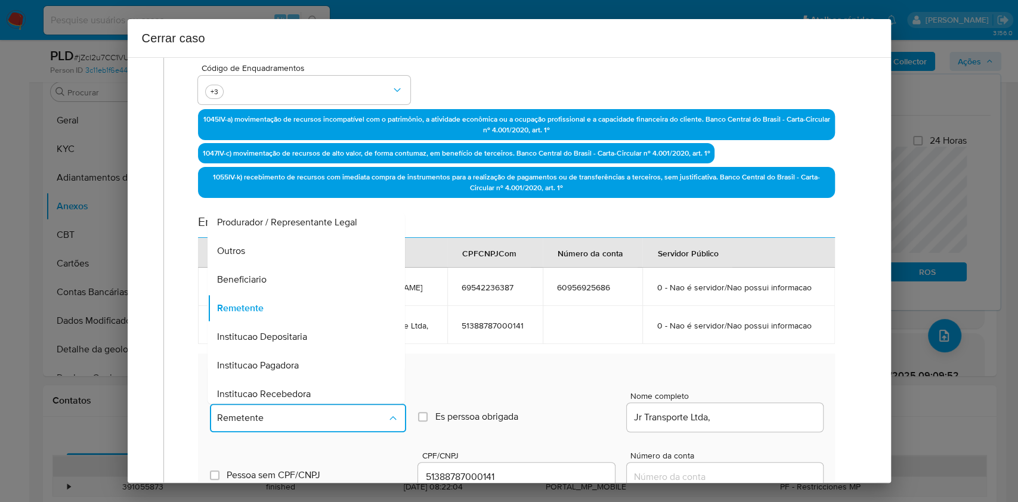
drag, startPoint x: 272, startPoint y: 255, endPoint x: 304, endPoint y: 260, distance: 32.6
click at [272, 257] on div "Outros" at bounding box center [303, 251] width 171 height 29
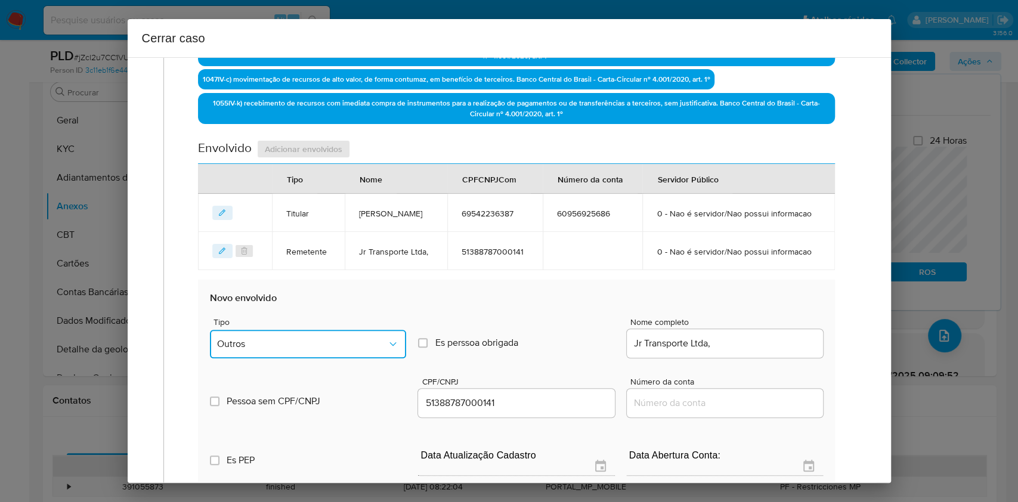
scroll to position [496, 0]
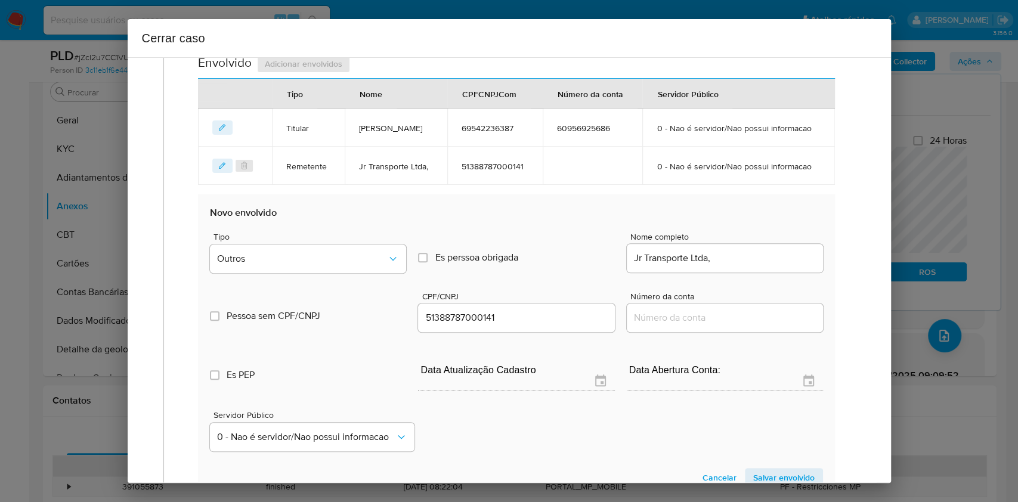
drag, startPoint x: 792, startPoint y: 475, endPoint x: 795, endPoint y: 467, distance: 8.3
click at [792, 476] on span "Salvar envolvido" at bounding box center [784, 478] width 61 height 17
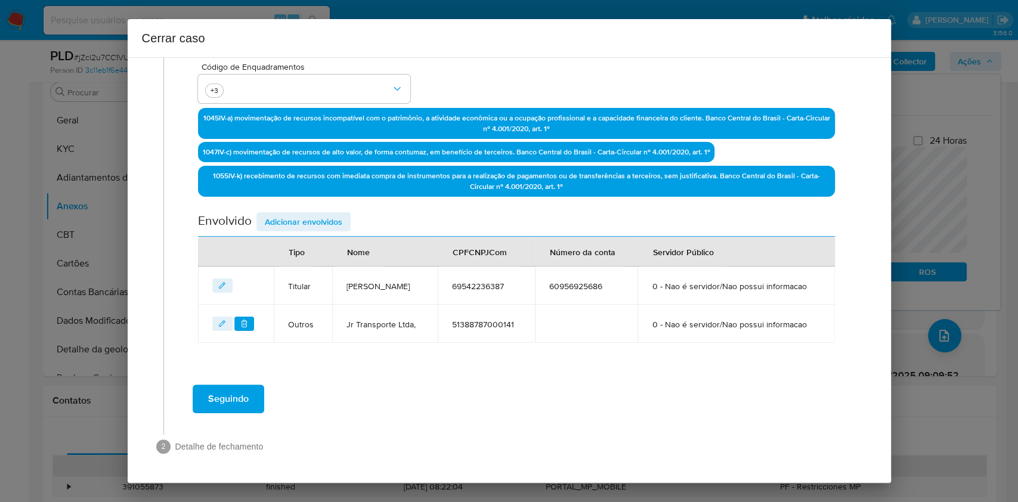
scroll to position [337, 0]
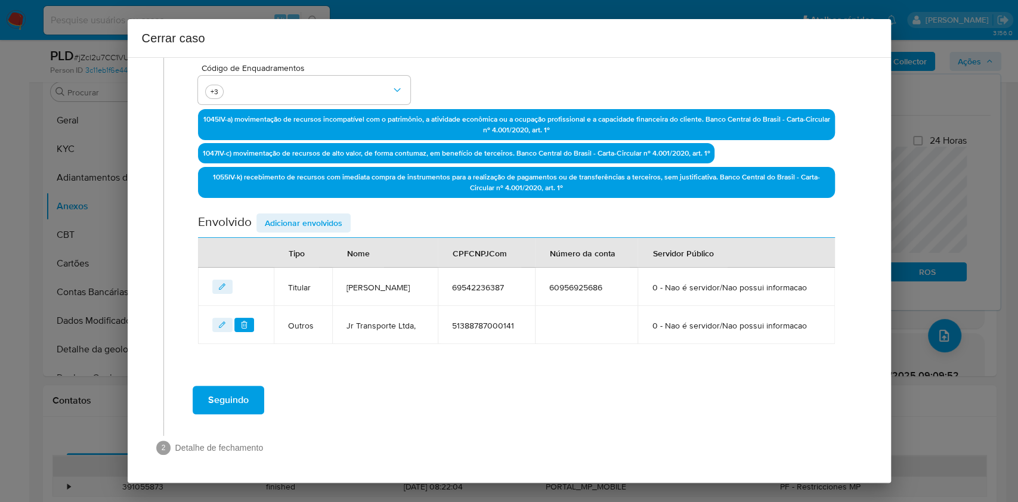
drag, startPoint x: 337, startPoint y: 224, endPoint x: 379, endPoint y: 246, distance: 48.6
click at [337, 226] on span "Adicionar envolvidos" at bounding box center [304, 223] width 78 height 17
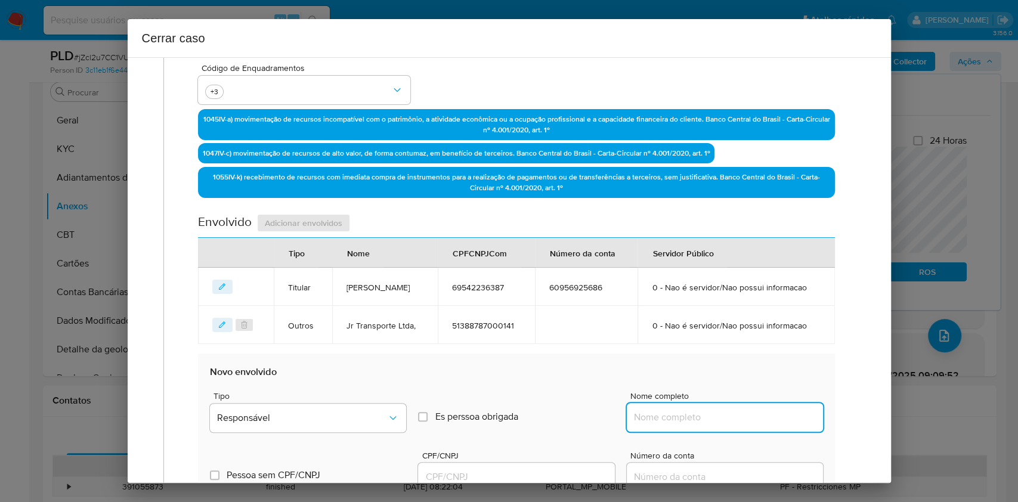
drag, startPoint x: 703, startPoint y: 419, endPoint x: 723, endPoint y: 421, distance: 19.1
click at [705, 421] on input "Nome completo" at bounding box center [725, 418] width 196 height 16
paste input "ROBERTHA LOBO SAMPAIO, 00769419305"
click at [759, 415] on input "ROBERTHA LOBO SAMPAIO, 00769419305" at bounding box center [725, 418] width 196 height 16
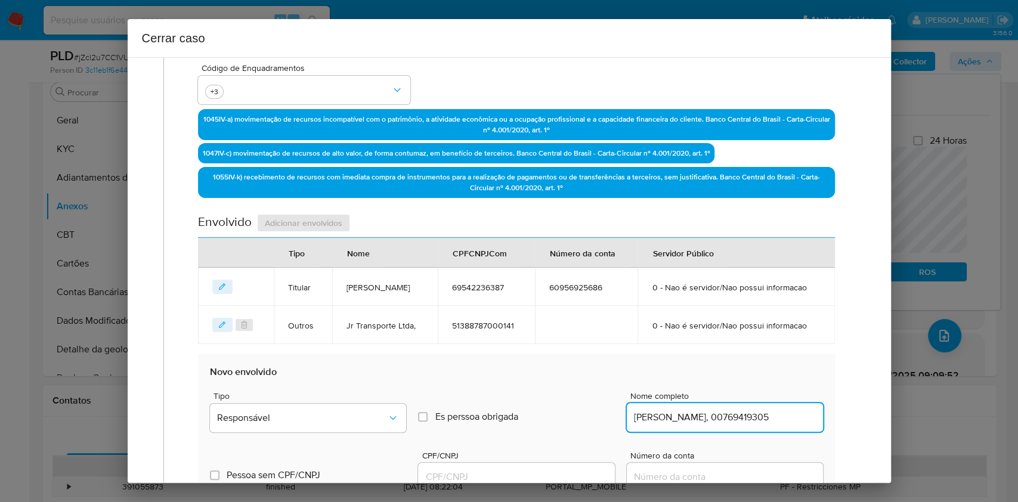
click at [759, 415] on input "ROBERTHA LOBO SAMPAIO, 00769419305" at bounding box center [725, 418] width 196 height 16
type input "ROBERTHA LOBO SAMPAIO,"
drag, startPoint x: 505, startPoint y: 458, endPoint x: 514, endPoint y: 472, distance: 16.7
click at [506, 462] on div "CPF/CNPJ" at bounding box center [516, 473] width 196 height 42
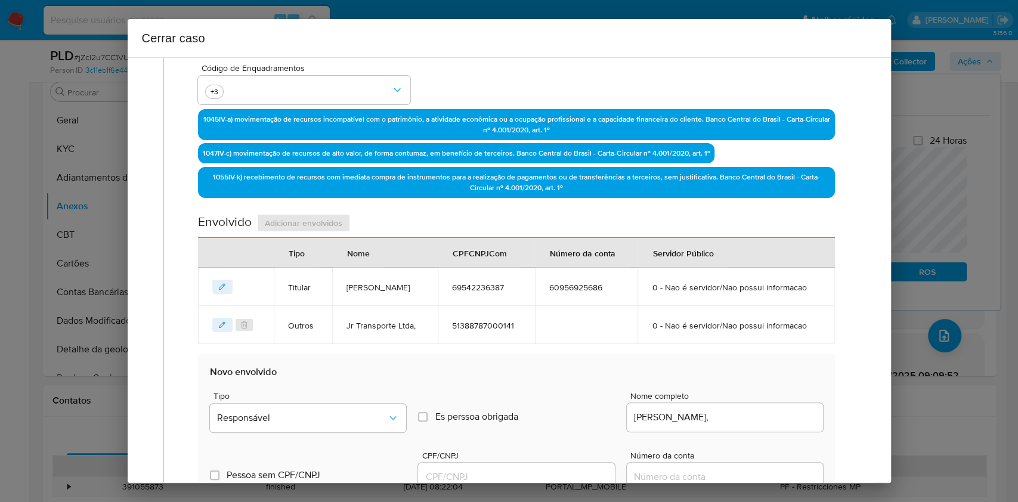
drag, startPoint x: 516, startPoint y: 475, endPoint x: 524, endPoint y: 475, distance: 8.4
click at [518, 477] on input "CPF/CNPJ" at bounding box center [516, 478] width 196 height 16
paste input "00769419305"
drag, startPoint x: 347, startPoint y: 399, endPoint x: 336, endPoint y: 365, distance: 35.3
click at [348, 399] on div "Tipo Responsável" at bounding box center [308, 414] width 196 height 45
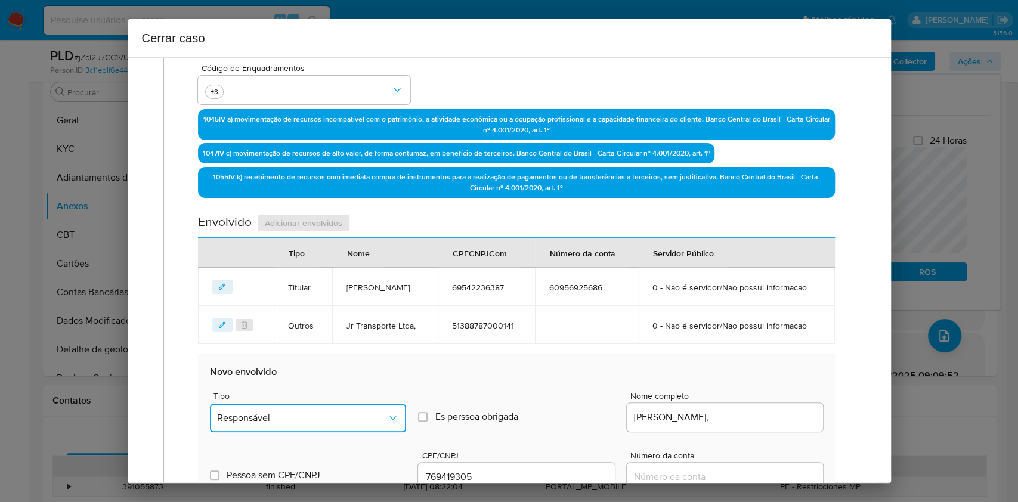
click at [350, 404] on button "Responsável" at bounding box center [308, 418] width 196 height 29
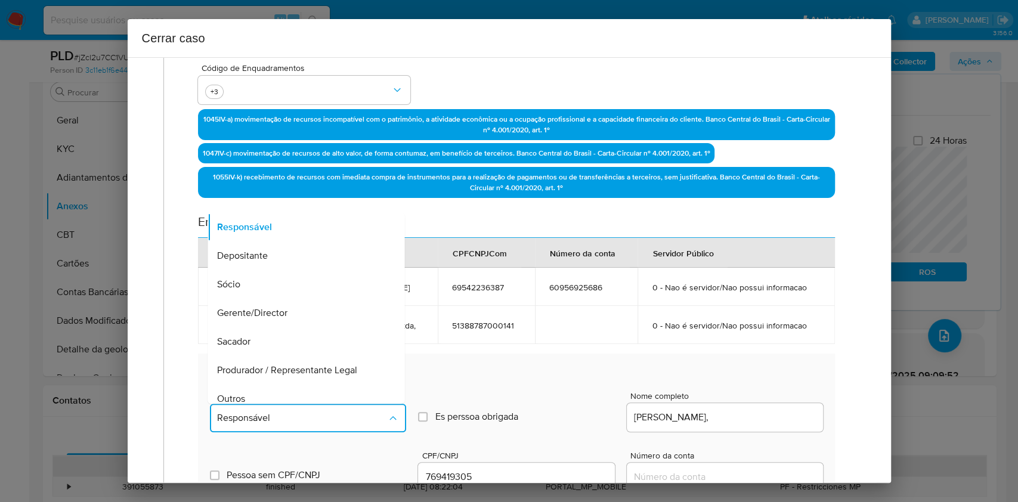
drag, startPoint x: 293, startPoint y: 385, endPoint x: 465, endPoint y: 368, distance: 172.7
click at [294, 385] on div "Outros" at bounding box center [303, 399] width 171 height 29
type input "00769419305"
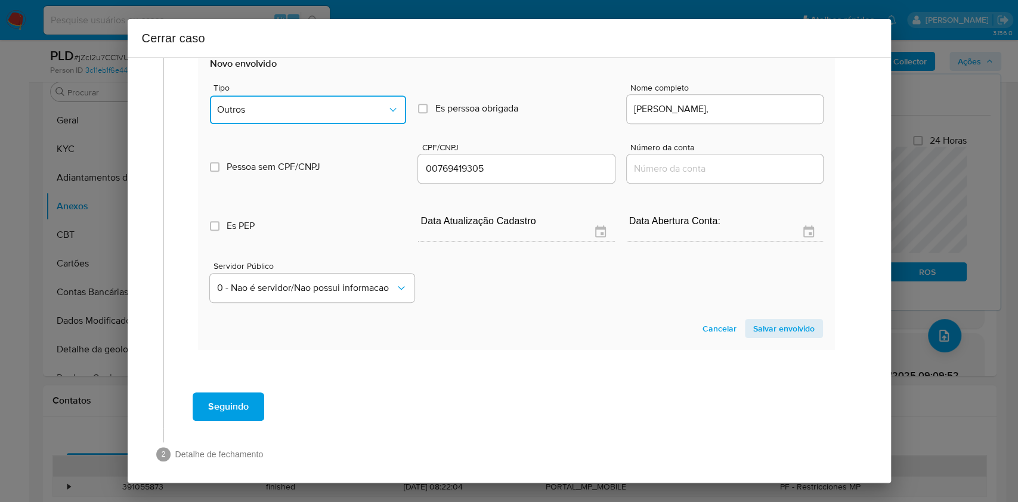
scroll to position [652, 0]
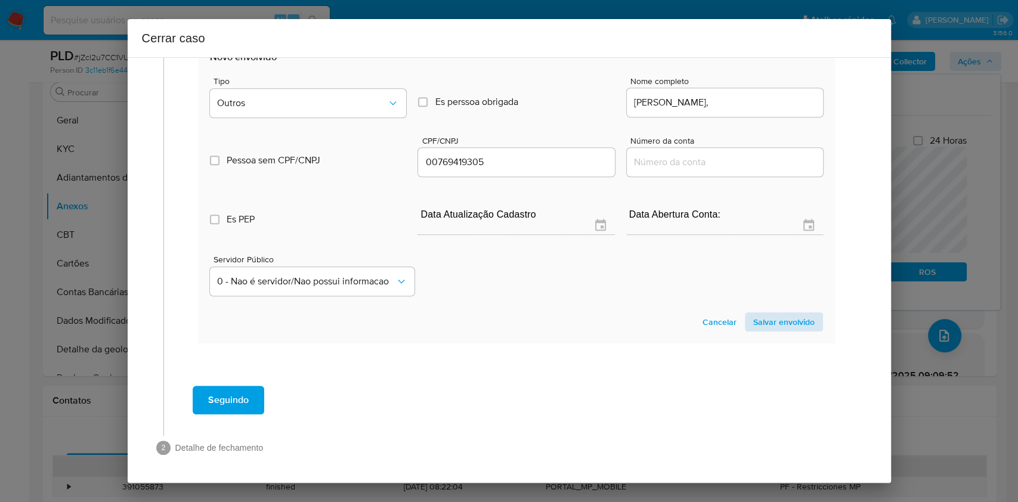
drag, startPoint x: 764, startPoint y: 334, endPoint x: 763, endPoint y: 326, distance: 7.2
click at [764, 334] on section "Novo envolvido Tipo Outros Es perssoa obrigada Is PObrigada Nome completo ROBER…" at bounding box center [516, 191] width 637 height 305
click at [763, 325] on span "Salvar envolvido" at bounding box center [784, 322] width 61 height 17
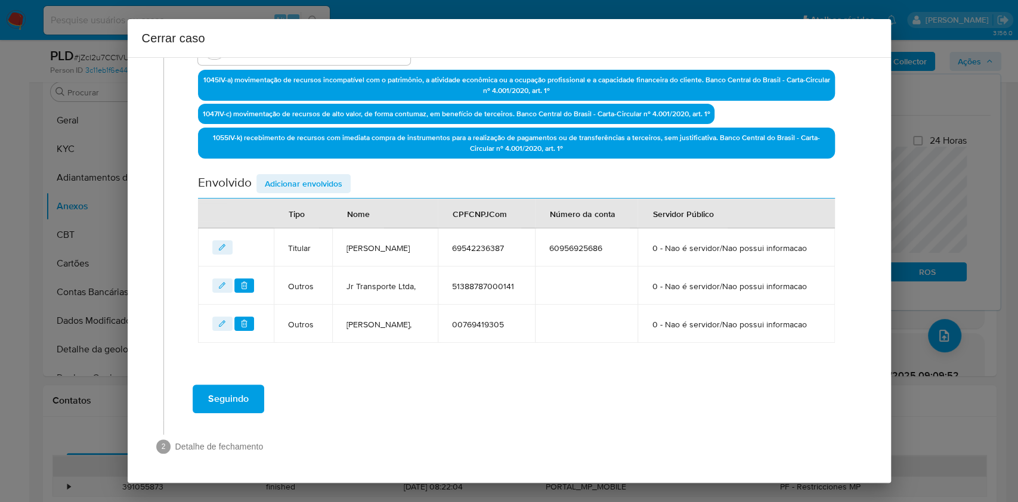
scroll to position [375, 0]
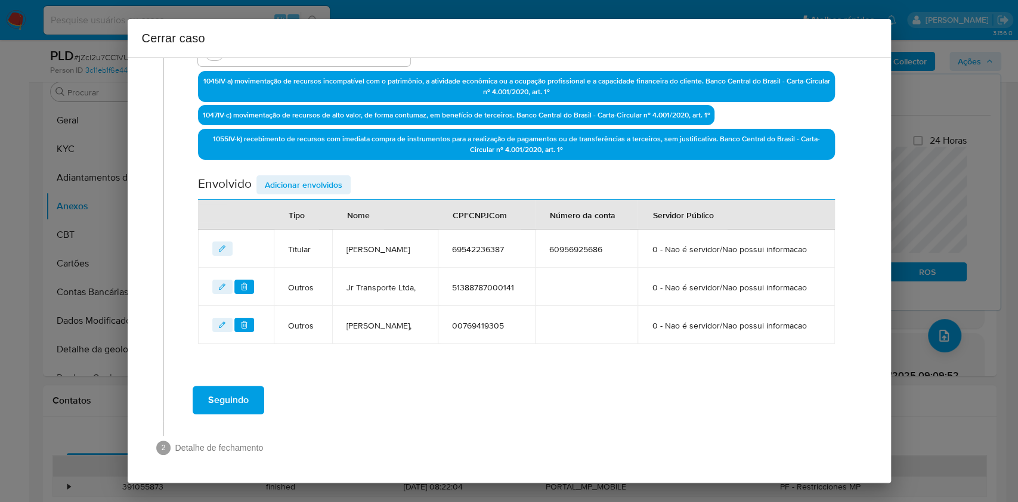
drag, startPoint x: 325, startPoint y: 176, endPoint x: 398, endPoint y: 219, distance: 85.0
click at [325, 178] on span "Adicionar envolvidos" at bounding box center [304, 185] width 78 height 17
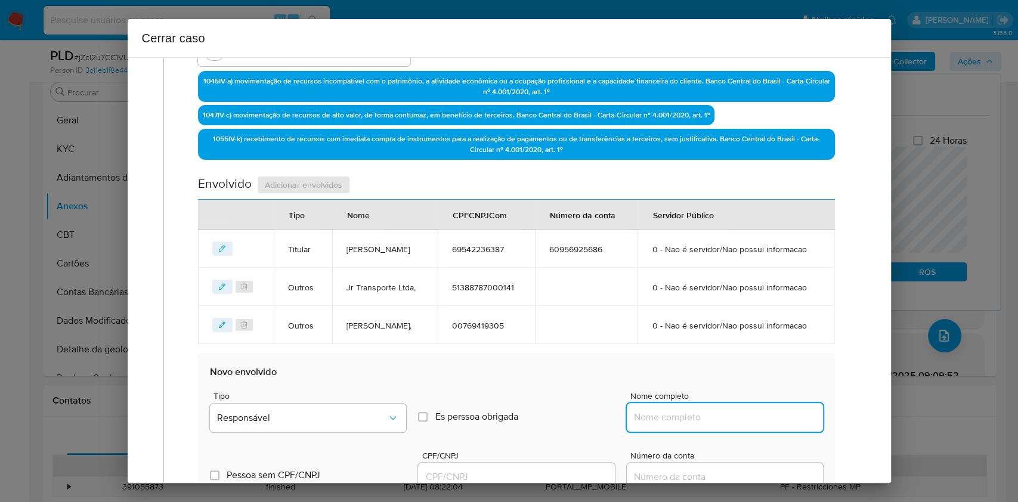
paste input "Thaynara Marinho De Sousa, 61556115300"
drag, startPoint x: 704, startPoint y: 422, endPoint x: 742, endPoint y: 424, distance: 37.6
click at [708, 422] on input "Nome completo" at bounding box center [725, 418] width 196 height 16
click at [749, 424] on input "Thaynara Marinho De Sousa, 61556115300" at bounding box center [725, 418] width 196 height 16
click at [749, 423] on input "Thaynara Marinho De Sousa, 61556115300" at bounding box center [725, 418] width 196 height 16
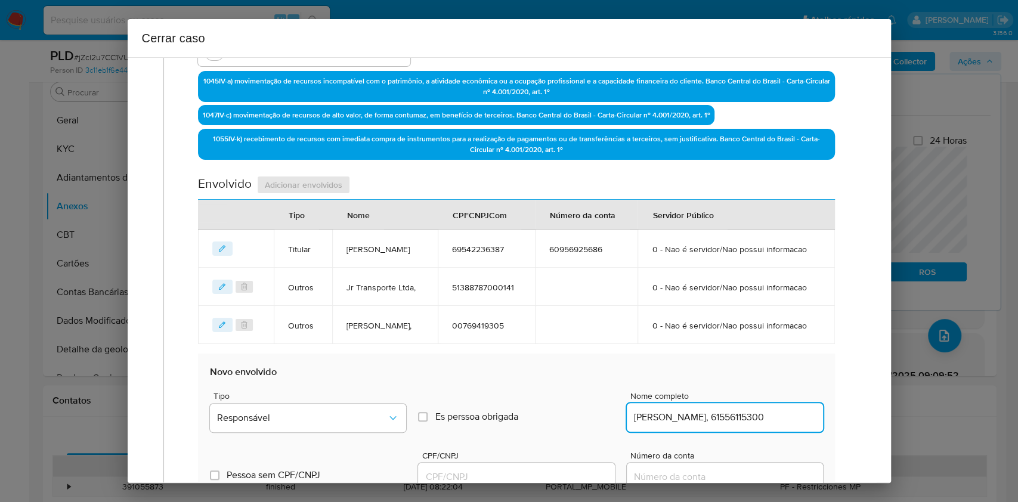
click at [765, 421] on input "Thaynara Marinho De Sousa, 61556115300" at bounding box center [725, 418] width 196 height 16
type input "Thaynara Marinho De Sousa,"
click at [551, 471] on input "CPF/CNPJ" at bounding box center [516, 478] width 196 height 16
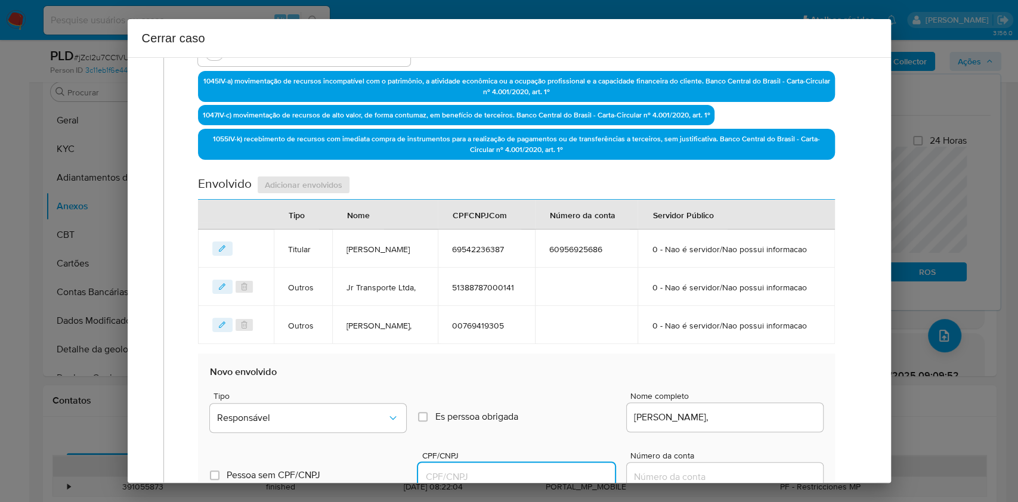
paste input "61556115300"
type input "61556115300"
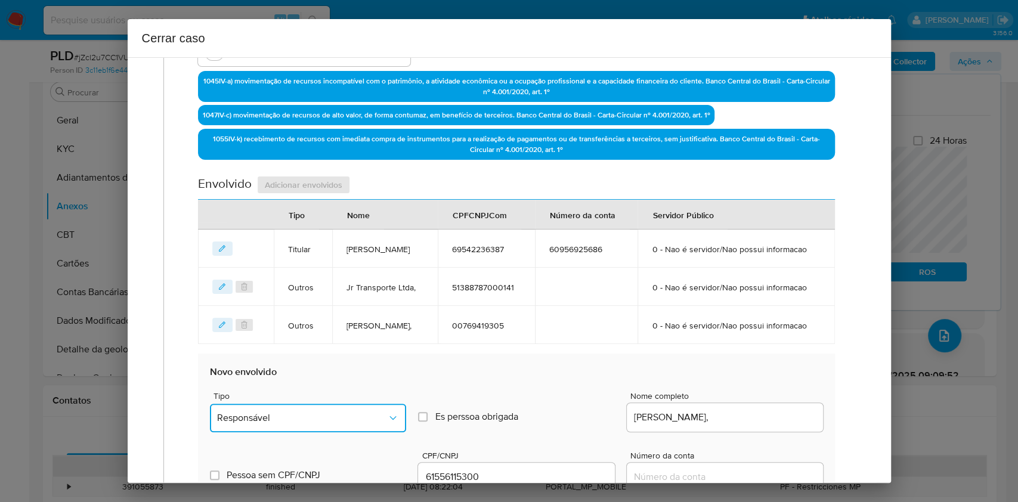
click at [384, 424] on button "Responsável" at bounding box center [308, 418] width 196 height 29
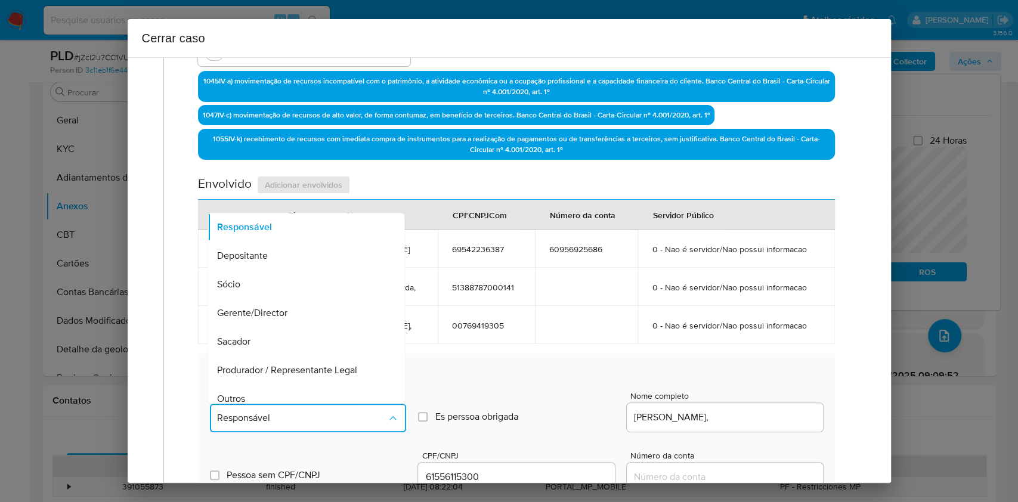
click at [338, 399] on div "Outros" at bounding box center [303, 399] width 171 height 29
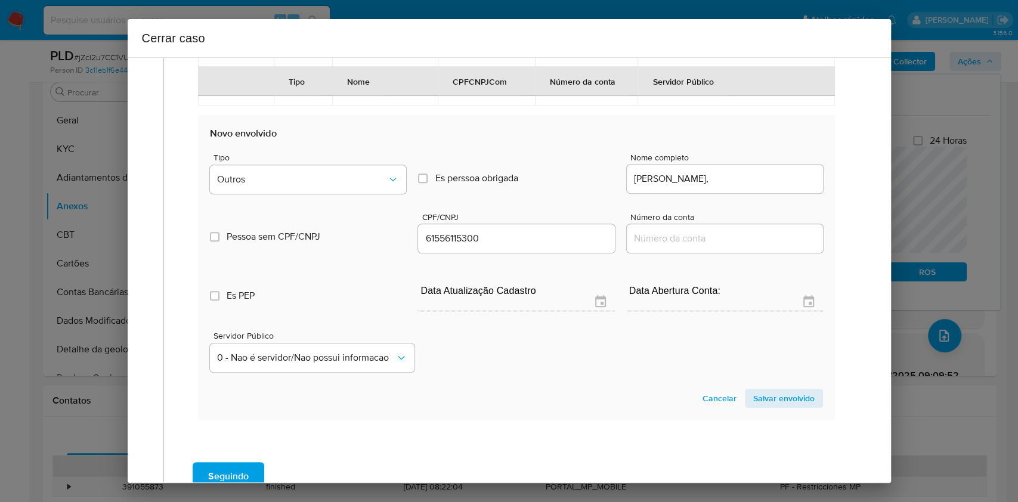
drag, startPoint x: 768, startPoint y: 397, endPoint x: 804, endPoint y: 387, distance: 36.5
click at [771, 398] on span "Salvar envolvido" at bounding box center [784, 398] width 61 height 17
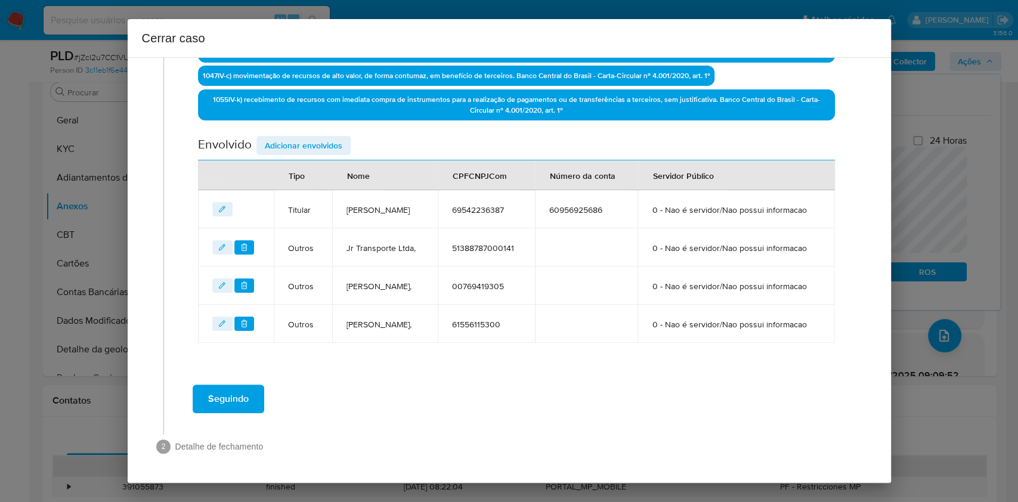
scroll to position [413, 0]
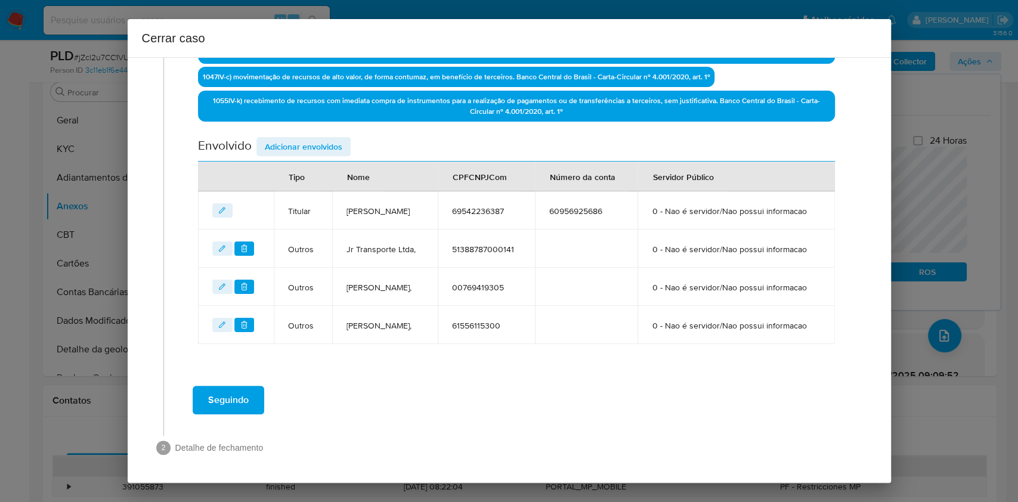
click at [304, 155] on span "Adicionar envolvidos" at bounding box center [304, 146] width 78 height 17
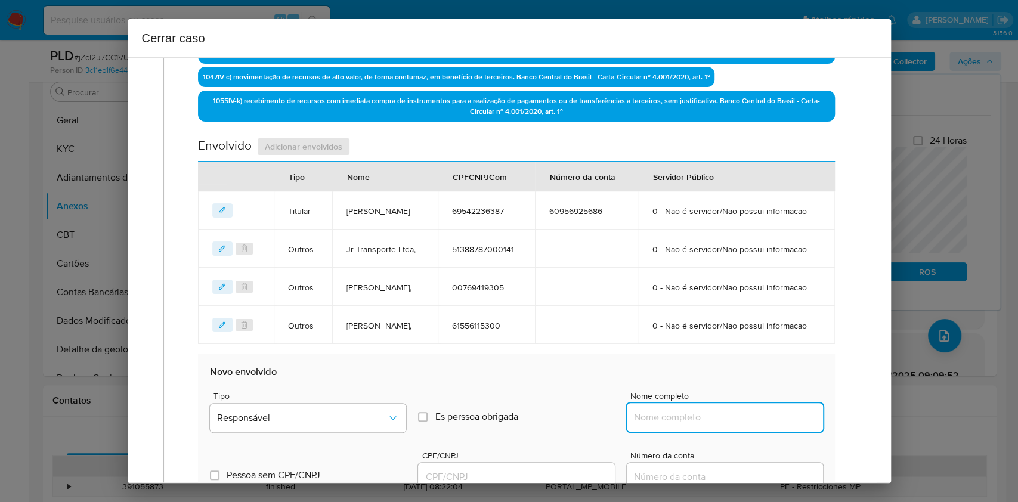
drag, startPoint x: 735, startPoint y: 422, endPoint x: 748, endPoint y: 422, distance: 13.1
click at [737, 422] on input "Nome completo" at bounding box center [725, 418] width 196 height 16
paste input "Dayran Pereira Da Costa Andrade, 01292741198"
click at [750, 422] on input "Dayran Pereira Da Costa Andrade, 01292741198" at bounding box center [725, 418] width 196 height 16
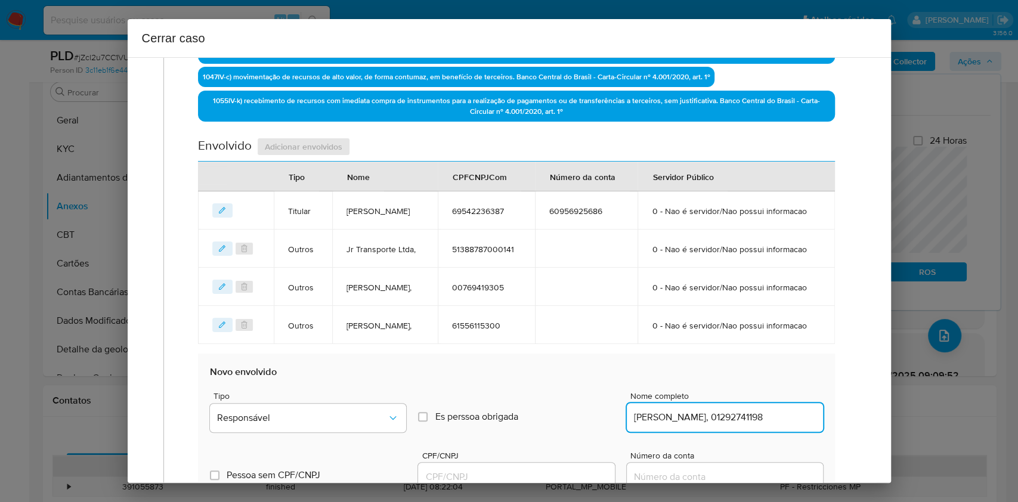
click at [750, 422] on input "Dayran Pereira Da Costa Andrade, 01292741198" at bounding box center [725, 418] width 196 height 16
type input "Dayran Pereira Da Costa Andrade,"
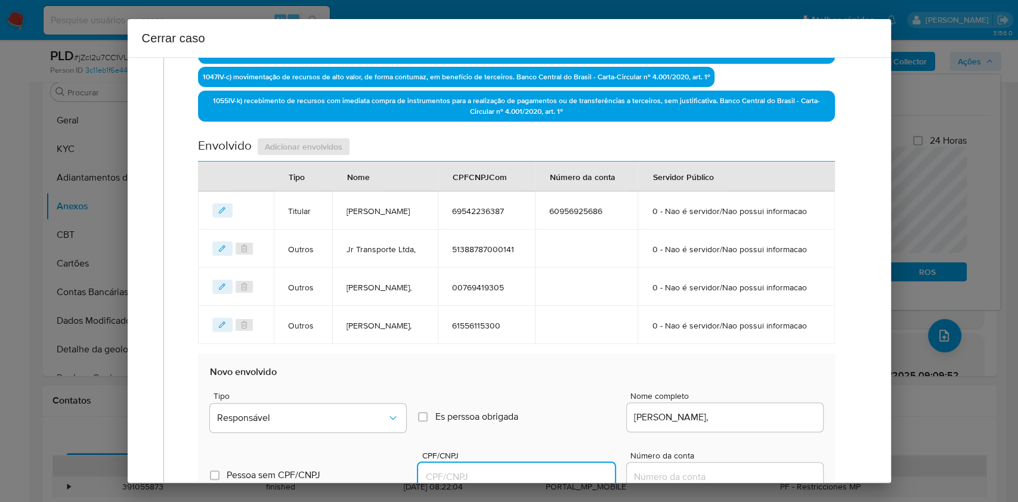
click at [507, 473] on input "CPF/CNPJ" at bounding box center [516, 478] width 196 height 16
paste input "01292741198"
type input "1292741198"
click at [358, 413] on span "Responsável" at bounding box center [302, 418] width 170 height 12
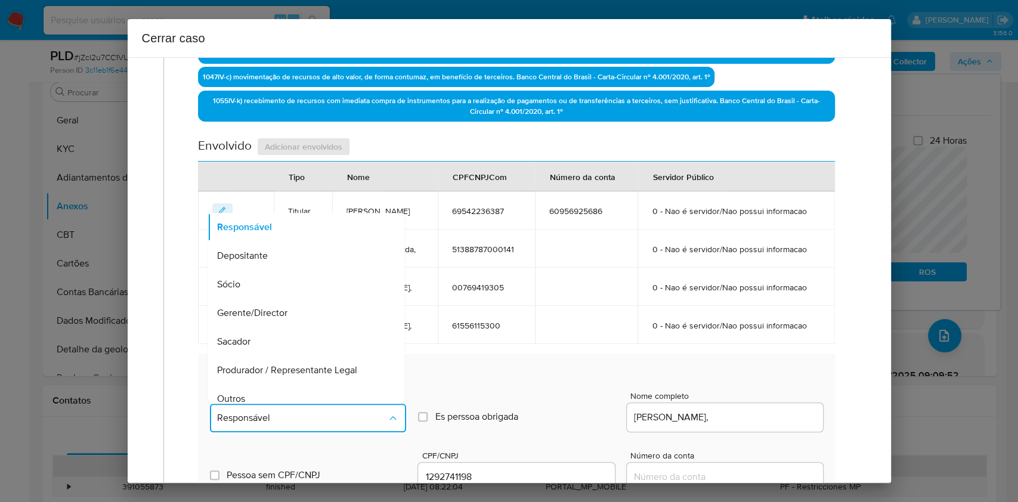
scroll to position [153, 0]
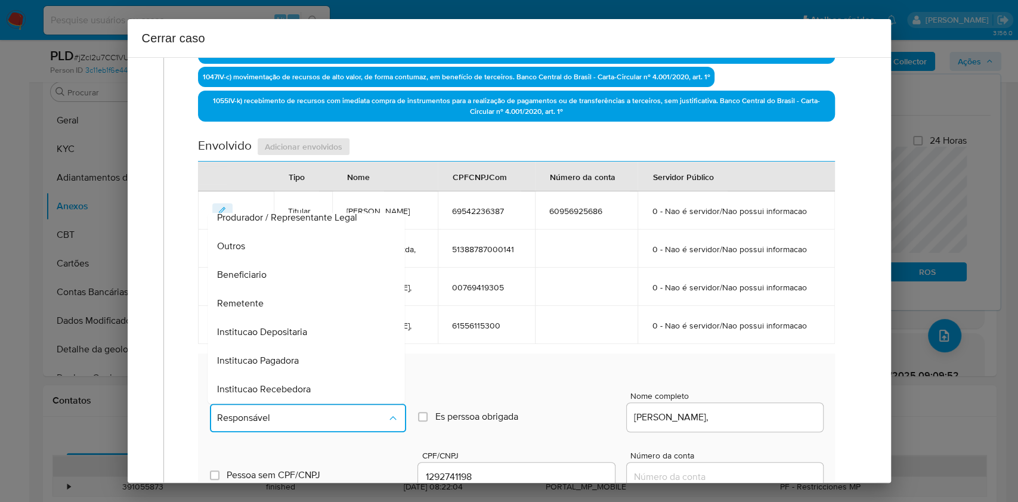
drag, startPoint x: 280, startPoint y: 297, endPoint x: 506, endPoint y: 298, distance: 225.5
click at [281, 297] on div "Remetente" at bounding box center [303, 303] width 171 height 29
type input "01292741198"
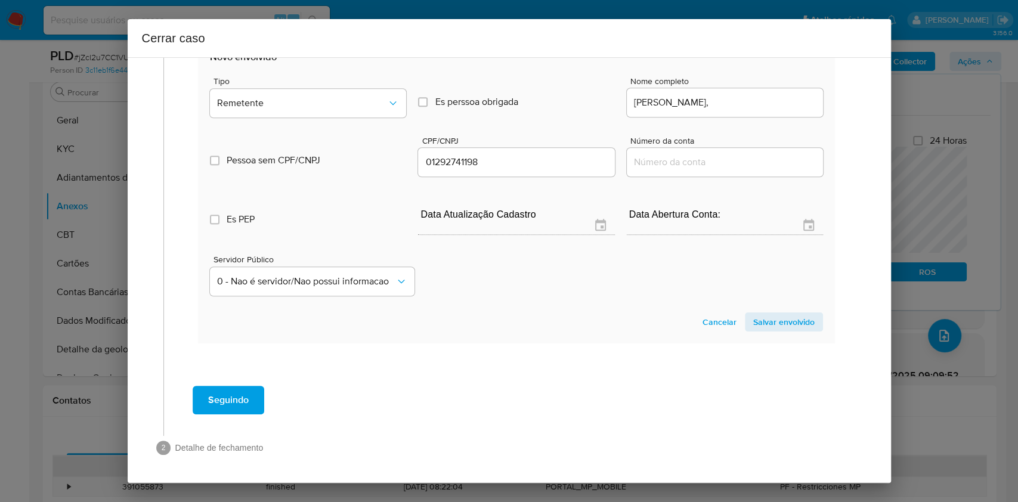
click at [778, 328] on span "Salvar envolvido" at bounding box center [784, 322] width 61 height 17
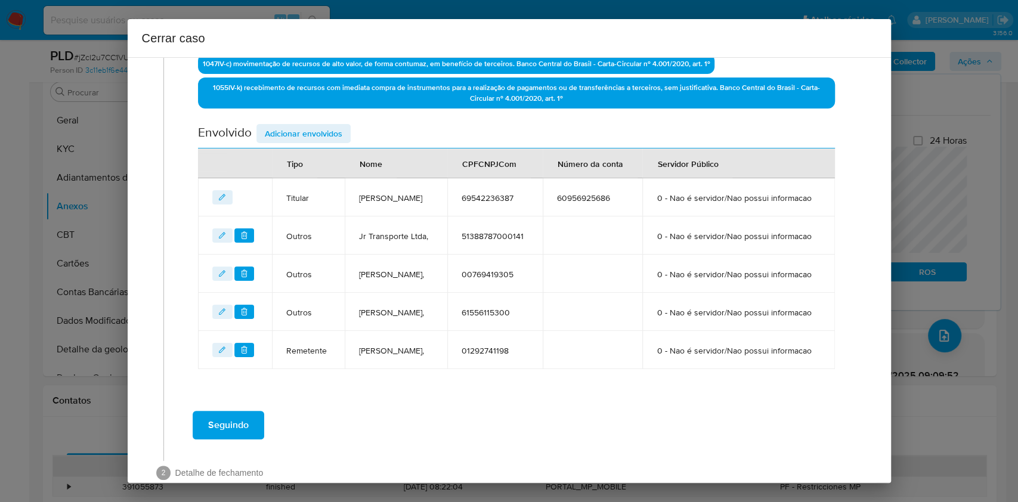
scroll to position [357, 0]
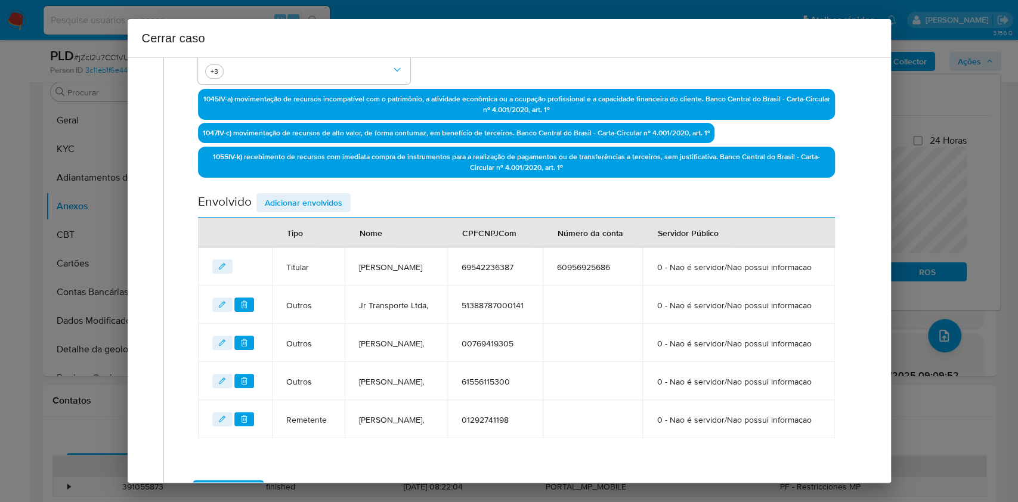
drag, startPoint x: 328, startPoint y: 211, endPoint x: 334, endPoint y: 208, distance: 7.2
click at [328, 211] on div "Envolvido Adicionar envolvidos" at bounding box center [516, 205] width 637 height 24
click at [337, 205] on span "Adicionar envolvidos" at bounding box center [304, 203] width 78 height 17
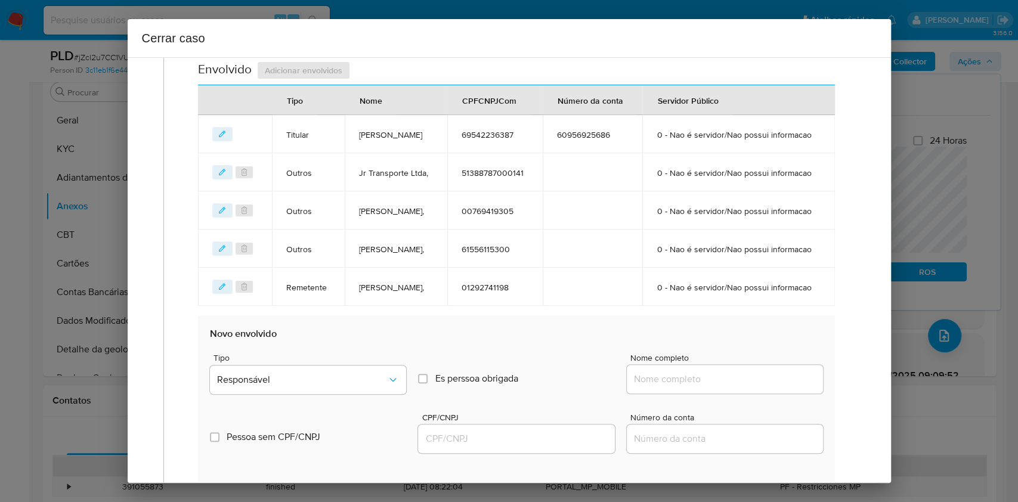
scroll to position [675, 0]
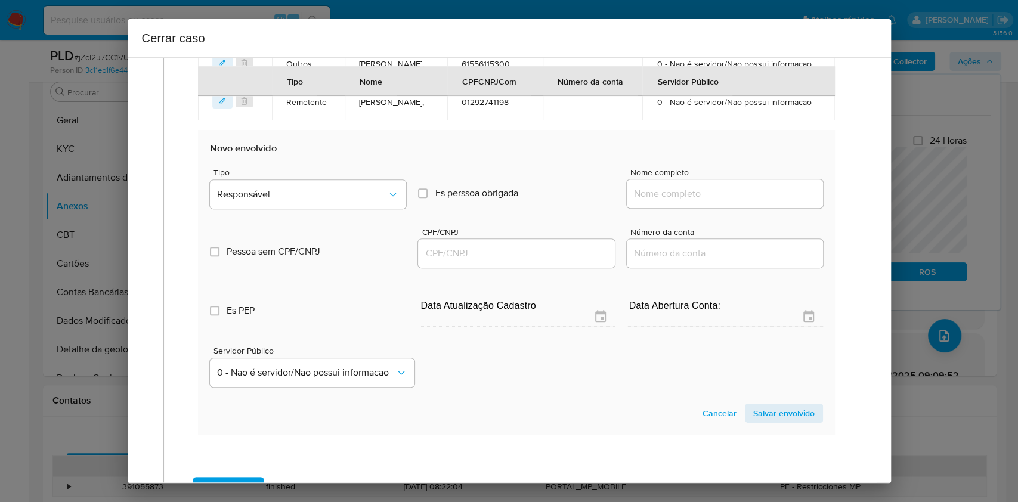
click at [731, 202] on input "Nome completo" at bounding box center [725, 194] width 196 height 16
paste input "Domingos Reis Leal Da Silva, 75110148287"
click at [755, 202] on input "Domingos Reis Leal Da Silva, 75110148287" at bounding box center [725, 194] width 196 height 16
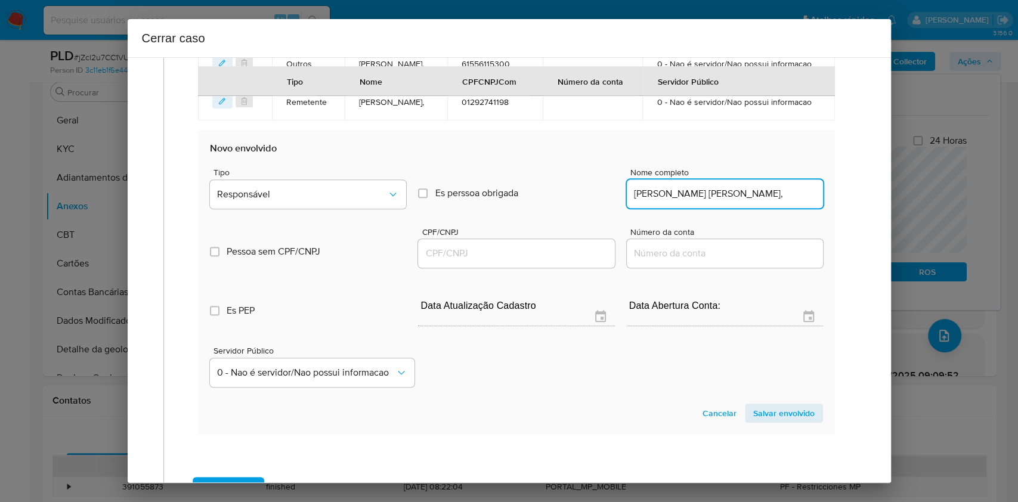
scroll to position [0, 0]
type input "Domingos Reis Leal Da Silva,"
click at [529, 261] on input "CPF/CNPJ" at bounding box center [516, 254] width 196 height 16
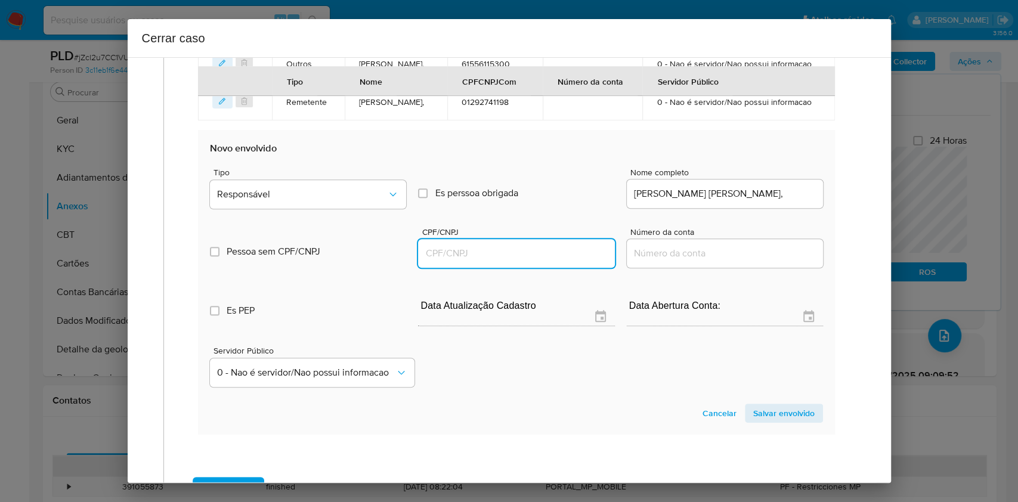
paste input "75110148287"
type input "75110148287"
drag, startPoint x: 371, startPoint y: 263, endPoint x: 365, endPoint y: 270, distance: 8.5
click at [371, 209] on button "Responsável" at bounding box center [308, 194] width 196 height 29
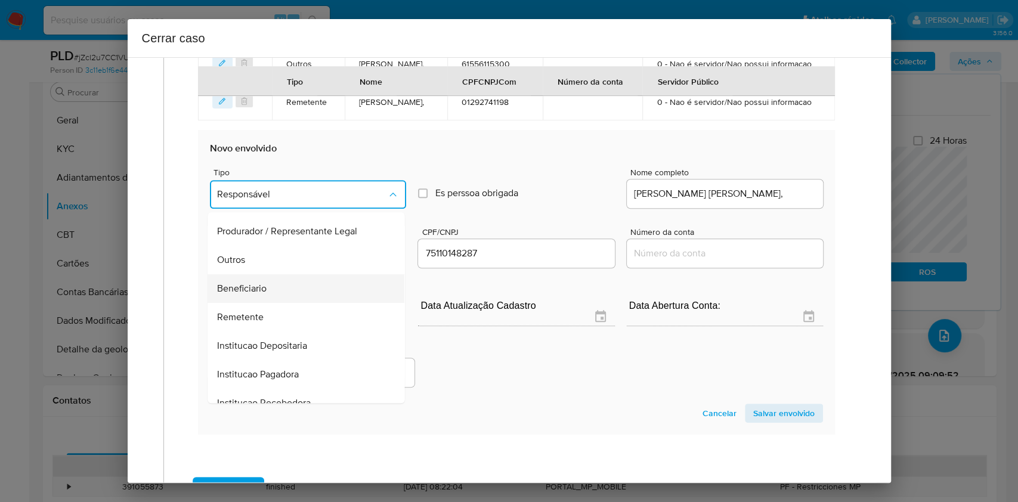
scroll to position [153, 0]
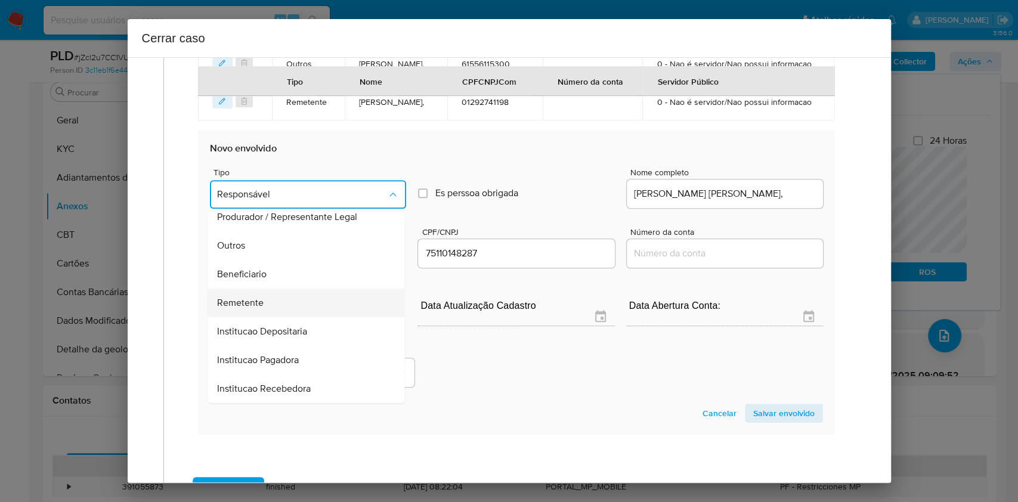
drag, startPoint x: 286, startPoint y: 363, endPoint x: 561, endPoint y: 418, distance: 280.6
click at [291, 317] on div "Remetente" at bounding box center [303, 303] width 171 height 29
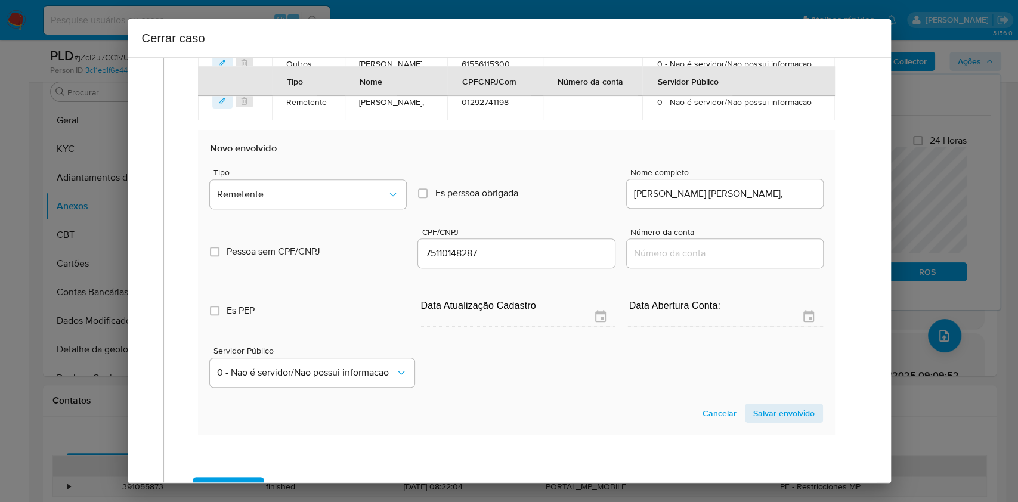
drag, startPoint x: 773, startPoint y: 479, endPoint x: 801, endPoint y: 471, distance: 29.1
click at [773, 422] on span "Salvar envolvido" at bounding box center [784, 413] width 61 height 17
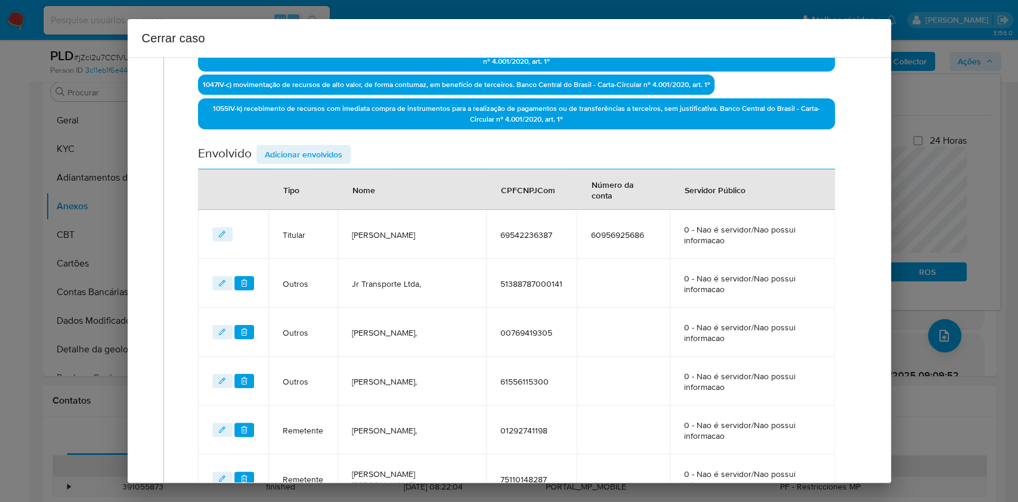
drag, startPoint x: 309, startPoint y: 155, endPoint x: 356, endPoint y: 169, distance: 49.3
click at [310, 157] on span "Adicionar envolvidos" at bounding box center [304, 154] width 78 height 17
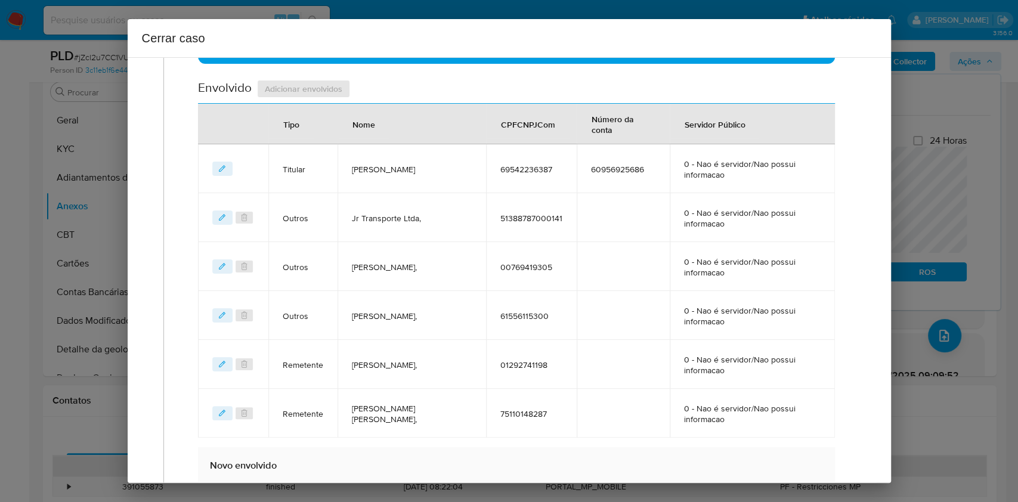
scroll to position [644, 0]
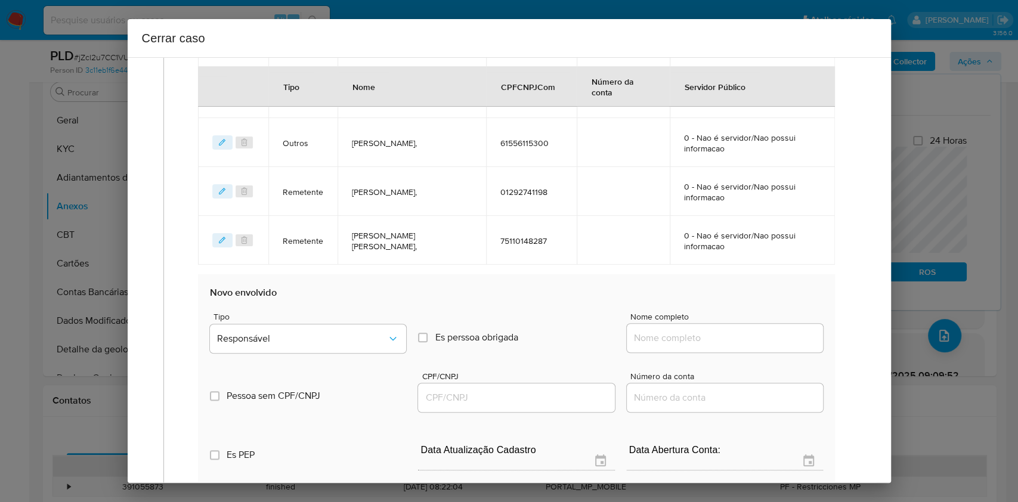
click at [760, 330] on div at bounding box center [725, 338] width 196 height 29
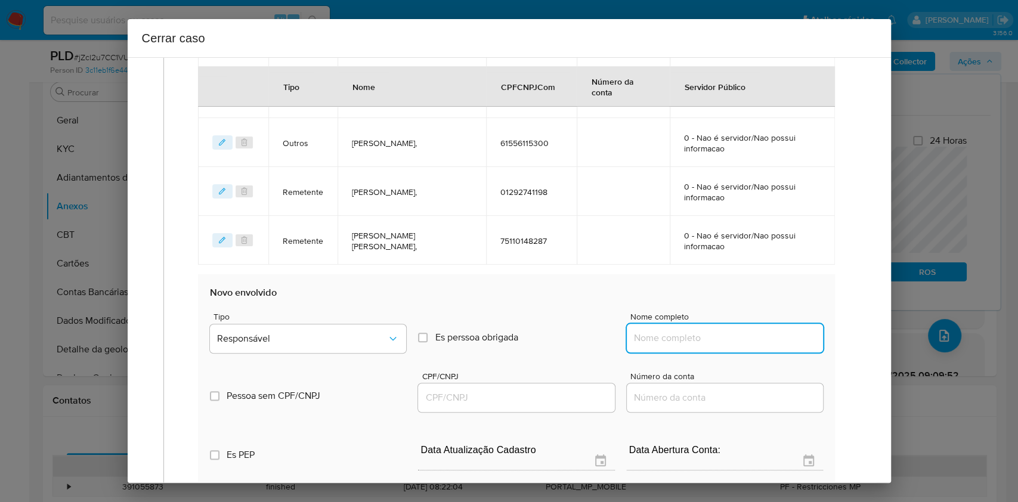
click at [778, 340] on input "Nome completo" at bounding box center [725, 339] width 196 height 16
paste input "Romulo Soares Catingueiro, 60240638069"
click at [784, 338] on input "Romulo Soares Catingueiro, 60240638069" at bounding box center [725, 339] width 196 height 16
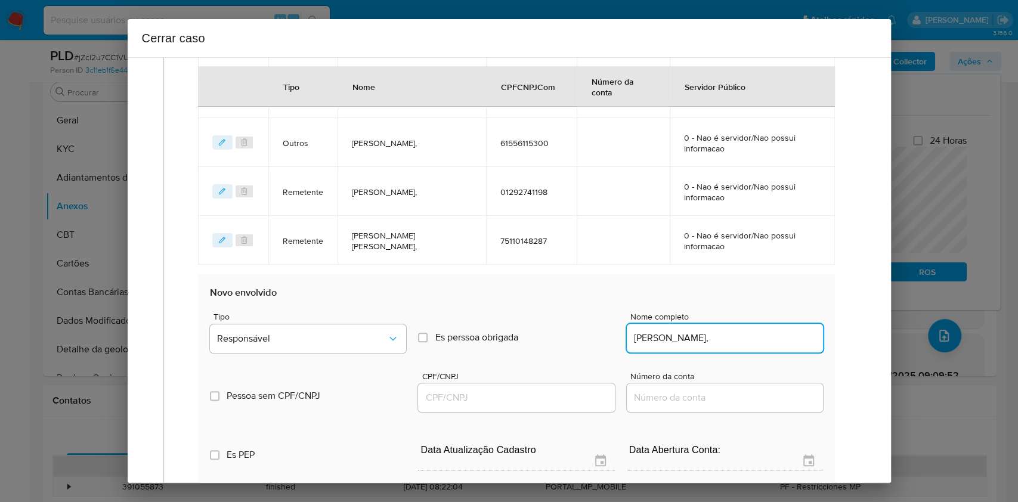
scroll to position [0, 0]
type input "Romulo Soares Catingueiro,"
drag, startPoint x: 510, startPoint y: 399, endPoint x: 534, endPoint y: 394, distance: 24.3
click at [513, 399] on input "CPF/CNPJ" at bounding box center [516, 398] width 196 height 16
paste input "60240638069"
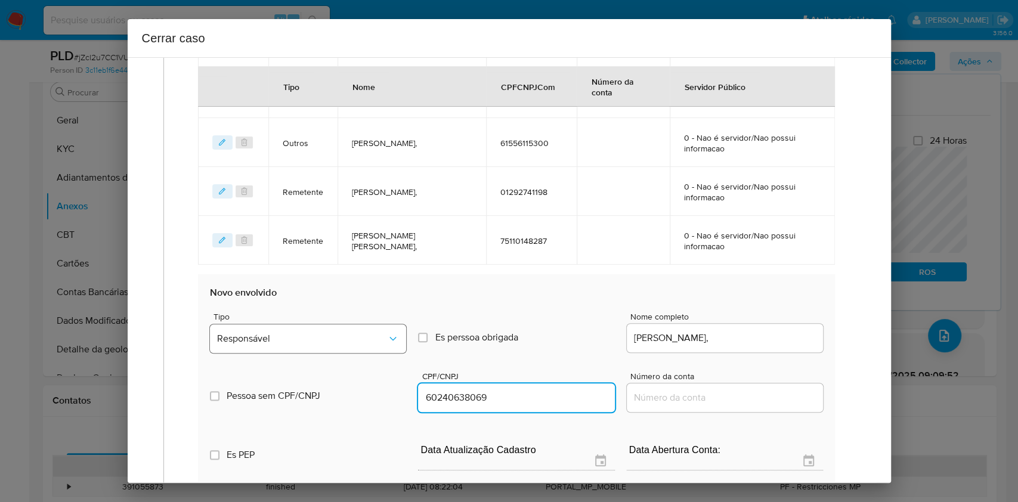
type input "60240638069"
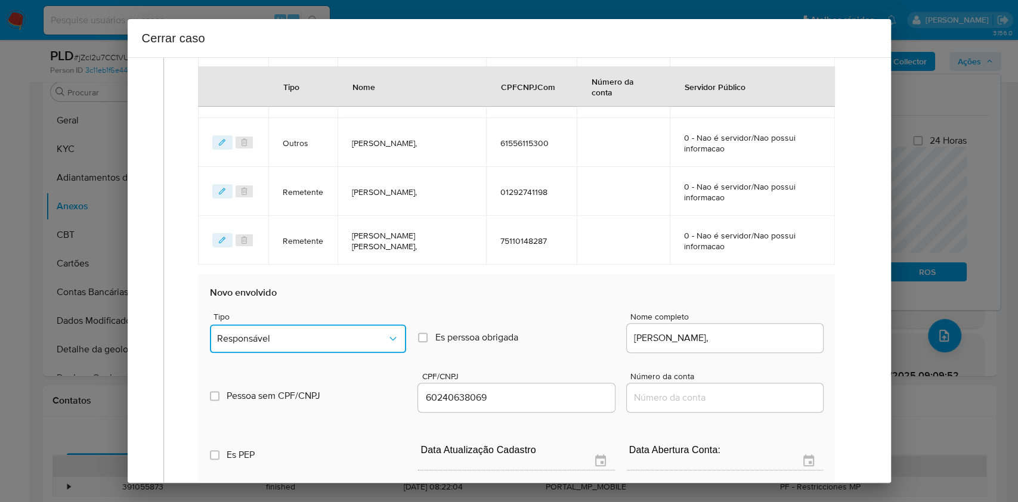
drag, startPoint x: 382, startPoint y: 338, endPoint x: 372, endPoint y: 327, distance: 14.8
click at [382, 339] on span "Responsável" at bounding box center [302, 339] width 170 height 12
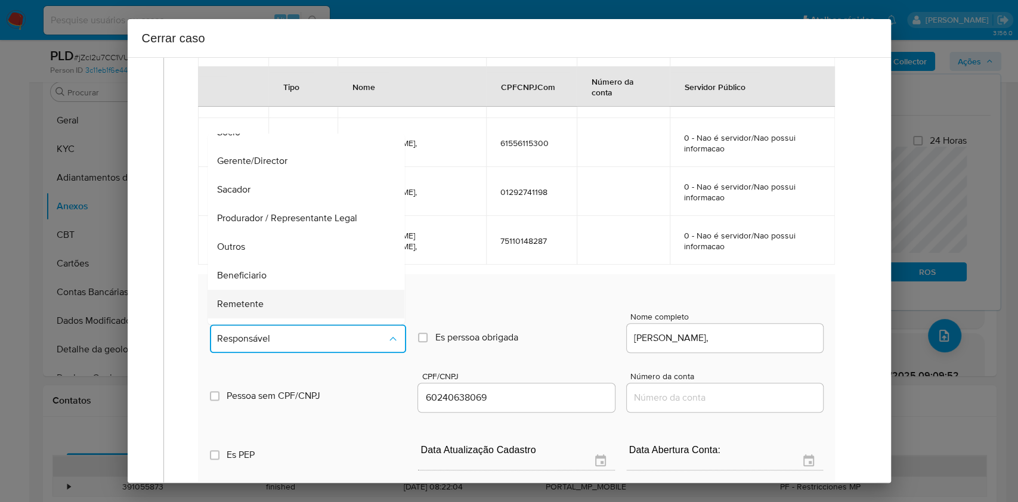
scroll to position [153, 0]
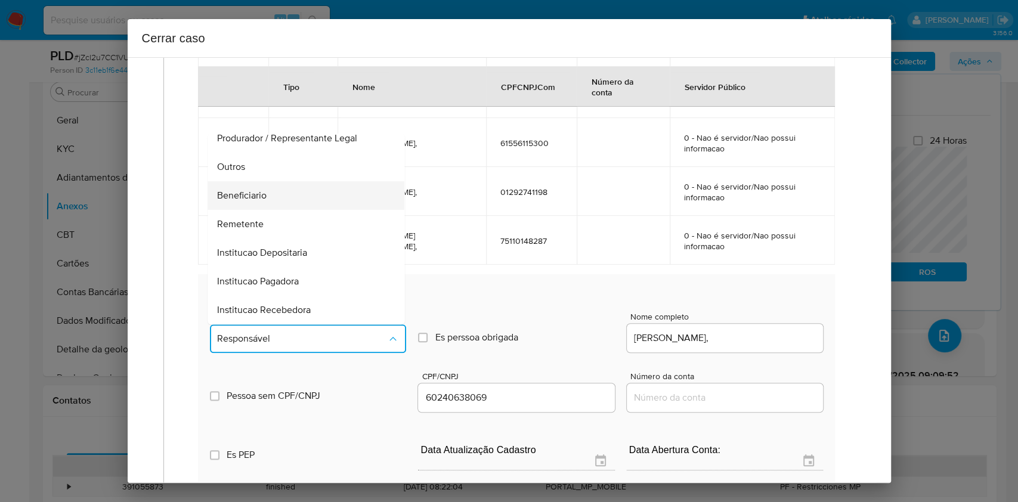
drag, startPoint x: 258, startPoint y: 181, endPoint x: 288, endPoint y: 193, distance: 32.1
click at [258, 181] on div "Beneficiario" at bounding box center [303, 195] width 171 height 29
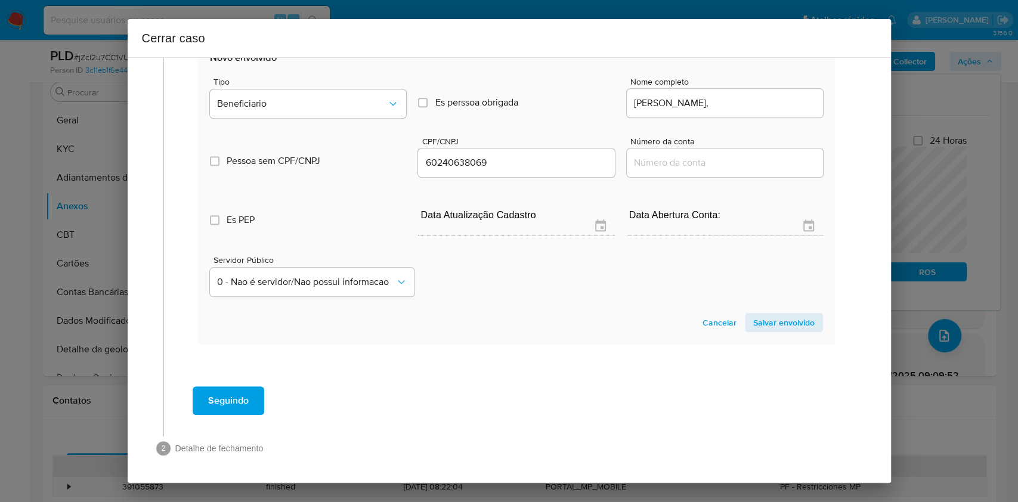
drag, startPoint x: 759, startPoint y: 328, endPoint x: 788, endPoint y: 291, distance: 46.3
click at [762, 328] on span "Salvar envolvido" at bounding box center [784, 322] width 61 height 17
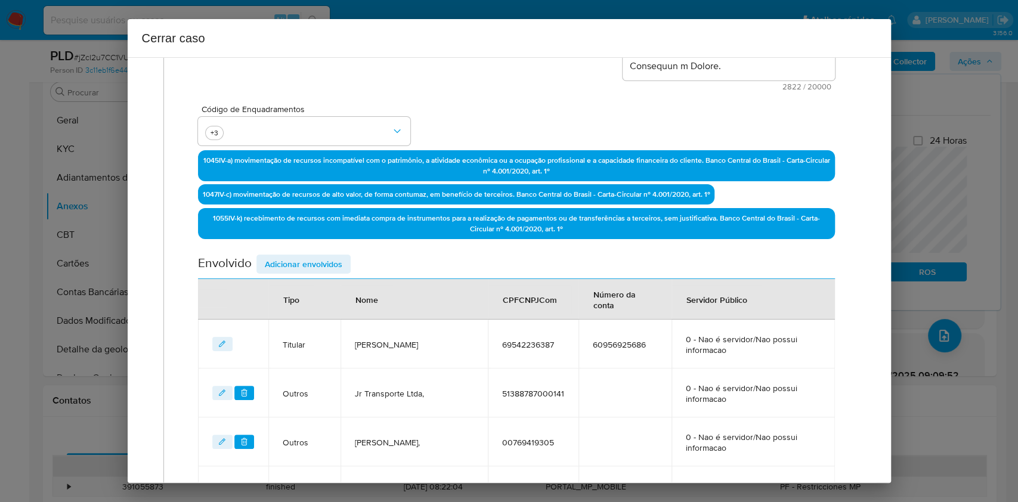
drag, startPoint x: 322, startPoint y: 254, endPoint x: 332, endPoint y: 261, distance: 12.9
click at [322, 256] on span "Adicionar envolvidos" at bounding box center [304, 264] width 78 height 17
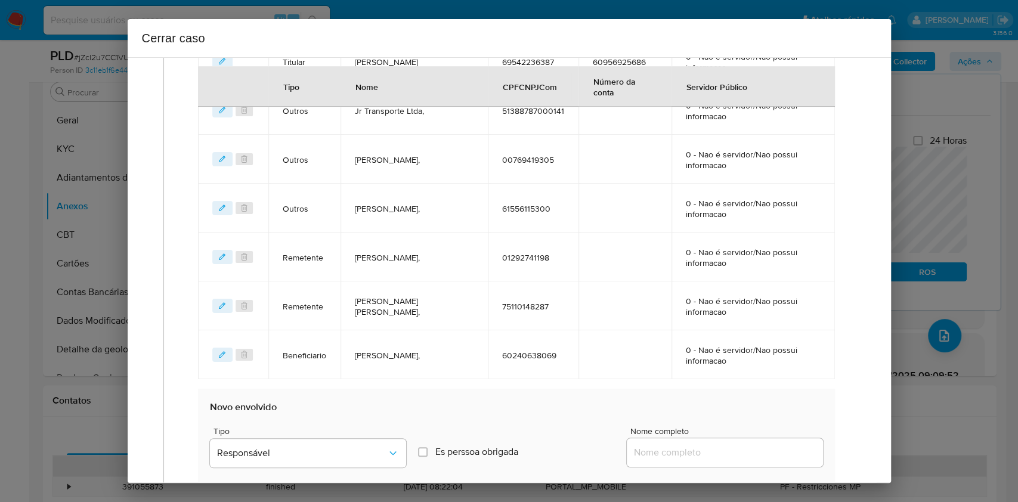
scroll to position [773, 0]
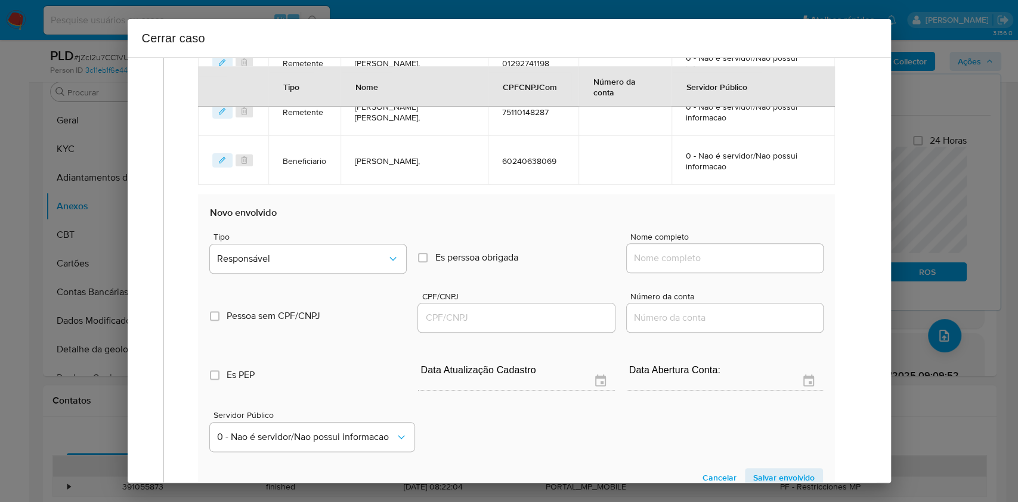
drag
click at [706, 261] on input "Nome completo" at bounding box center [725, 259] width 196 height 16
click at [736, 259] on input "Nome completo" at bounding box center [725, 259] width 196 height 16
paste input "Flavio Carvalho Lopes Junior, 04226312210"
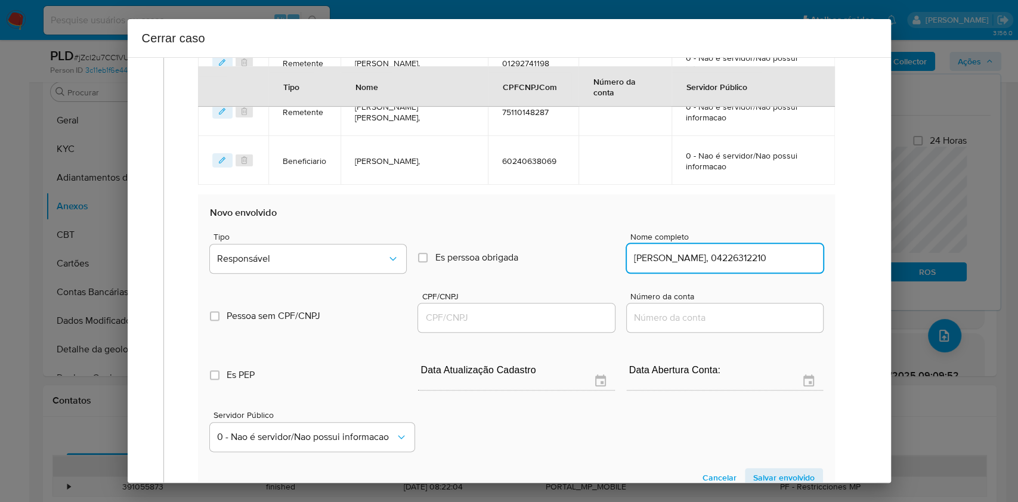
scroll to position [0, 3]
click at [759, 258] on input "Flavio Carvalho Lopes Junior, 04226312210" at bounding box center [725, 259] width 196 height 16
click at [759, 257] on input "Flavio Carvalho Lopes Junior, 04226312210" at bounding box center [725, 259] width 196 height 16
type input "Flavio Carvalho Lopes Junior,"
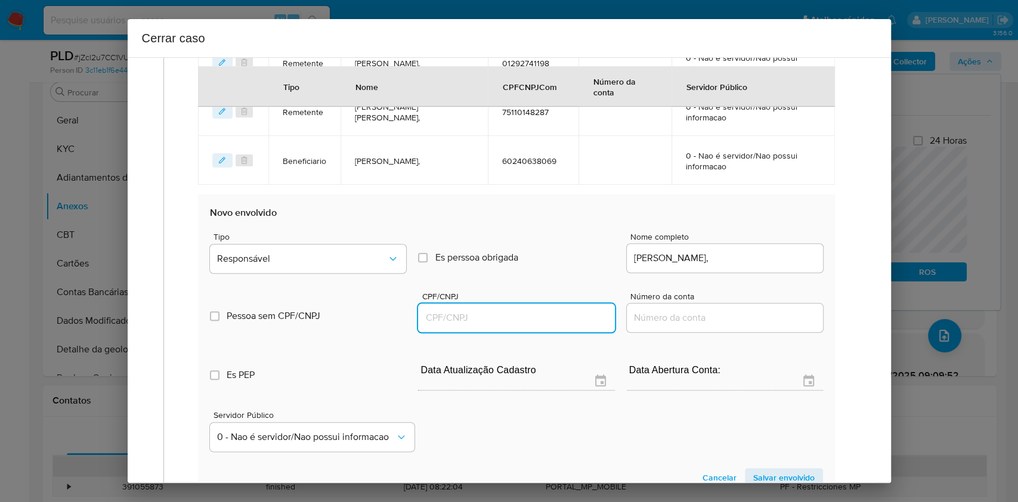
click at [538, 310] on input "CPF/CNPJ" at bounding box center [516, 318] width 196 height 16
paste input "04226312210"
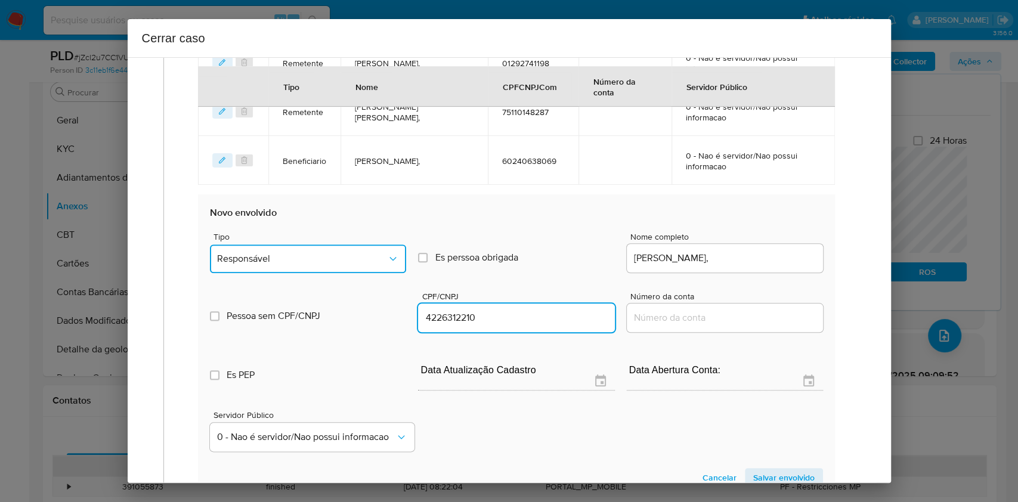
click at [358, 272] on div "Tipo Responsável" at bounding box center [308, 255] width 196 height 45
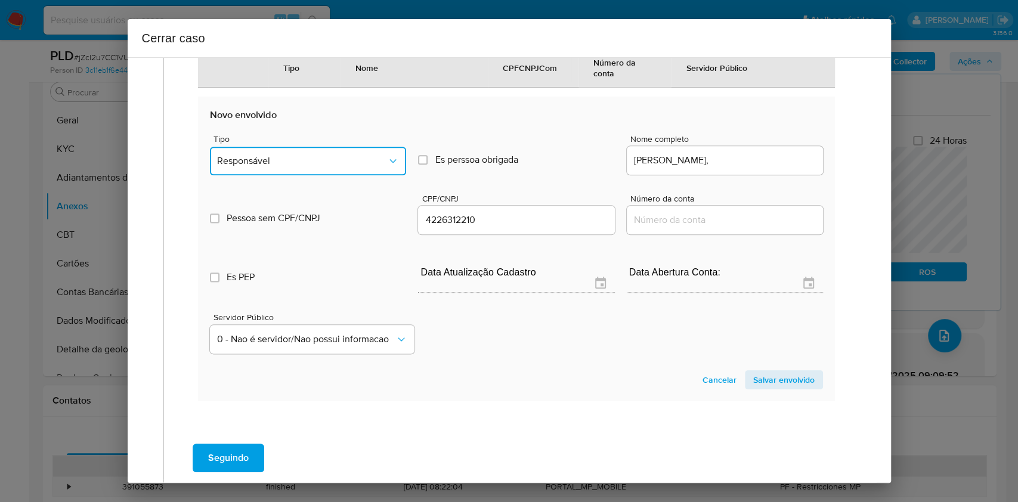
scroll to position [929, 0]
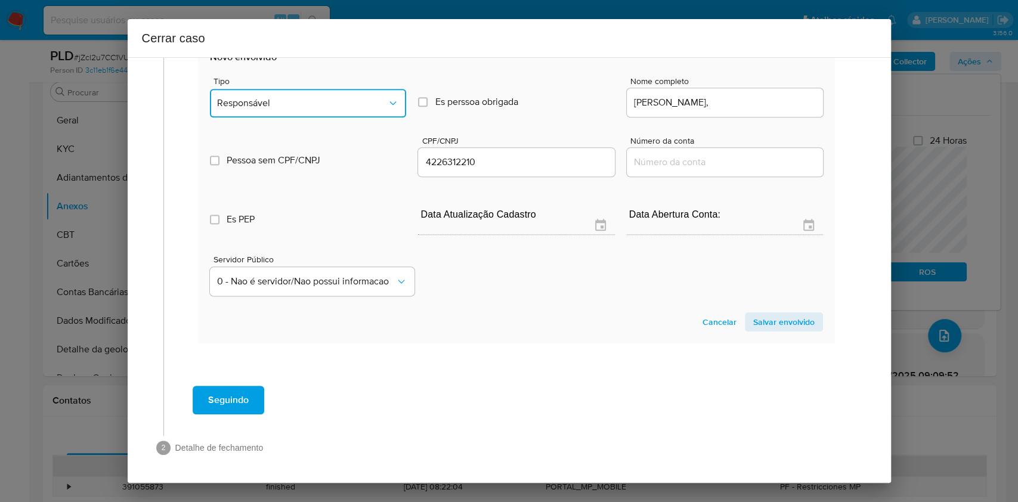
click at [277, 101] on button "Responsável" at bounding box center [308, 103] width 196 height 29
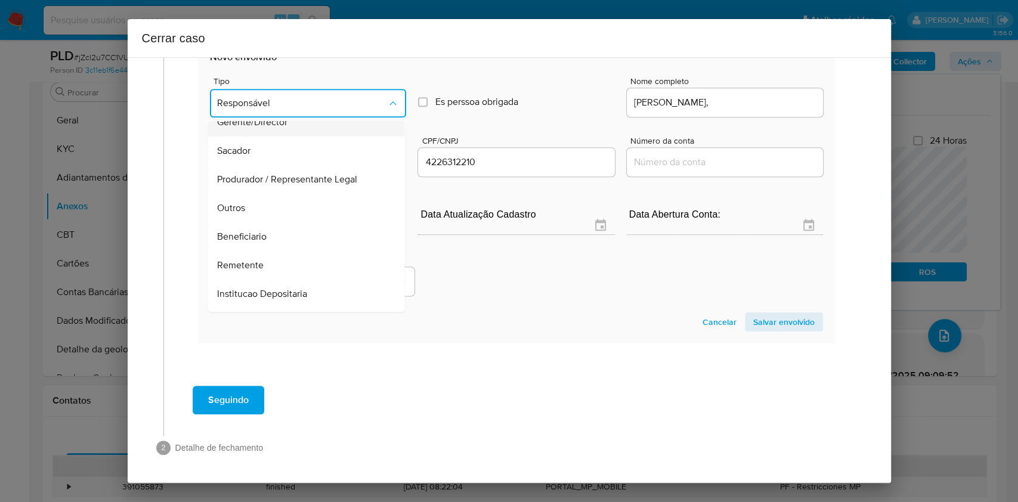
scroll to position [153, 0]
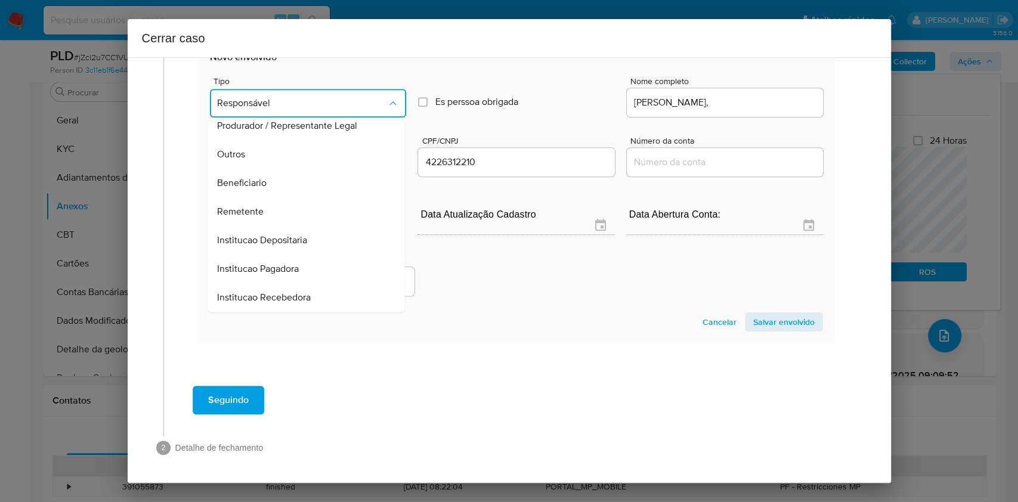
click at [270, 184] on div "Beneficiario" at bounding box center [303, 183] width 171 height 29
type input "04226312210"
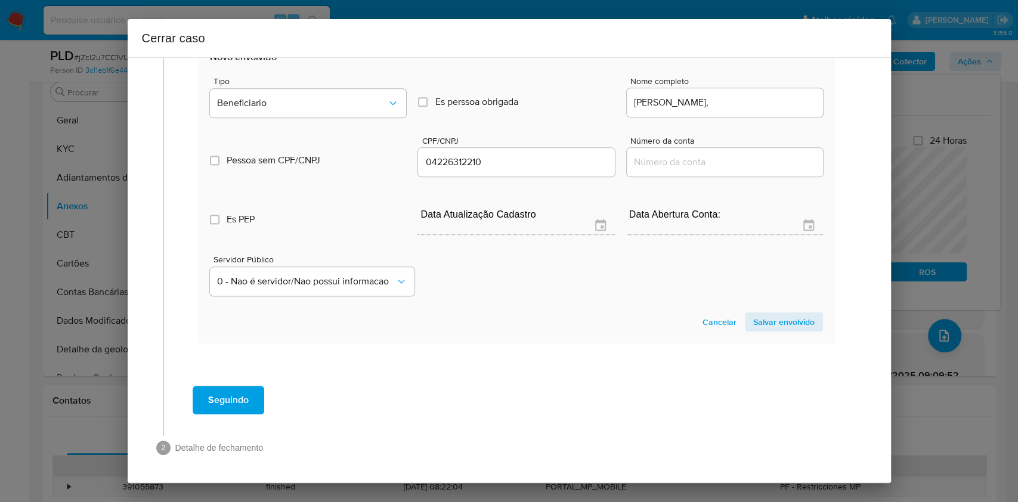
click at [782, 322] on span "Salvar envolvido" at bounding box center [784, 322] width 61 height 17
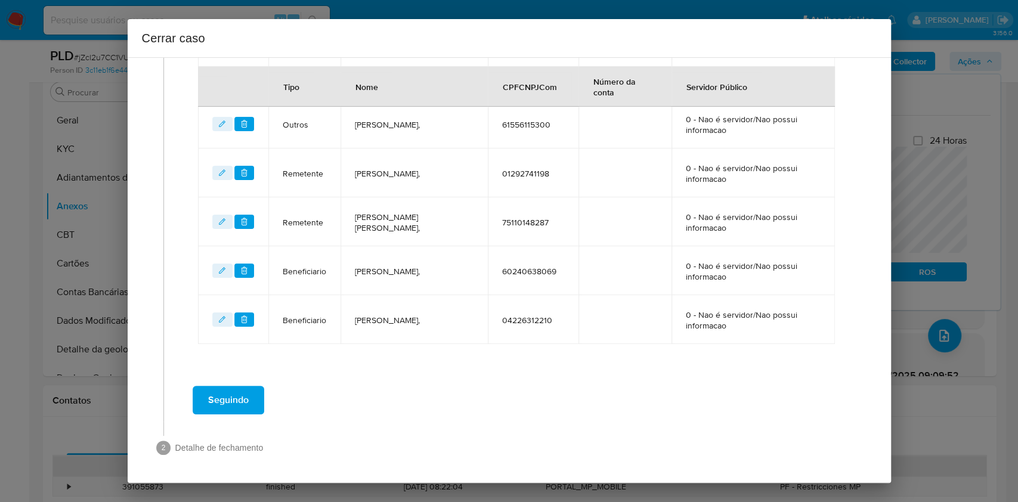
click at [267, 414] on div "Seguindo" at bounding box center [517, 400] width 682 height 43
click at [257, 407] on button "Seguindo" at bounding box center [229, 400] width 72 height 29
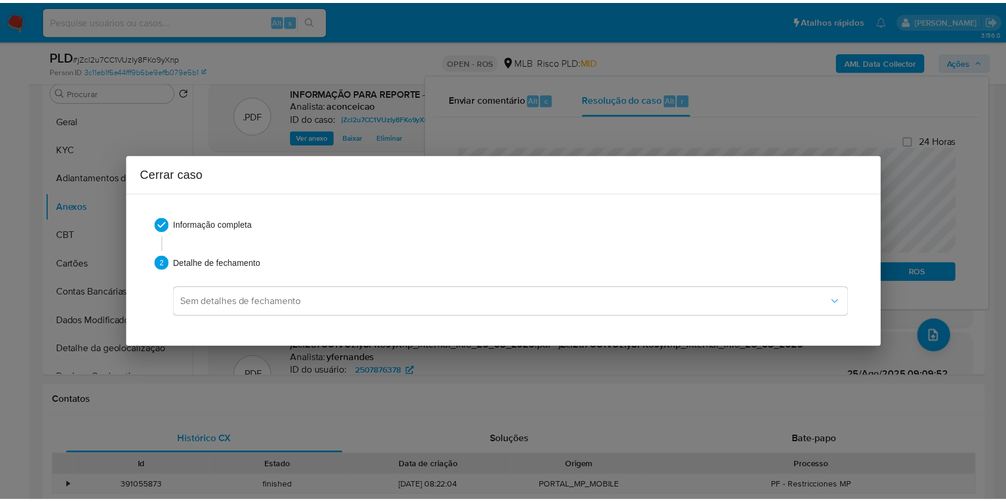
scroll to position [0, 0]
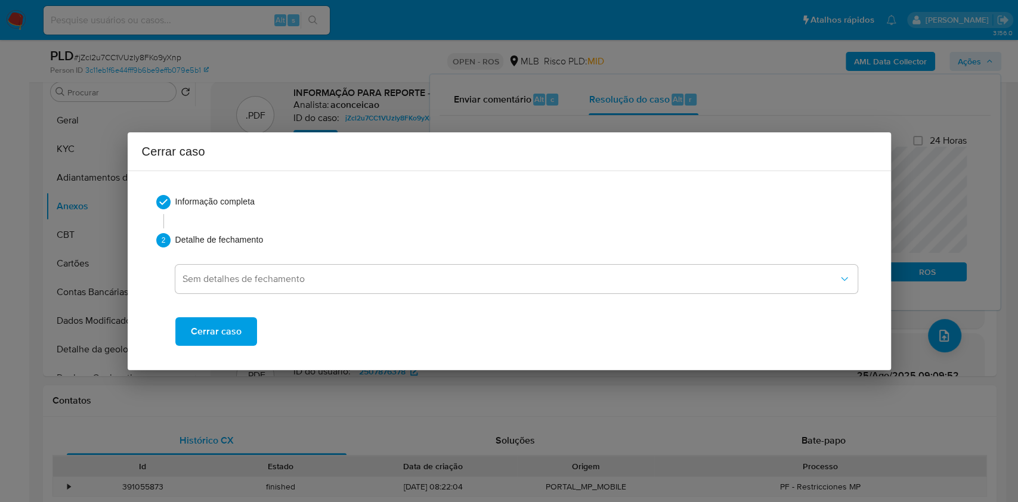
click at [224, 344] on span "Cerrar caso" at bounding box center [216, 332] width 51 height 26
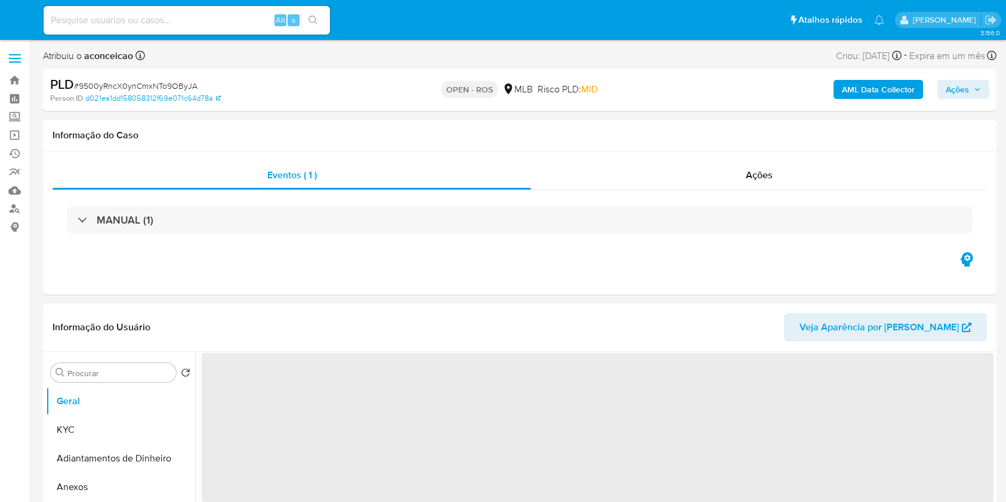
select select "10"
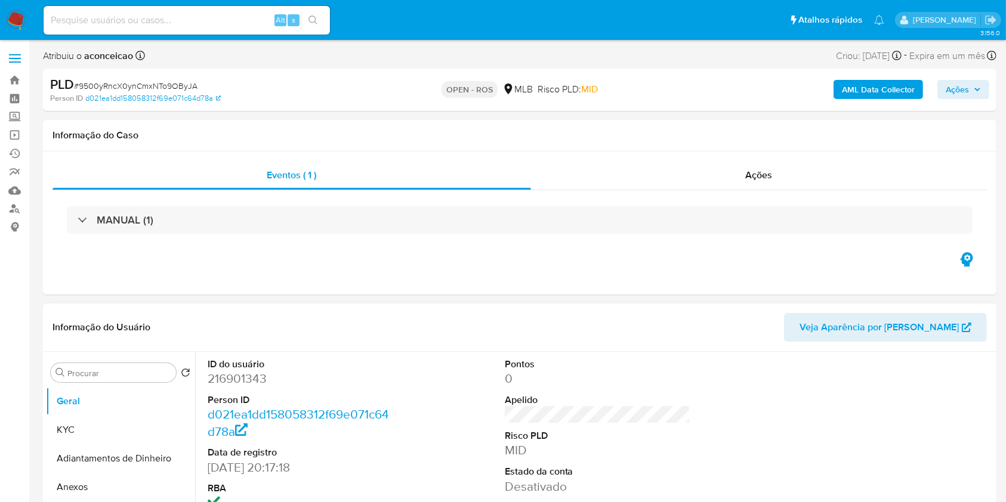
drag, startPoint x: 124, startPoint y: 487, endPoint x: 205, endPoint y: 465, distance: 84.1
click at [124, 488] on button "Anexos" at bounding box center [120, 487] width 149 height 29
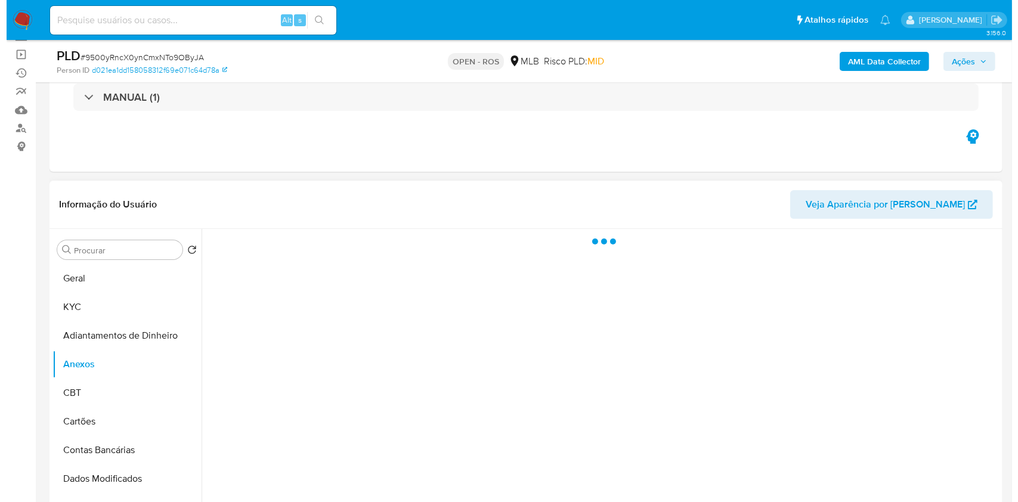
scroll to position [159, 0]
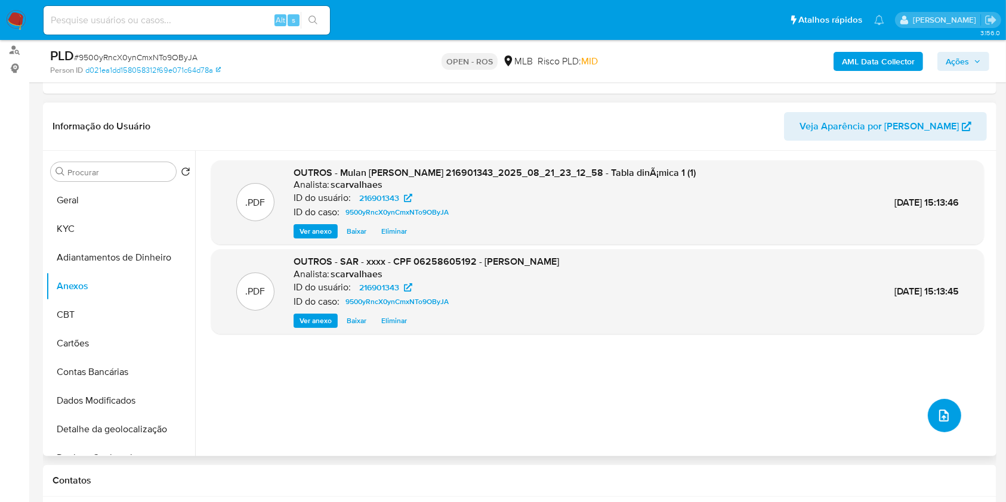
click at [947, 412] on button "upload-file" at bounding box center [944, 415] width 33 height 33
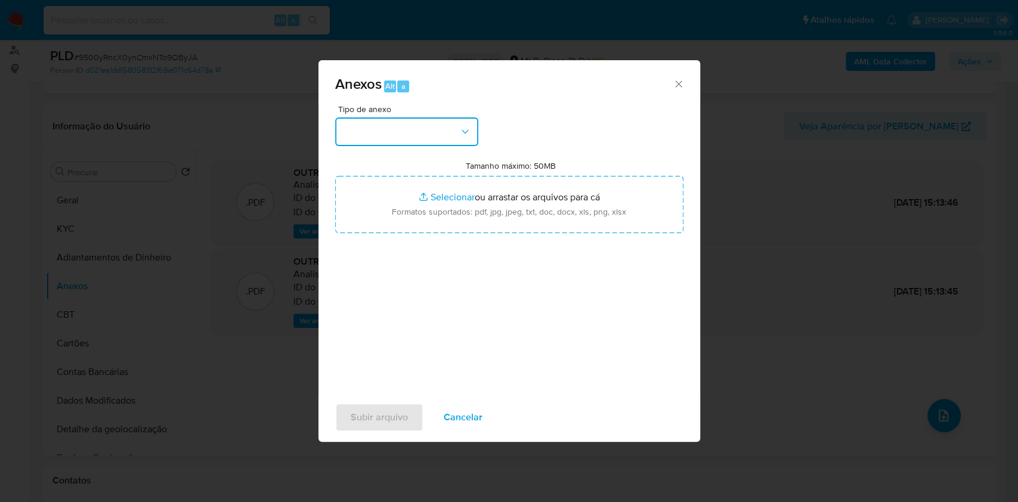
drag, startPoint x: 472, startPoint y: 137, endPoint x: 469, endPoint y: 143, distance: 6.1
click at [471, 140] on button "button" at bounding box center [406, 132] width 143 height 29
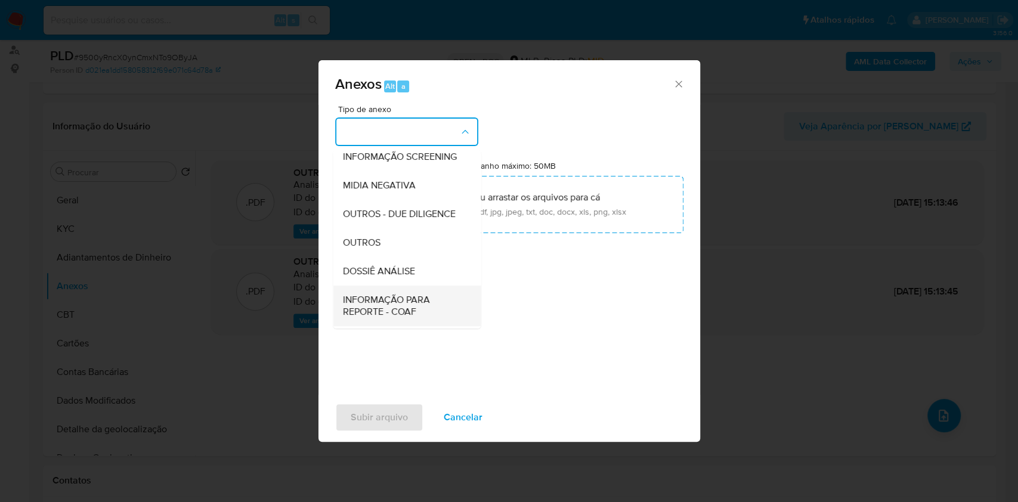
scroll to position [183, 0]
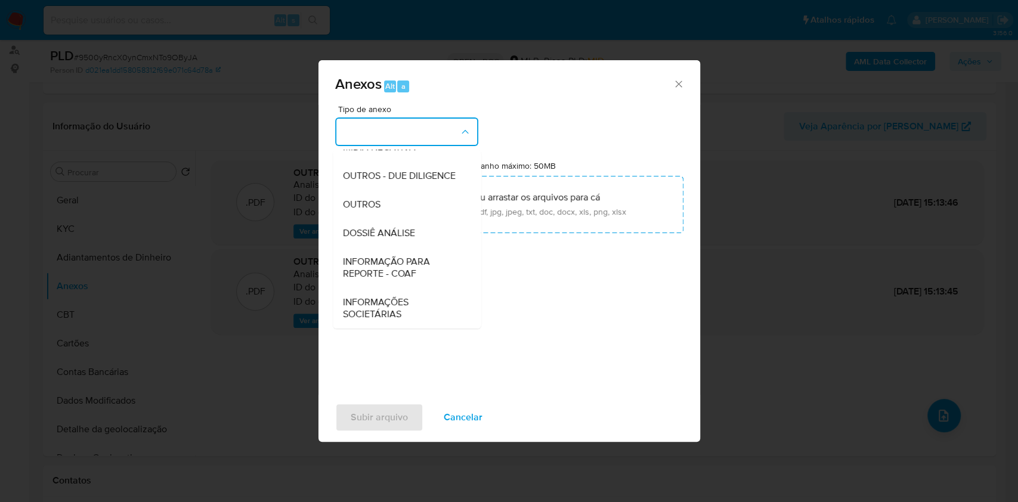
drag, startPoint x: 412, startPoint y: 263, endPoint x: 677, endPoint y: 117, distance: 302.3
click at [414, 262] on span "INFORMAÇÃO PARA REPORTE - COAF" at bounding box center [403, 268] width 122 height 24
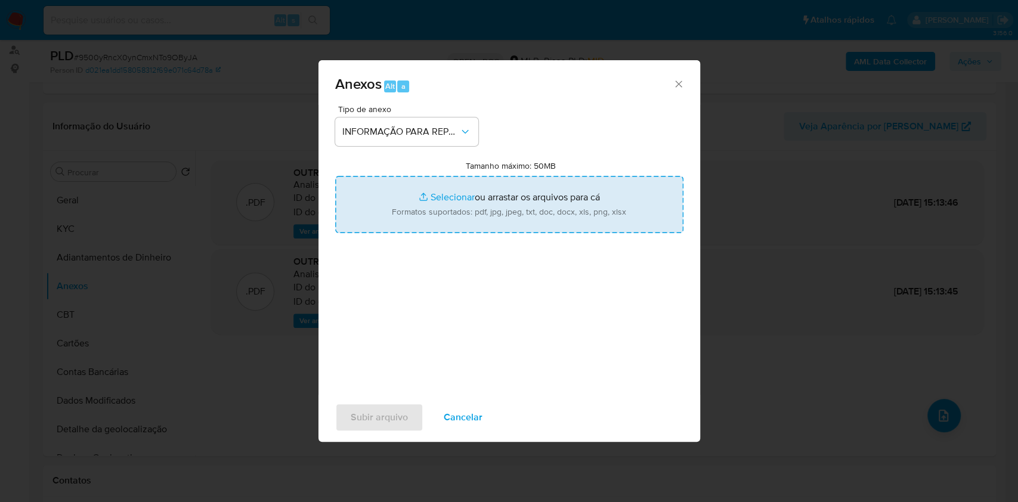
type input "C:\fakepath\SAR - jZcl2u7CC1VUzIy8FKo9yXnp - CPF 69542236387 - [PERSON_NAME].pdf"
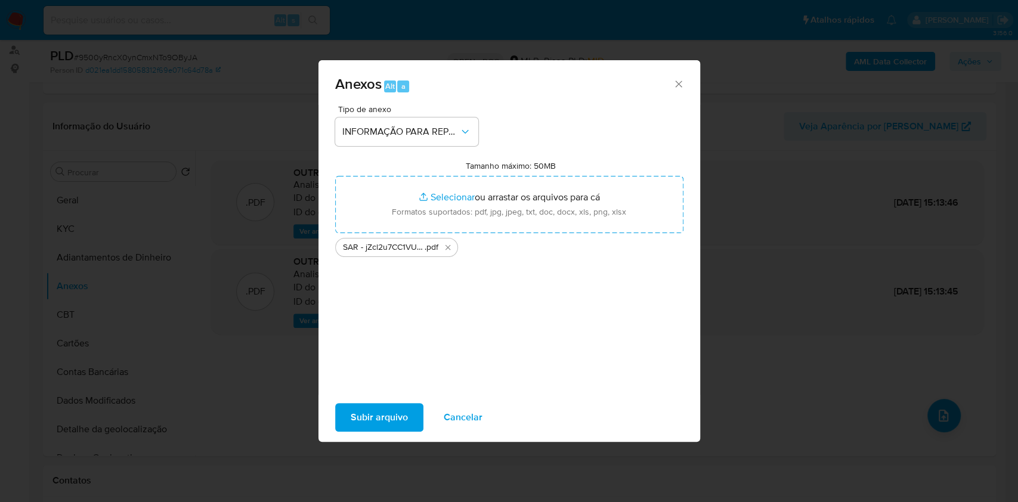
click at [395, 416] on span "Subir arquivo" at bounding box center [379, 418] width 57 height 26
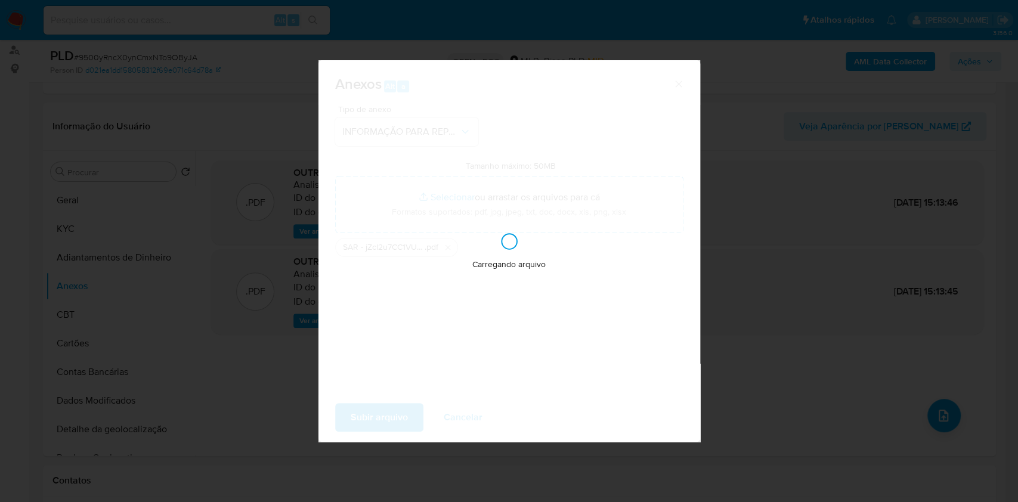
click at [913, 217] on div "Anexos Alt a Tipo de anexo INFORMAÇÃO PARA REPORTE - COAF Tamanho máximo: 50MB …" at bounding box center [509, 251] width 1018 height 502
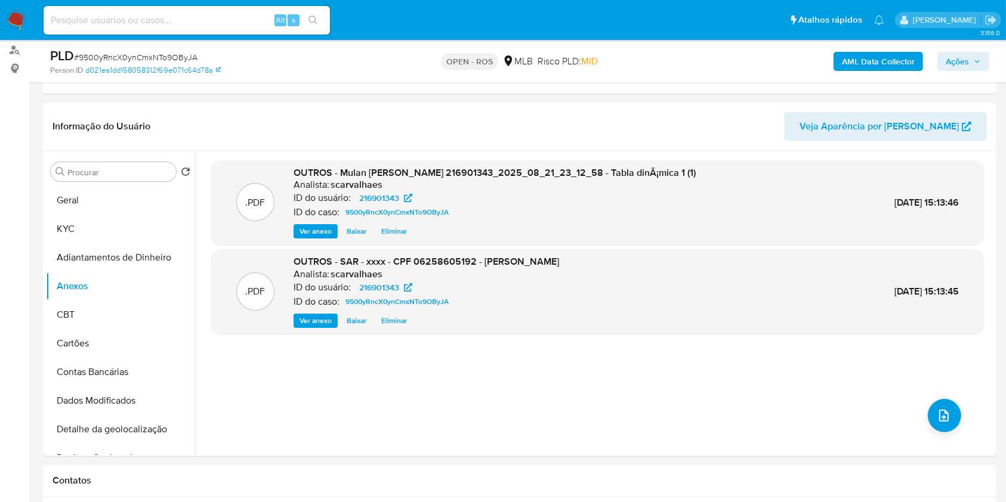
click at [951, 70] on span "Ações" at bounding box center [957, 61] width 23 height 19
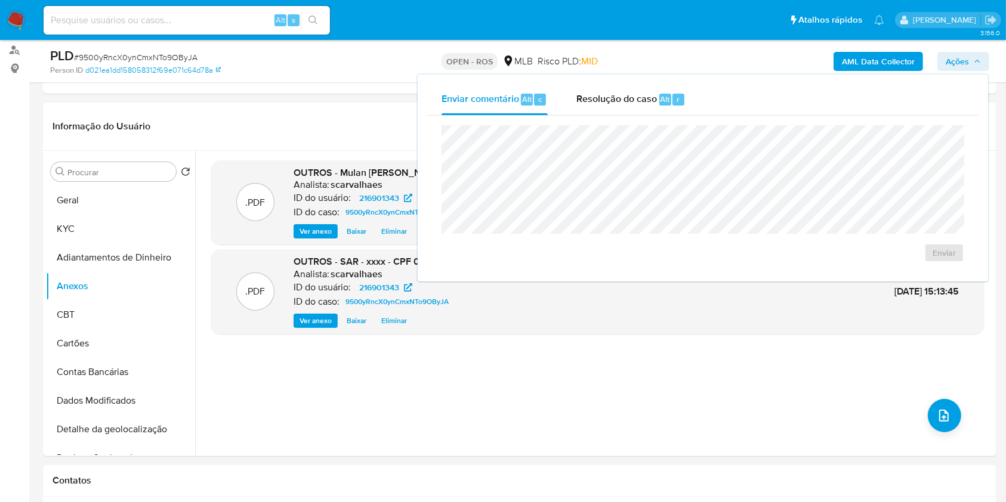
drag, startPoint x: 659, startPoint y: 94, endPoint x: 675, endPoint y: 120, distance: 30.6
click at [663, 101] on div "Alt" at bounding box center [665, 100] width 12 height 12
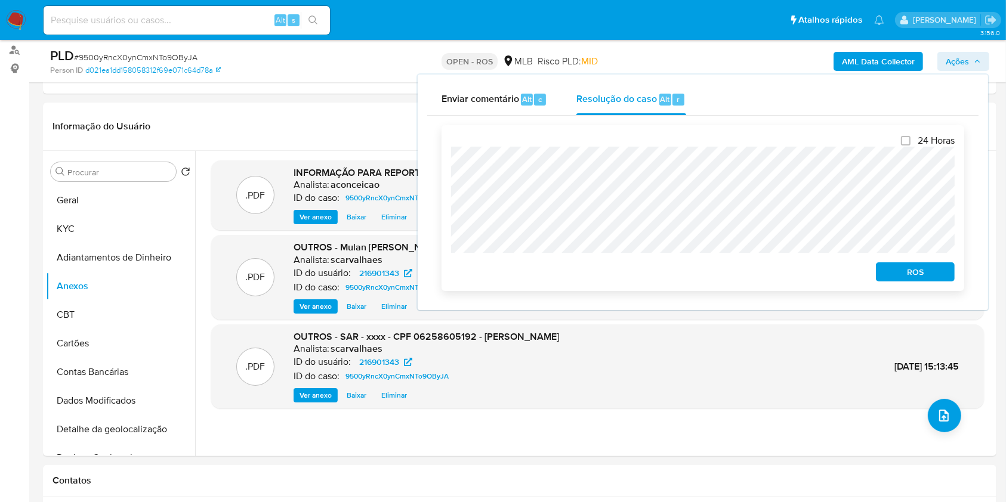
drag, startPoint x: 930, startPoint y: 285, endPoint x: 937, endPoint y: 282, distance: 8.0
click at [930, 286] on div "24 Horas ROS" at bounding box center [703, 208] width 523 height 166
click at [937, 279] on span "ROS" at bounding box center [915, 272] width 62 height 17
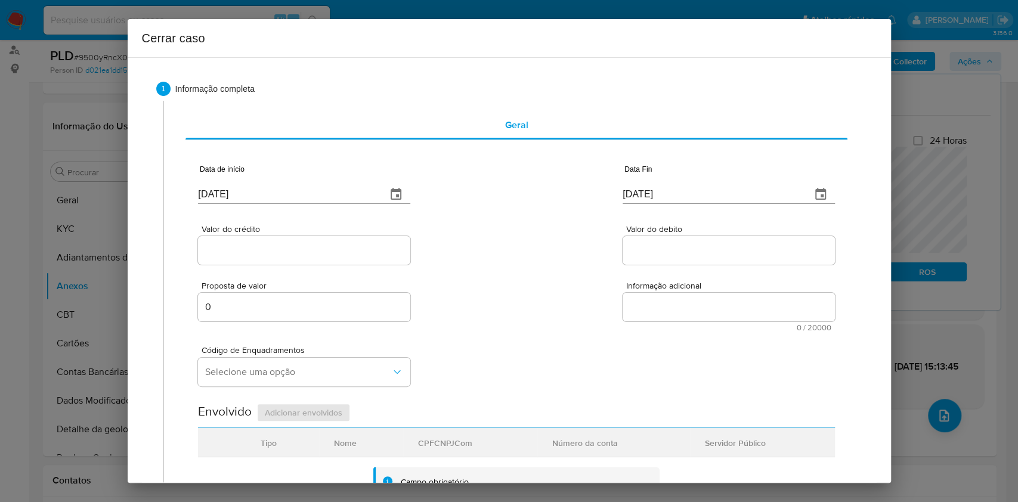
click at [300, 200] on input "[DATE]" at bounding box center [287, 194] width 179 height 19
paste input "4/06"
click at [300, 200] on input "[DATE]" at bounding box center [287, 194] width 179 height 19
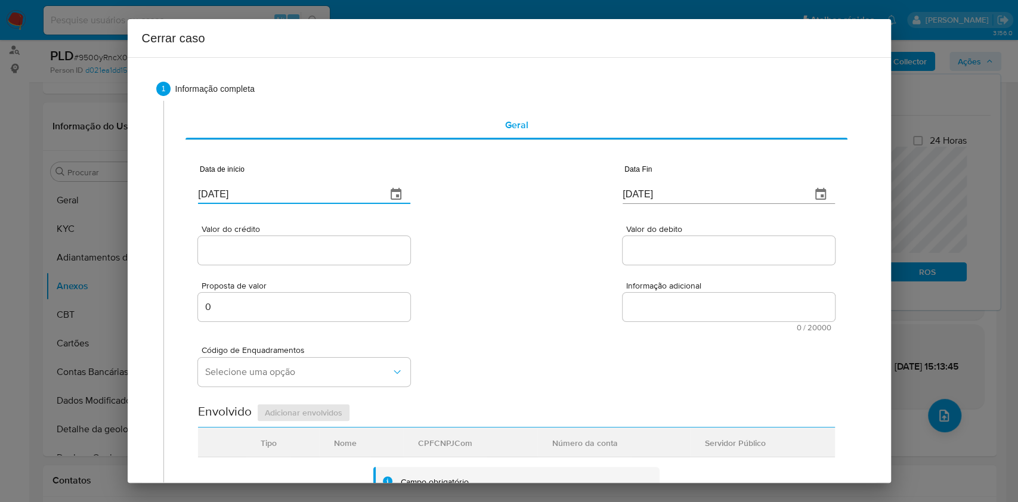
type input "[DATE]"
click at [652, 198] on input "[DATE]" at bounding box center [712, 194] width 179 height 19
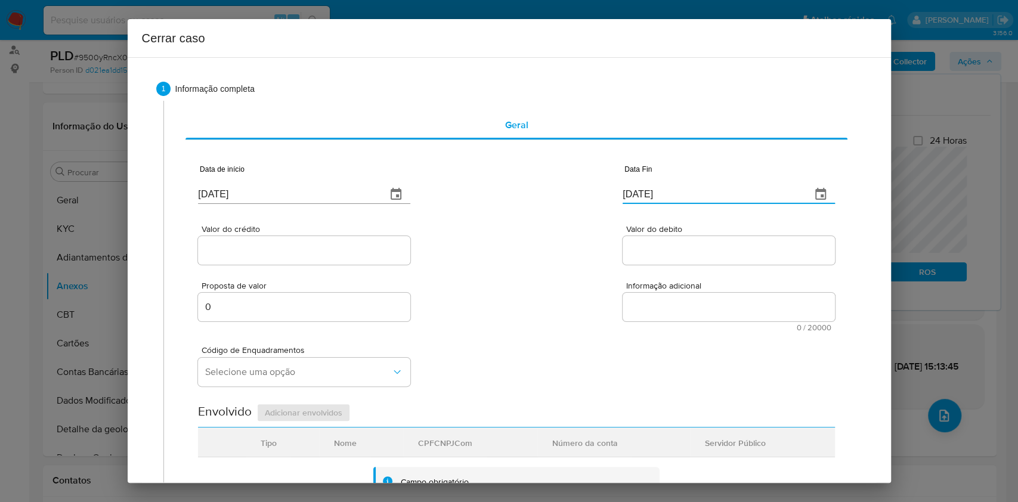
click at [652, 197] on input "[DATE]" at bounding box center [712, 194] width 179 height 19
paste input "9/07"
click at [653, 198] on input "[DATE]" at bounding box center [712, 194] width 179 height 19
type input "[DATE]"
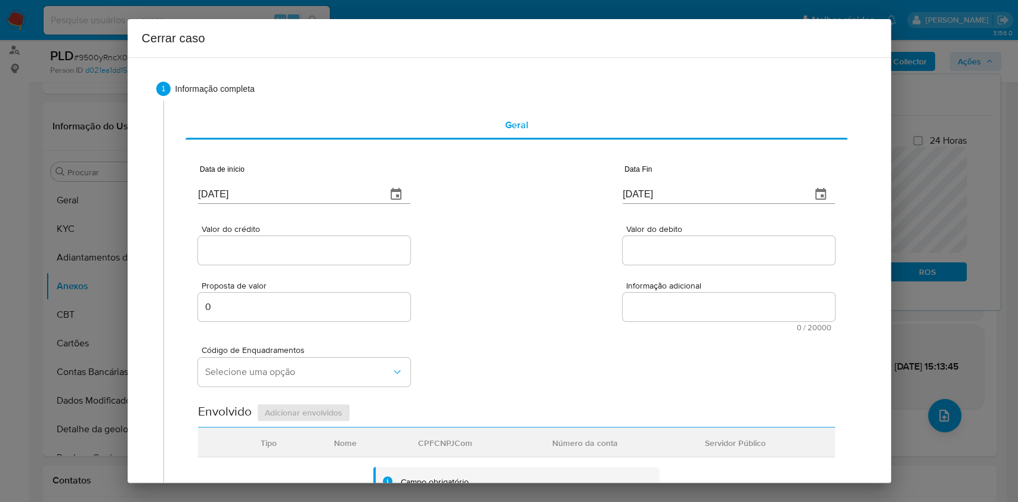
drag, startPoint x: 294, startPoint y: 233, endPoint x: 301, endPoint y: 244, distance: 13.4
click at [294, 233] on span "Valor do crédito" at bounding box center [308, 229] width 212 height 9
click at [294, 243] on input "Valor do crédito" at bounding box center [304, 251] width 212 height 16
paste input "R$60.229"
click at [301, 246] on input "Valor do crédito" at bounding box center [304, 251] width 212 height 16
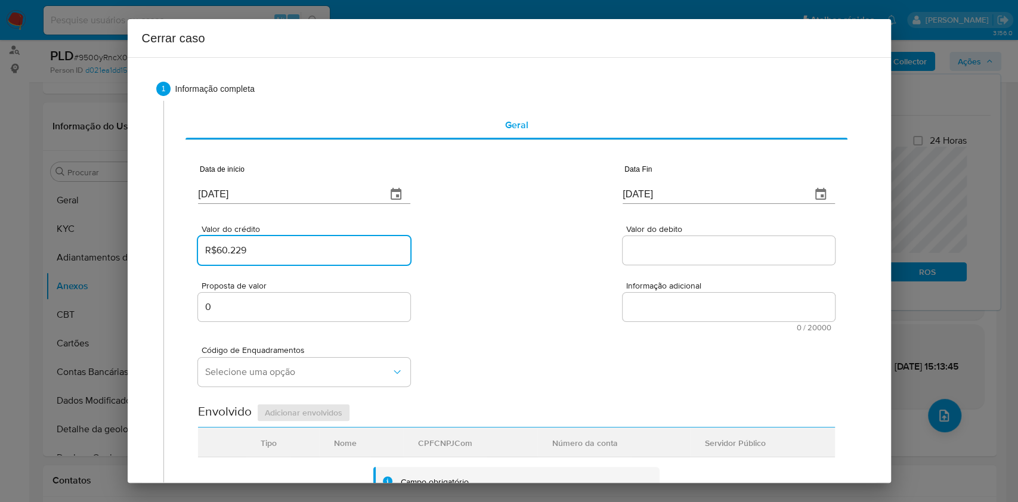
type input "R$60.229"
click at [627, 260] on div at bounding box center [729, 250] width 212 height 29
paste input "R$60.225"
click at [633, 251] on input "Valor do debito" at bounding box center [729, 251] width 212 height 16
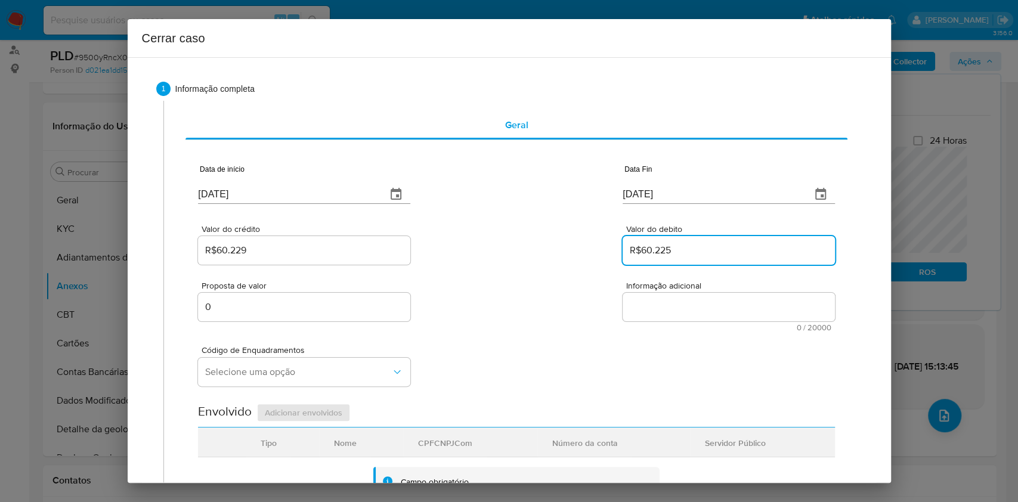
type input "R$60.225"
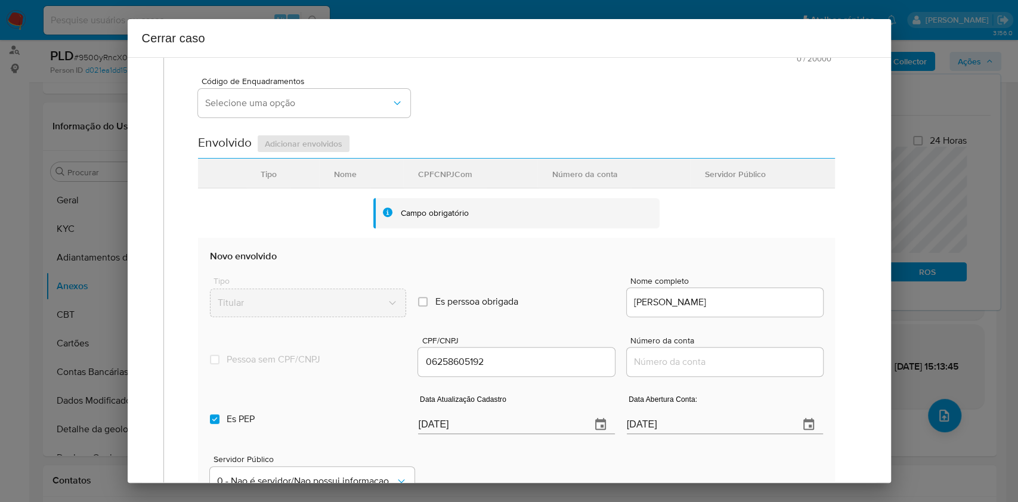
scroll to position [470, 0]
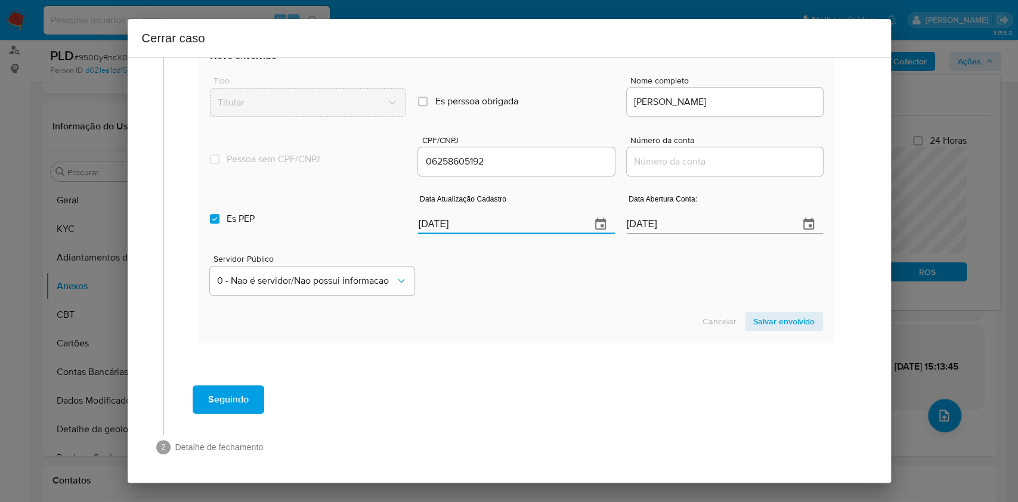
click at [516, 226] on input "[DATE]" at bounding box center [499, 224] width 163 height 19
click at [515, 226] on input "[DATE]" at bounding box center [499, 224] width 163 height 19
paste input "05"
type input "[DATE]"
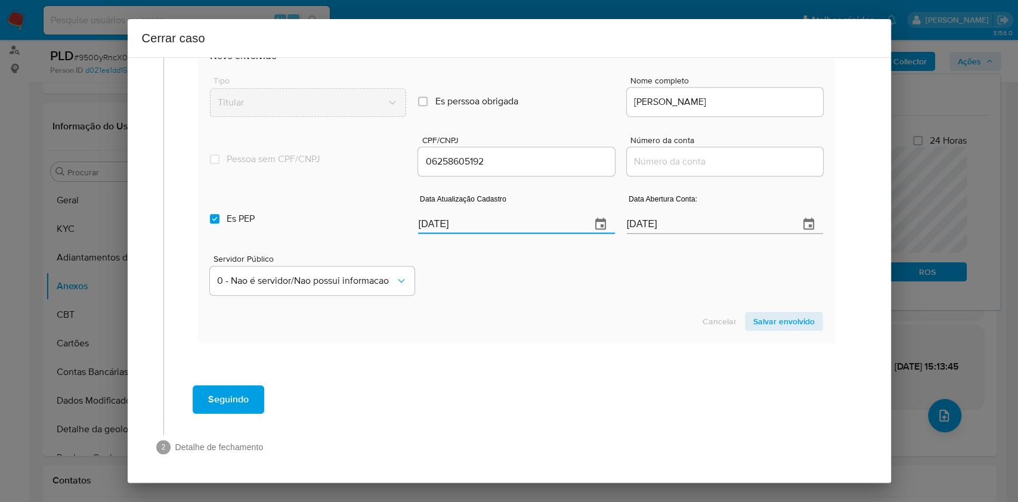
click at [329, 206] on label "Es PEP isPEP" at bounding box center [308, 218] width 196 height 43
click at [220, 214] on input "Es PEP isPEP" at bounding box center [215, 219] width 10 height 10
checkbox input "false"
click at [638, 165] on input "Número da conta" at bounding box center [725, 162] width 196 height 16
paste input "97096704028"
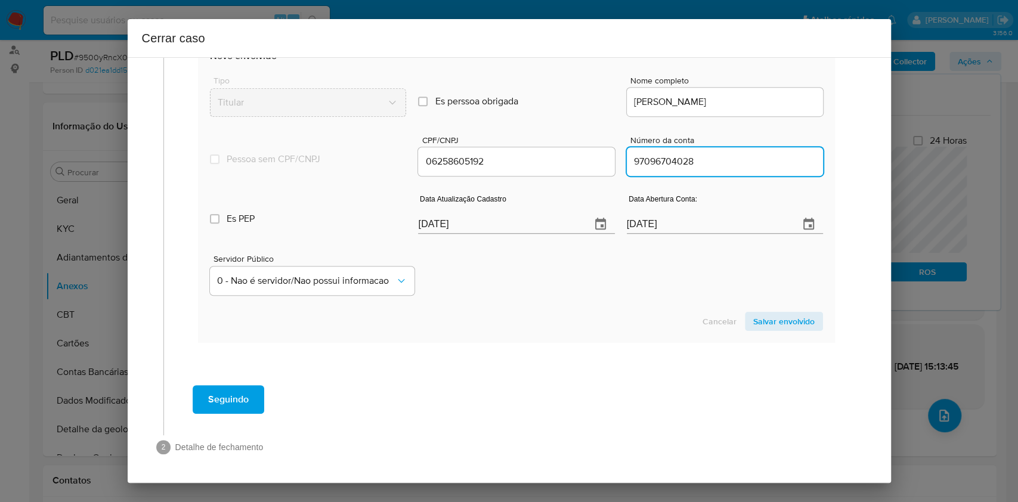
type input "97096704028"
click at [690, 222] on input "[DATE]" at bounding box center [708, 224] width 163 height 19
paste input "[DATE]"
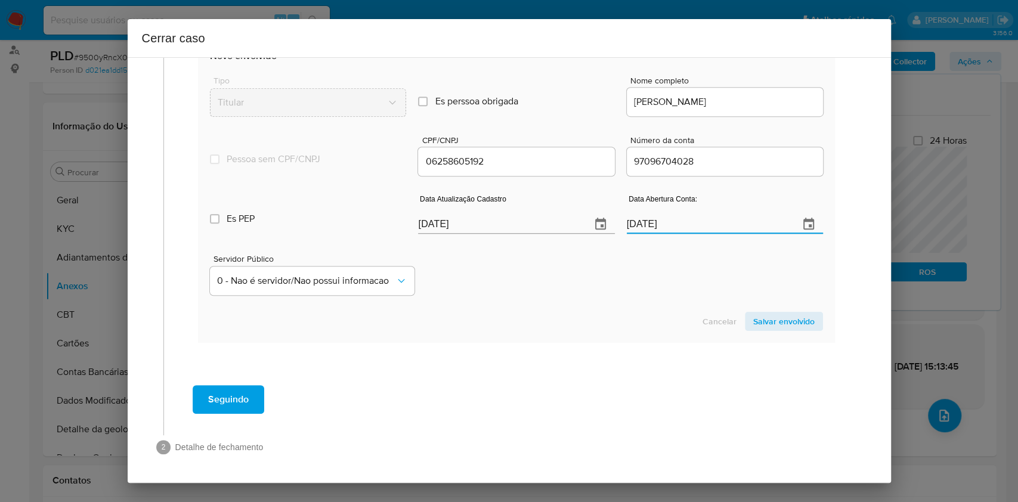
click at [690, 223] on input "[DATE]" at bounding box center [708, 224] width 163 height 19
type input "[DATE]"
click at [788, 313] on span "Salvar envolvido" at bounding box center [784, 321] width 61 height 17
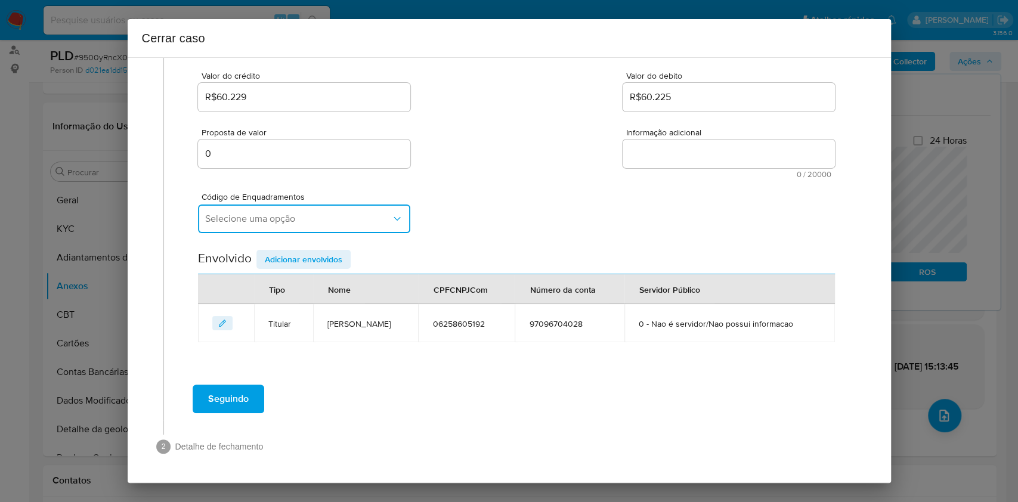
drag, startPoint x: 270, startPoint y: 186, endPoint x: 277, endPoint y: 202, distance: 17.4
click at [270, 205] on button "Selecione uma opção" at bounding box center [304, 219] width 212 height 29
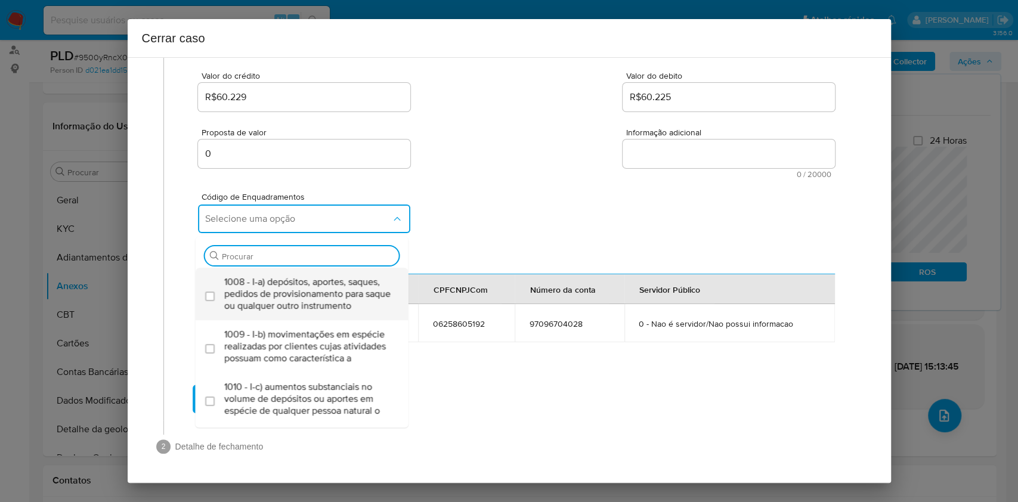
click at [271, 280] on span "1008 - I-a) depósitos, aportes, saques, pedidos de provisionamento para saque o…" at bounding box center [308, 294] width 168 height 36
checkbox input "true"
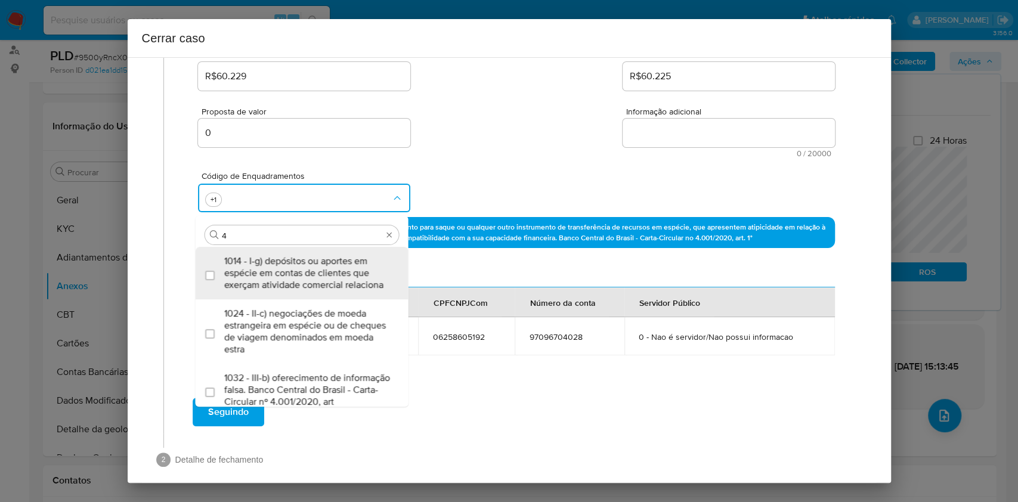
type input "45"
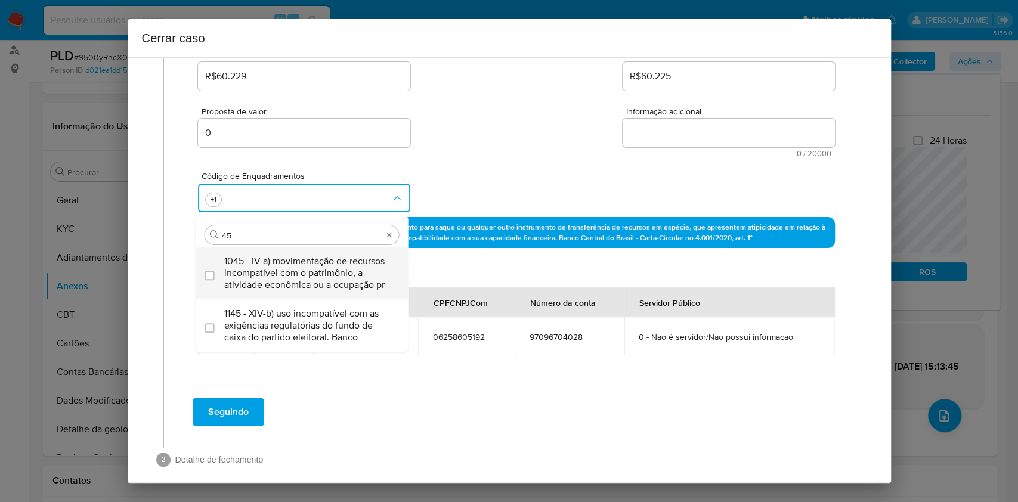
click at [272, 297] on div "1045 - IV-a) movimentação de recursos incompatível com o patrimônio, a atividad…" at bounding box center [308, 273] width 168 height 53
checkbox input "true"
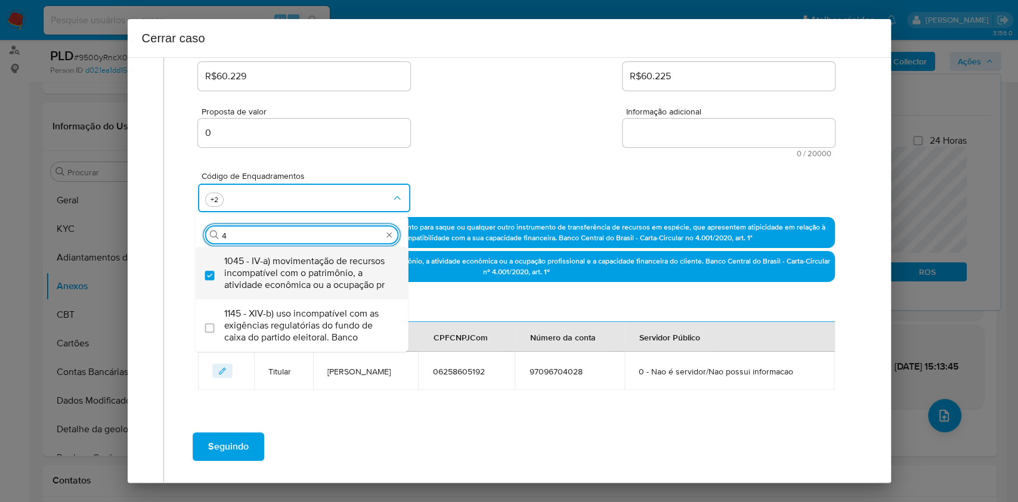
scroll to position [0, 0]
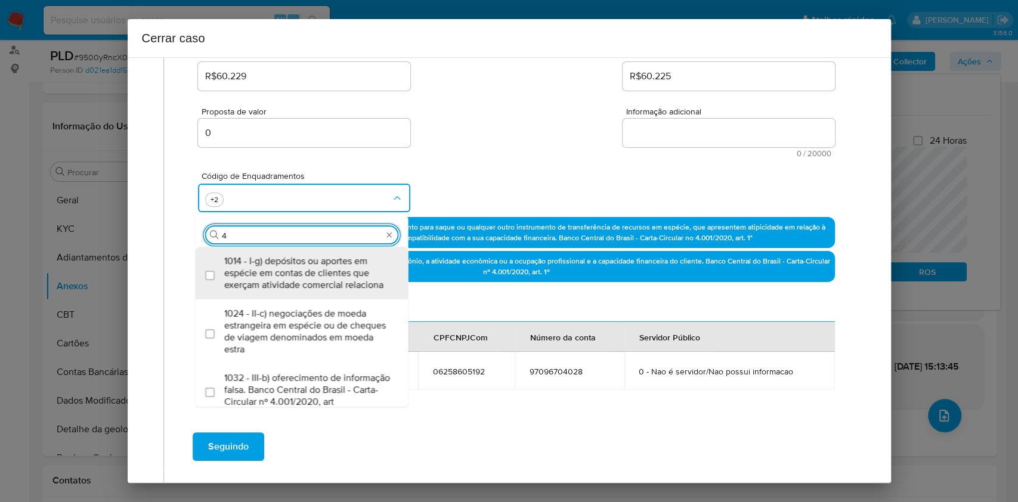
type input "47"
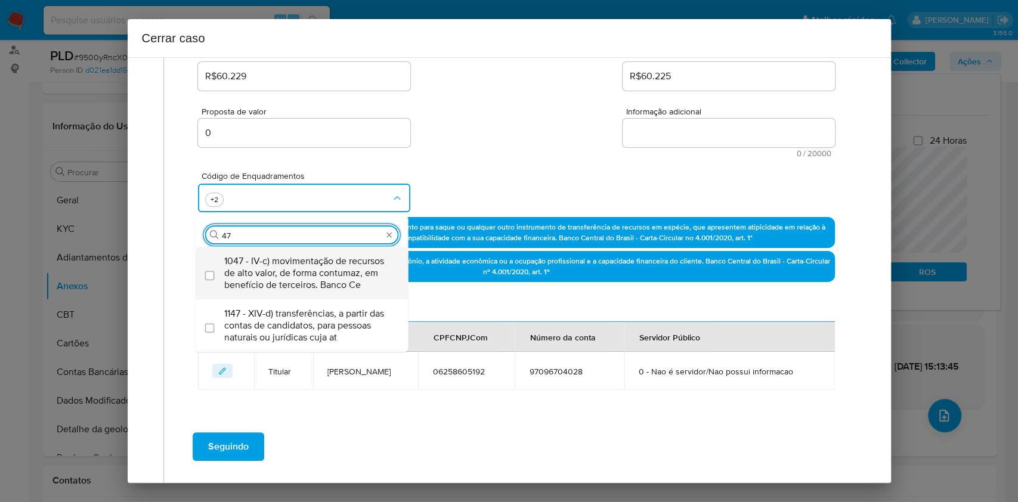
click at [271, 294] on div "1047 - IV-c) movimentação de recursos de alto valor, de forma contumaz, em bene…" at bounding box center [308, 273] width 168 height 53
checkbox input "true"
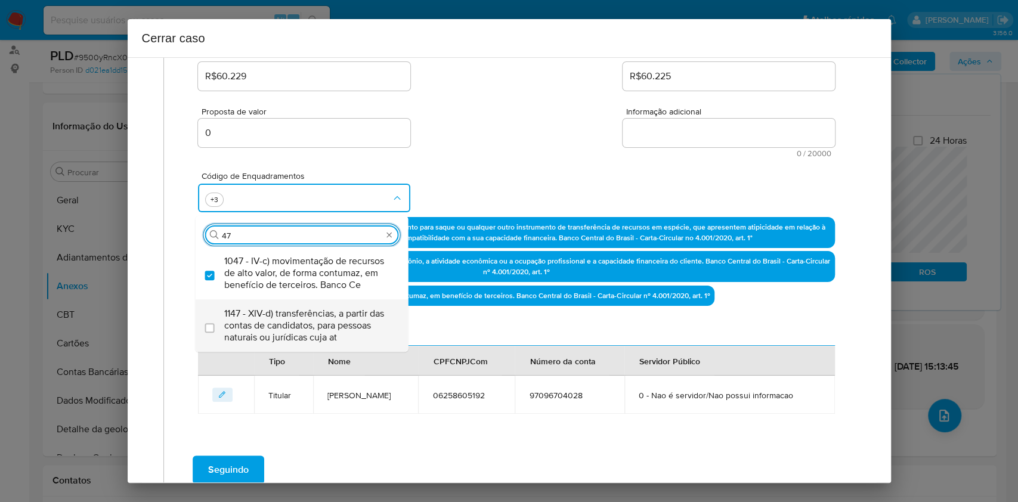
type input "4"
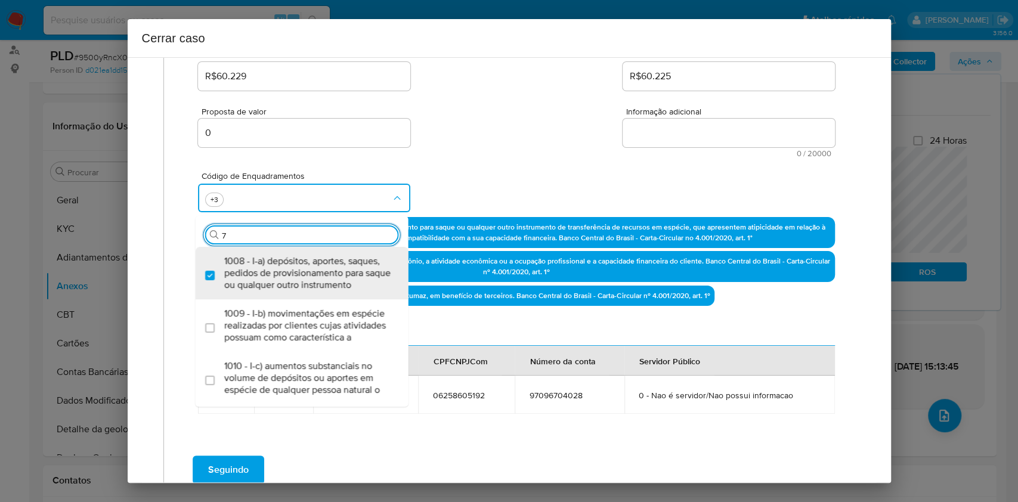
type input "74"
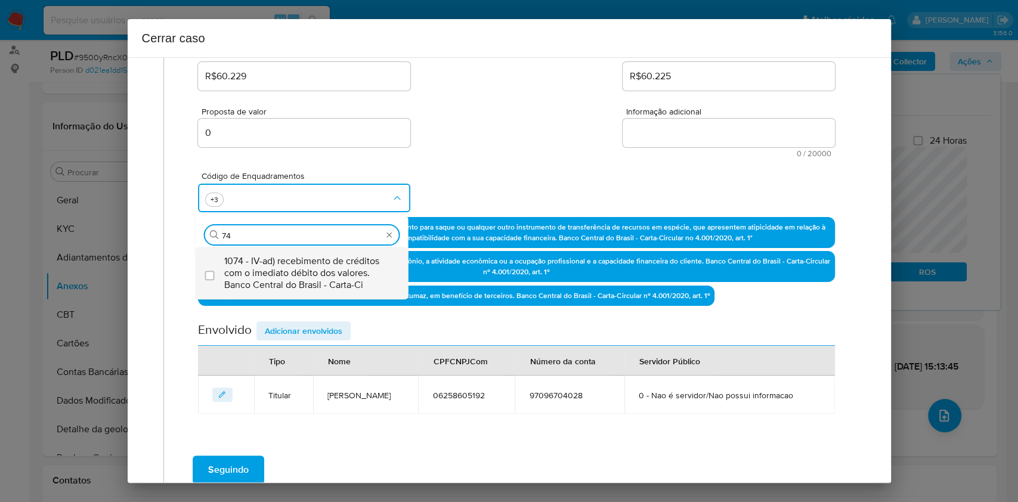
click at [275, 283] on span "1074 - IV-ad) recebimento de créditos com o imediato débito dos valores. Banco …" at bounding box center [308, 273] width 168 height 36
checkbox input "true"
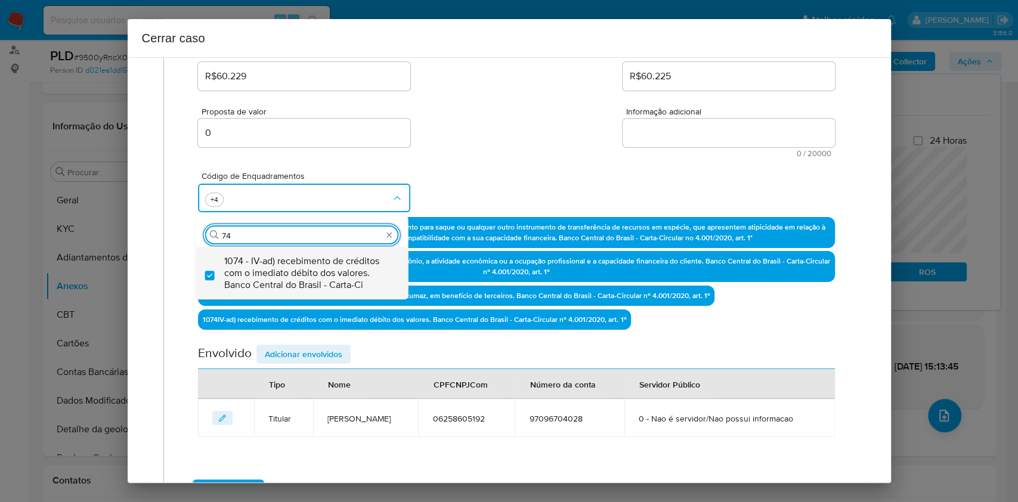
type input "7"
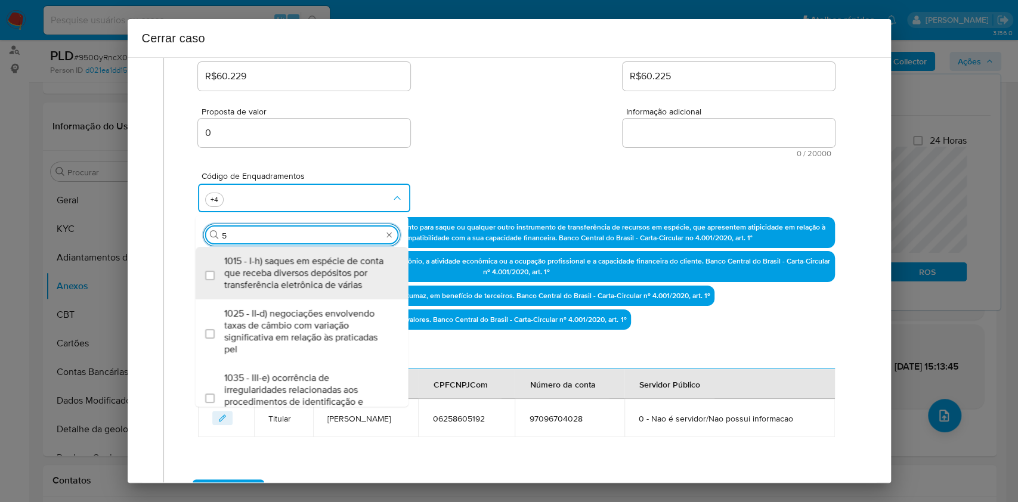
type input "58"
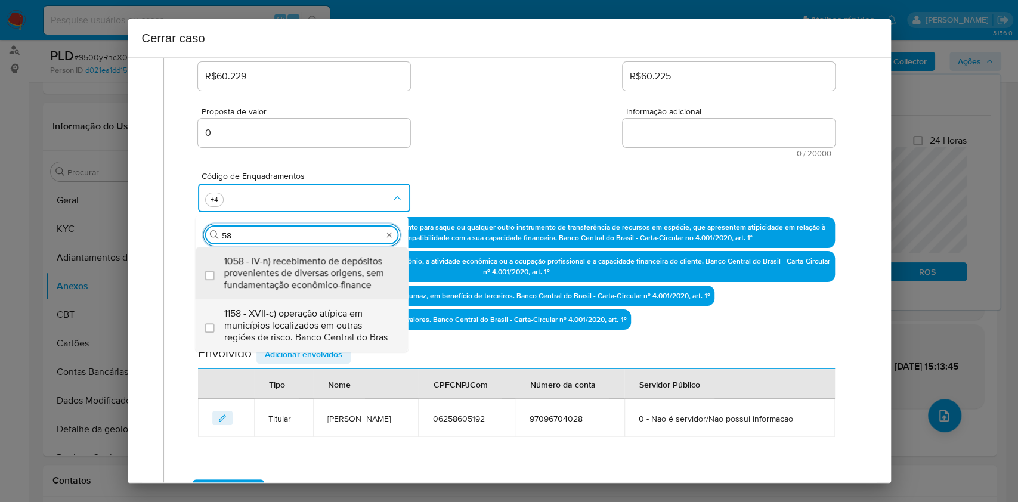
click at [294, 320] on span "1158 - XVII-c) operação atípica em municípios localizados em outras regiões de …" at bounding box center [308, 326] width 168 height 36
checkbox input "true"
type input "58"
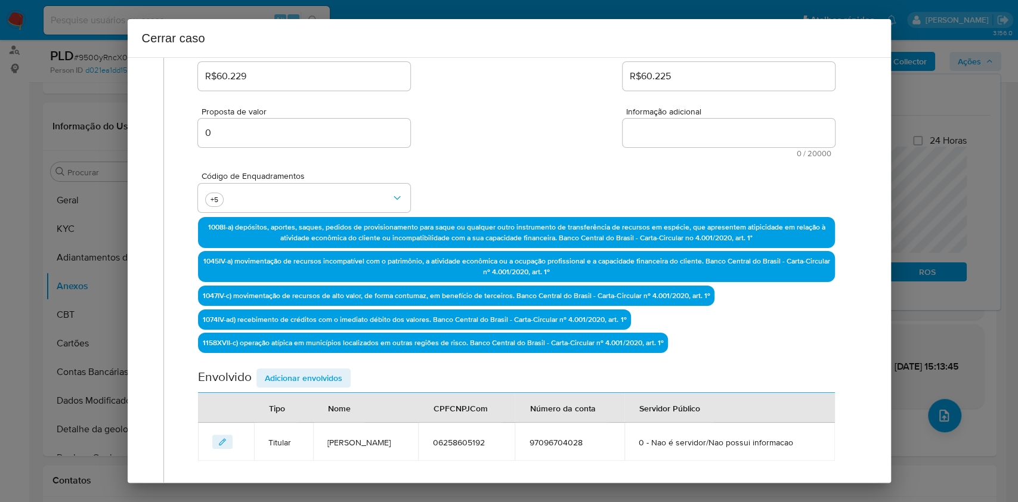
click at [646, 144] on textarea "Informação adicional" at bounding box center [729, 133] width 212 height 29
paste textarea "Loremi Dolorsit Ametc Adipisc, ELI 12978338505, 44 sedd (16/58/4577), eiusmodte…"
click at [646, 144] on textarea "Informação adicional" at bounding box center [729, 133] width 212 height 29
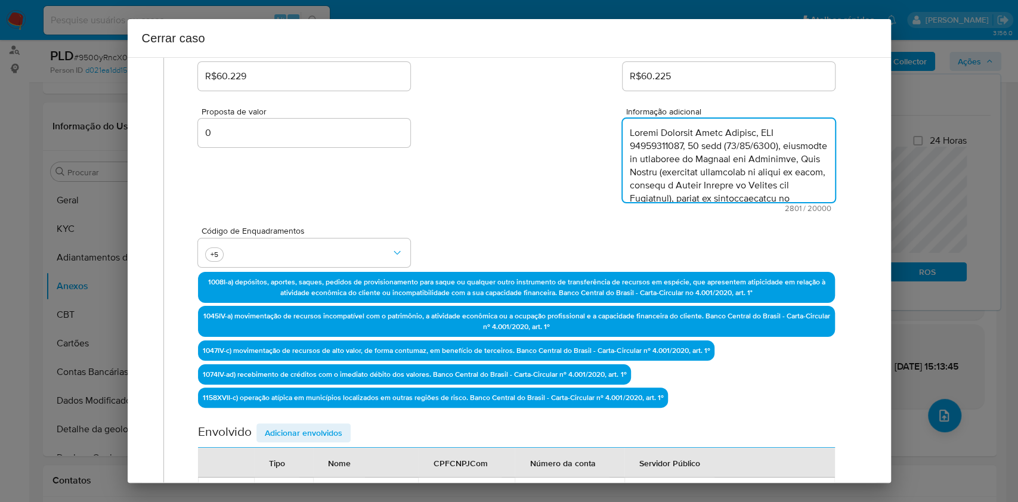
scroll to position [1210, 0]
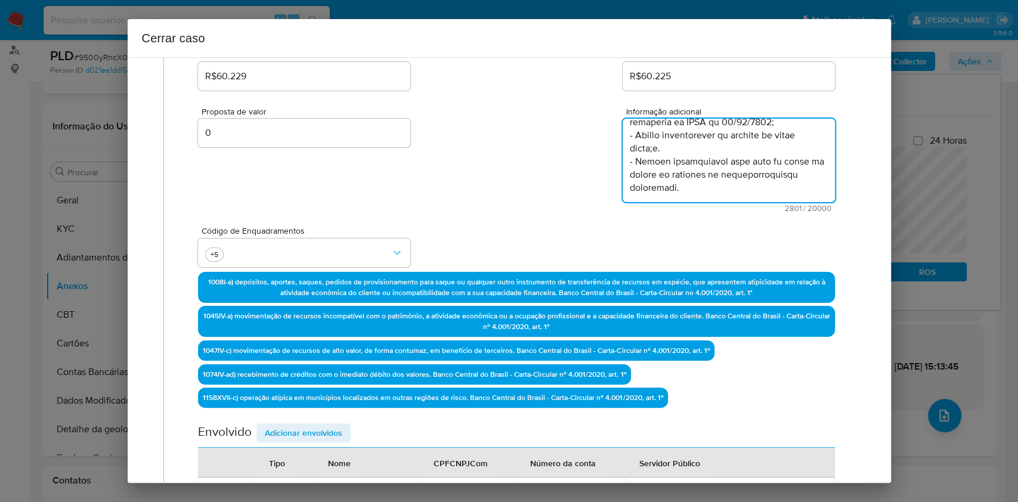
type textarea "Loremi Dolorsit Ametc Adipisc, ELI 12978338505, 44 sedd (16/58/4577), eiusmodte…"
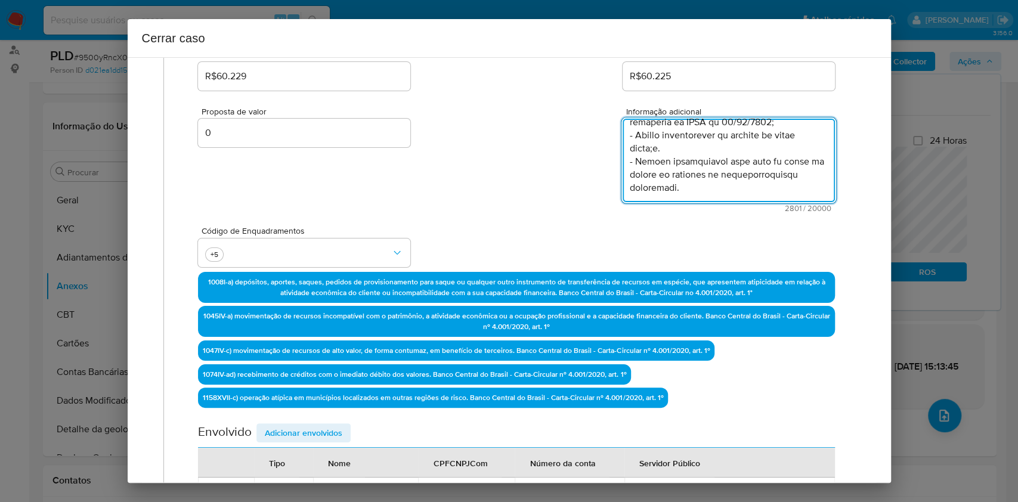
drag, startPoint x: 308, startPoint y: 427, endPoint x: 348, endPoint y: 399, distance: 49.7
click at [308, 428] on span "Adicionar envolvidos" at bounding box center [304, 433] width 78 height 17
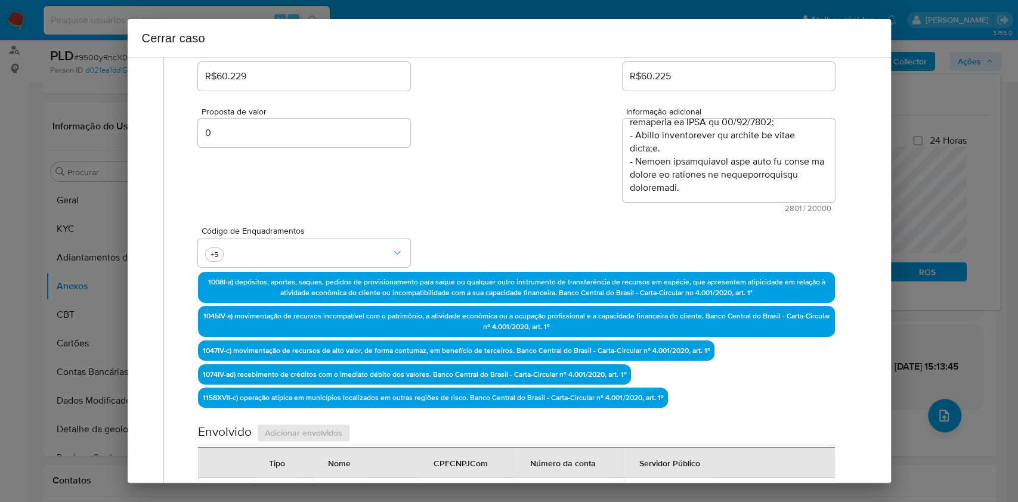
scroll to position [492, 0]
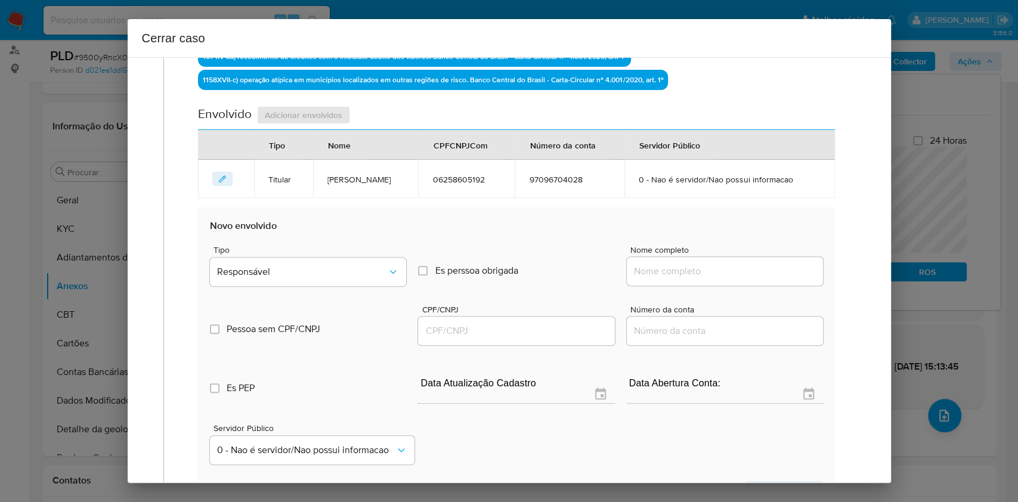
drag, startPoint x: 692, startPoint y: 293, endPoint x: 705, endPoint y: 294, distance: 12.5
click at [696, 279] on input "Nome completo" at bounding box center [725, 272] width 196 height 16
paste input "[PERSON_NAME], 71283702185"
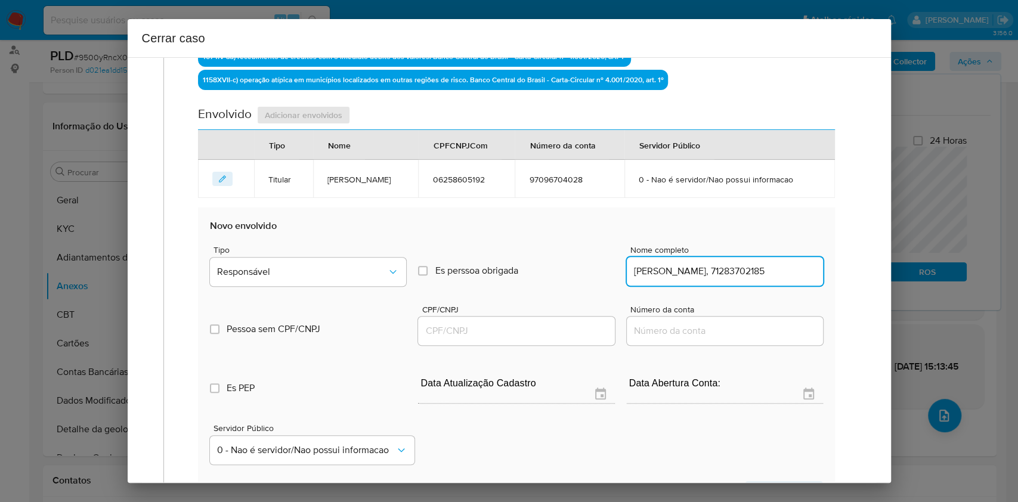
scroll to position [0, 23]
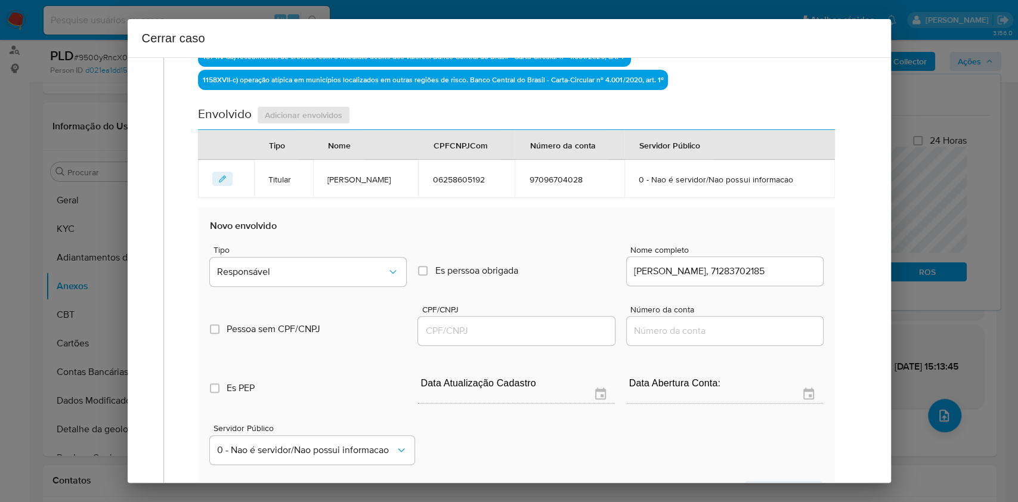
drag, startPoint x: 759, startPoint y: 299, endPoint x: 774, endPoint y: 301, distance: 15.7
click at [773, 286] on div "[PERSON_NAME], 71283702185" at bounding box center [725, 271] width 196 height 29
click at [780, 279] on input "[PERSON_NAME], 71283702185" at bounding box center [725, 272] width 196 height 16
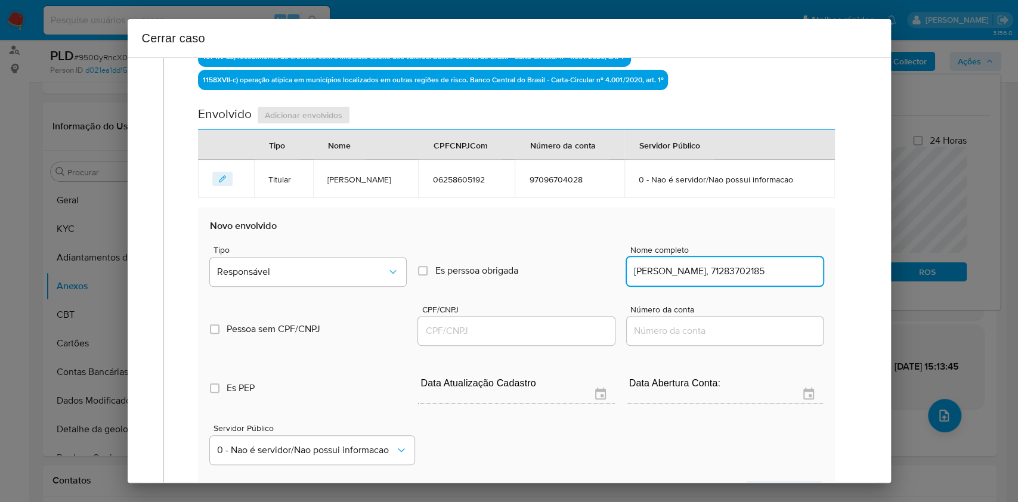
click at [780, 279] on input "[PERSON_NAME], 71283702185" at bounding box center [725, 272] width 196 height 16
type input "[PERSON_NAME],"
click at [551, 339] on input "CPF/CNPJ" at bounding box center [516, 331] width 196 height 16
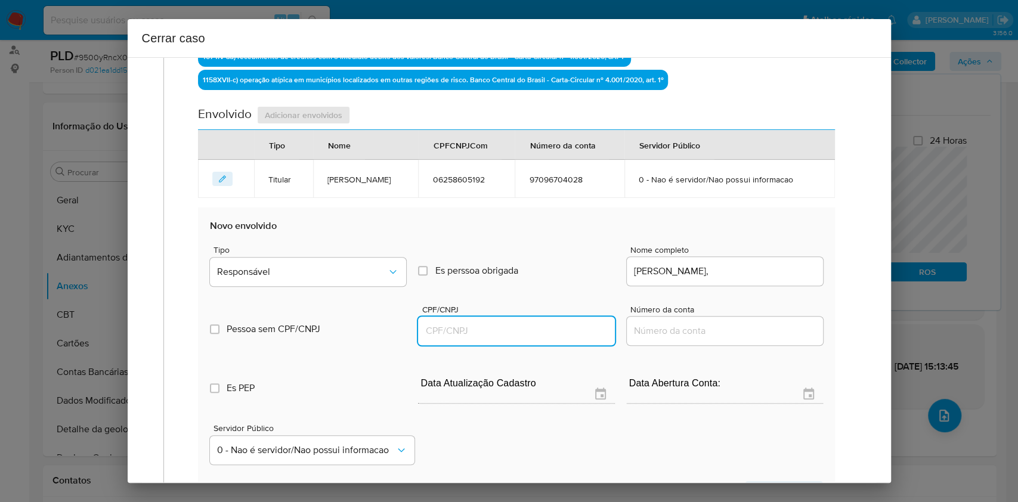
paste input "71283702185"
type input "71283702185"
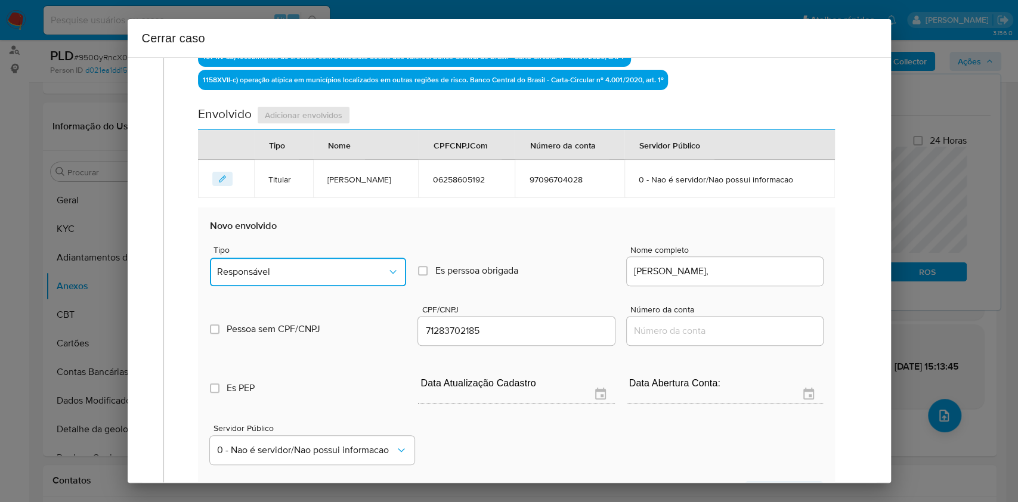
drag, startPoint x: 328, startPoint y: 280, endPoint x: 297, endPoint y: 337, distance: 64.6
click at [328, 280] on button "Responsável" at bounding box center [308, 272] width 196 height 29
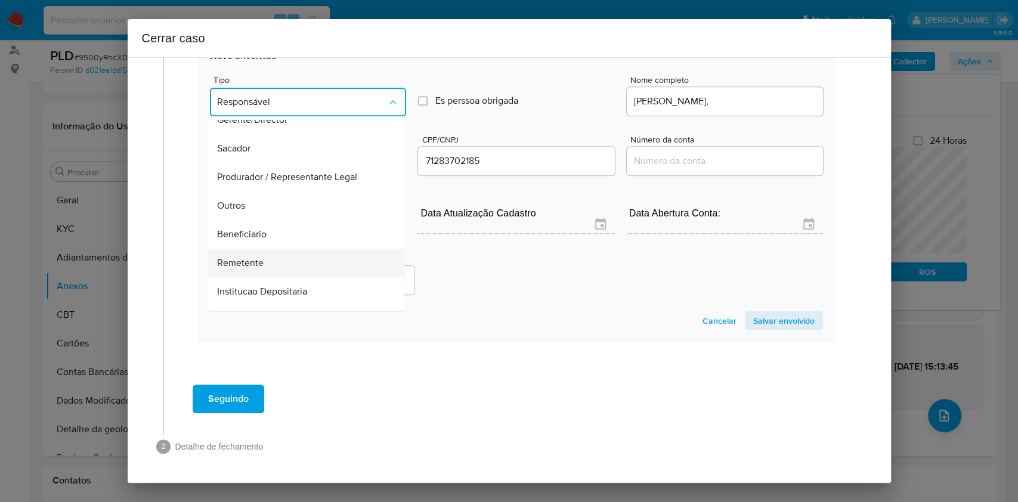
scroll to position [153, 0]
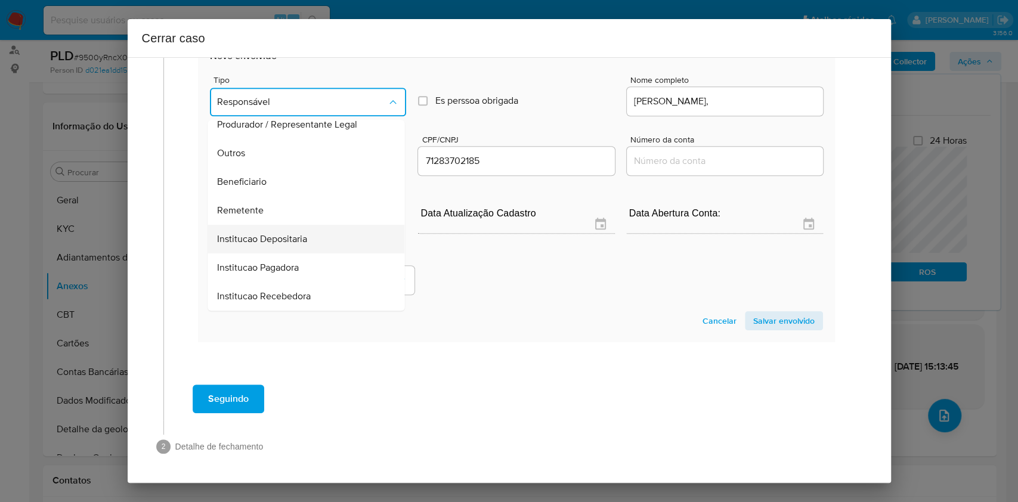
click at [300, 225] on div "Institucao Depositaria" at bounding box center [303, 239] width 171 height 29
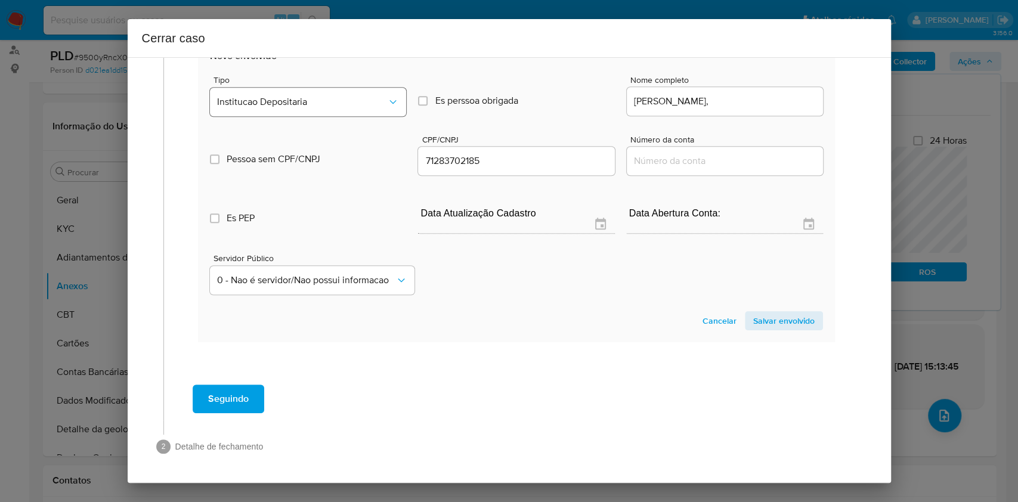
drag, startPoint x: 267, startPoint y: 122, endPoint x: 263, endPoint y: 113, distance: 9.9
click at [264, 116] on div "Tipo Institucao Depositaria Es perssoa obrigada Is PObrigada Nome completo [PER…" at bounding box center [516, 180] width 613 height 238
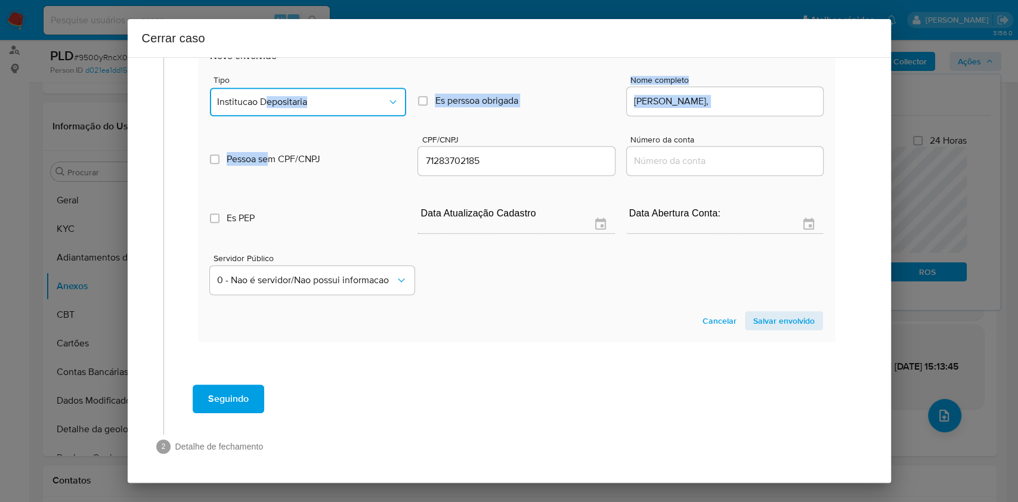
click at [261, 109] on button "Institucao Depositaria" at bounding box center [308, 102] width 196 height 29
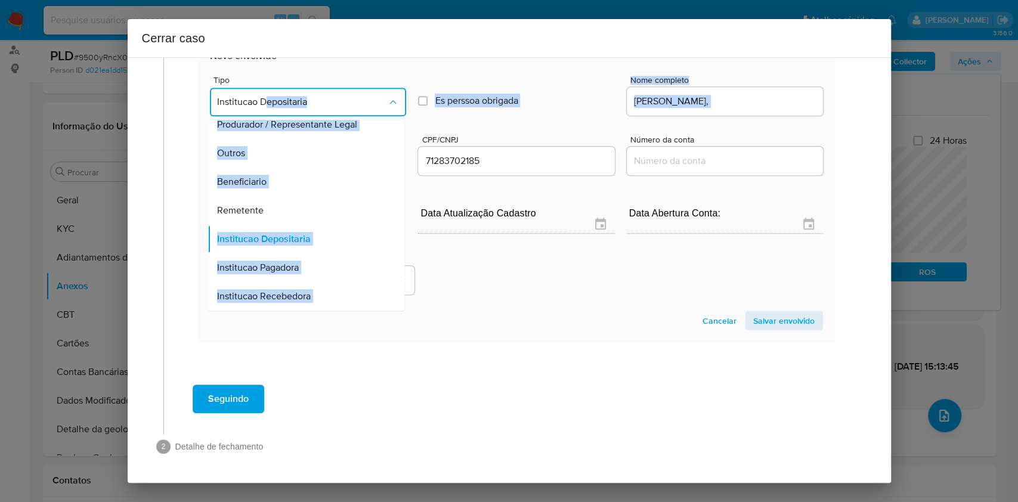
click at [289, 218] on div "Remetente" at bounding box center [303, 210] width 171 height 29
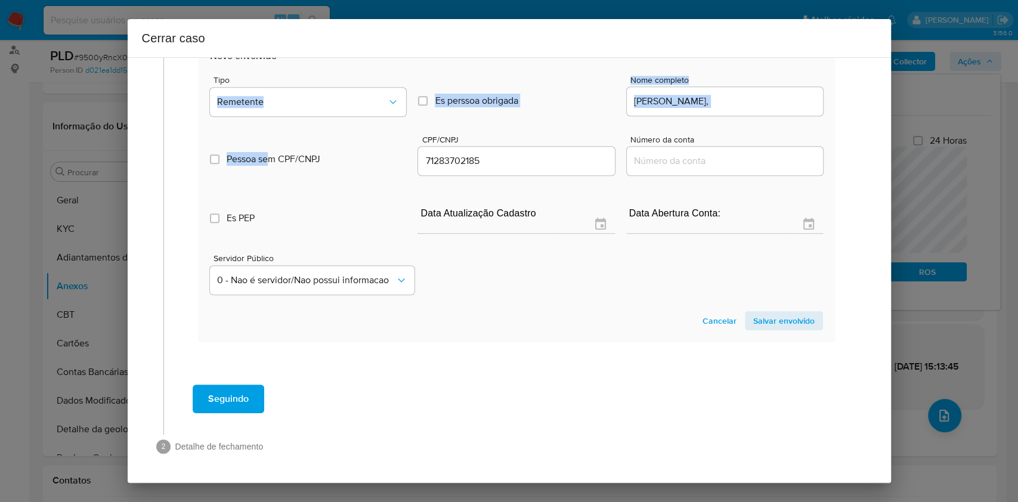
click at [754, 329] on span "Salvar envolvido" at bounding box center [784, 321] width 61 height 17
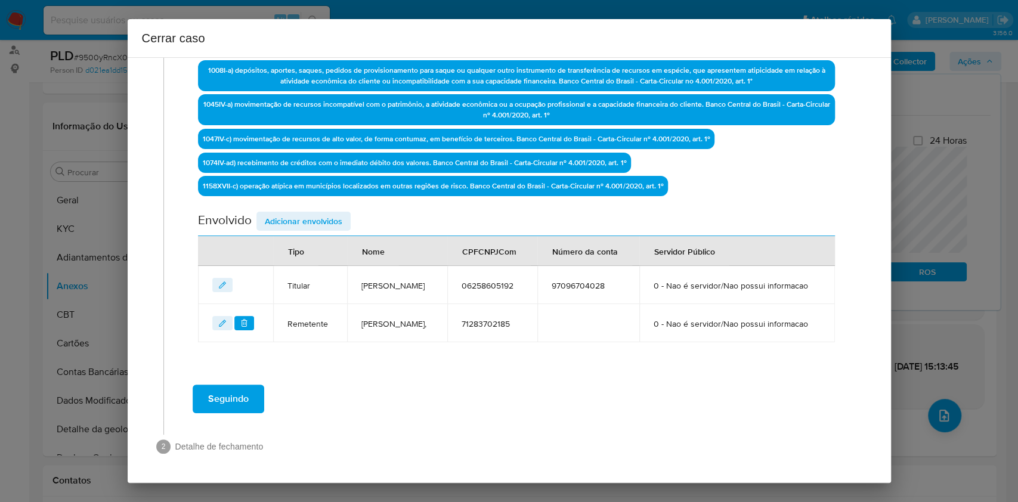
scroll to position [416, 0]
click at [291, 213] on span "Adicionar envolvidos" at bounding box center [304, 221] width 78 height 17
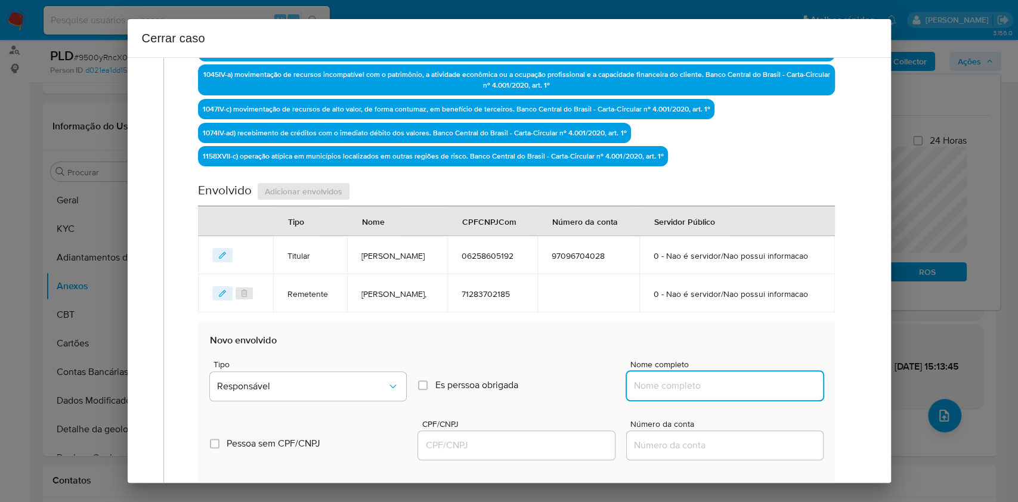
drag, startPoint x: 699, startPoint y: 420, endPoint x: 736, endPoint y: 419, distance: 37.0
click at [700, 394] on input "Nome completo" at bounding box center [725, 386] width 196 height 16
paste input "[PERSON_NAME], 70826988288"
click at [736, 394] on input "[PERSON_NAME], 70826988288" at bounding box center [725, 386] width 196 height 16
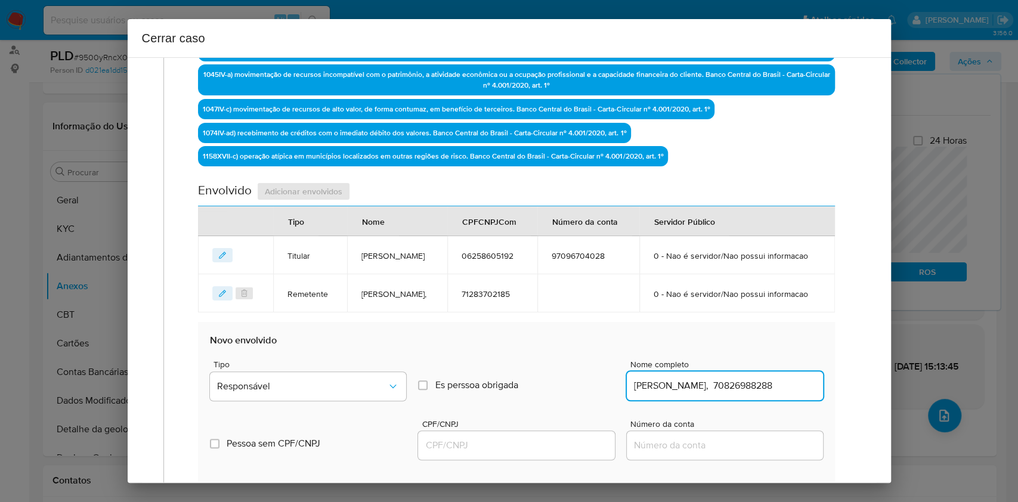
click at [736, 394] on input "[PERSON_NAME], 70826988288" at bounding box center [725, 386] width 196 height 16
click at [753, 394] on input "[PERSON_NAME], 70826988288" at bounding box center [725, 386] width 196 height 16
type input "[PERSON_NAME],"
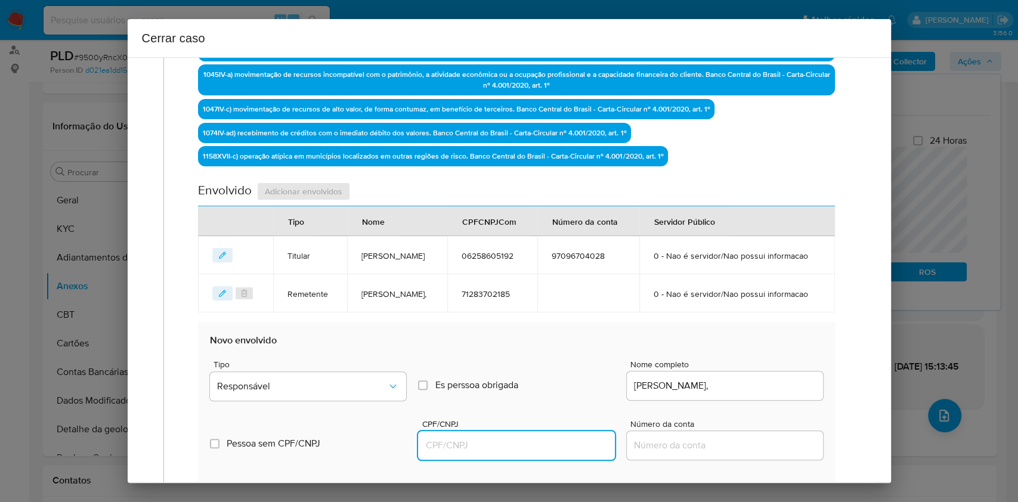
click at [514, 453] on input "CPF/CNPJ" at bounding box center [516, 446] width 196 height 16
paste input "70826988288"
type input "70826988288"
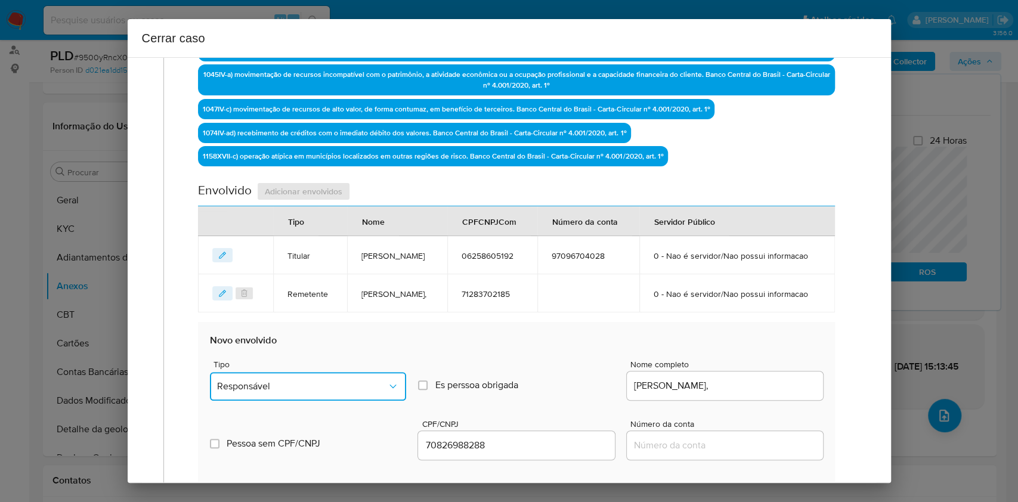
click at [327, 401] on button "Responsável" at bounding box center [308, 386] width 196 height 29
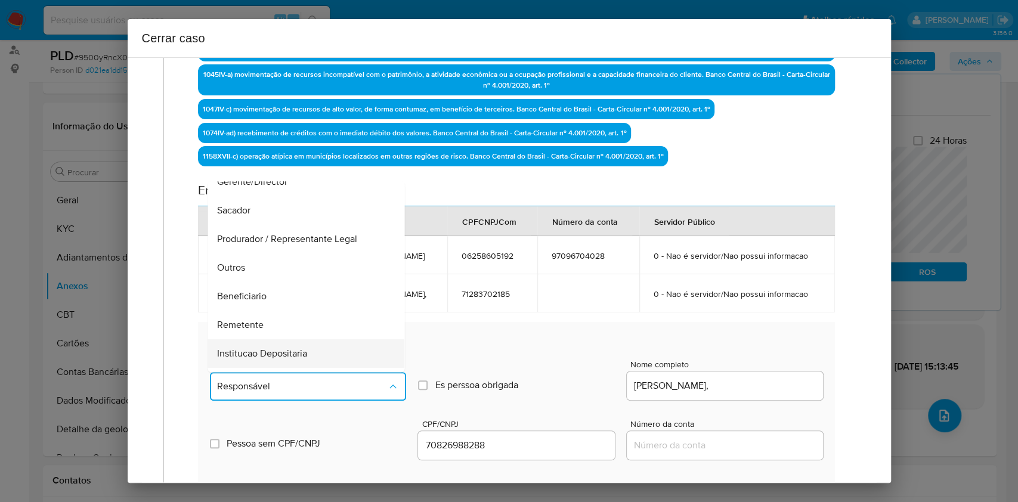
scroll to position [153, 0]
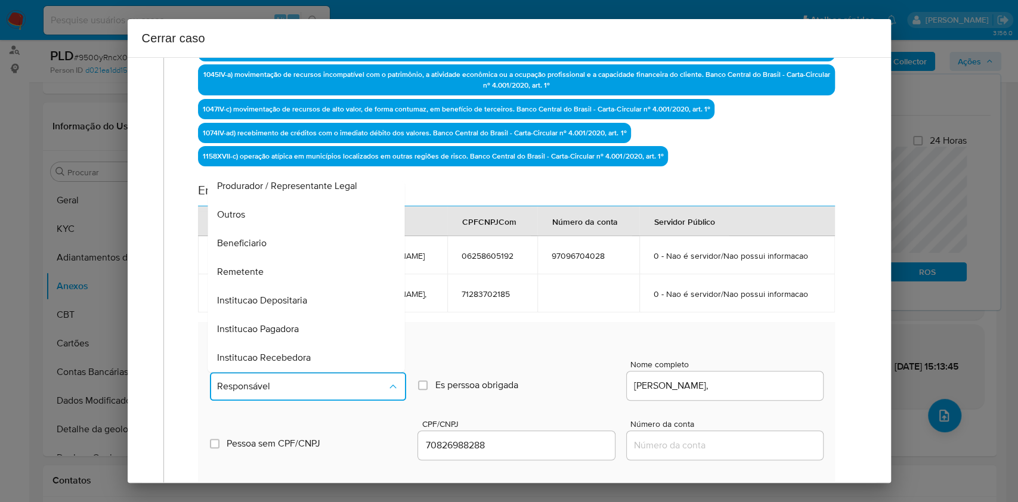
drag, startPoint x: 269, startPoint y: 305, endPoint x: 344, endPoint y: 295, distance: 75.3
click at [269, 286] on div "Remetente" at bounding box center [303, 272] width 171 height 29
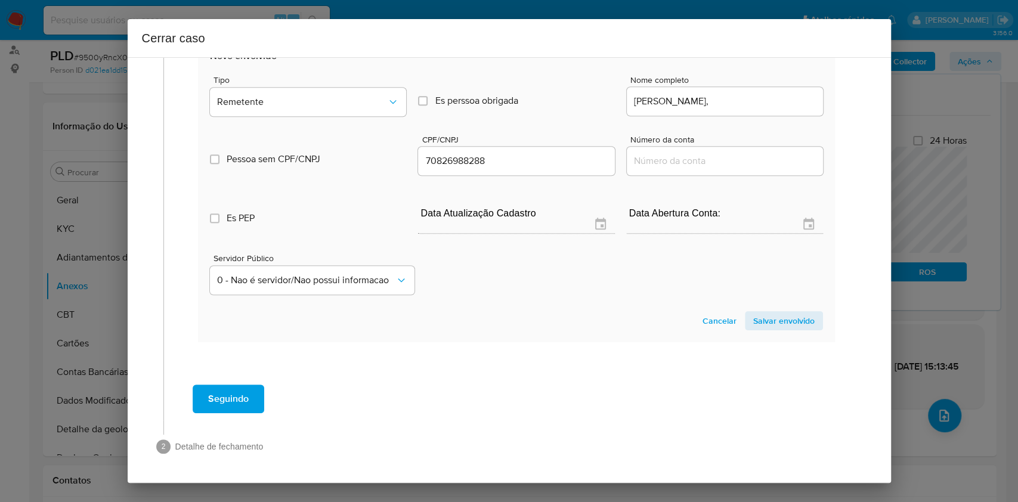
click at [764, 322] on span "Salvar envolvido" at bounding box center [784, 321] width 61 height 17
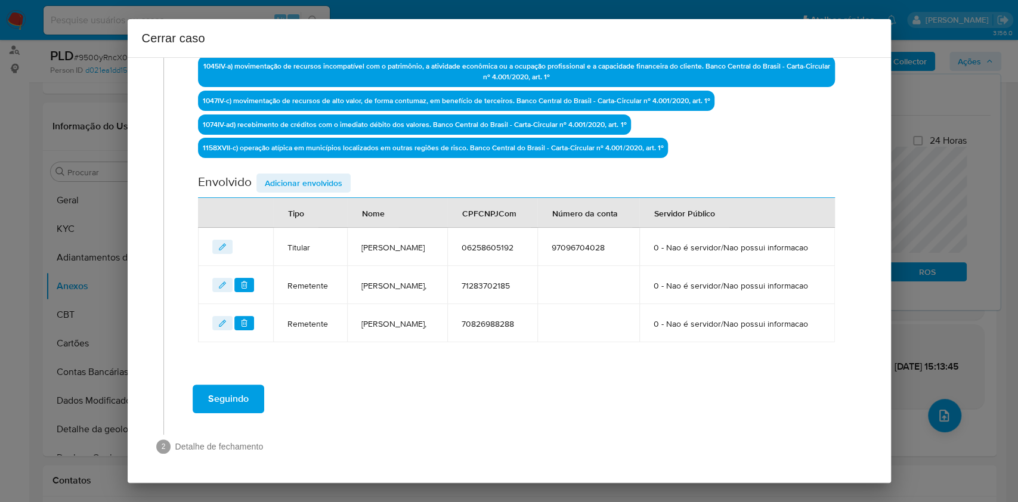
scroll to position [465, 0]
drag, startPoint x: 316, startPoint y: 139, endPoint x: 326, endPoint y: 146, distance: 12.4
click at [317, 175] on span "Adicionar envolvidos" at bounding box center [304, 183] width 78 height 17
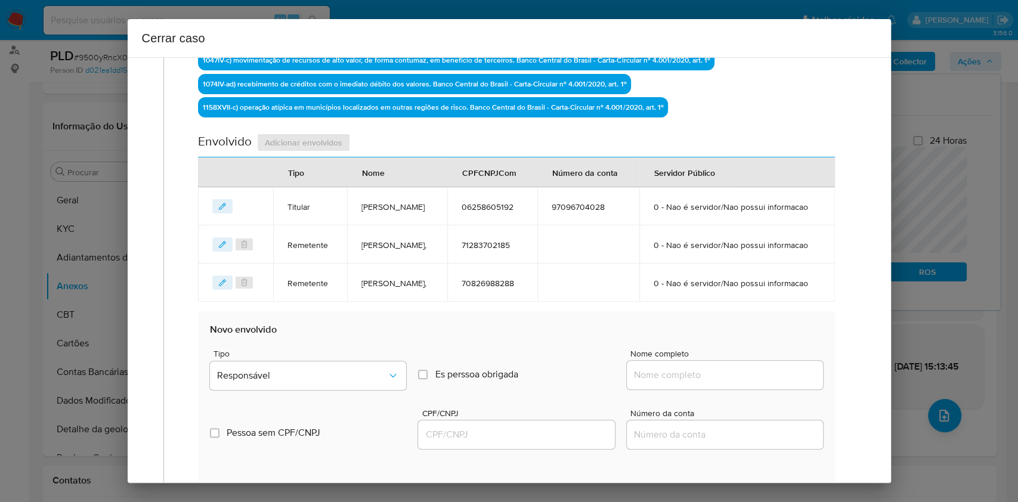
drag, startPoint x: 739, startPoint y: 432, endPoint x: 752, endPoint y: 417, distance: 19.9
click at [740, 395] on div "Nome completo" at bounding box center [725, 372] width 196 height 45
click at [755, 383] on input "Nome completo" at bounding box center [725, 376] width 196 height 16
paste input "Dirceu [PERSON_NAME], 06341670141"
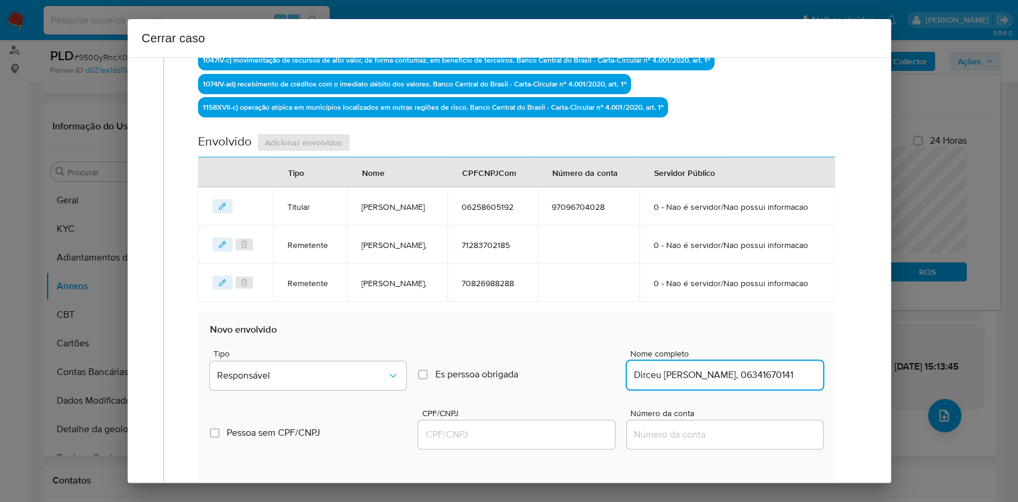
click at [768, 383] on input "Dirceu [PERSON_NAME], 06341670141" at bounding box center [725, 376] width 196 height 16
type input "Dirceu [PERSON_NAME],"
drag, startPoint x: 561, startPoint y: 475, endPoint x: 572, endPoint y: 467, distance: 13.7
click at [563, 443] on input "CPF/CNPJ" at bounding box center [516, 435] width 196 height 16
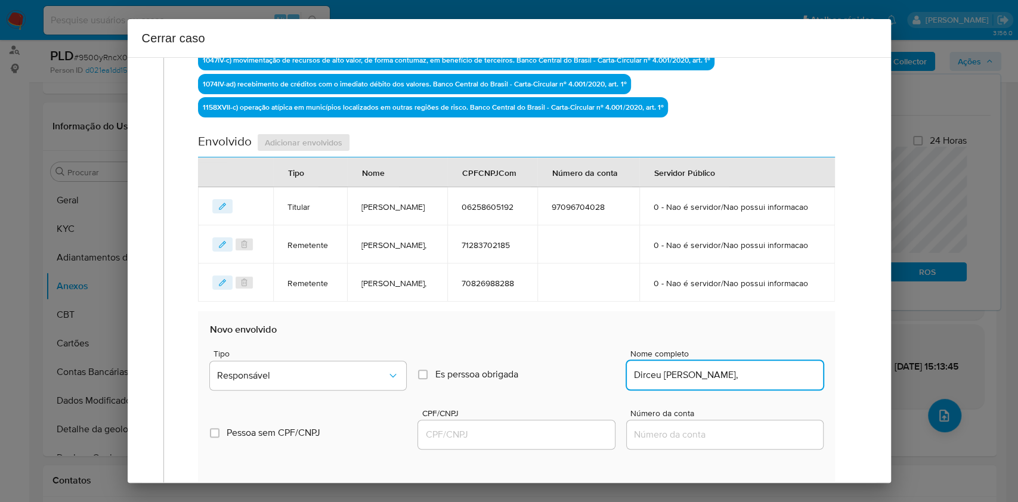
paste input "06341670141"
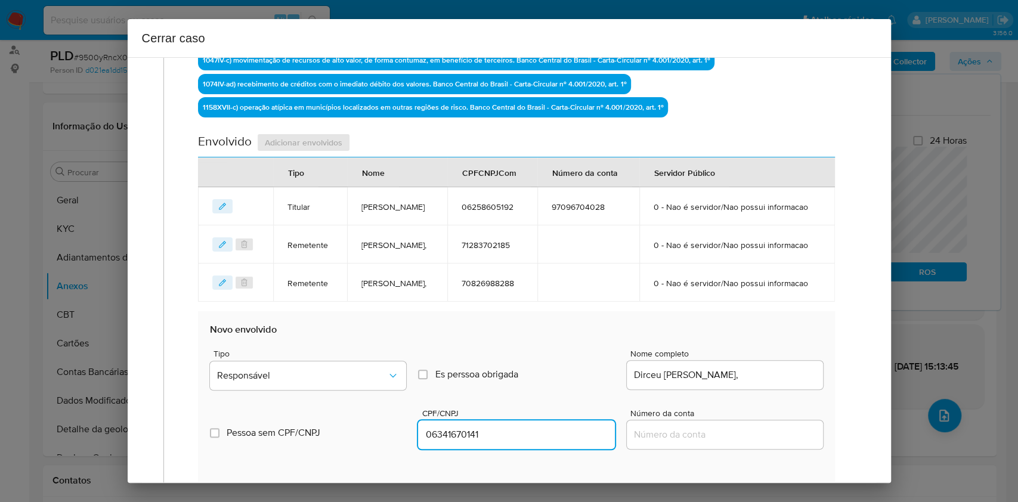
type input "6341670141"
drag, startPoint x: 421, startPoint y: 426, endPoint x: 410, endPoint y: 419, distance: 12.6
click at [421, 395] on label "Es perssoa obrigada Is PObrigada" at bounding box center [516, 374] width 196 height 41
click at [421, 379] on input "Es perssoa obrigada Is PObrigada" at bounding box center [423, 375] width 10 height 10
checkbox input "true"
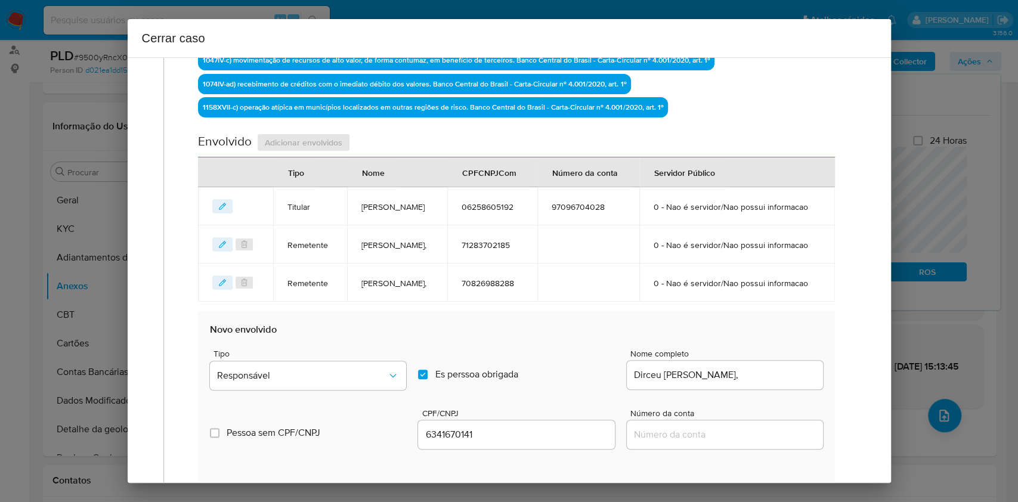
type input "06341670141"
drag, startPoint x: 368, startPoint y: 414, endPoint x: 362, endPoint y: 410, distance: 7.0
click at [366, 382] on span "Responsável" at bounding box center [302, 376] width 170 height 12
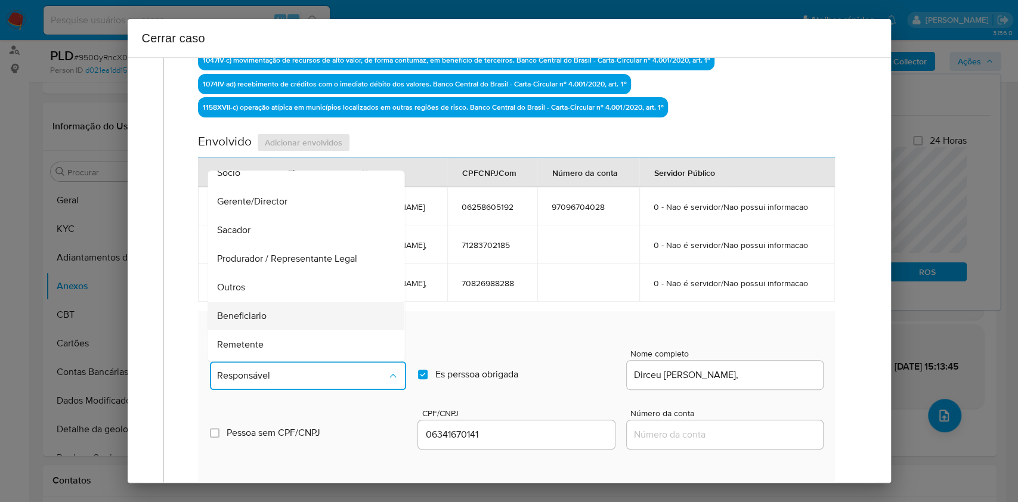
scroll to position [153, 0]
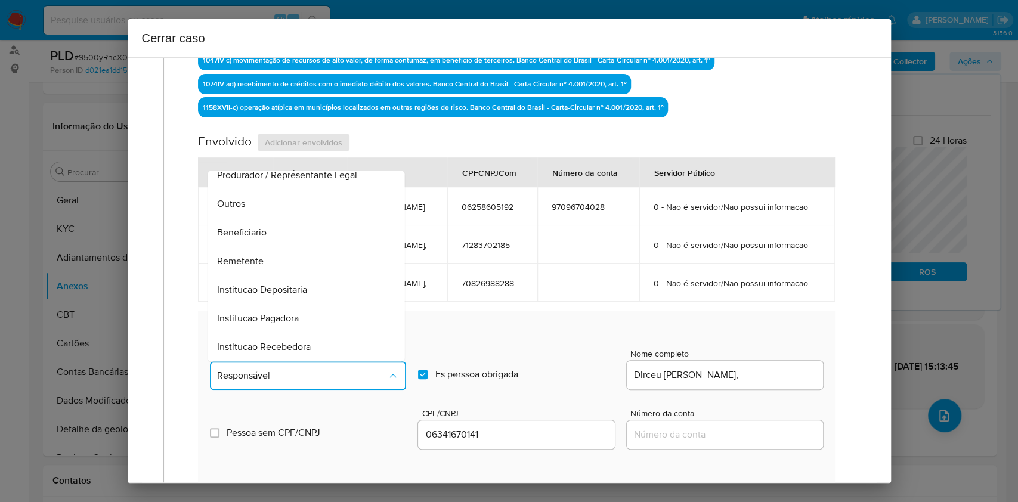
drag, startPoint x: 279, startPoint y: 270, endPoint x: 292, endPoint y: 277, distance: 14.1
click at [279, 247] on div "Beneficiario" at bounding box center [303, 232] width 171 height 29
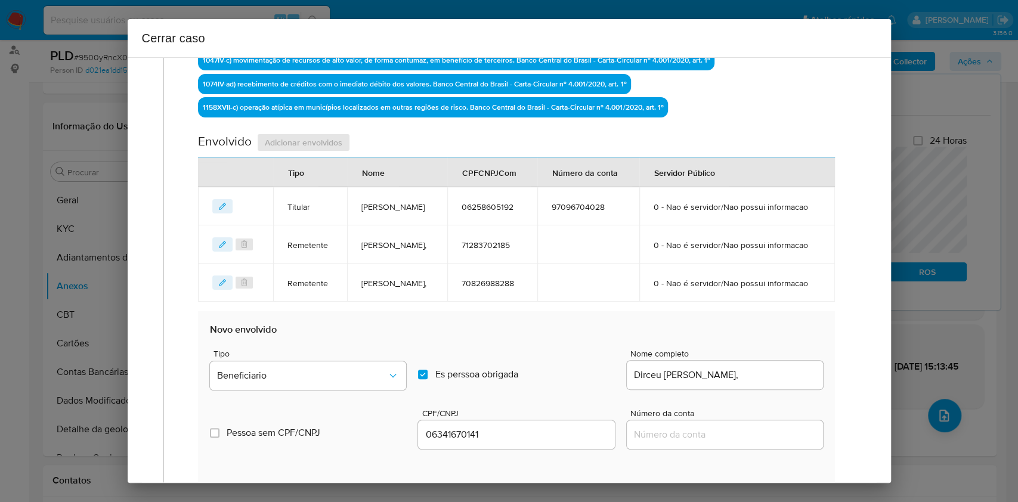
click at [458, 381] on span "Es perssoa obrigada" at bounding box center [476, 375] width 83 height 12
click at [428, 379] on input "Es perssoa obrigada Is PObrigada" at bounding box center [423, 375] width 10 height 10
checkbox input "false"
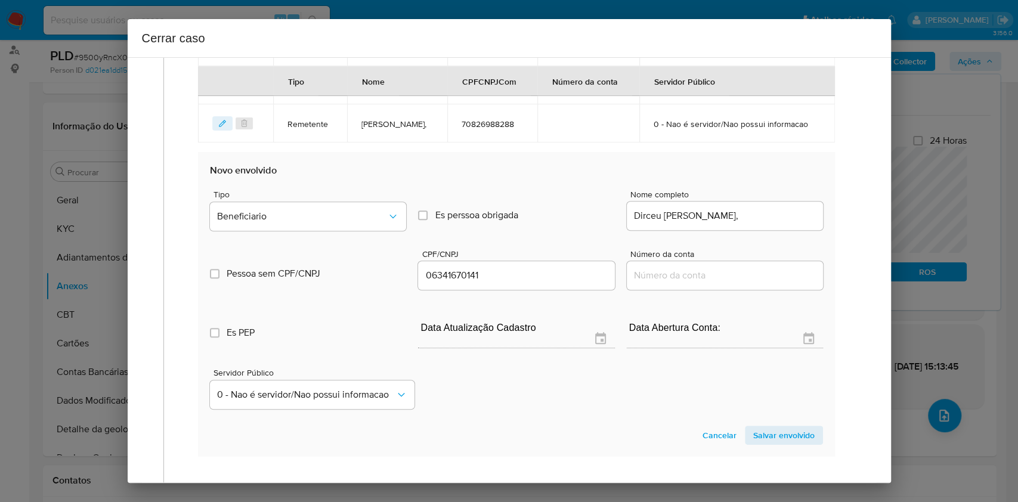
click at [796, 444] on span "Salvar envolvido" at bounding box center [784, 435] width 61 height 17
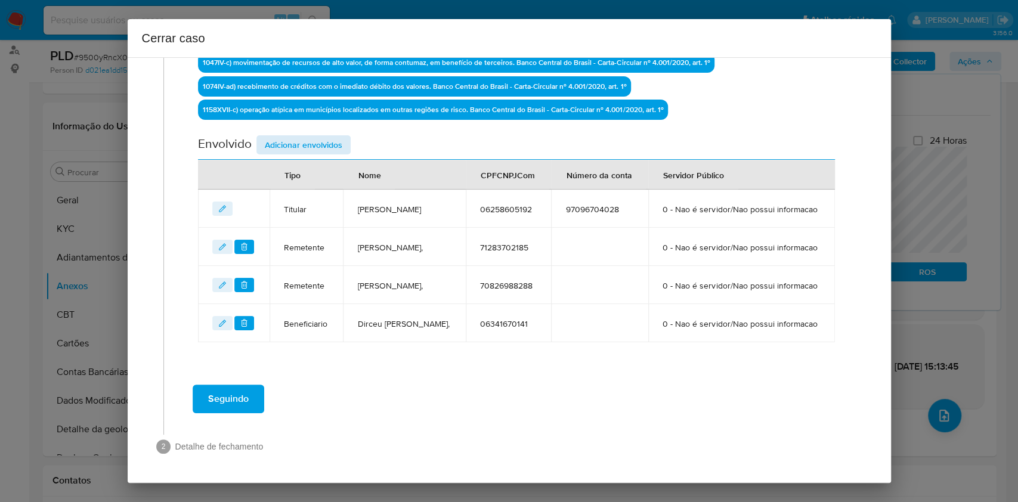
drag, startPoint x: 287, startPoint y: 80, endPoint x: 320, endPoint y: 98, distance: 38.2
click at [288, 83] on div "Data de início [DATE] Data Fin [DATE] Valor do crédito R$60.229 Valor do debito…" at bounding box center [516, 14] width 637 height 656
drag, startPoint x: 310, startPoint y: 88, endPoint x: 325, endPoint y: 95, distance: 17.1
click at [310, 137] on span "Adicionar envolvidos" at bounding box center [304, 145] width 78 height 17
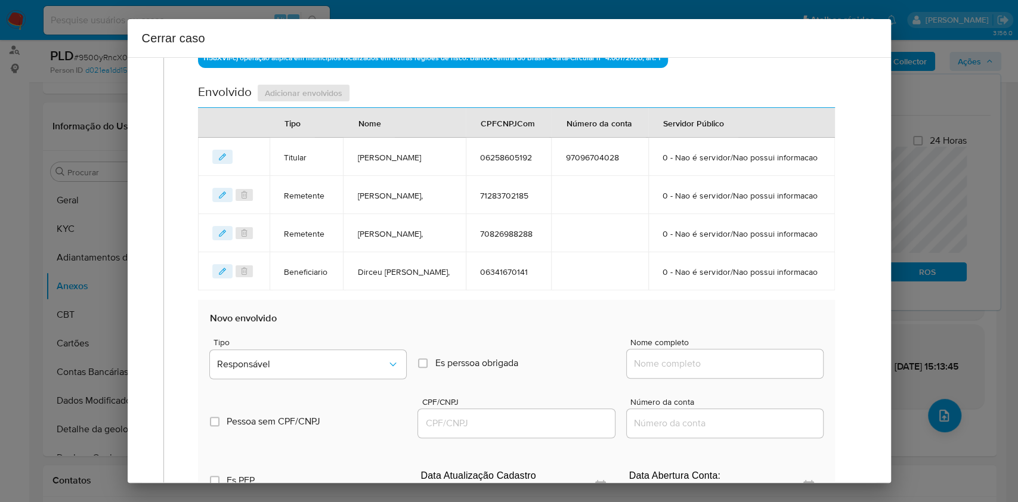
drag, startPoint x: 734, startPoint y: 410, endPoint x: 776, endPoint y: 421, distance: 42.7
click at [743, 372] on input "Nome completo" at bounding box center [725, 364] width 196 height 16
paste input "[PERSON_NAME], 04508724167"
click at [776, 372] on input "[PERSON_NAME], 04508724167" at bounding box center [725, 364] width 196 height 16
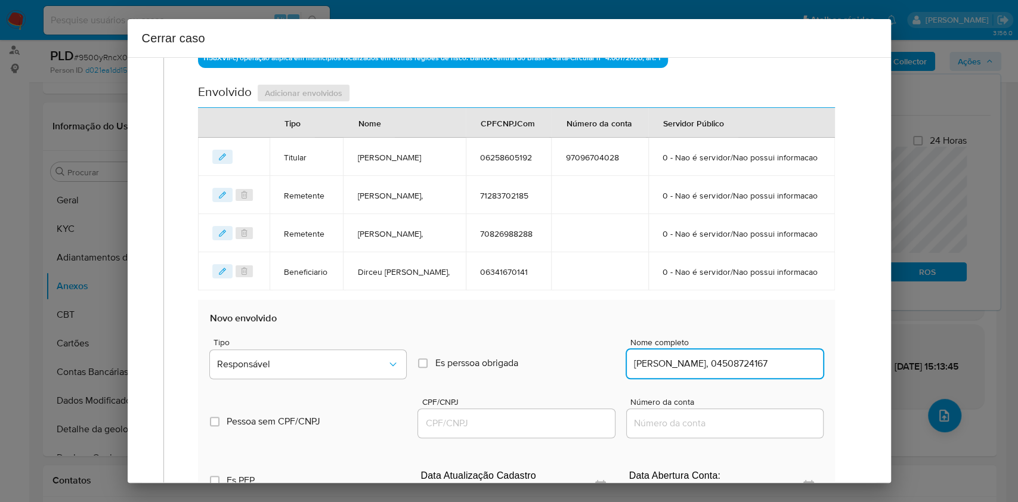
click at [776, 372] on input "[PERSON_NAME], 04508724167" at bounding box center [725, 364] width 196 height 16
type input "[PERSON_NAME],"
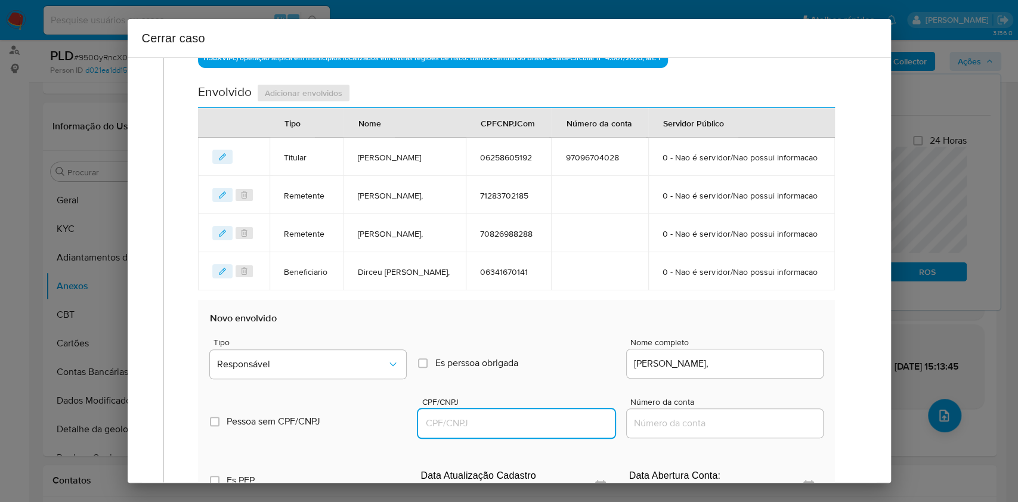
drag, startPoint x: 533, startPoint y: 481, endPoint x: 540, endPoint y: 479, distance: 7.5
click at [533, 431] on input "CPF/CNPJ" at bounding box center [516, 424] width 196 height 16
paste input "04508724167"
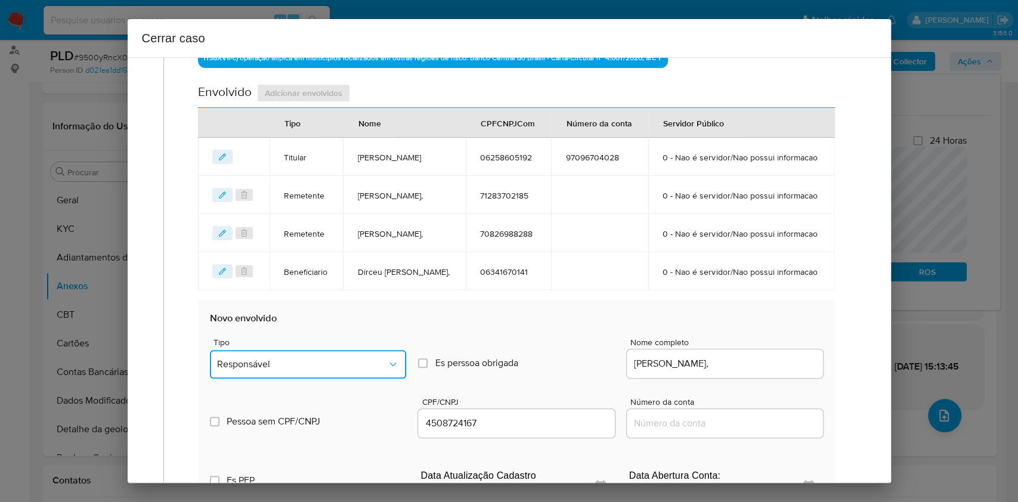
click at [369, 371] on span "Responsável" at bounding box center [302, 365] width 170 height 12
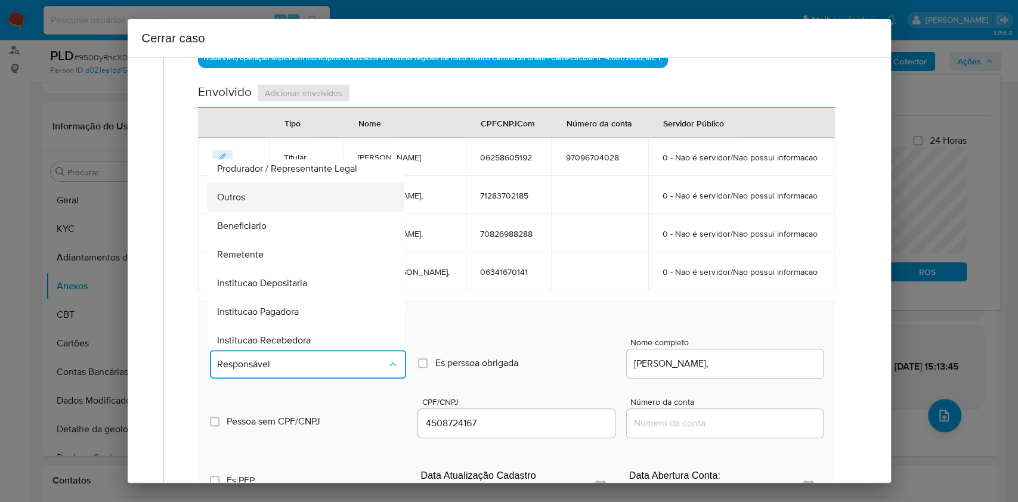
scroll to position [153, 0]
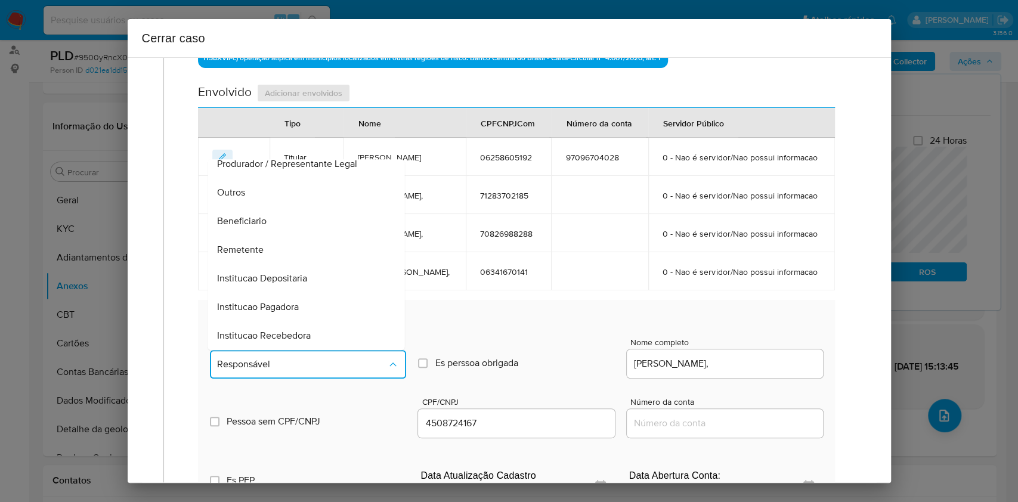
click at [274, 207] on div "Outros" at bounding box center [303, 192] width 171 height 29
type input "04508724167"
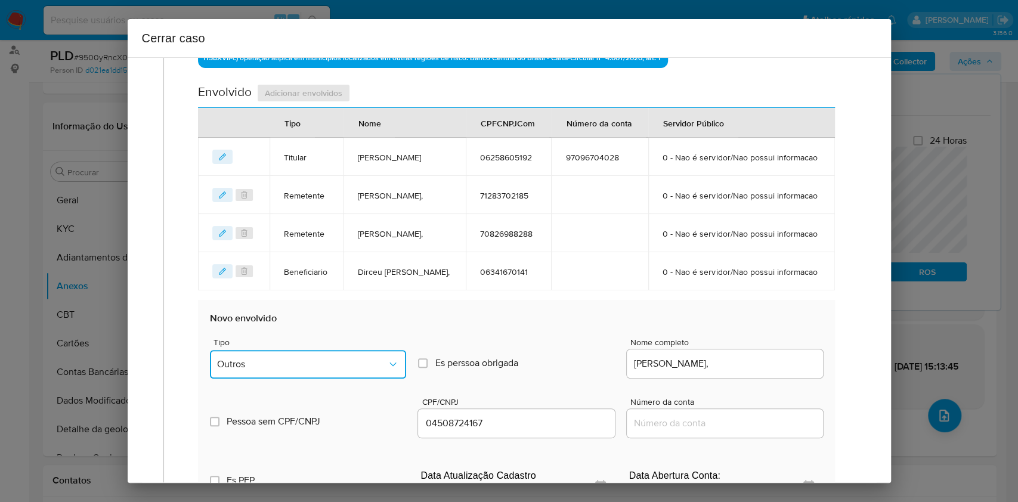
click at [347, 379] on button "Outros" at bounding box center [308, 364] width 196 height 29
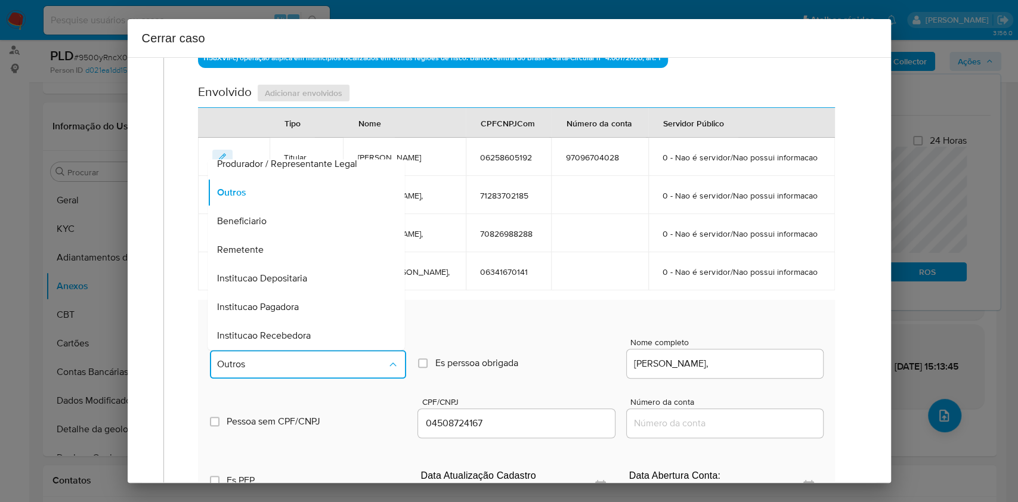
drag, startPoint x: 296, startPoint y: 272, endPoint x: 422, endPoint y: 270, distance: 126.5
click at [296, 236] on div "Beneficiario" at bounding box center [303, 221] width 171 height 29
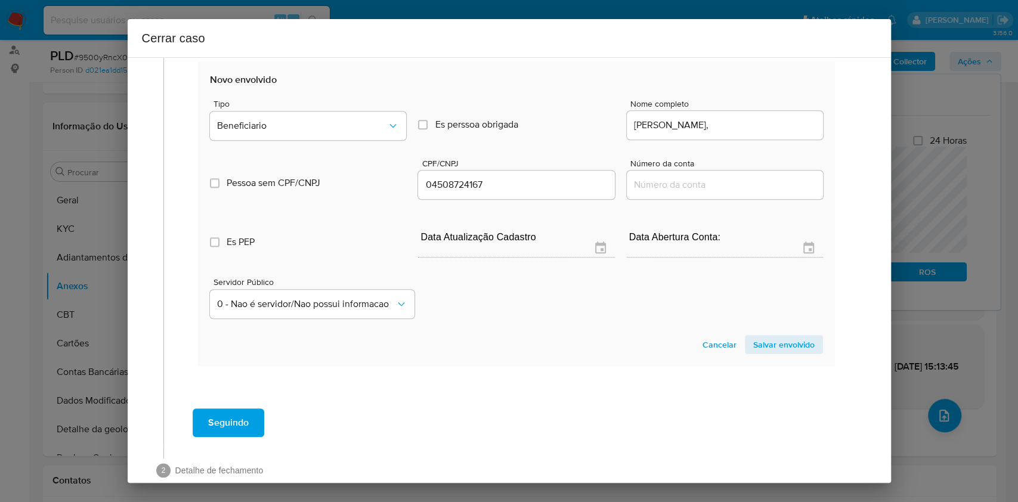
drag, startPoint x: 768, startPoint y: 403, endPoint x: 724, endPoint y: 392, distance: 45.6
click at [768, 353] on span "Salvar envolvido" at bounding box center [784, 345] width 61 height 17
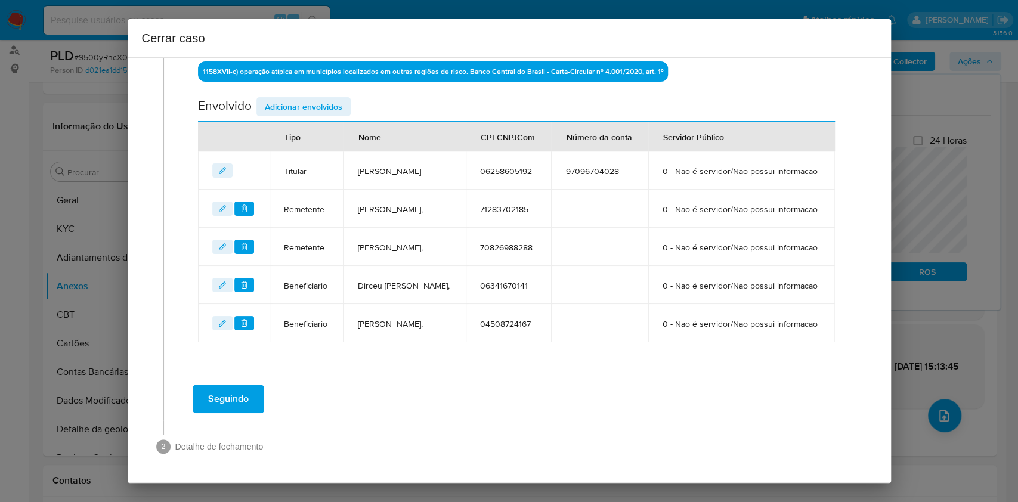
click at [250, 408] on button "Seguindo" at bounding box center [229, 399] width 72 height 29
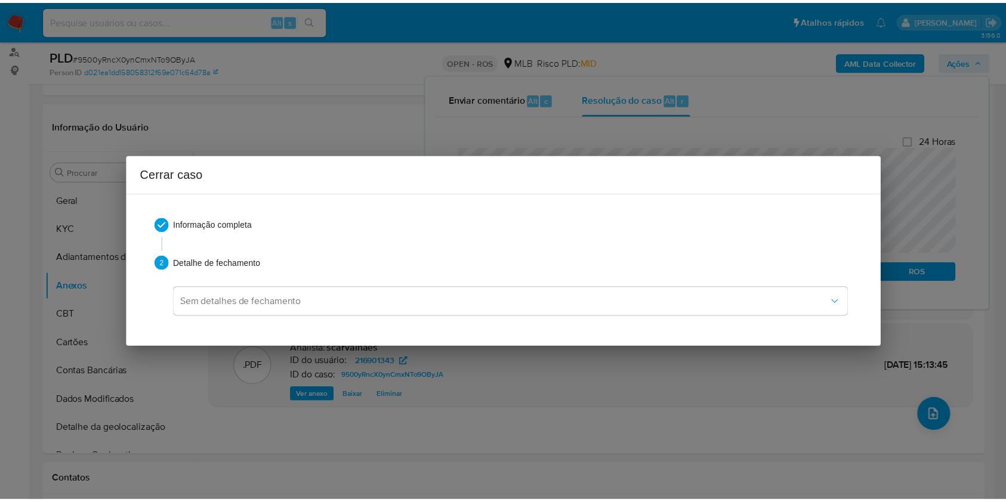
scroll to position [1184, 0]
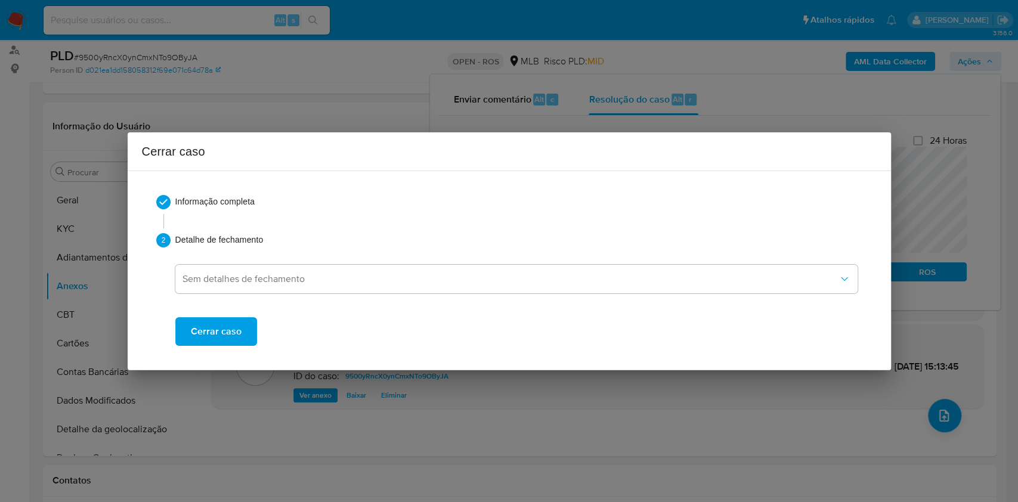
click at [225, 325] on span "Cerrar caso" at bounding box center [216, 332] width 51 height 26
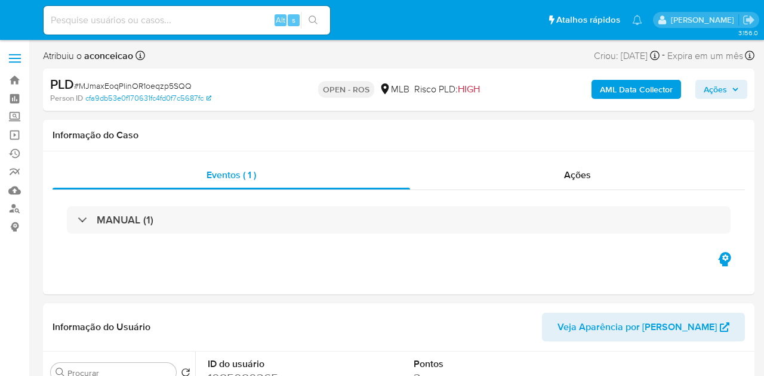
select select "10"
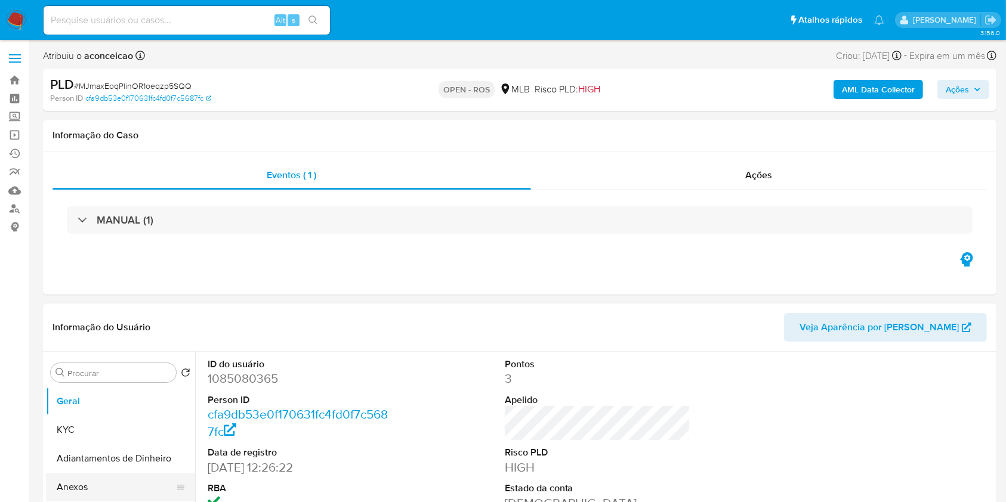
drag, startPoint x: 124, startPoint y: 487, endPoint x: 316, endPoint y: 387, distance: 216.4
click at [124, 376] on button "Anexos" at bounding box center [120, 487] width 149 height 29
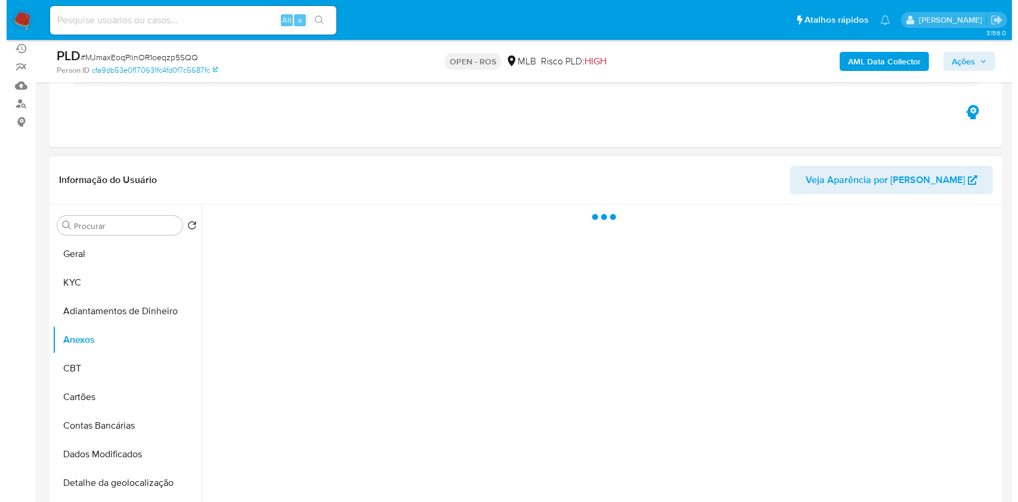
scroll to position [239, 0]
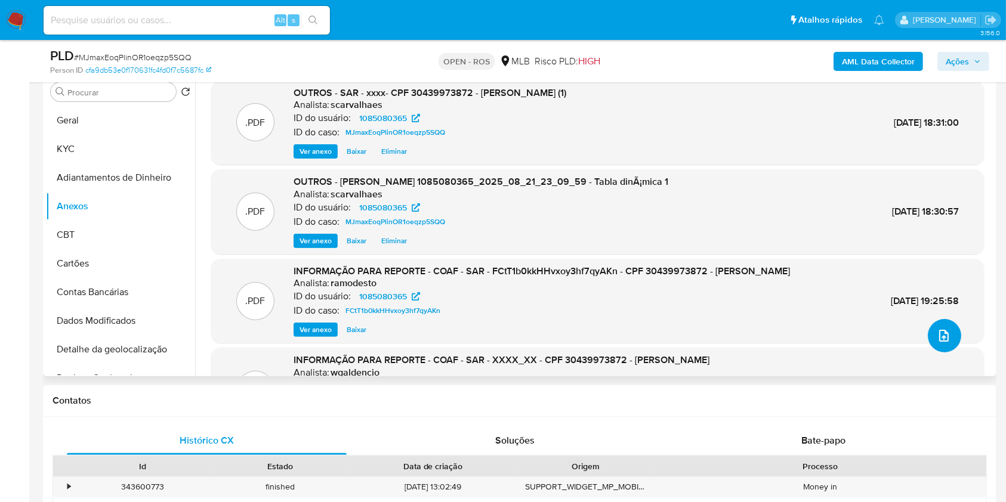
click at [763, 334] on button "upload-file" at bounding box center [944, 335] width 33 height 33
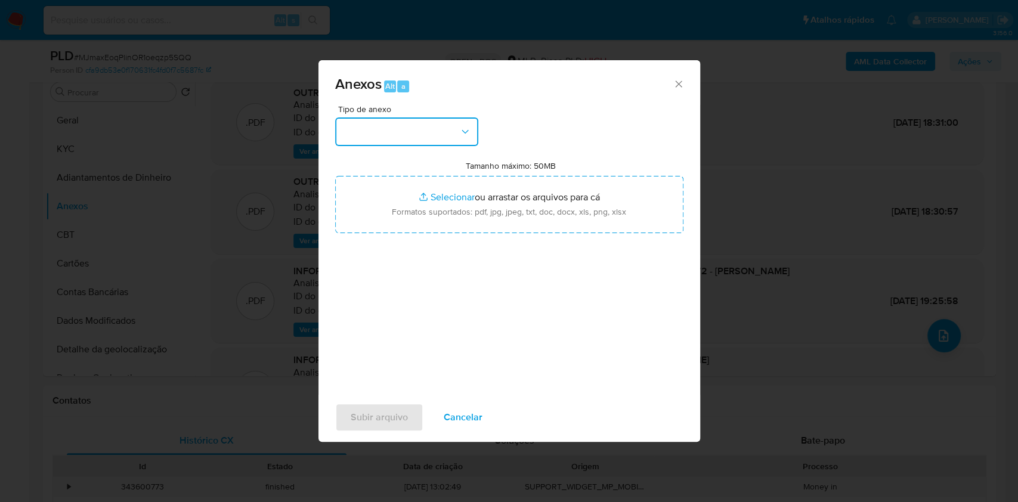
drag, startPoint x: 450, startPoint y: 126, endPoint x: 453, endPoint y: 144, distance: 18.1
click at [450, 129] on button "button" at bounding box center [406, 132] width 143 height 29
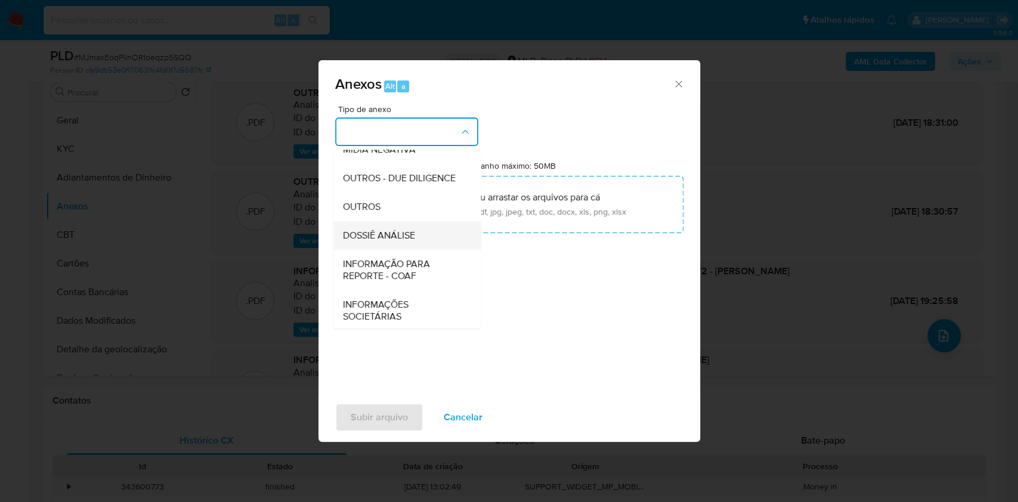
scroll to position [183, 0]
click at [403, 263] on span "INFORMAÇÃO PARA REPORTE - COAF" at bounding box center [403, 268] width 122 height 24
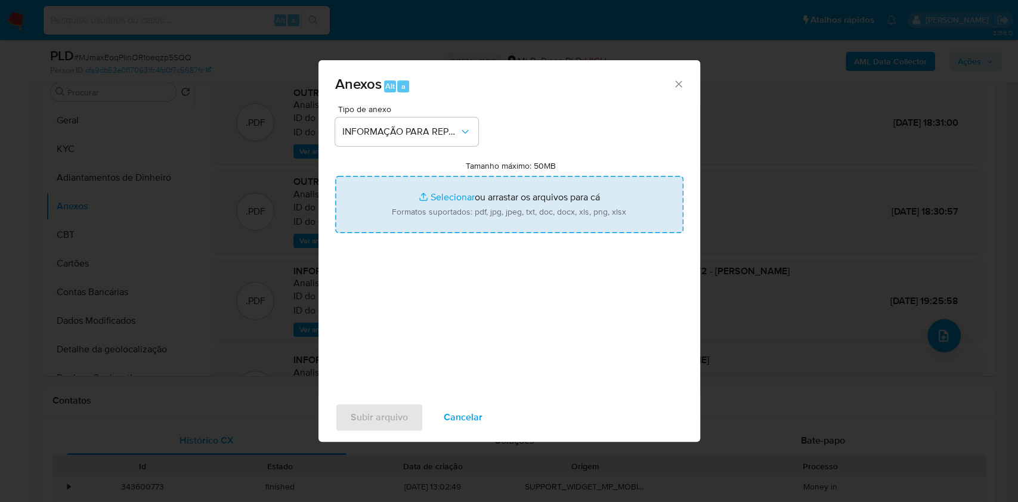
type input "C:\fakepath\SAR - MJmaxEoqPlinOR1oeqzp5SQQ- CPF 30439973872 - ROBERTO JELLMAYER…"
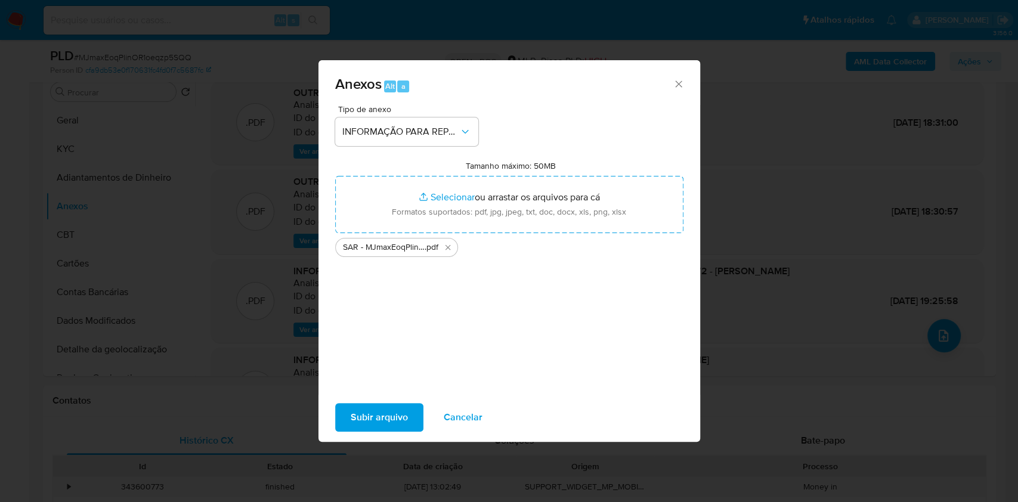
click at [405, 376] on span "Subir arquivo" at bounding box center [379, 418] width 57 height 26
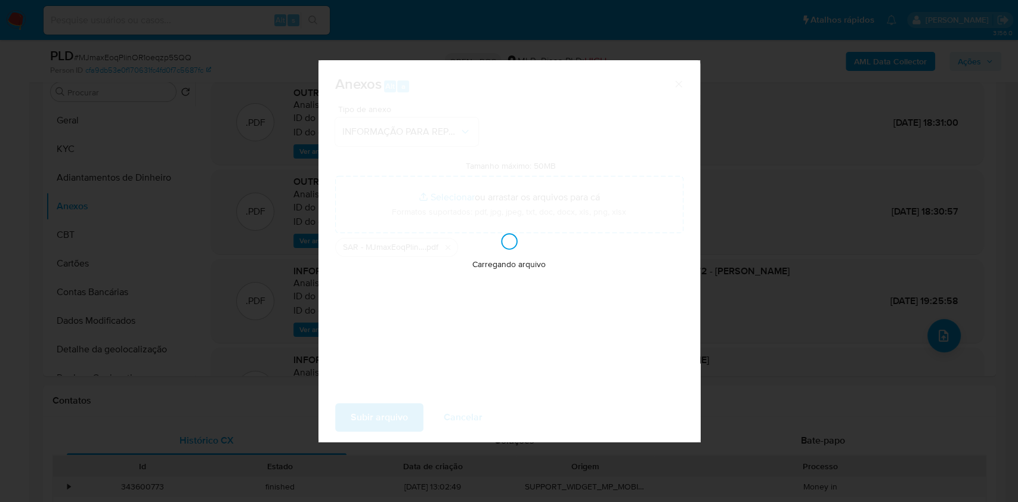
click at [763, 287] on div "Anexos Alt a Tipo de anexo INFORMAÇÃO PARA REPORTE - COAF Tamanho máximo: 50MB …" at bounding box center [509, 251] width 1018 height 502
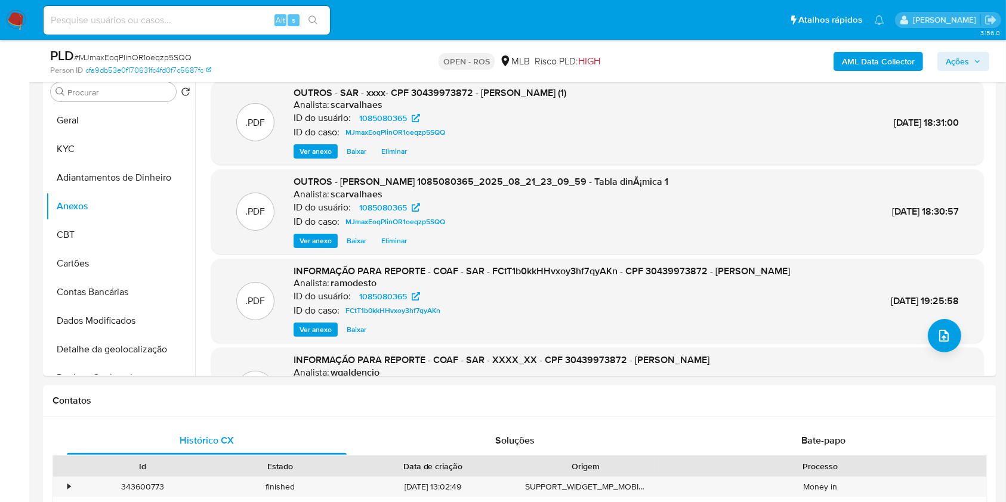
drag, startPoint x: 973, startPoint y: 55, endPoint x: 890, endPoint y: 72, distance: 85.3
click at [763, 57] on span "Ações" at bounding box center [963, 61] width 35 height 17
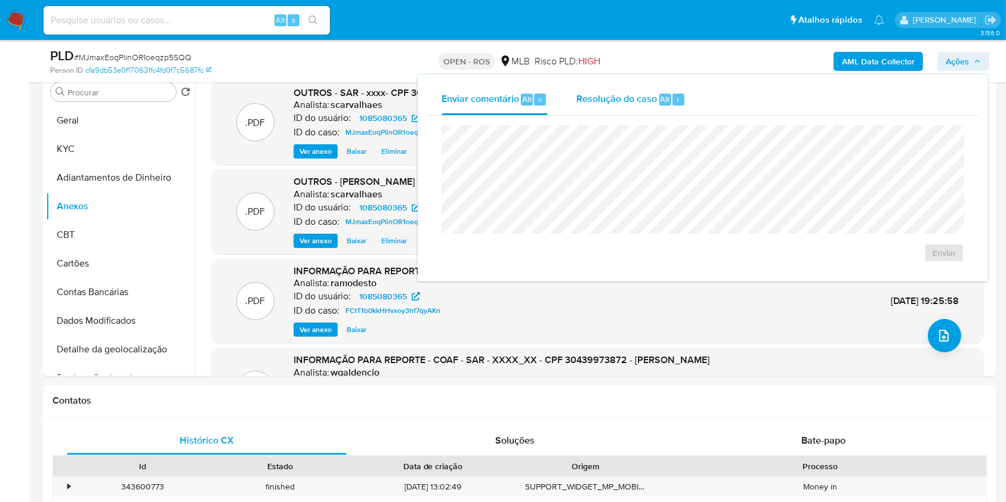
click at [653, 94] on span "Resolução do caso" at bounding box center [616, 99] width 81 height 14
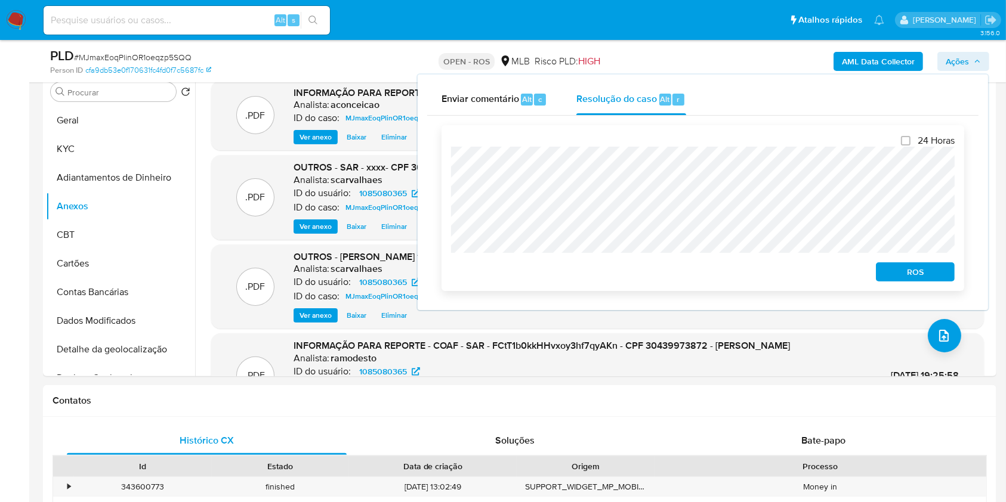
click at [763, 271] on span "ROS" at bounding box center [915, 272] width 62 height 17
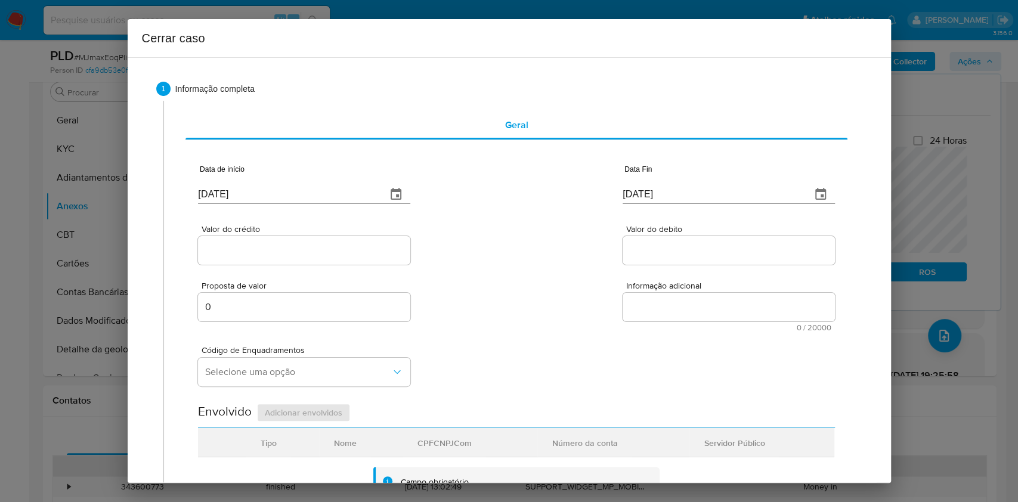
click at [316, 197] on input "[DATE]" at bounding box center [287, 194] width 179 height 19
paste input "0/06"
click at [316, 197] on input "[DATE]" at bounding box center [287, 194] width 179 height 19
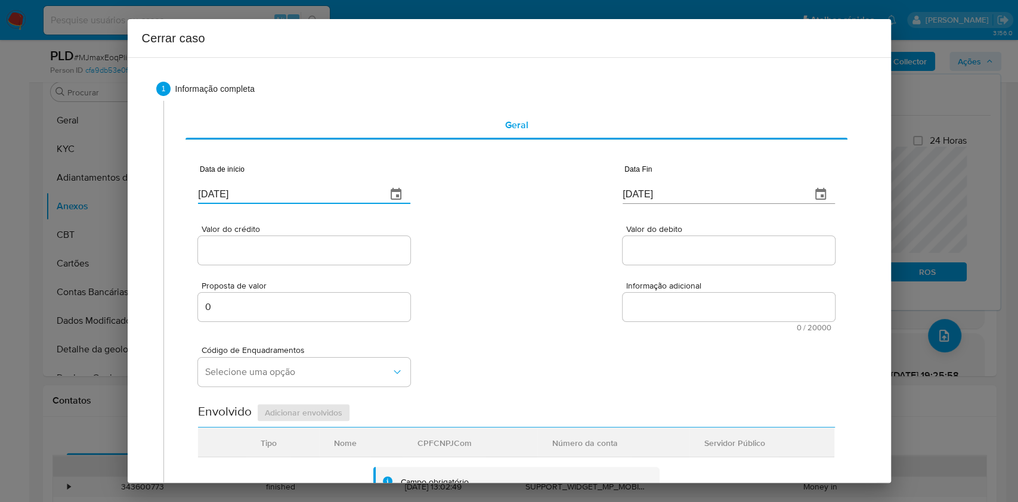
type input "20/06/2025"
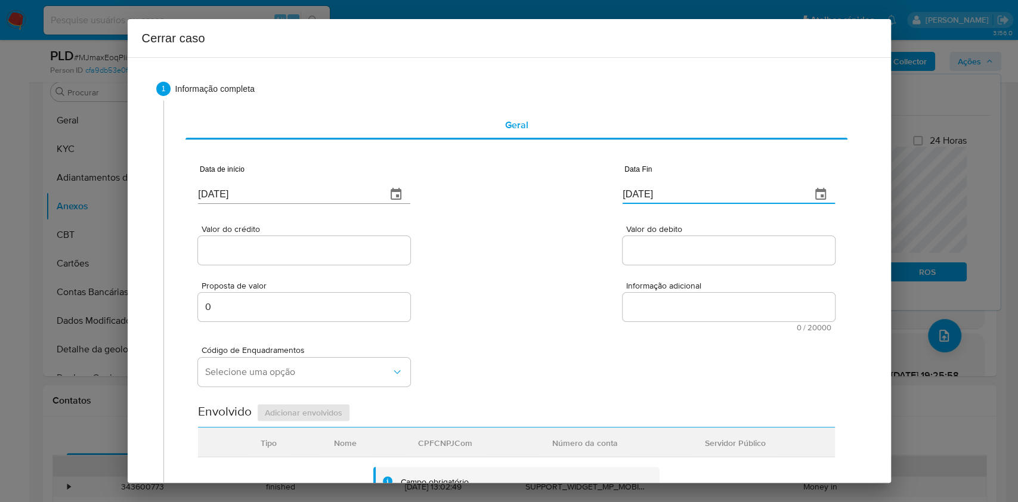
click at [686, 195] on input "[DATE]" at bounding box center [712, 194] width 179 height 19
click at [686, 196] on input "[DATE]" at bounding box center [712, 194] width 179 height 19
paste input "0"
click at [686, 197] on input "[DATE]" at bounding box center [712, 194] width 179 height 19
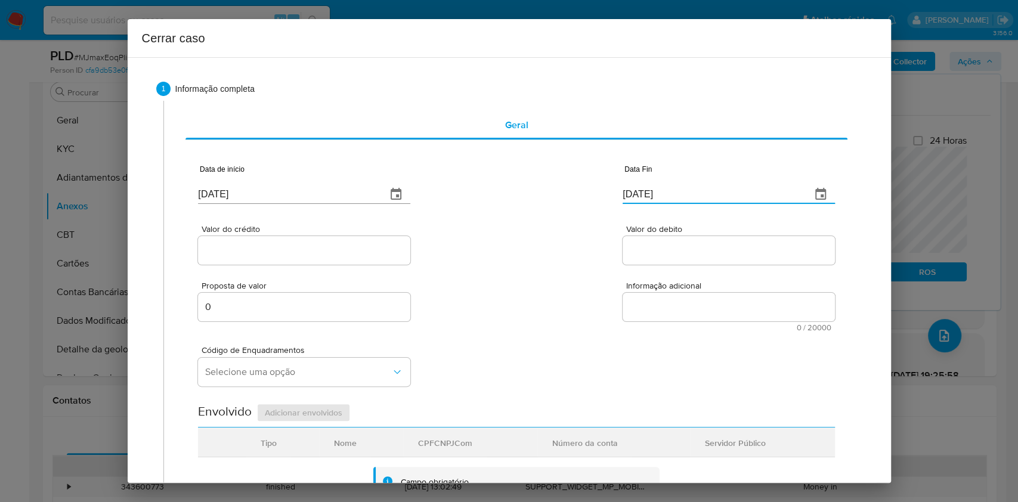
type input "20/08/2025"
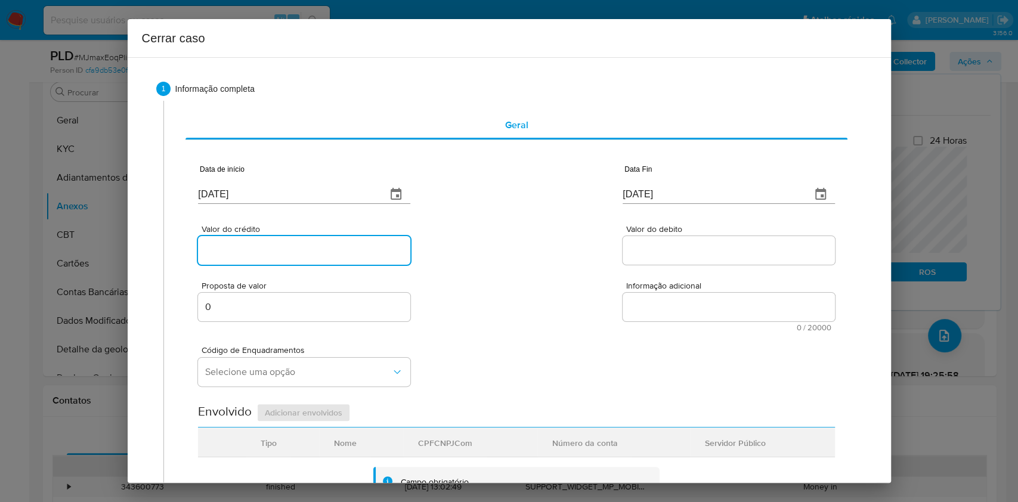
click at [344, 245] on input "Valor do crédito" at bounding box center [304, 251] width 212 height 16
paste input "R$208.142"
type input "R$208.142"
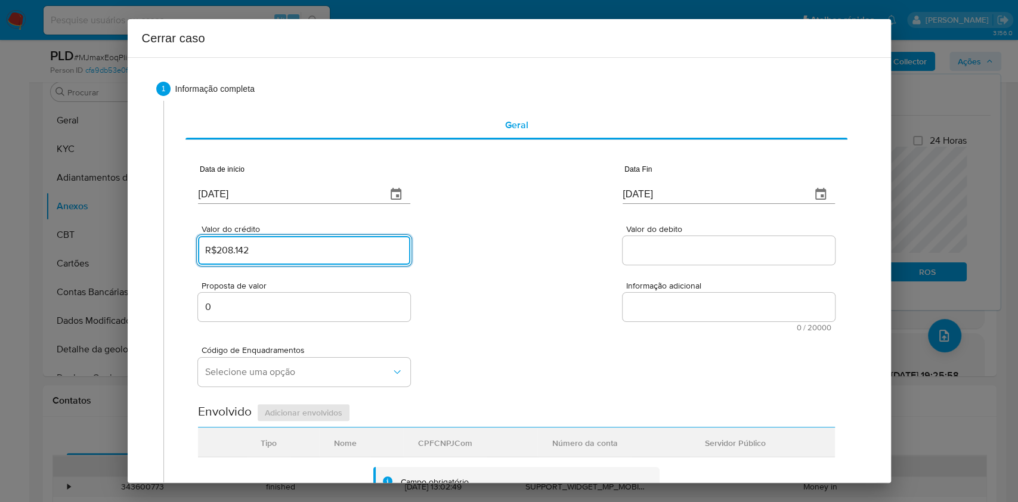
click at [683, 253] on input "Valor do debito" at bounding box center [729, 251] width 212 height 16
paste input "R$209.451"
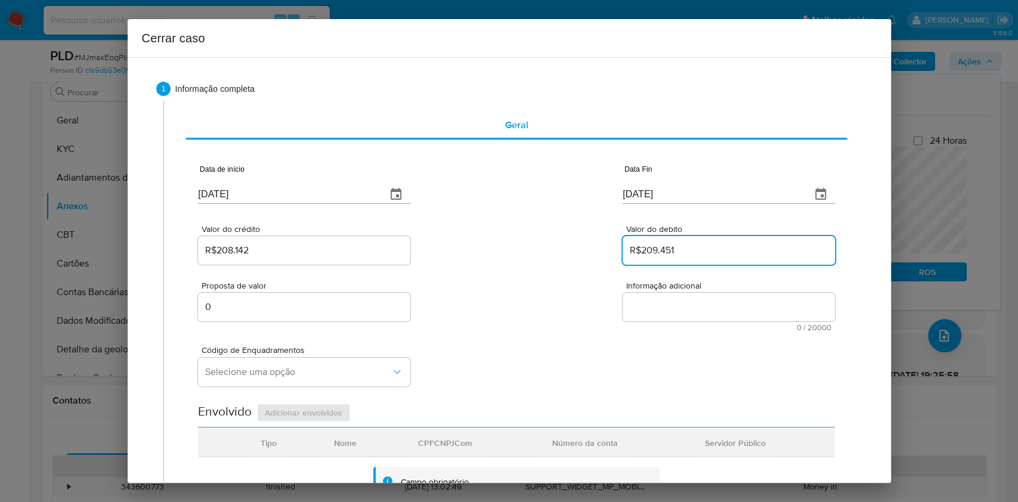
type input "R$209.451"
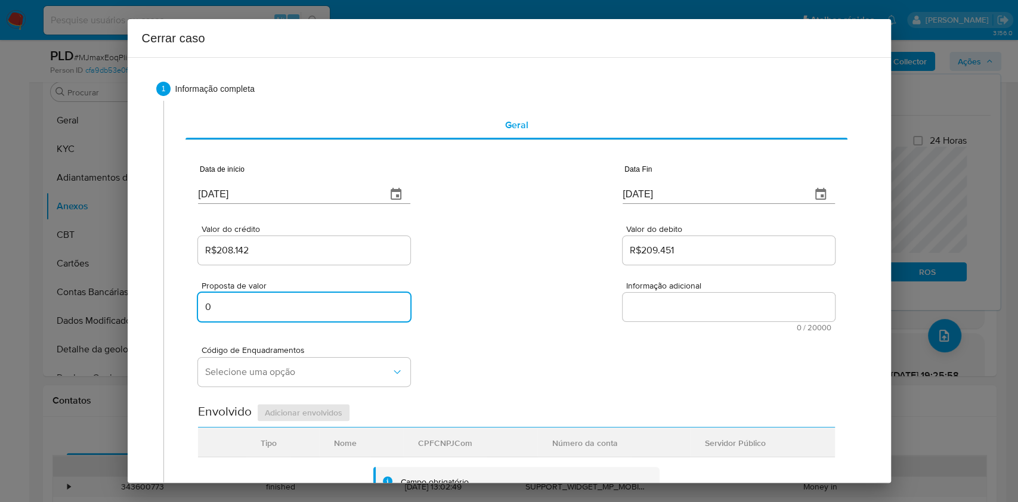
click at [282, 309] on input "0" at bounding box center [304, 308] width 212 height 16
paste input "12605"
click at [282, 310] on input "0" at bounding box center [304, 308] width 212 height 16
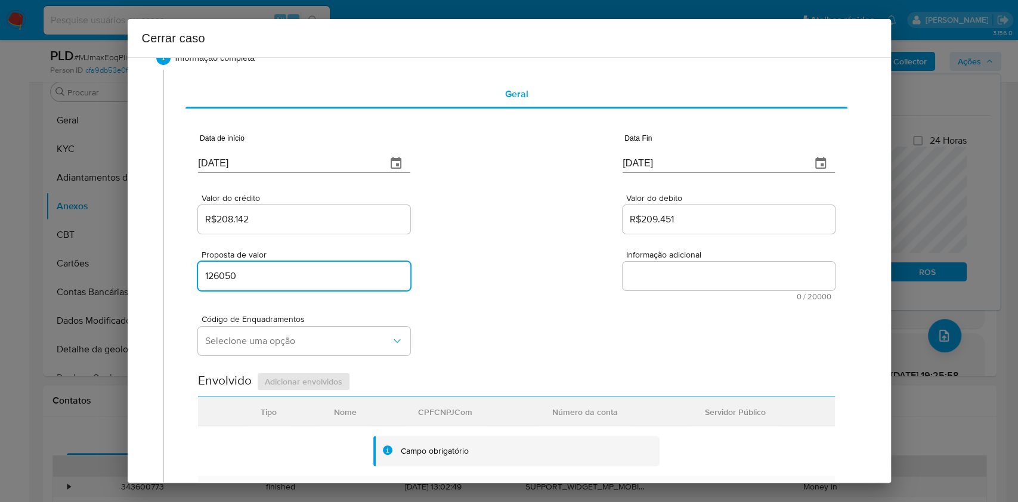
scroll to position [79, 0]
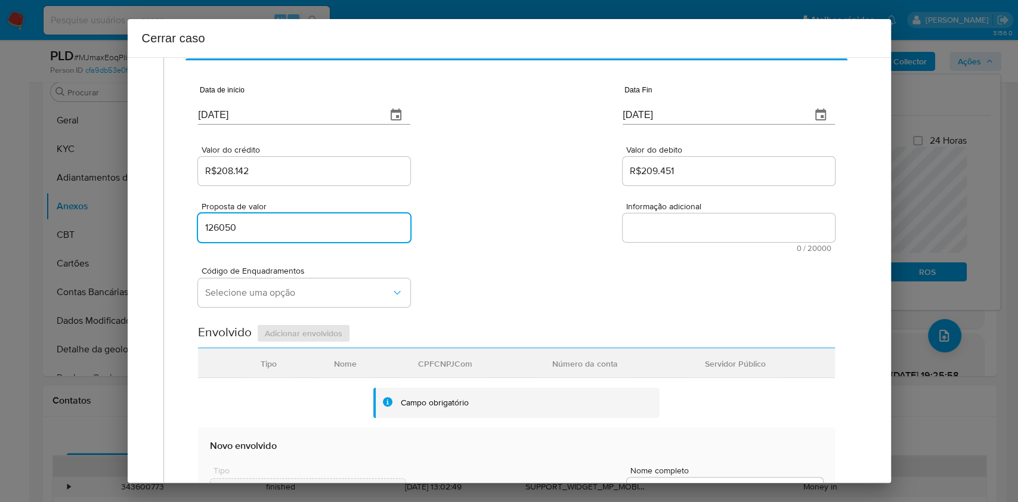
type input "126050"
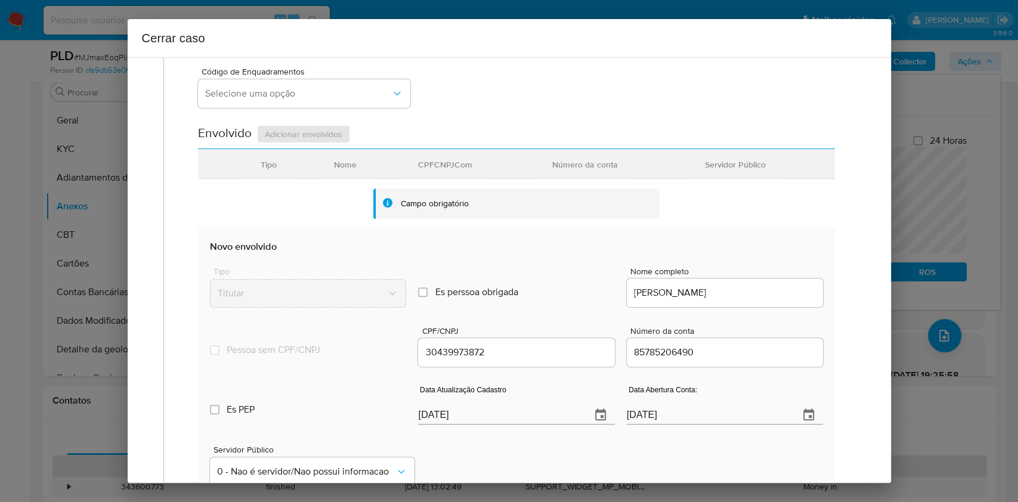
scroll to position [470, 0]
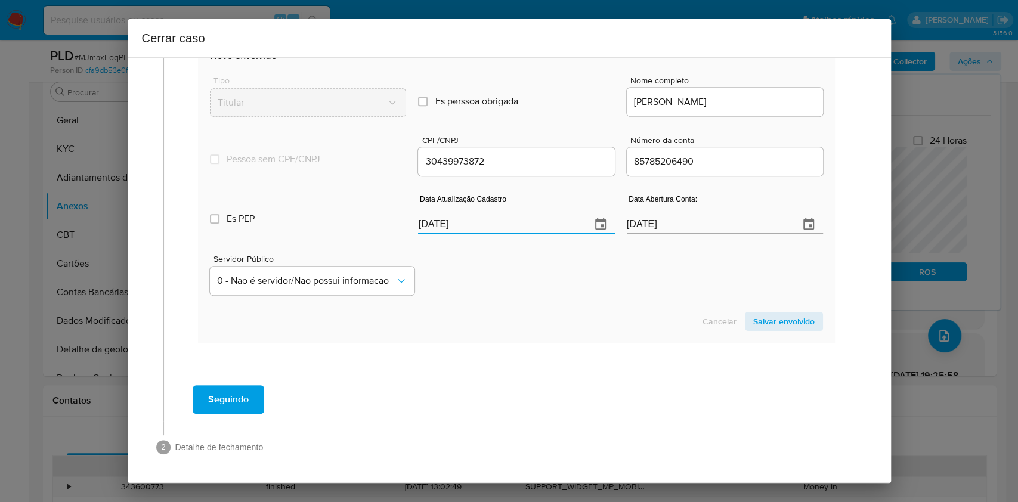
click at [512, 231] on input "[DATE]" at bounding box center [499, 224] width 163 height 19
paste input "11"
type input "11/08/2025"
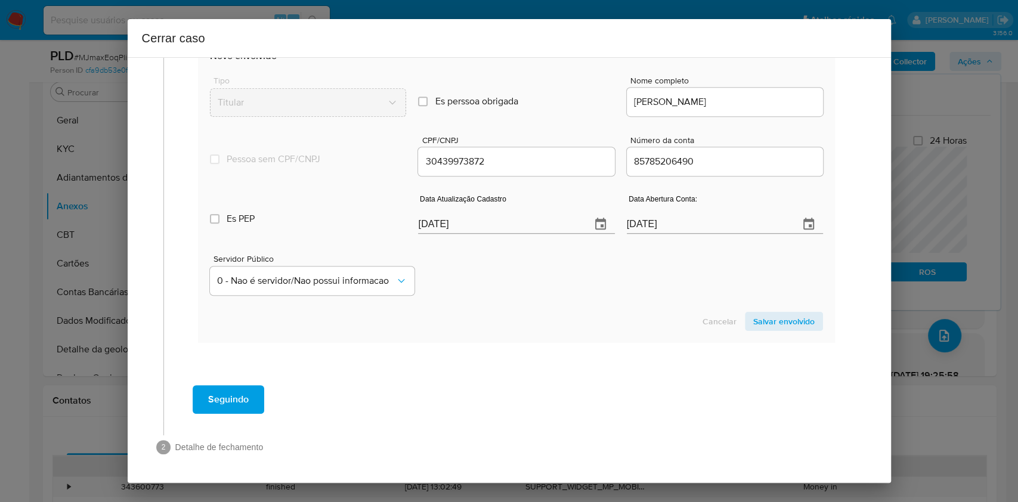
click at [763, 319] on span "Salvar envolvido" at bounding box center [784, 321] width 61 height 17
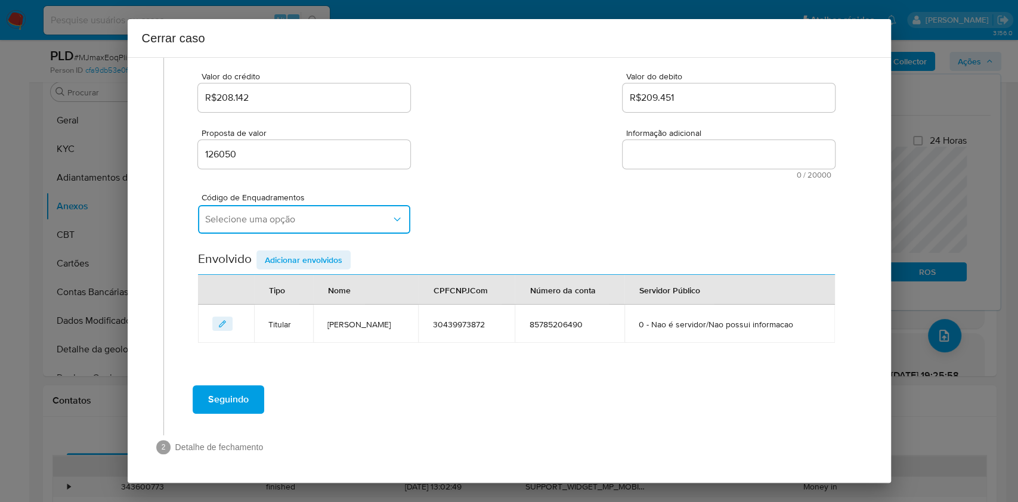
click at [279, 222] on span "Selecione uma opção" at bounding box center [298, 220] width 186 height 12
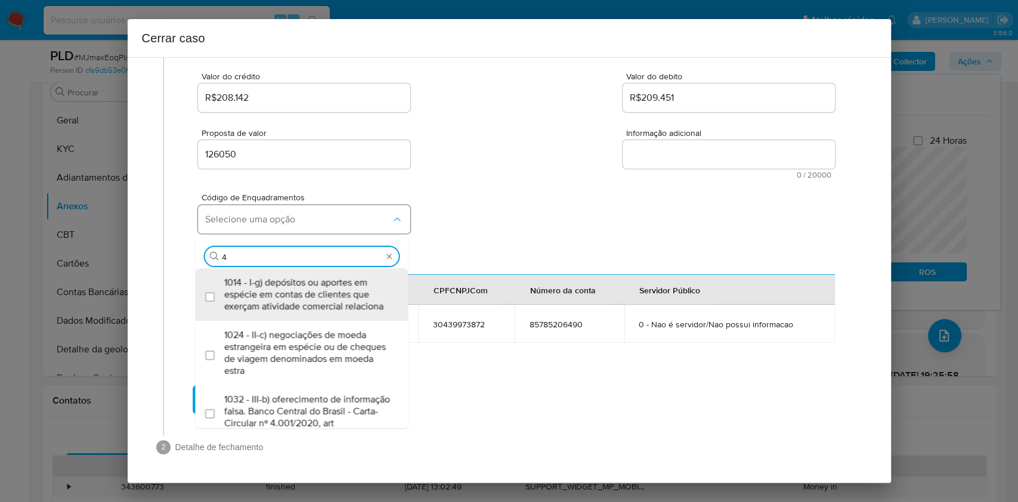
type input "45"
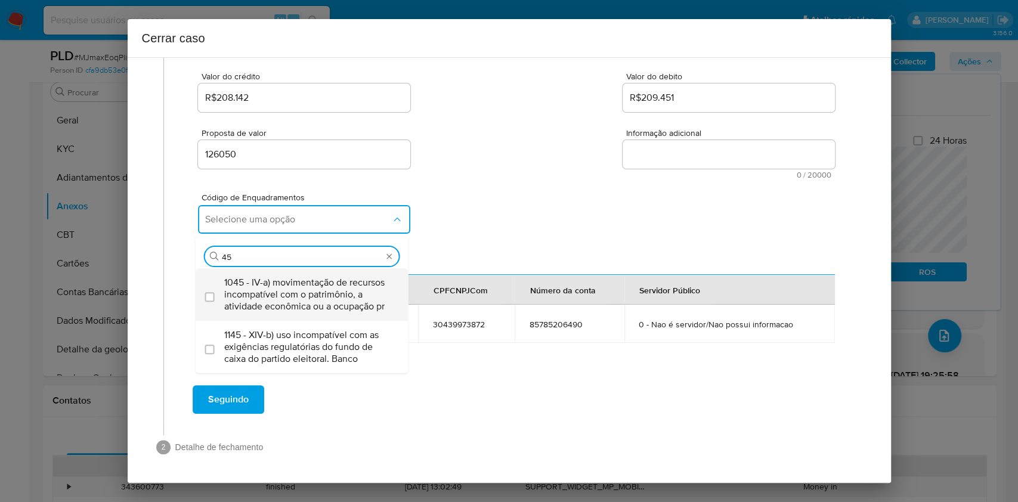
click at [282, 273] on div "1045 - IV-a) movimentação de recursos incompatível com o patrimônio, a atividad…" at bounding box center [308, 294] width 168 height 53
checkbox input "true"
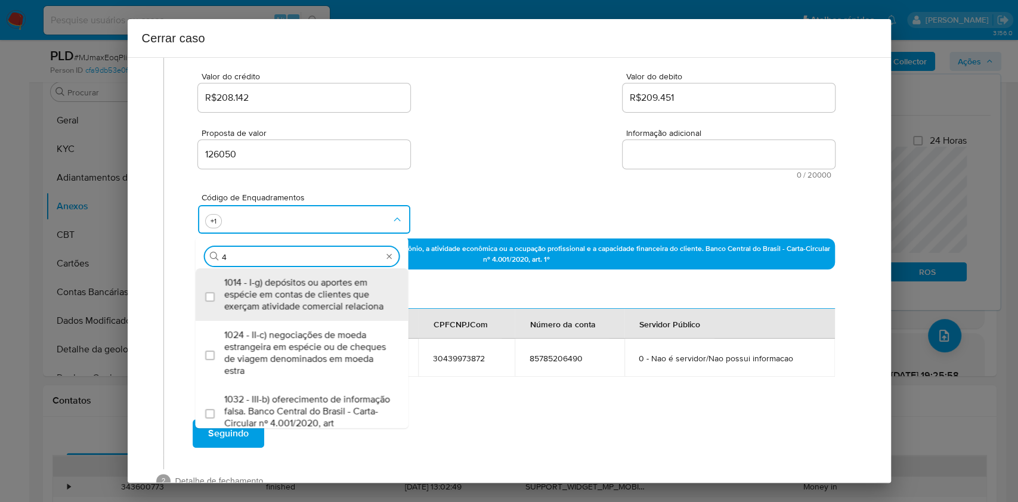
type input "47"
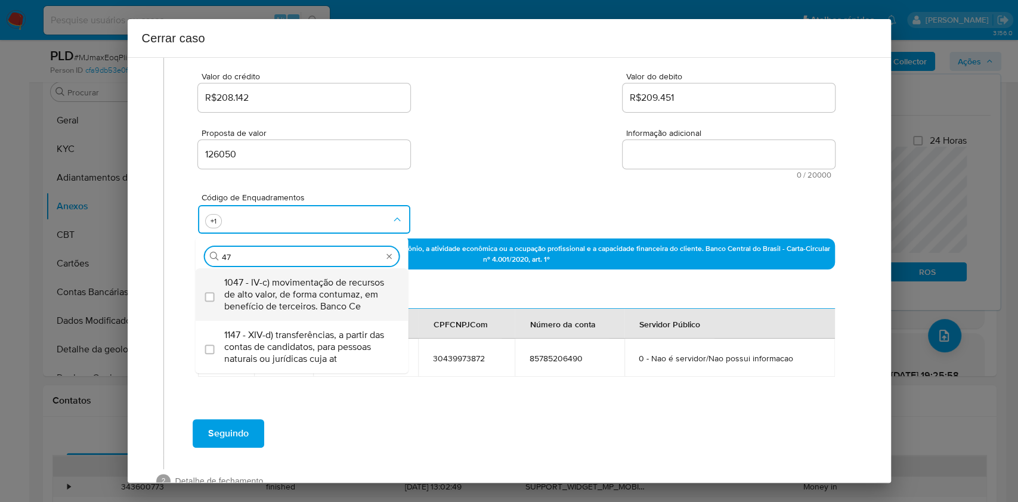
click at [282, 273] on div "1047 - IV-c) movimentação de recursos de alto valor, de forma contumaz, em bene…" at bounding box center [308, 294] width 168 height 53
checkbox input "true"
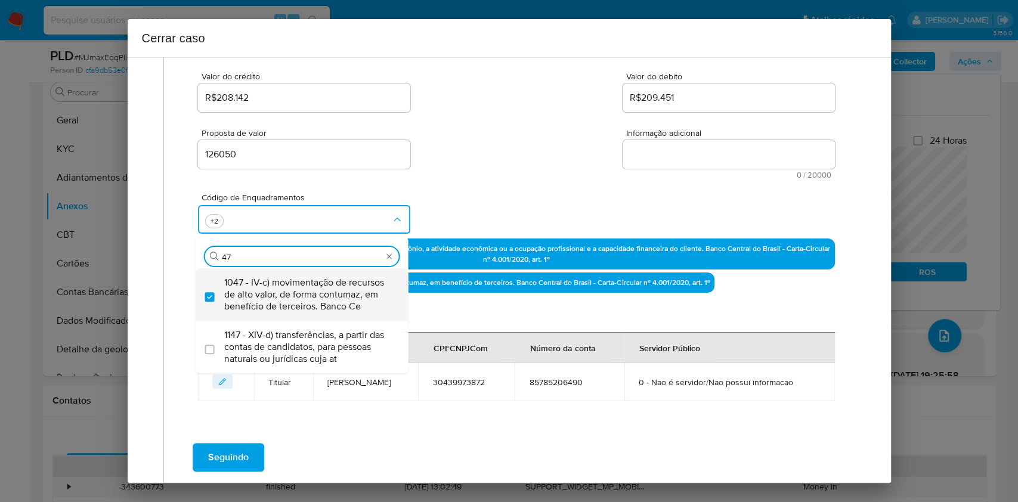
type input "4"
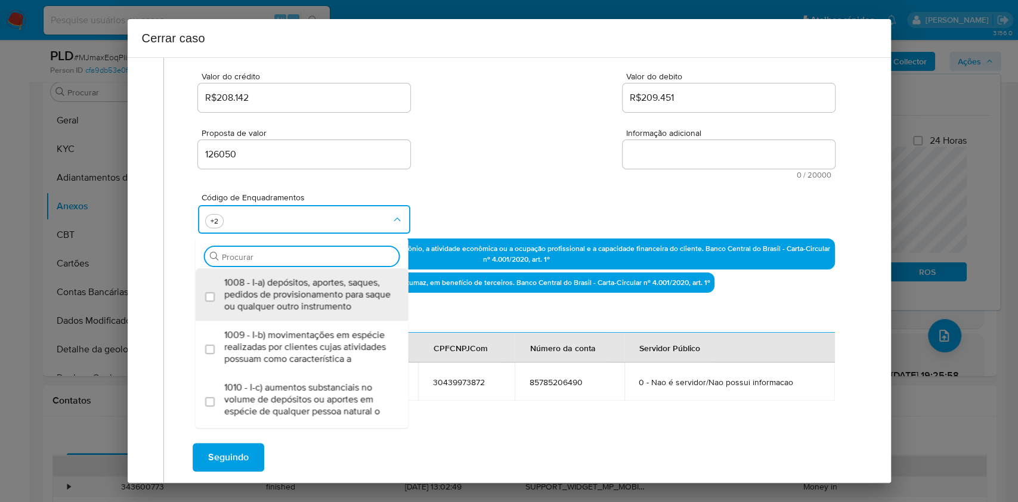
scroll to position [0, 0]
type input "74"
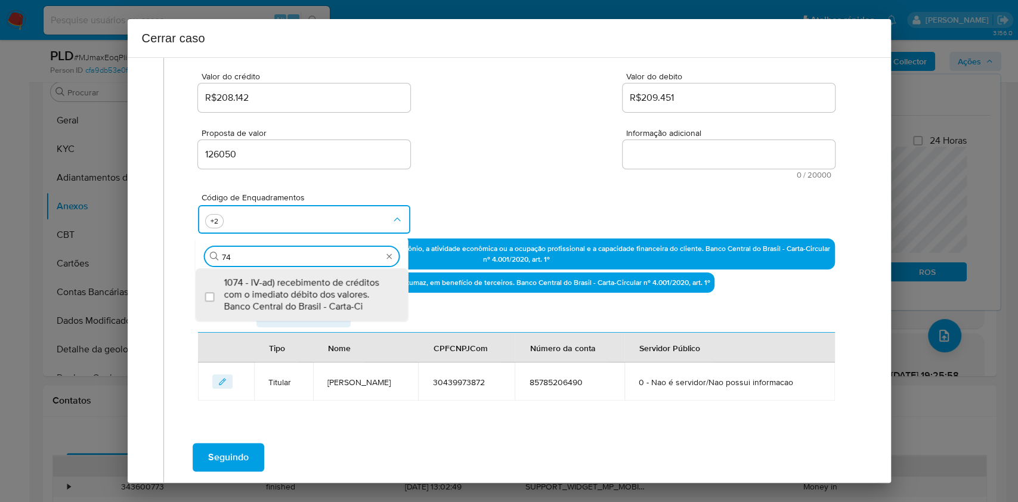
click at [282, 273] on div "1074 - IV-ad) recebimento de créditos com o imediato débito dos valores. Banco …" at bounding box center [308, 294] width 168 height 53
checkbox input "true"
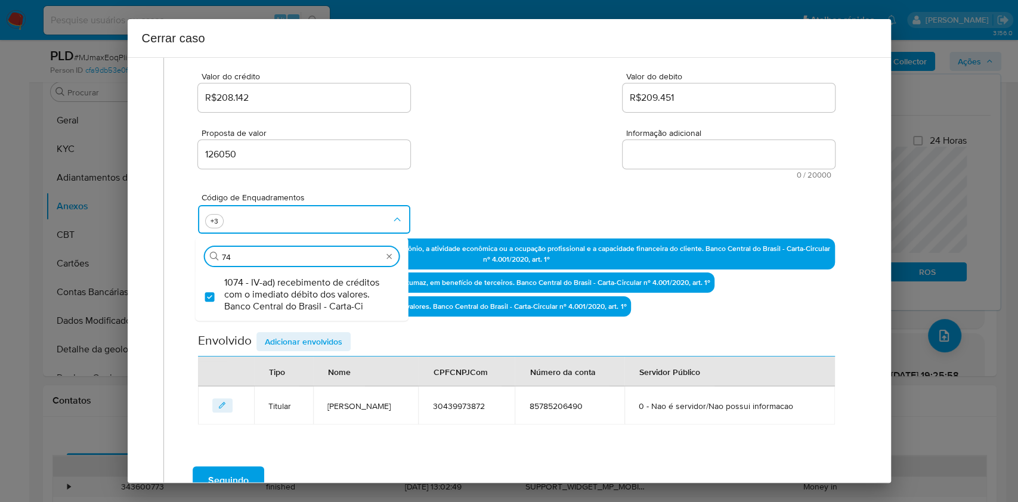
type input "74"
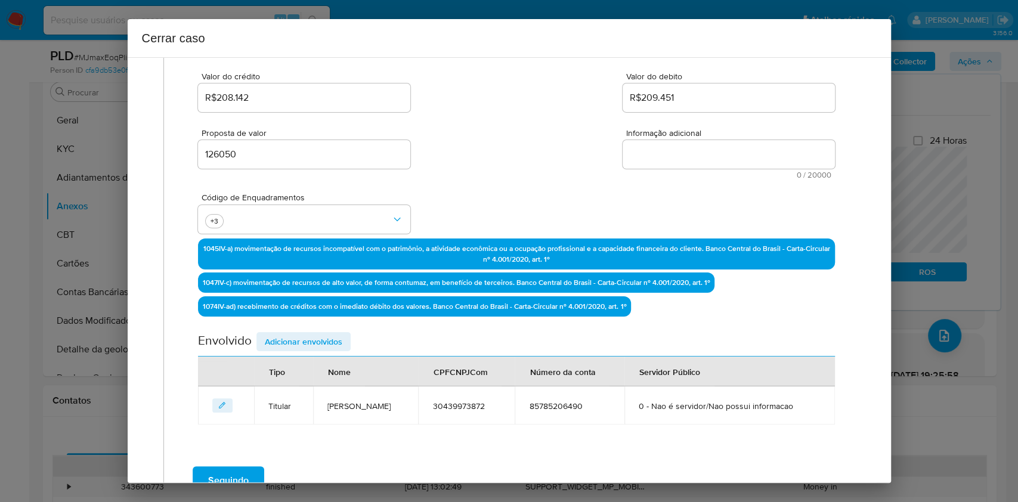
click at [644, 163] on textarea "Informação adicional" at bounding box center [729, 154] width 212 height 29
paste textarea "Roberto Jellmayer, CPF 30439973872, 81 anos, residente no município de São Paul…"
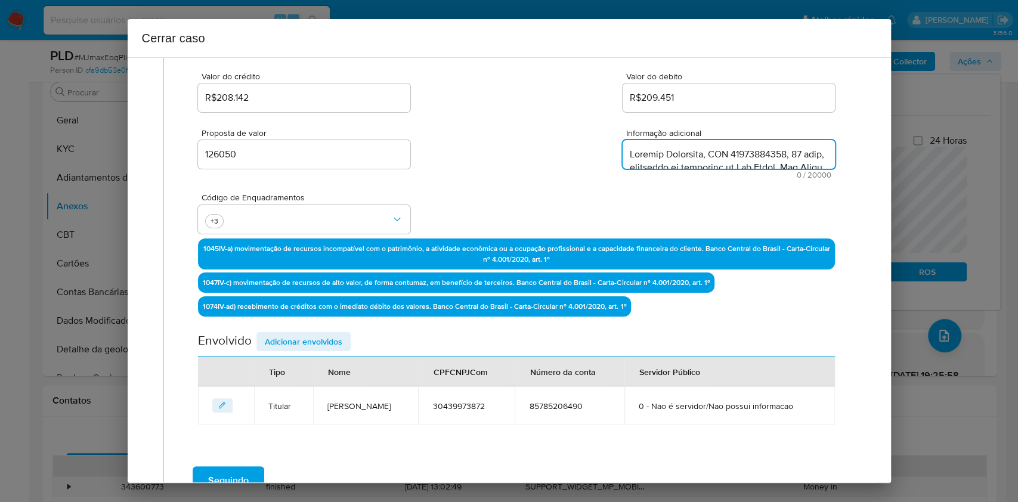
scroll to position [1525, 0]
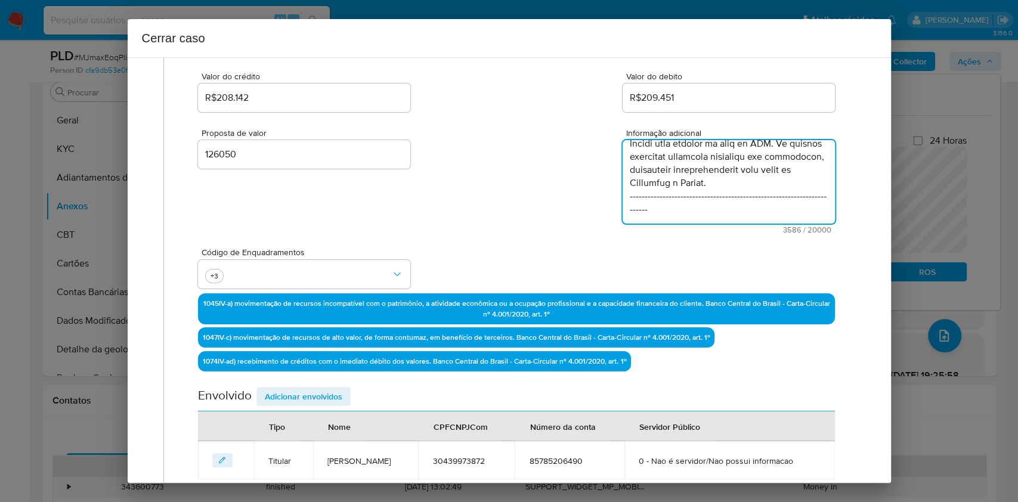
drag, startPoint x: 630, startPoint y: 197, endPoint x: 619, endPoint y: 198, distance: 10.8
click at [623, 197] on textarea "Informação adicional" at bounding box center [729, 182] width 212 height 84
click at [668, 196] on textarea "Informação adicional" at bounding box center [729, 182] width 212 height 84
click at [668, 197] on textarea "Informação adicional" at bounding box center [729, 182] width 212 height 84
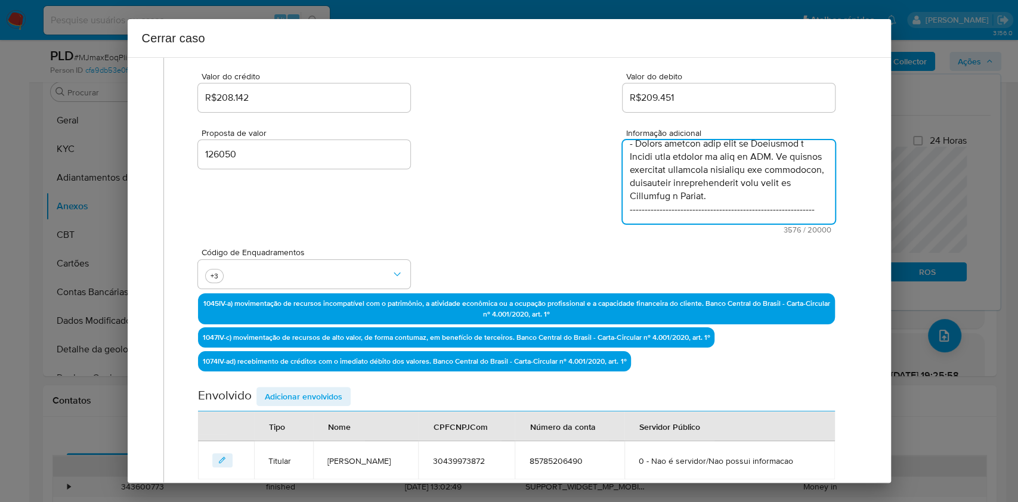
click at [668, 196] on textarea "Informação adicional" at bounding box center [729, 182] width 212 height 84
type textarea "Roberto Jellmayer, CPF 30439973872, 81 anos, residente no município de São Paul…"
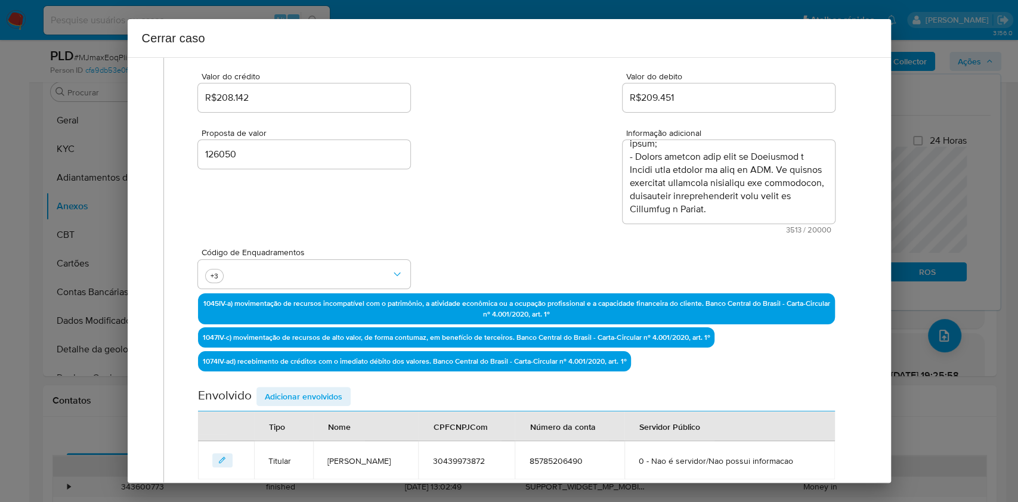
drag, startPoint x: 326, startPoint y: 392, endPoint x: 336, endPoint y: 389, distance: 10.6
click at [328, 376] on span "Adicionar envolvidos" at bounding box center [304, 396] width 78 height 17
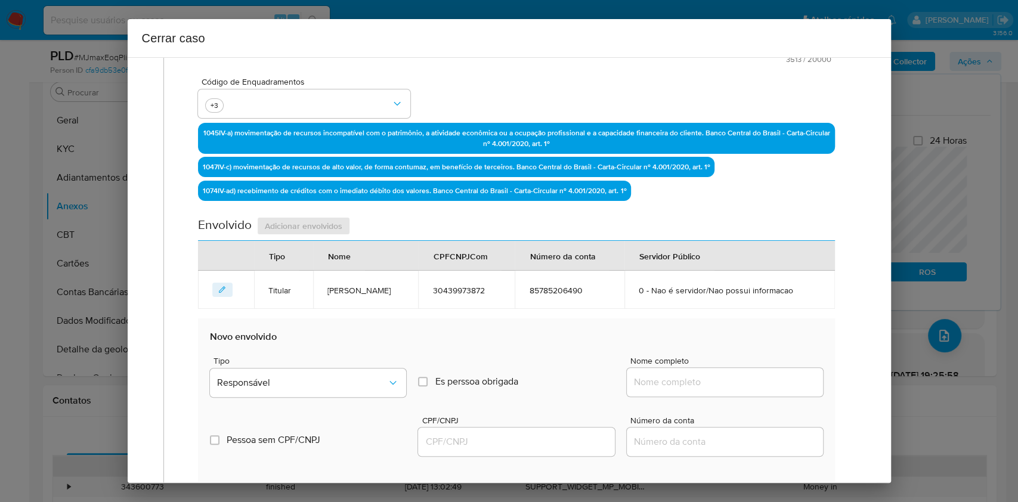
scroll to position [391, 0]
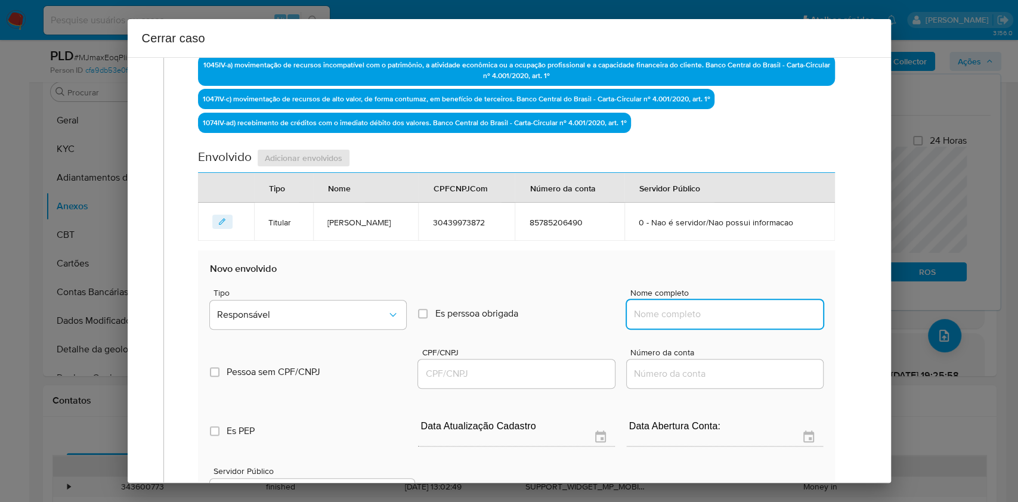
drag, startPoint x: 735, startPoint y: 316, endPoint x: 750, endPoint y: 311, distance: 15.5
click at [737, 315] on input "Nome completo" at bounding box center [725, 315] width 196 height 16
paste input "Marcelo Martins Cunha, 65395280197"
click at [751, 310] on input "Marcelo Martins Cunha, 65395280197" at bounding box center [725, 315] width 196 height 16
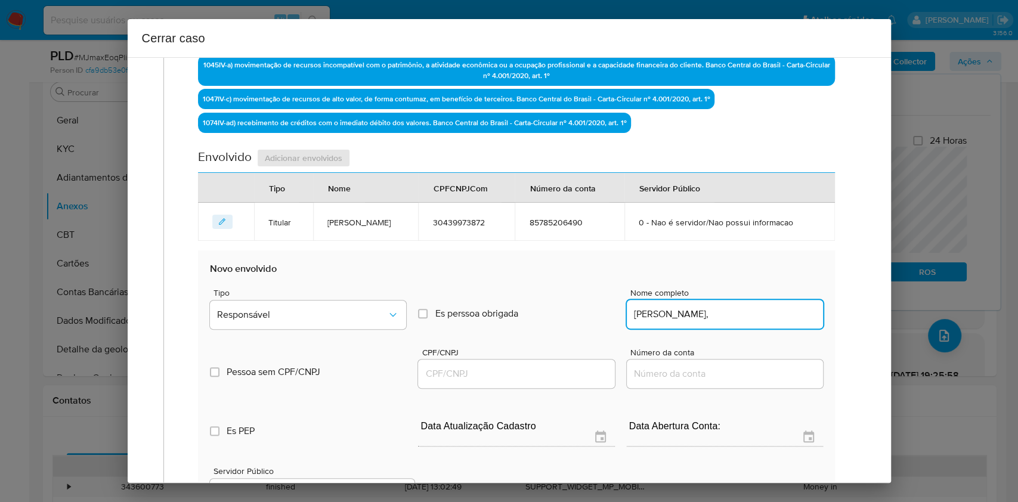
type input "Marcelo Martins Cunha,"
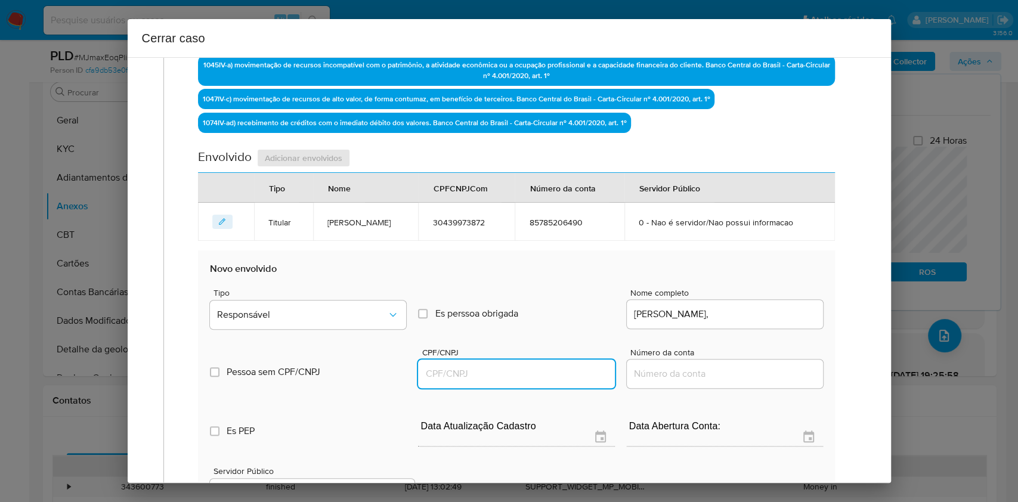
drag, startPoint x: 557, startPoint y: 373, endPoint x: 565, endPoint y: 367, distance: 10.6
click at [558, 373] on input "CPF/CNPJ" at bounding box center [516, 374] width 196 height 16
paste input "65395280197"
type input "65395280197"
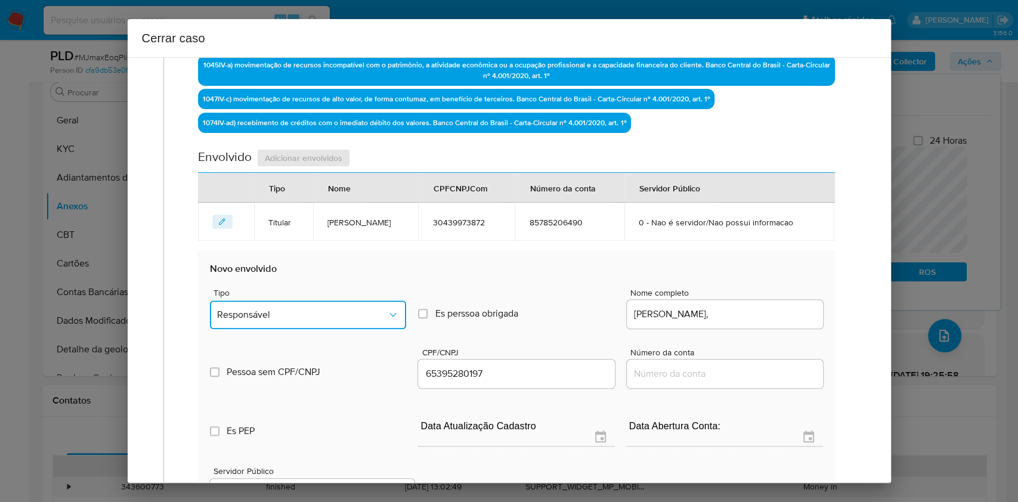
click at [344, 301] on button "Responsável" at bounding box center [308, 315] width 196 height 29
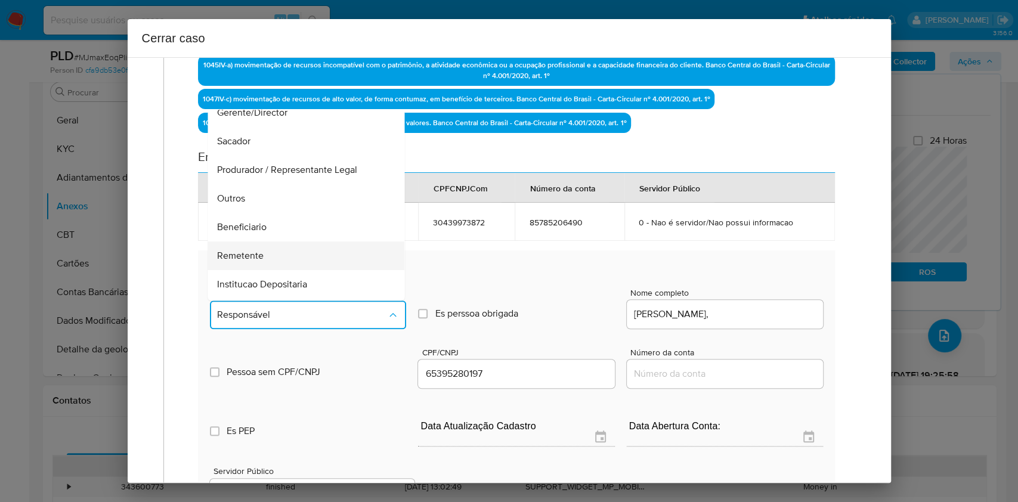
scroll to position [153, 0]
drag, startPoint x: 246, startPoint y: 186, endPoint x: 291, endPoint y: 196, distance: 45.8
click at [246, 187] on div "Remetente" at bounding box center [303, 200] width 171 height 29
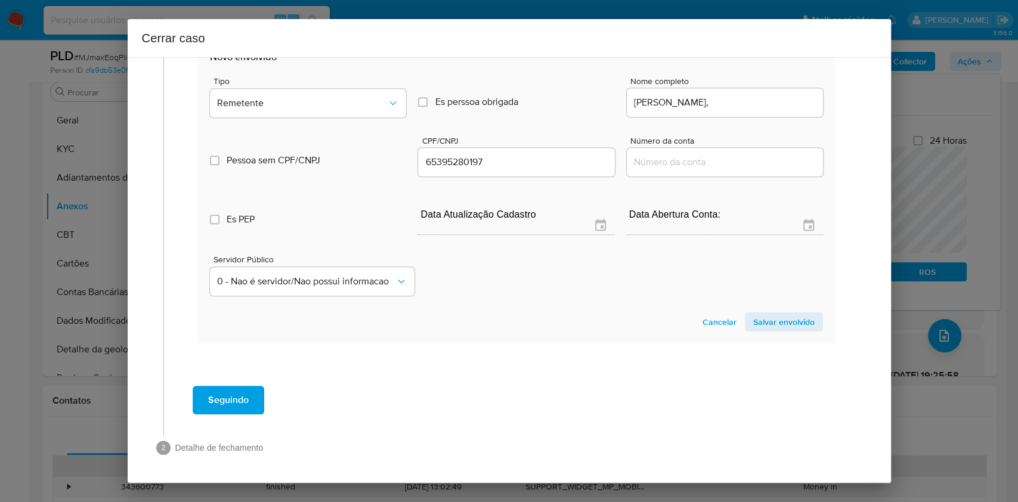
click at [763, 317] on span "Salvar envolvido" at bounding box center [784, 322] width 61 height 17
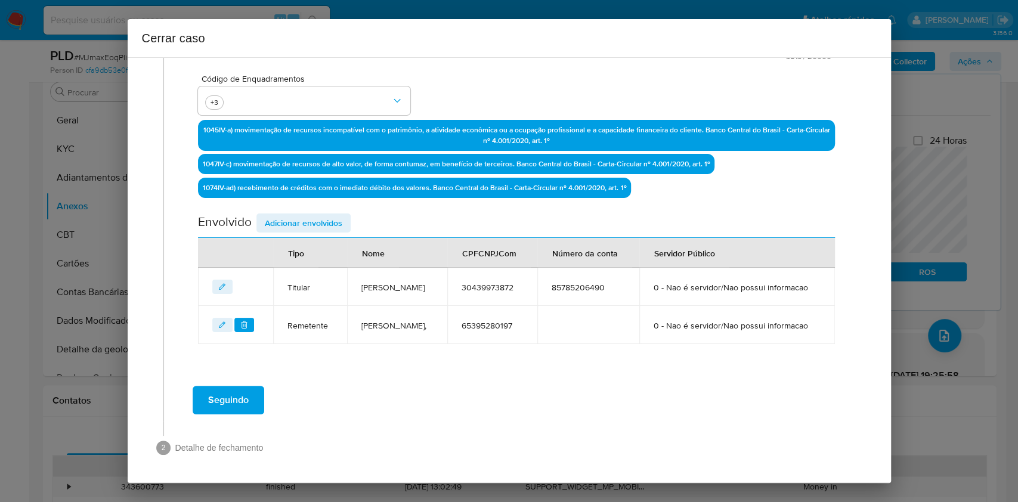
drag, startPoint x: 327, startPoint y: 217, endPoint x: 449, endPoint y: 249, distance: 125.9
click at [328, 218] on span "Adicionar envolvidos" at bounding box center [304, 223] width 78 height 17
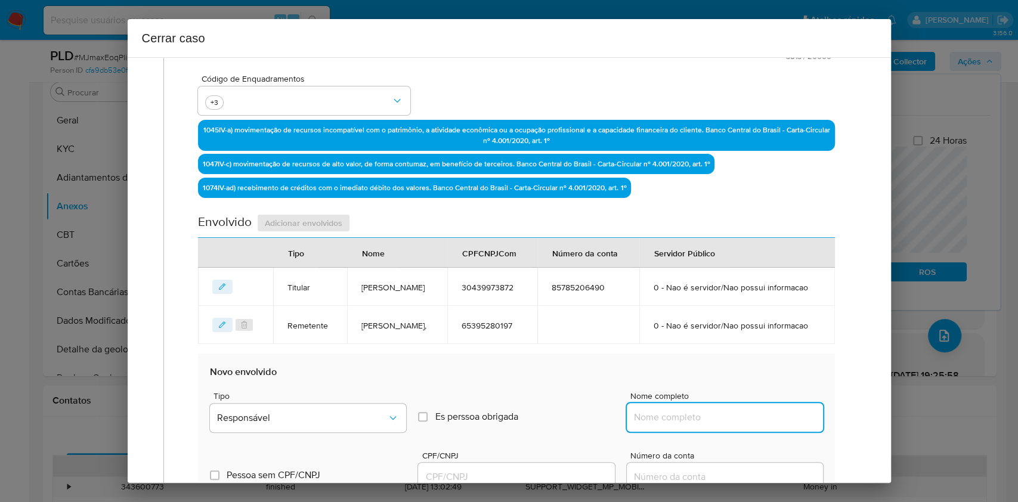
paste input "R Jellmayer Eletronicos, 31150902000138"
drag, startPoint x: 733, startPoint y: 412, endPoint x: 766, endPoint y: 412, distance: 33.4
click at [738, 376] on input "Nome completo" at bounding box center [725, 418] width 196 height 16
click at [763, 376] on input "R Jellmayer Eletronicos, 31150902000138" at bounding box center [725, 418] width 196 height 16
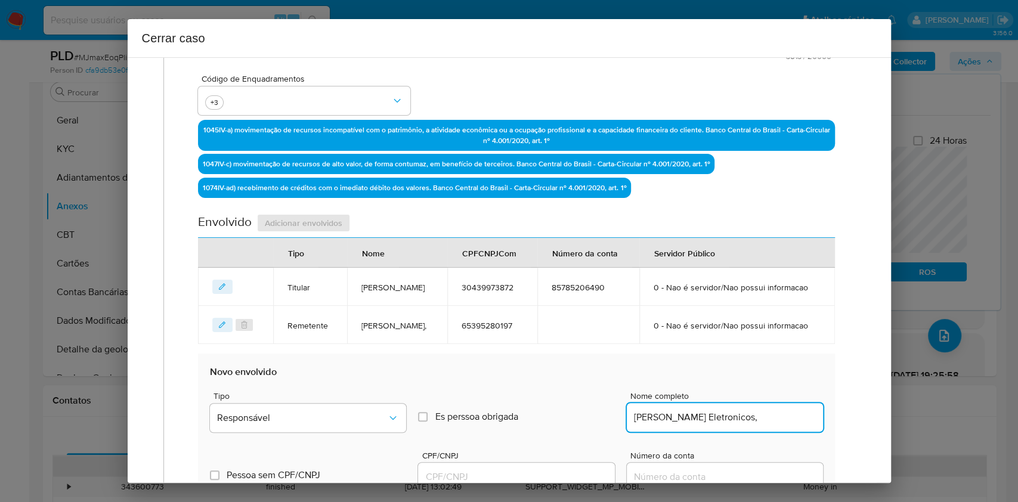
type input "R Jellmayer Eletronicos,"
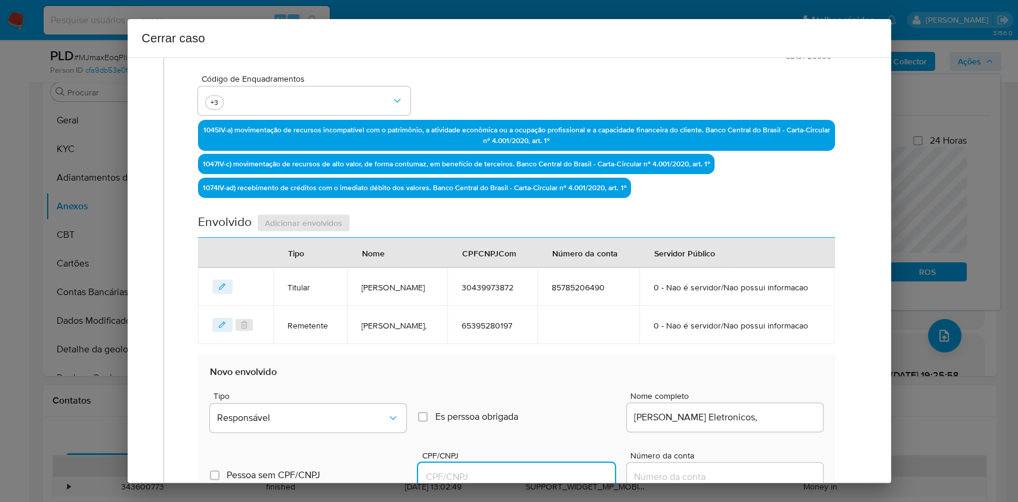
drag, startPoint x: 527, startPoint y: 476, endPoint x: 540, endPoint y: 467, distance: 15.4
click at [529, 376] on input "CPF/CNPJ" at bounding box center [516, 478] width 196 height 16
paste input "31150902000138"
type input "31150902000138"
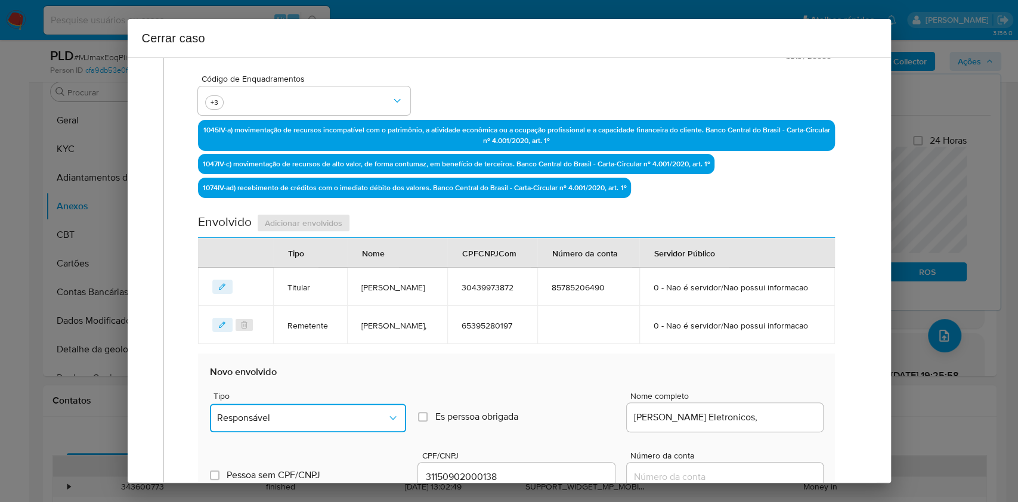
click at [356, 376] on button "Responsável" at bounding box center [308, 418] width 196 height 29
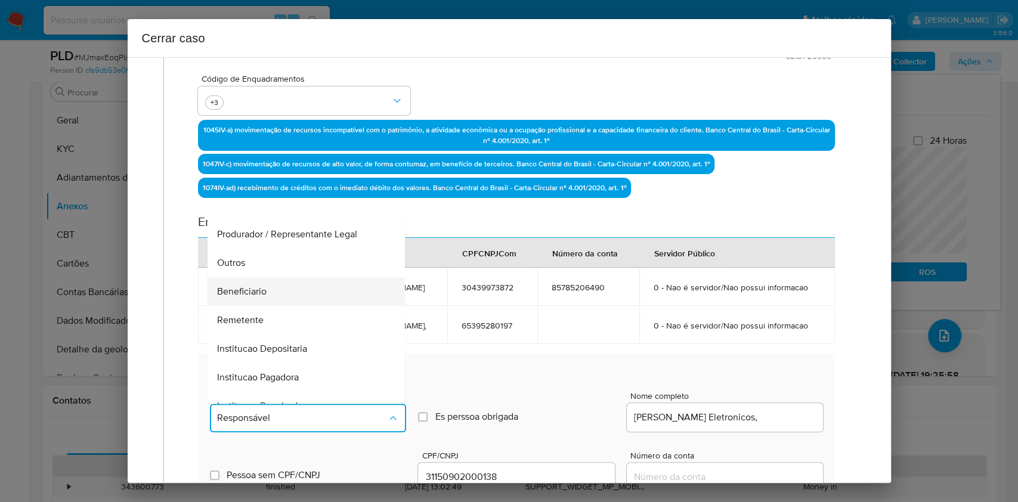
scroll to position [153, 0]
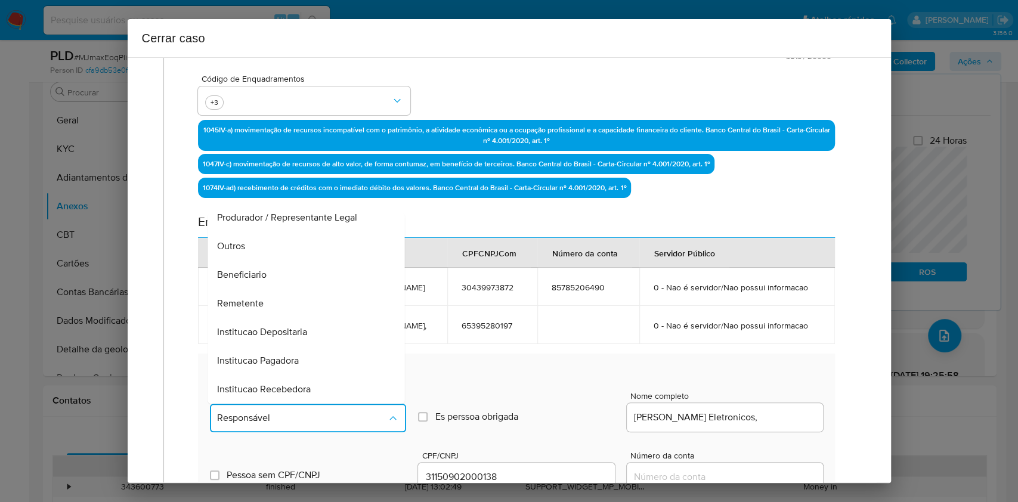
click at [264, 274] on span "Beneficiario" at bounding box center [243, 275] width 50 height 12
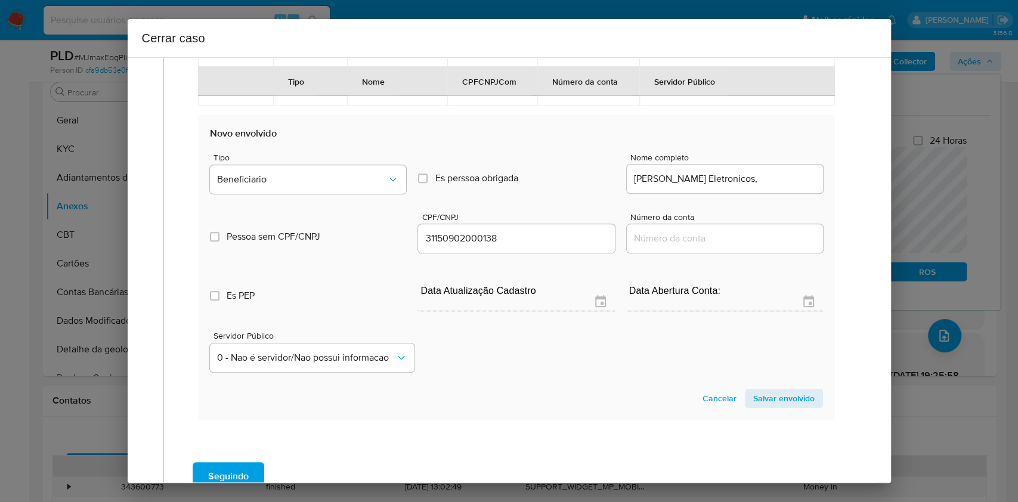
drag, startPoint x: 773, startPoint y: 398, endPoint x: 783, endPoint y: 397, distance: 10.2
click at [763, 376] on span "Salvar envolvido" at bounding box center [784, 398] width 61 height 17
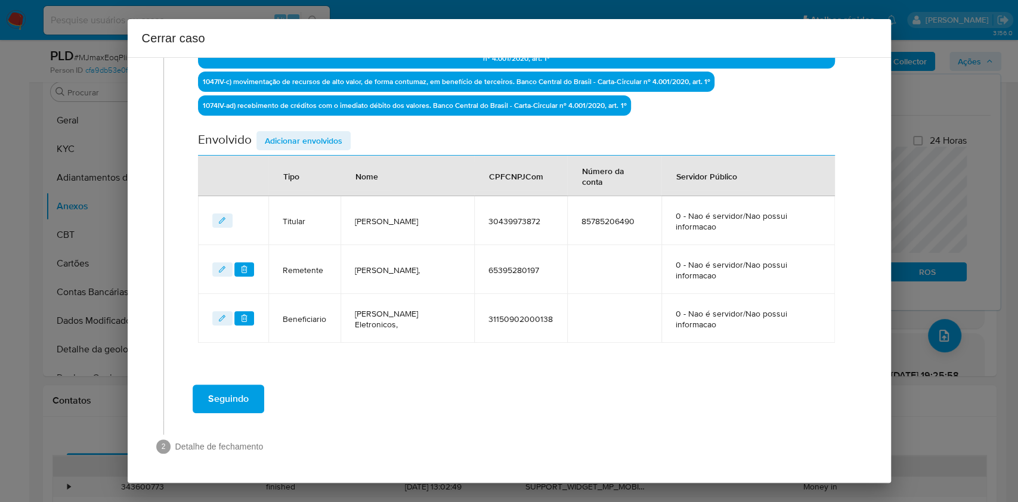
scroll to position [365, 0]
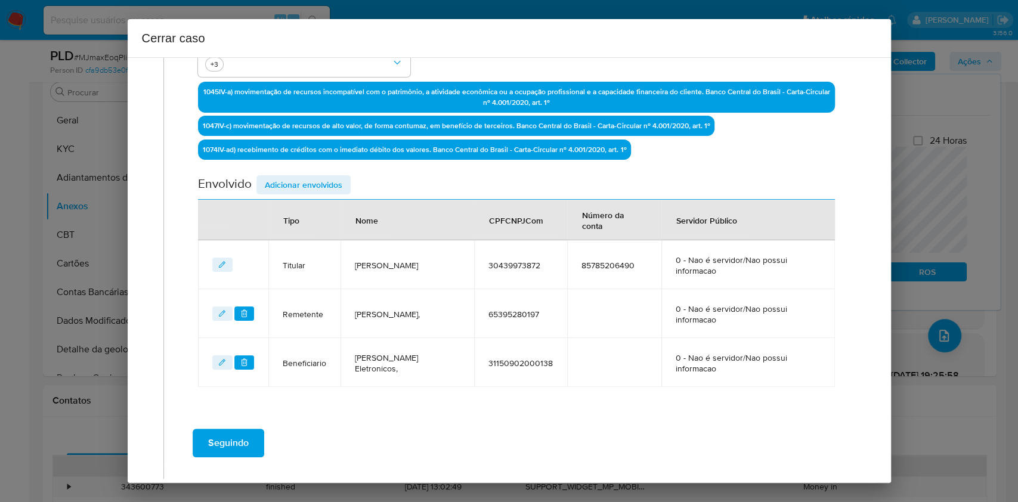
click at [317, 187] on span "Adicionar envolvidos" at bounding box center [304, 185] width 78 height 17
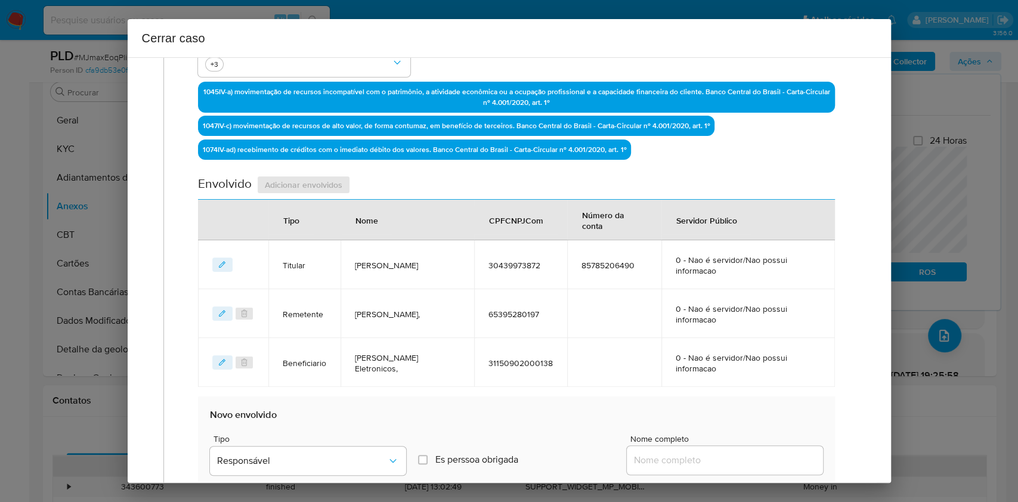
drag, startPoint x: 742, startPoint y: 418, endPoint x: 781, endPoint y: 422, distance: 39.6
click at [750, 376] on input "Nome completo" at bounding box center [725, 461] width 196 height 16
paste input "Phoenix Jellmayer Tecnologia Ltda, 45676415000118"
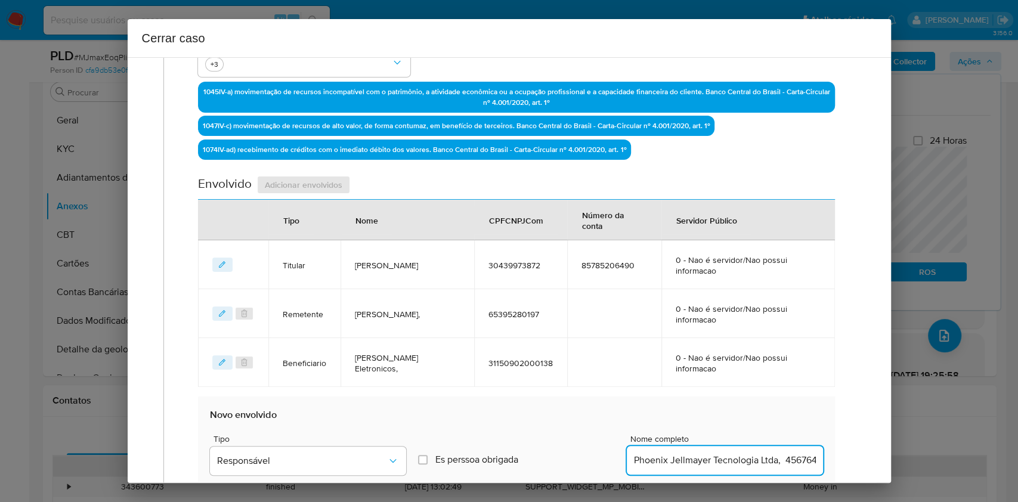
scroll to position [0, 44]
click at [763, 376] on input "Phoenix Jellmayer Tecnologia Ltda, 45676415000118" at bounding box center [725, 461] width 196 height 16
type input "Phoenix Jellmayer Tecnologia Ltda,"
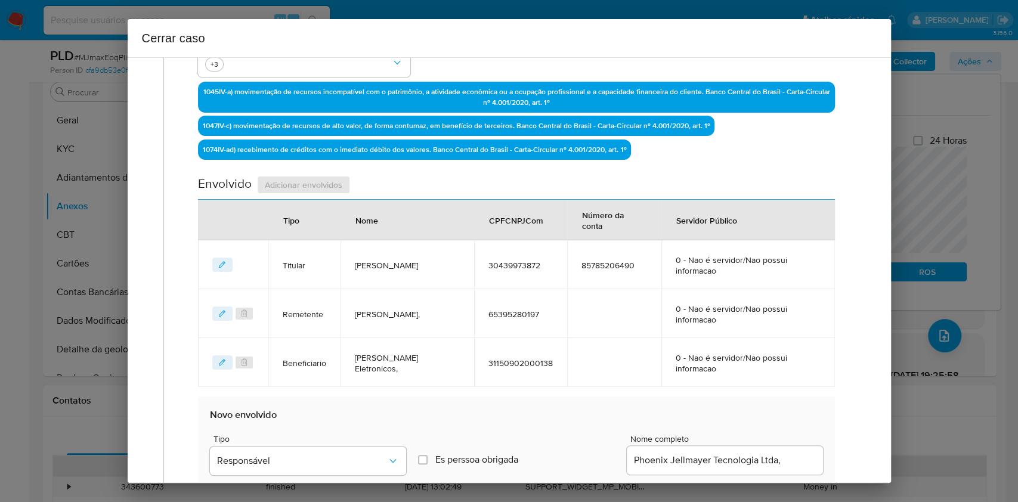
paste input "45676415000118"
type input "45676415000118"
drag, startPoint x: 373, startPoint y: 422, endPoint x: 365, endPoint y: 422, distance: 8.4
click at [373, 376] on button "Responsável" at bounding box center [308, 461] width 196 height 29
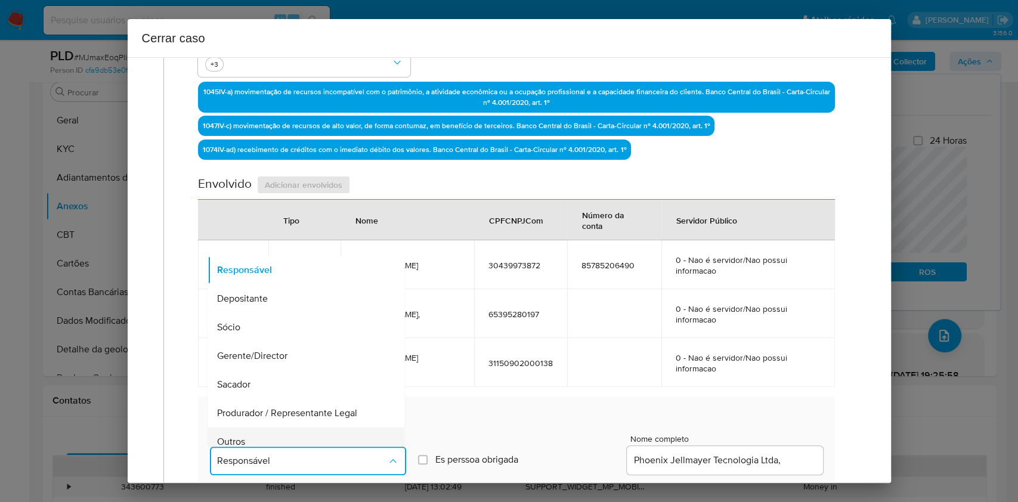
click at [298, 376] on div "Outros" at bounding box center [303, 442] width 171 height 29
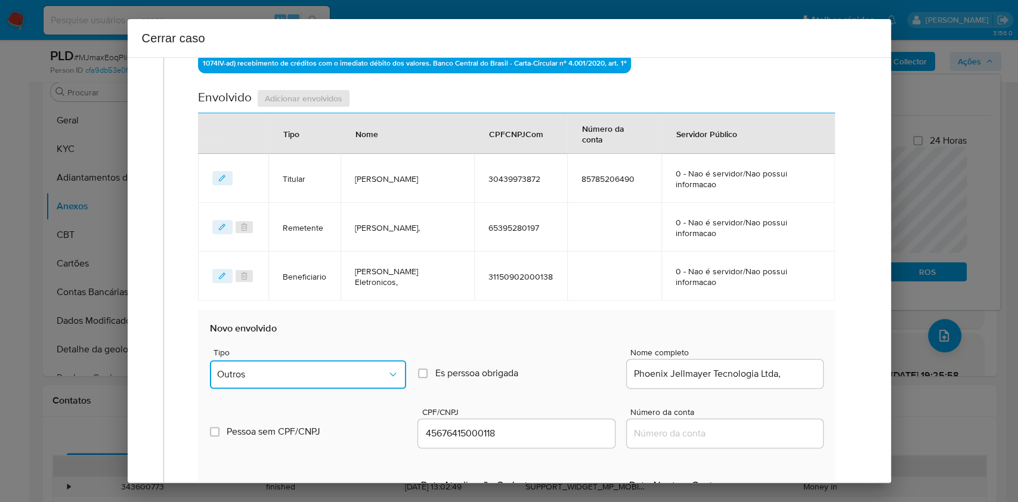
scroll to position [603, 0]
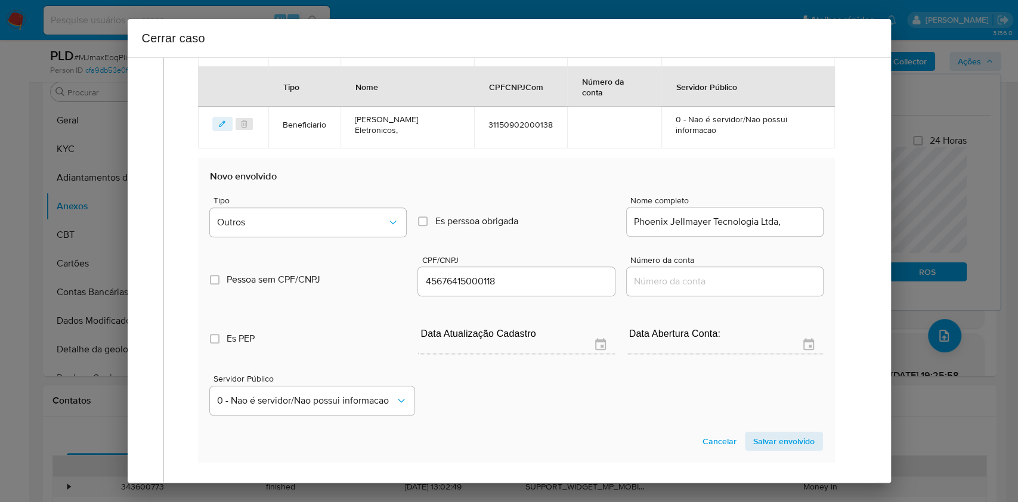
click at [763, 376] on section "Novo envolvido Tipo Outros Es perssoa obrigada Is PObrigada Nome completo Phoen…" at bounding box center [516, 310] width 637 height 305
click at [763, 376] on span "Salvar envolvido" at bounding box center [784, 441] width 61 height 17
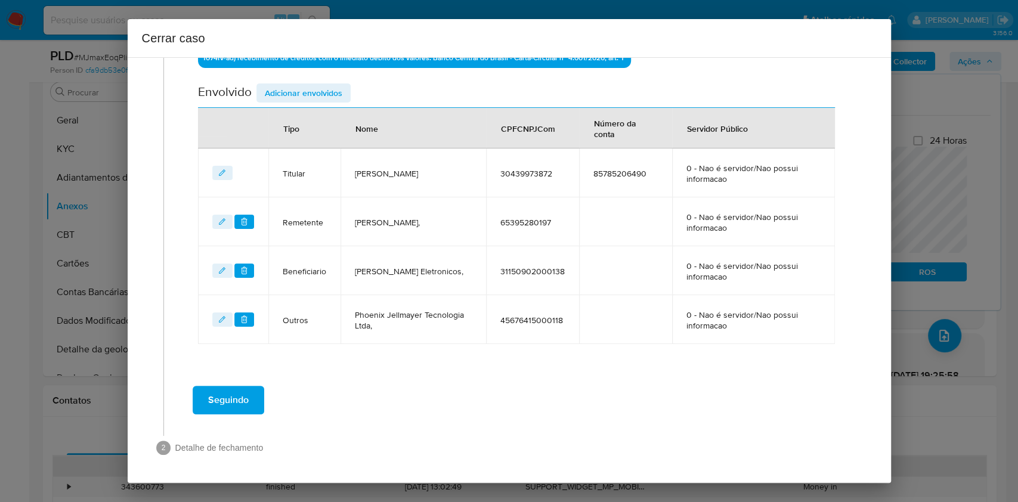
click at [243, 376] on span "Seguindo" at bounding box center [228, 400] width 41 height 26
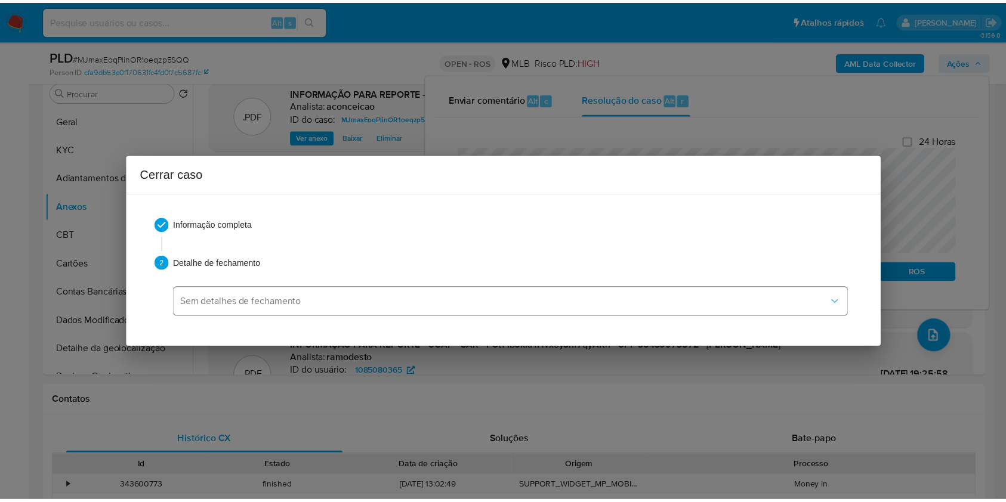
scroll to position [1467, 0]
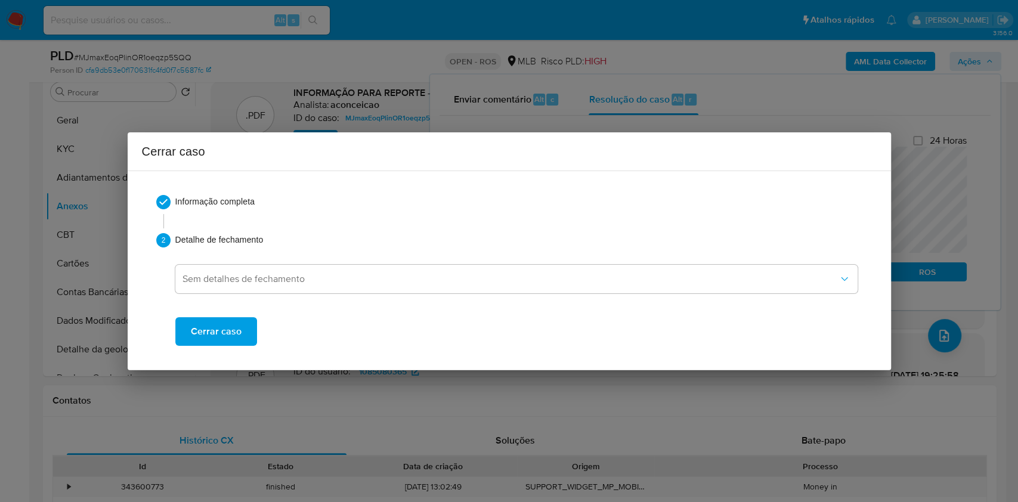
drag, startPoint x: 224, startPoint y: 329, endPoint x: 527, endPoint y: 104, distance: 377.8
click at [226, 329] on span "Cerrar caso" at bounding box center [216, 332] width 51 height 26
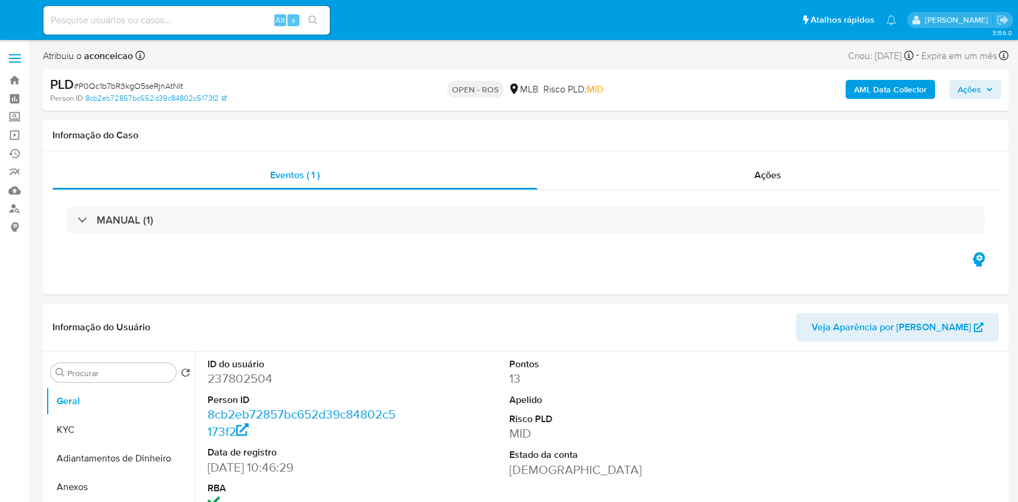
select select "10"
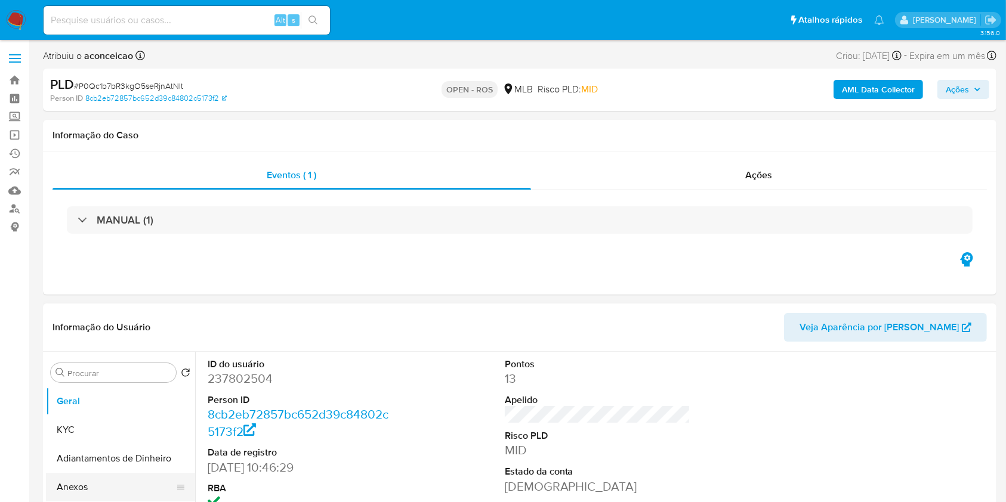
drag, startPoint x: 87, startPoint y: 478, endPoint x: 95, endPoint y: 477, distance: 8.4
click at [89, 479] on button "Anexos" at bounding box center [116, 487] width 140 height 29
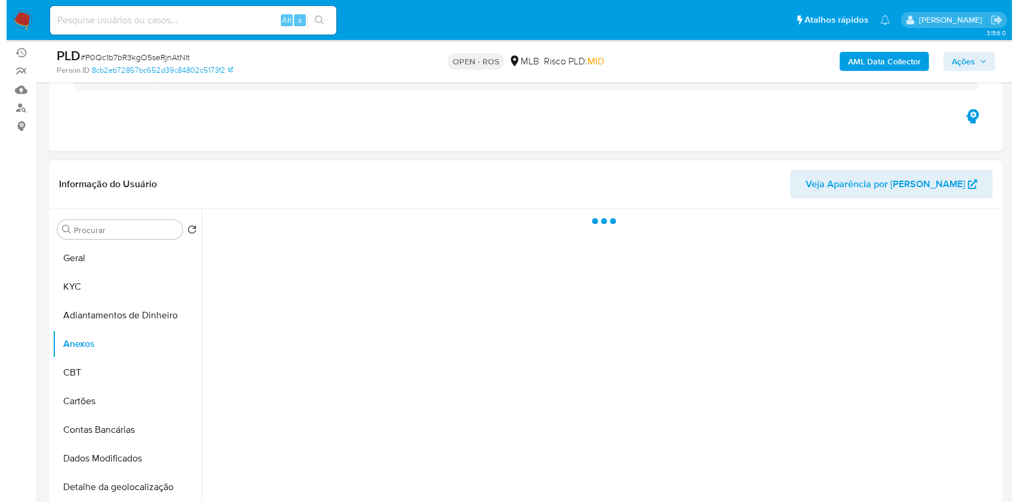
scroll to position [159, 0]
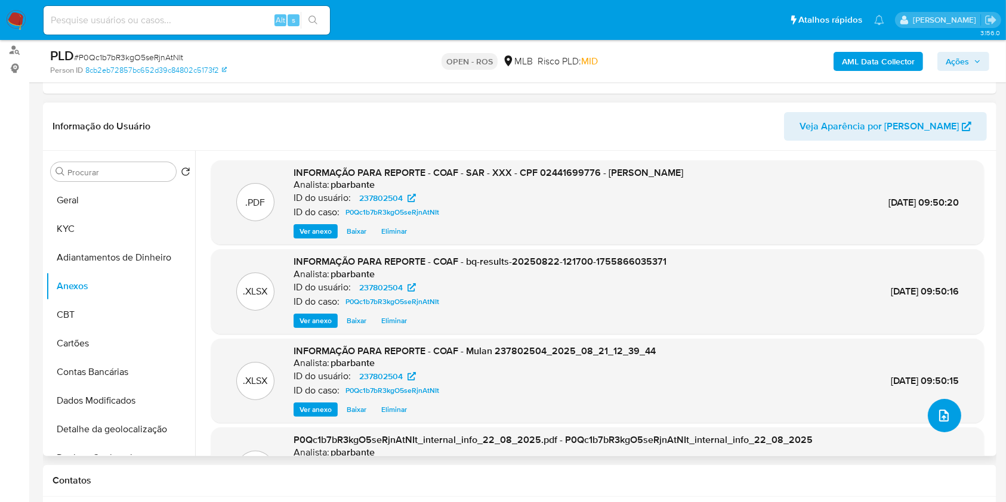
click at [944, 409] on span "upload-file" at bounding box center [944, 416] width 14 height 14
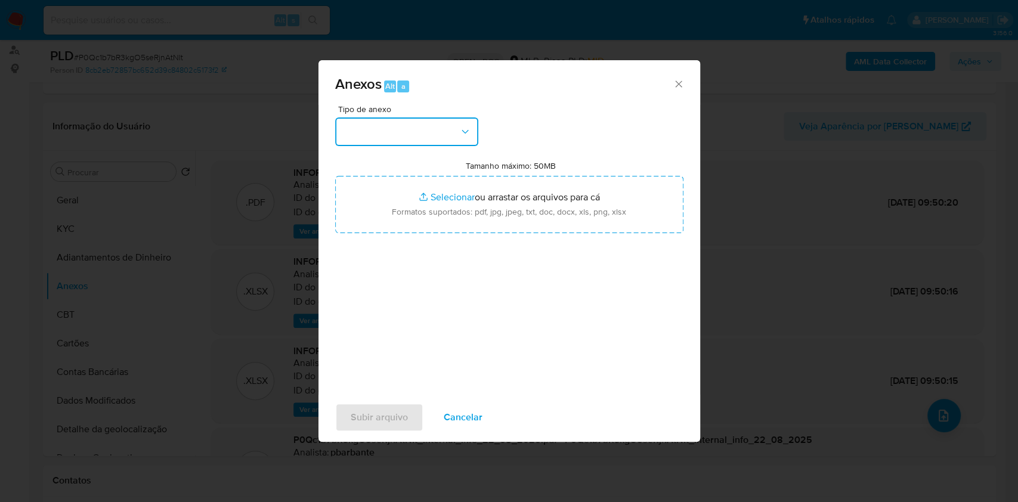
click at [420, 142] on button "button" at bounding box center [406, 132] width 143 height 29
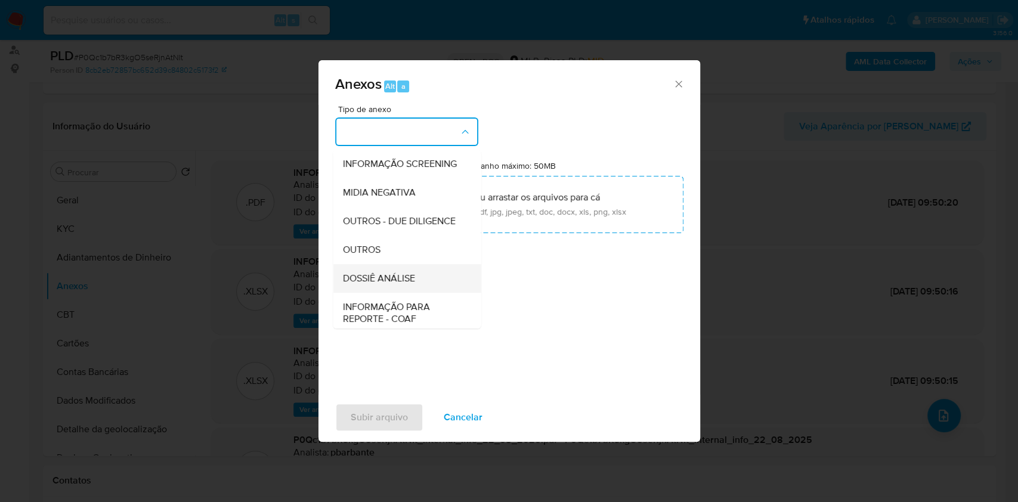
scroll to position [183, 0]
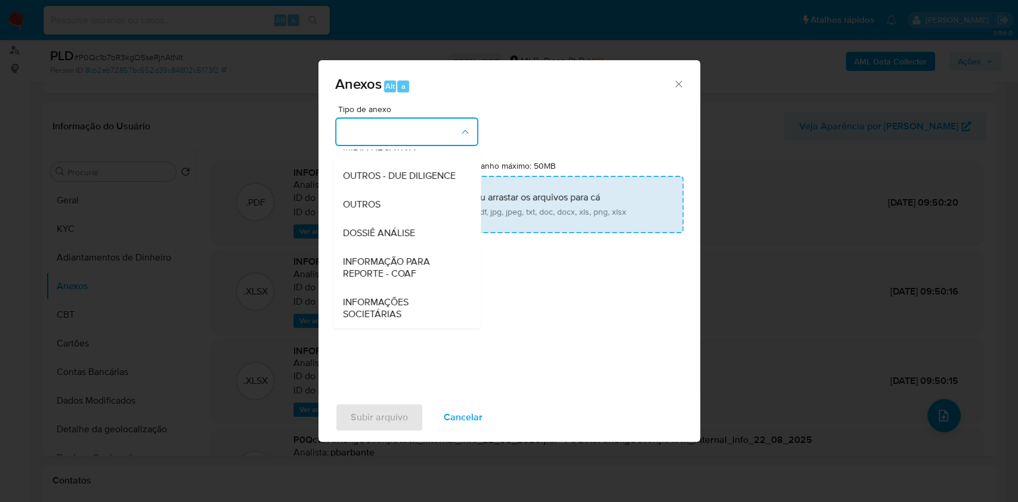
click at [406, 260] on span "INFORMAÇÃO PARA REPORTE - COAF" at bounding box center [403, 268] width 122 height 24
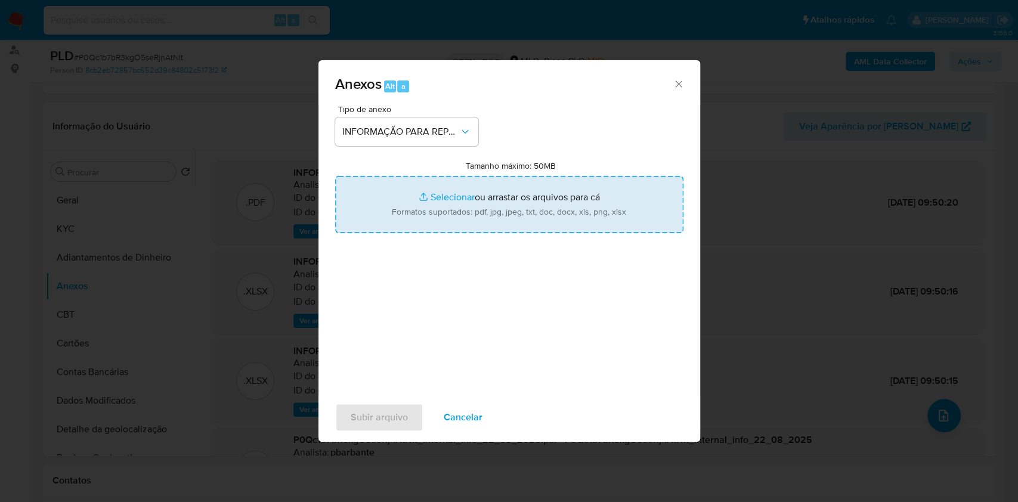
type input "C:\fakepath\SAR - P0Qc1b7bR3kgO5seRjnAtNIt - CPF 02441699776 - [PERSON_NAME].pdf"
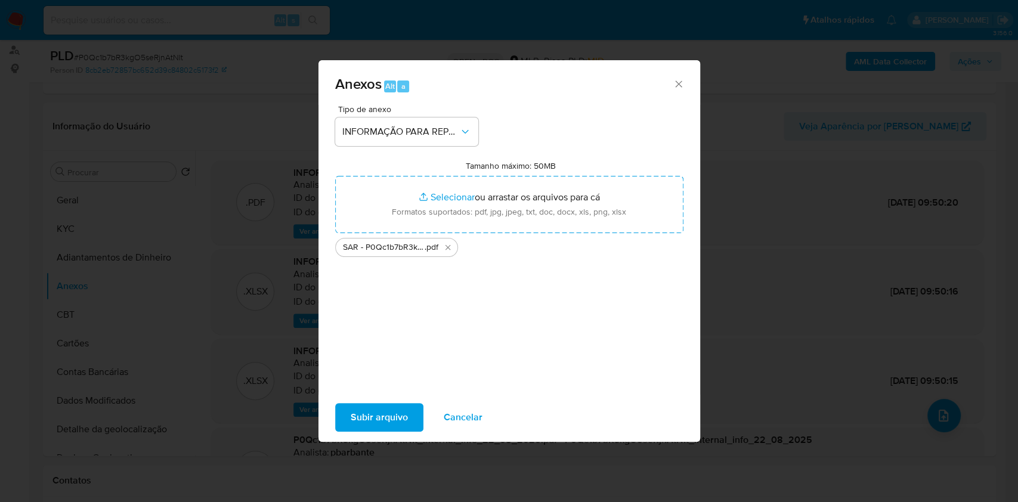
drag, startPoint x: 851, startPoint y: 2, endPoint x: 396, endPoint y: 421, distance: 618.6
click at [396, 421] on span "Subir arquivo" at bounding box center [379, 418] width 57 height 26
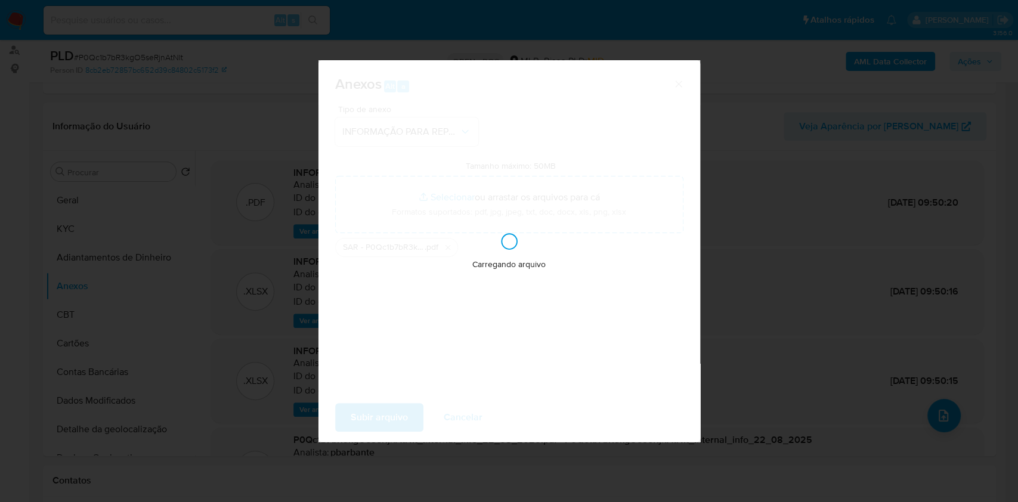
click at [850, 227] on div "Anexos Alt a Tipo de anexo INFORMAÇÃO PARA REPORTE - COAF Tamanho máximo: 50MB …" at bounding box center [509, 251] width 1018 height 502
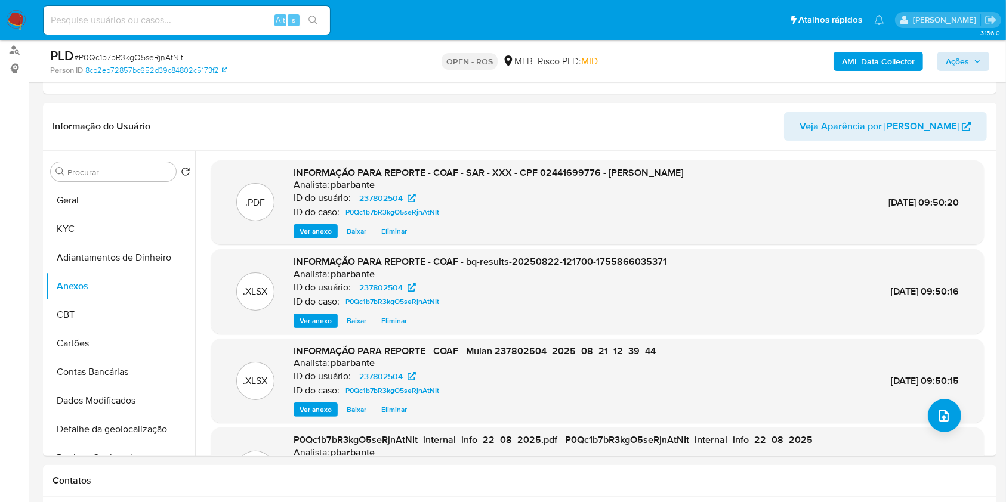
drag, startPoint x: 958, startPoint y: 40, endPoint x: 967, endPoint y: 58, distance: 20.3
drag, startPoint x: 967, startPoint y: 59, endPoint x: 871, endPoint y: 71, distance: 97.4
click at [967, 60] on span "Ações" at bounding box center [957, 61] width 23 height 19
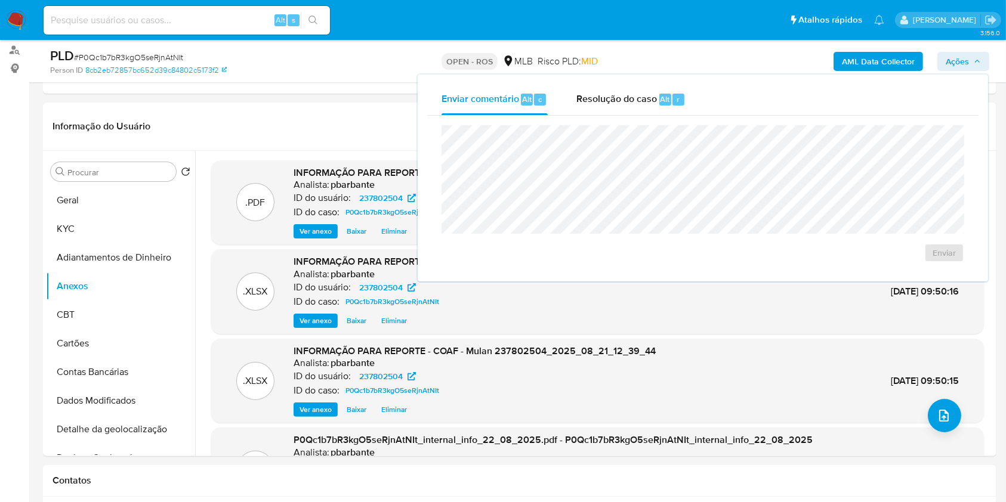
drag, startPoint x: 629, startPoint y: 88, endPoint x: 636, endPoint y: 122, distance: 34.6
click at [629, 93] on div "Resolução do caso Alt r" at bounding box center [630, 99] width 109 height 31
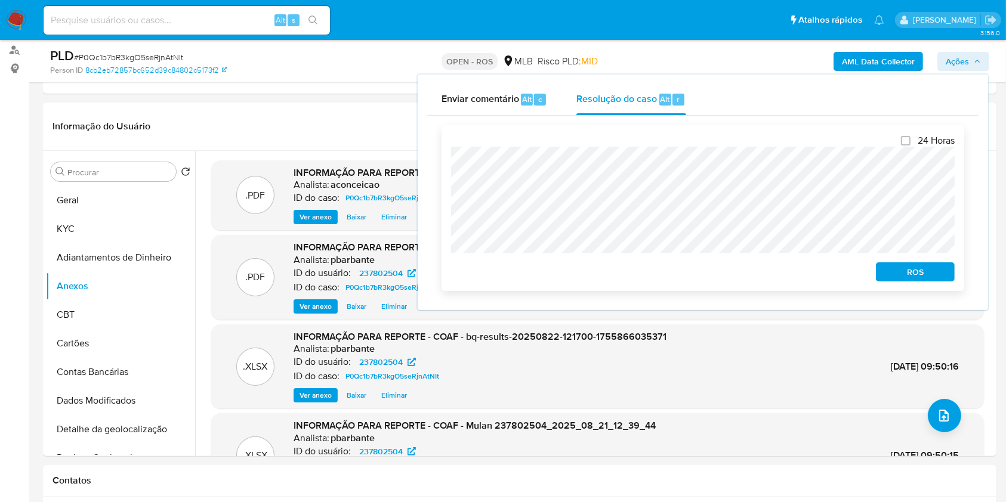
click at [937, 286] on div "24 Horas ROS" at bounding box center [703, 208] width 523 height 166
click at [940, 280] on span "ROS" at bounding box center [915, 272] width 62 height 17
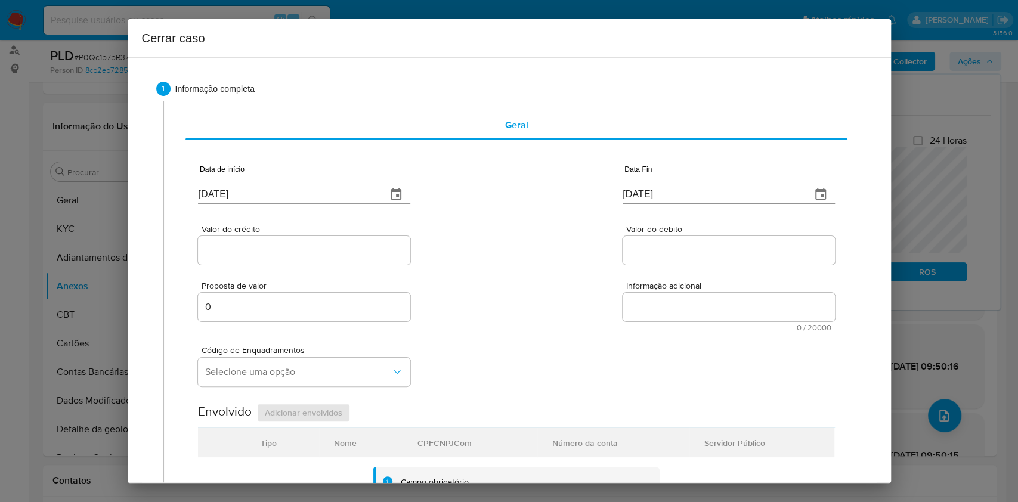
drag, startPoint x: 344, startPoint y: 206, endPoint x: 339, endPoint y: 202, distance: 6.8
click at [340, 203] on div "Data de início [DATE]" at bounding box center [304, 187] width 212 height 48
click at [337, 197] on input "[DATE]" at bounding box center [287, 194] width 179 height 19
paste input "10/07"
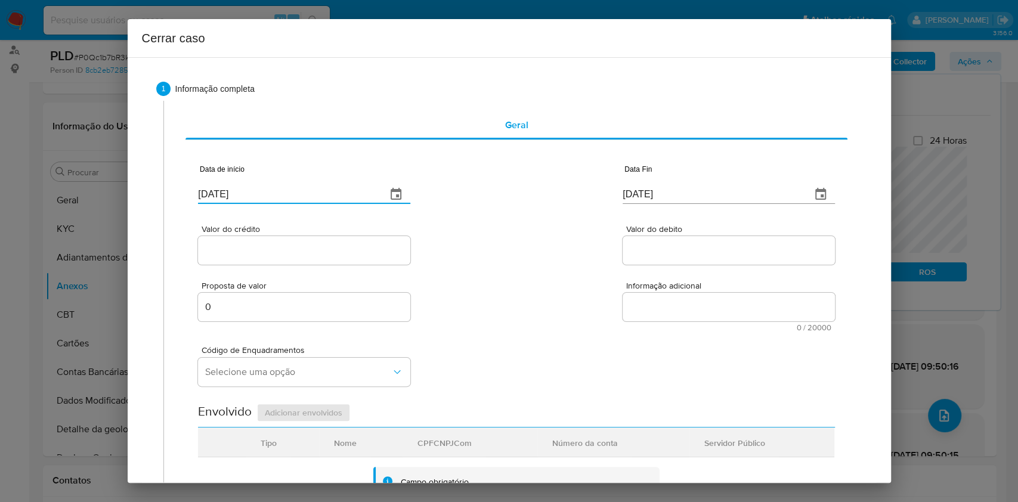
click at [337, 197] on input "[DATE]" at bounding box center [287, 194] width 179 height 19
type input "10/07/2025"
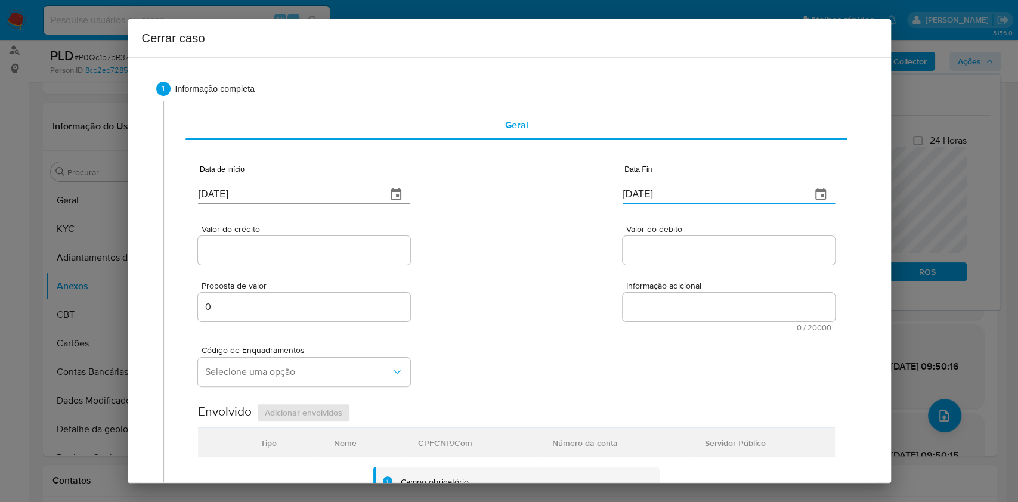
click at [660, 192] on input "[DATE]" at bounding box center [712, 194] width 179 height 19
paste input "0"
click at [660, 192] on input "[DATE]" at bounding box center [712, 194] width 179 height 19
type input "20/08/2025"
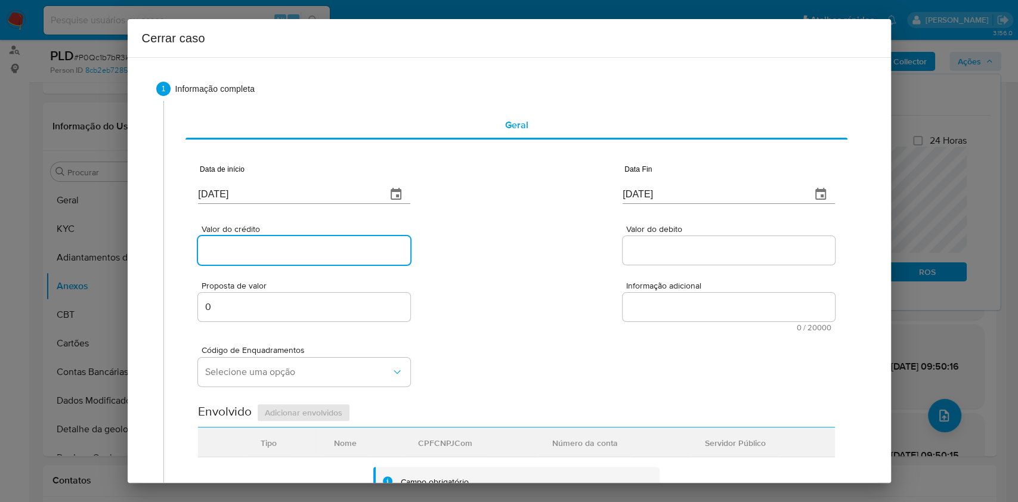
click at [285, 244] on input "Valor do crédito" at bounding box center [304, 251] width 212 height 16
paste input "R$313.518"
click at [285, 245] on input "Valor do crédito" at bounding box center [304, 251] width 212 height 16
type input "R$313.518"
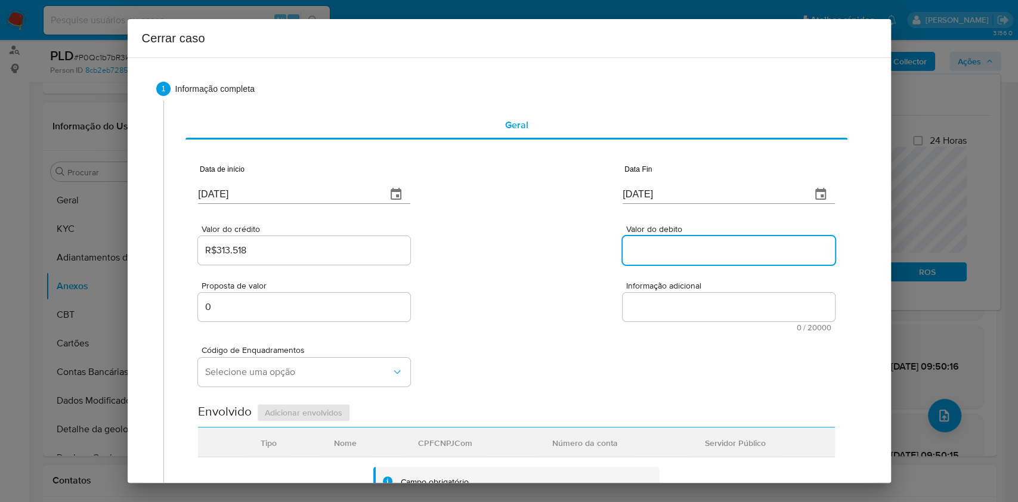
click at [672, 254] on input "Valor do debito" at bounding box center [729, 251] width 212 height 16
paste input "R$313.300"
type input "R$313.300"
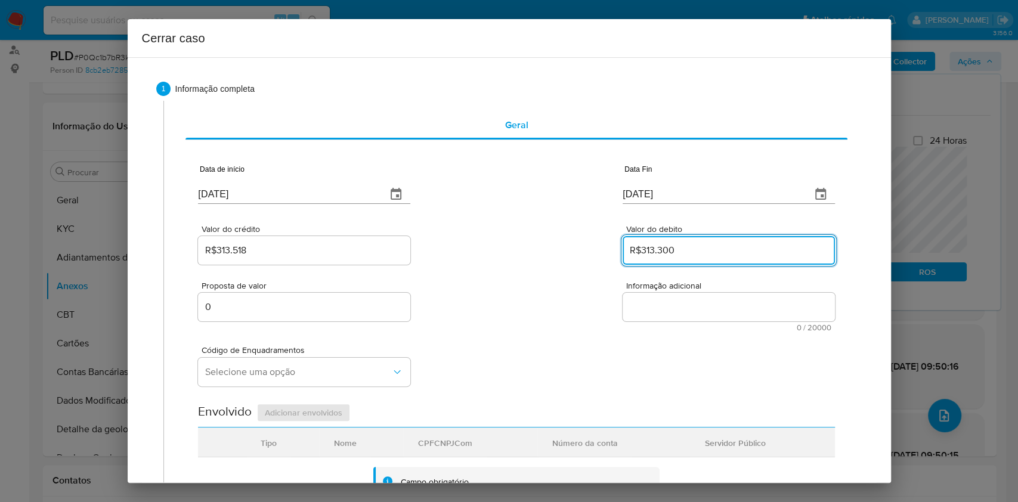
click at [350, 312] on input "0" at bounding box center [304, 308] width 212 height 16
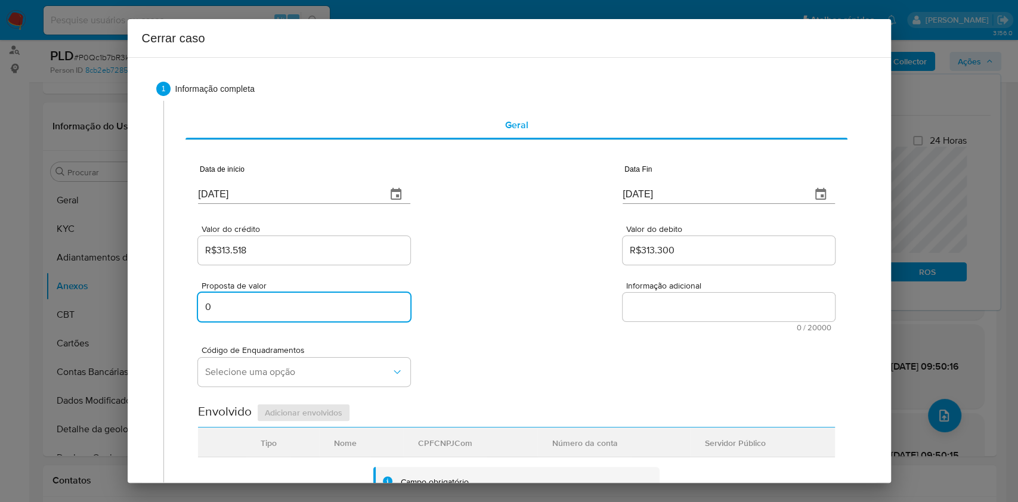
click at [350, 311] on input "0" at bounding box center [304, 308] width 212 height 16
paste input "25000"
click at [350, 312] on input "0" at bounding box center [304, 308] width 212 height 16
type input "250000"
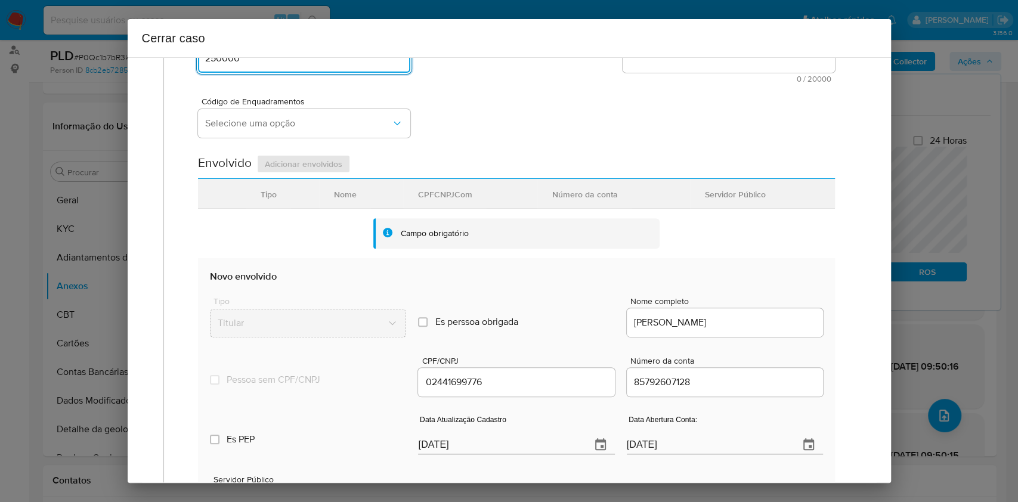
scroll to position [397, 0]
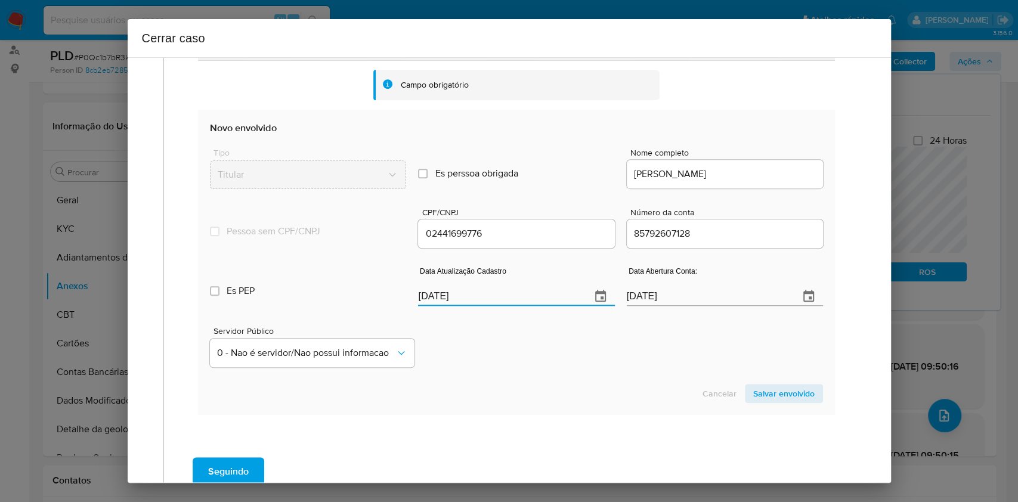
click at [493, 298] on input "[DATE]" at bounding box center [499, 296] width 163 height 19
paste input "19"
type input "19/08/2025"
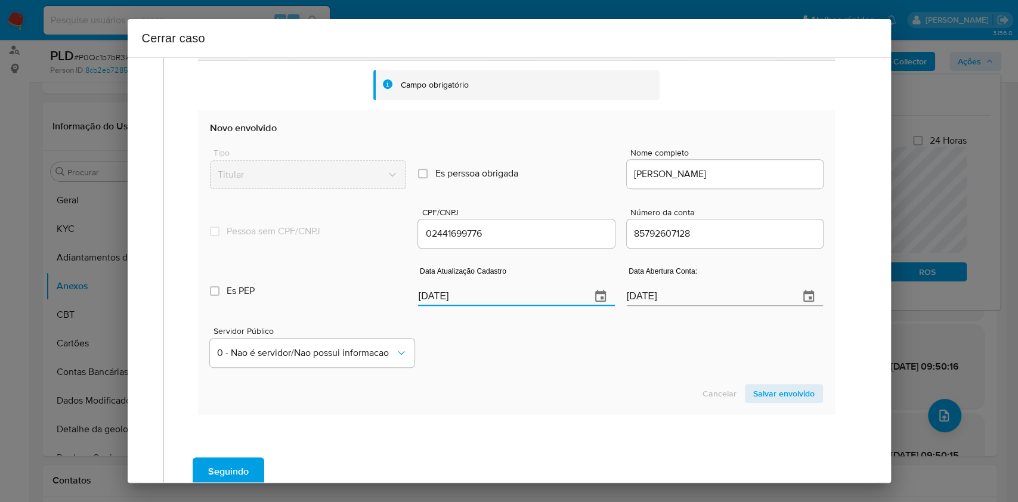
click at [773, 393] on span "Salvar envolvido" at bounding box center [784, 393] width 61 height 17
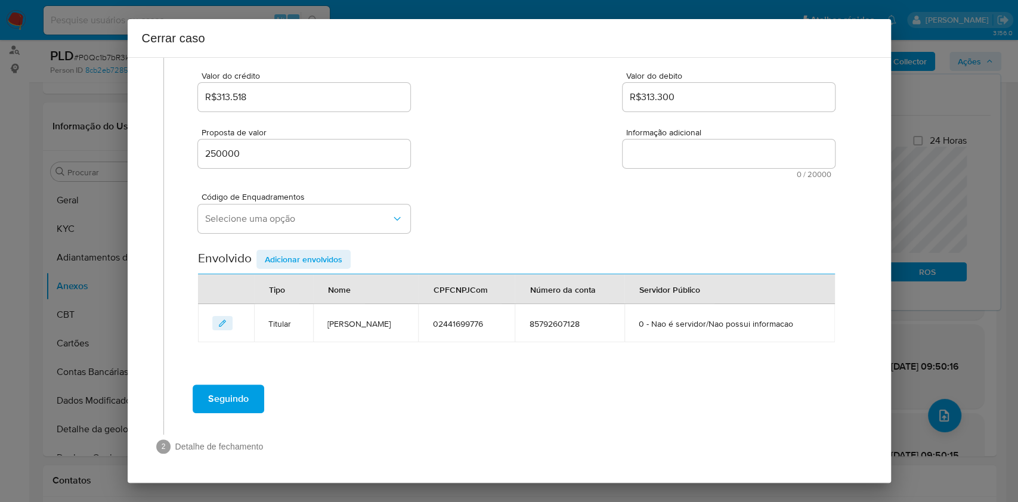
scroll to position [174, 0]
click at [339, 213] on span "Selecione uma opção" at bounding box center [298, 219] width 186 height 12
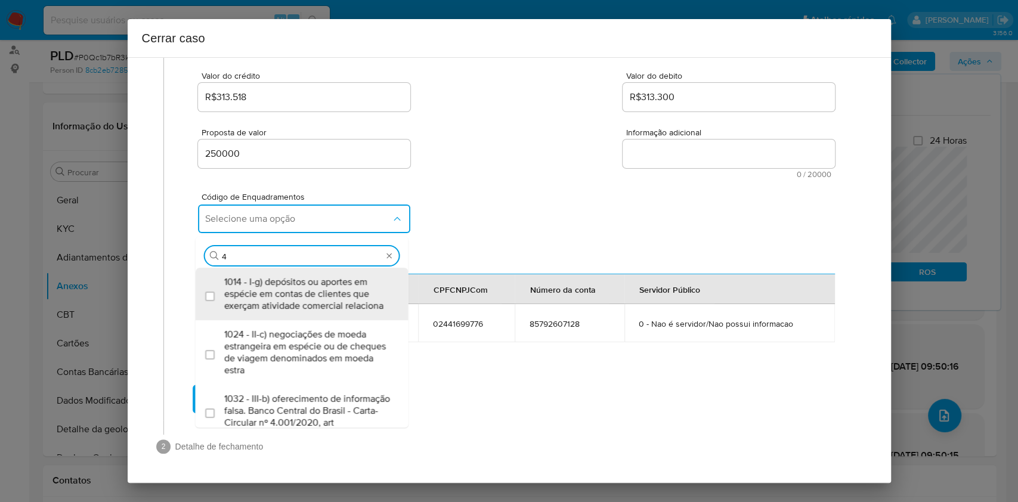
type input "45"
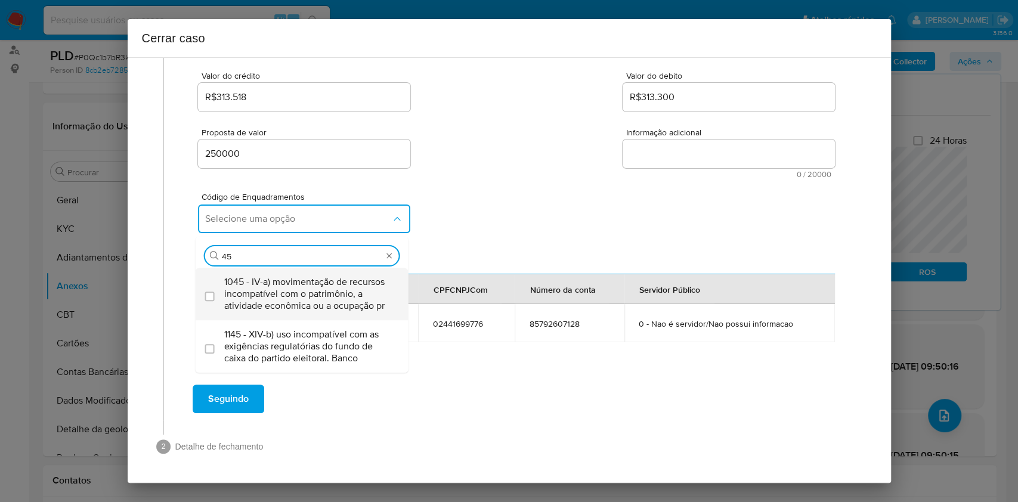
click at [297, 276] on span "1045 - IV-a) movimentação de recursos incompatível com o patrimônio, a atividad…" at bounding box center [308, 294] width 168 height 36
checkbox input "true"
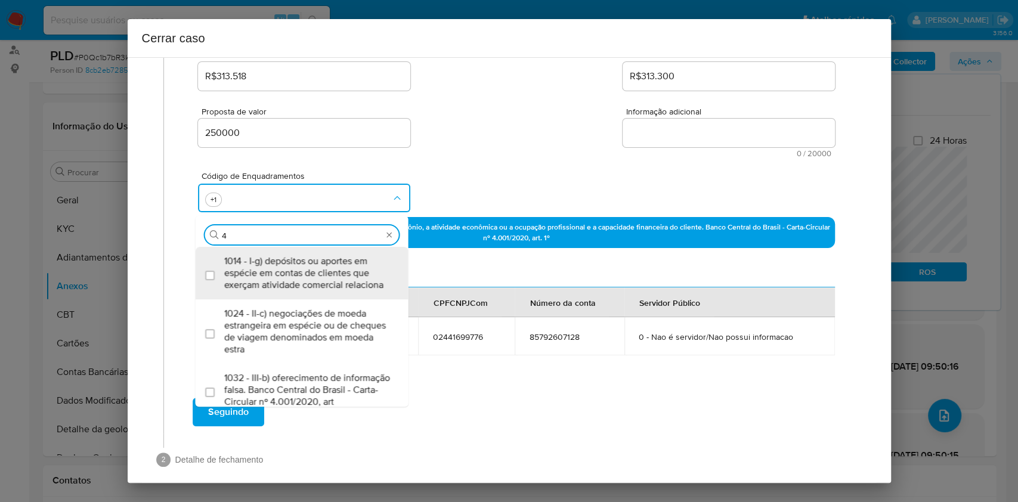
scroll to position [0, 0]
type input "47"
click at [298, 260] on span "1047 - IV-c) movimentação de recursos de alto valor, de forma contumaz, em bene…" at bounding box center [308, 273] width 168 height 36
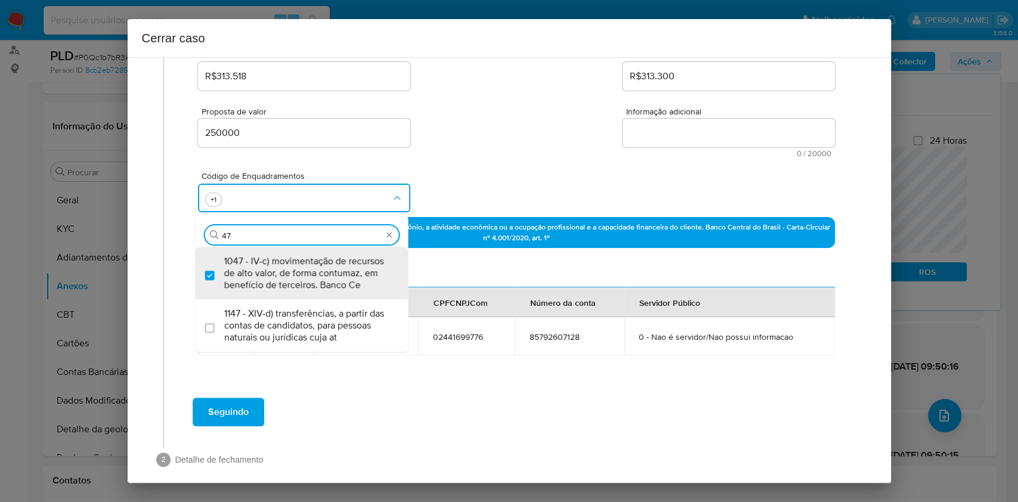
checkbox input "true"
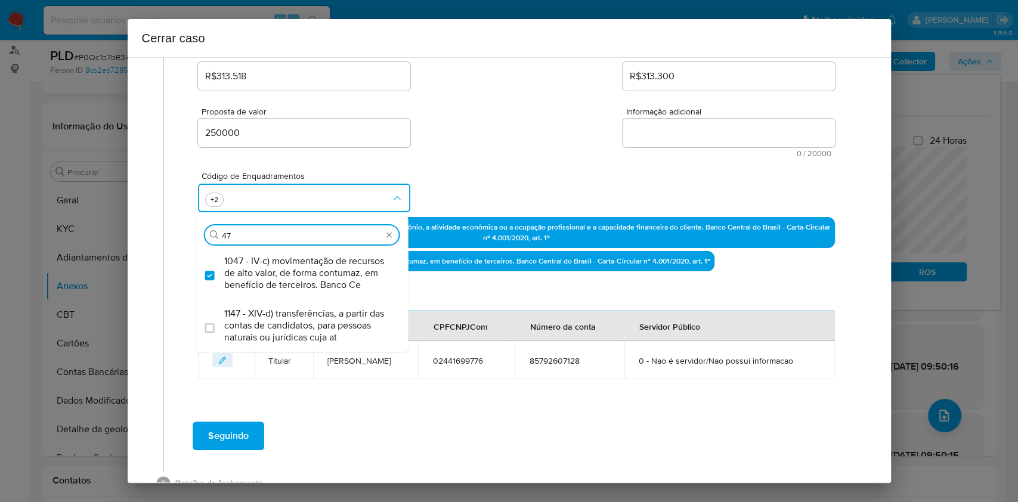
type input "47"
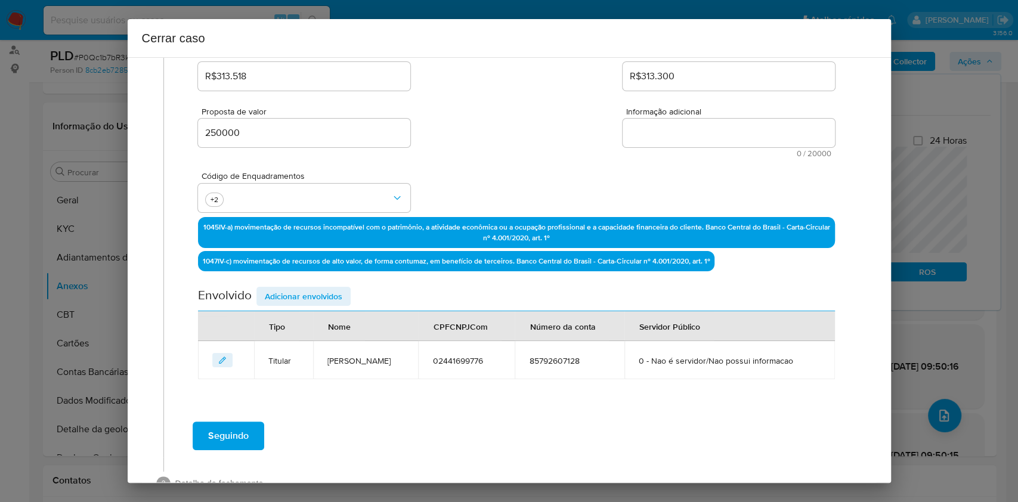
click at [674, 148] on div "Informação adicional 0 / 20000 20000 caracteres restantes" at bounding box center [729, 132] width 212 height 50
click at [674, 147] on div "Informação adicional 0 / 20000 20000 caracteres restantes" at bounding box center [729, 132] width 212 height 50
click at [670, 144] on textarea "Informação adicional" at bounding box center [729, 133] width 212 height 29
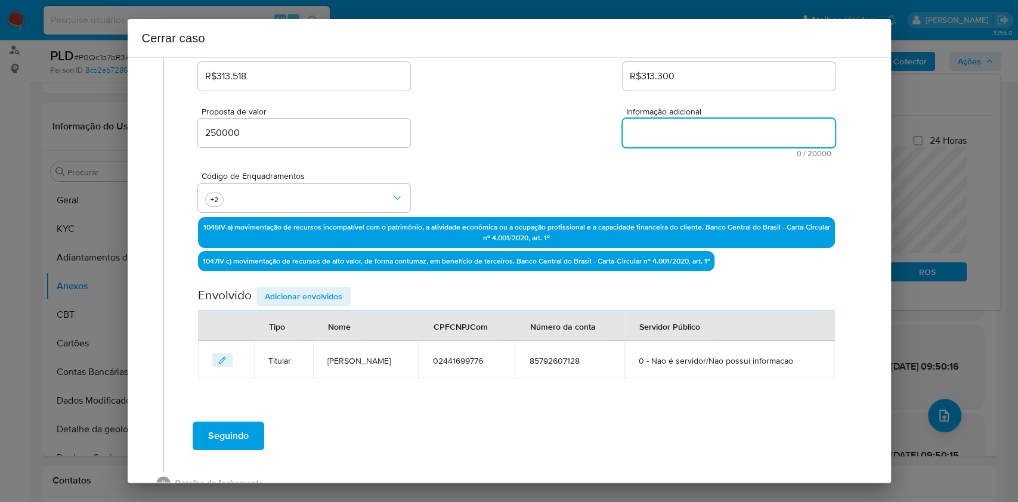
paste textarea "Katia Guimaraes Pereira da Cunha, CPF 02441699776, 51 anos, residente no municí…"
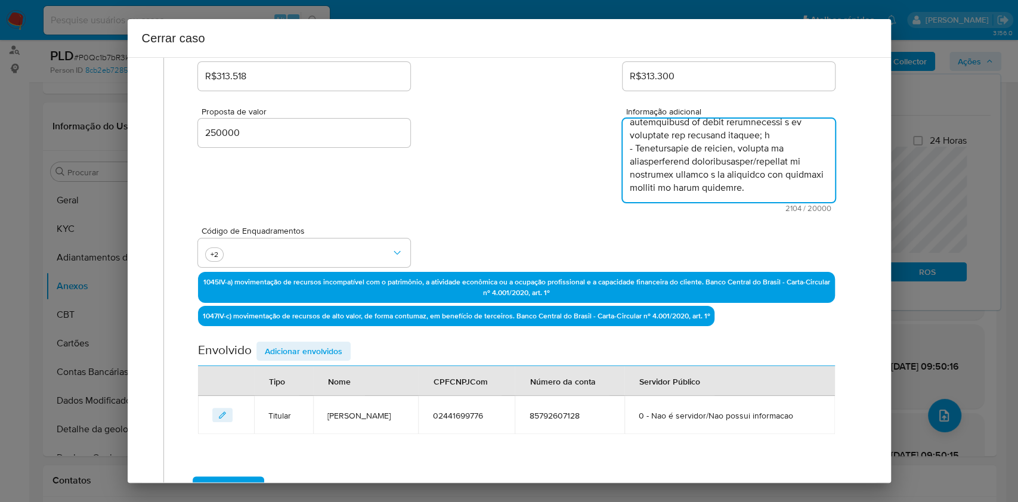
type textarea "Katia Guimaraes Pereira da Cunha, CPF 02441699776, 51 anos, residente no municí…"
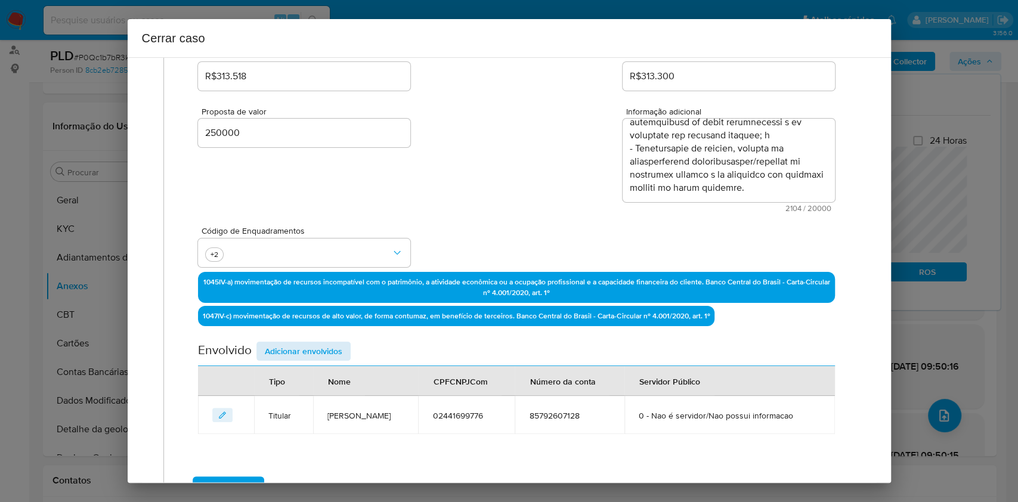
drag, startPoint x: 319, startPoint y: 337, endPoint x: 330, endPoint y: 346, distance: 14.4
click at [319, 338] on div "Data de início 10/07/2025 Data Fin 20/08/2025 Valor do crédito R$313.518 Valor …" at bounding box center [516, 204] width 637 height 460
click at [332, 348] on span "Adicionar envolvidos" at bounding box center [304, 351] width 78 height 17
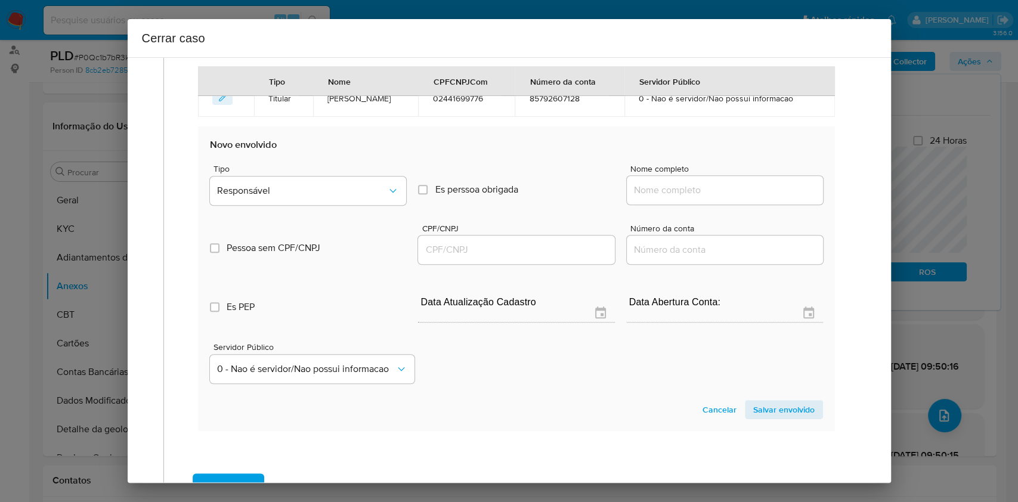
scroll to position [492, 0]
click at [711, 197] on input "Nome completo" at bounding box center [725, 190] width 196 height 16
paste input "Alice Guimaraes Gaete, 16234285724"
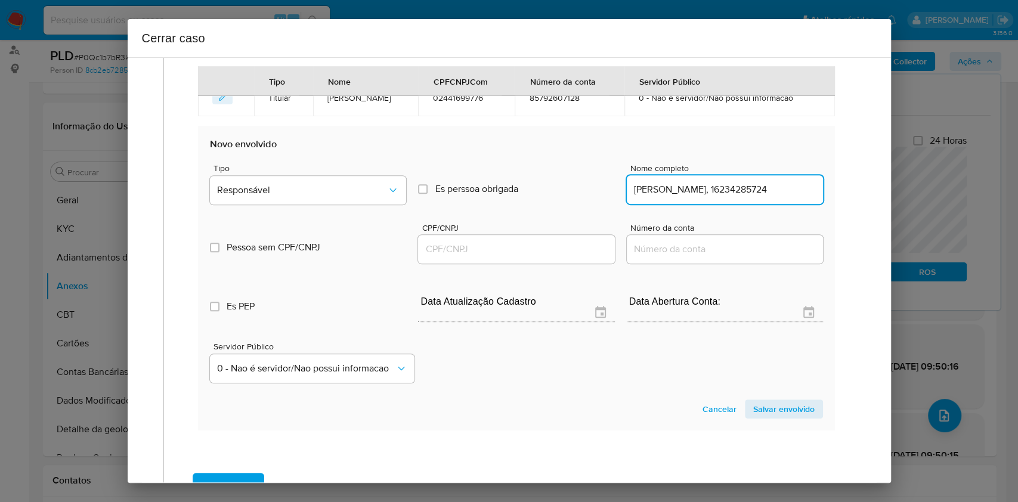
click at [741, 197] on input "Alice Guimaraes Gaete, 16234285724" at bounding box center [725, 190] width 196 height 16
type input "Alice Guimaraes Gaete,"
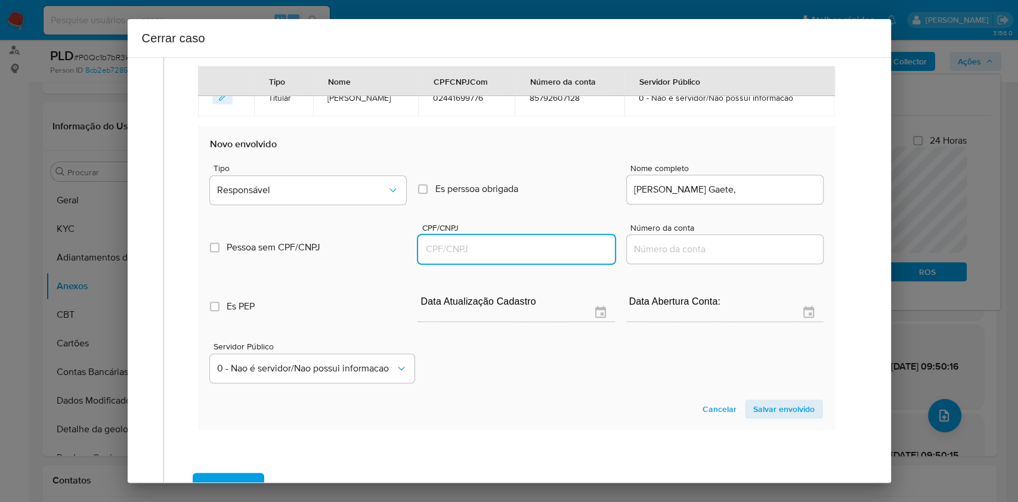
drag, startPoint x: 546, startPoint y: 273, endPoint x: 552, endPoint y: 264, distance: 11.6
click at [545, 257] on input "CPF/CNPJ" at bounding box center [516, 250] width 196 height 16
paste input "16234285724"
type input "16234285724"
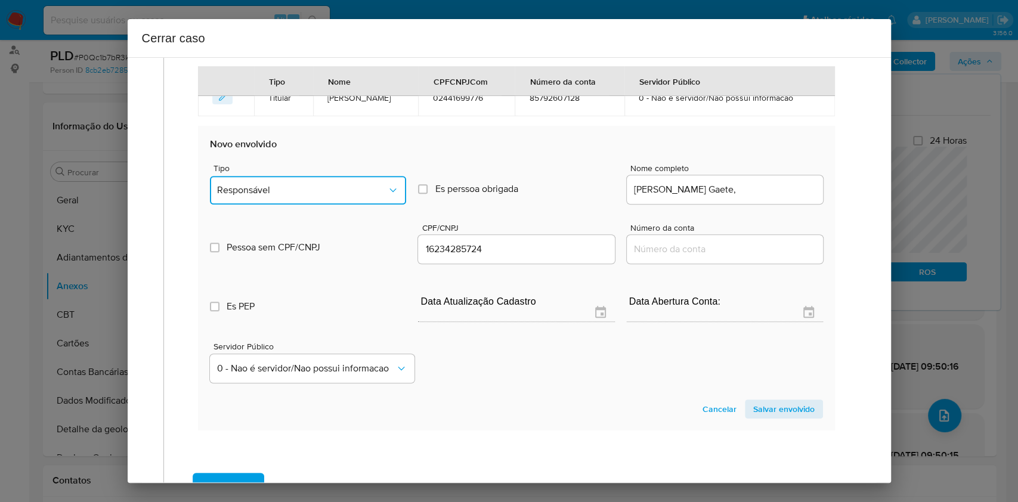
drag, startPoint x: 388, startPoint y: 200, endPoint x: 362, endPoint y: 220, distance: 33.2
click at [388, 200] on button "Responsável" at bounding box center [308, 190] width 196 height 29
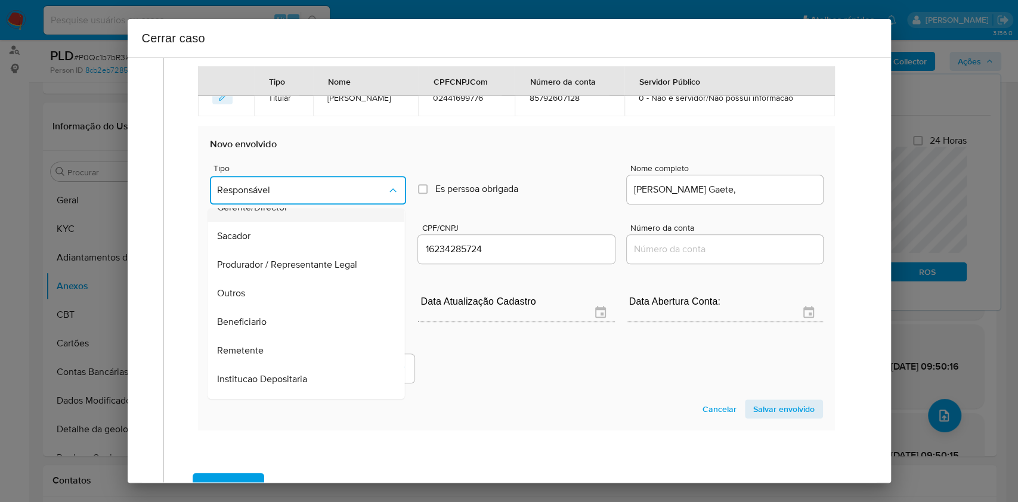
scroll to position [153, 0]
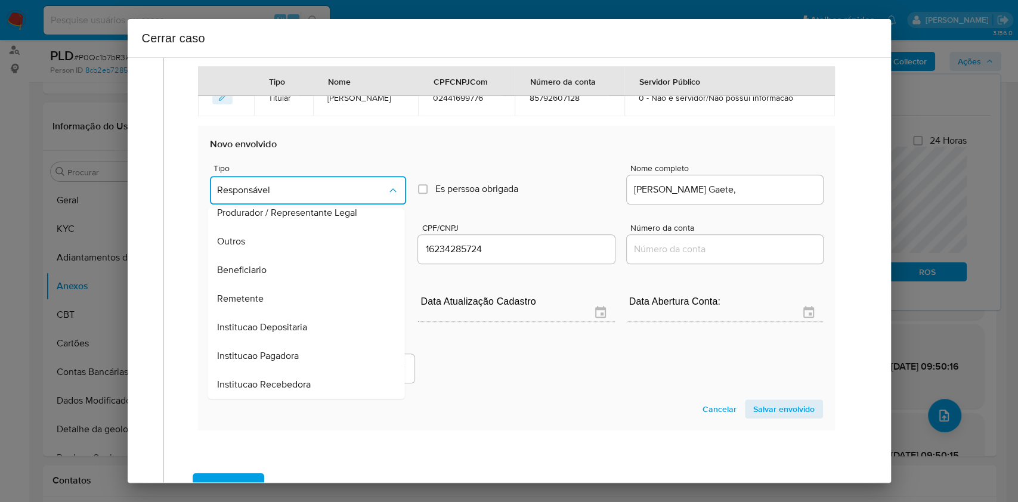
click at [280, 313] on div "Remetente" at bounding box center [303, 299] width 171 height 29
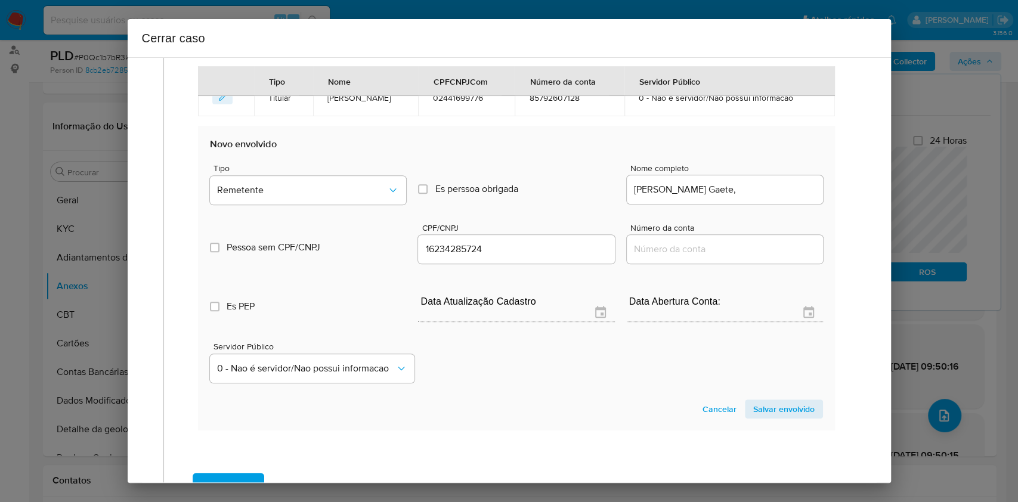
drag, startPoint x: 773, startPoint y: 431, endPoint x: 609, endPoint y: 418, distance: 164.6
click at [773, 418] on span "Salvar envolvido" at bounding box center [784, 409] width 61 height 17
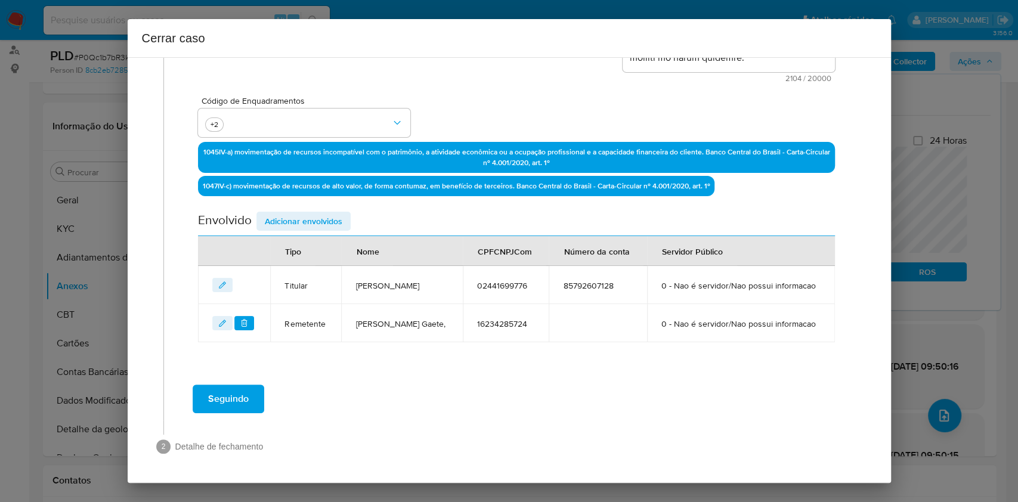
click at [234, 397] on span "Seguindo" at bounding box center [228, 399] width 41 height 26
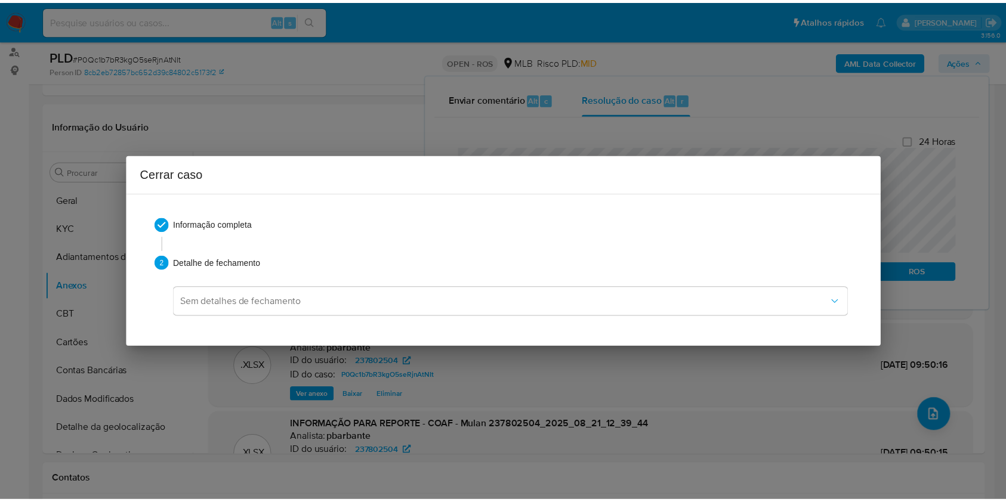
scroll to position [907, 0]
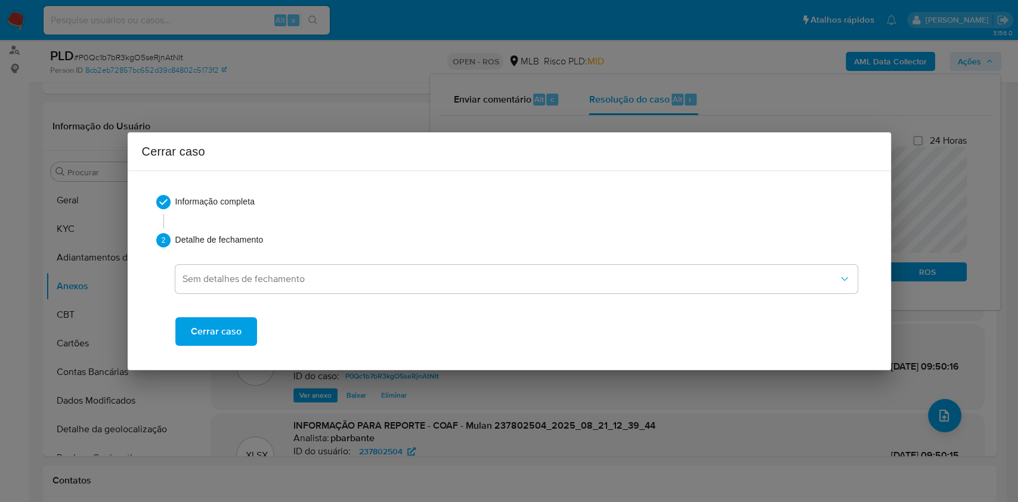
drag, startPoint x: 226, startPoint y: 336, endPoint x: 297, endPoint y: 294, distance: 82.4
click at [229, 335] on span "Cerrar caso" at bounding box center [216, 332] width 51 height 26
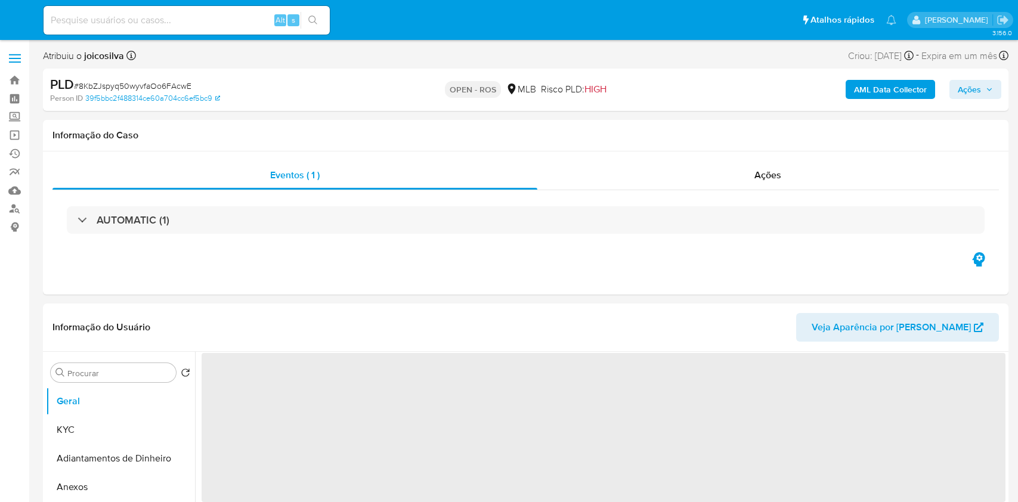
select select "10"
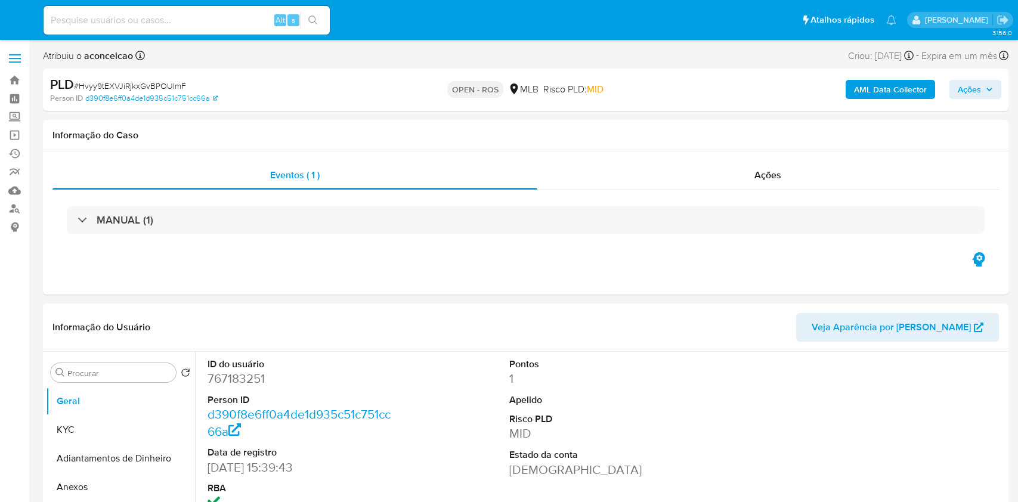
select select "10"
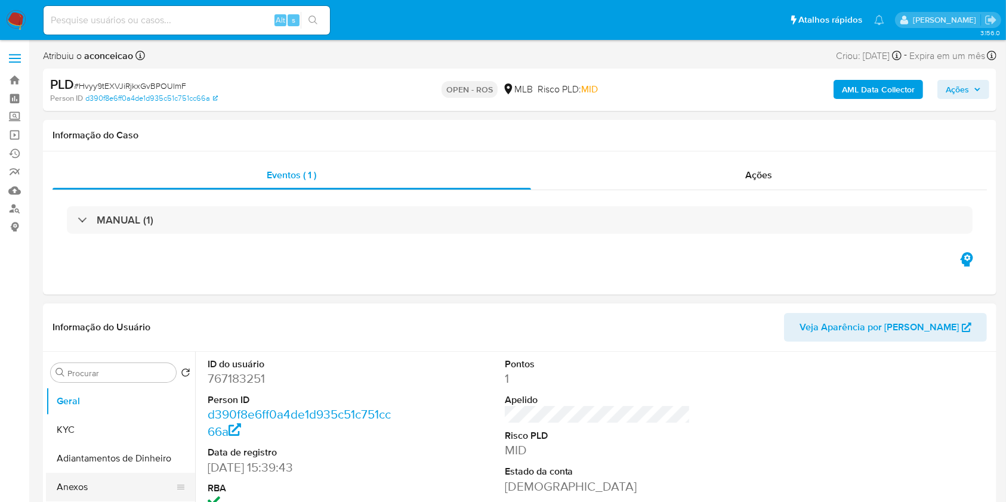
click at [115, 490] on button "Anexos" at bounding box center [116, 487] width 140 height 29
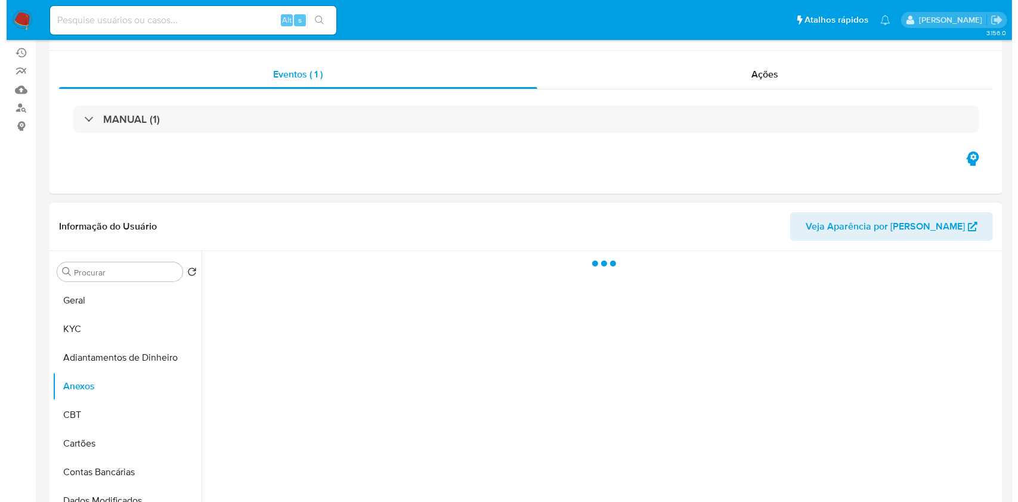
scroll to position [159, 0]
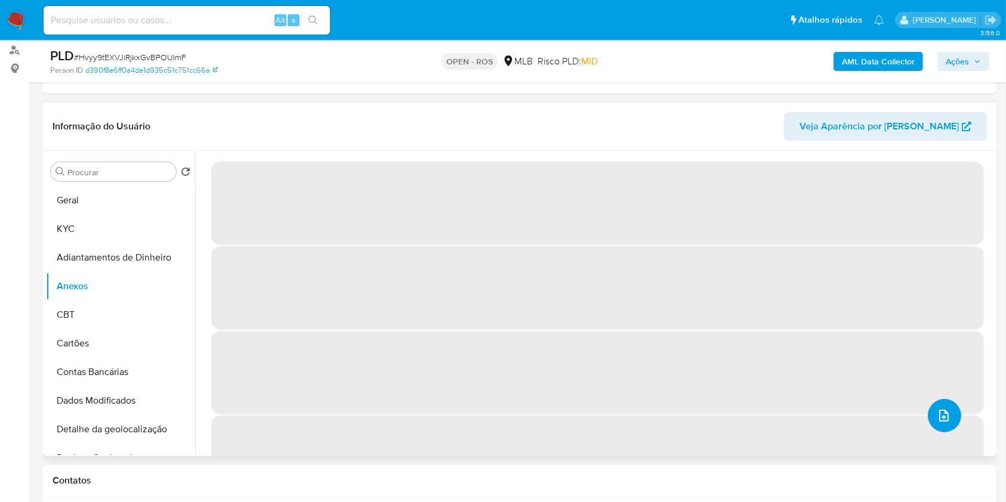
click at [945, 404] on button "upload-file" at bounding box center [944, 415] width 33 height 33
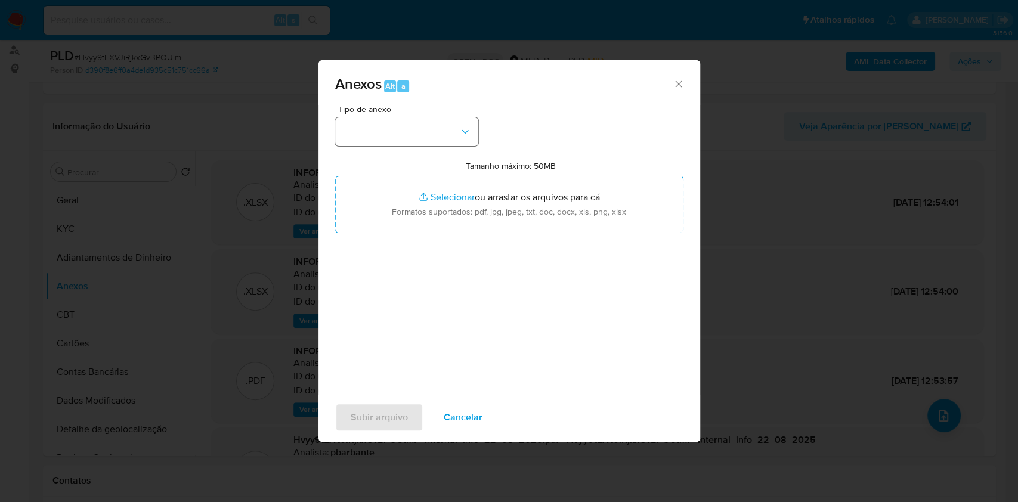
drag, startPoint x: 482, startPoint y: 140, endPoint x: 468, endPoint y: 135, distance: 15.1
click at [480, 138] on div "Tipo de anexo Tamanho máximo: 50MB Selecionar arquivos Selecionar ou arrastar o…" at bounding box center [509, 246] width 348 height 282
drag, startPoint x: 448, startPoint y: 124, endPoint x: 444, endPoint y: 132, distance: 8.8
click at [448, 125] on button "button" at bounding box center [406, 132] width 143 height 29
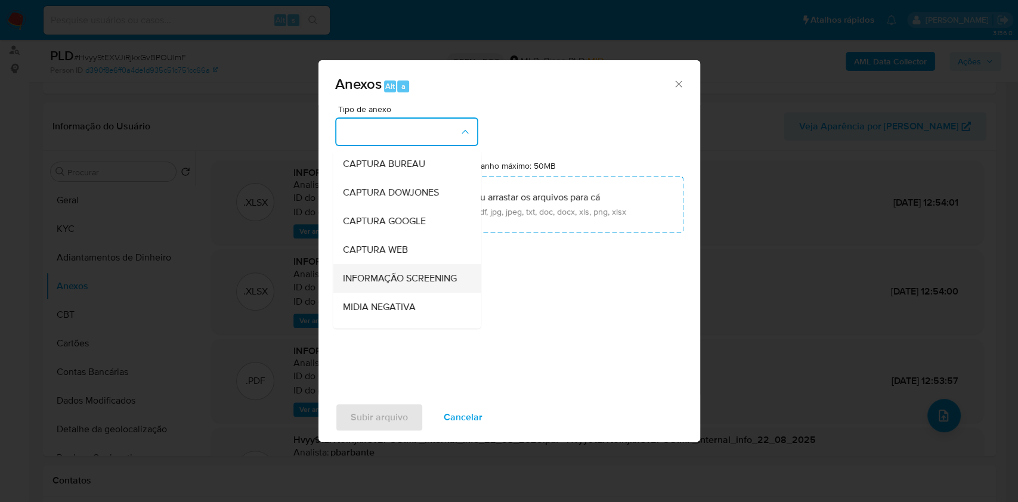
scroll to position [183, 0]
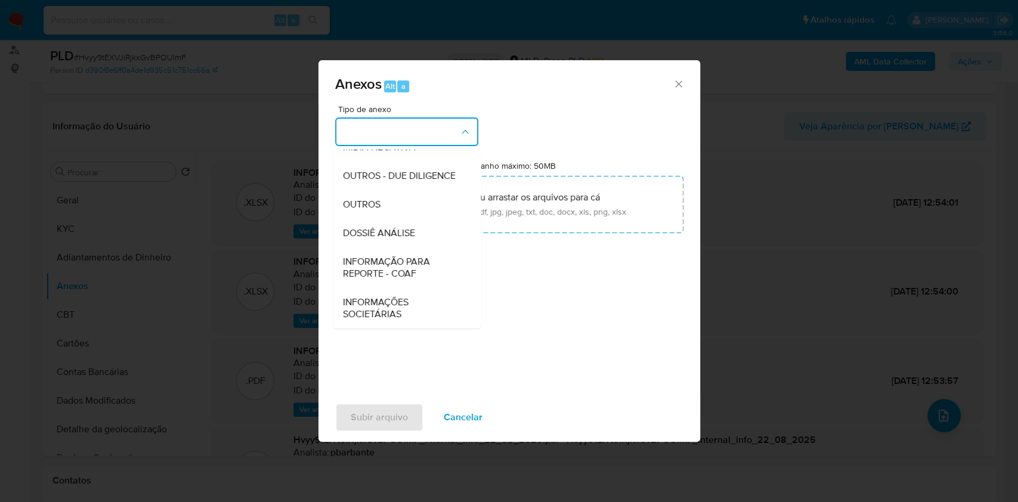
drag, startPoint x: 424, startPoint y: 266, endPoint x: 495, endPoint y: 249, distance: 72.9
click at [425, 267] on span "INFORMAÇÃO PARA REPORTE - COAF" at bounding box center [403, 268] width 122 height 24
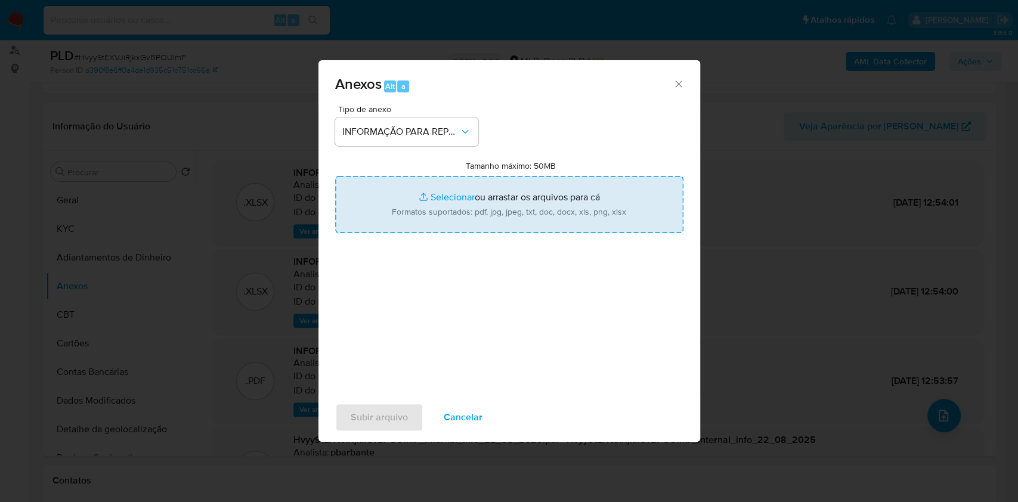
type input "C:\fakepath\SAR - Hvyy9tEXVJiRjkxGvBPOUImF - CPF 08606344931 - [PERSON_NAME].pdf"
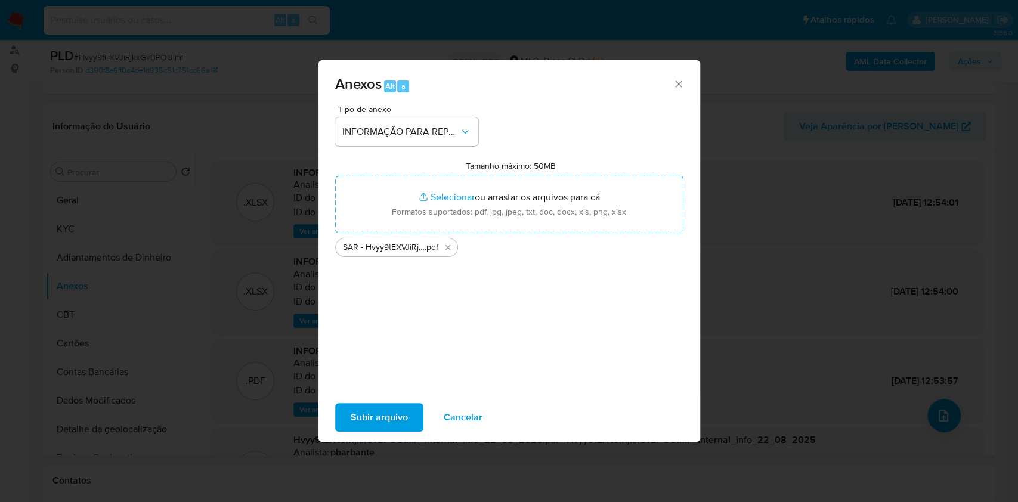
click at [401, 408] on span "Subir arquivo" at bounding box center [379, 418] width 57 height 26
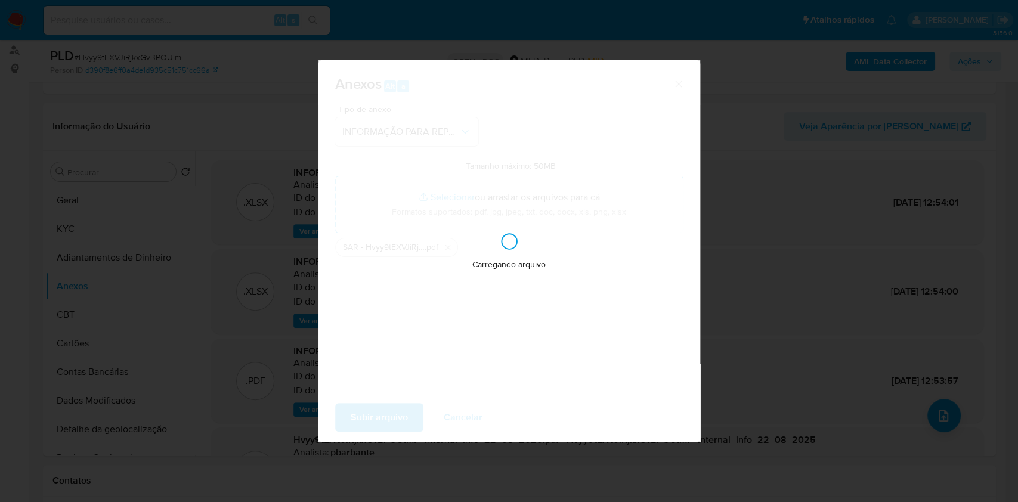
click at [773, 241] on div "Anexos Alt a Tipo de anexo INFORMAÇÃO PARA REPORTE - COAF Tamanho máximo: 50MB …" at bounding box center [509, 251] width 1018 height 502
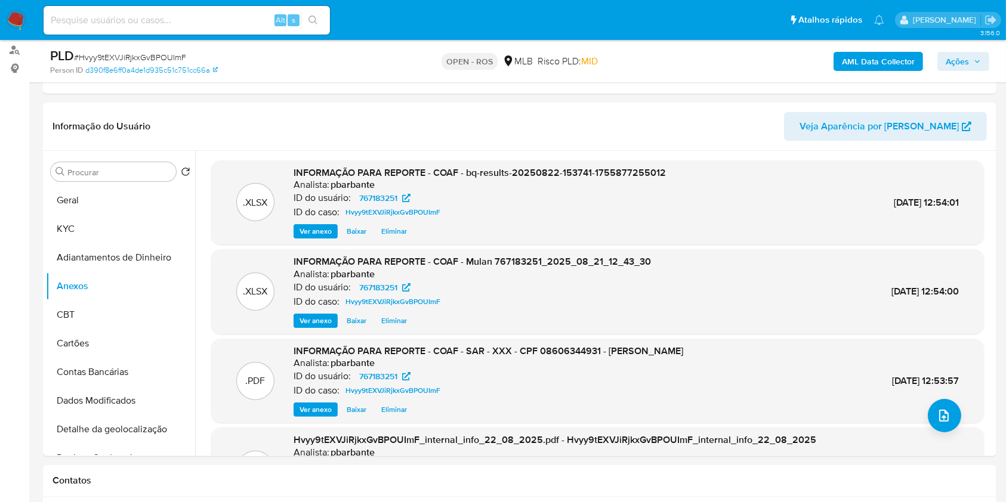
click at [942, 70] on button "Ações" at bounding box center [963, 61] width 52 height 19
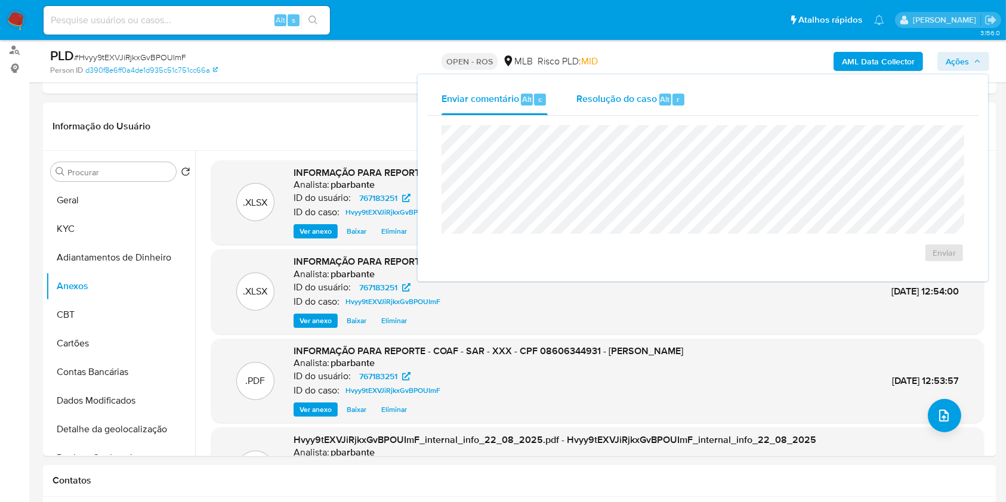
drag, startPoint x: 659, startPoint y: 88, endPoint x: 656, endPoint y: 115, distance: 27.0
click at [657, 90] on div "Resolução do caso Alt r" at bounding box center [630, 99] width 109 height 31
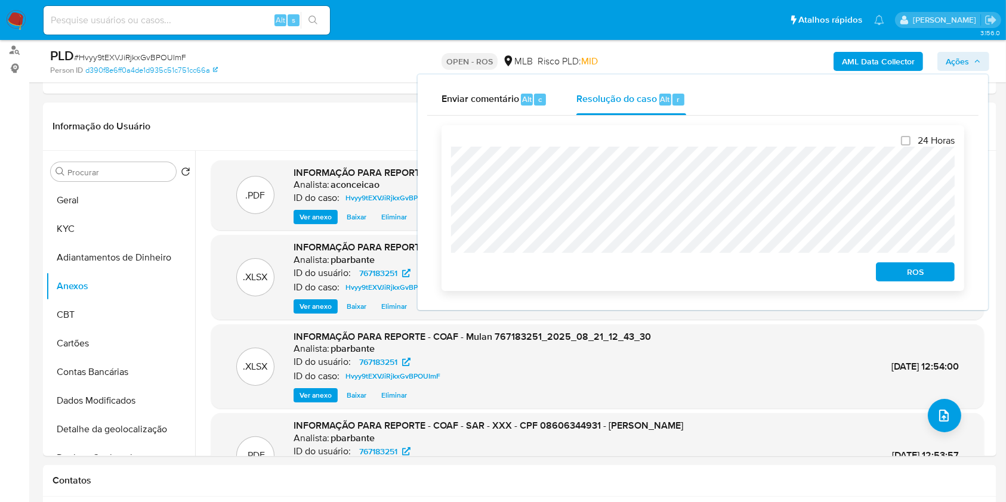
drag, startPoint x: 933, startPoint y: 270, endPoint x: 862, endPoint y: 274, distance: 71.2
click at [933, 270] on span "ROS" at bounding box center [915, 272] width 62 height 17
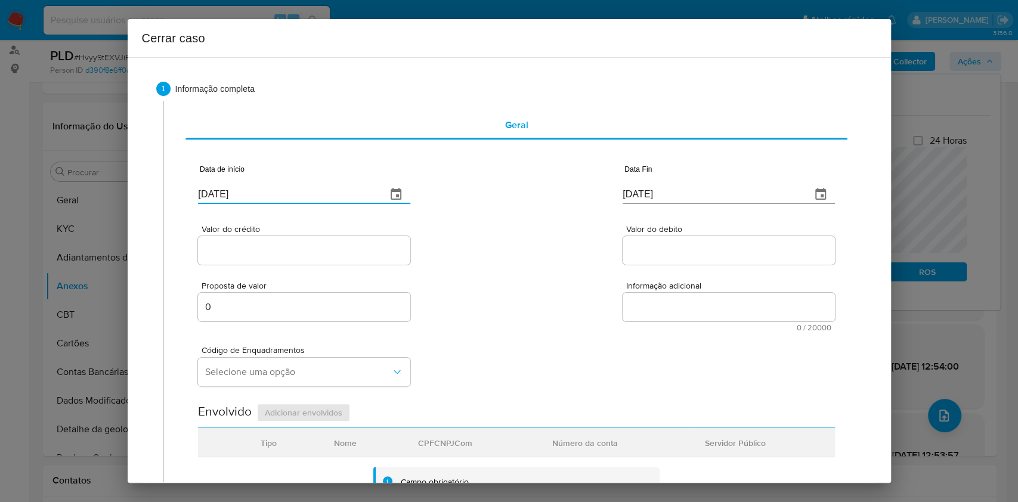
click at [268, 189] on input "[DATE]" at bounding box center [287, 194] width 179 height 19
paste input "01/07"
click at [268, 190] on input "[DATE]" at bounding box center [287, 194] width 179 height 19
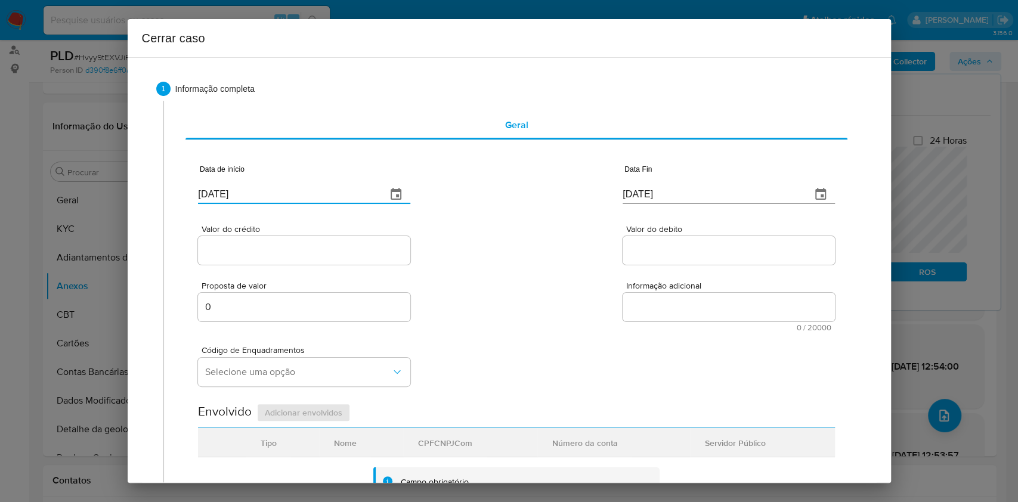
type input "[DATE]"
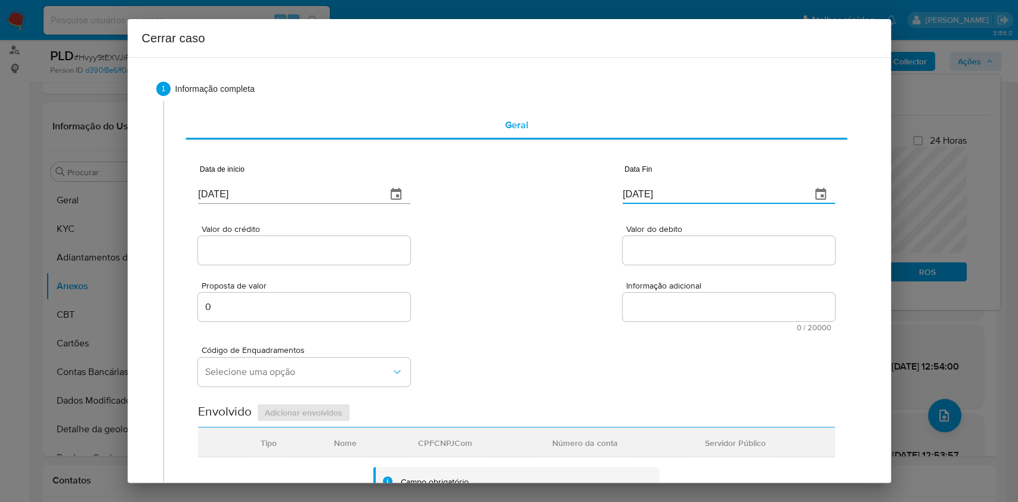
click at [678, 193] on input "[DATE]" at bounding box center [712, 194] width 179 height 19
paste input "1"
click at [678, 193] on input "21/08/2025" at bounding box center [712, 194] width 179 height 19
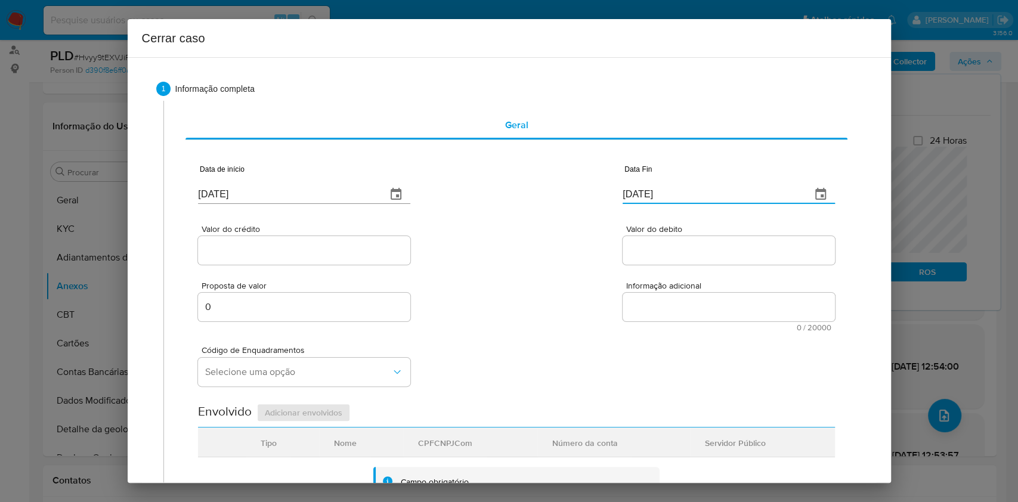
type input "21/08/2025"
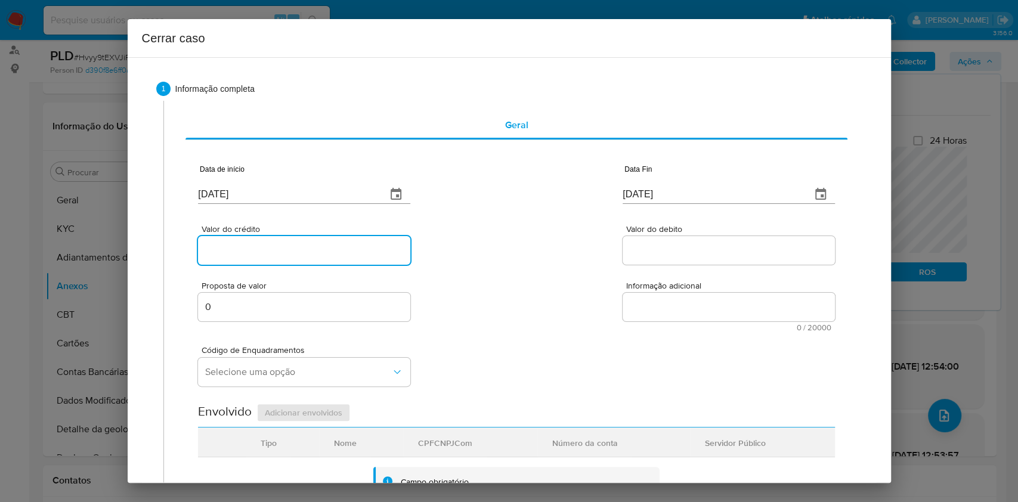
click at [285, 255] on input "Valor do crédito" at bounding box center [304, 251] width 212 height 16
paste input "R$581.714"
type input "R$581.714"
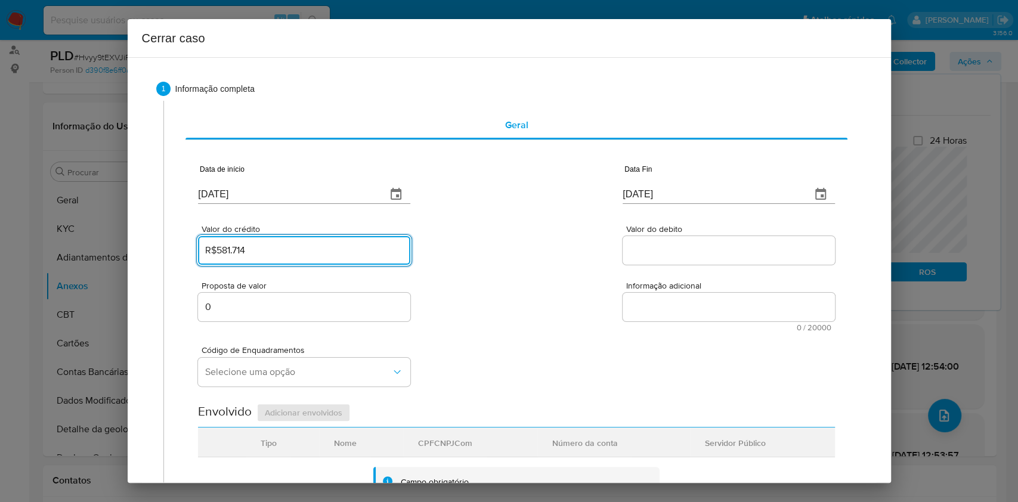
click at [655, 243] on input "Valor do debito" at bounding box center [729, 251] width 212 height 16
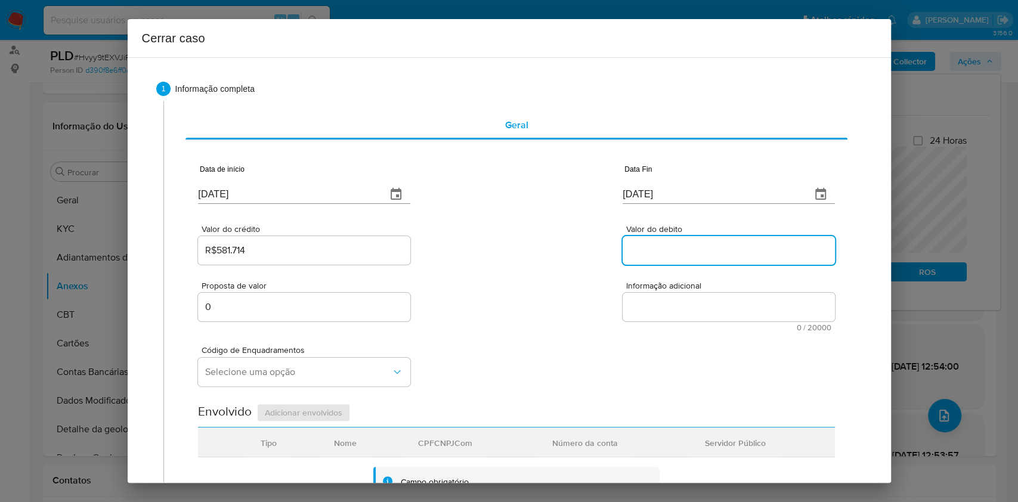
paste input "R$473.111"
type input "R$473.111"
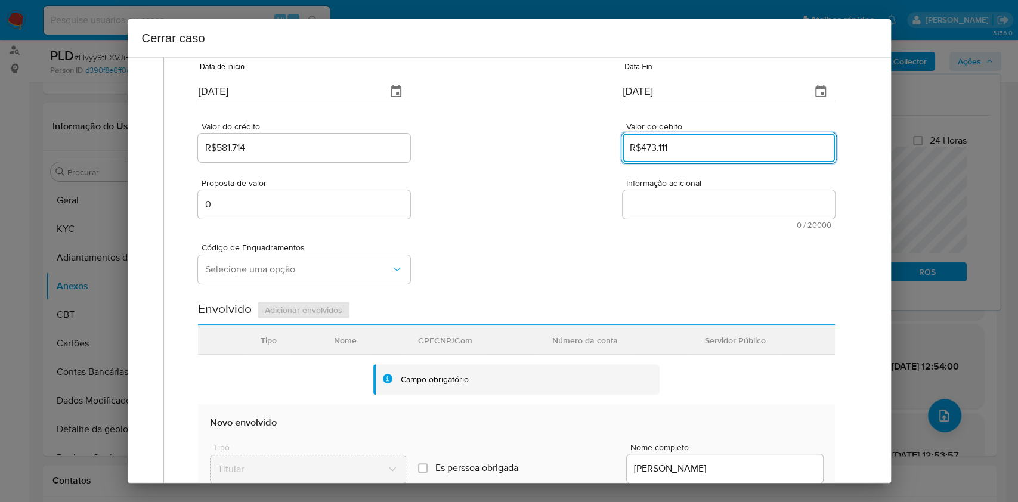
scroll to position [239, 0]
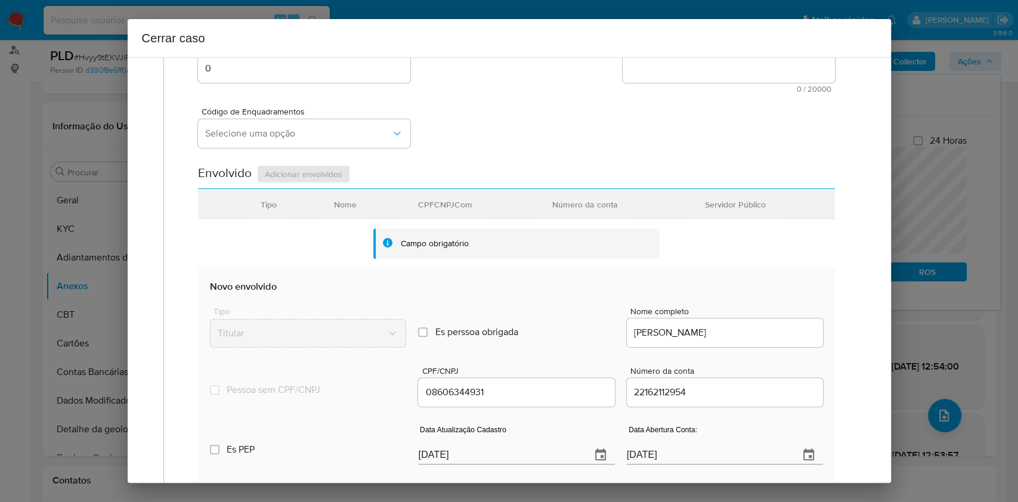
click at [272, 74] on input "0" at bounding box center [304, 69] width 212 height 16
paste input "362461"
click at [272, 74] on input "0" at bounding box center [304, 69] width 212 height 16
type input "362461"
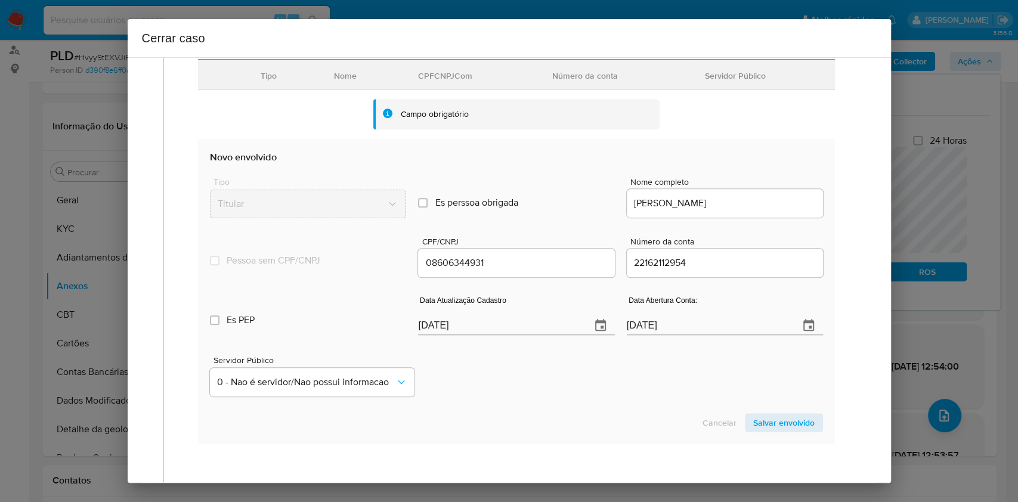
scroll to position [470, 0]
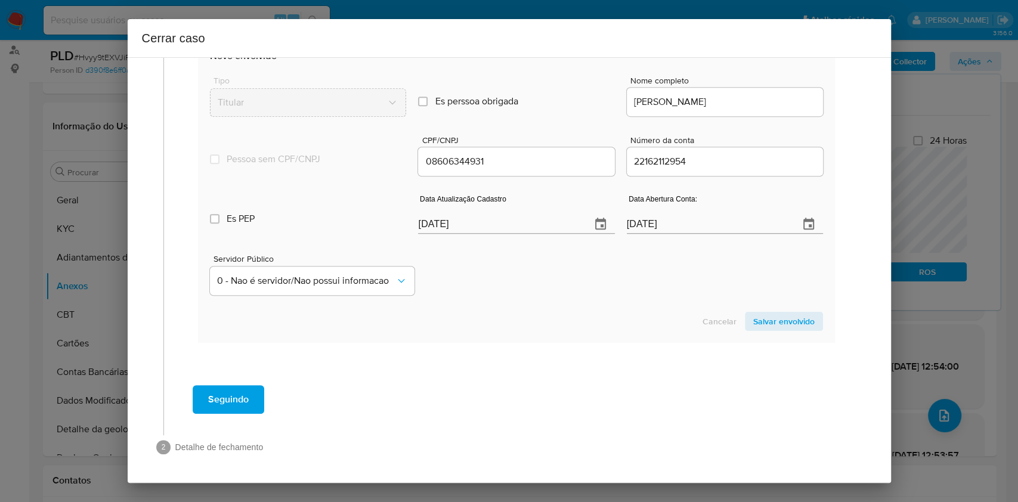
click at [553, 223] on input "[DATE]" at bounding box center [499, 224] width 163 height 19
click at [552, 223] on input "[DATE]" at bounding box center [499, 224] width 163 height 19
paste input "08"
type input "08/08/2025"
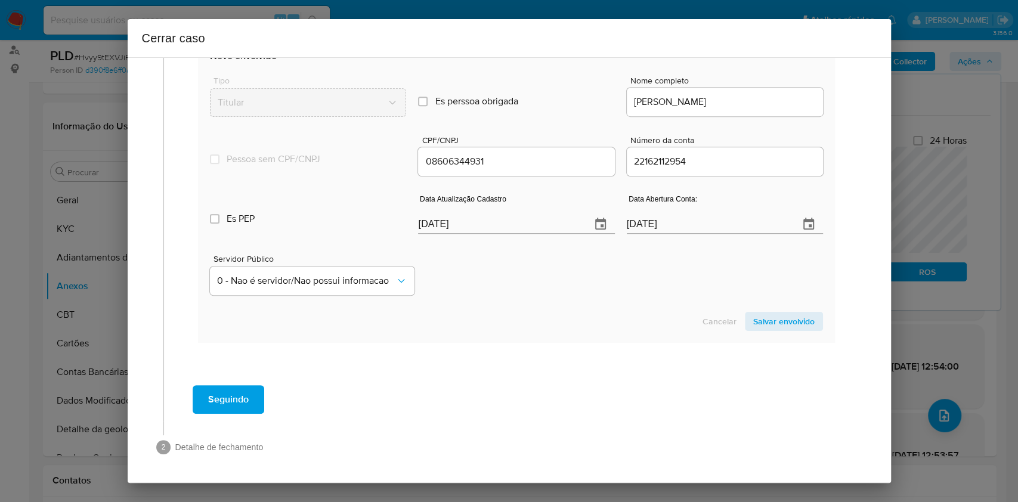
click at [789, 326] on span "Salvar envolvido" at bounding box center [784, 321] width 61 height 17
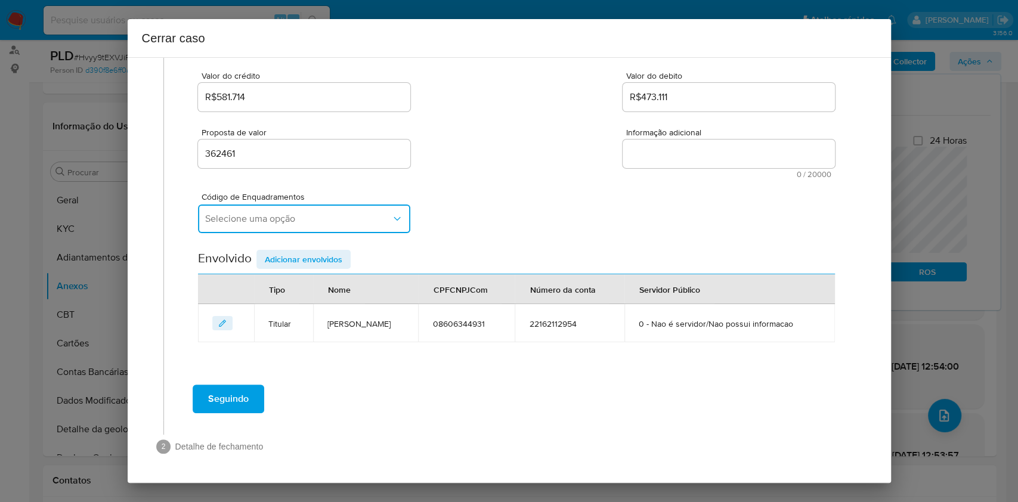
click at [280, 213] on span "Selecione uma opção" at bounding box center [298, 219] width 186 height 12
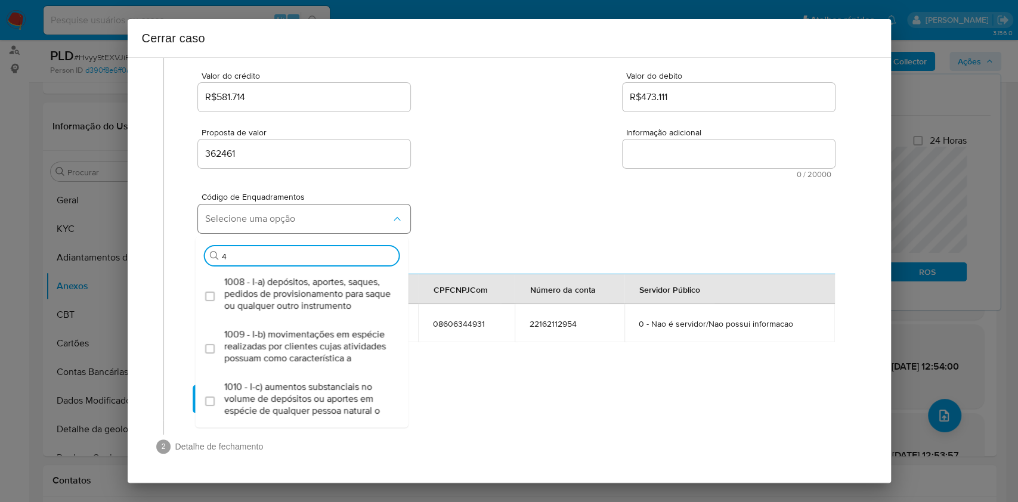
type input "45"
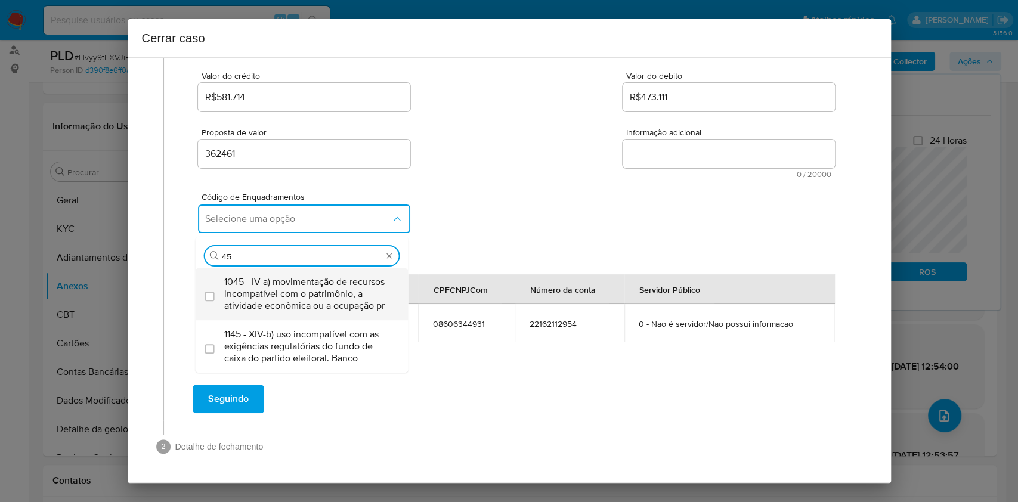
click at [266, 276] on span "1045 - IV-a) movimentação de recursos incompatível com o patrimônio, a atividad…" at bounding box center [308, 294] width 168 height 36
checkbox input "true"
type input "45"
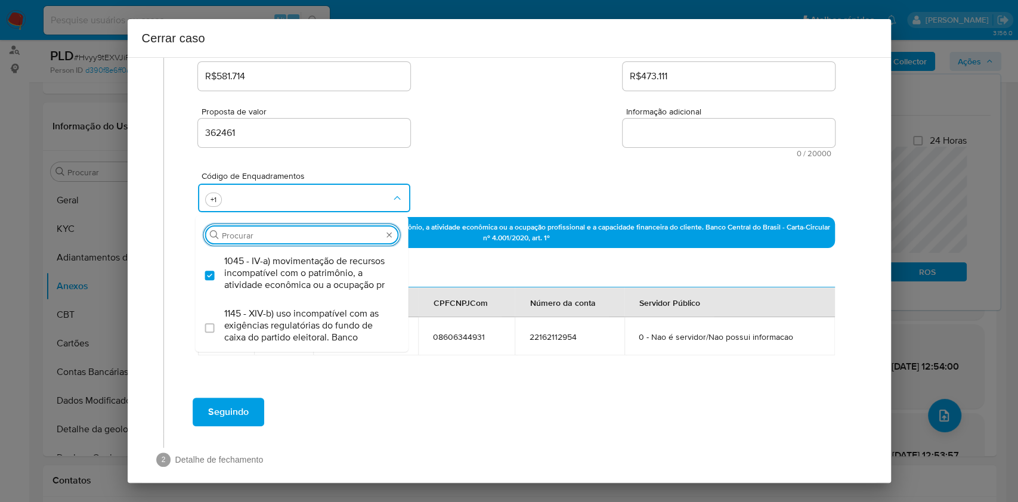
click at [634, 136] on textarea "Informação adicional" at bounding box center [729, 133] width 212 height 29
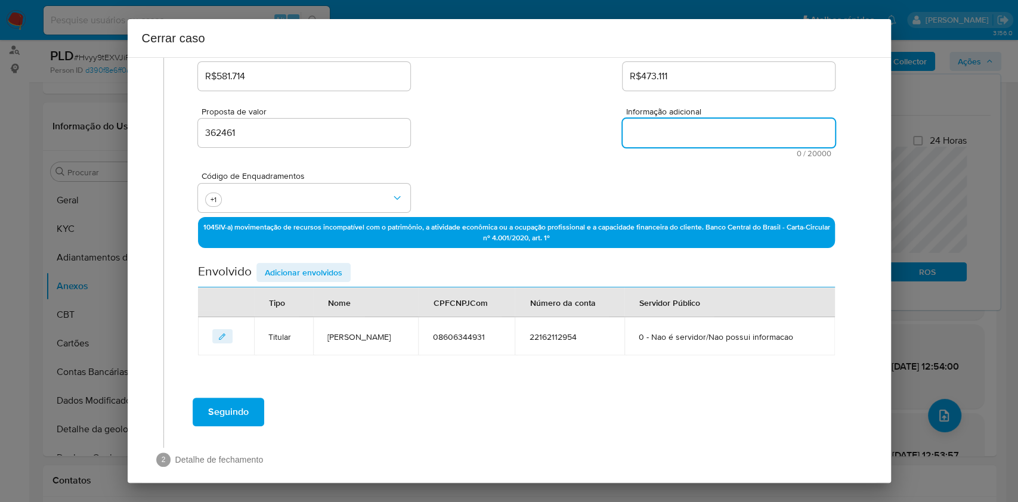
paste textarea "Carlos Augusto da Silva Dos Santos, CPF 08606344931, 32 anos, residente no muni…"
click at [634, 136] on textarea "Informação adicional" at bounding box center [729, 133] width 212 height 29
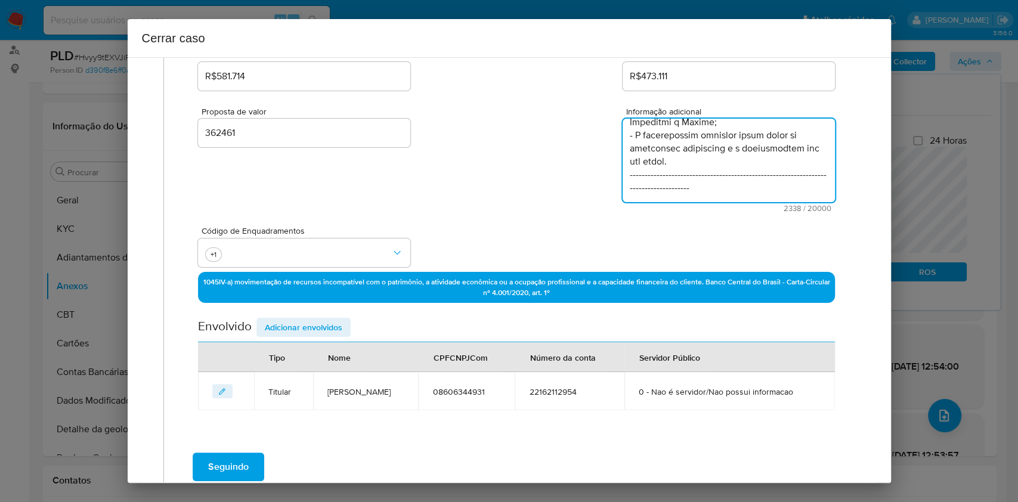
drag, startPoint x: 647, startPoint y: 185, endPoint x: 606, endPoint y: 172, distance: 43.2
click at [606, 172] on div "Proposta de valor 362461 Informação adicional 2338 / 20000 17662 caracteres res…" at bounding box center [516, 152] width 637 height 119
type textarea "Carlos Augusto da Silva Dos Santos, CPF 08606344931, 32 anos, residente no muni…"
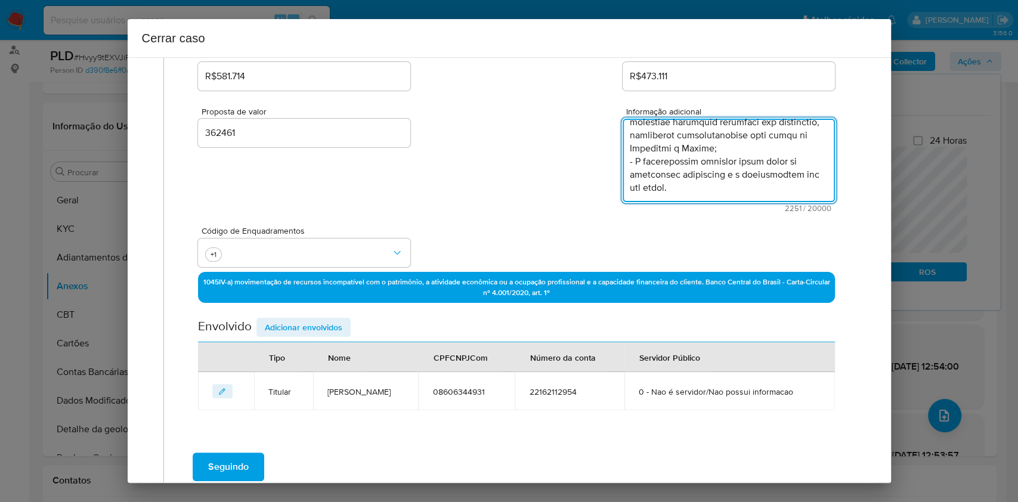
click at [320, 320] on span "Adicionar envolvidos" at bounding box center [304, 327] width 78 height 17
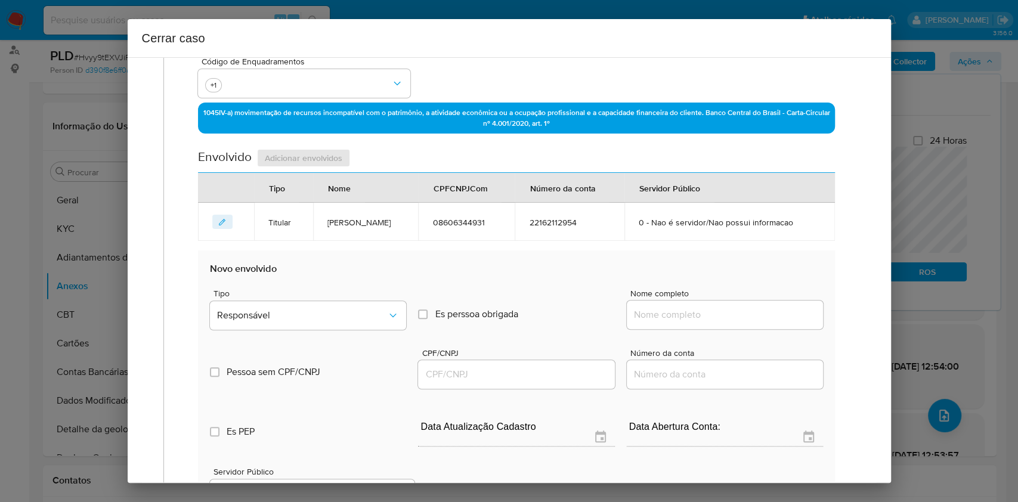
scroll to position [413, 0]
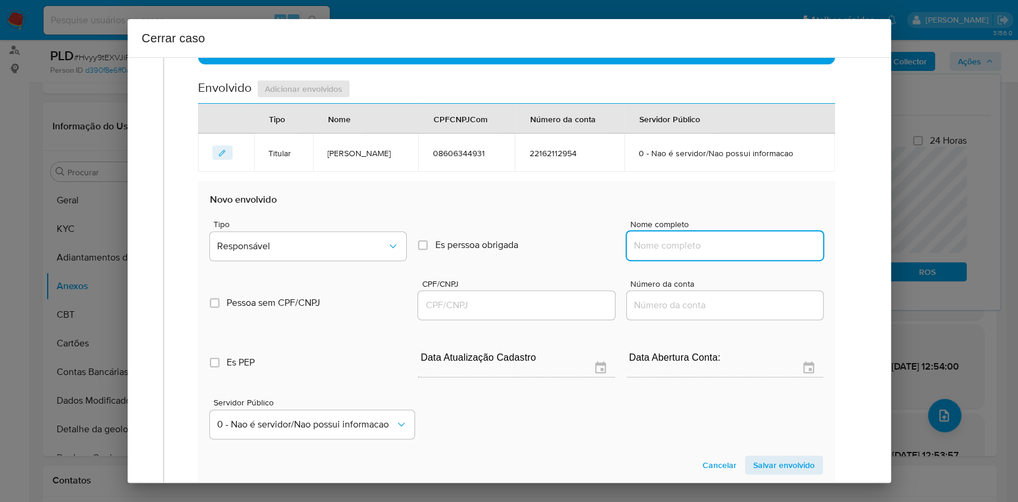
paste input "C.A. DA SILVA DOS SANTOS, 28582001000100"
drag, startPoint x: 716, startPoint y: 265, endPoint x: 751, endPoint y: 265, distance: 34.6
click at [721, 254] on input "Nome completo" at bounding box center [725, 246] width 196 height 16
click at [751, 254] on input "C.A. DA SILVA DOS SANTOS, 28582001000100" at bounding box center [725, 246] width 196 height 16
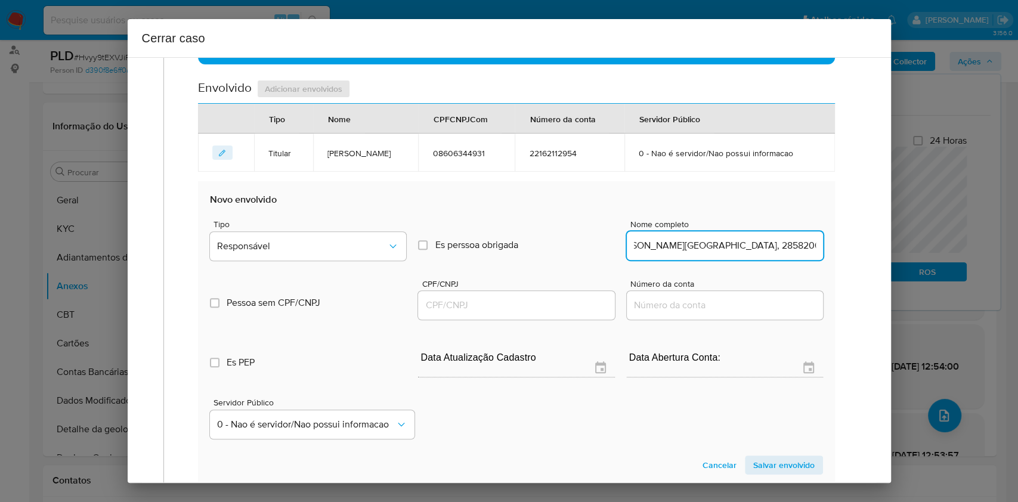
click at [751, 254] on input "C.A. DA SILVA DOS SANTOS, 28582001000100" at bounding box center [725, 246] width 196 height 16
type input "C.A. DA SILVA DOS SANTOS,"
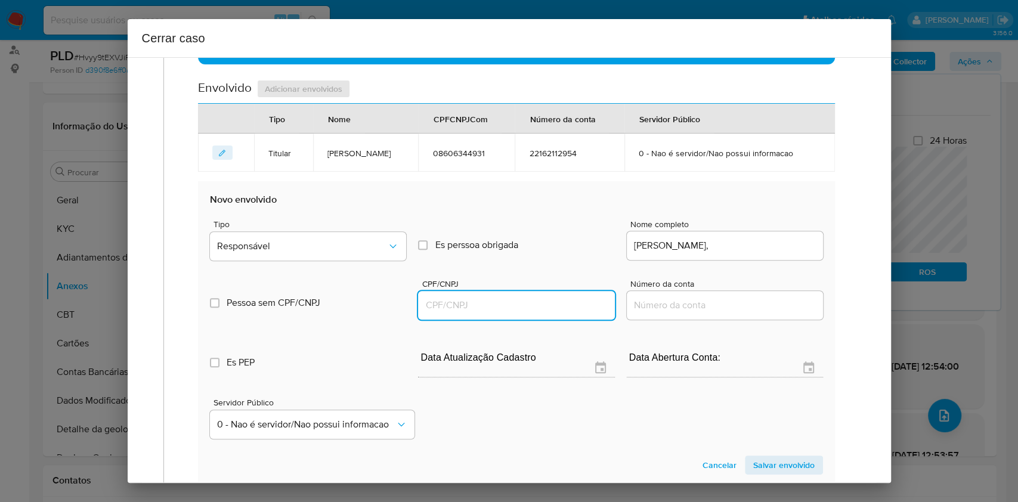
click at [548, 313] on input "CPF/CNPJ" at bounding box center [516, 306] width 196 height 16
paste input "28582001000100"
type input "28582001000100"
click at [335, 252] on span "Responsável" at bounding box center [302, 246] width 170 height 12
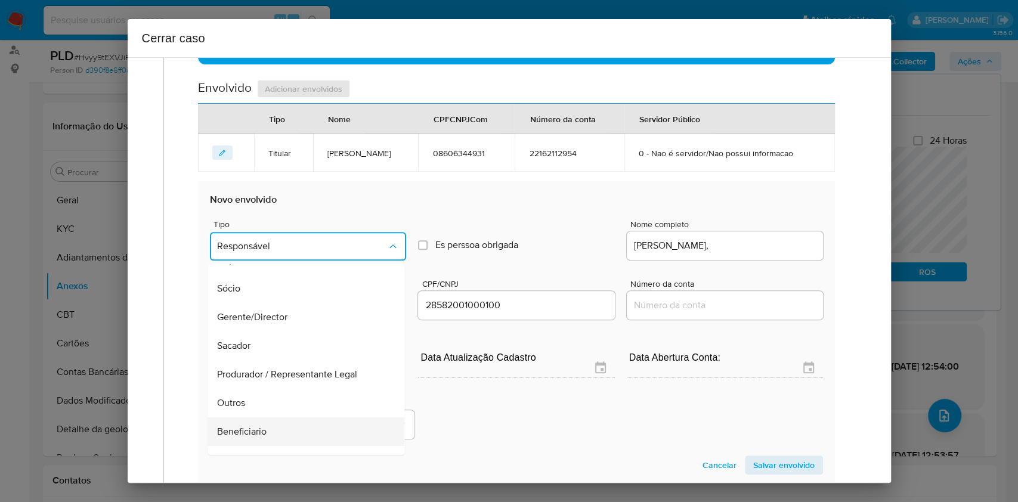
scroll to position [153, 0]
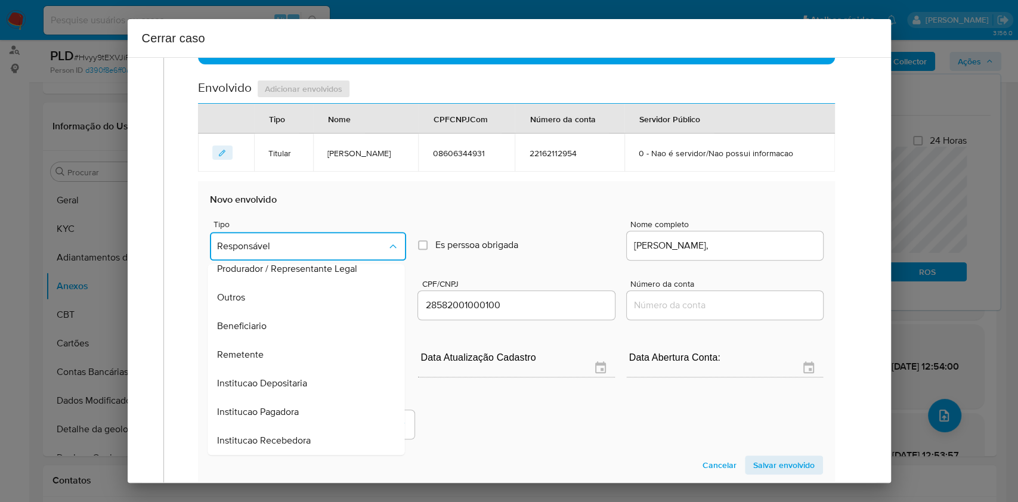
drag, startPoint x: 276, startPoint y: 376, endPoint x: 291, endPoint y: 372, distance: 14.8
click at [278, 369] on div "Remetente" at bounding box center [303, 355] width 171 height 29
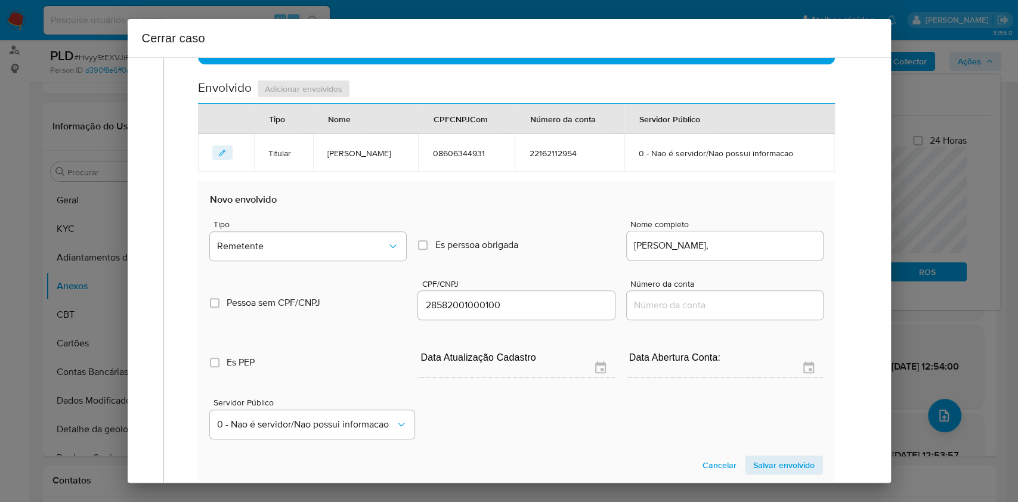
click at [788, 484] on div "Cerrar caso 1 Informação completa Geral Data de início 01/07/2025 Data Fin 21/0…" at bounding box center [509, 251] width 1018 height 502
click at [794, 474] on span "Salvar envolvido" at bounding box center [784, 465] width 61 height 17
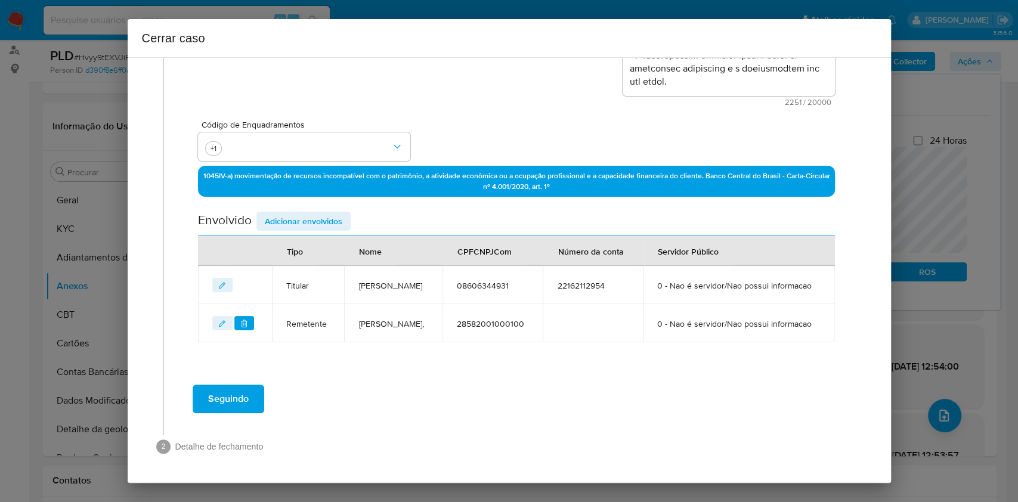
click at [232, 397] on span "Seguindo" at bounding box center [228, 399] width 41 height 26
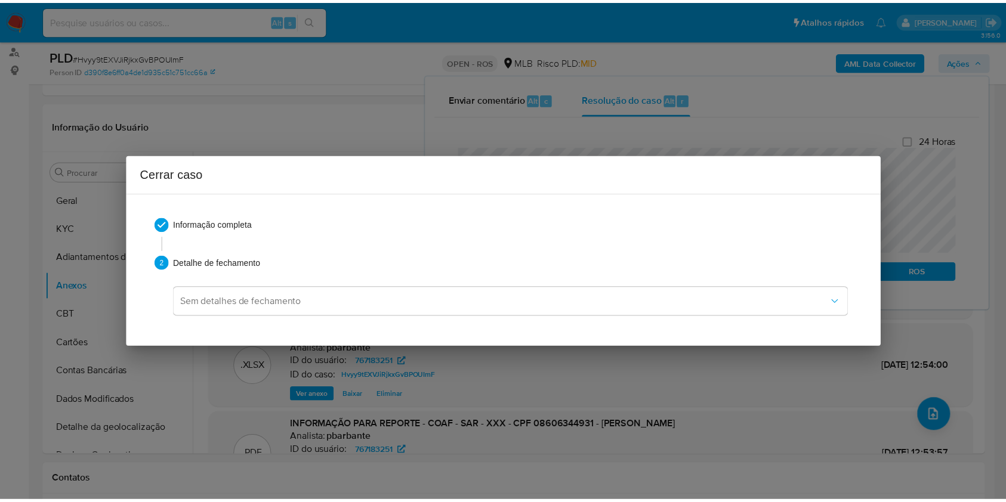
scroll to position [0, 0]
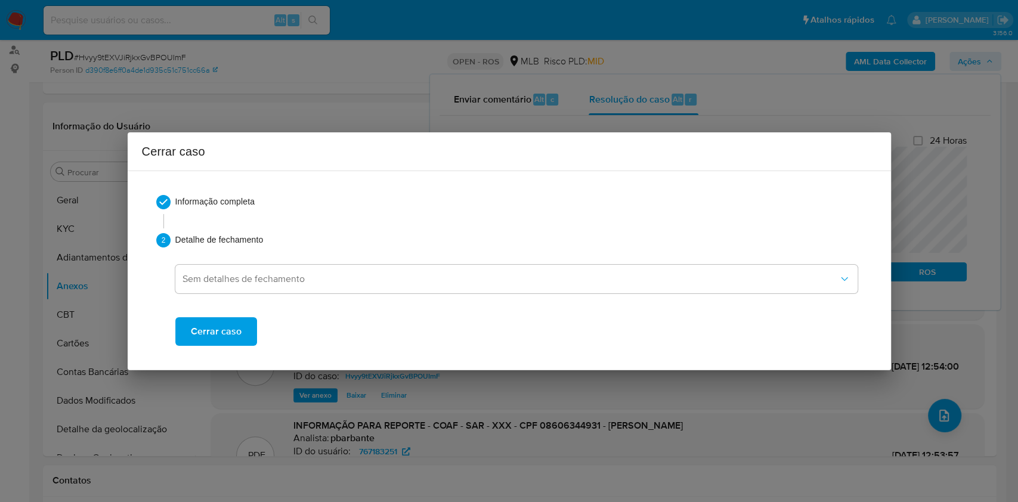
drag, startPoint x: 229, startPoint y: 330, endPoint x: 492, endPoint y: 124, distance: 333.6
click at [230, 331] on span "Cerrar caso" at bounding box center [216, 332] width 51 height 26
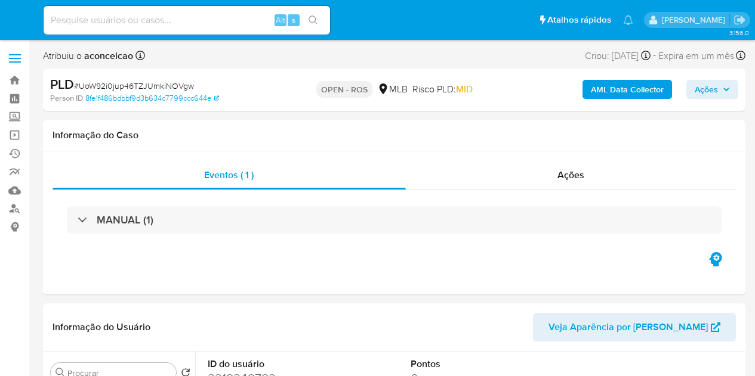
select select "10"
